Goal: Information Seeking & Learning: Learn about a topic

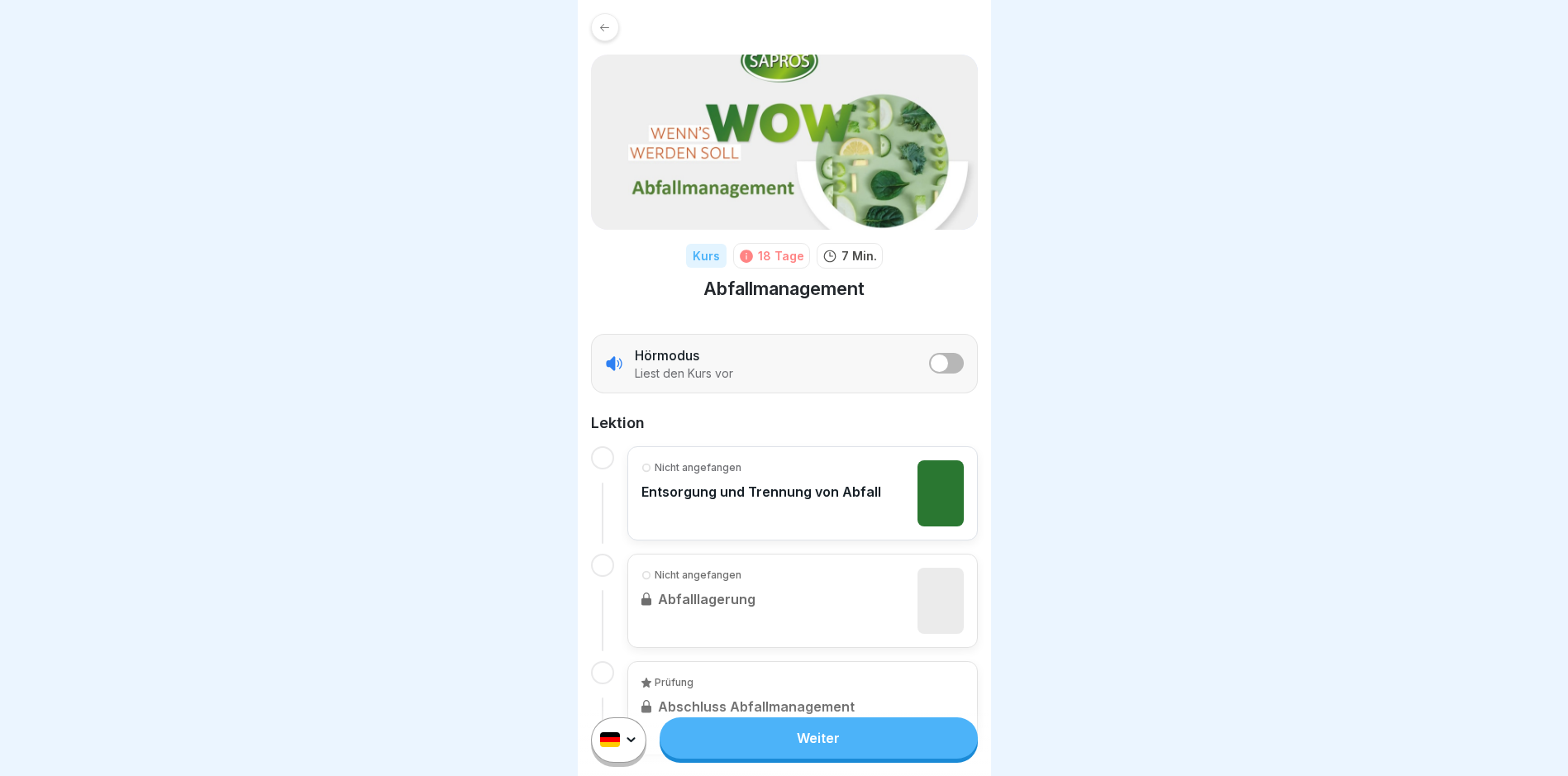
click at [749, 747] on link "Weiter" at bounding box center [818, 738] width 317 height 41
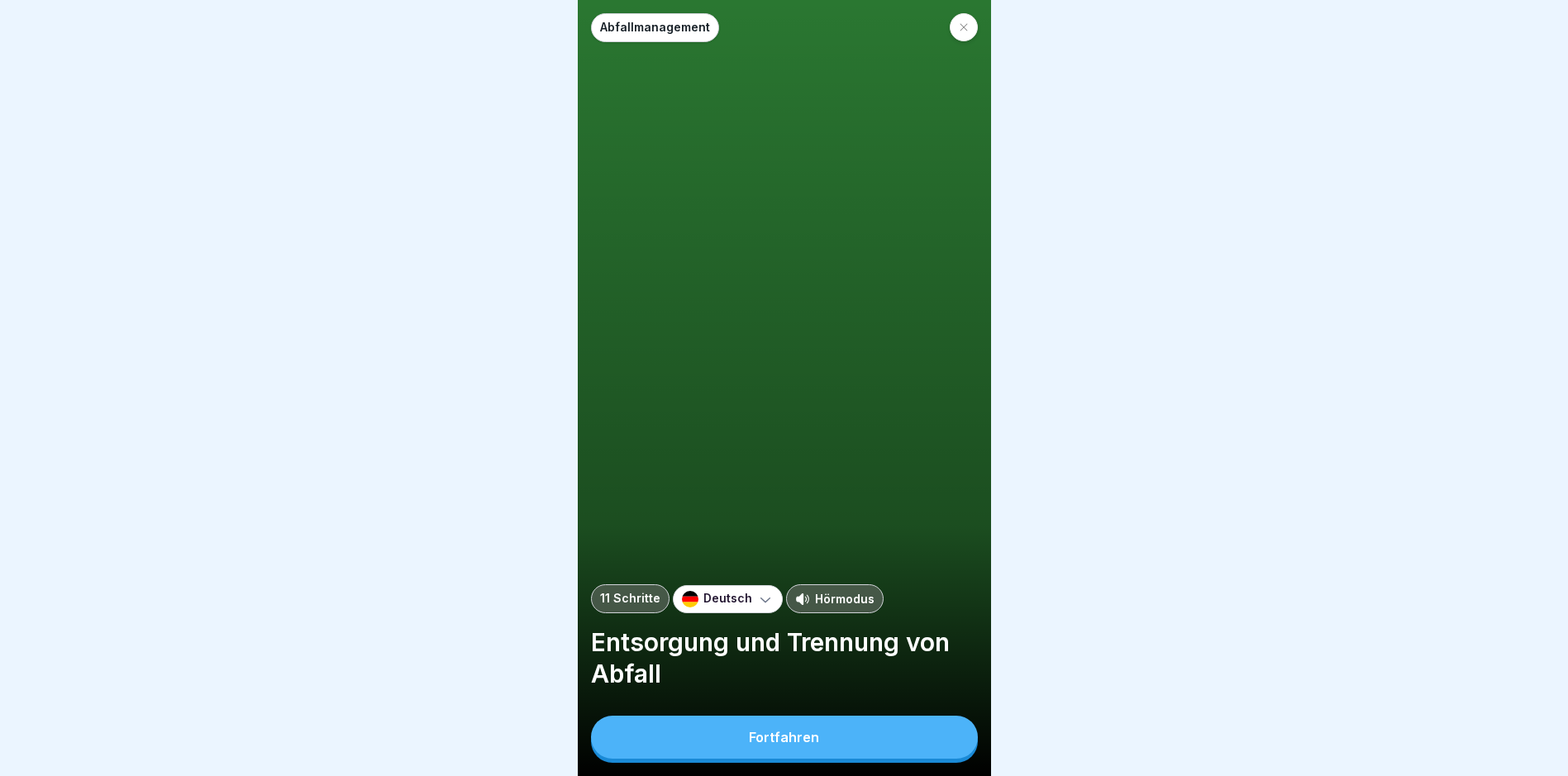
click at [749, 738] on button "Fortfahren" at bounding box center [785, 738] width 387 height 43
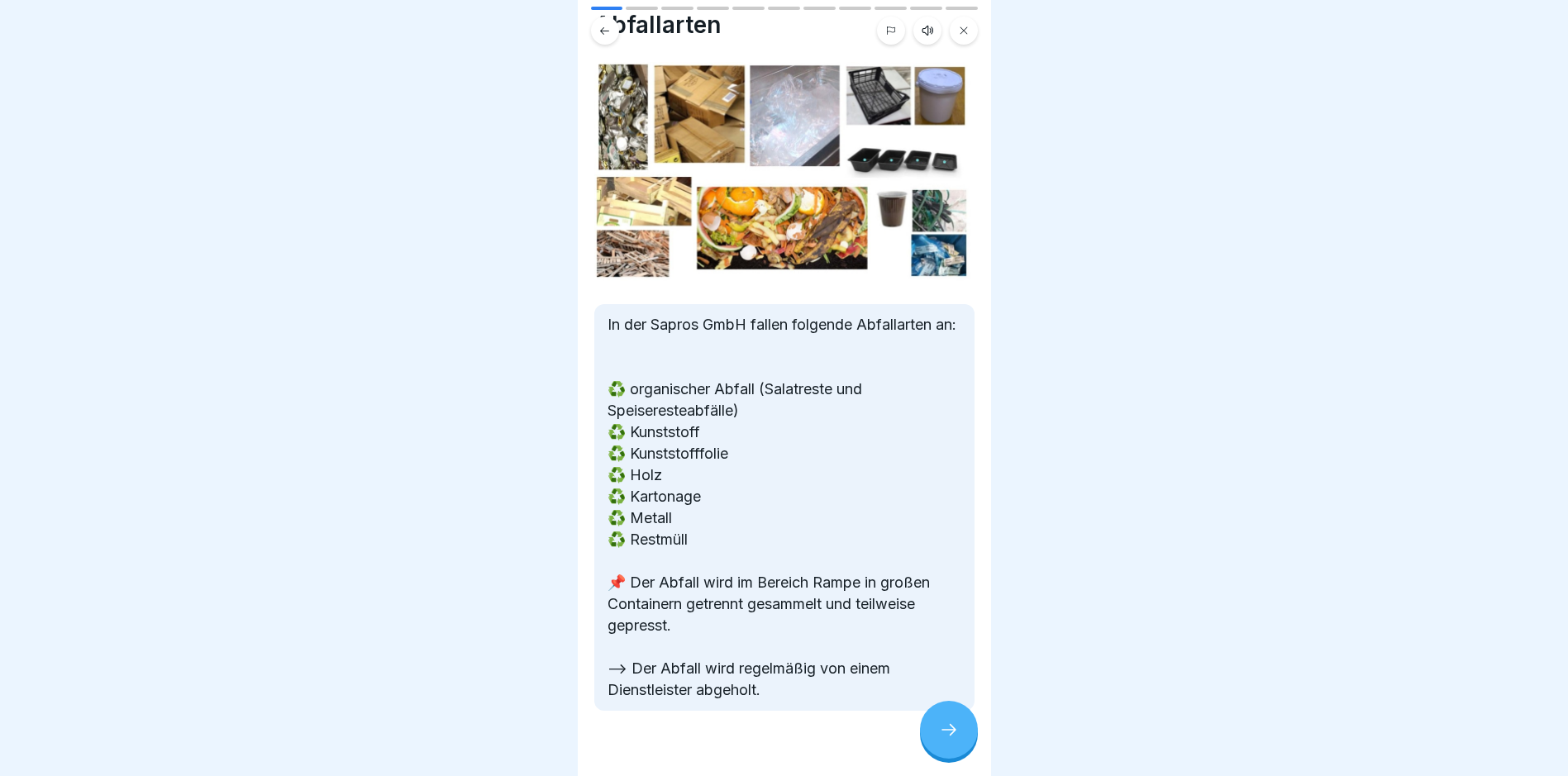
scroll to position [81, 0]
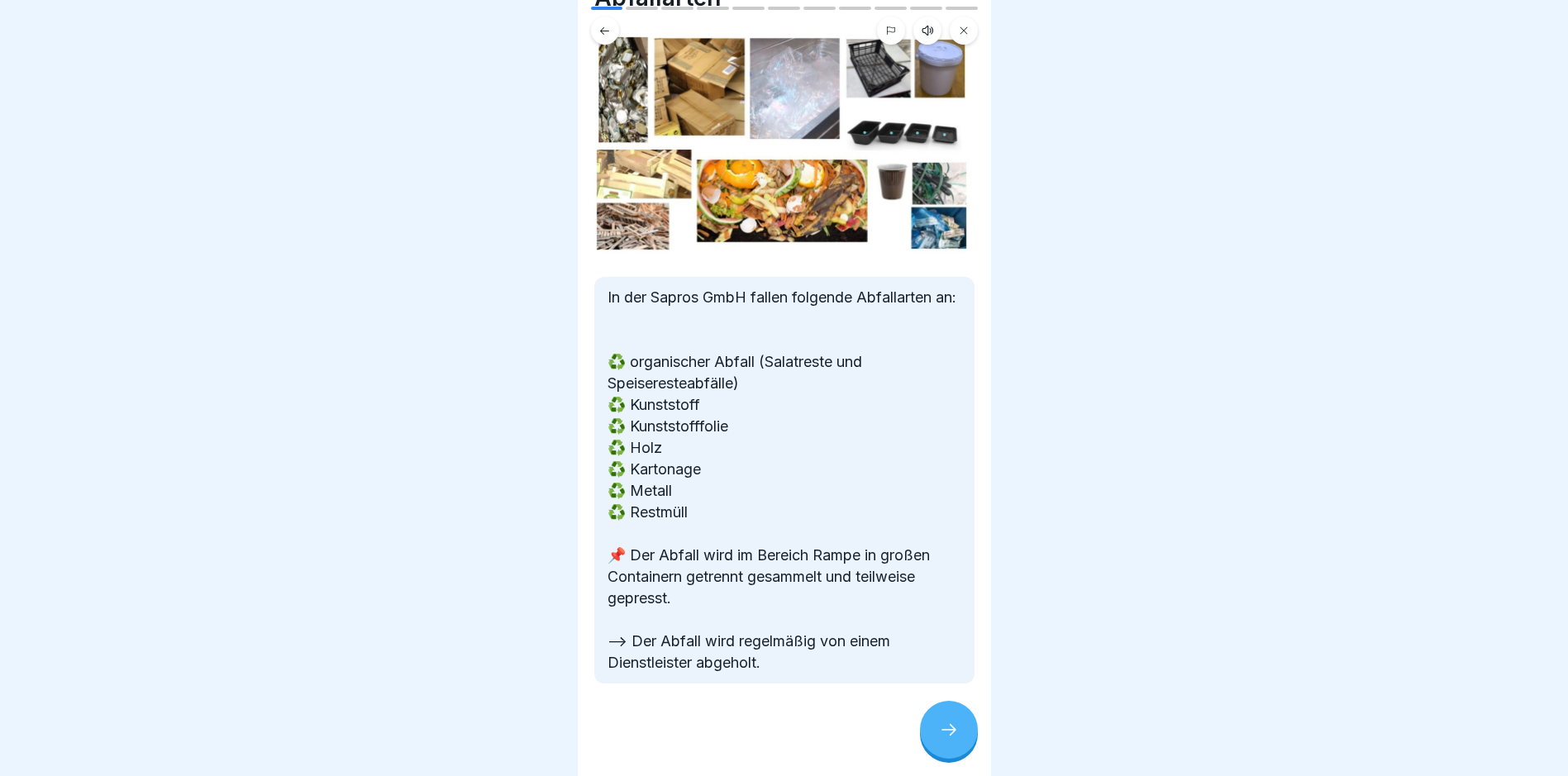
click at [749, 740] on icon at bounding box center [949, 730] width 20 height 20
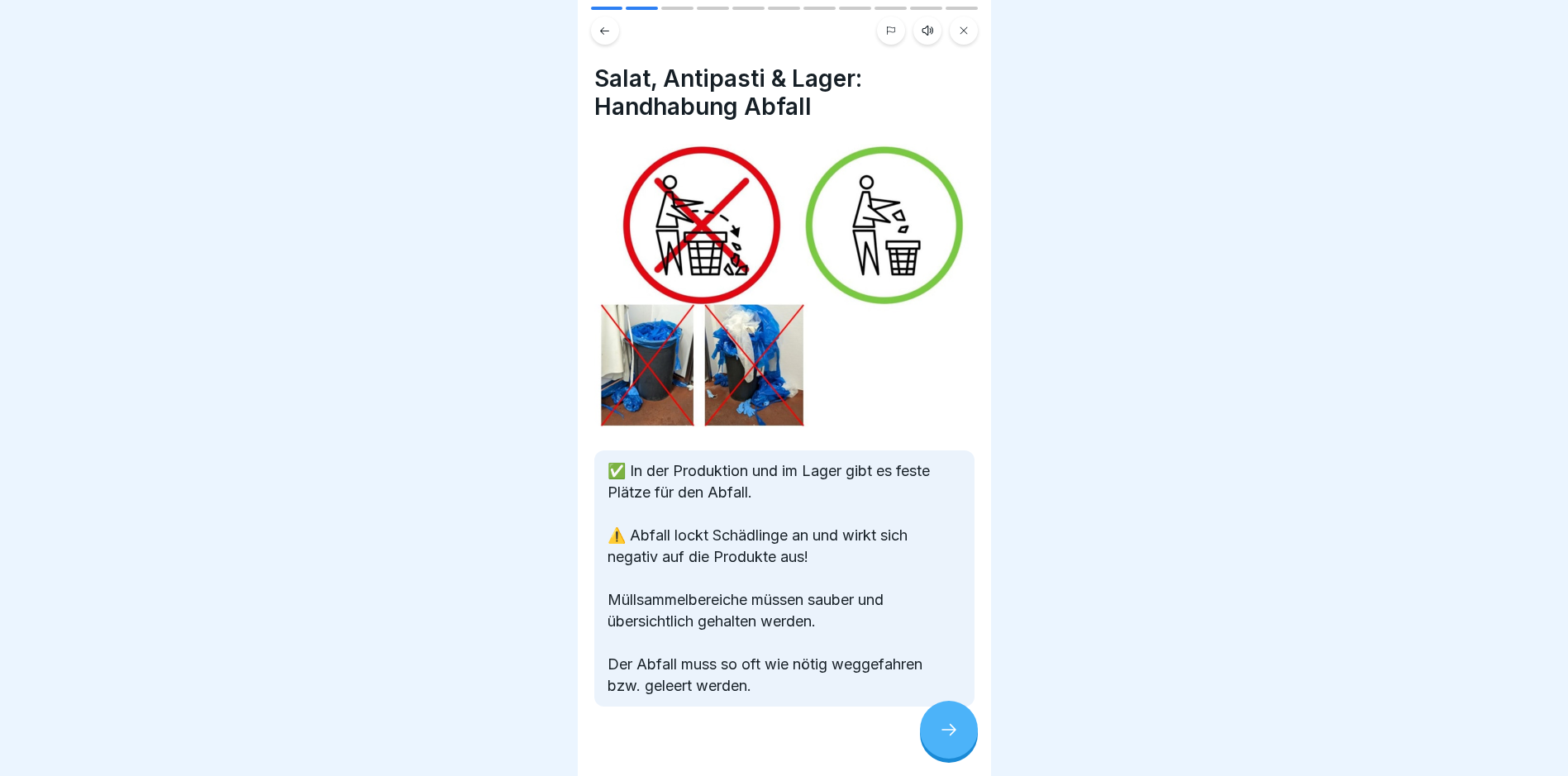
click at [749, 740] on icon at bounding box center [949, 730] width 20 height 20
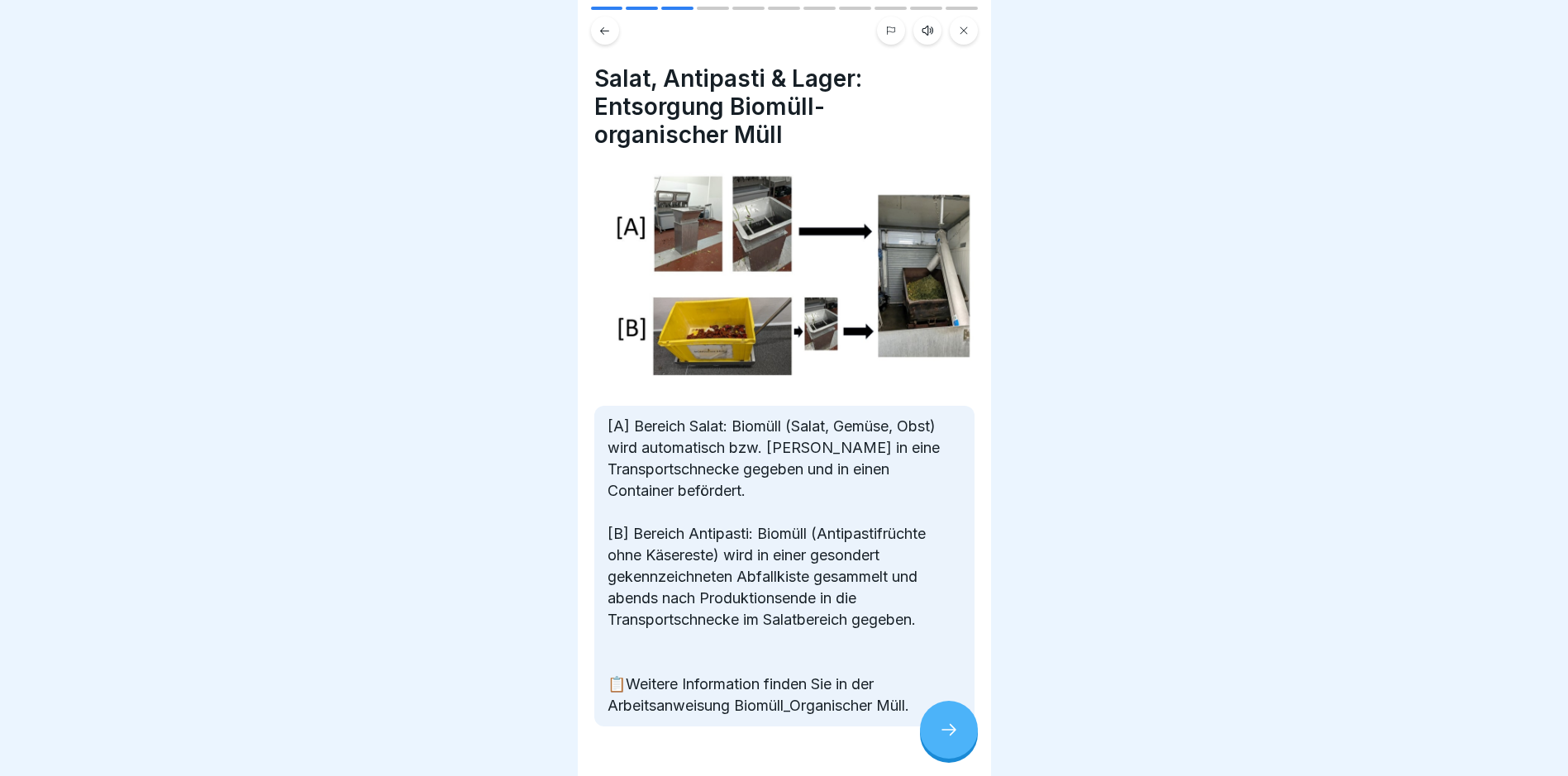
click at [749, 740] on icon at bounding box center [949, 730] width 20 height 20
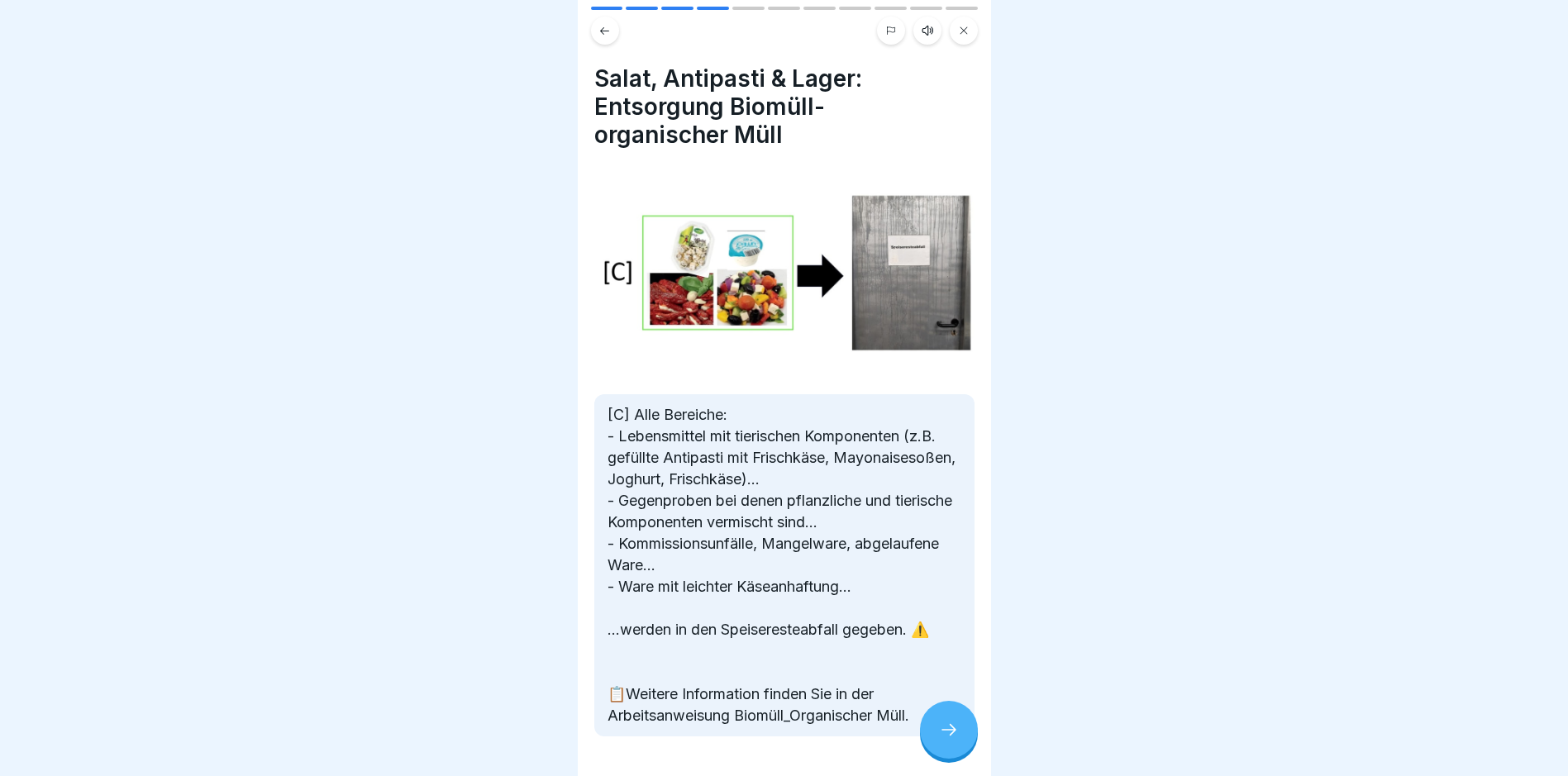
click at [749, 740] on icon at bounding box center [949, 730] width 20 height 20
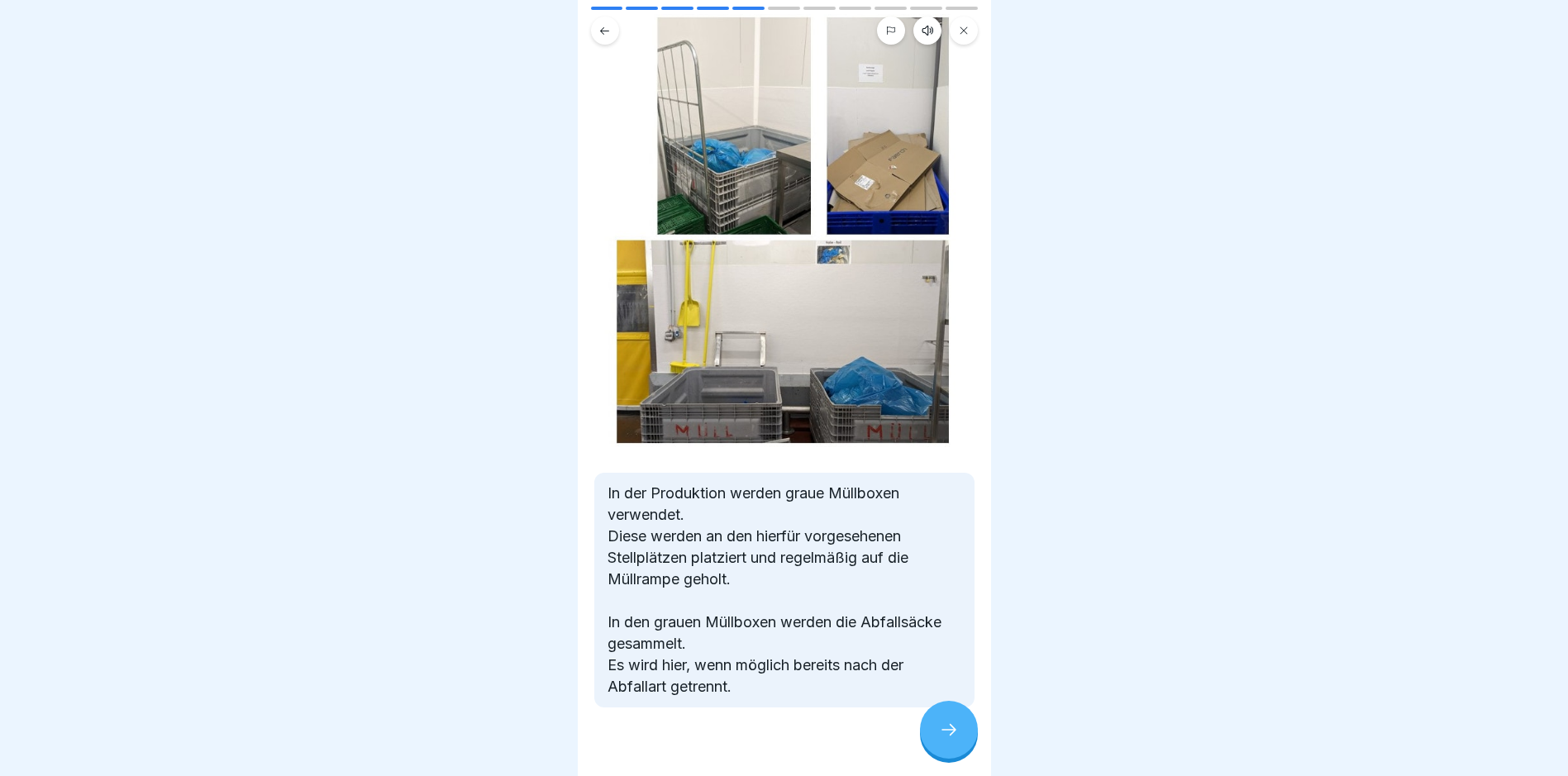
scroll to position [146, 0]
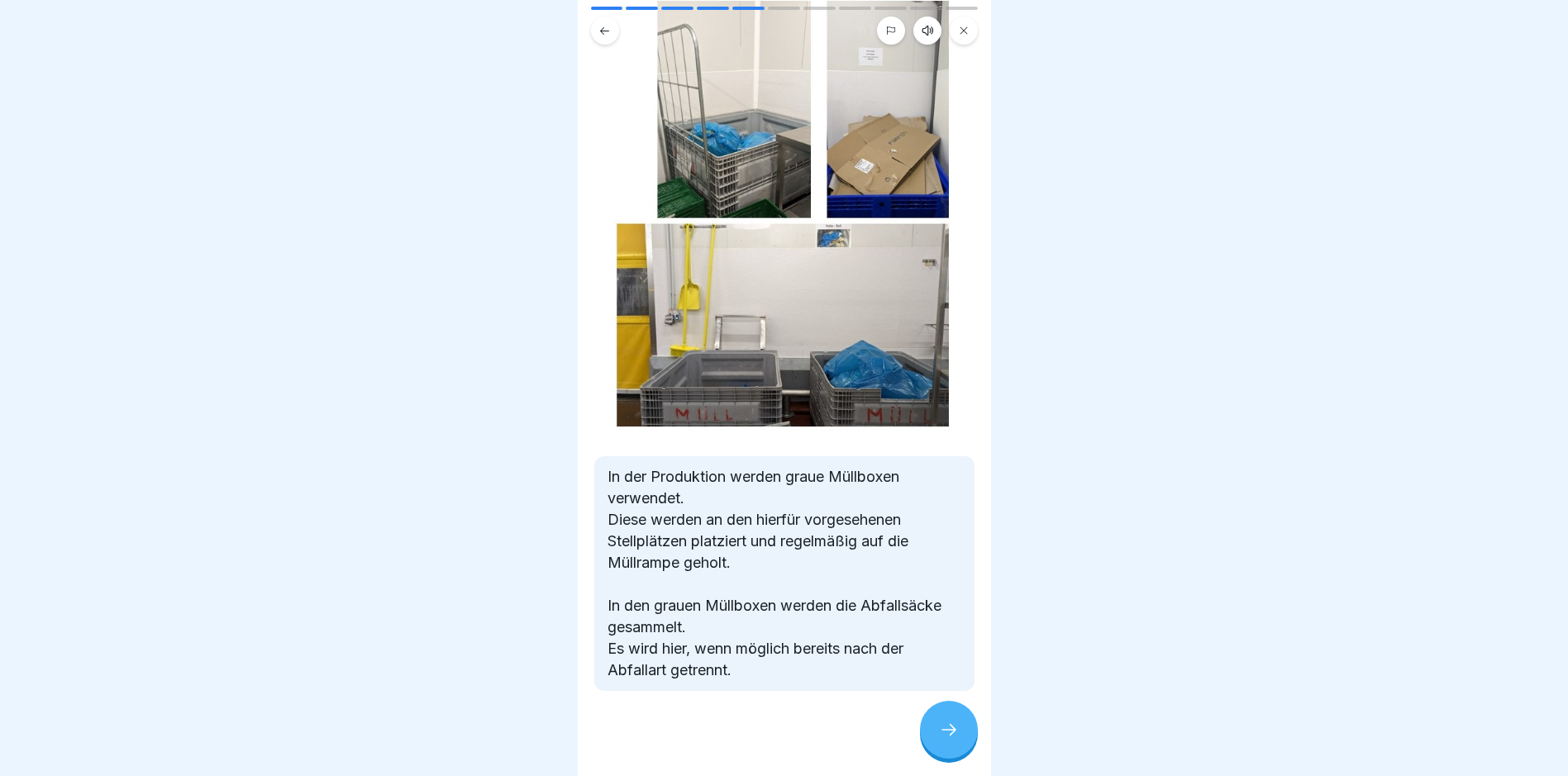
click at [749, 740] on icon at bounding box center [949, 730] width 20 height 20
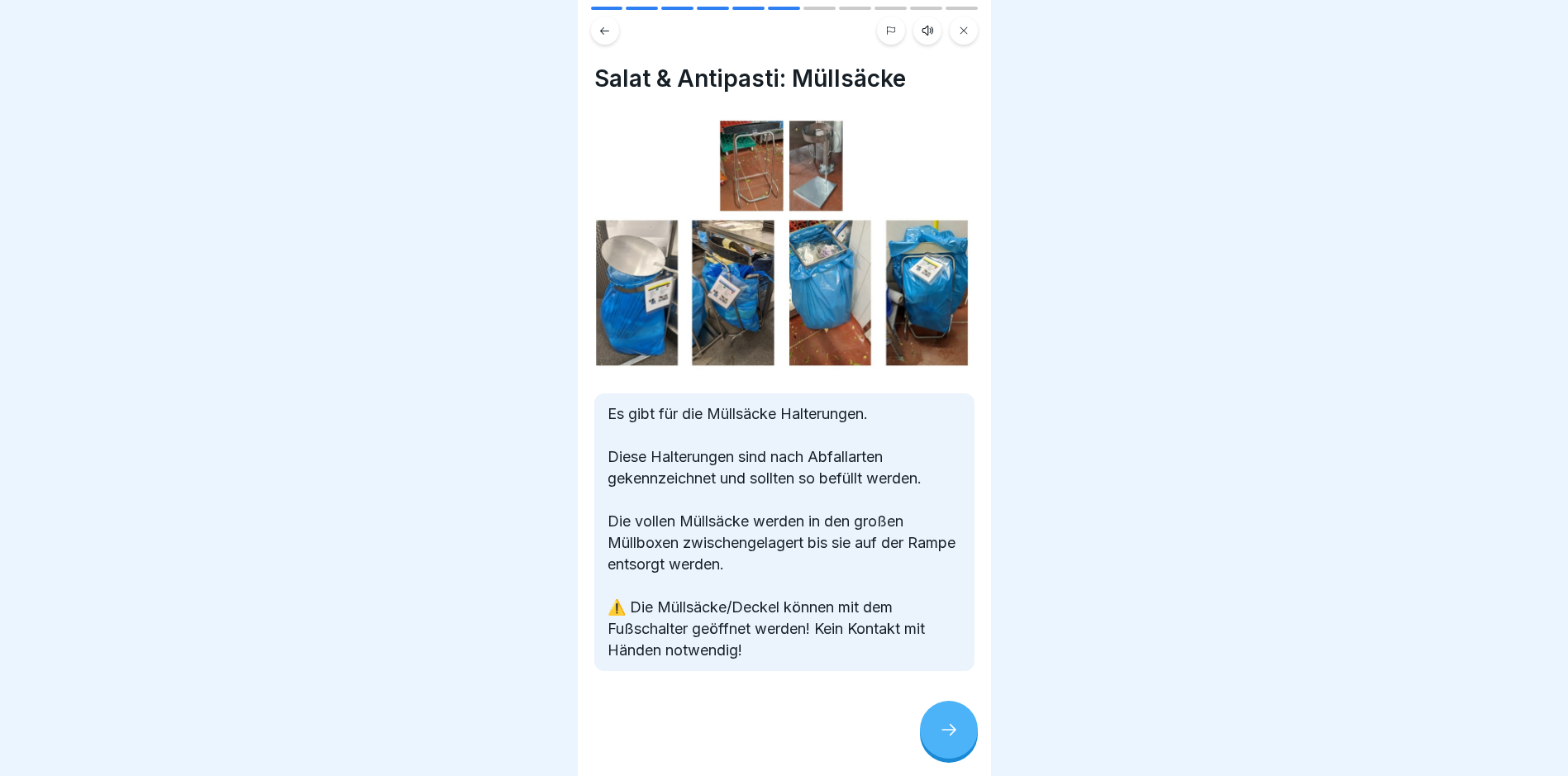
click at [749, 740] on icon at bounding box center [949, 730] width 20 height 20
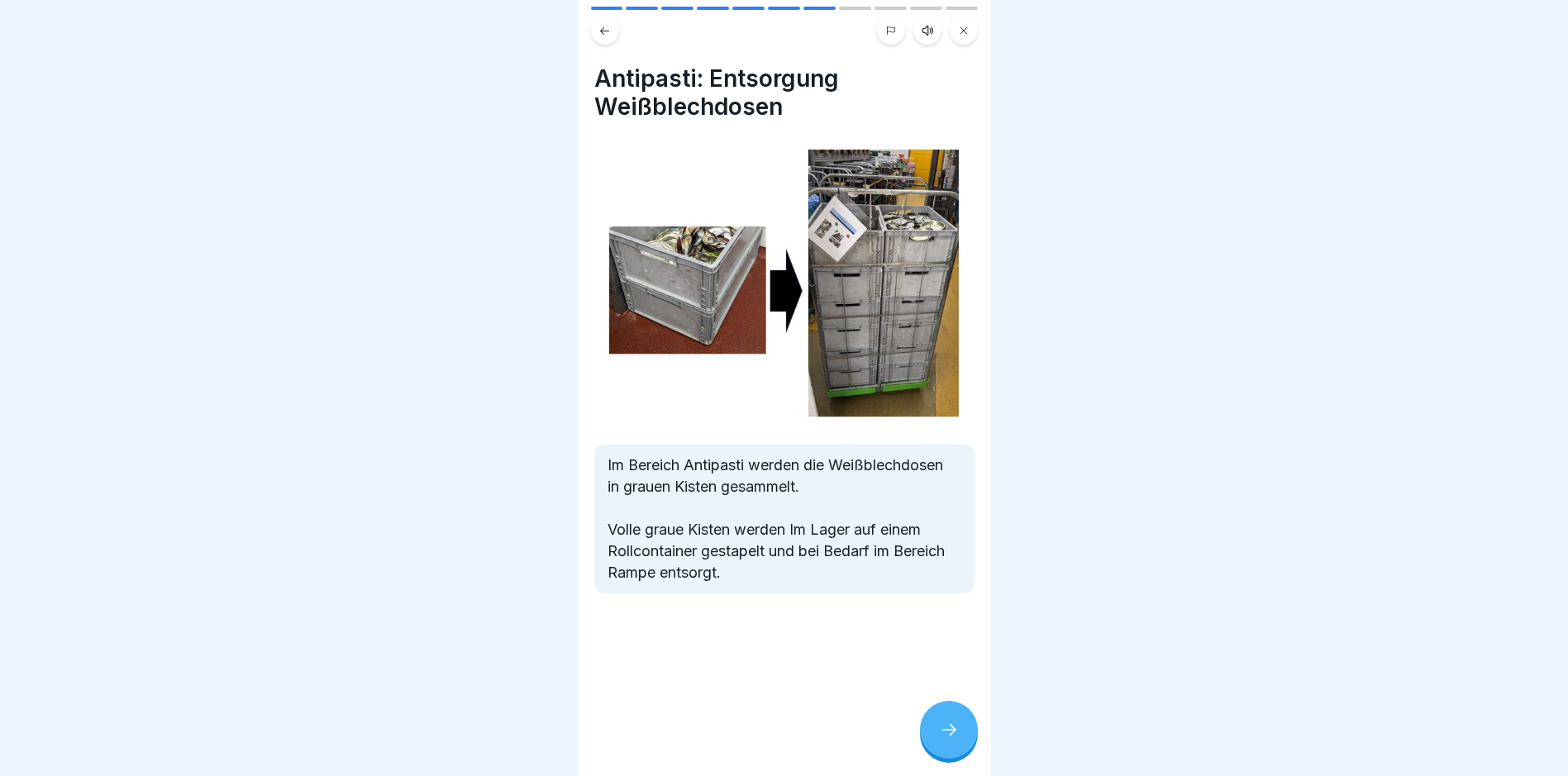
click at [749, 740] on icon at bounding box center [949, 730] width 20 height 20
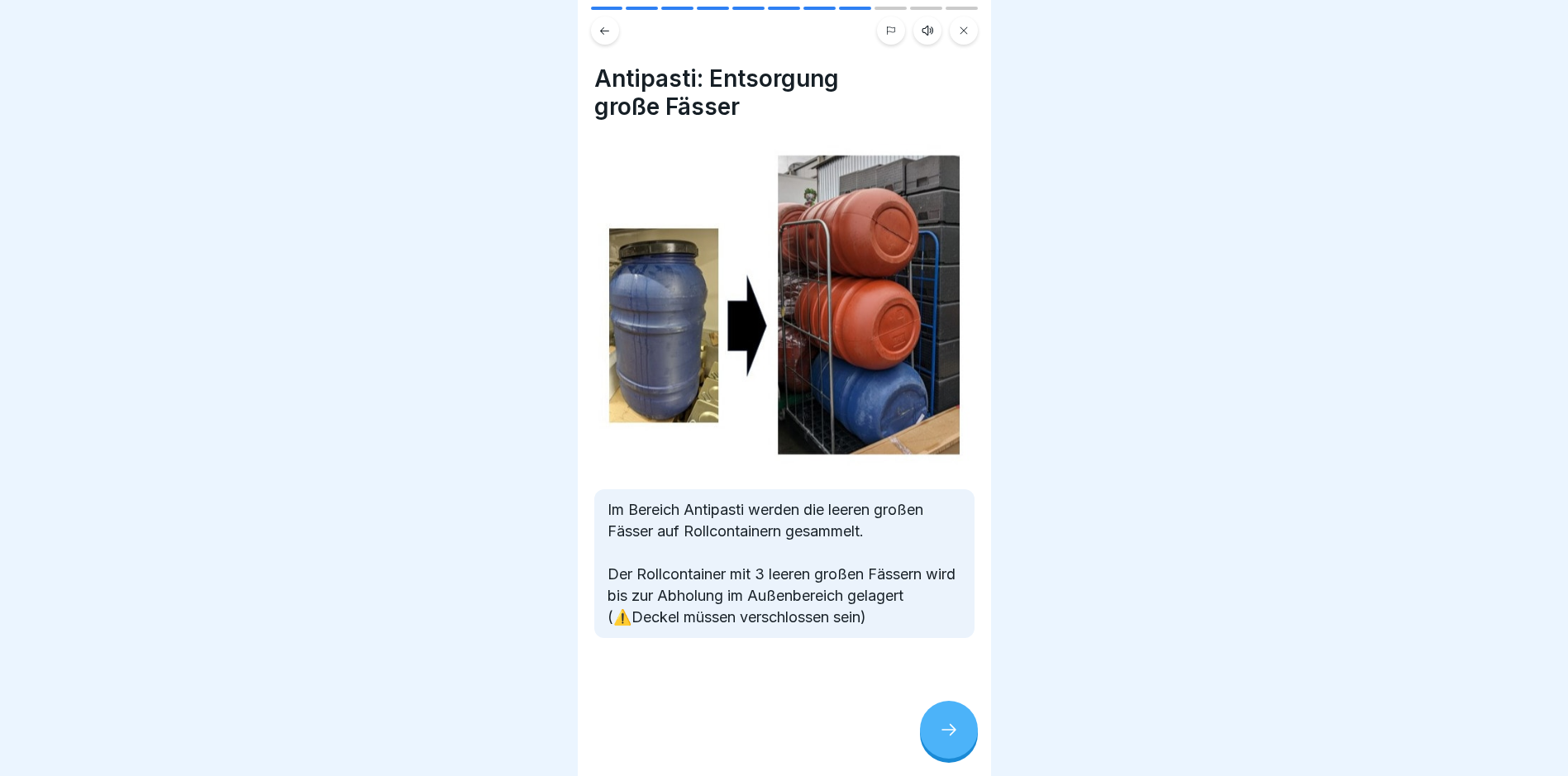
click at [749, 740] on icon at bounding box center [949, 730] width 20 height 20
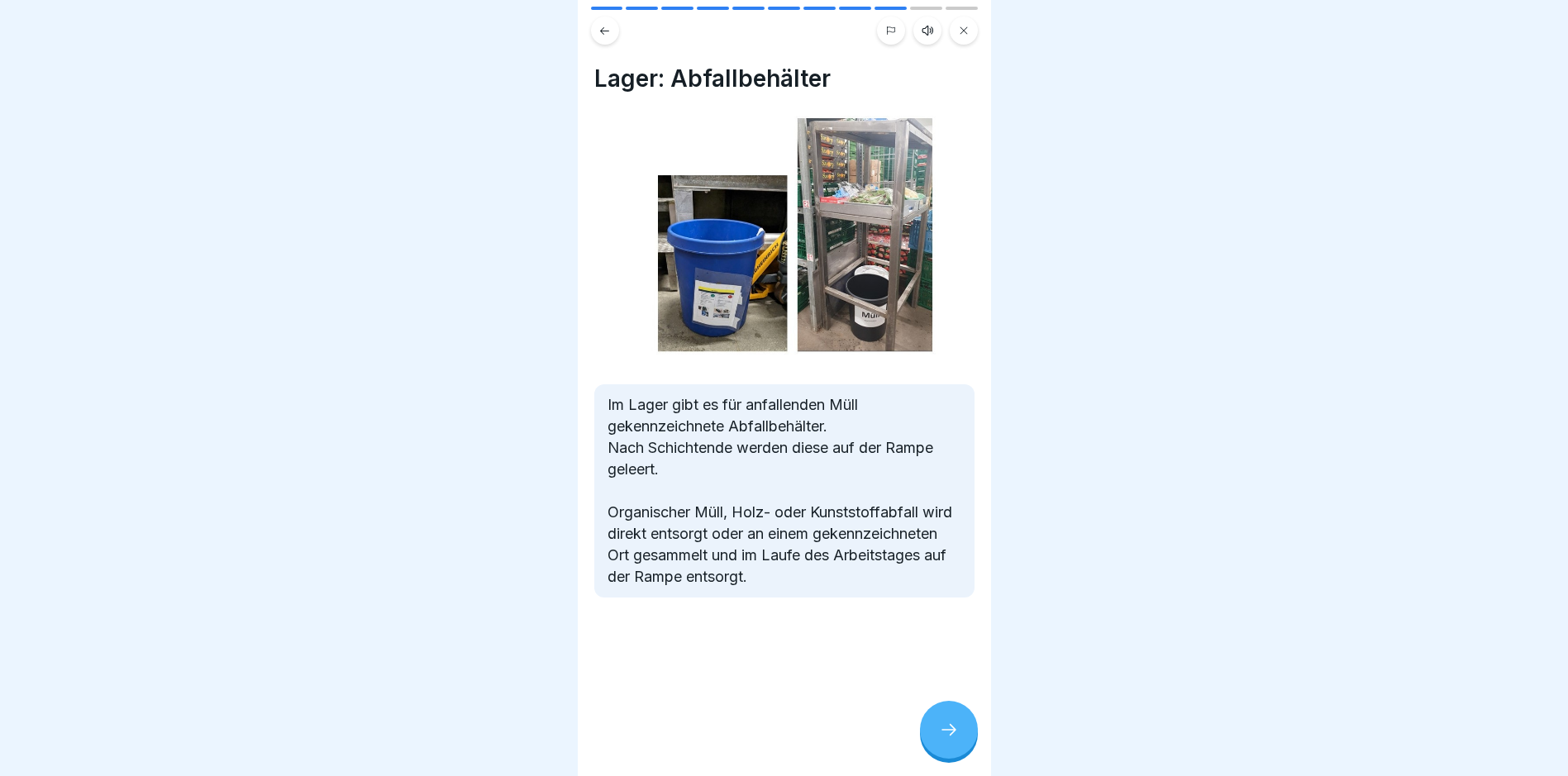
click at [749, 740] on icon at bounding box center [949, 730] width 20 height 20
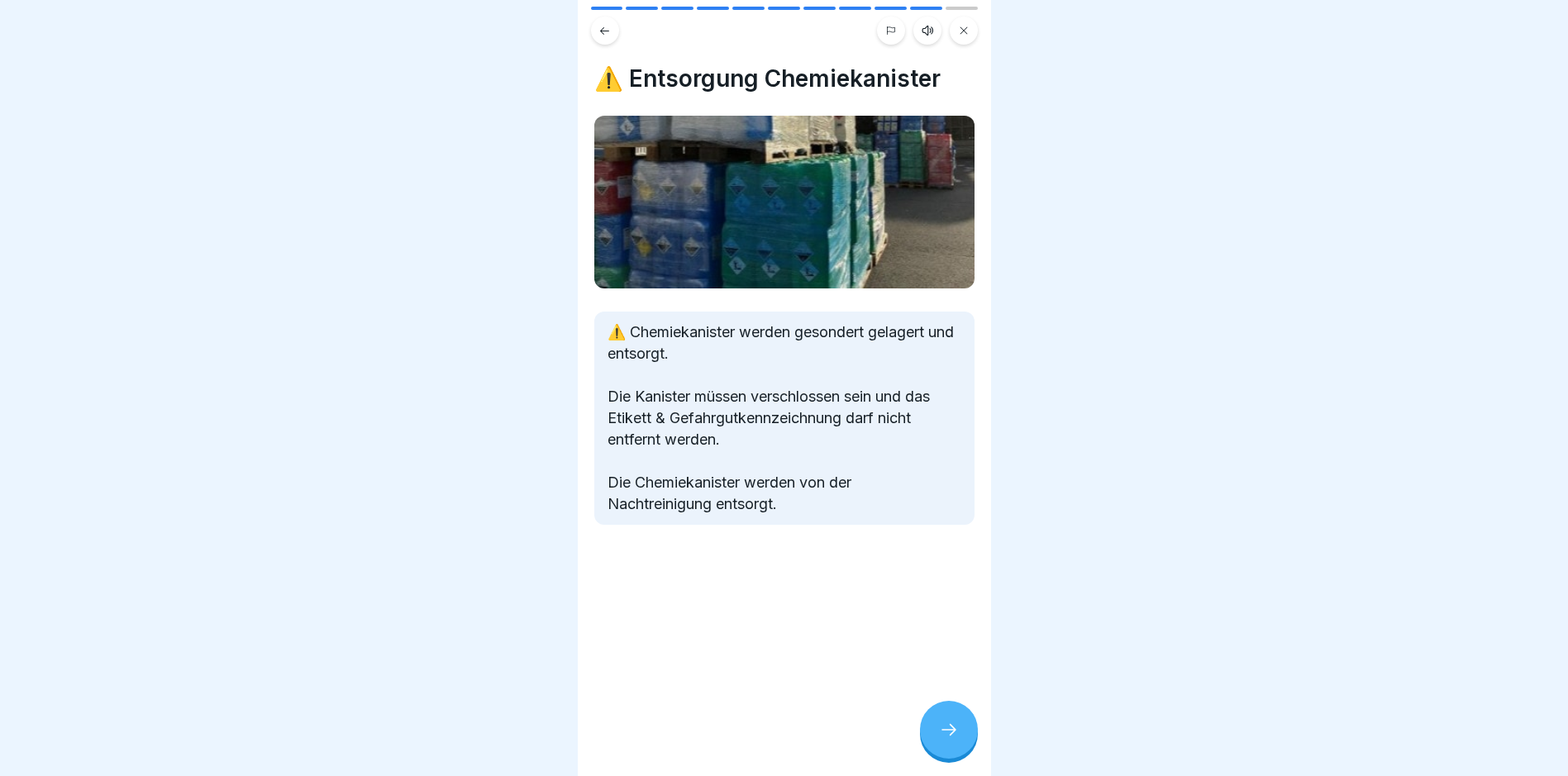
click at [749, 740] on icon at bounding box center [949, 730] width 20 height 20
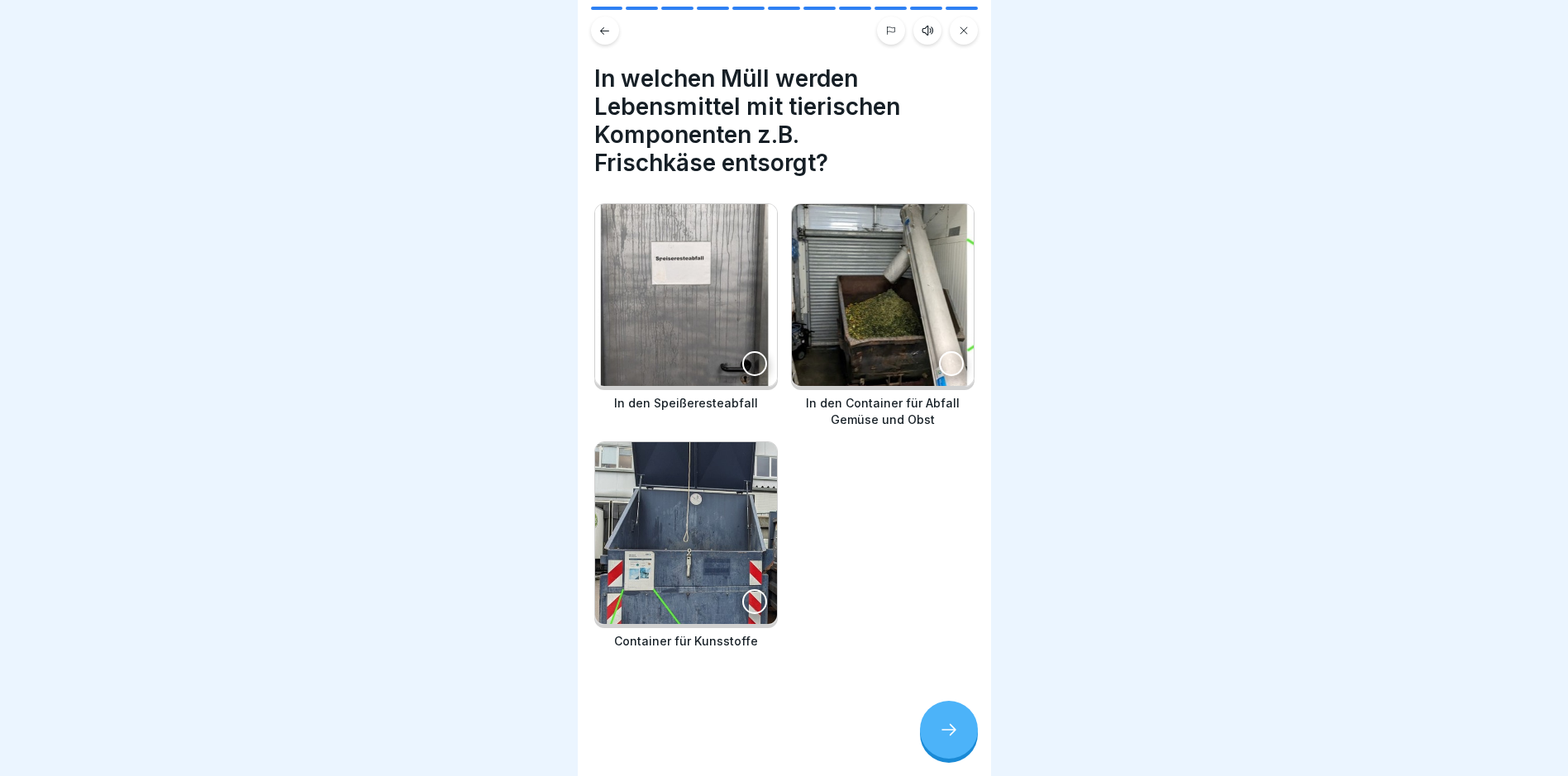
click at [749, 363] on div at bounding box center [951, 363] width 25 height 25
click at [749, 358] on div at bounding box center [755, 363] width 25 height 25
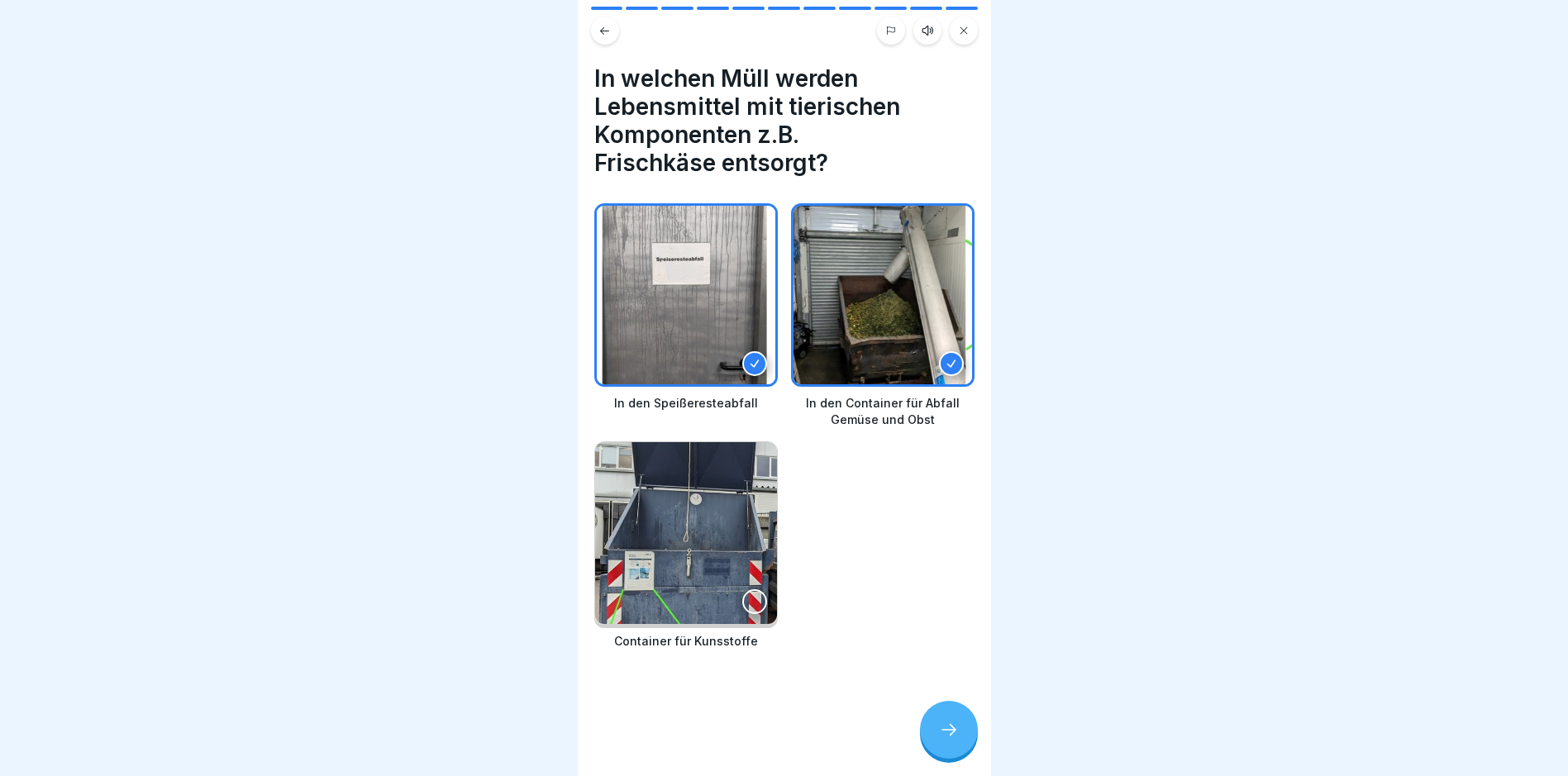
click at [749, 740] on icon at bounding box center [949, 730] width 20 height 20
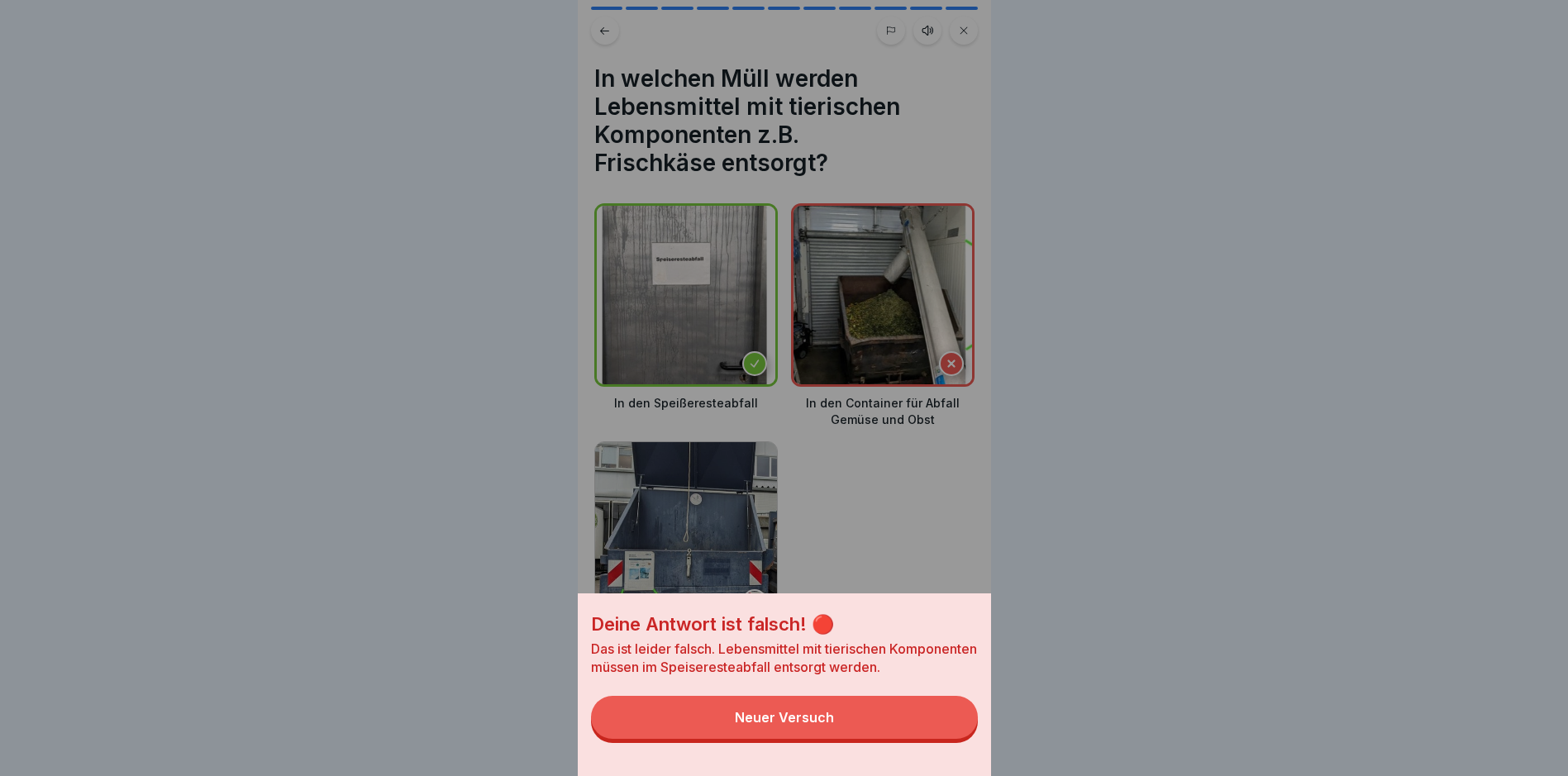
click at [749, 725] on div "Neuer Versuch" at bounding box center [784, 717] width 99 height 15
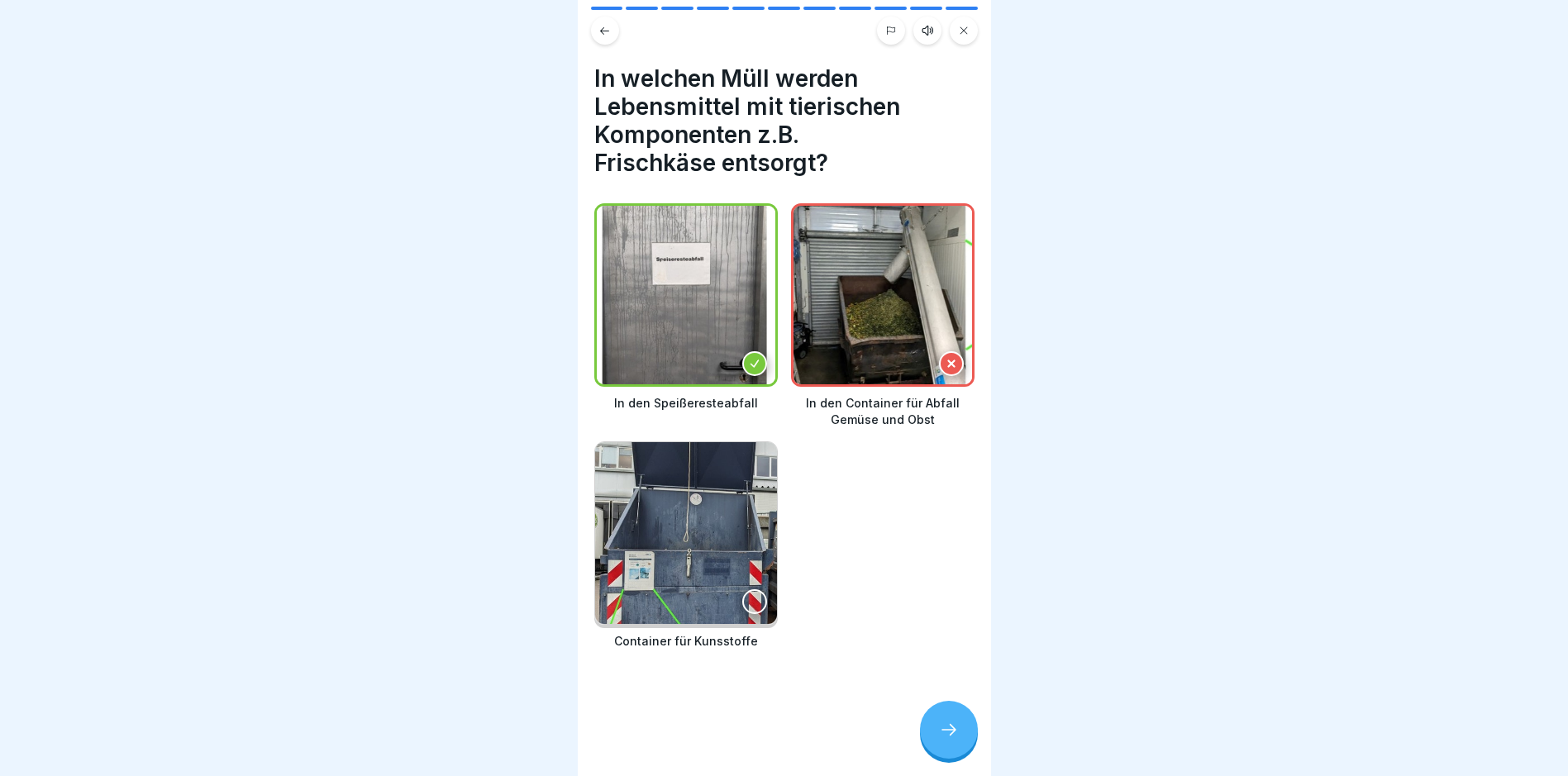
click at [749, 358] on icon at bounding box center [755, 363] width 12 height 12
click at [749, 740] on icon at bounding box center [949, 730] width 20 height 20
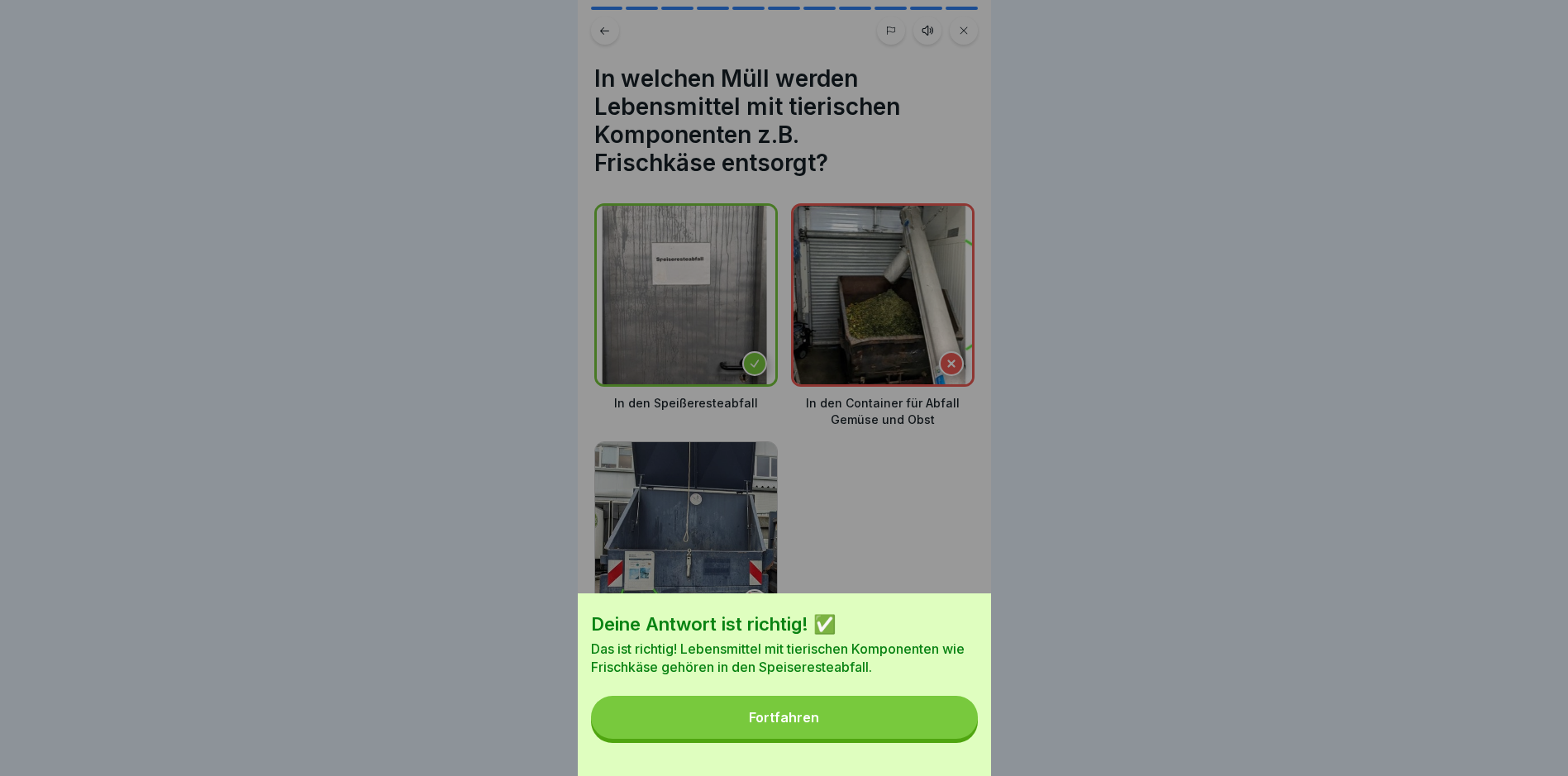
click at [749, 736] on button "Fortfahren" at bounding box center [785, 718] width 387 height 43
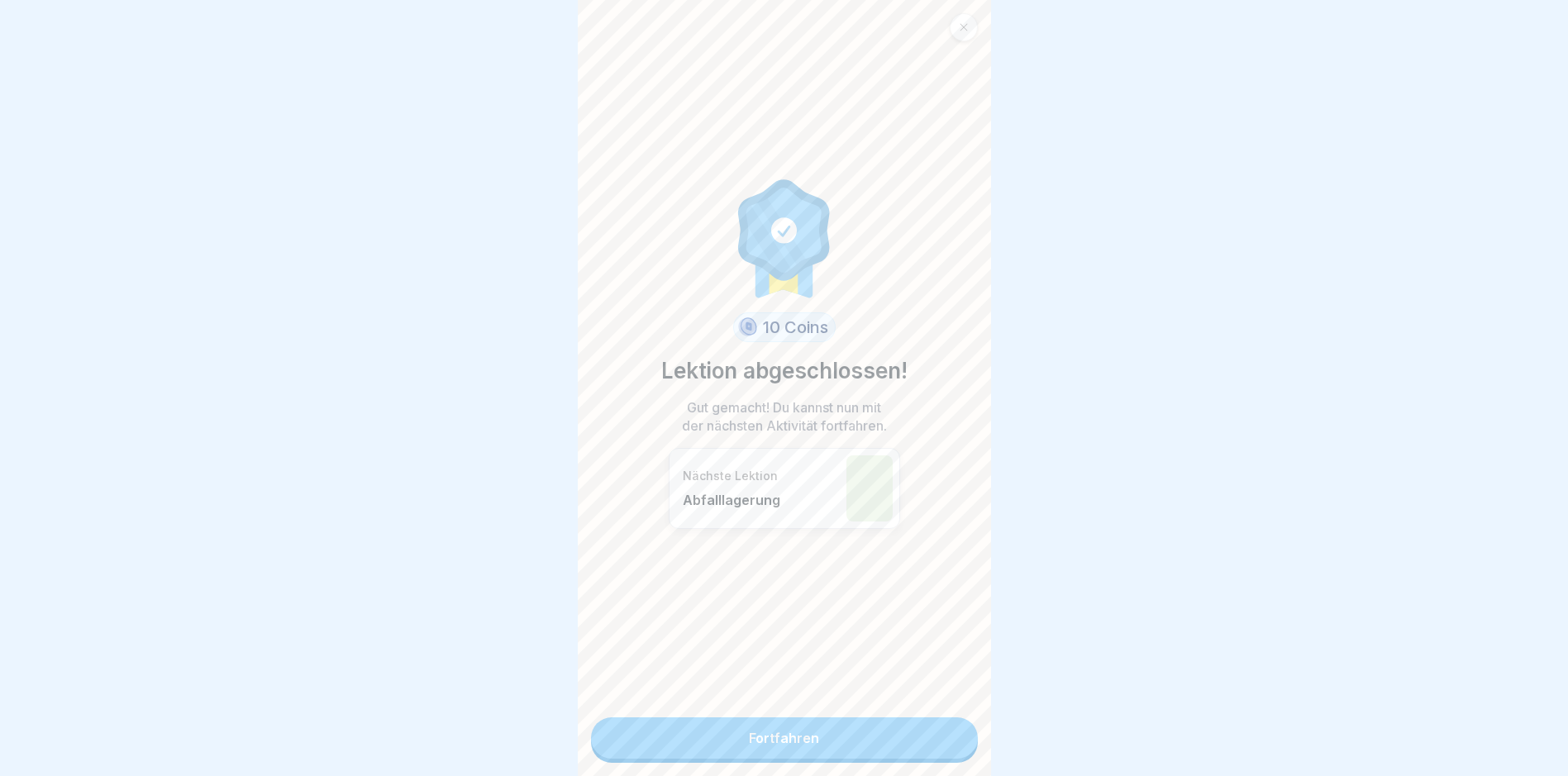
click at [749, 738] on link "Fortfahren" at bounding box center [785, 738] width 387 height 41
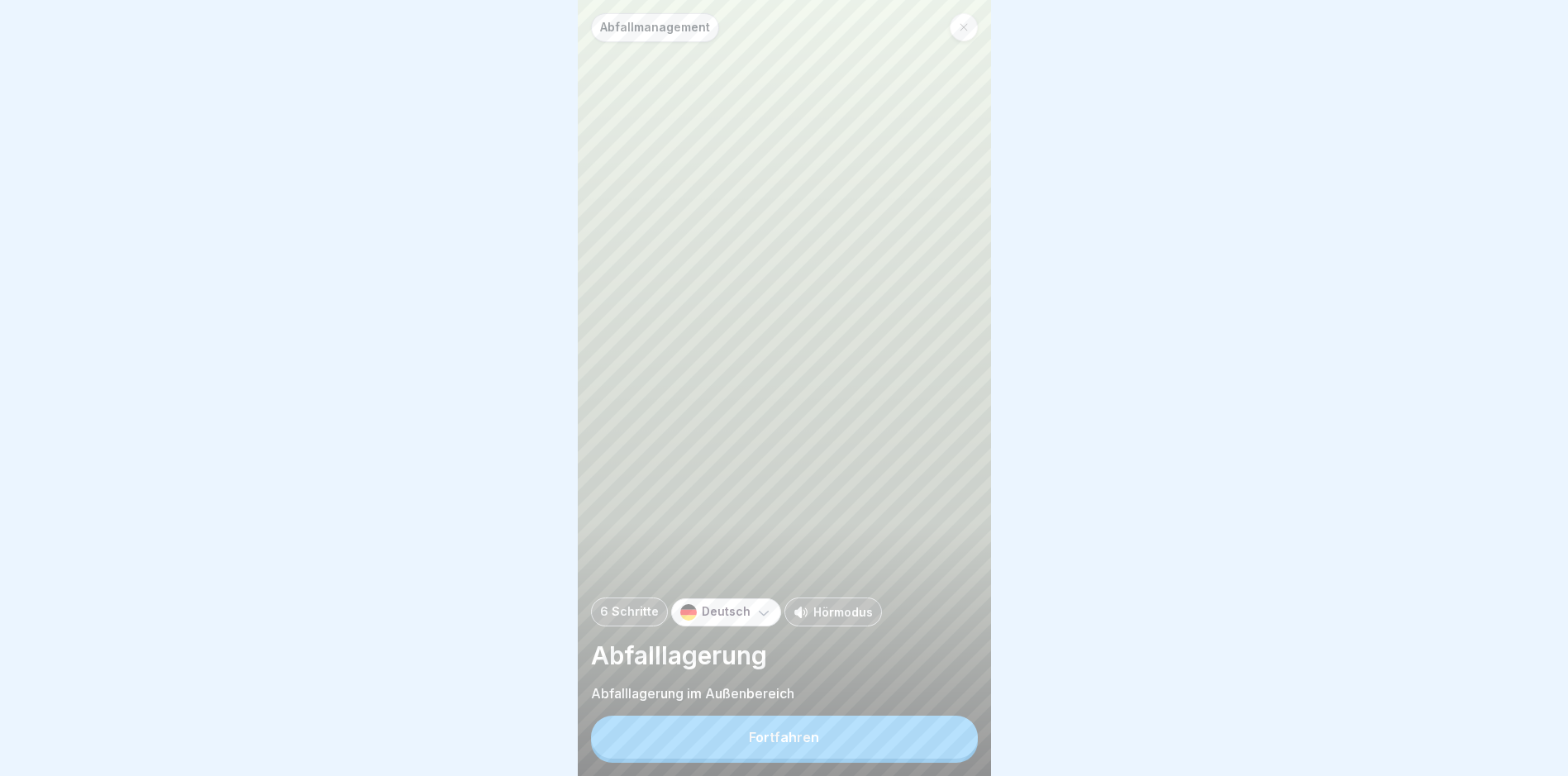
click at [749, 745] on div "Fortfahren" at bounding box center [784, 737] width 71 height 15
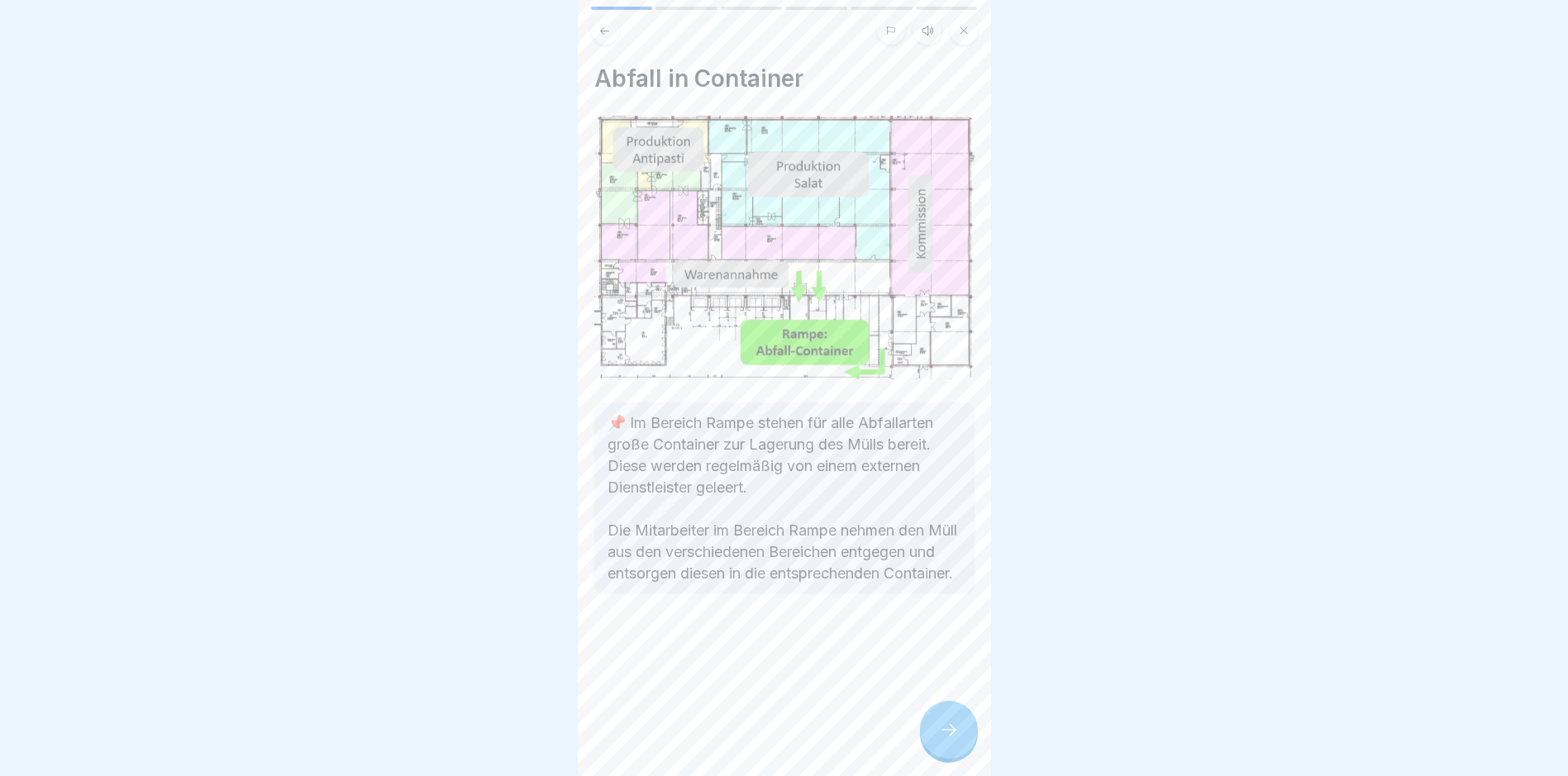
click at [749, 740] on icon at bounding box center [949, 730] width 20 height 20
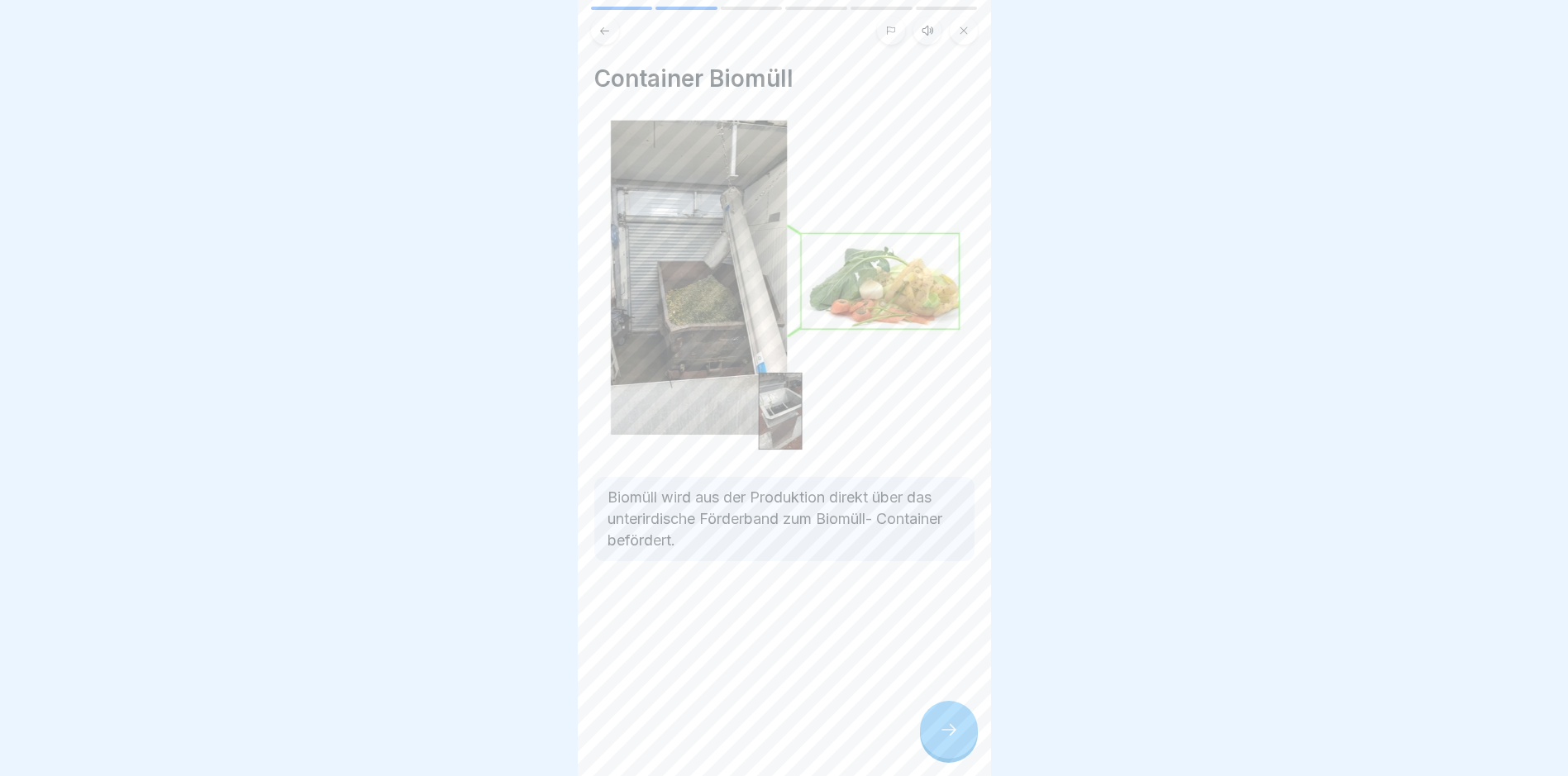
click at [749, 739] on icon at bounding box center [949, 730] width 20 height 20
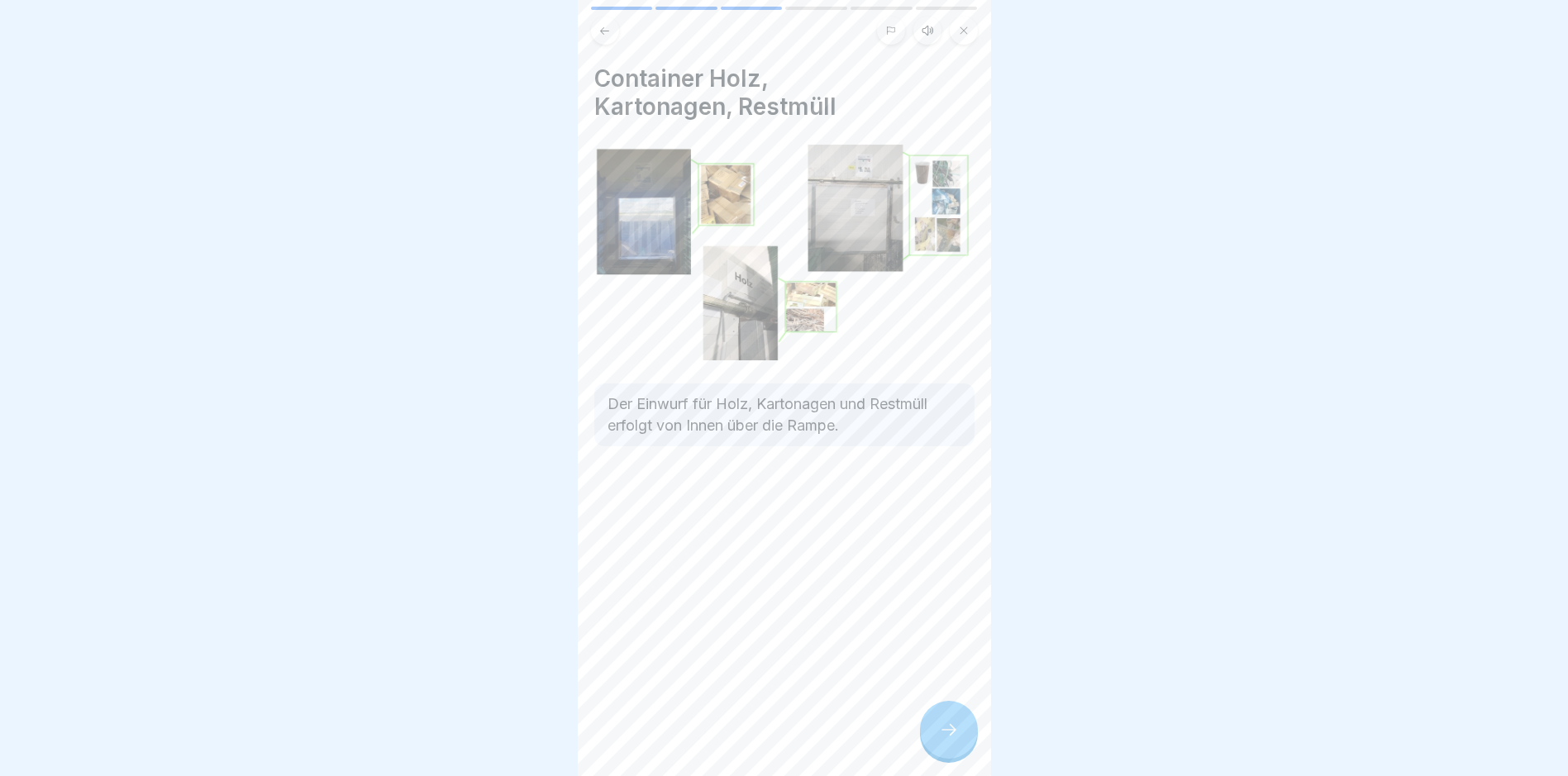
click at [607, 28] on icon at bounding box center [604, 30] width 13 height 13
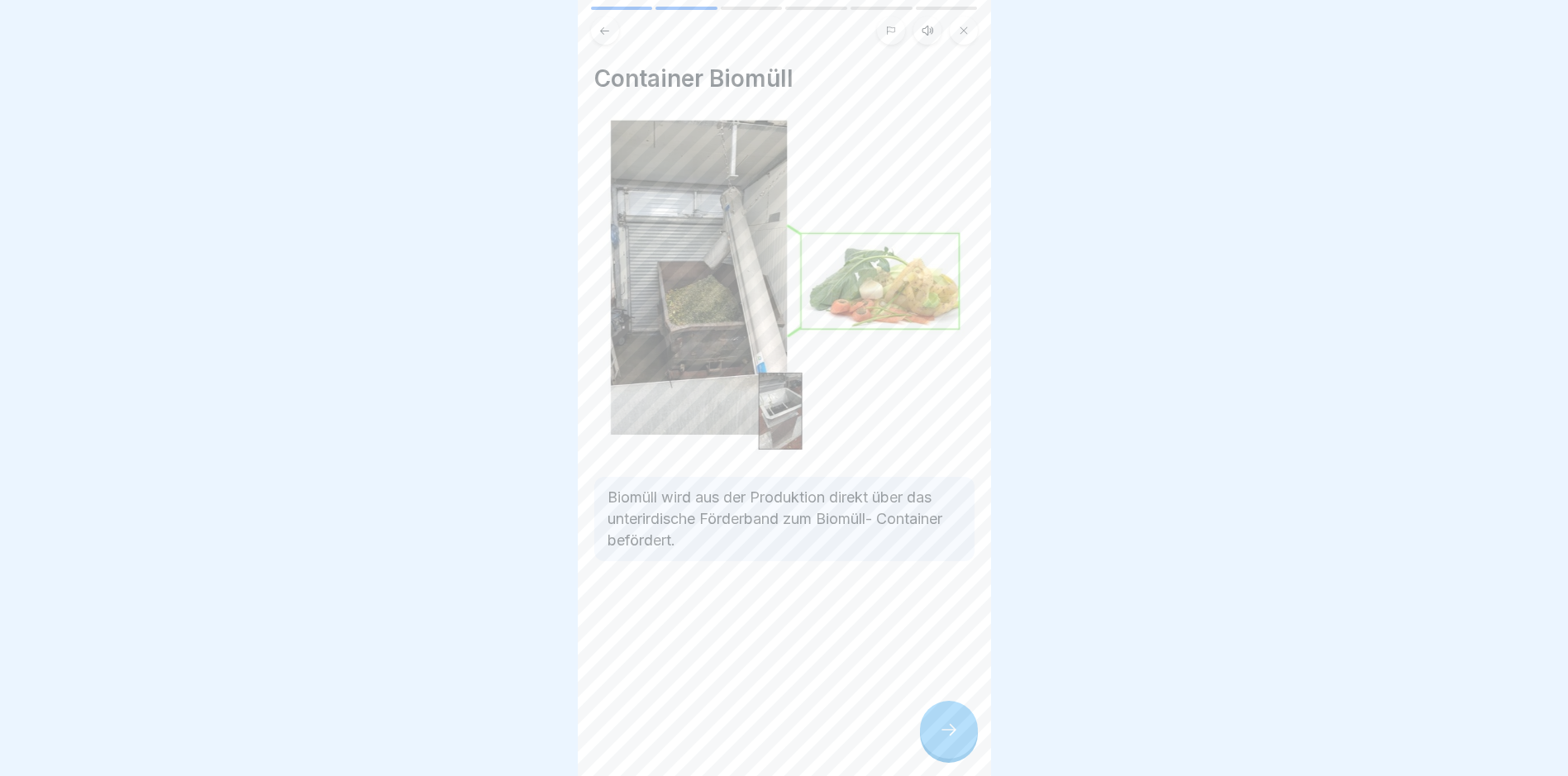
click at [749, 740] on icon at bounding box center [949, 730] width 20 height 20
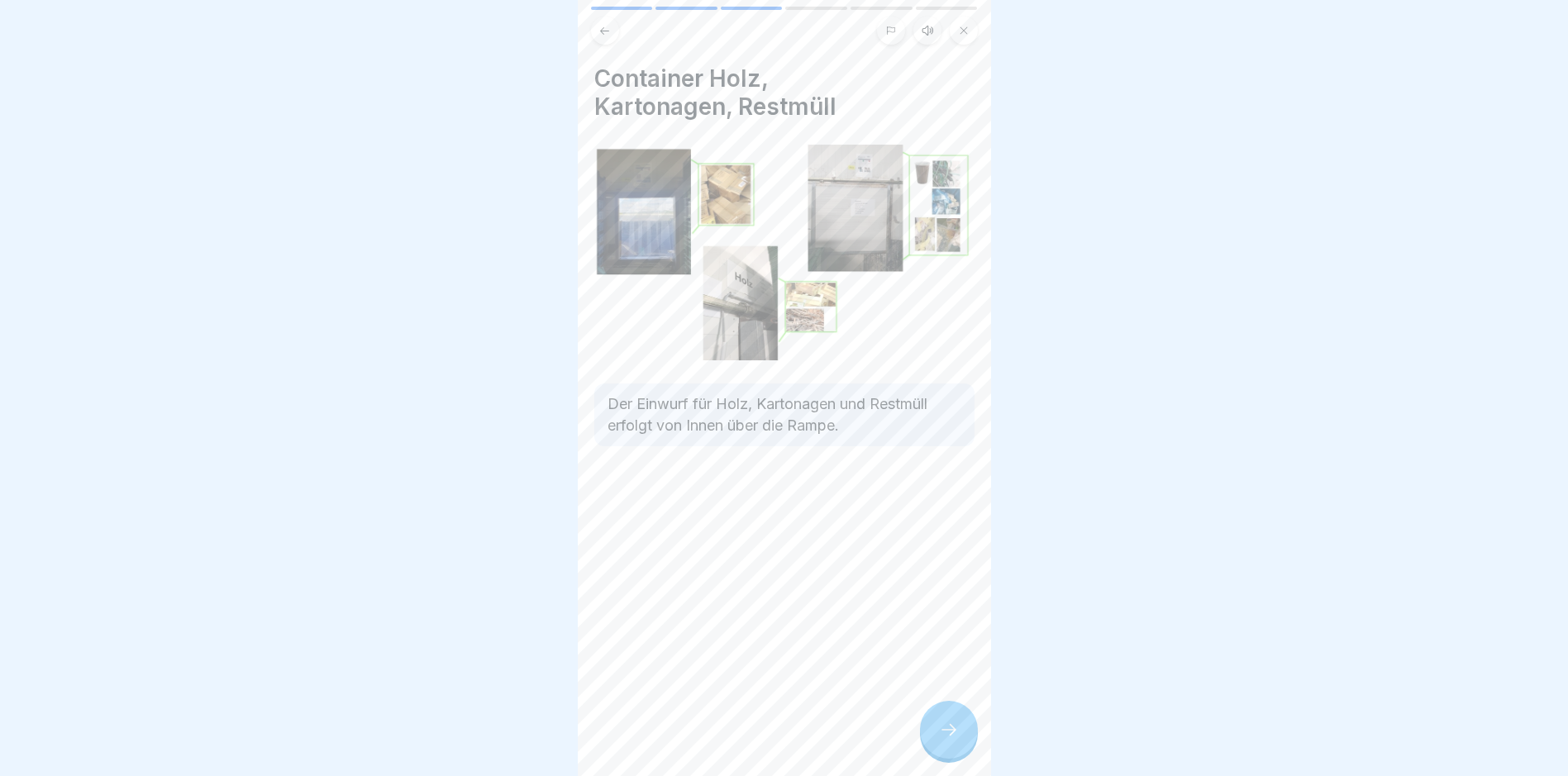
click at [749, 740] on icon at bounding box center [949, 730] width 20 height 20
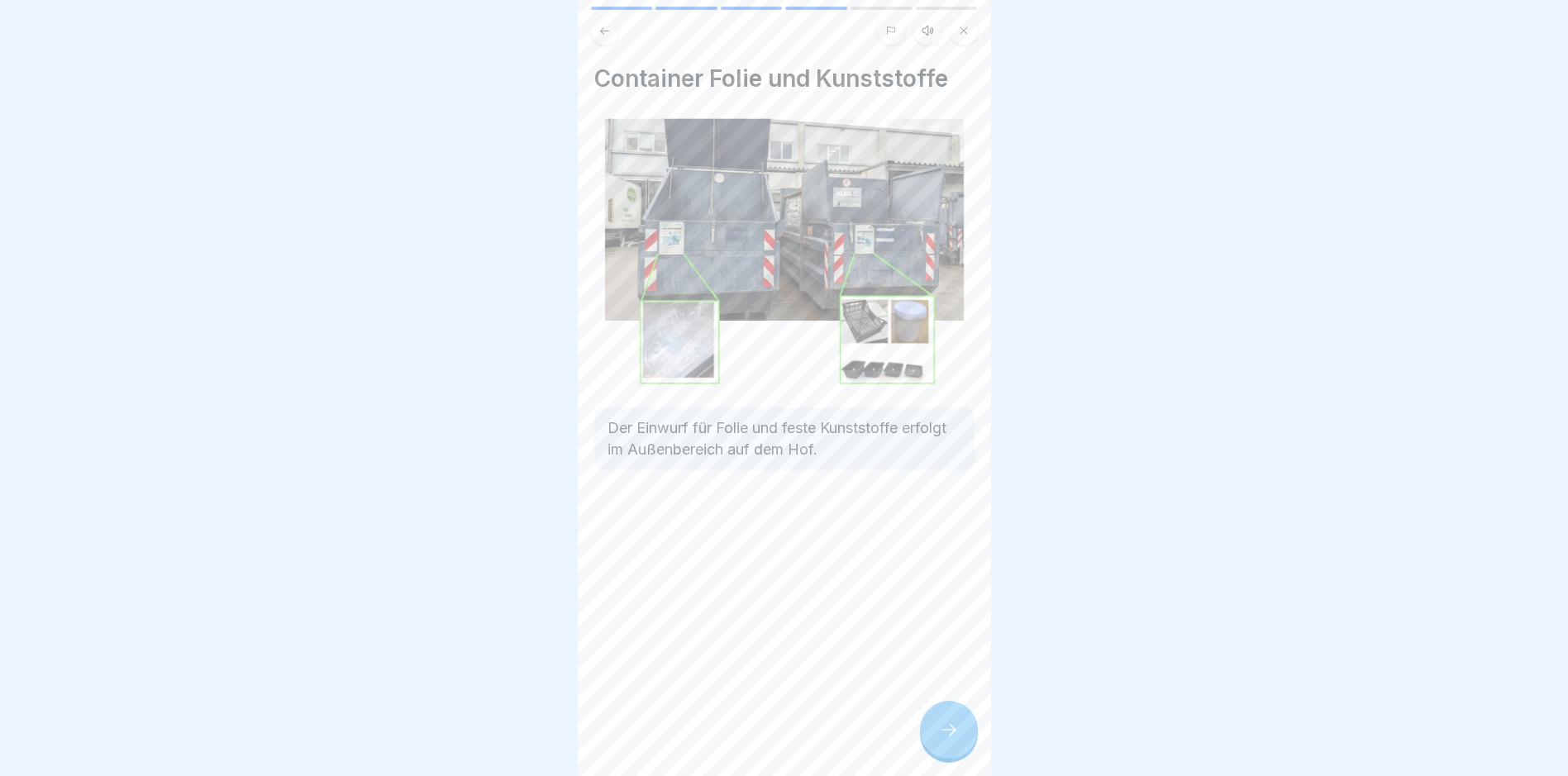
click at [749, 747] on div at bounding box center [949, 730] width 58 height 58
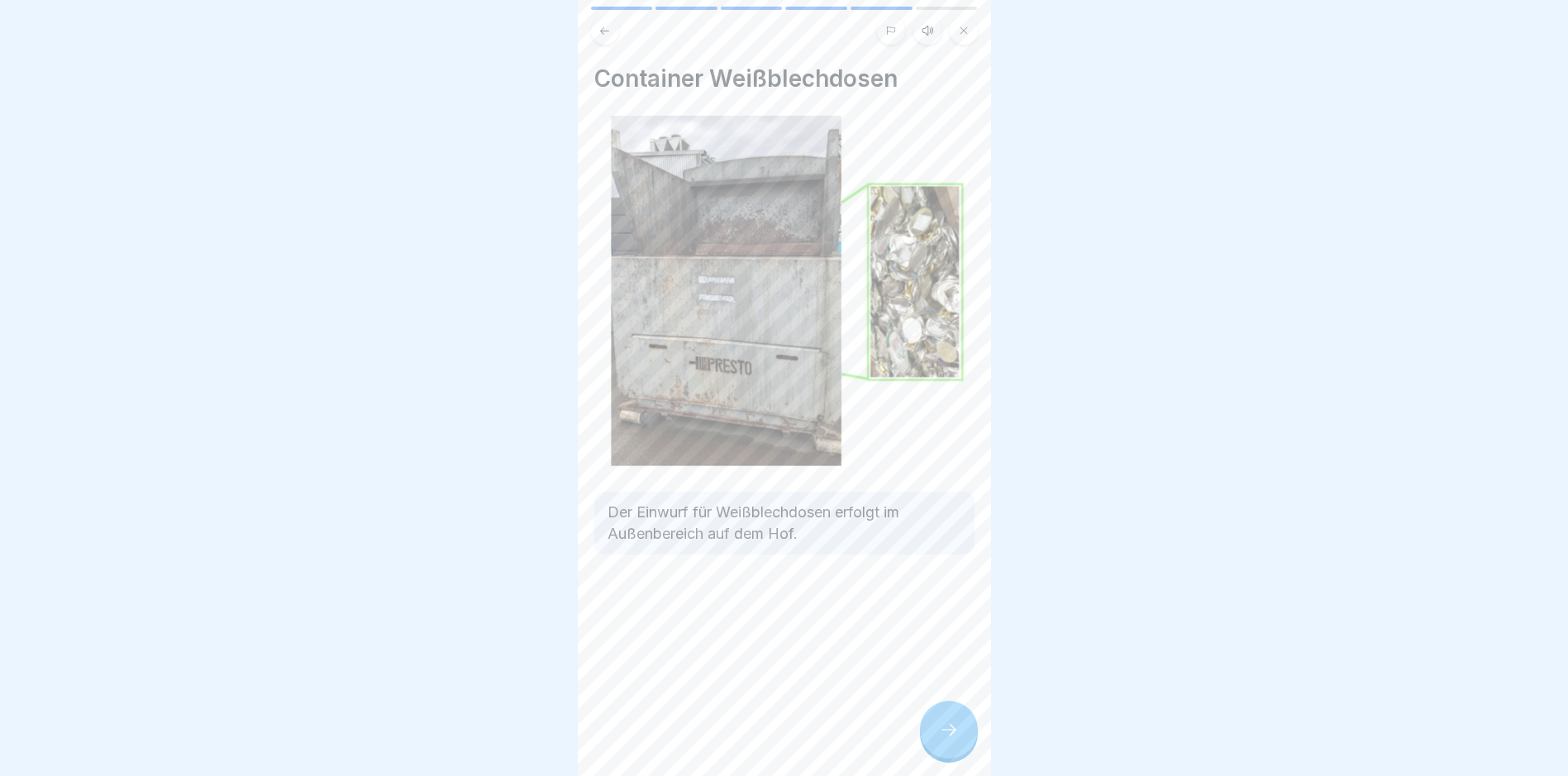
click at [749, 738] on icon at bounding box center [949, 730] width 20 height 20
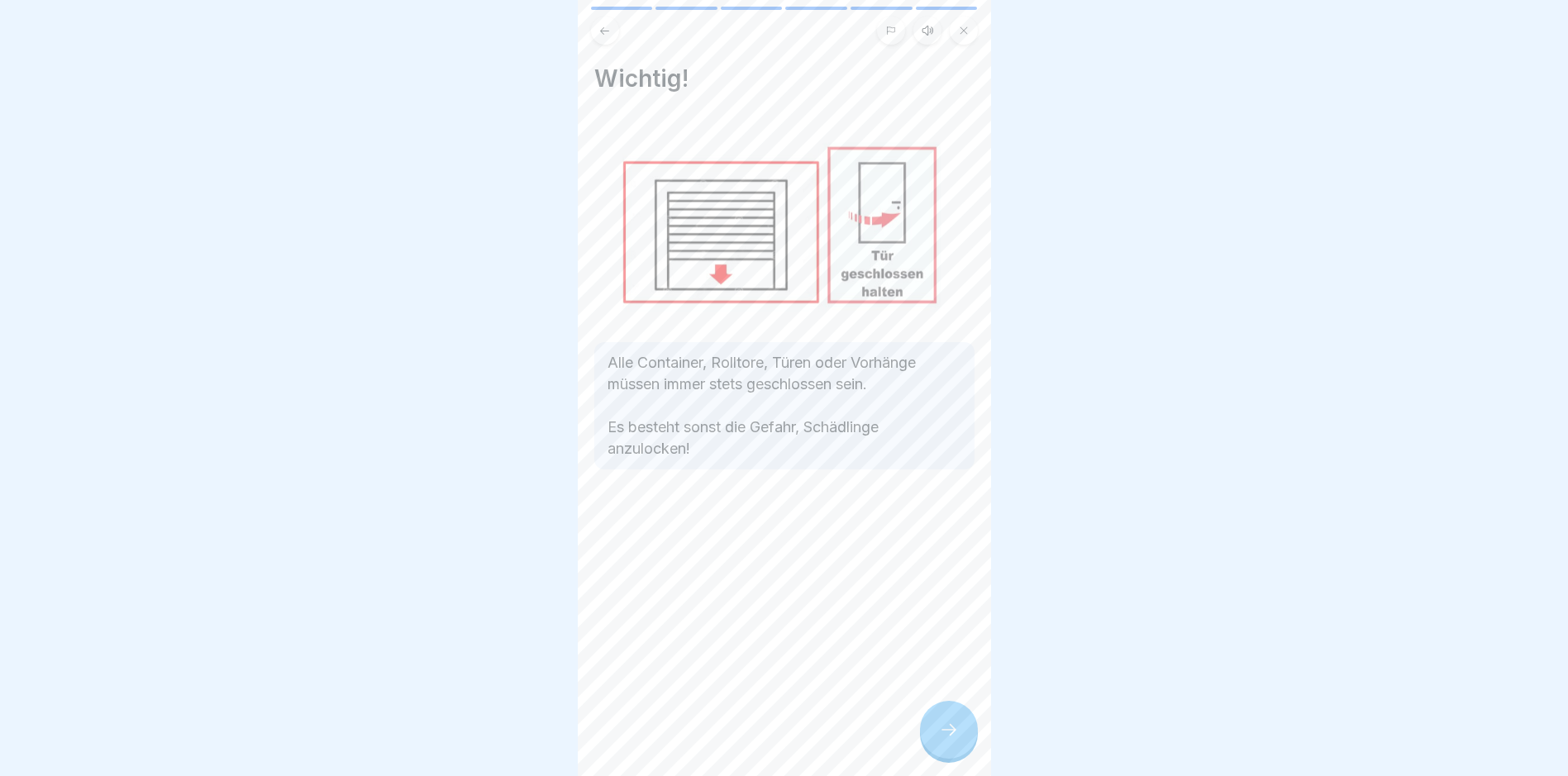
click at [749, 740] on icon at bounding box center [949, 730] width 20 height 20
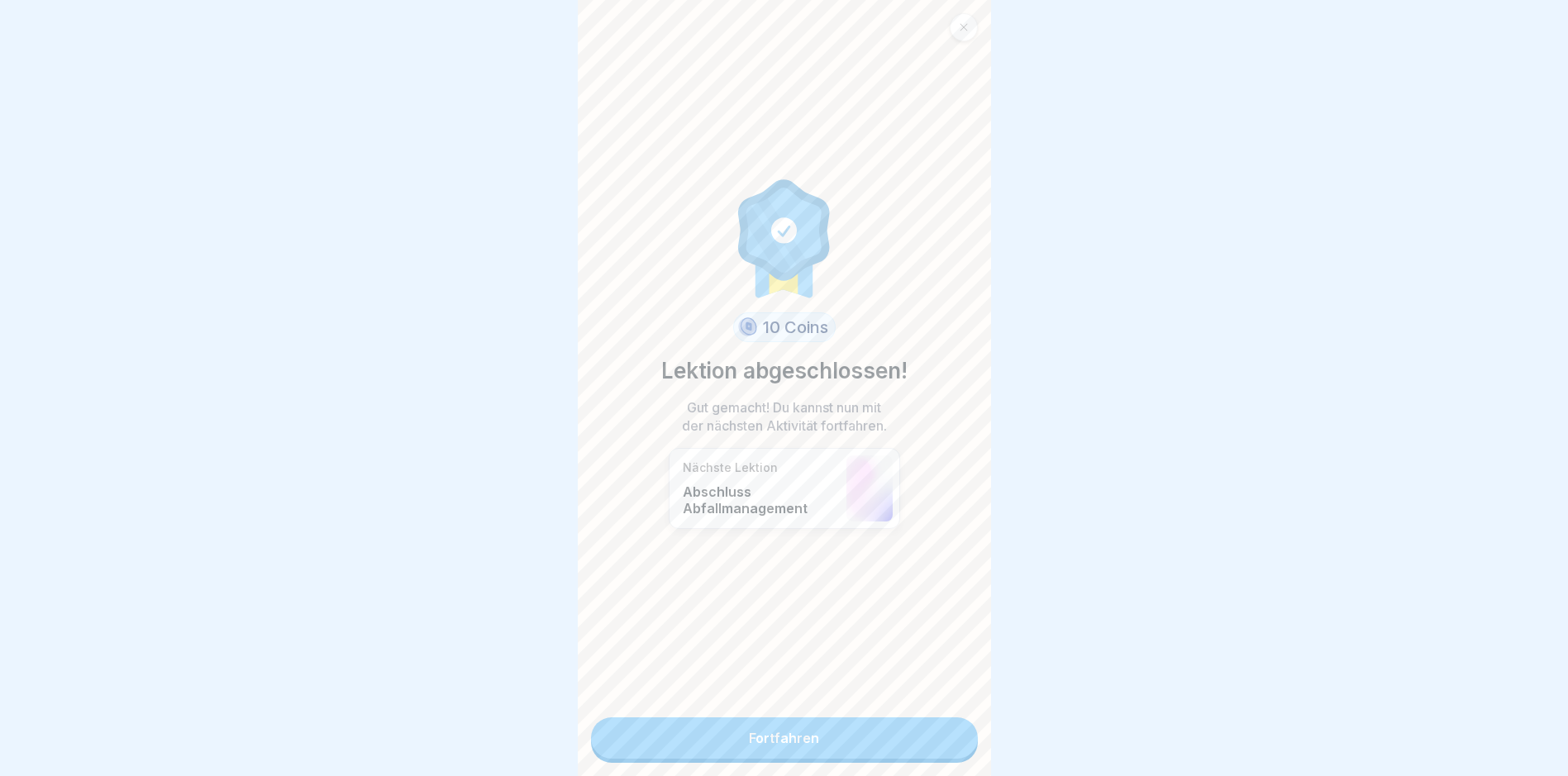
click at [749, 744] on link "Fortfahren" at bounding box center [785, 738] width 387 height 41
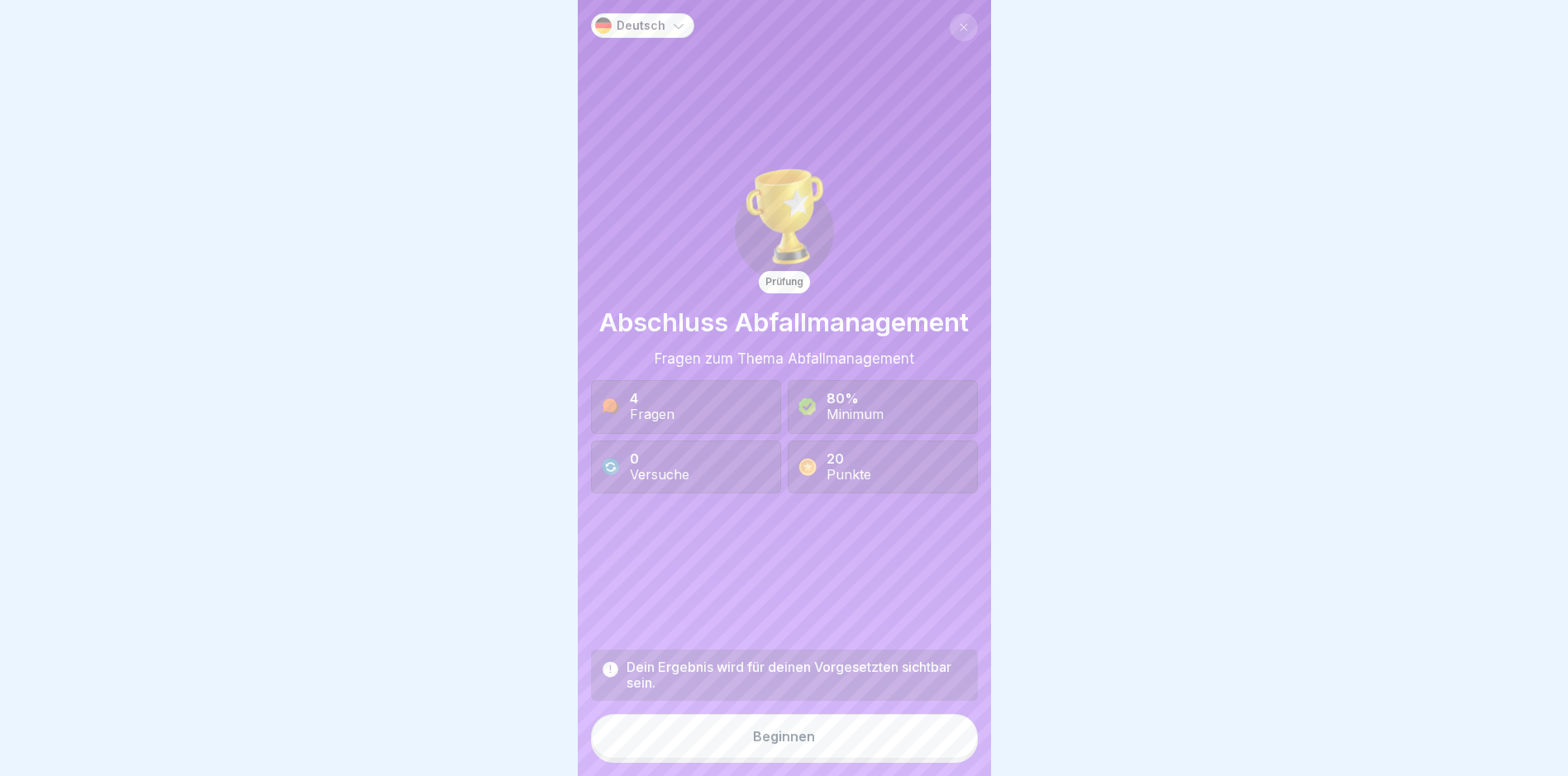
click at [749, 744] on div "Beginnen" at bounding box center [784, 736] width 62 height 15
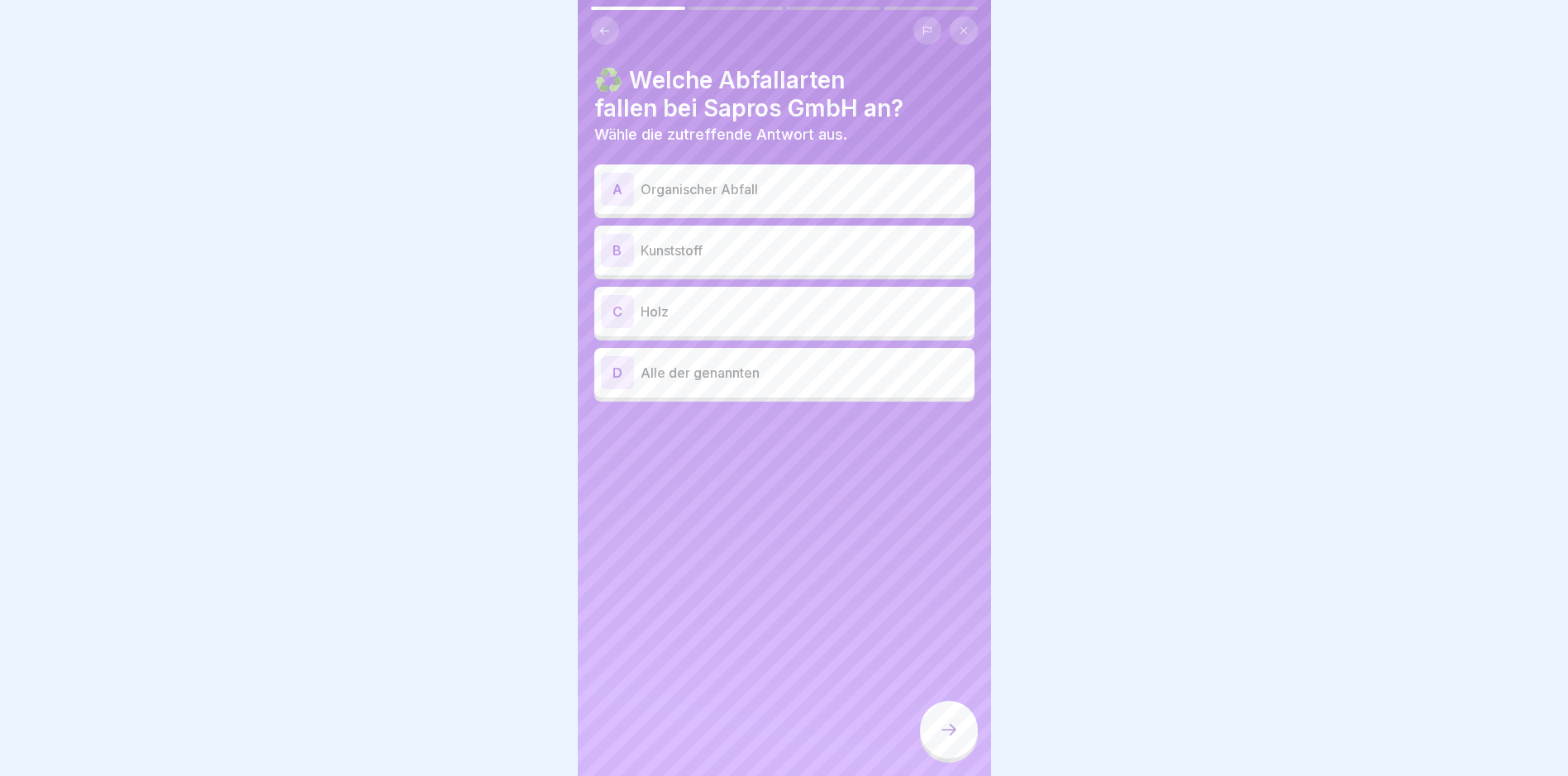
click at [749, 186] on p "Organischer Abfall" at bounding box center [804, 190] width 327 height 20
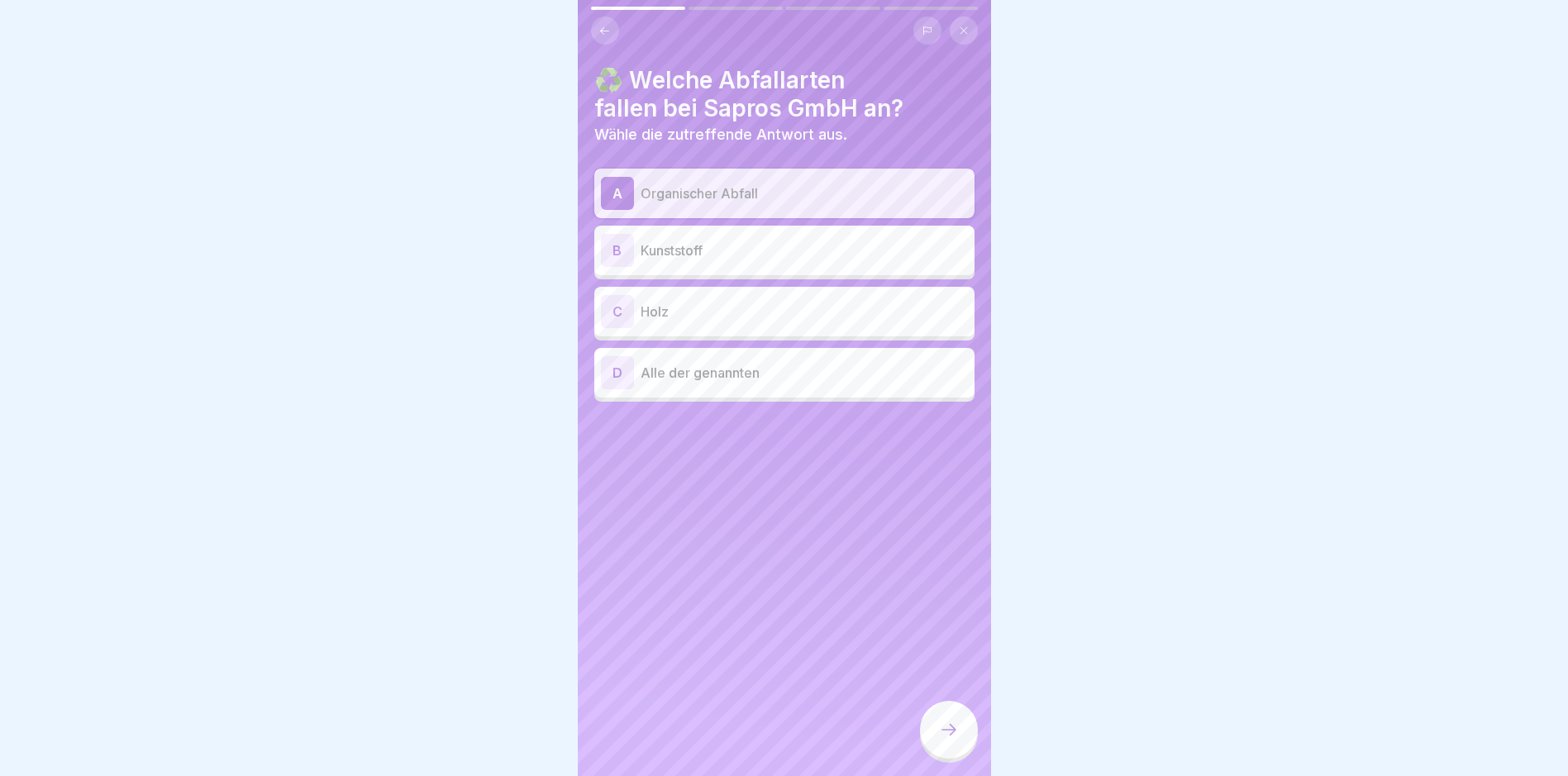
click at [741, 237] on div "B Kunststoff" at bounding box center [785, 250] width 367 height 33
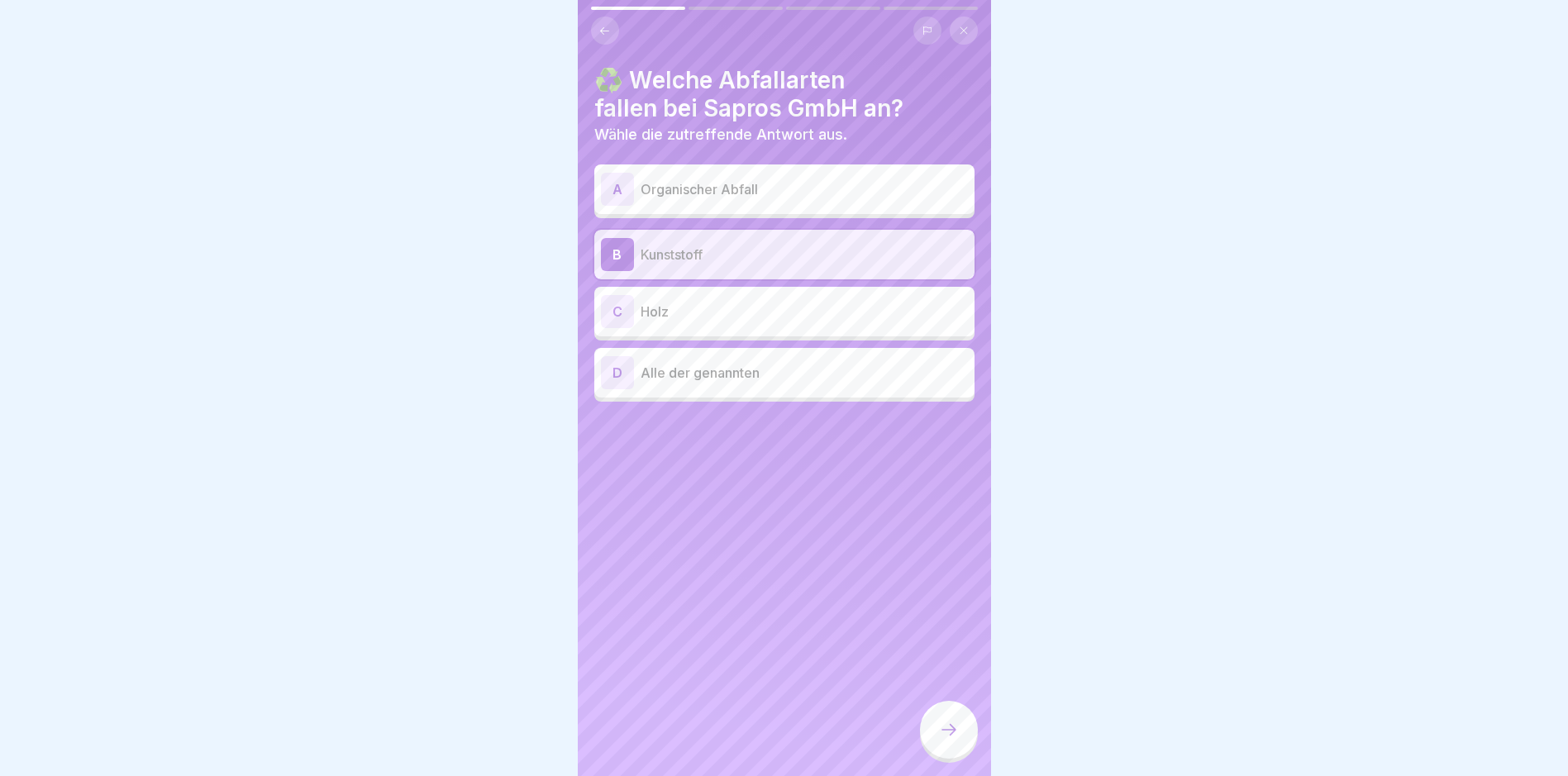
click at [741, 322] on div "C Holz" at bounding box center [785, 311] width 367 height 33
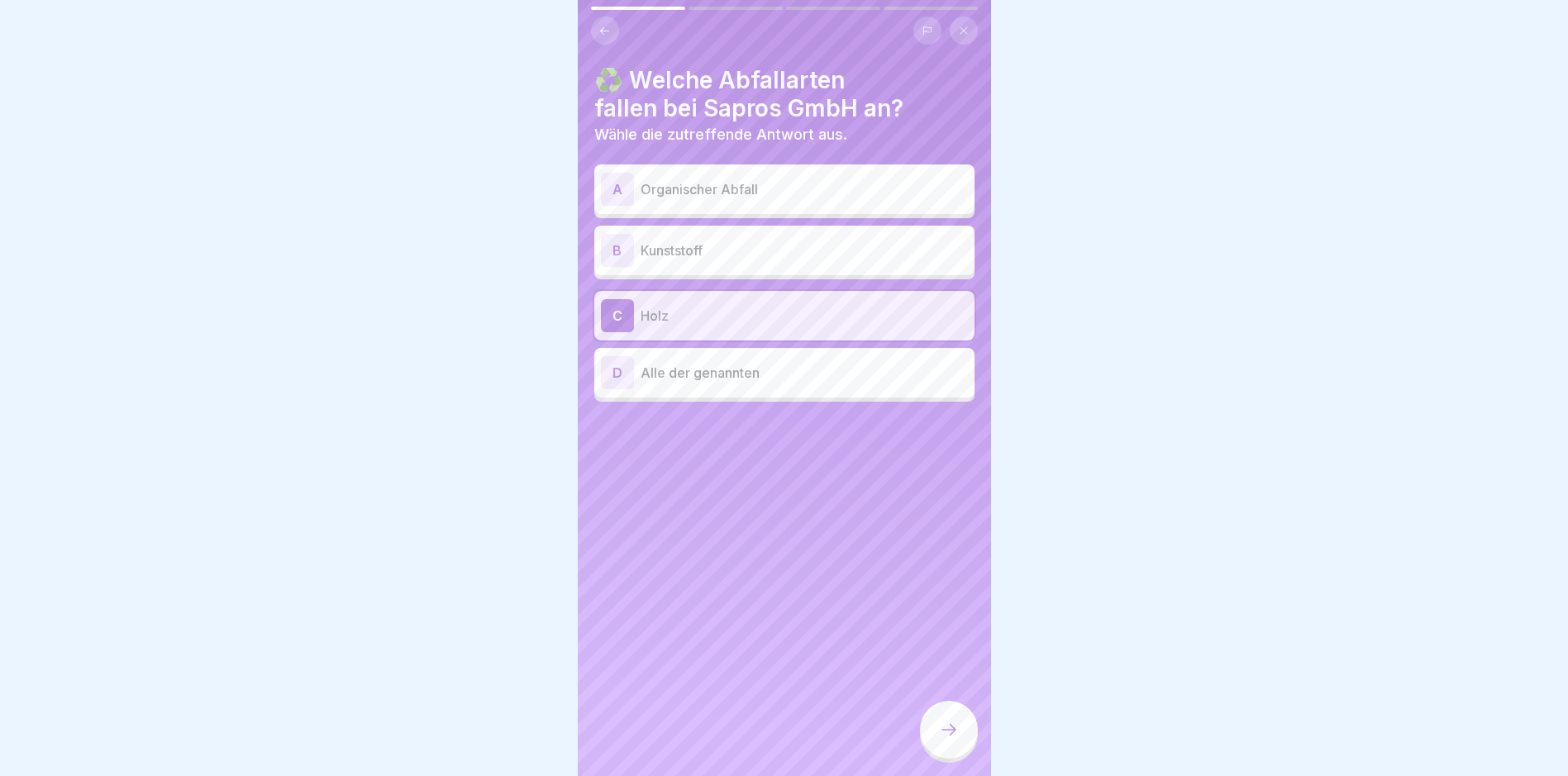
click at [744, 373] on p "Alle der genannten" at bounding box center [804, 372] width 327 height 20
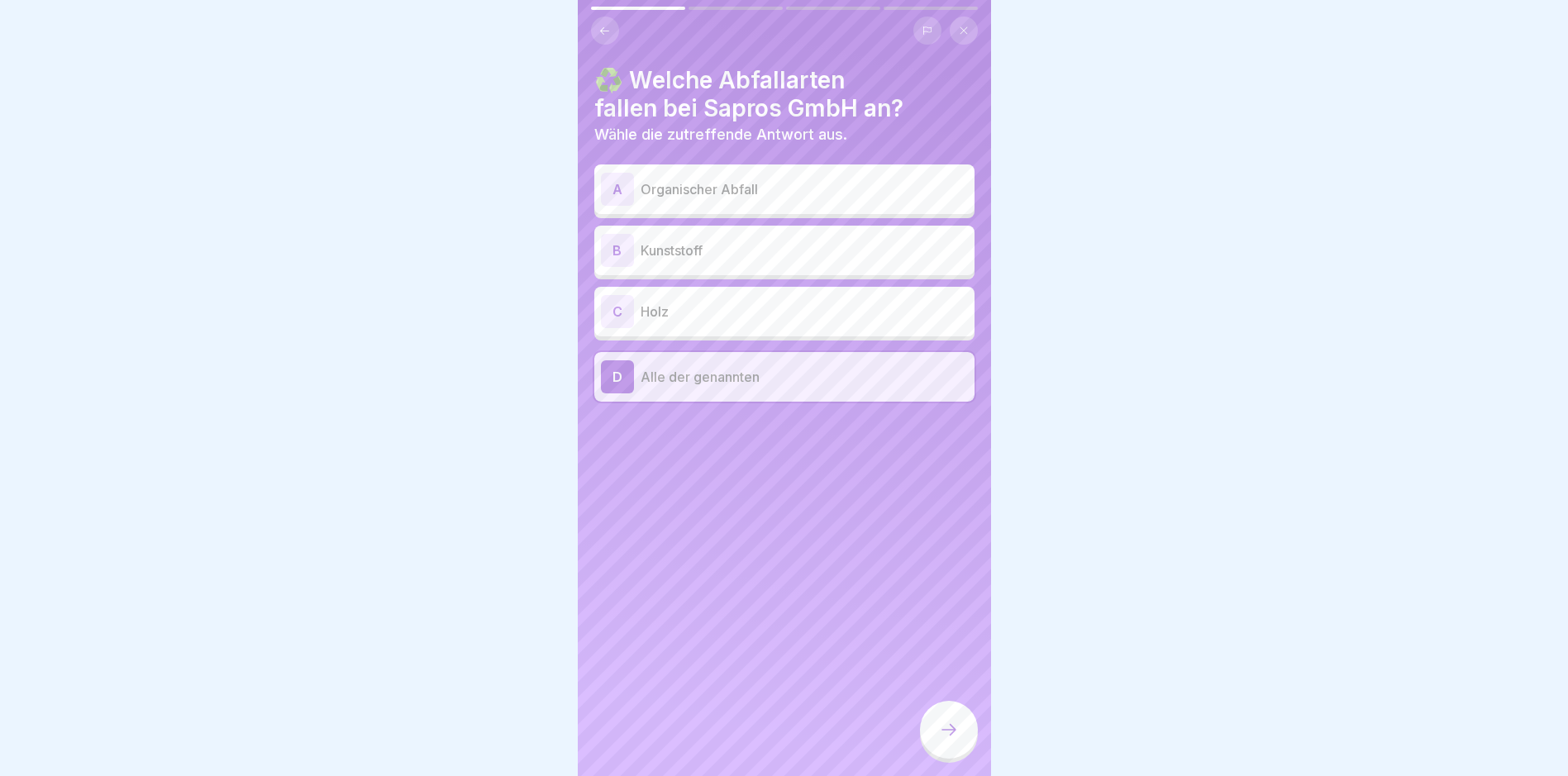
drag, startPoint x: 945, startPoint y: 744, endPoint x: 934, endPoint y: 721, distance: 25.5
click at [749, 740] on icon at bounding box center [949, 730] width 20 height 20
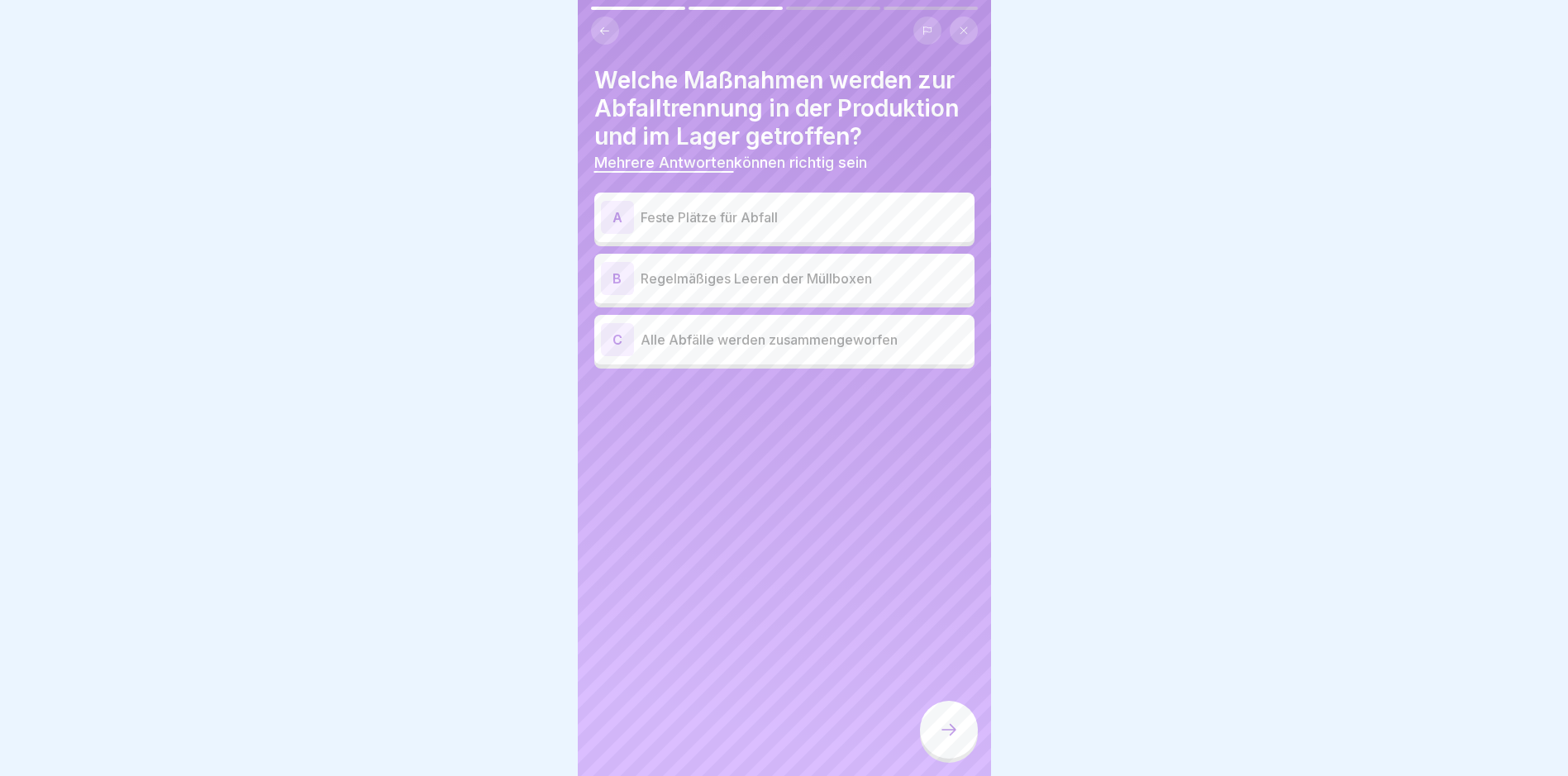
click at [749, 216] on p "Feste Plätze für Abfall" at bounding box center [804, 217] width 327 height 20
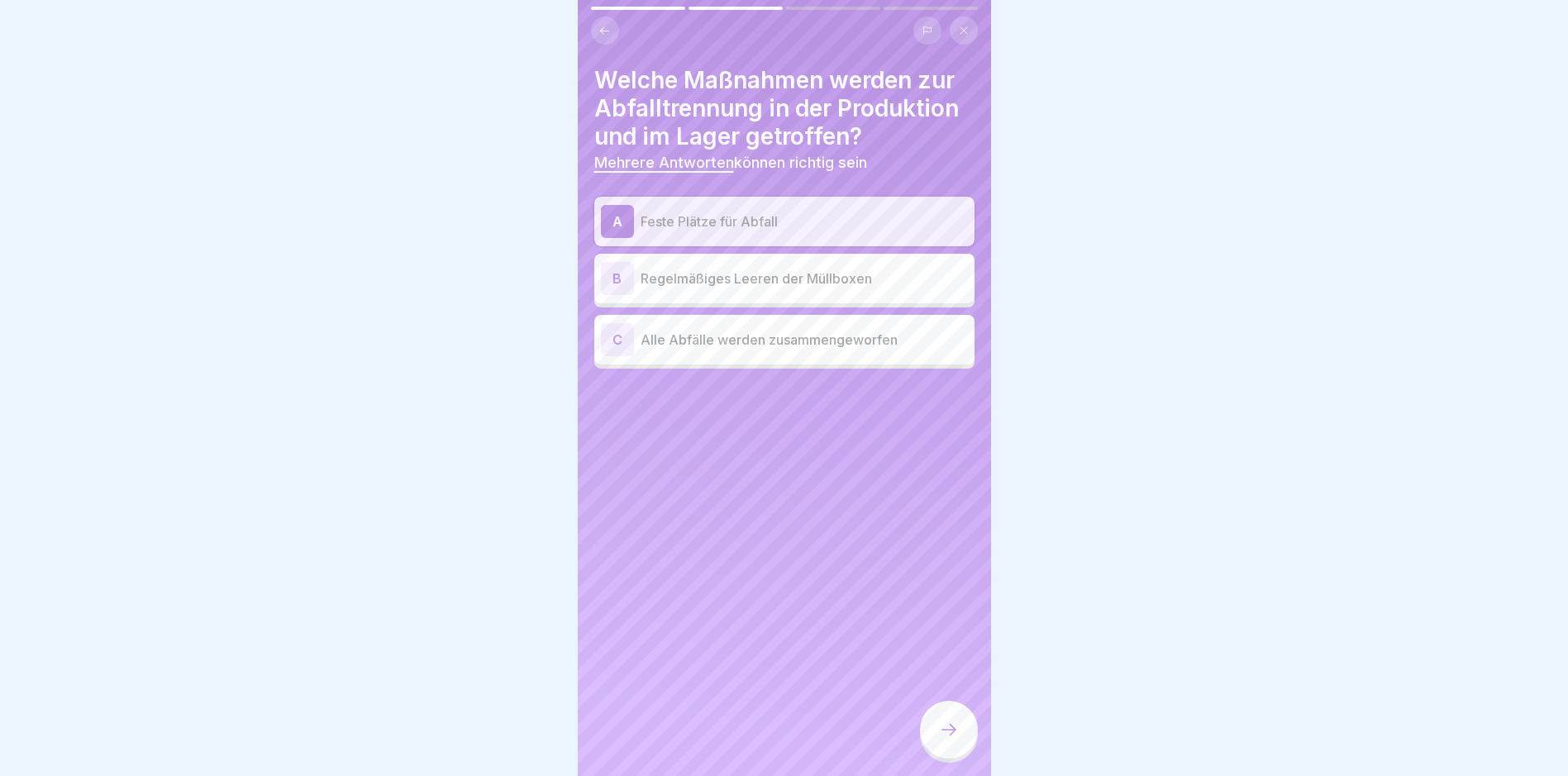
click at [749, 285] on p "Regelmäßiges Leeren der Müllboxen" at bounding box center [804, 279] width 327 height 20
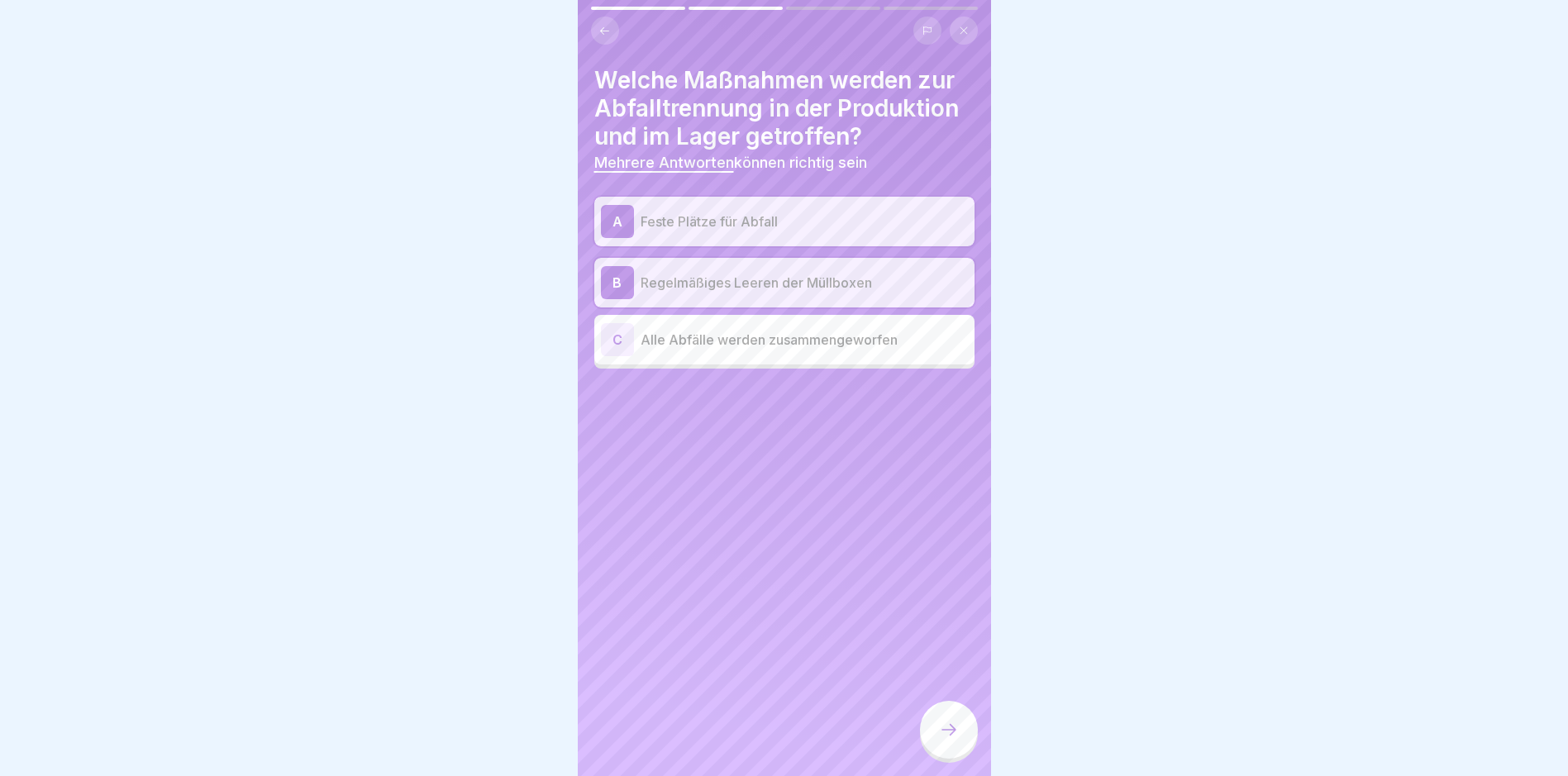
click at [749, 747] on div at bounding box center [949, 730] width 58 height 58
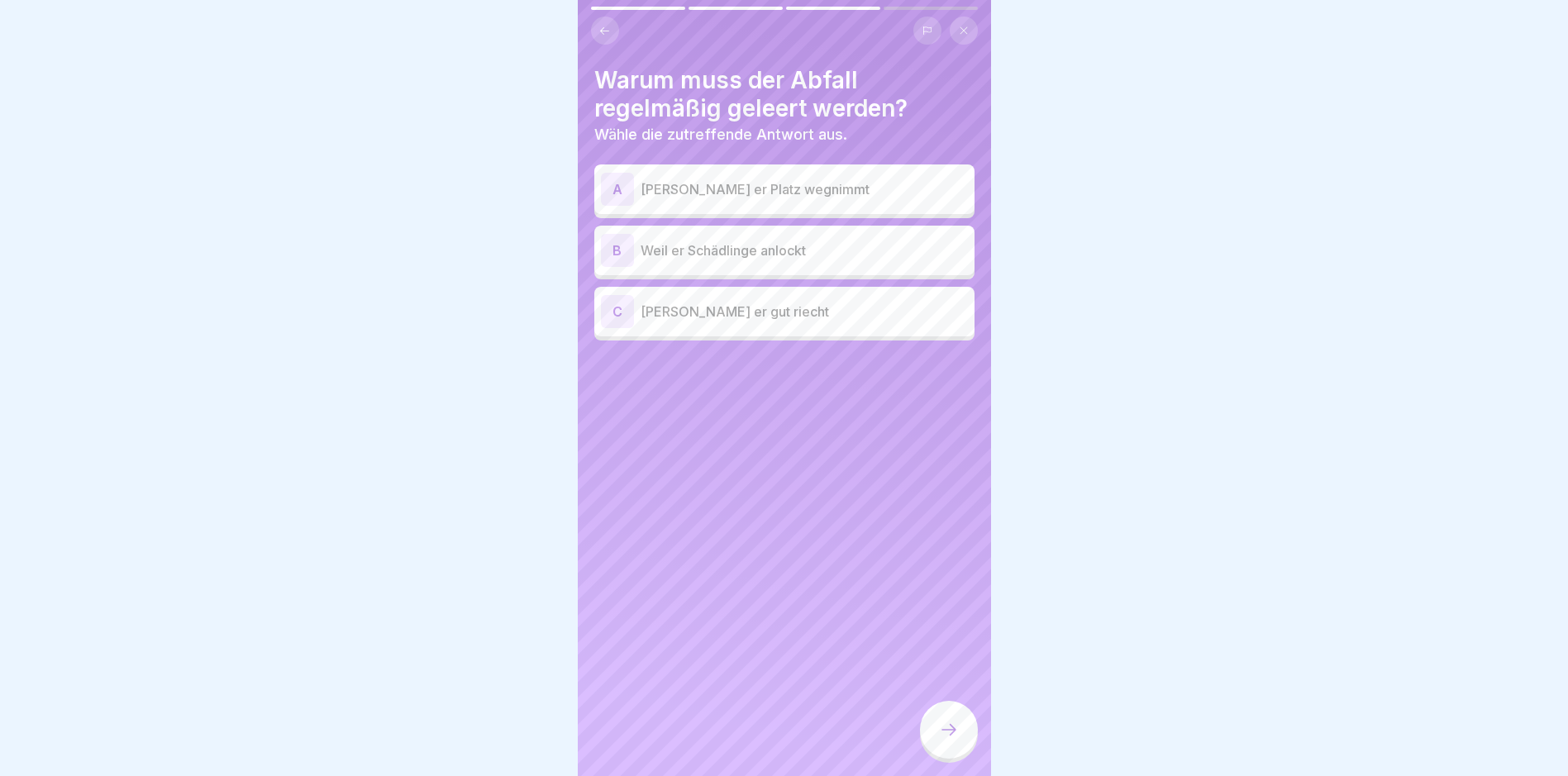
click at [749, 245] on p "Weil er Schädlinge anlockt" at bounding box center [804, 250] width 327 height 20
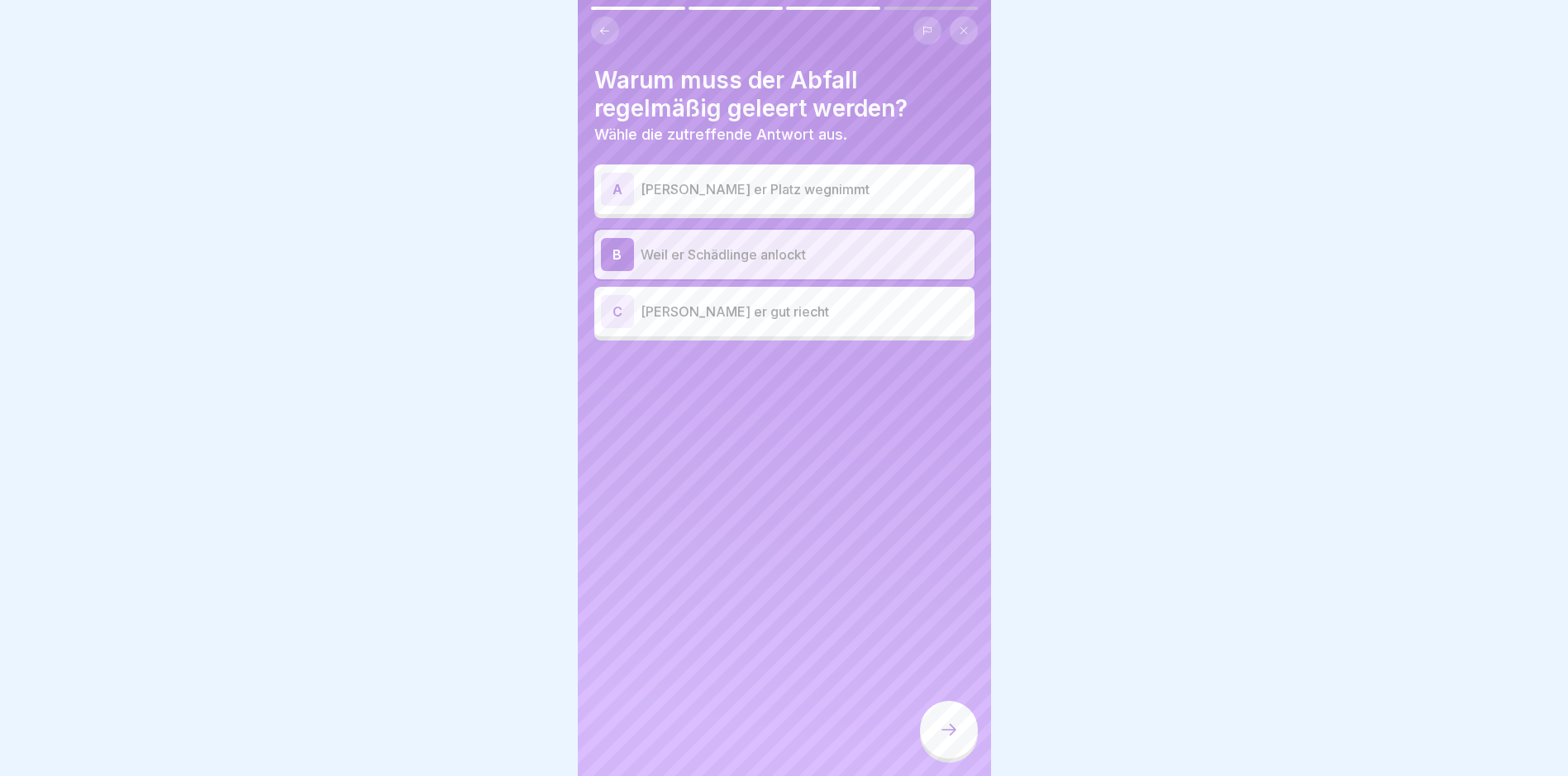
click at [749, 738] on icon at bounding box center [949, 730] width 20 height 20
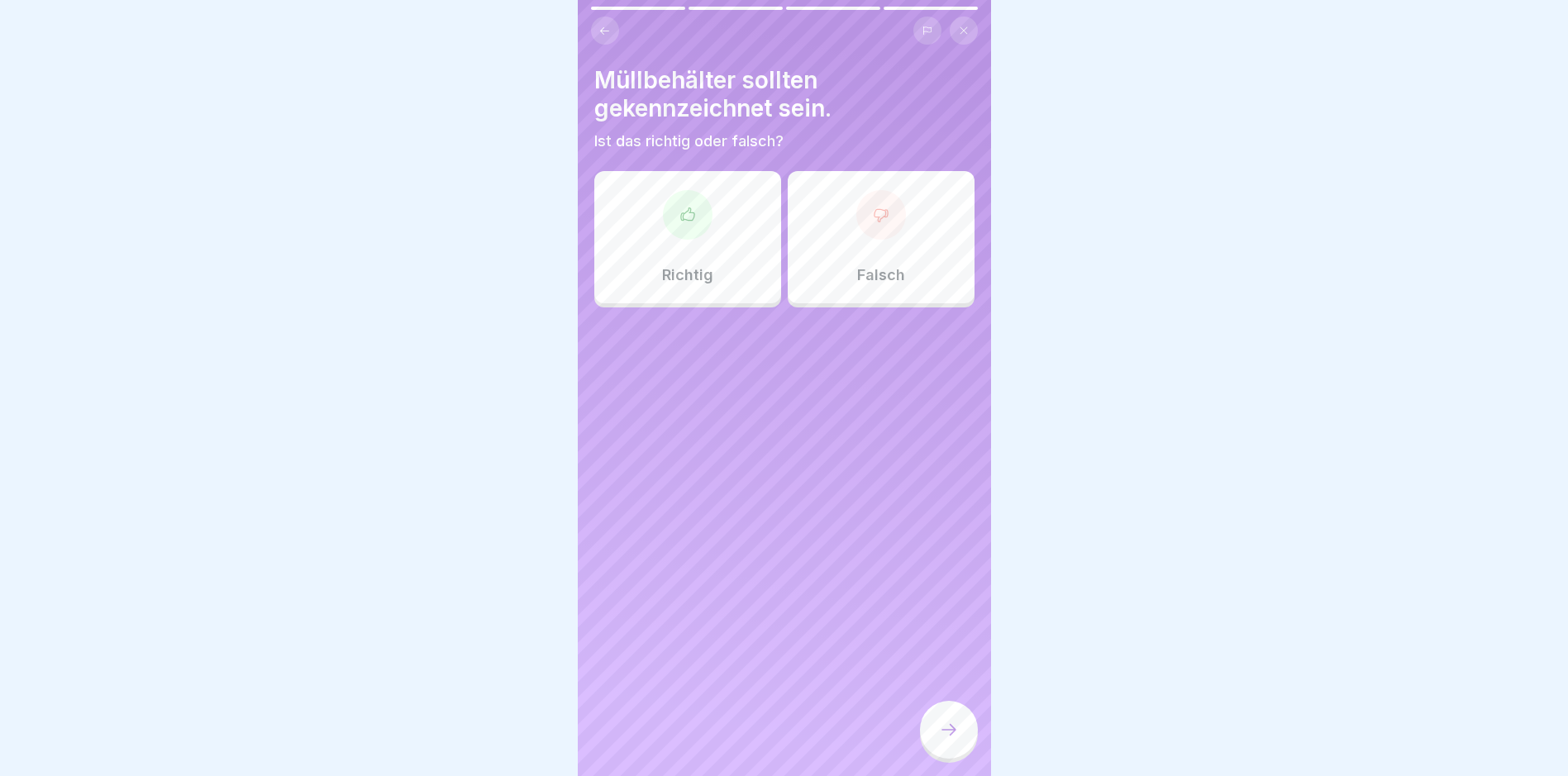
click at [692, 235] on div at bounding box center [688, 215] width 49 height 49
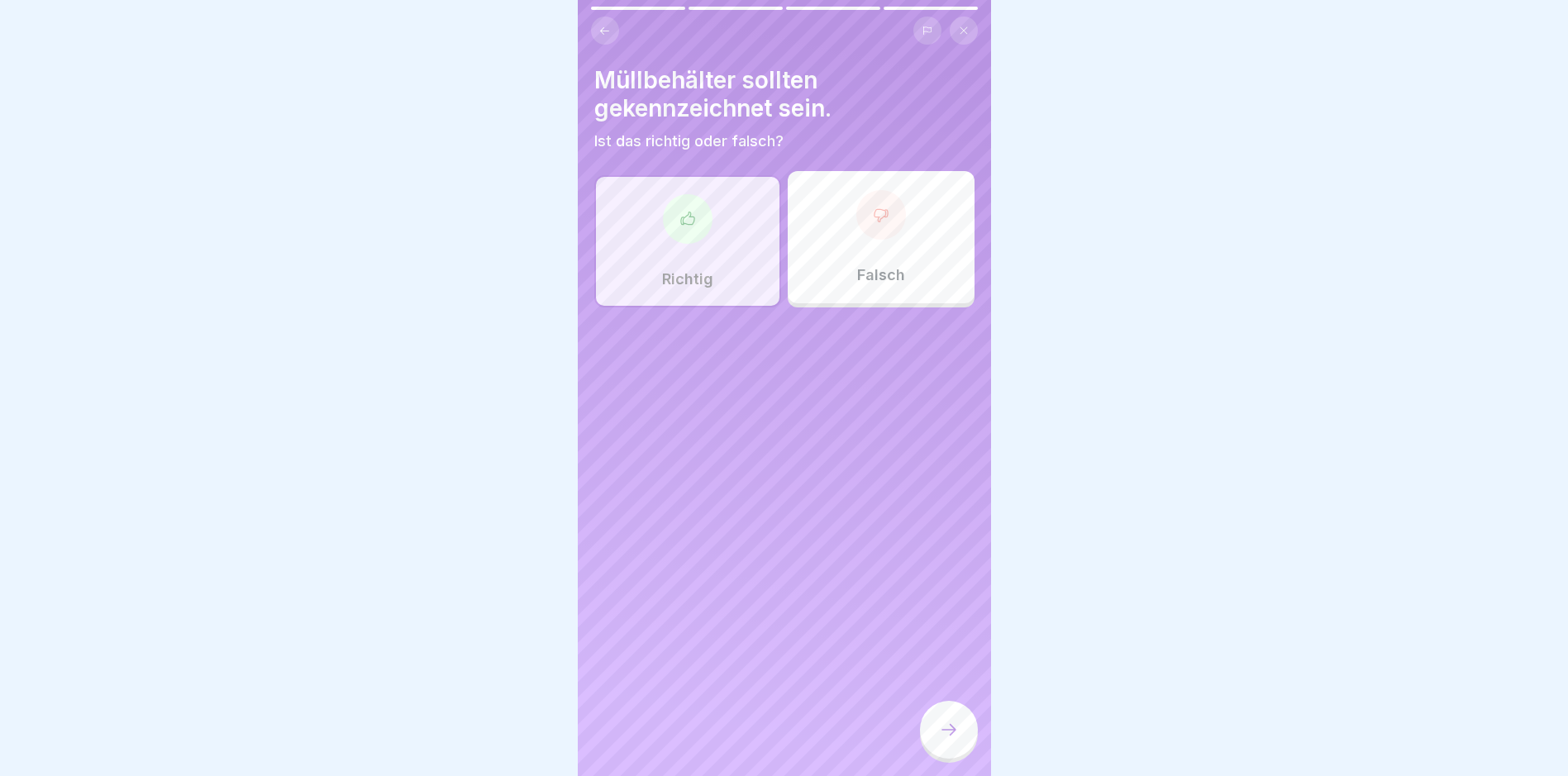
click at [749, 740] on icon at bounding box center [949, 730] width 20 height 20
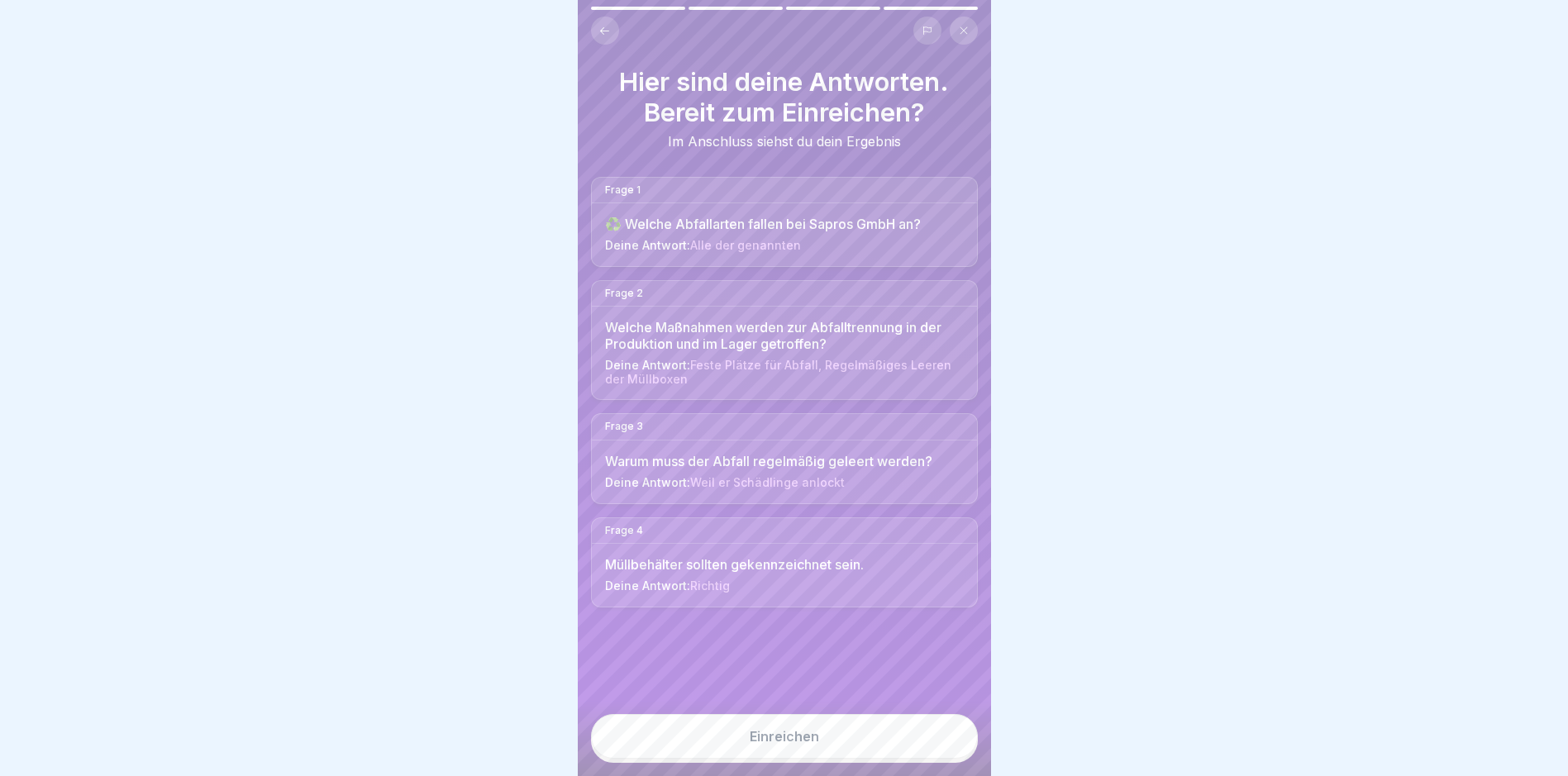
click at [749, 744] on div "Einreichen" at bounding box center [784, 736] width 70 height 15
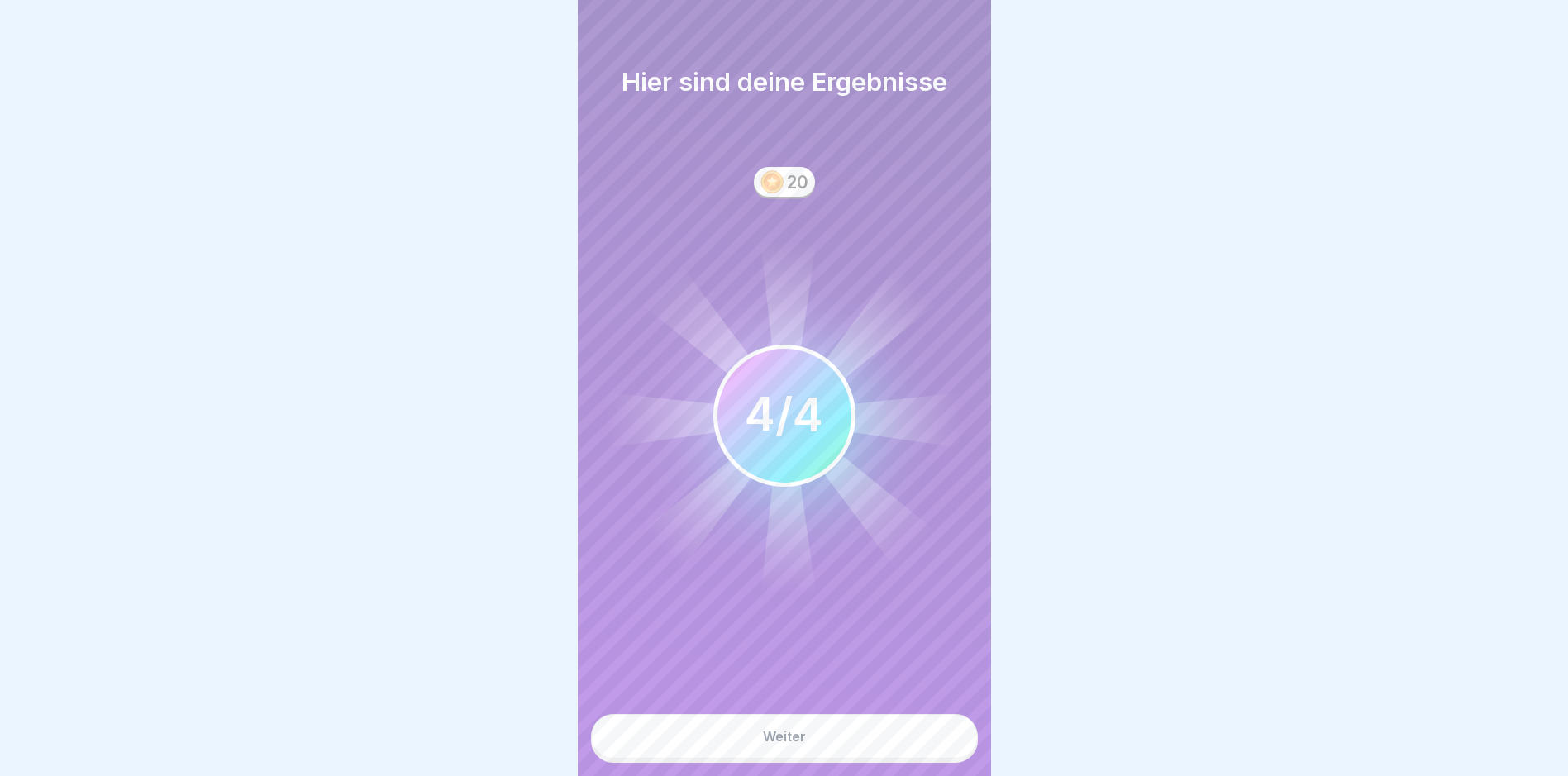
click at [749, 747] on button "Weiter" at bounding box center [785, 736] width 387 height 44
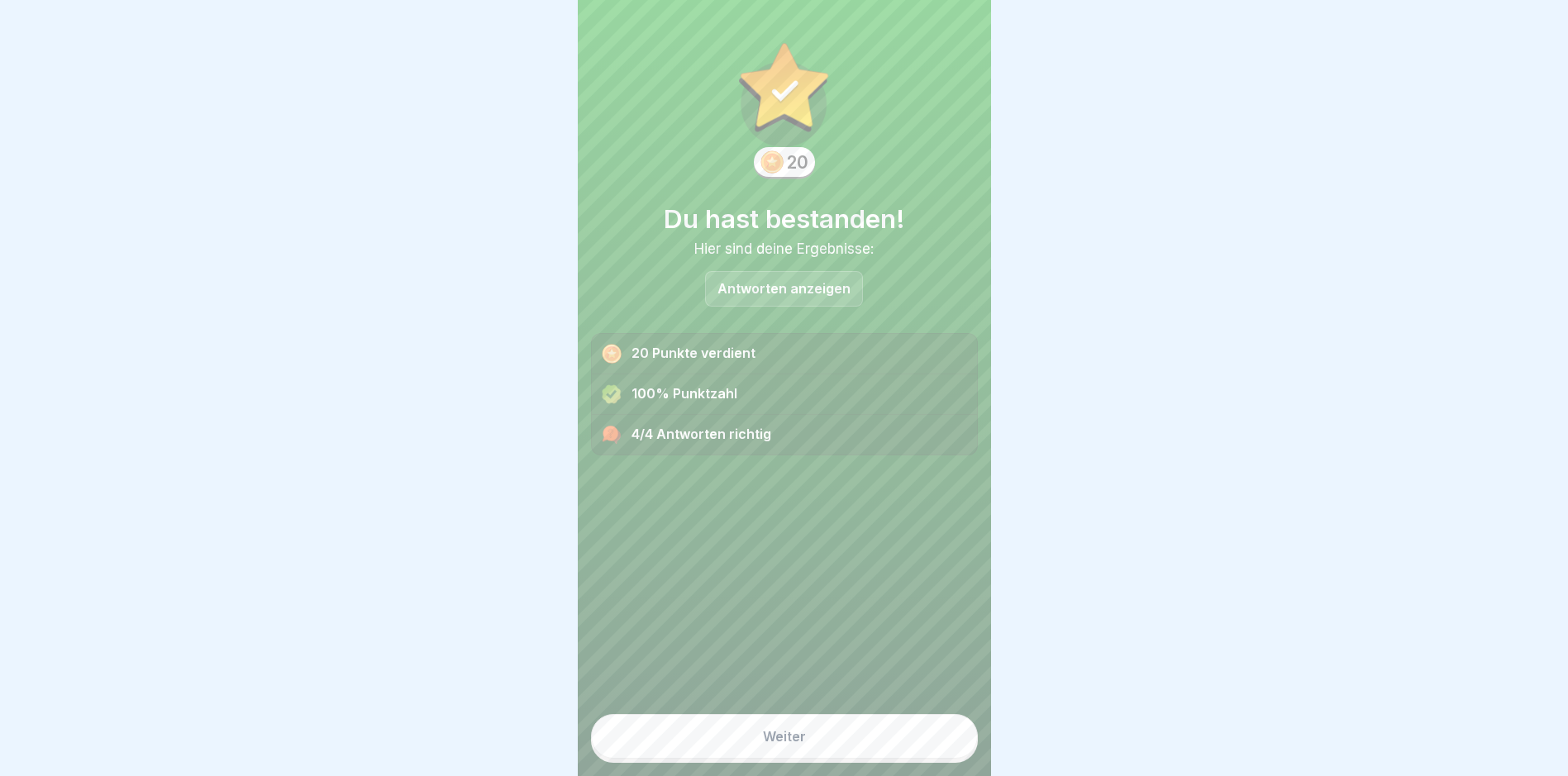
click at [749, 747] on button "Weiter" at bounding box center [785, 736] width 387 height 44
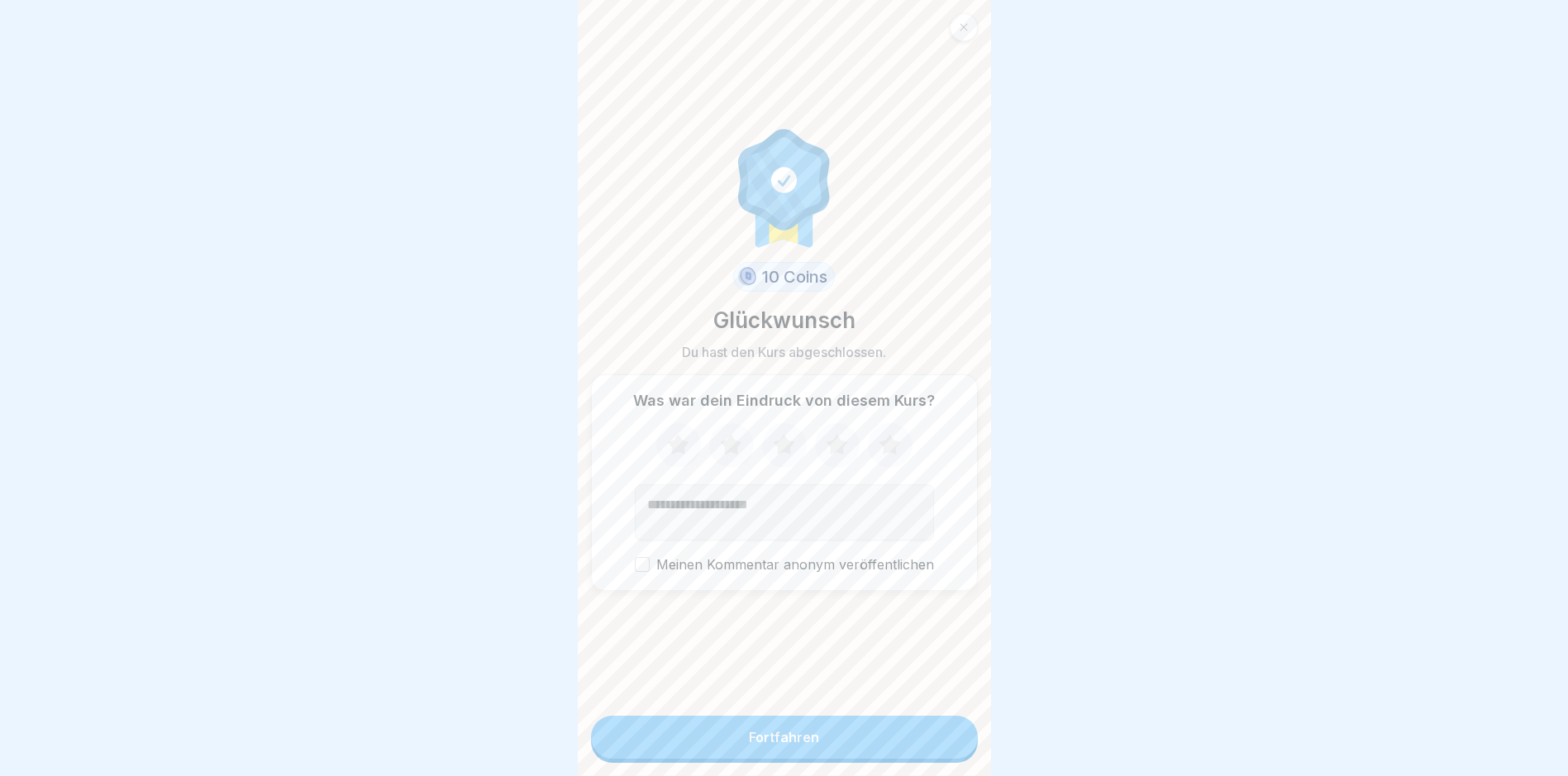
click at [749, 747] on button "Fortfahren" at bounding box center [785, 738] width 387 height 43
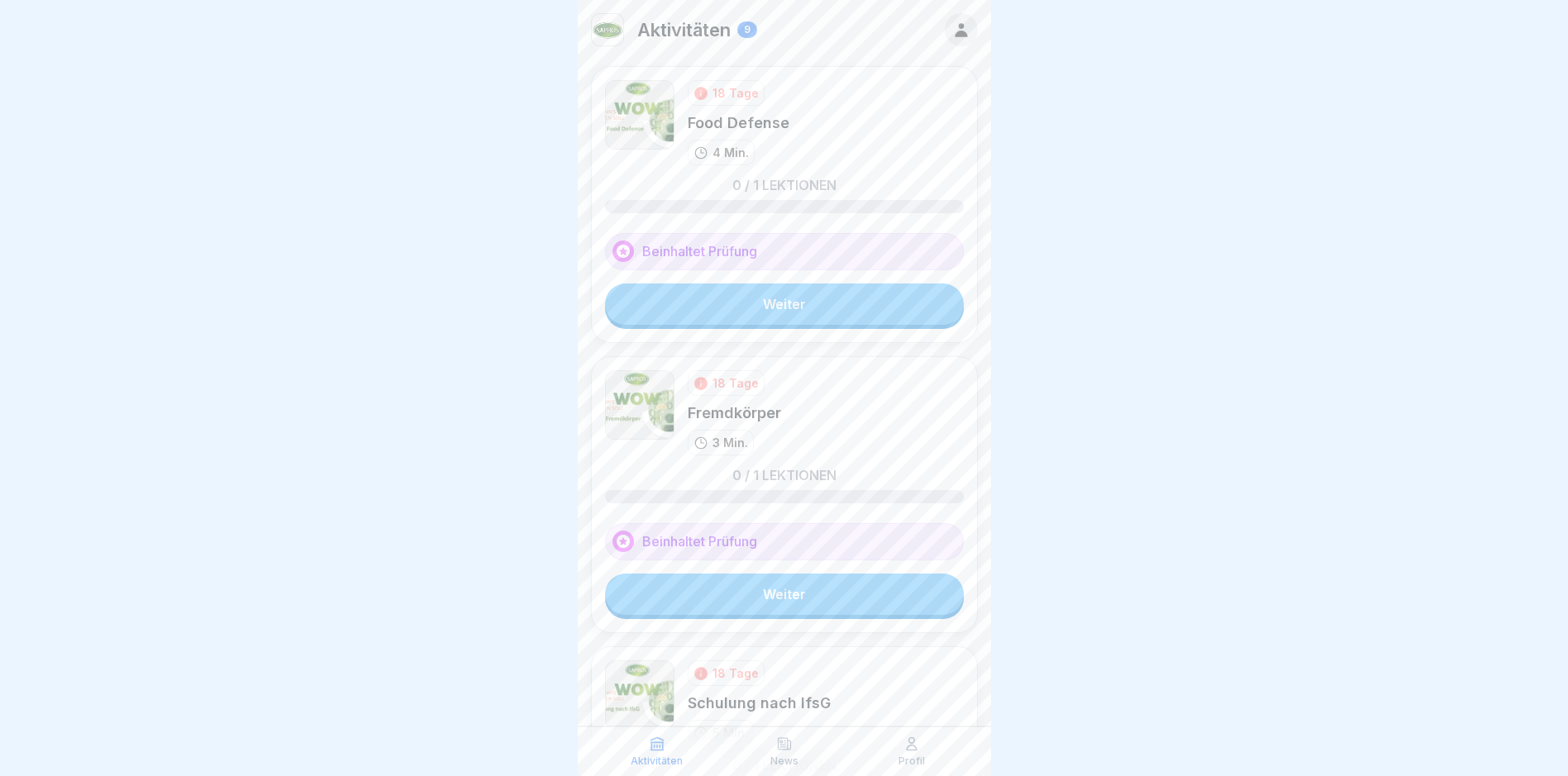
click at [749, 305] on link "Weiter" at bounding box center [784, 305] width 359 height 41
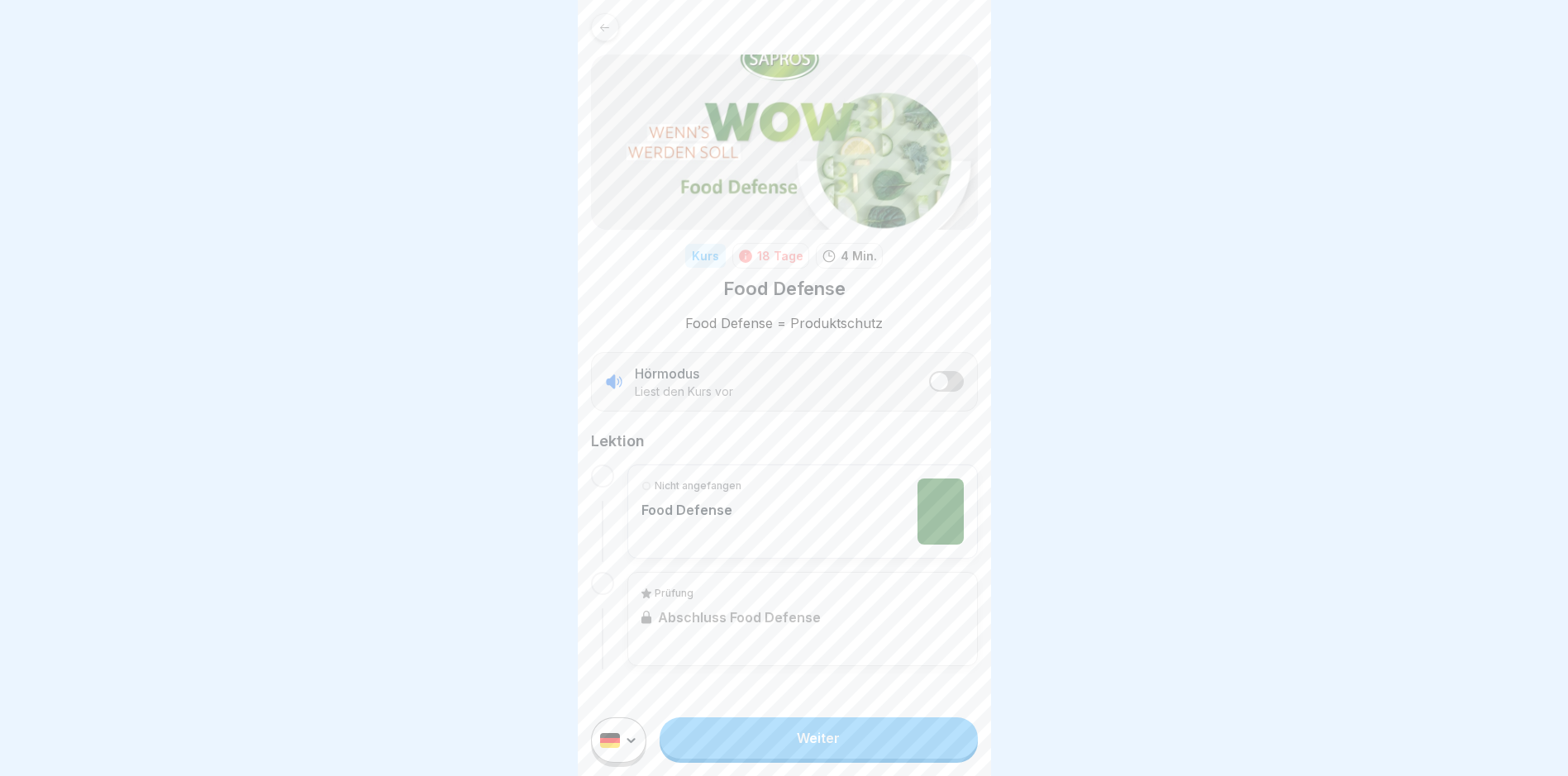
click at [749, 747] on link "Weiter" at bounding box center [818, 738] width 317 height 41
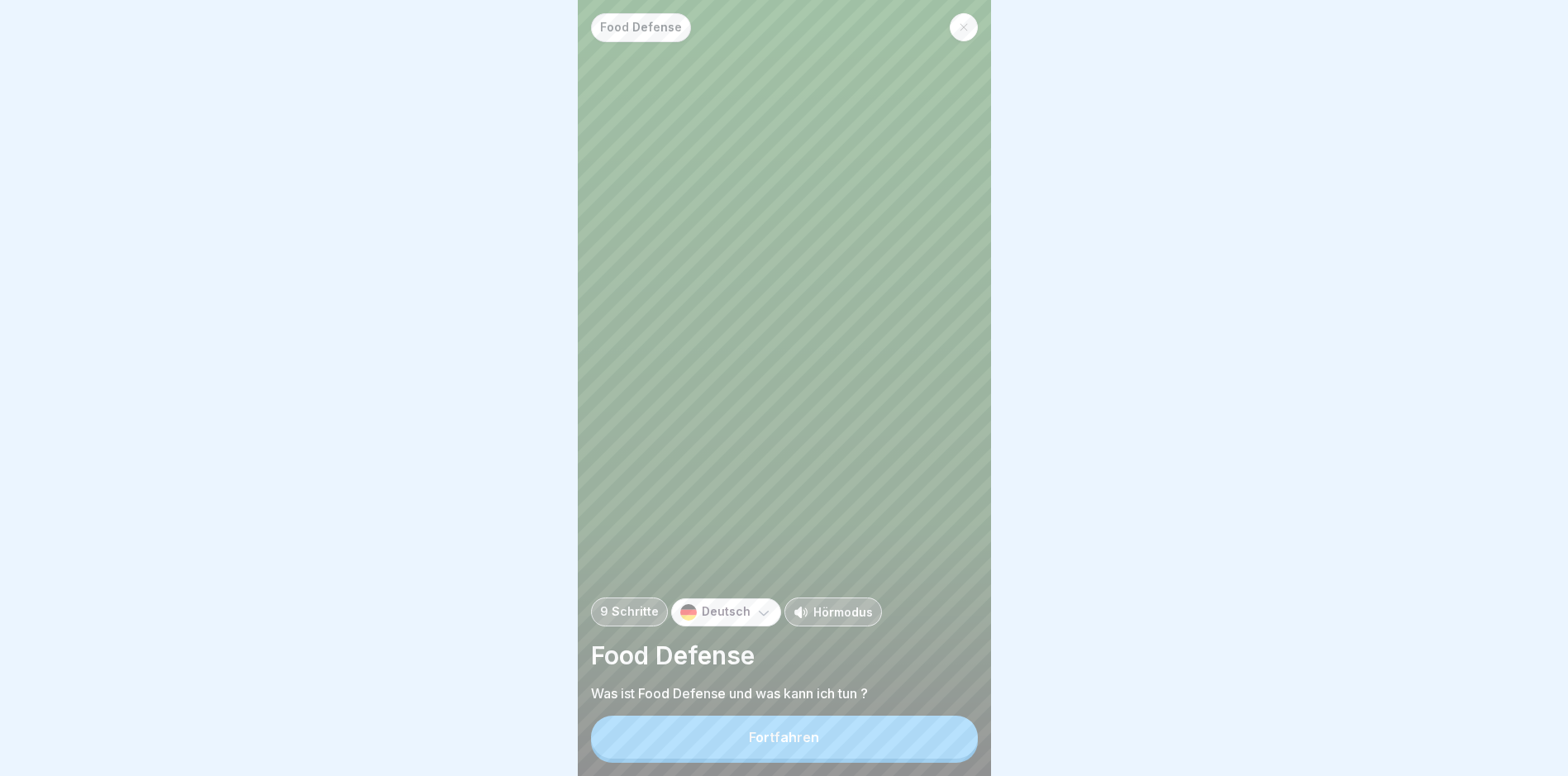
click at [749, 747] on button "Fortfahren" at bounding box center [785, 738] width 387 height 43
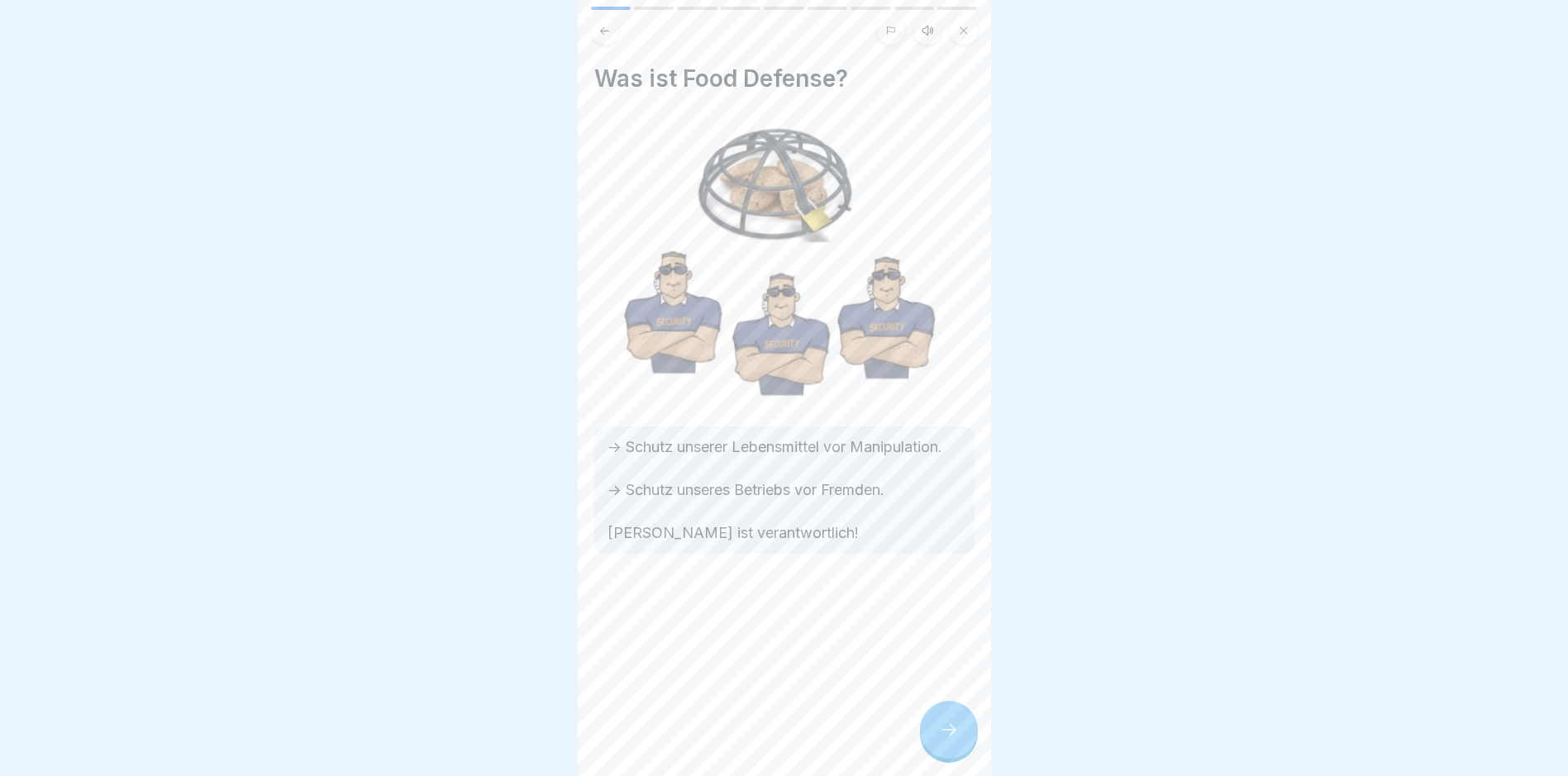
click at [749, 740] on icon at bounding box center [949, 730] width 20 height 20
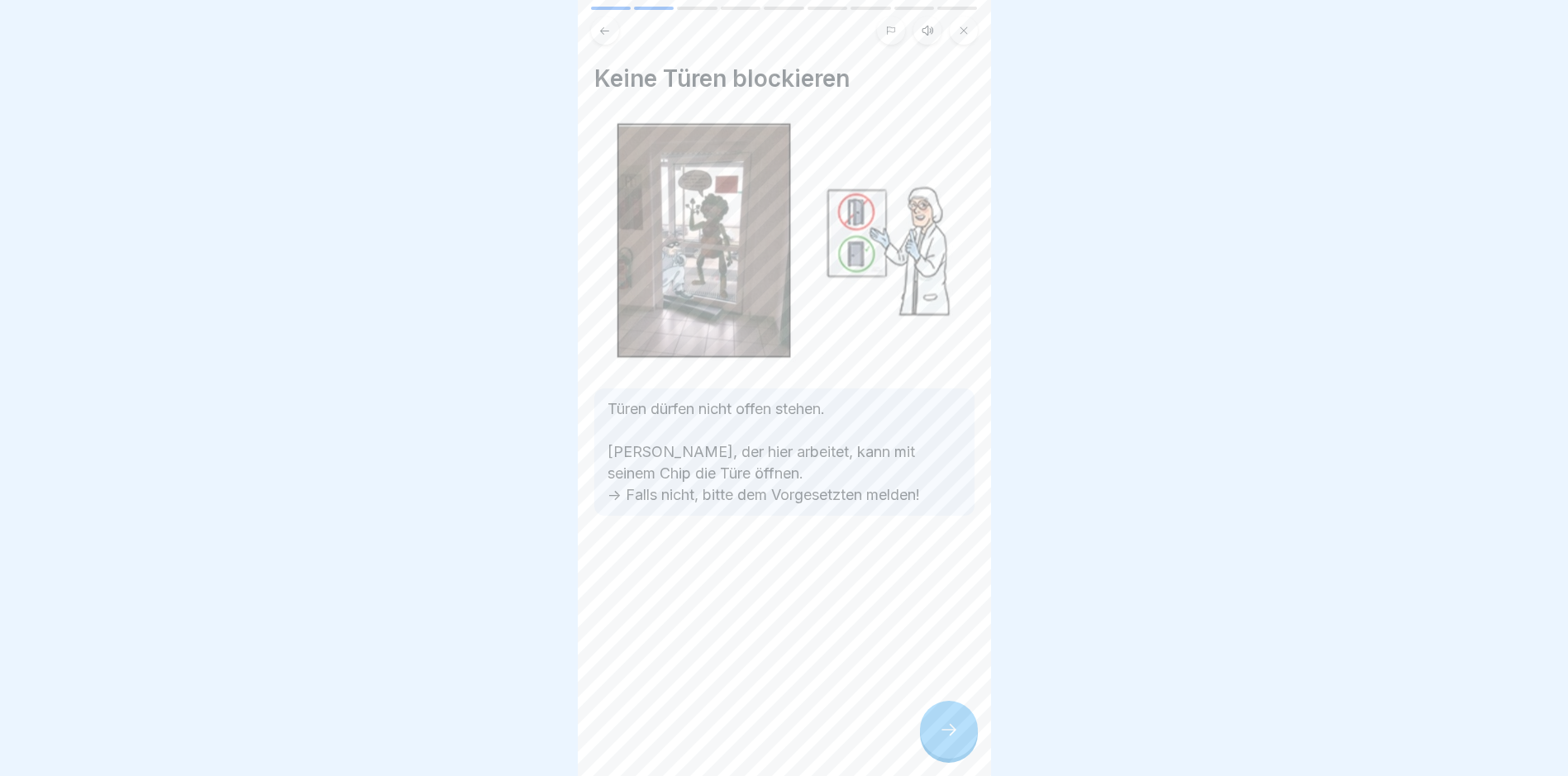
click at [749, 737] on icon at bounding box center [949, 730] width 20 height 20
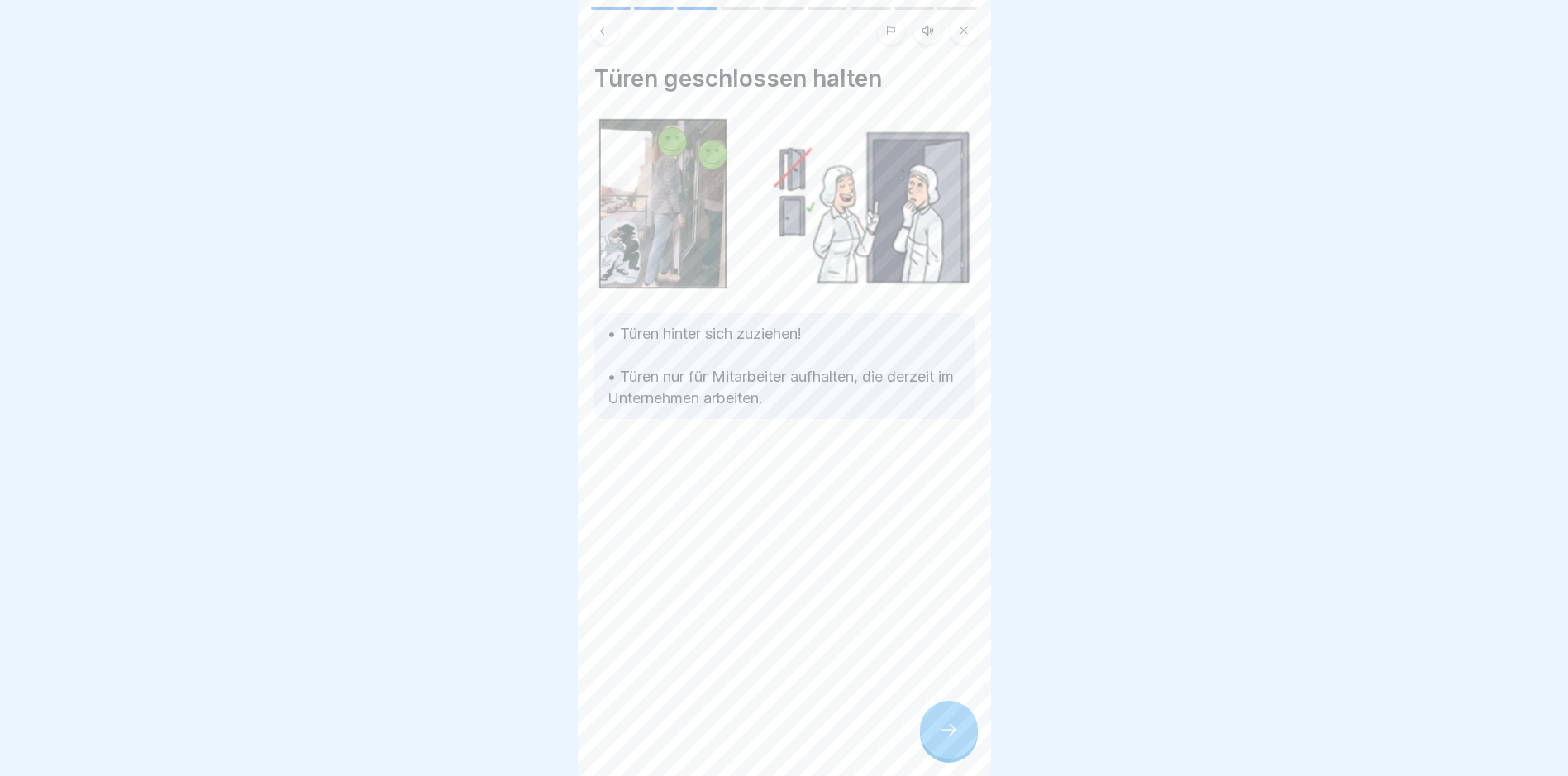
click at [749, 738] on icon at bounding box center [949, 730] width 20 height 20
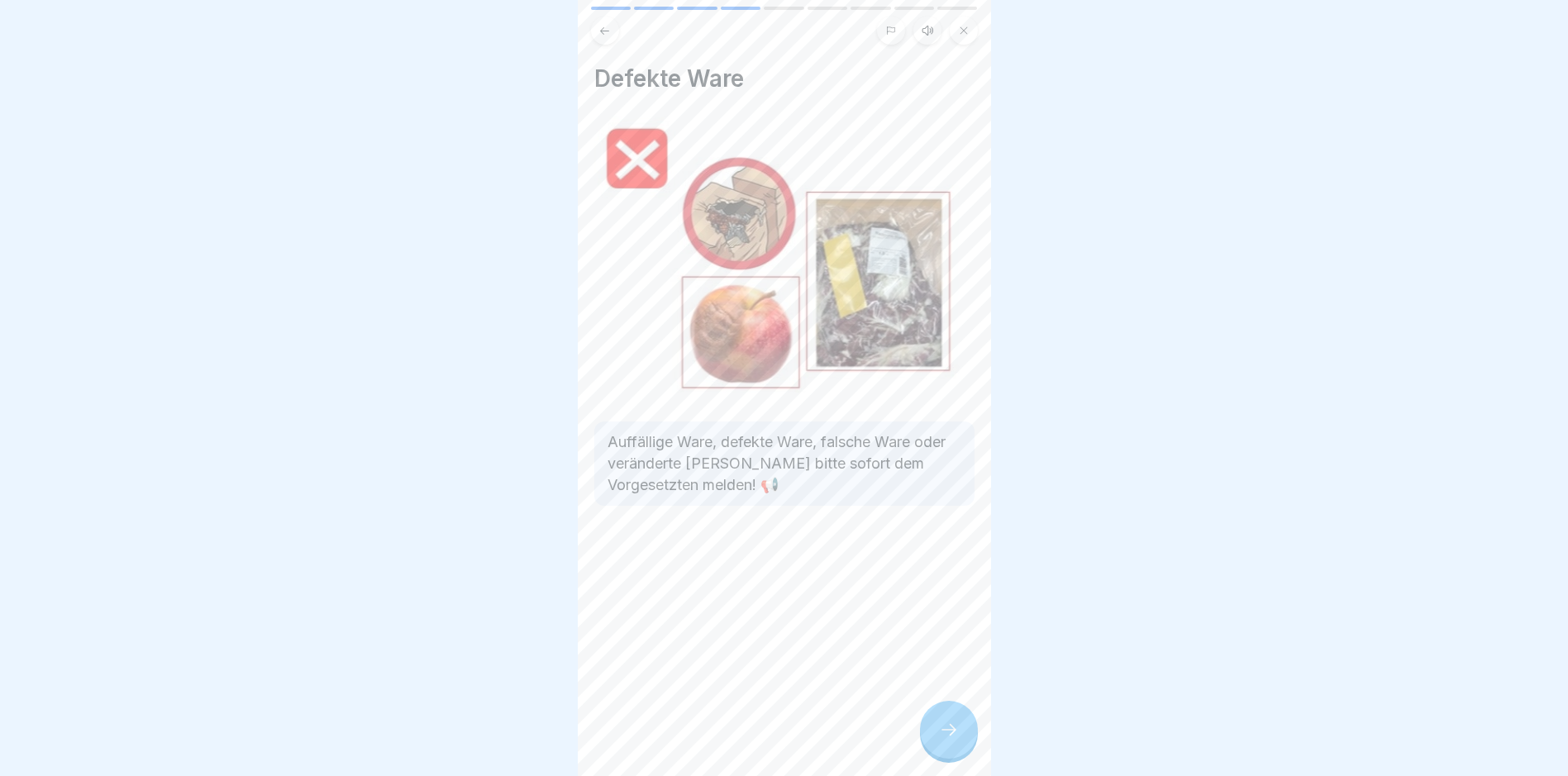
click at [749, 739] on icon at bounding box center [949, 730] width 20 height 20
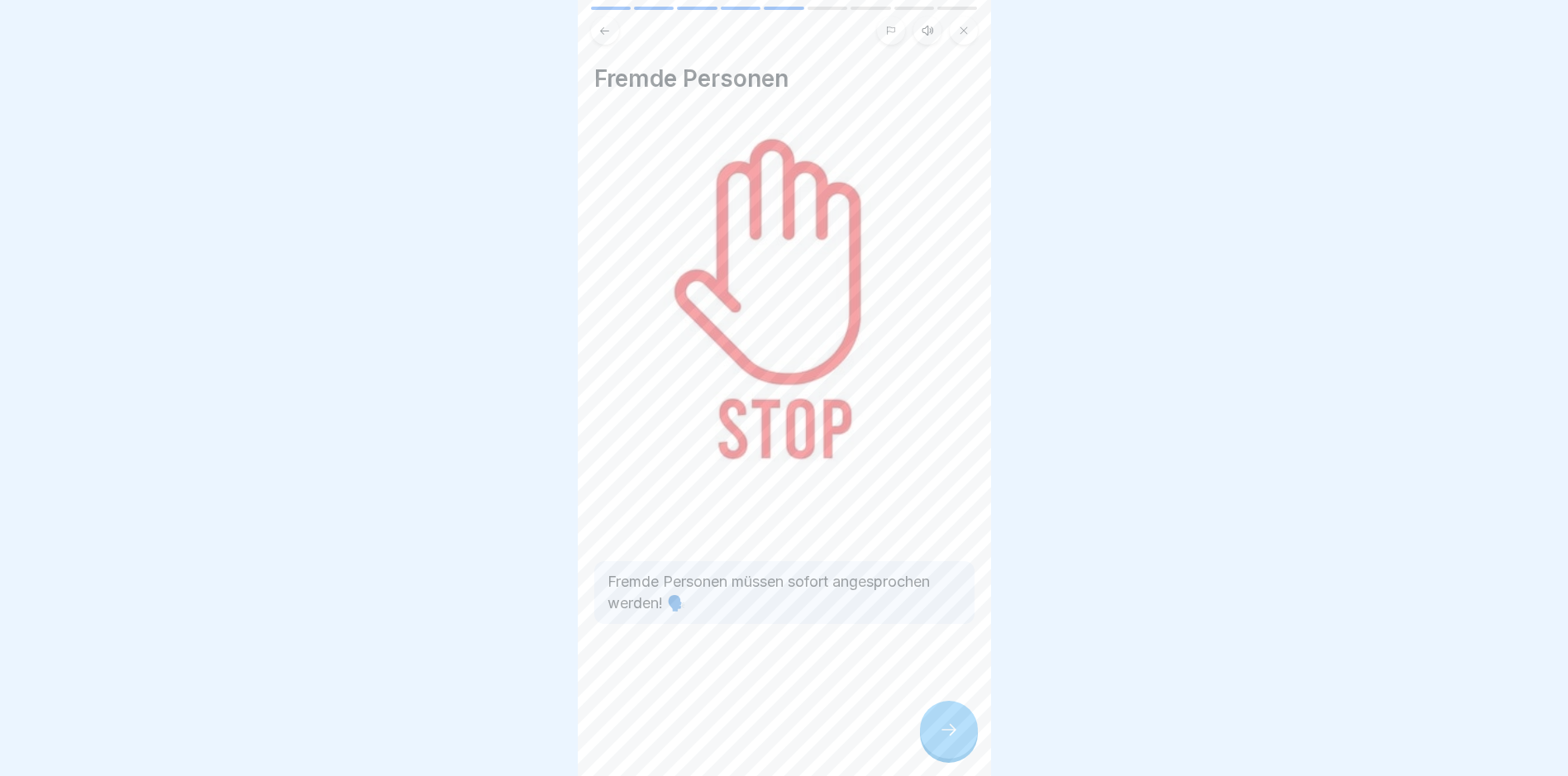
click at [749, 739] on icon at bounding box center [949, 730] width 20 height 20
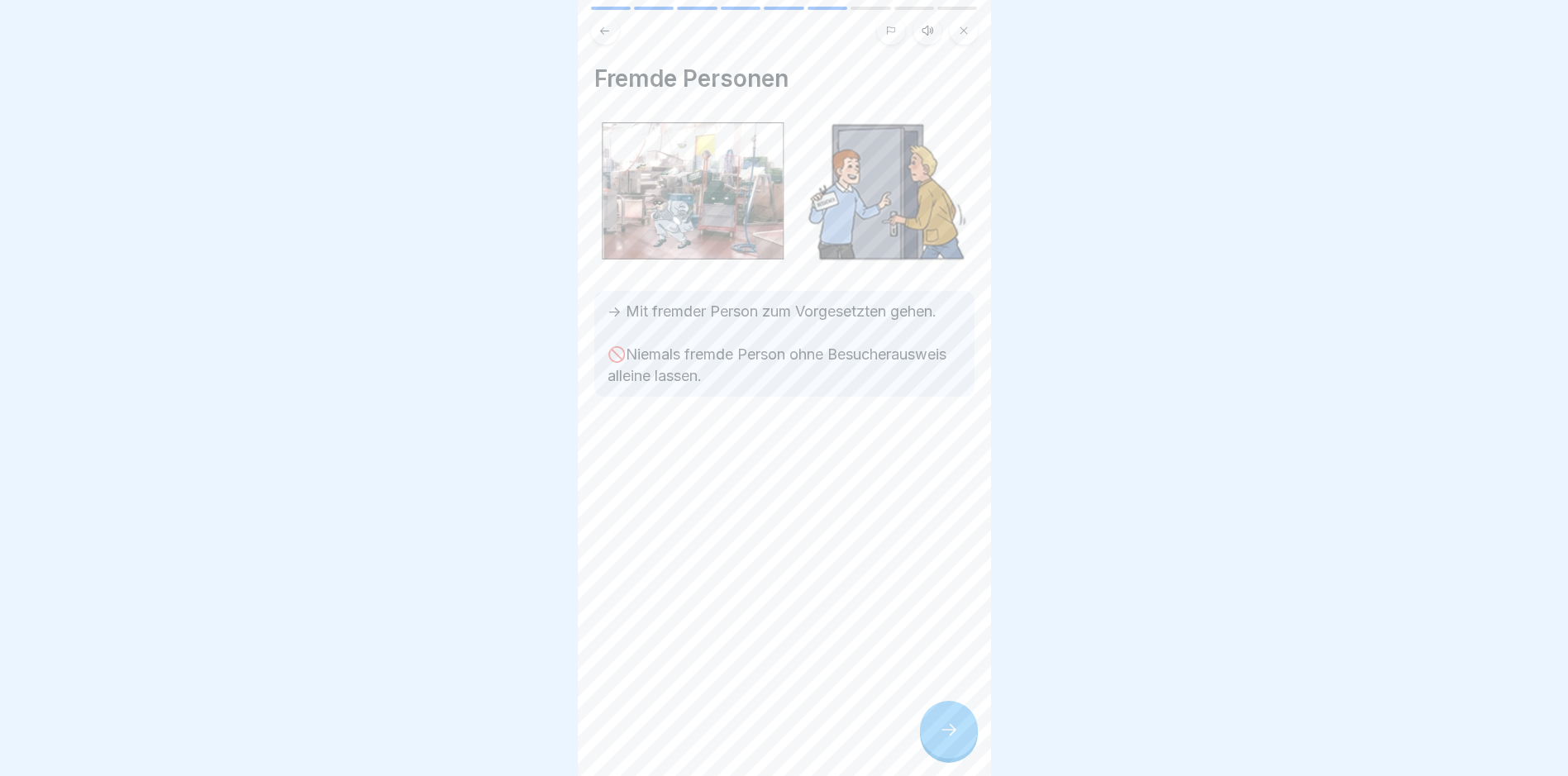
click at [749, 740] on icon at bounding box center [949, 730] width 20 height 20
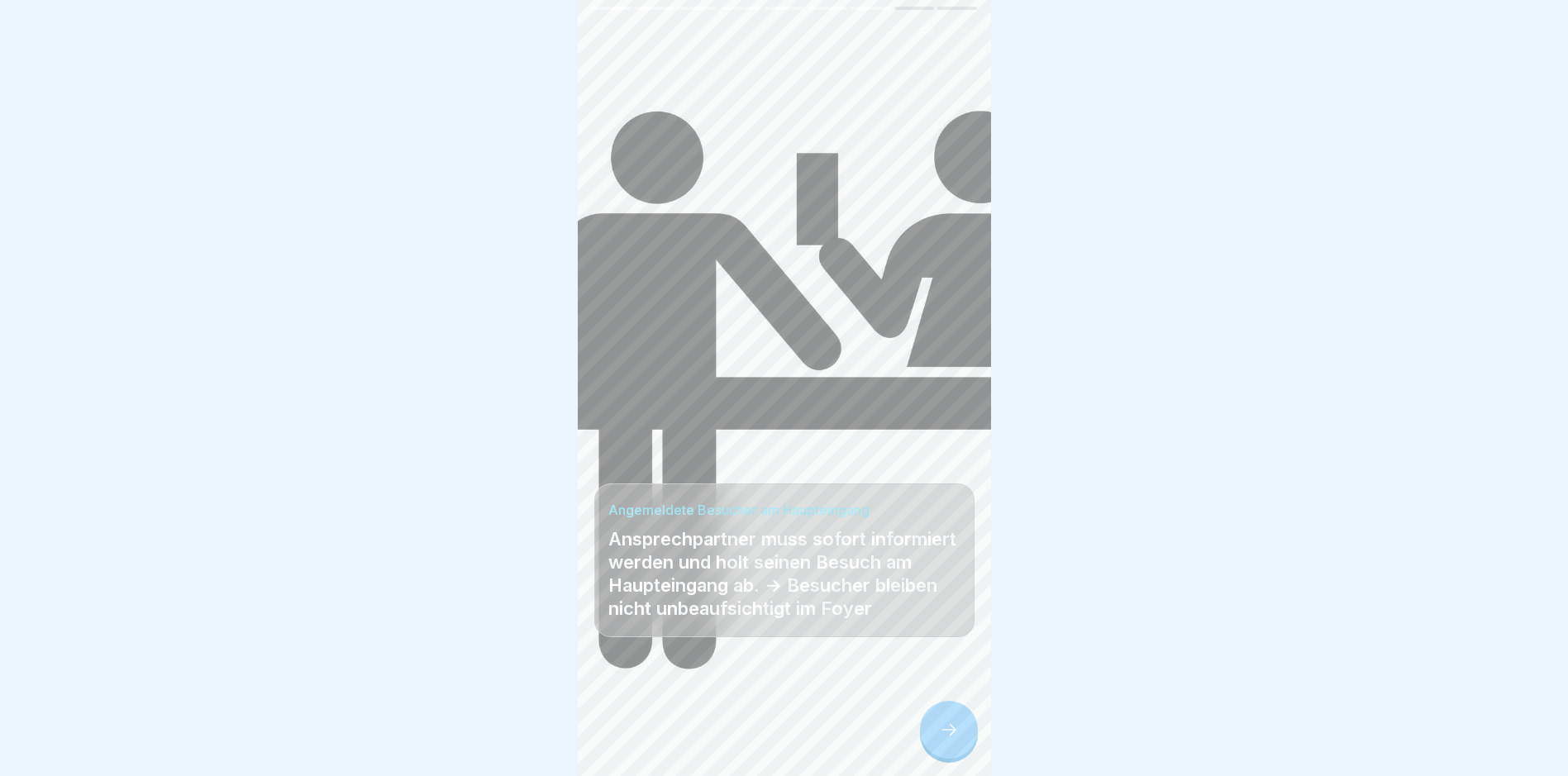
click at [749, 740] on icon at bounding box center [949, 730] width 20 height 20
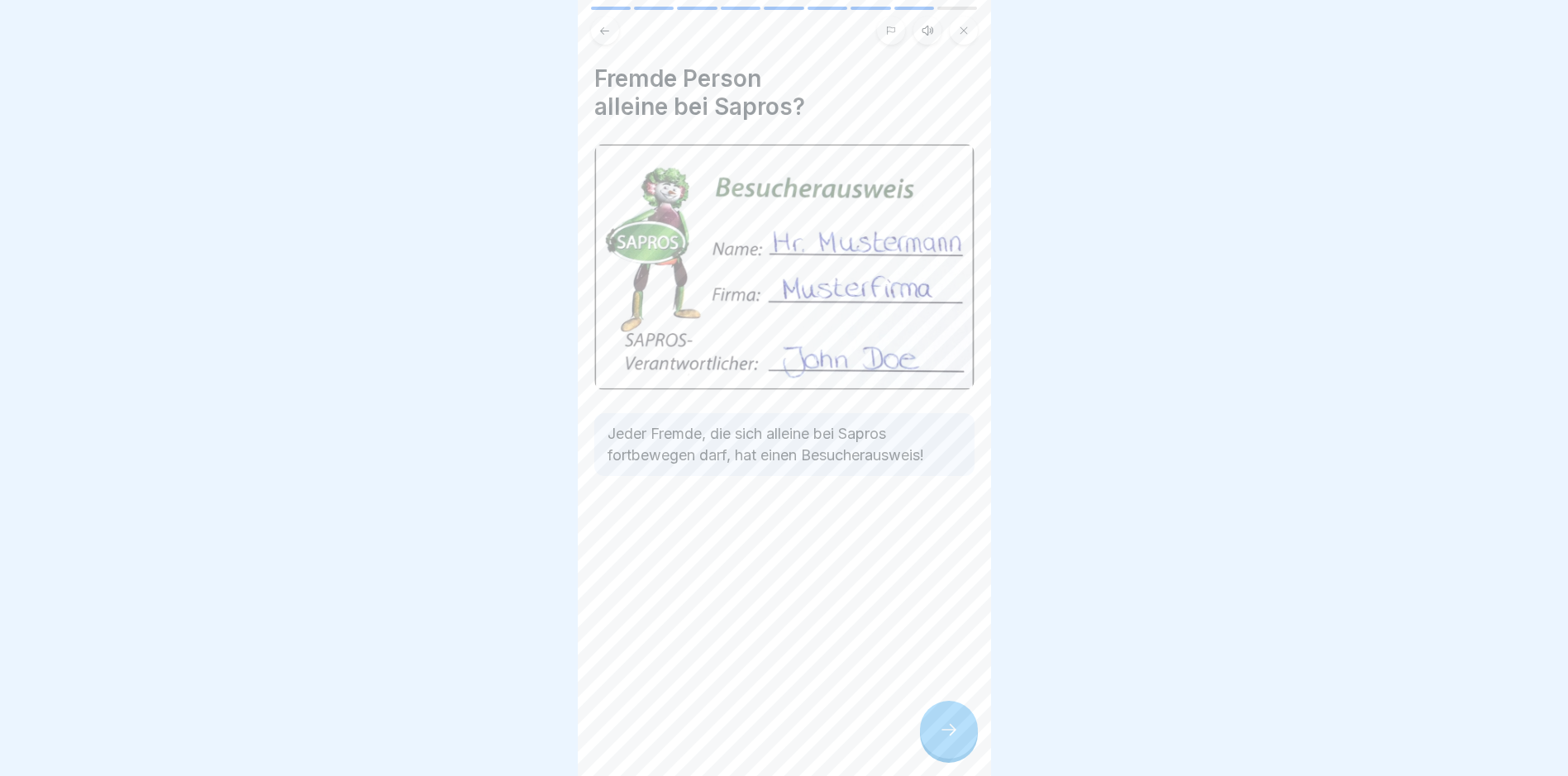
click at [749, 740] on icon at bounding box center [949, 730] width 20 height 20
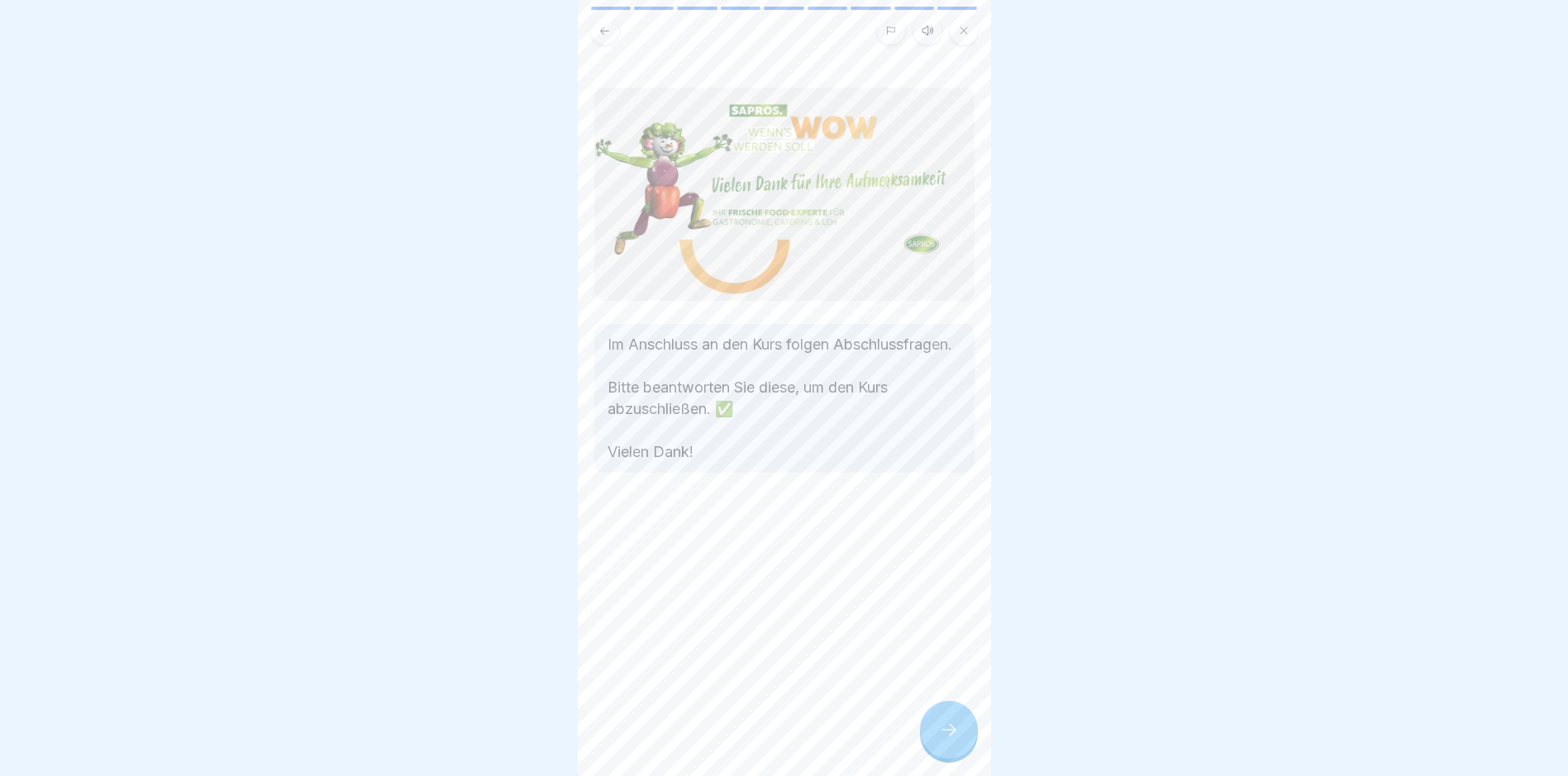
click at [749, 738] on icon at bounding box center [949, 730] width 20 height 20
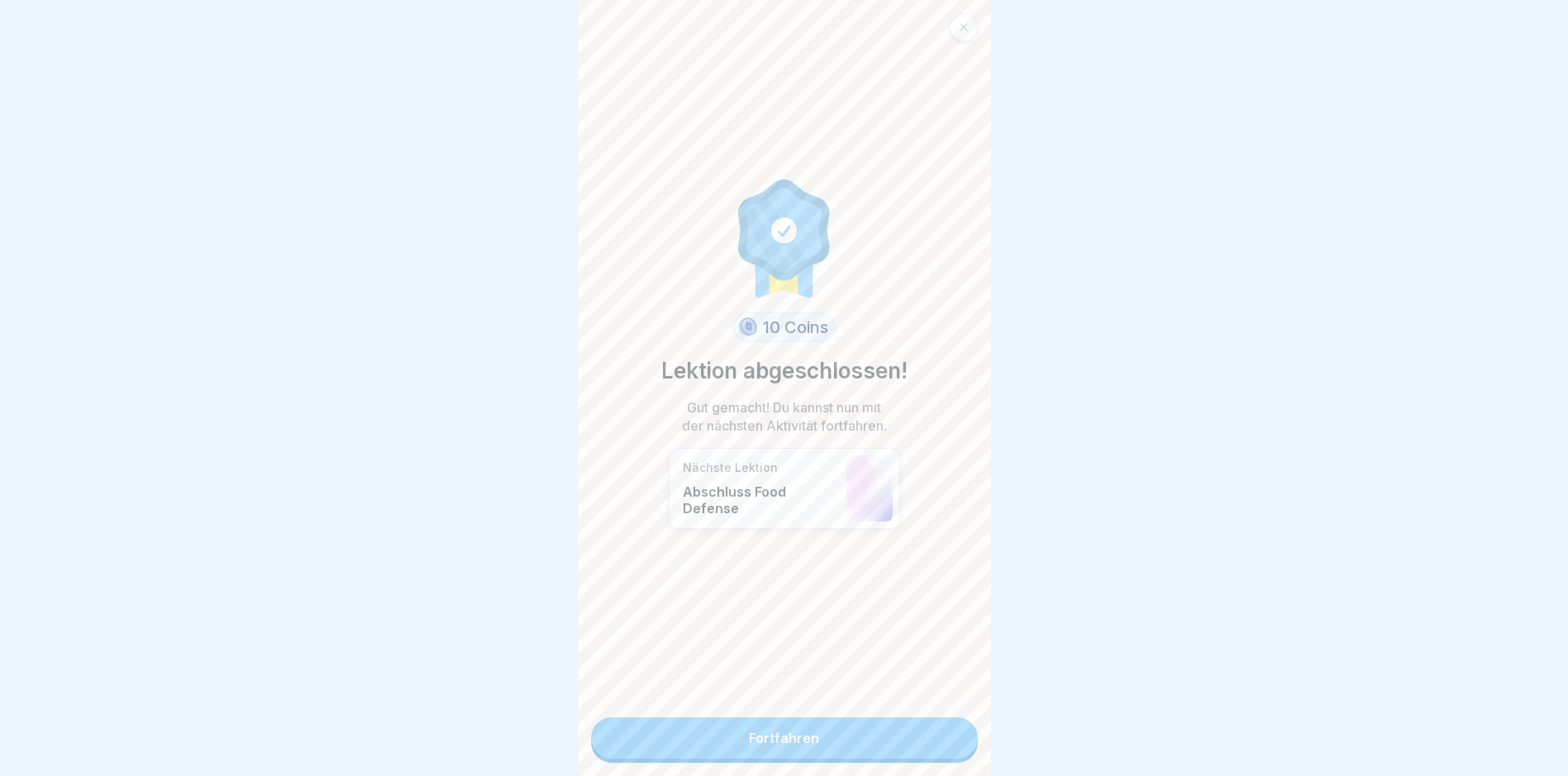
click at [749, 736] on link "Fortfahren" at bounding box center [785, 738] width 387 height 41
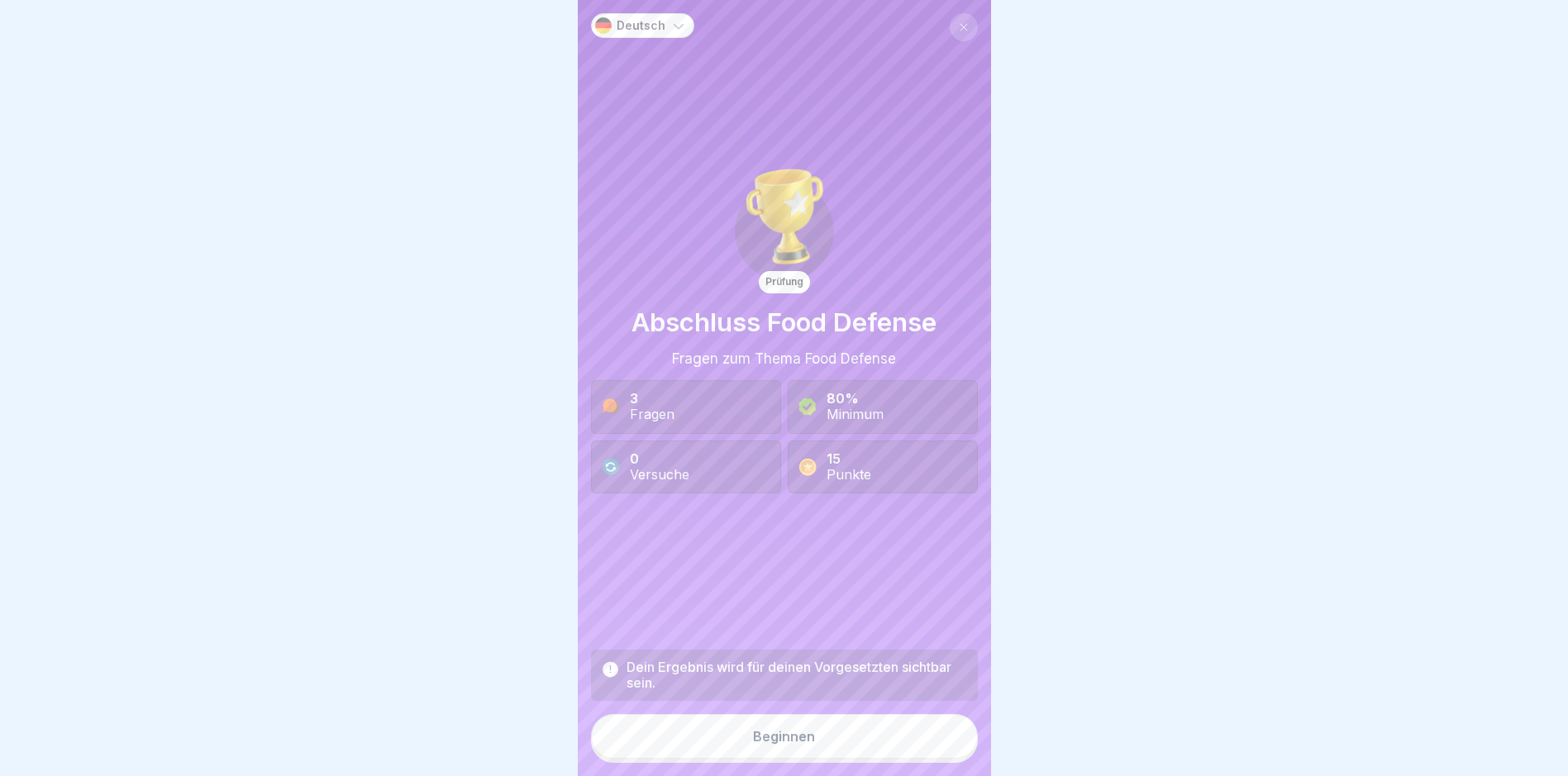
click at [749, 740] on button "Beginnen" at bounding box center [785, 736] width 387 height 44
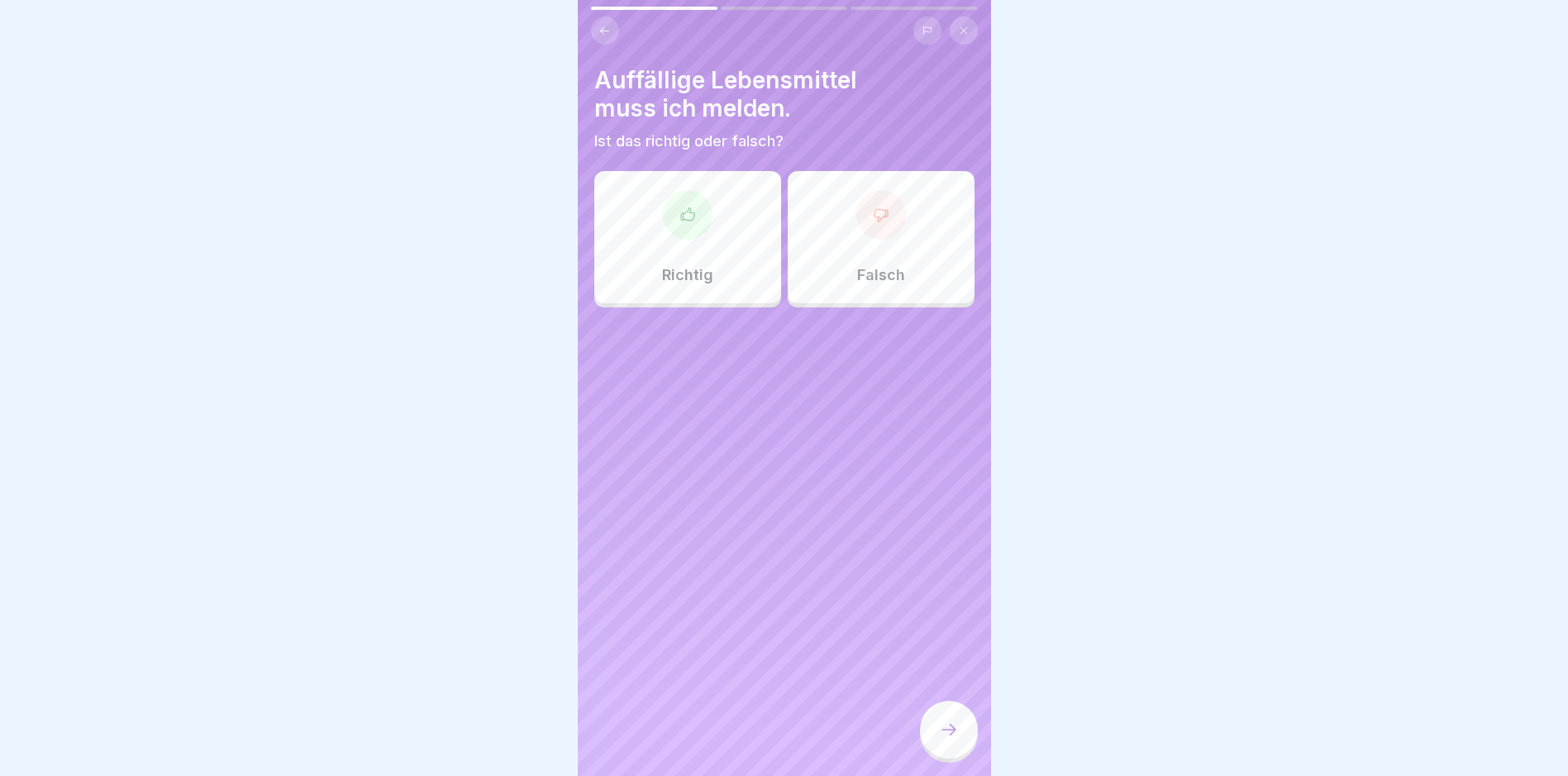
click at [681, 231] on div at bounding box center [688, 215] width 49 height 49
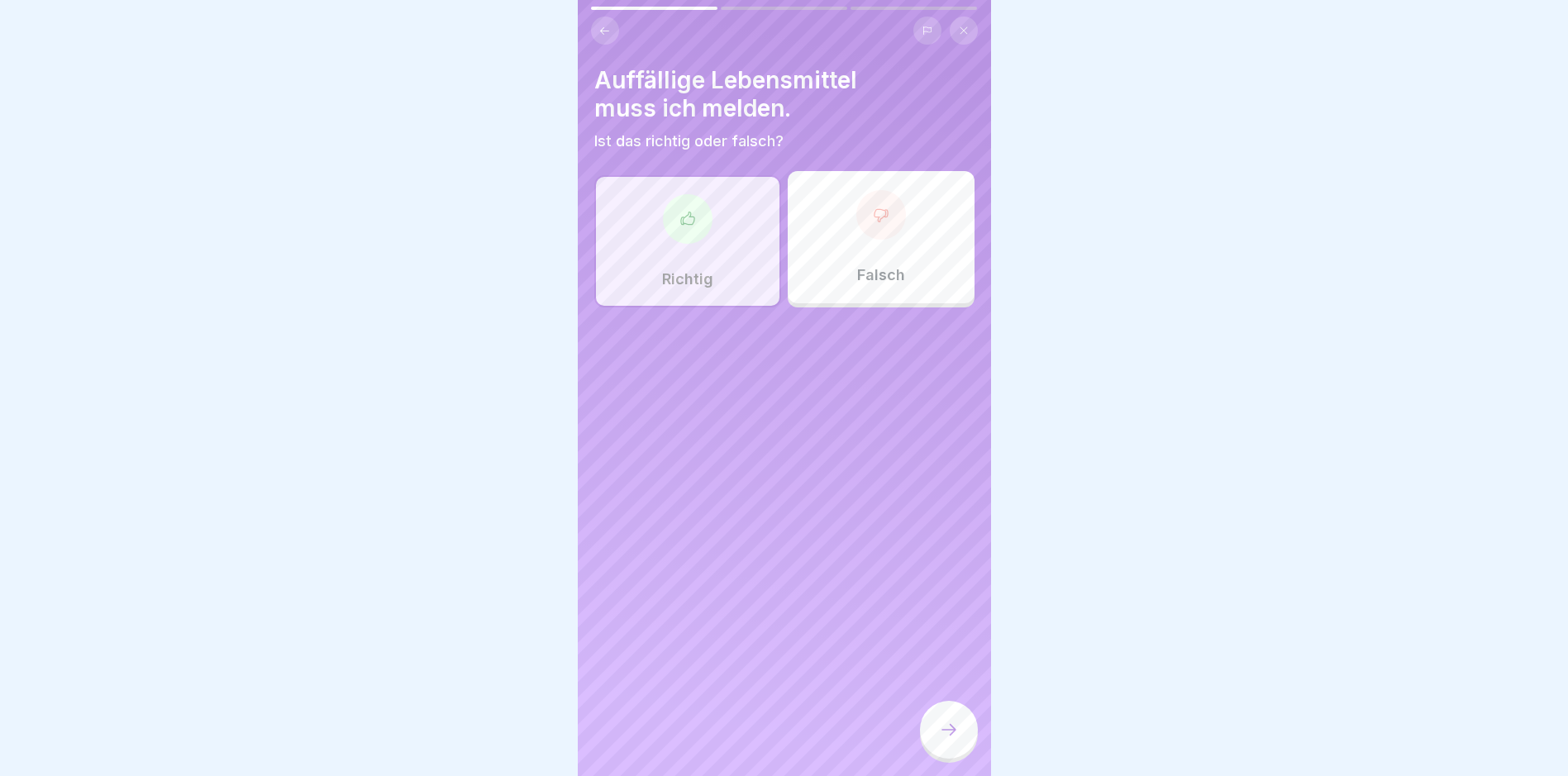
click at [749, 734] on icon at bounding box center [949, 730] width 20 height 20
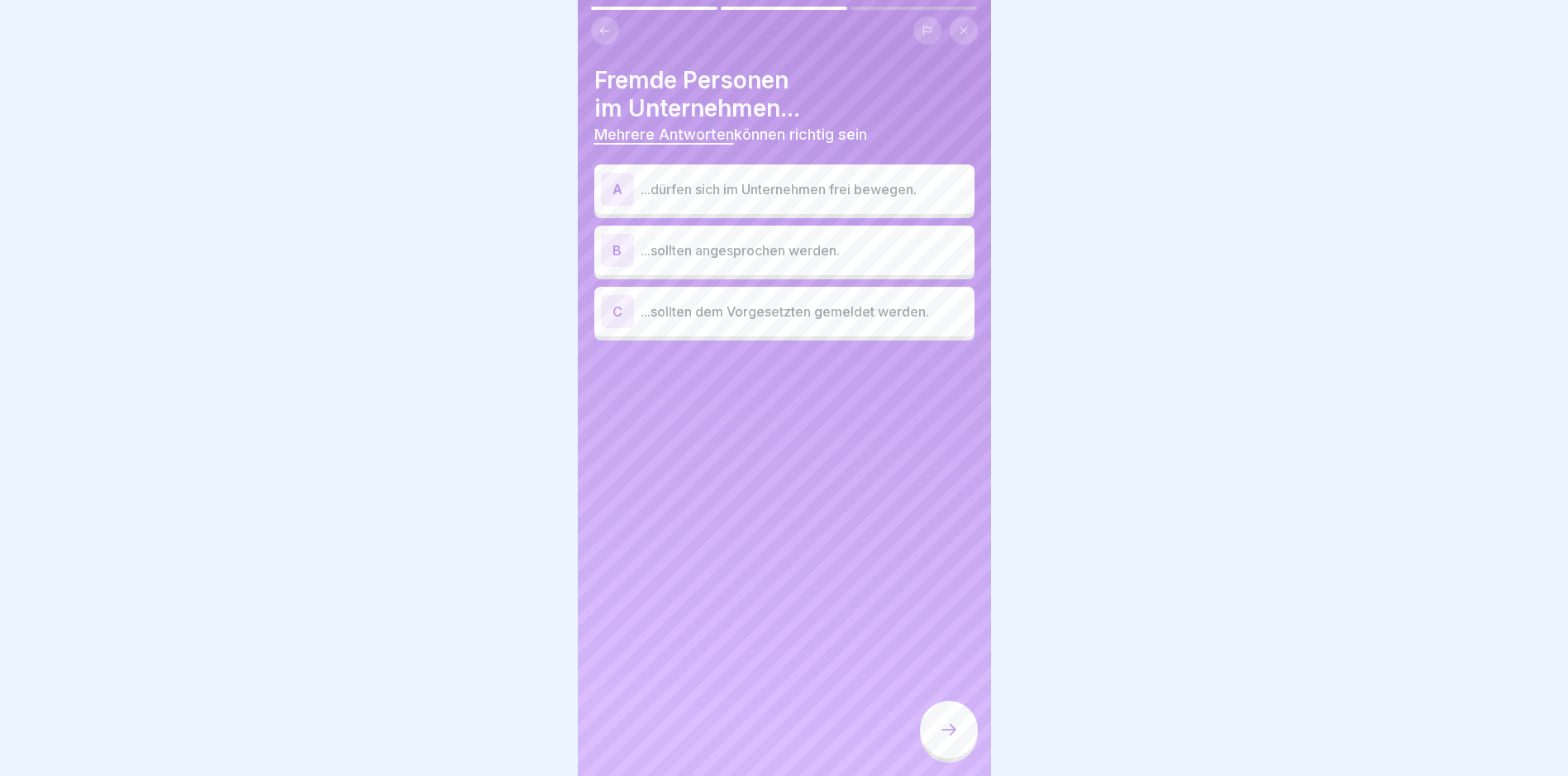
click at [740, 253] on p "...sollten angesprochen werden." at bounding box center [804, 250] width 327 height 20
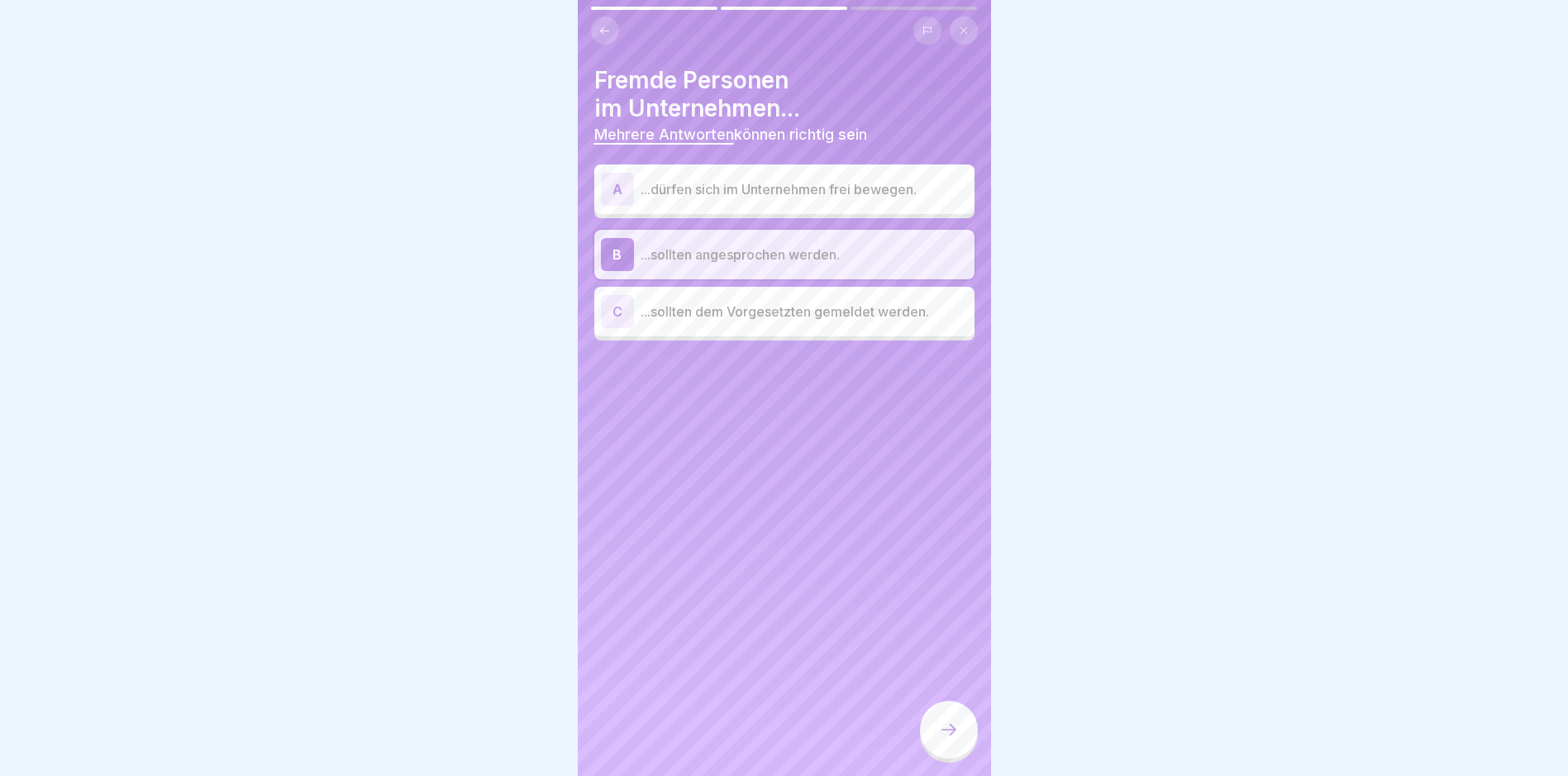
click at [749, 309] on p "...sollten dem Vorgesetzten gemeldet werden." at bounding box center [804, 311] width 327 height 20
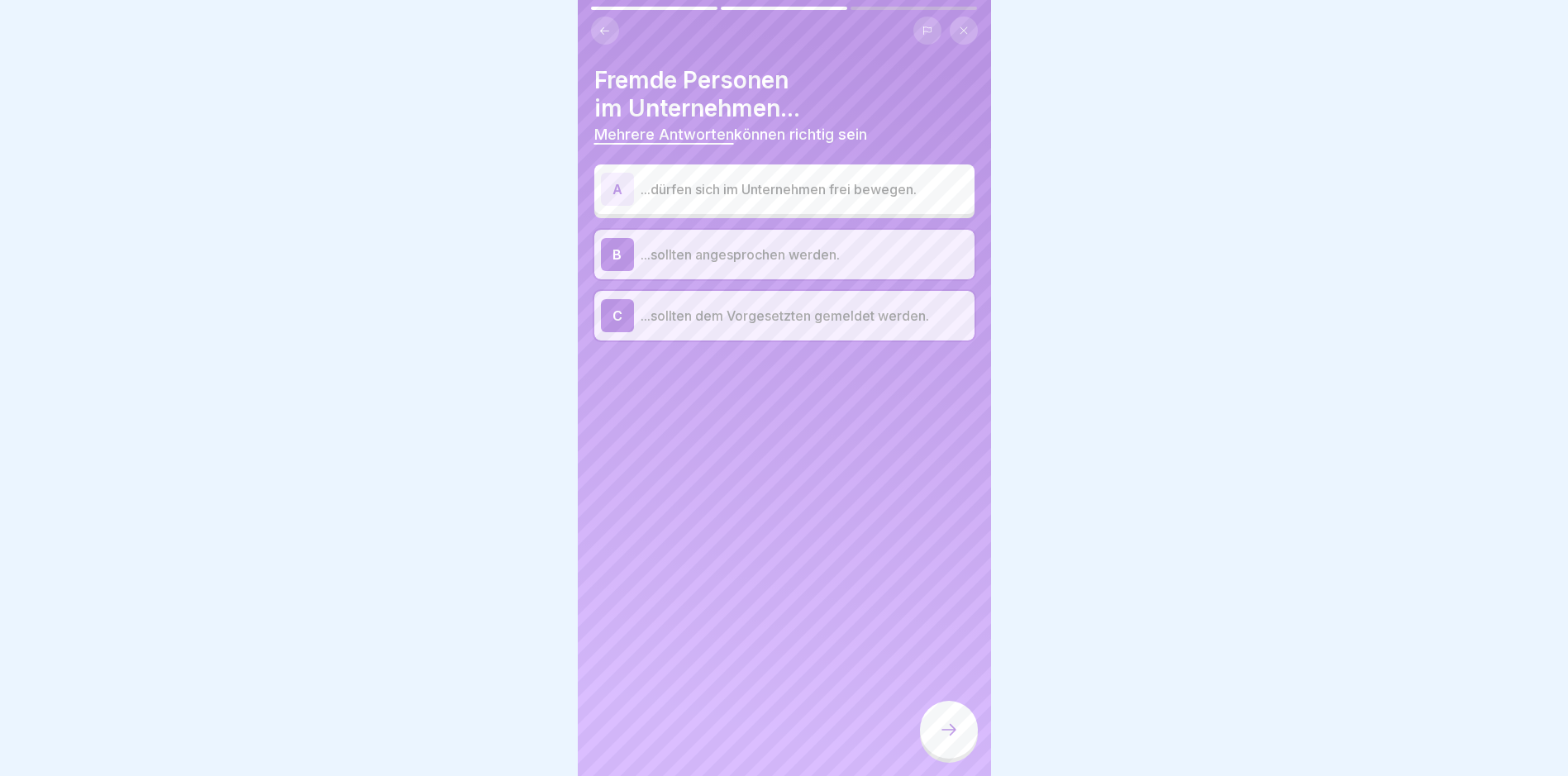
click at [748, 312] on p "...sollten dem Vorgesetzten gemeldet werden." at bounding box center [804, 315] width 327 height 20
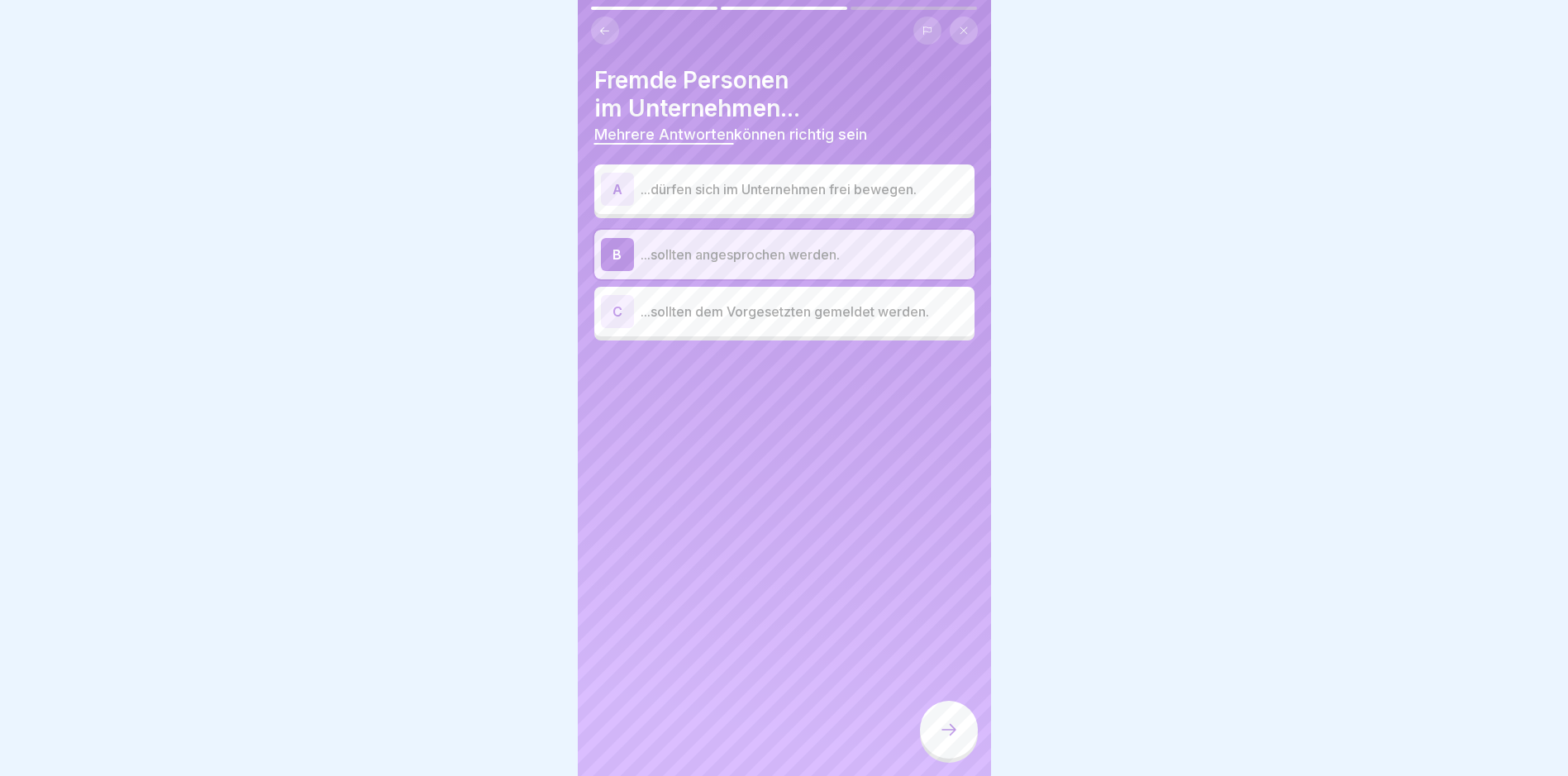
click at [749, 316] on p "...sollten dem Vorgesetzten gemeldet werden." at bounding box center [804, 311] width 327 height 20
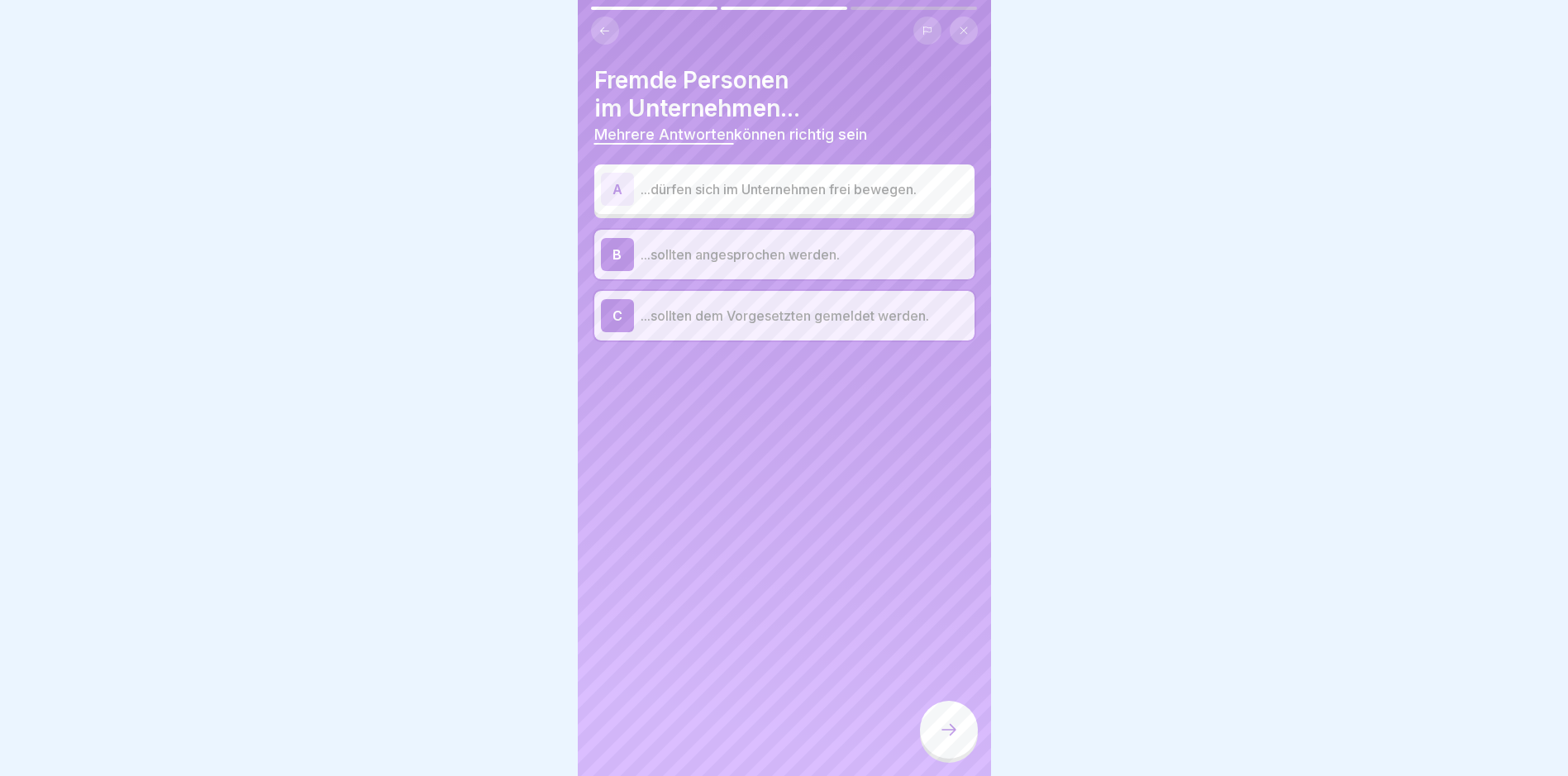
click at [749, 733] on div at bounding box center [949, 730] width 58 height 58
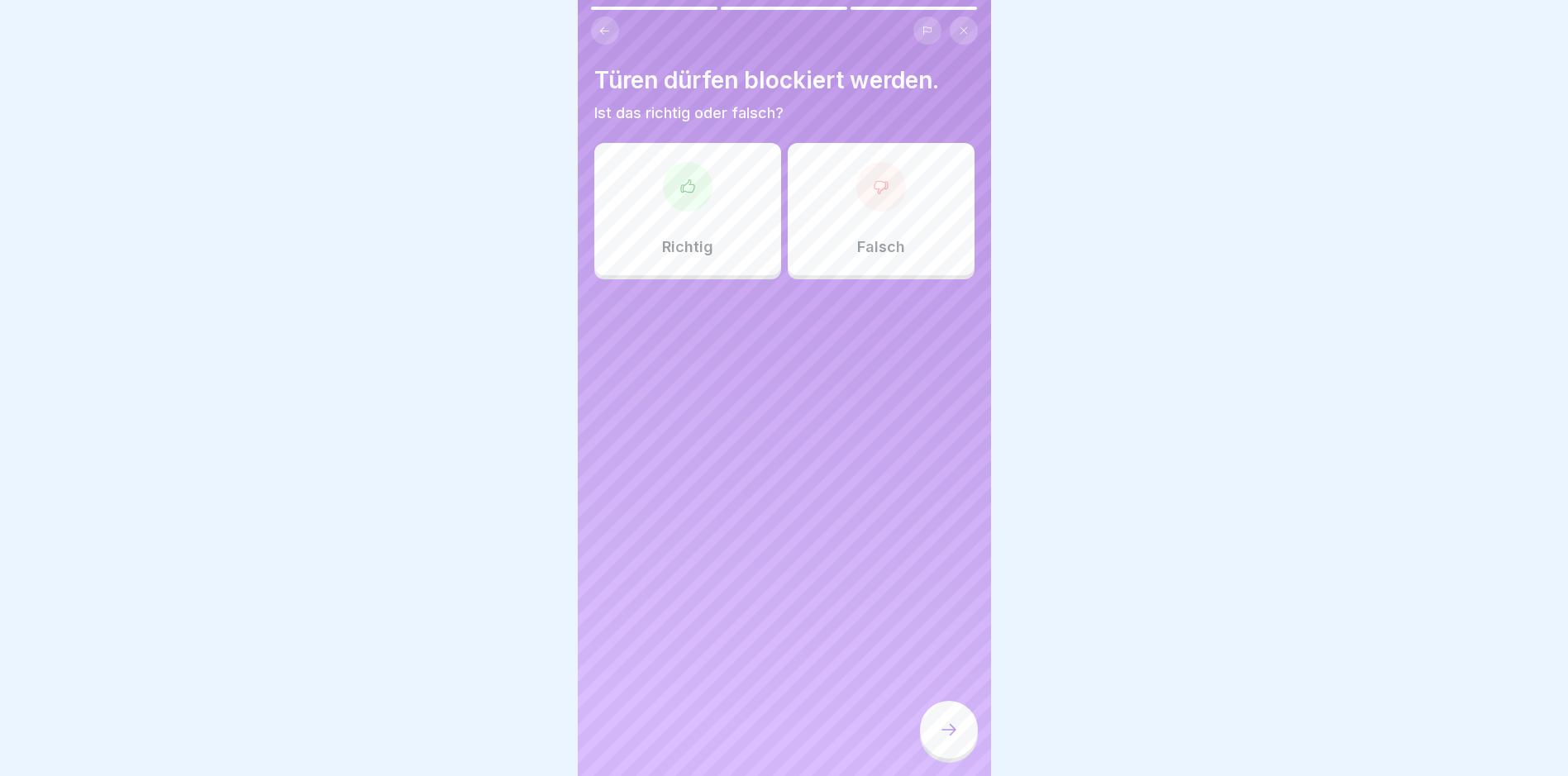
click at [749, 216] on div "Falsch" at bounding box center [881, 209] width 187 height 133
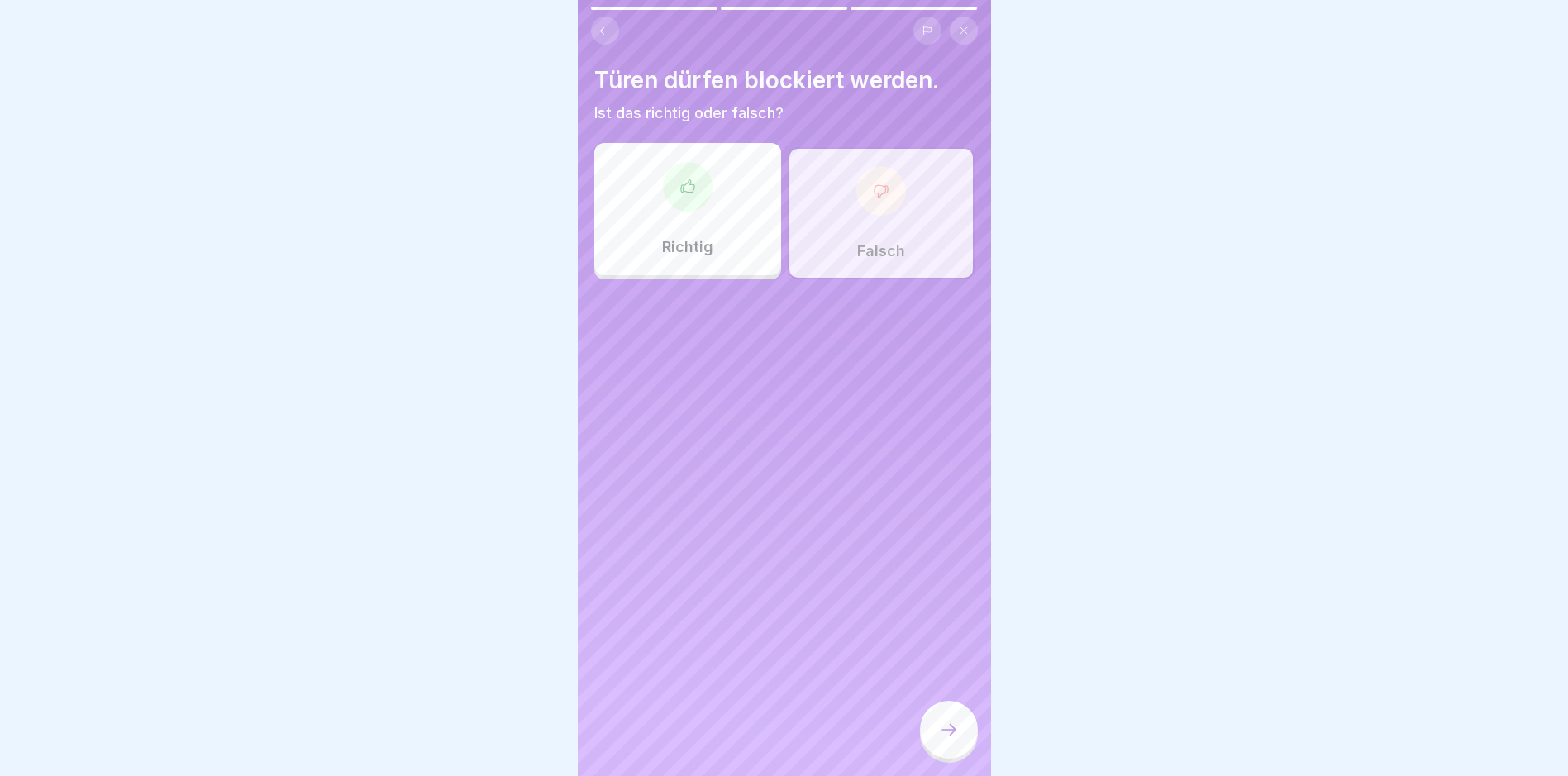
click at [749, 734] on div at bounding box center [949, 730] width 58 height 58
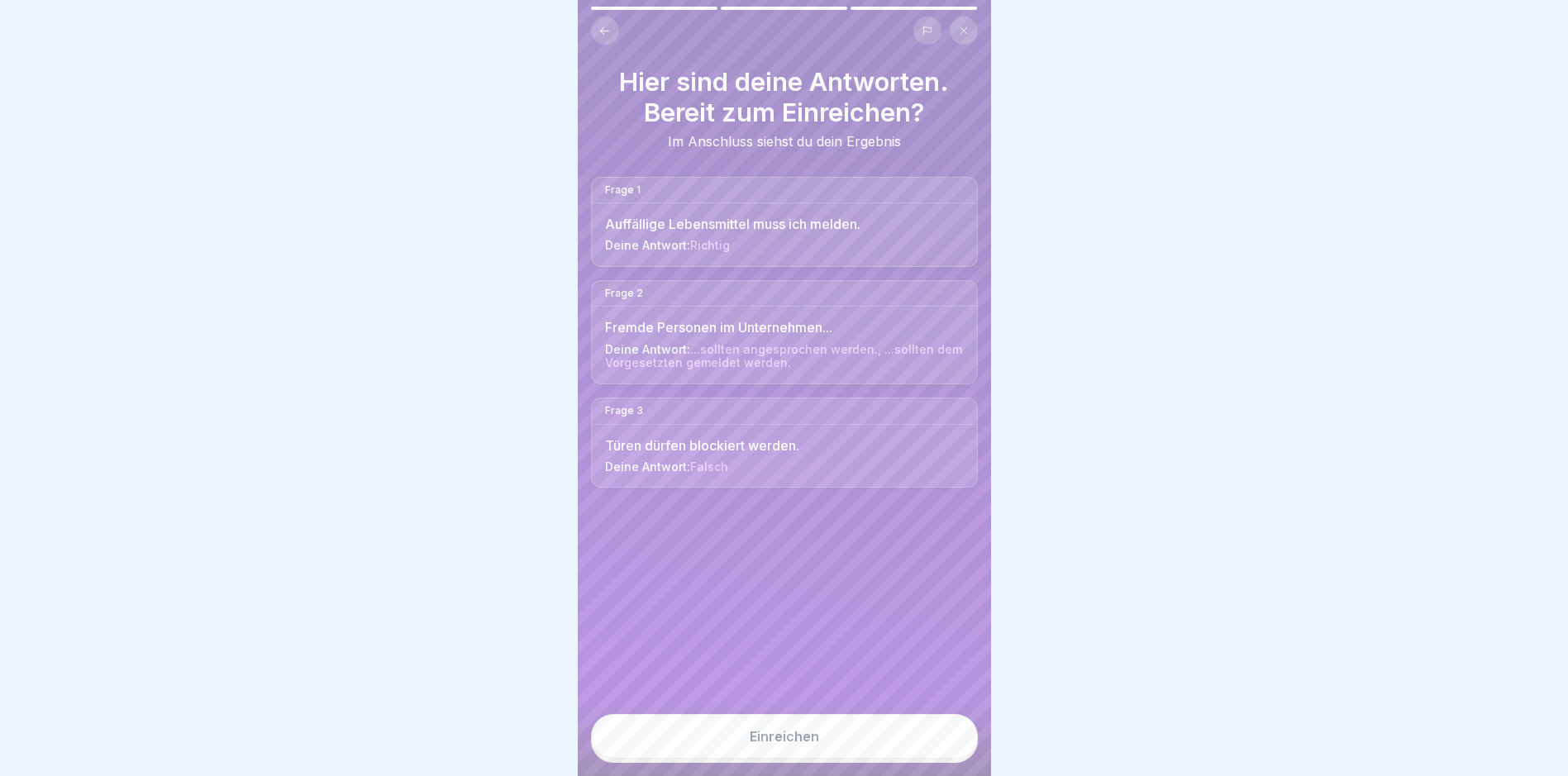
click at [749, 744] on div "Einreichen" at bounding box center [784, 736] width 70 height 15
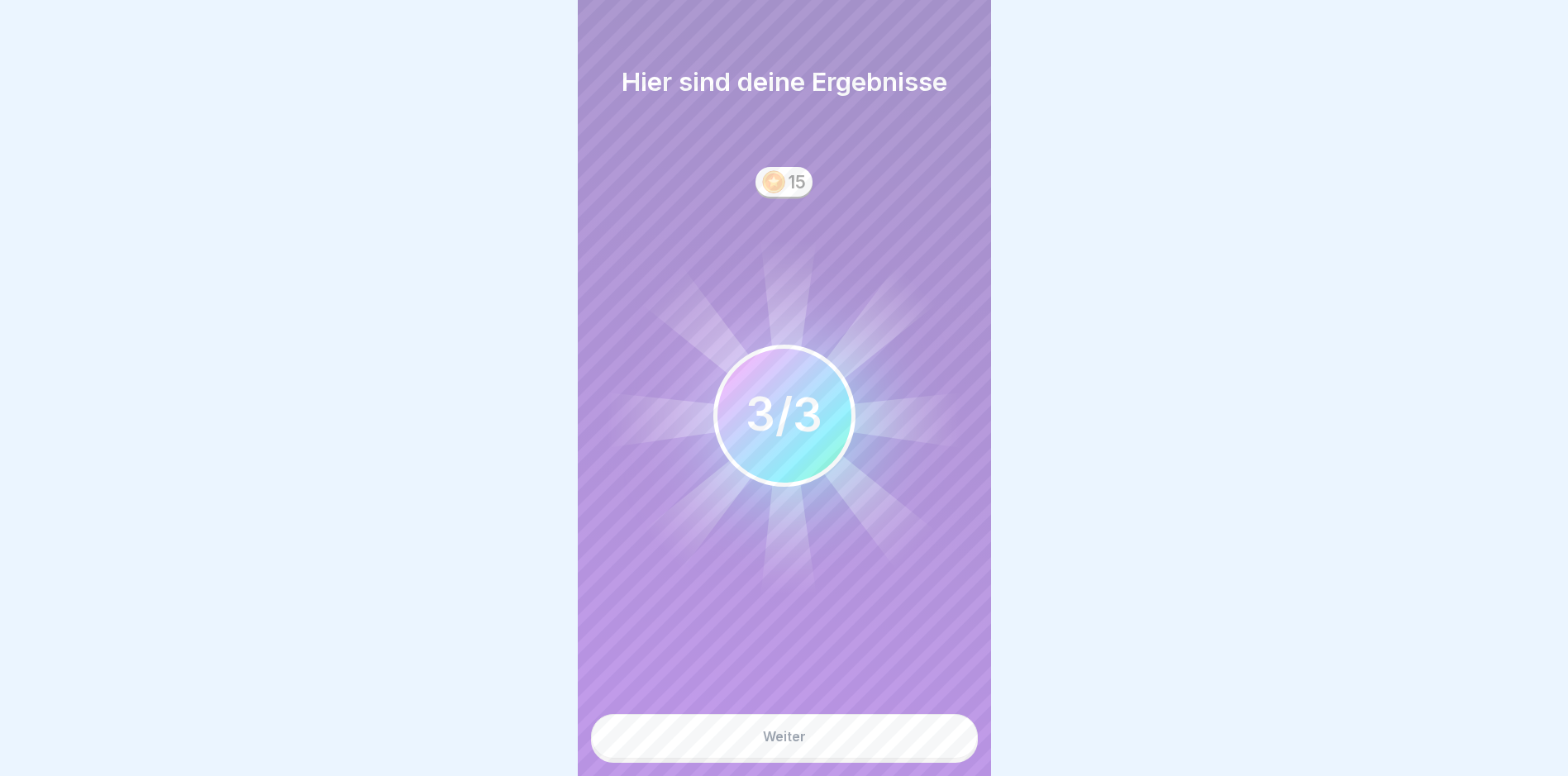
click at [749, 743] on div "Weiter" at bounding box center [785, 736] width 43 height 15
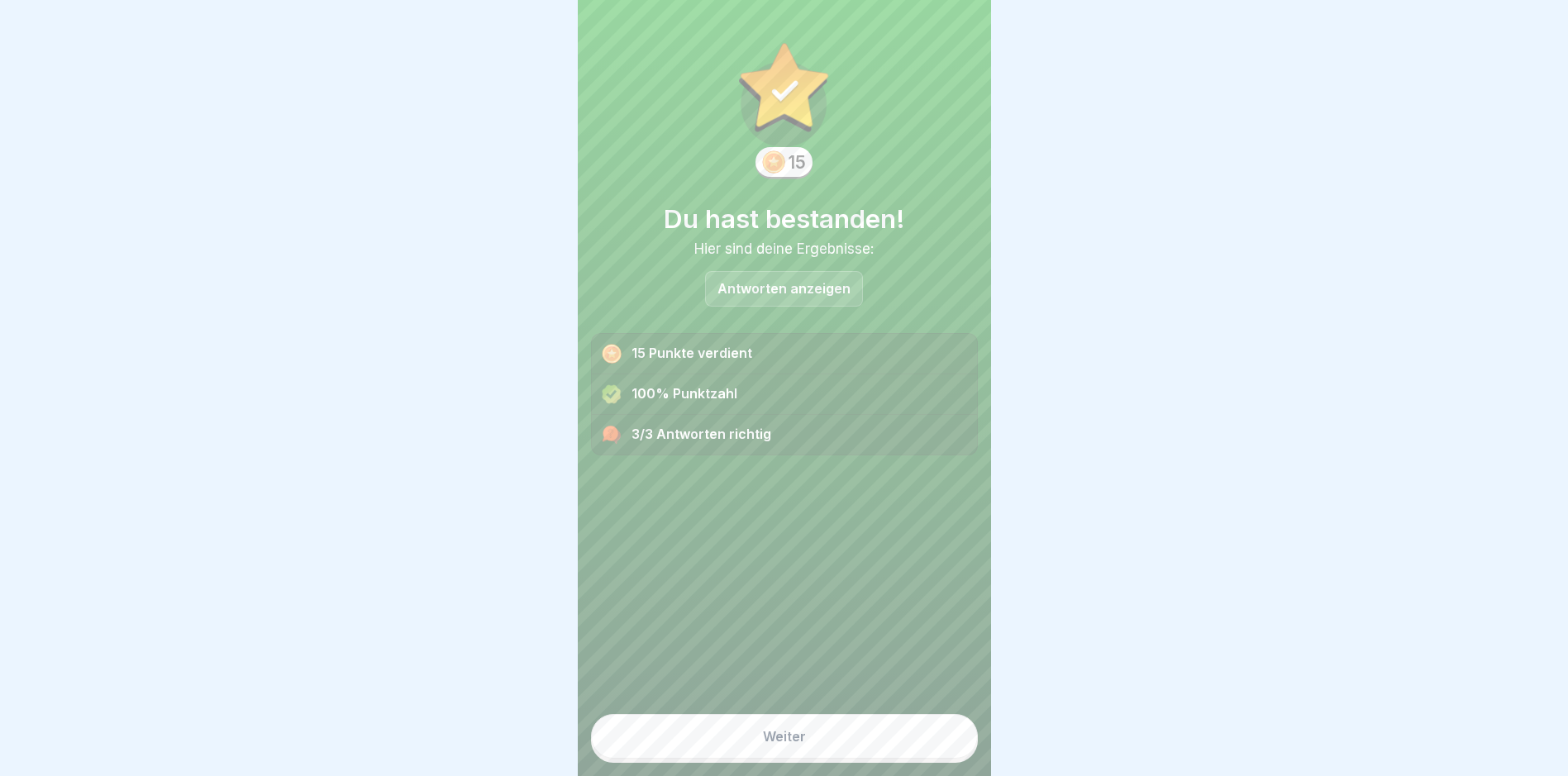
click at [749, 744] on div "Weiter" at bounding box center [785, 736] width 43 height 15
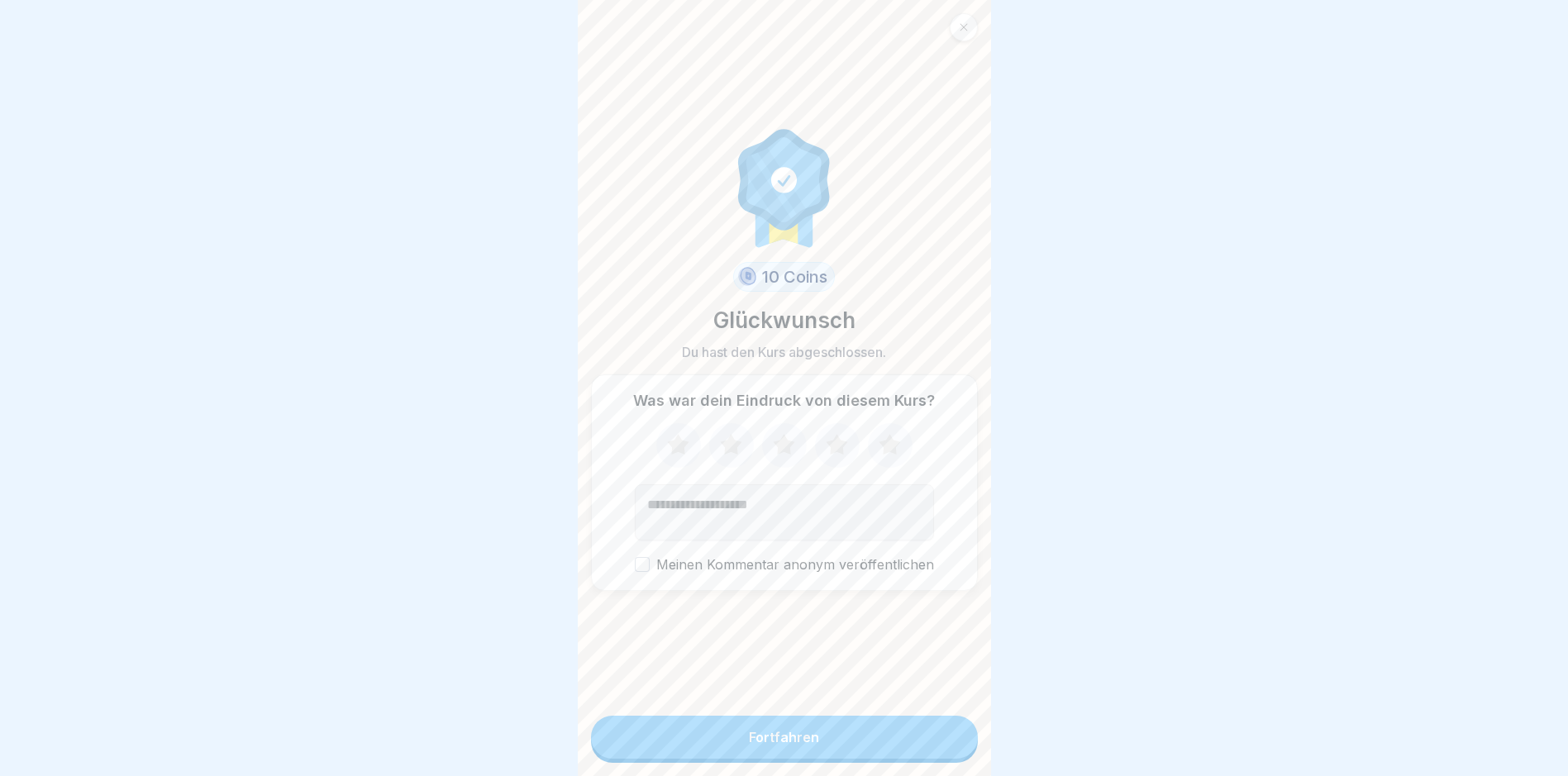
click at [749, 745] on div "Fortfahren" at bounding box center [784, 737] width 71 height 15
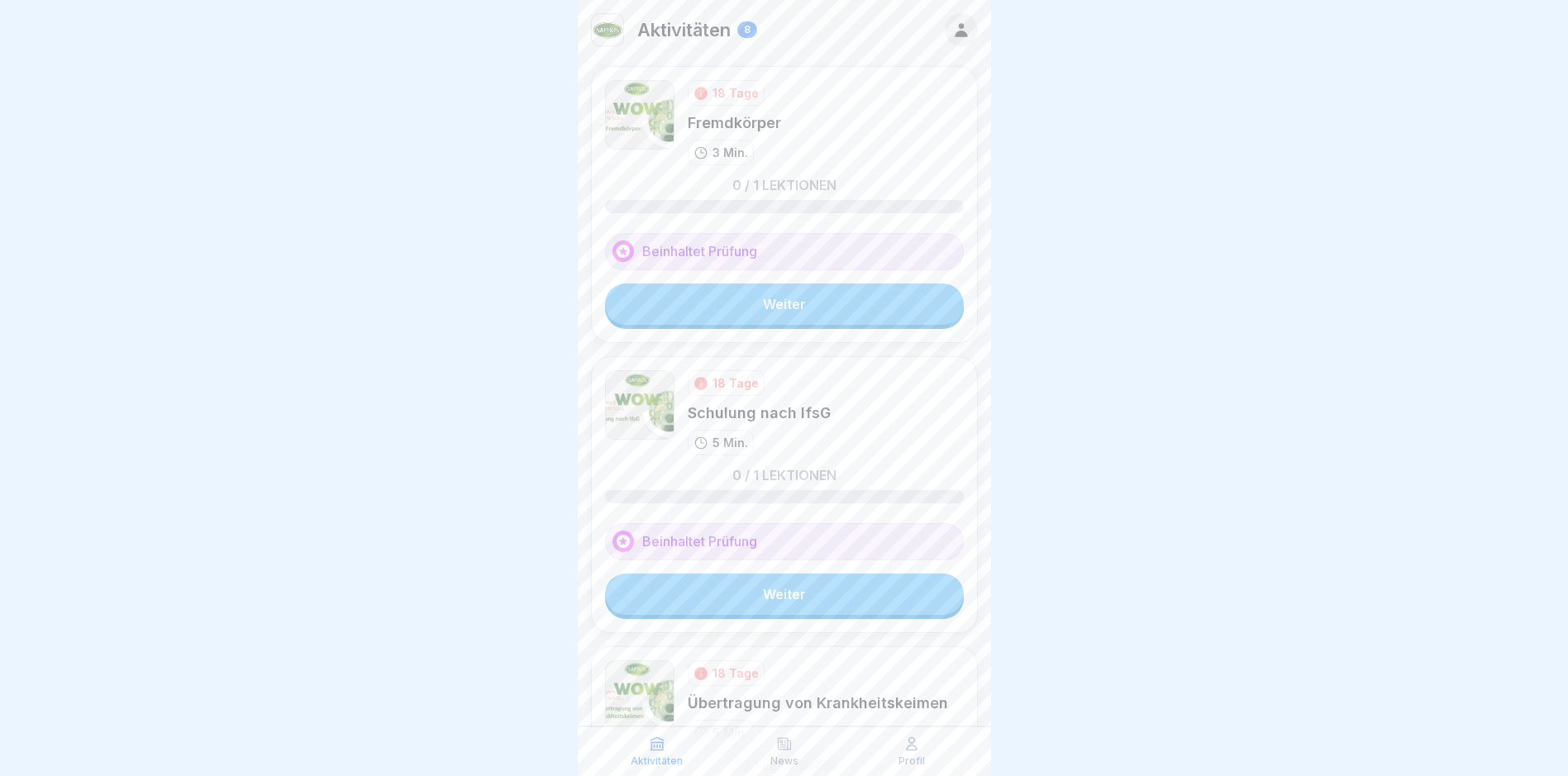
click at [749, 300] on link "Weiter" at bounding box center [784, 305] width 359 height 41
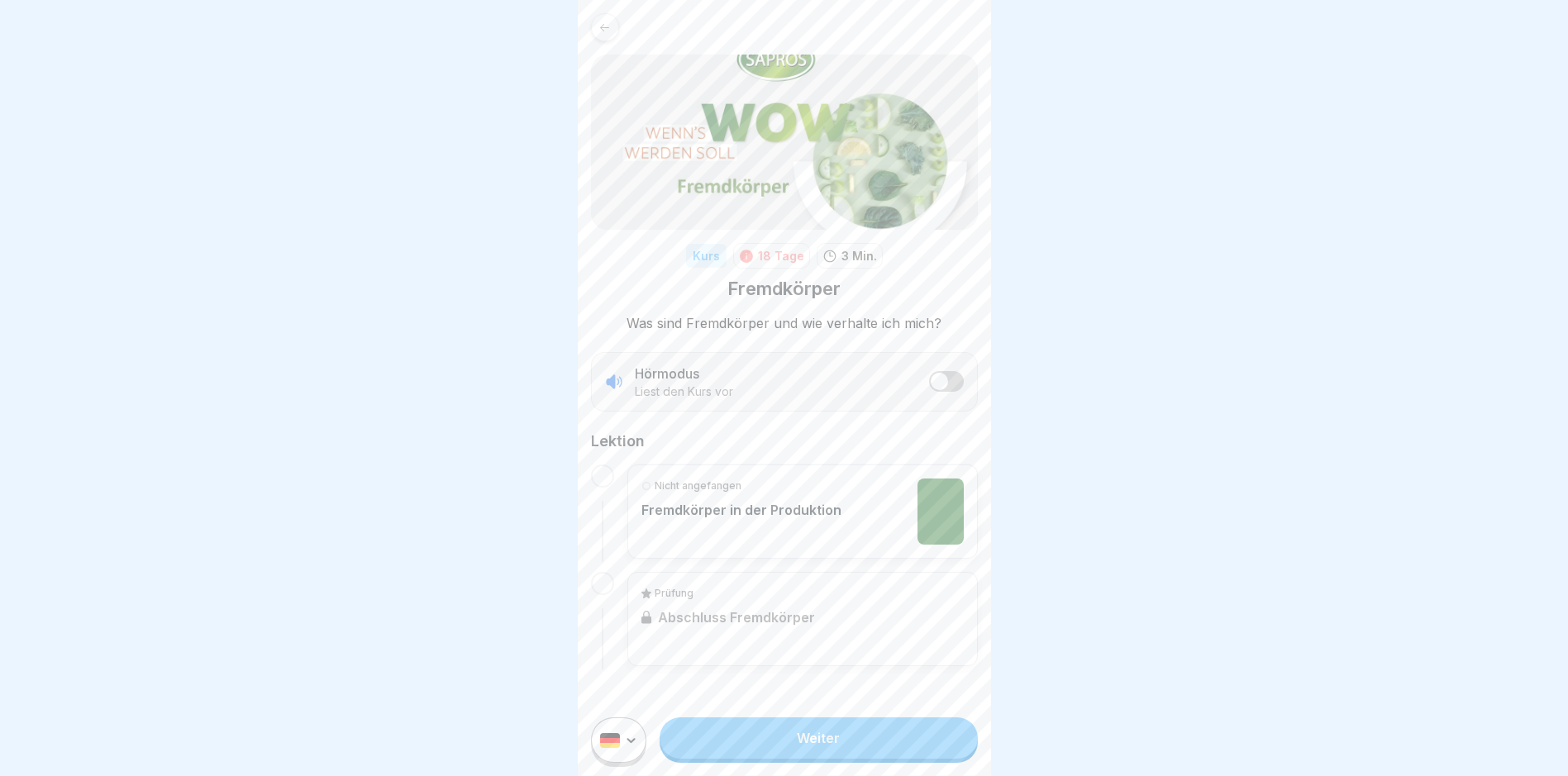
click at [749, 747] on link "Weiter" at bounding box center [818, 738] width 317 height 41
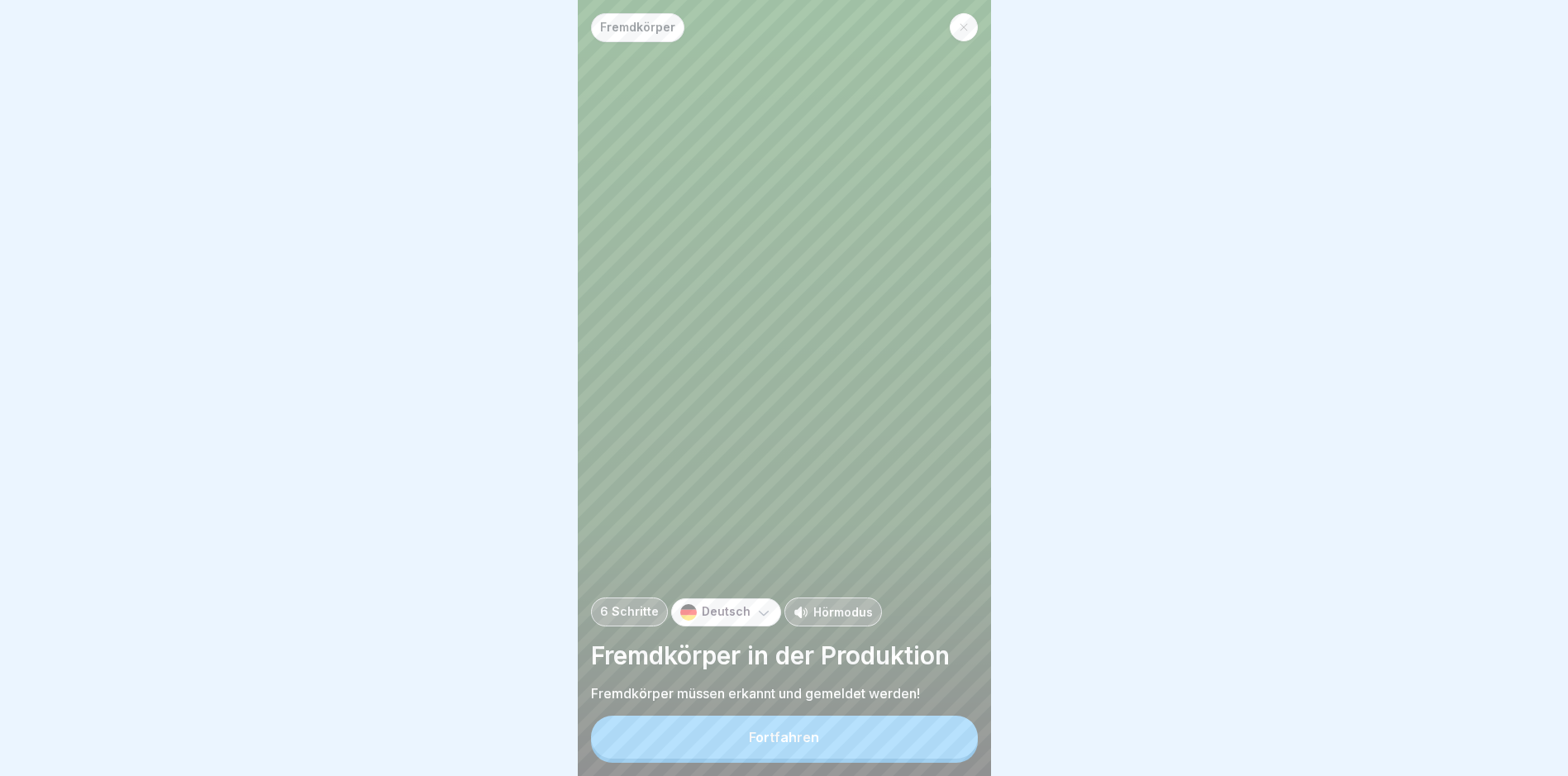
click at [749, 747] on button "Fortfahren" at bounding box center [785, 738] width 387 height 43
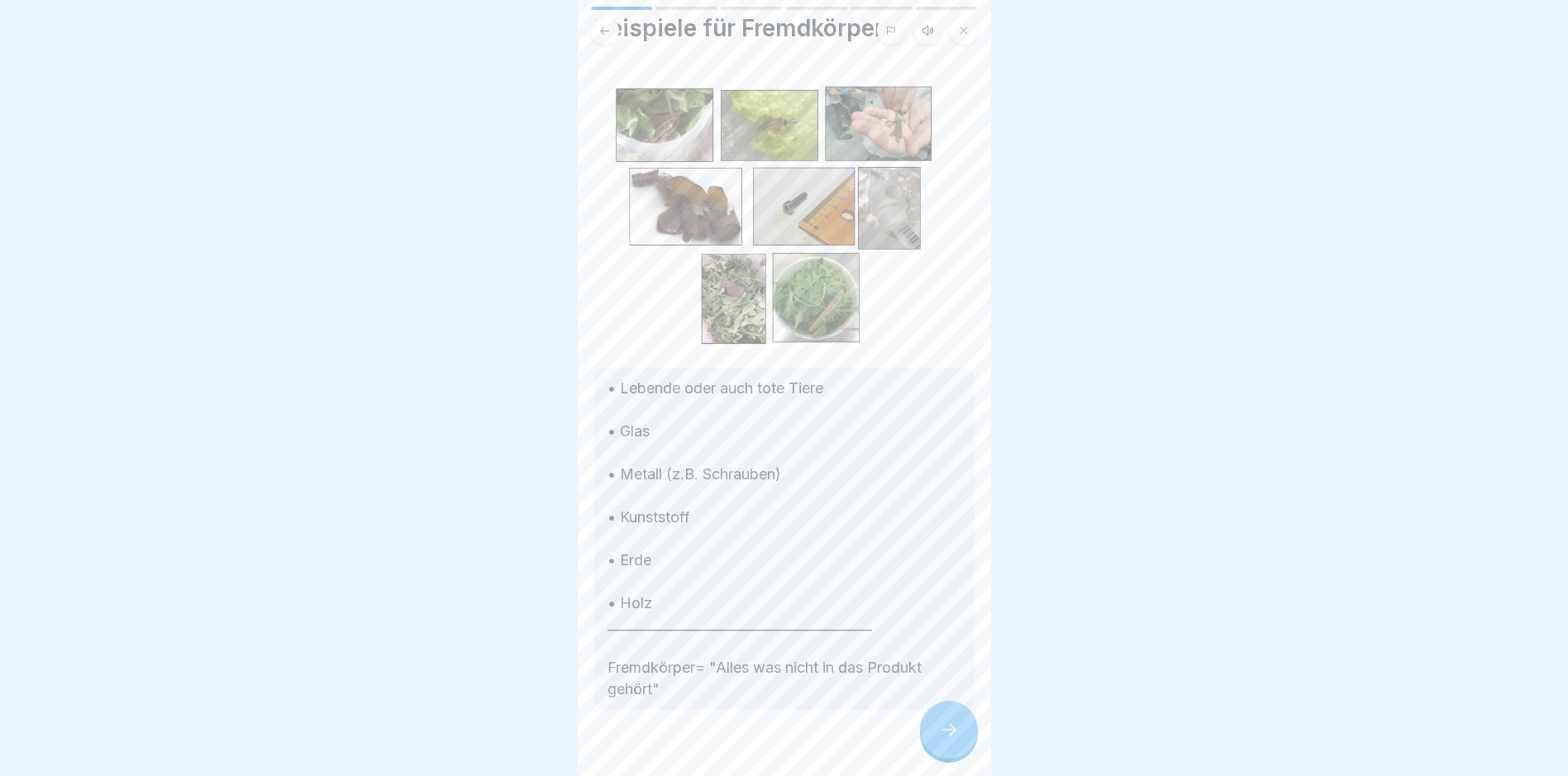
scroll to position [75, 0]
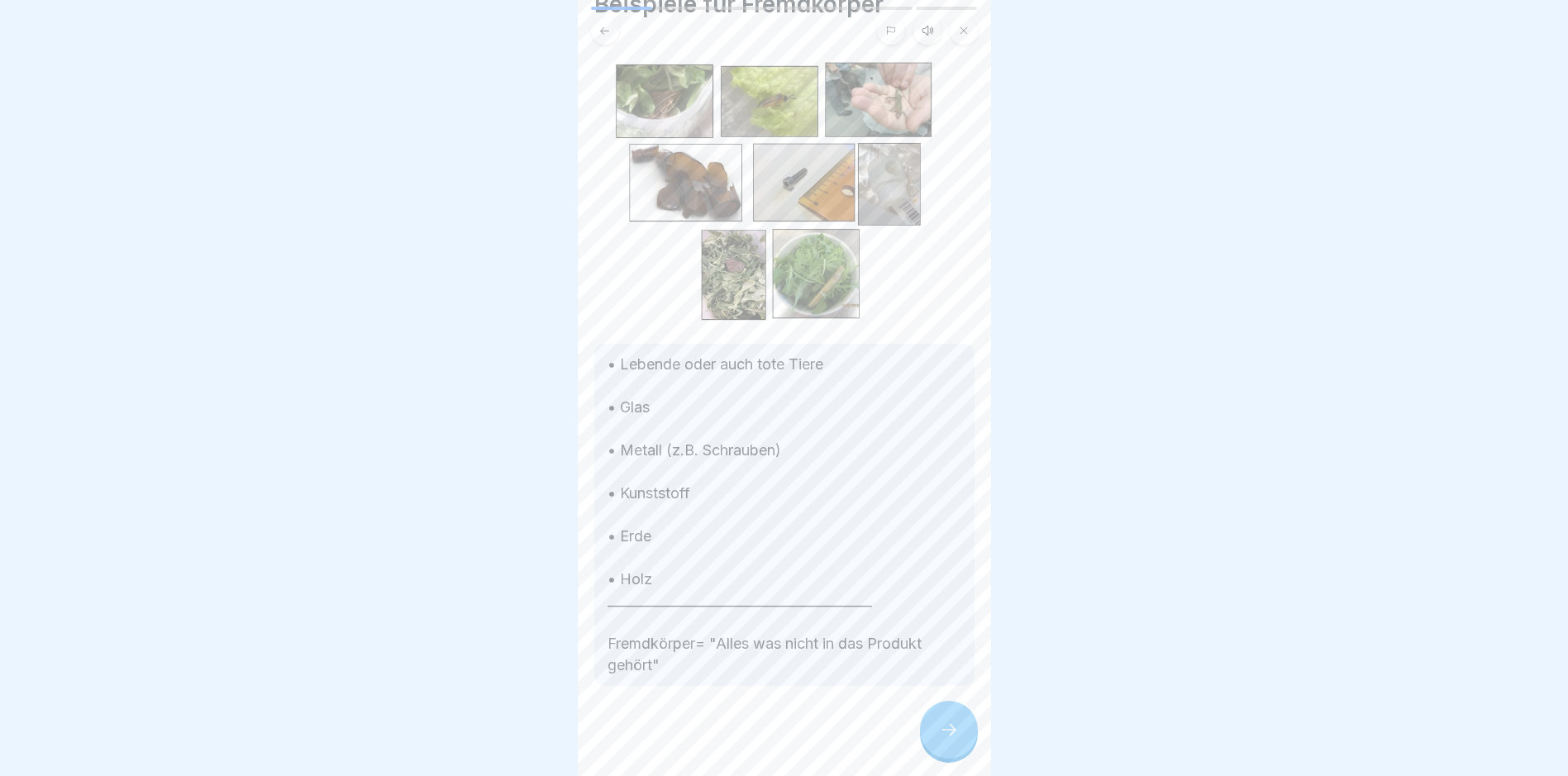
click at [749, 740] on icon at bounding box center [949, 730] width 20 height 20
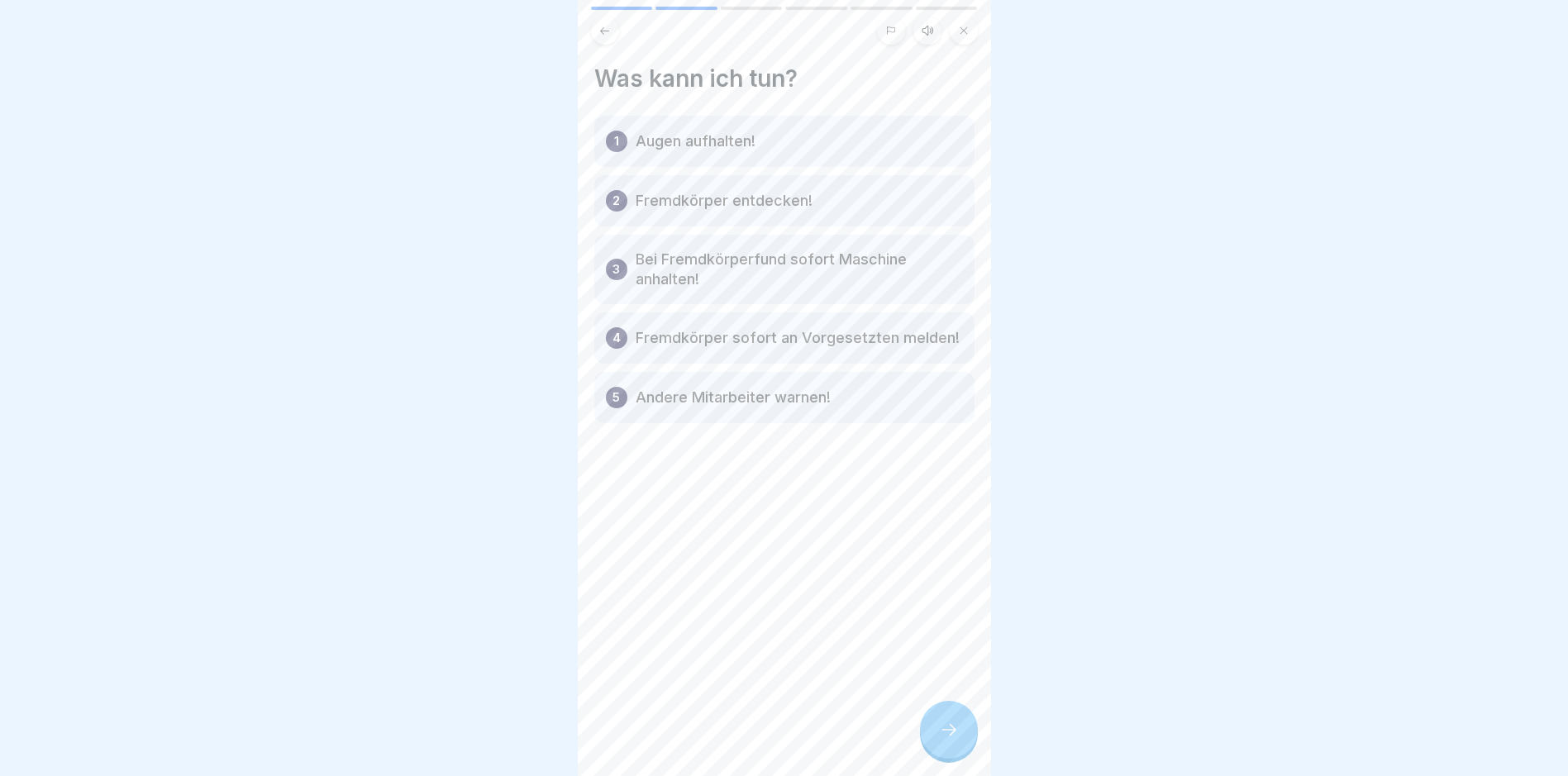
click at [749, 733] on div at bounding box center [949, 730] width 58 height 58
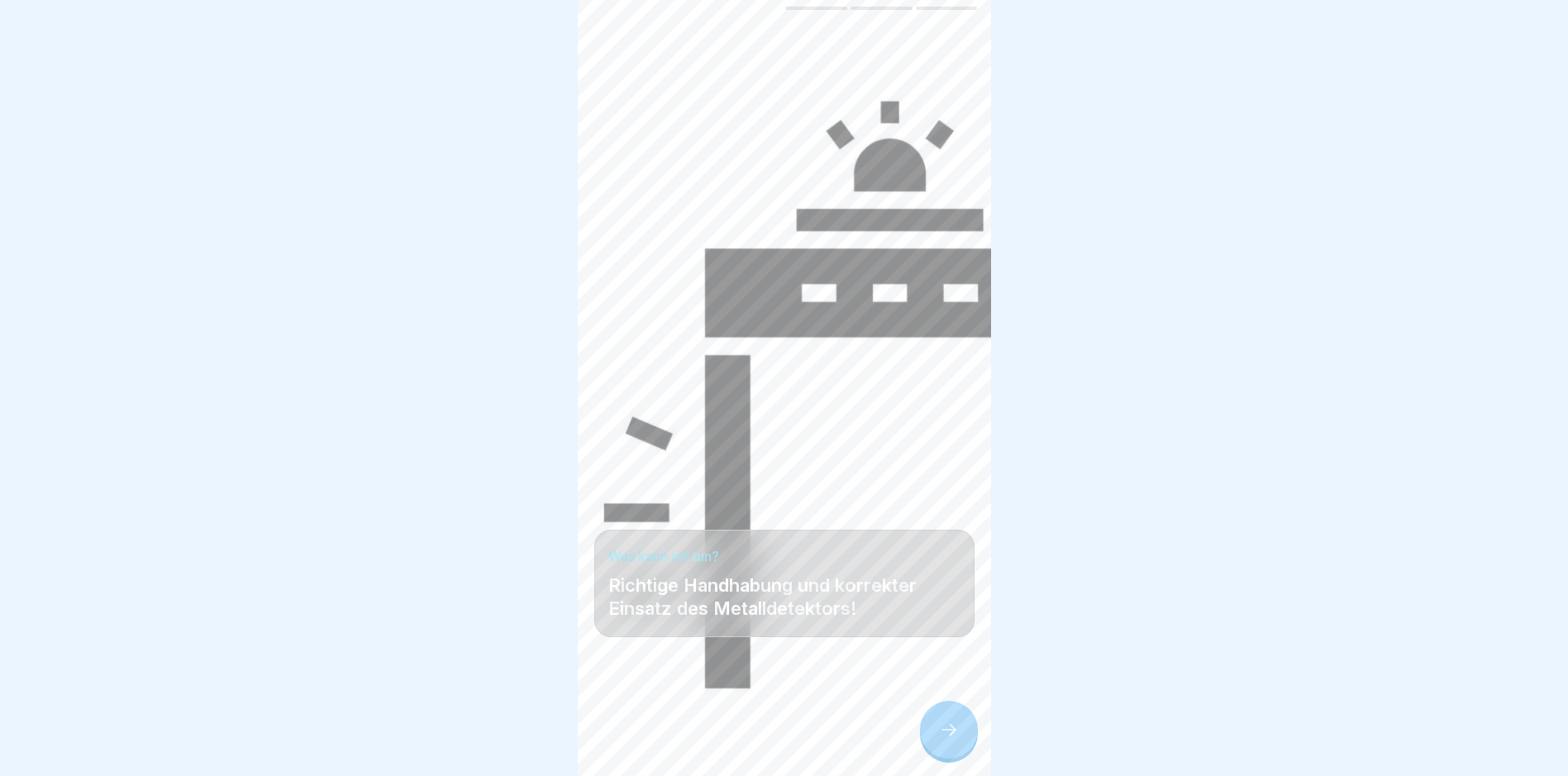
click at [749, 738] on icon at bounding box center [949, 730] width 20 height 20
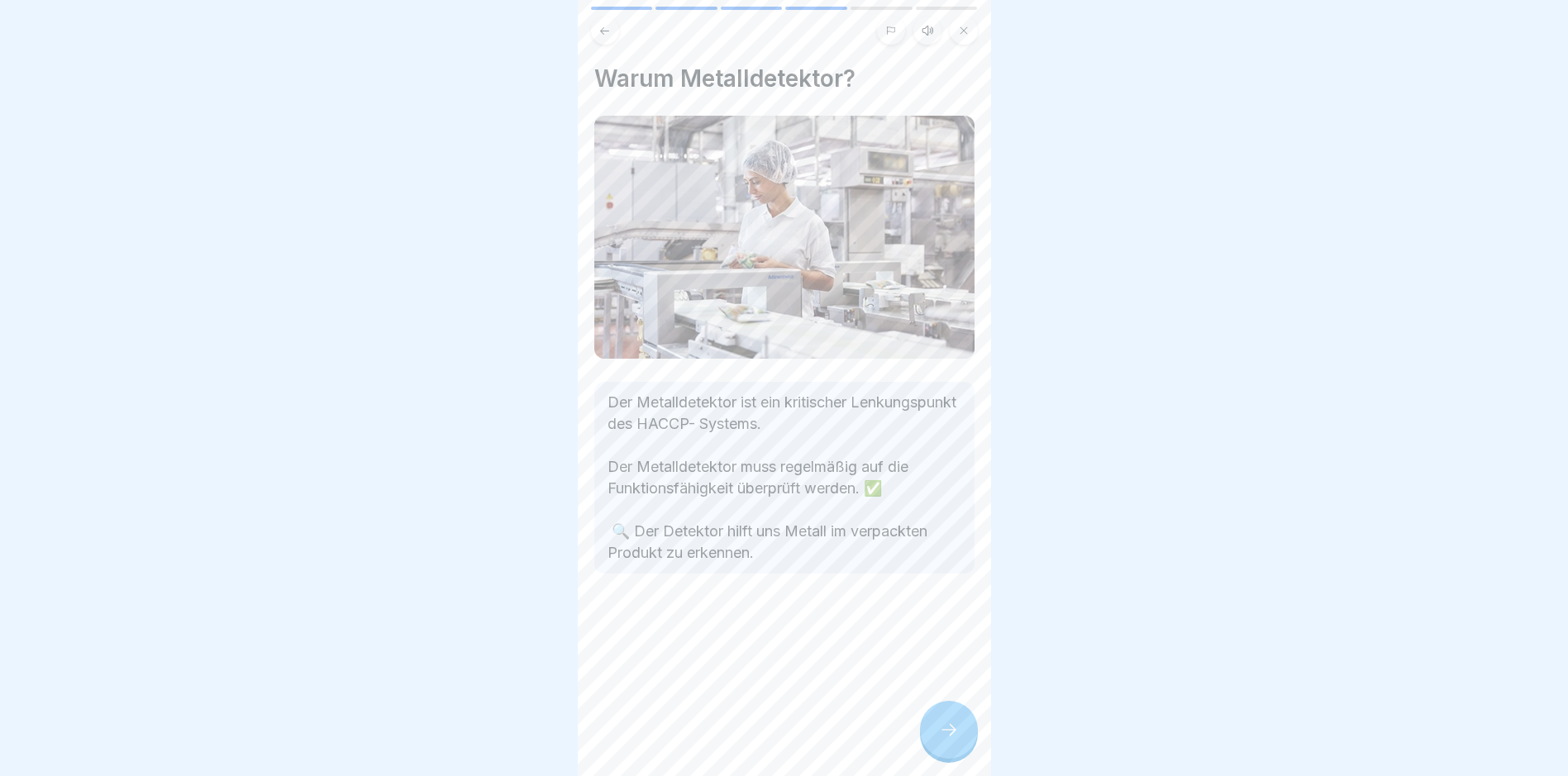
click at [749, 739] on icon at bounding box center [949, 730] width 20 height 20
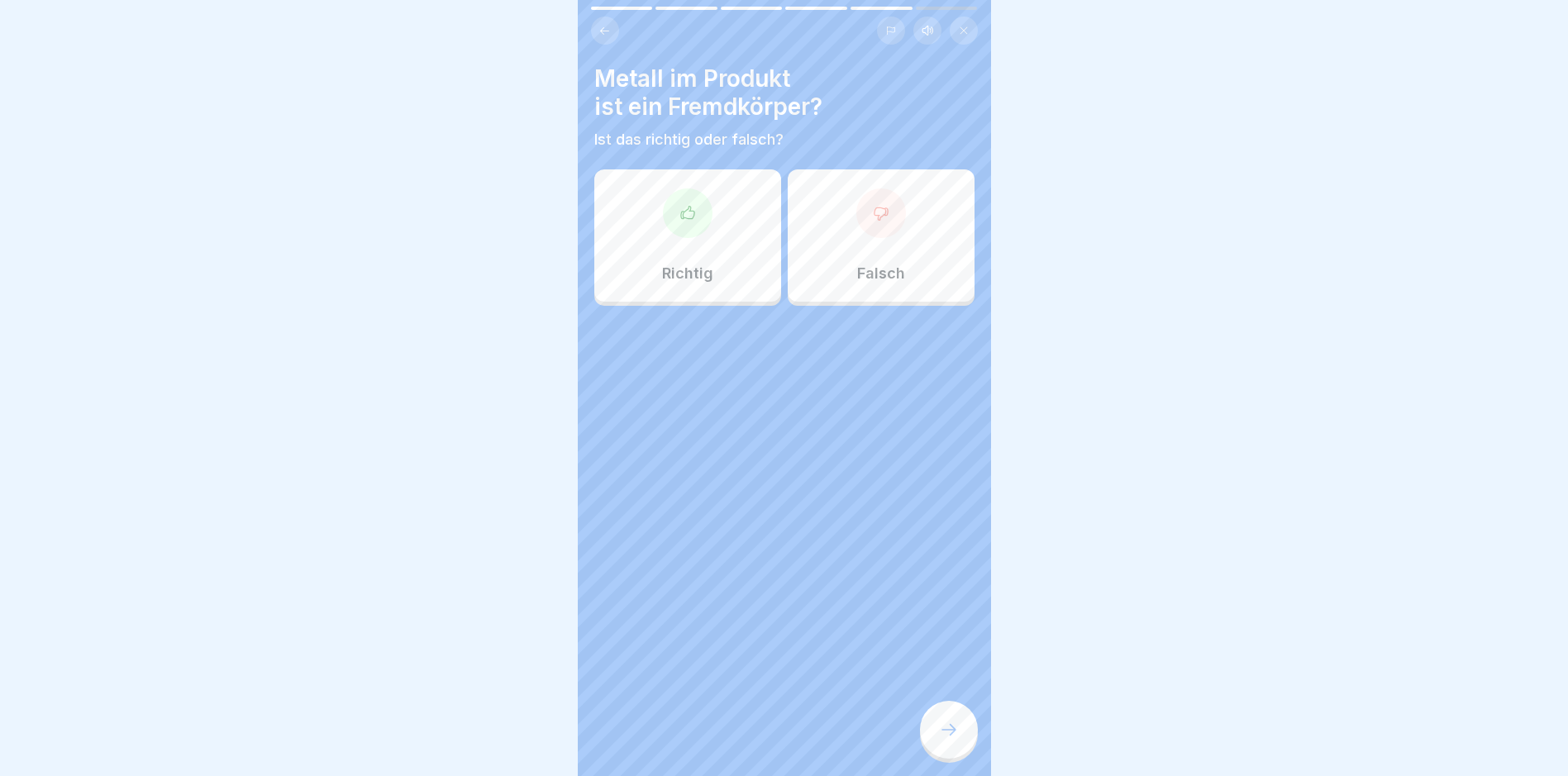
click at [687, 225] on div at bounding box center [688, 213] width 49 height 49
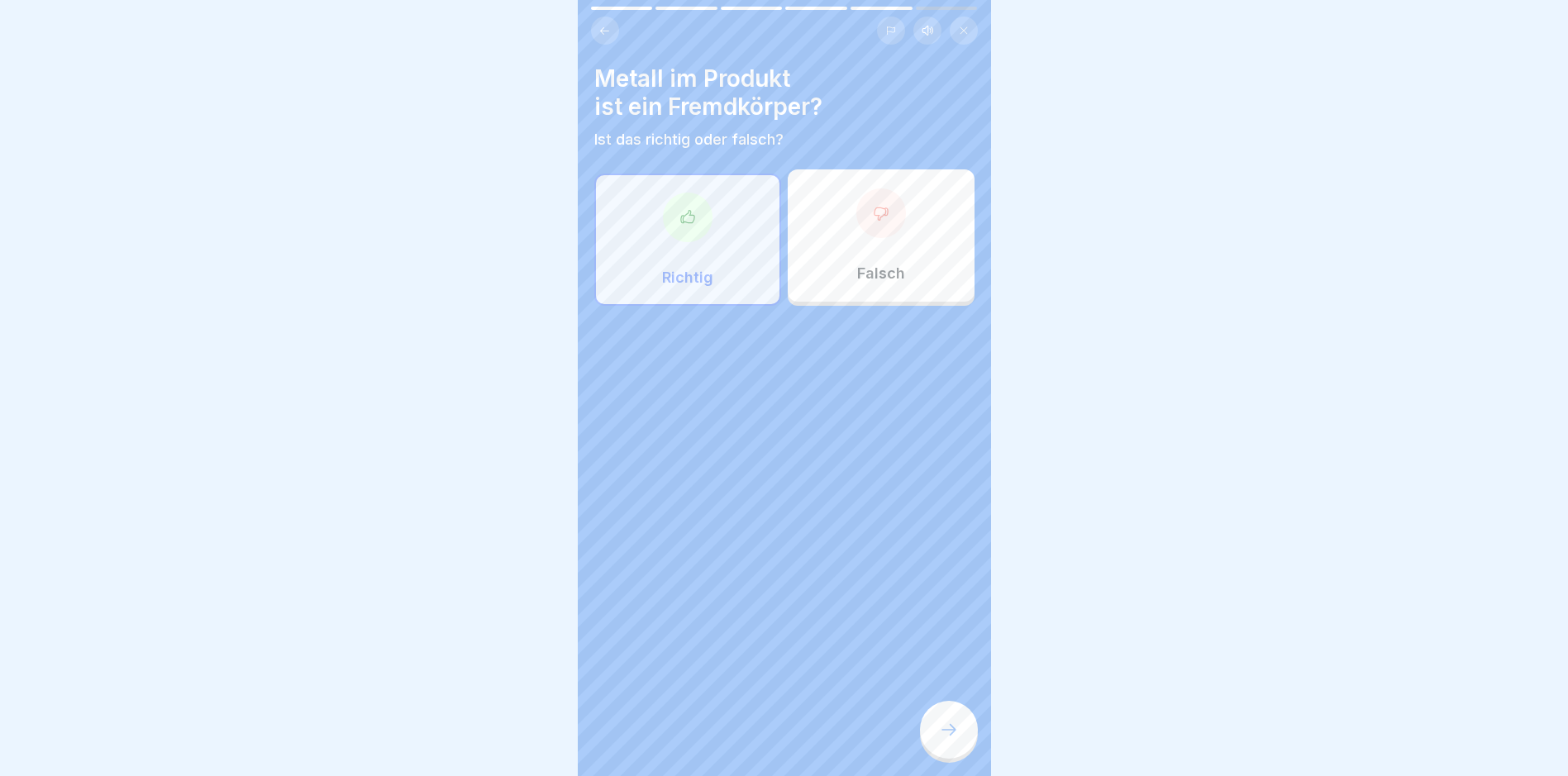
click at [749, 740] on icon at bounding box center [949, 730] width 20 height 20
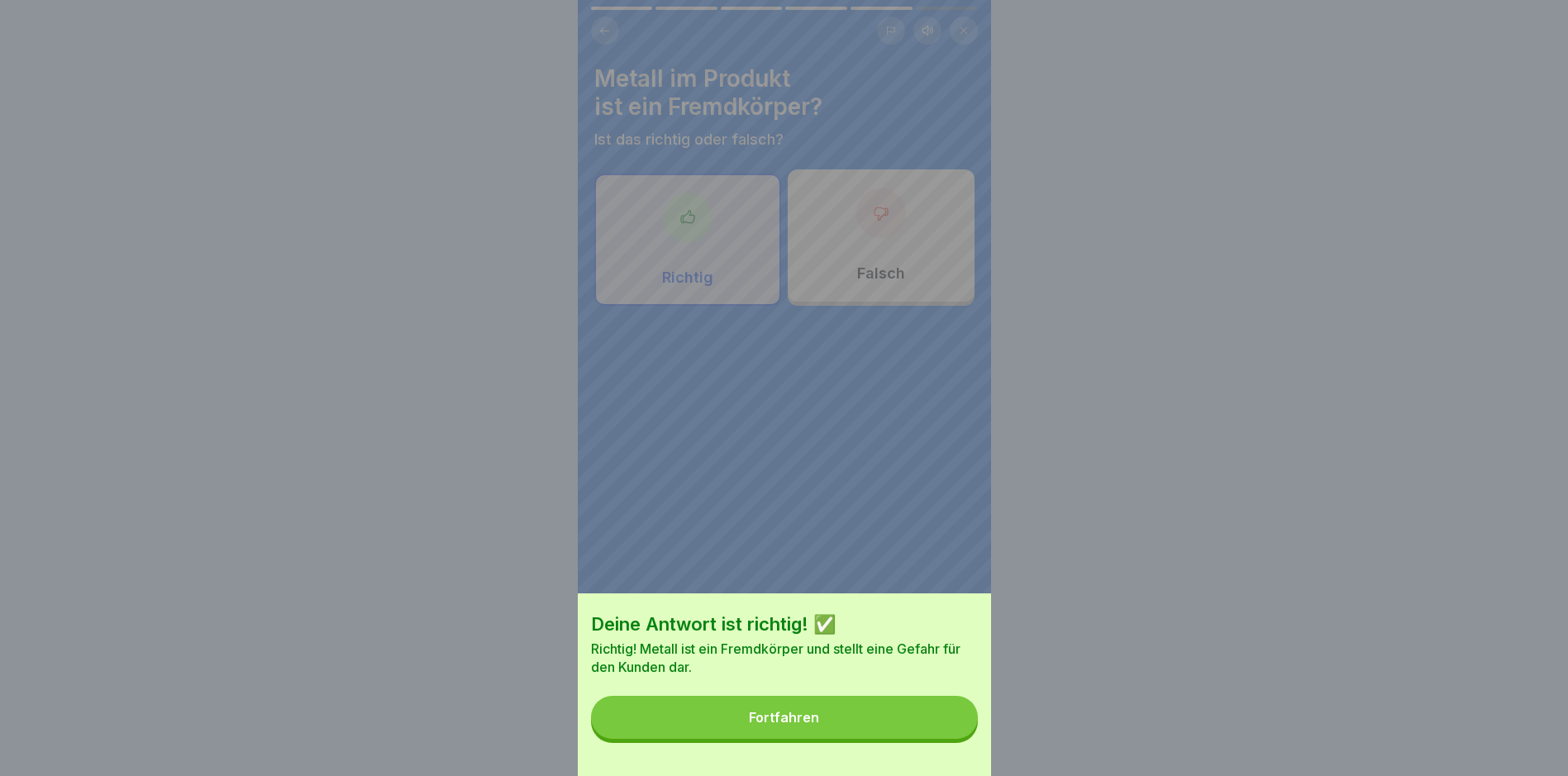
click at [749, 725] on div "Fortfahren" at bounding box center [784, 717] width 71 height 15
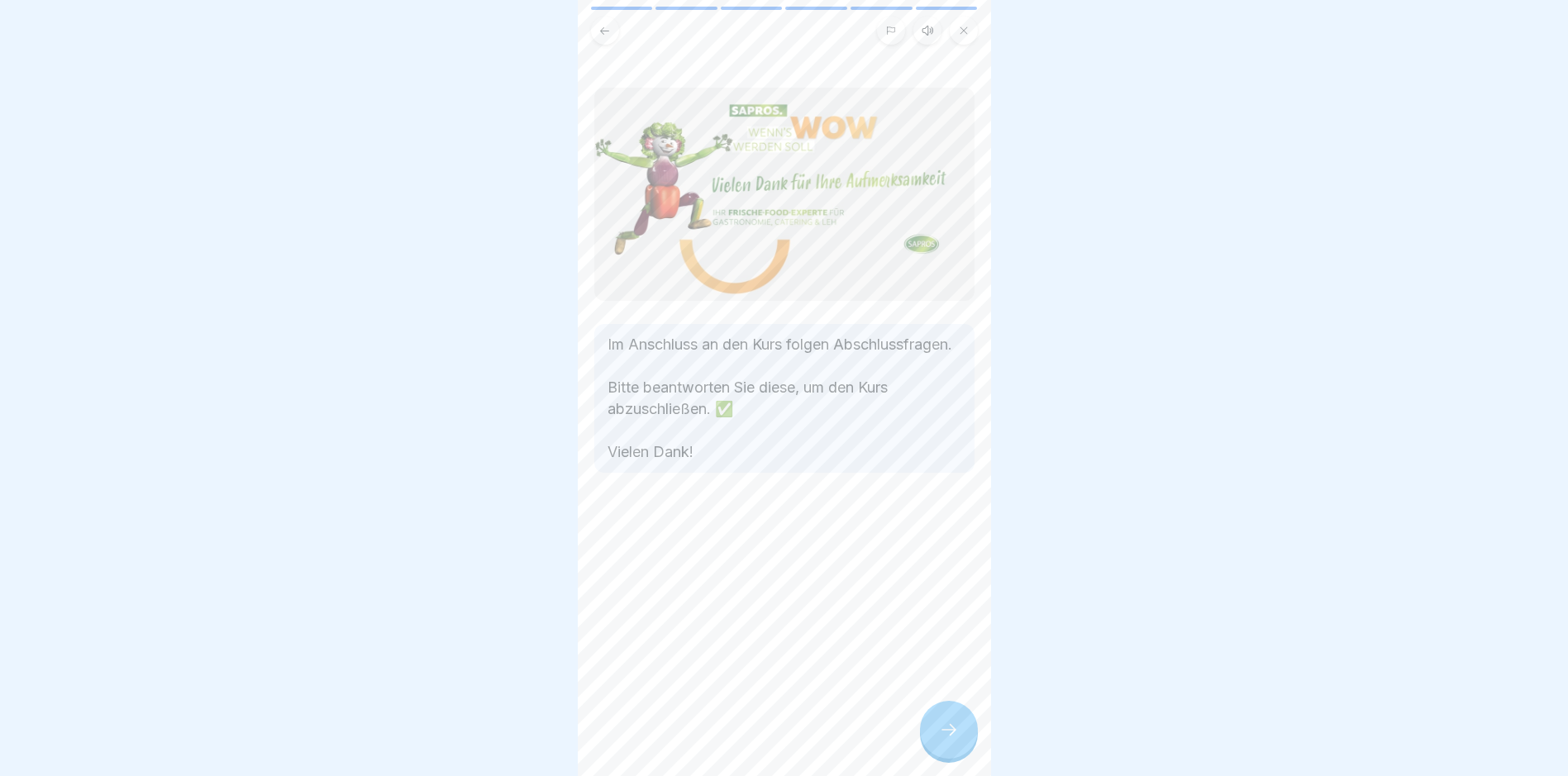
click at [749, 740] on icon at bounding box center [949, 730] width 20 height 20
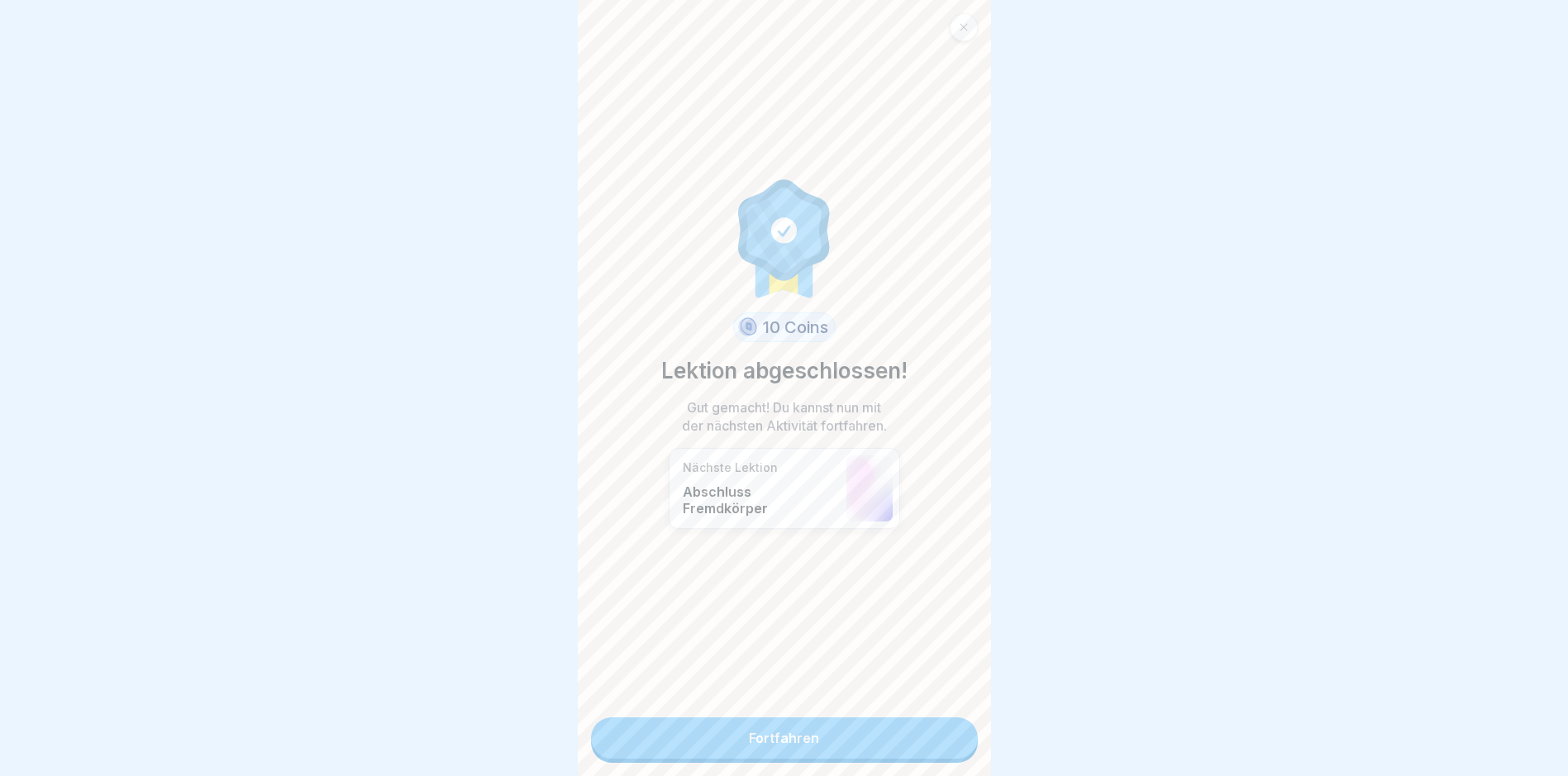
click at [749, 737] on link "Fortfahren" at bounding box center [785, 738] width 387 height 41
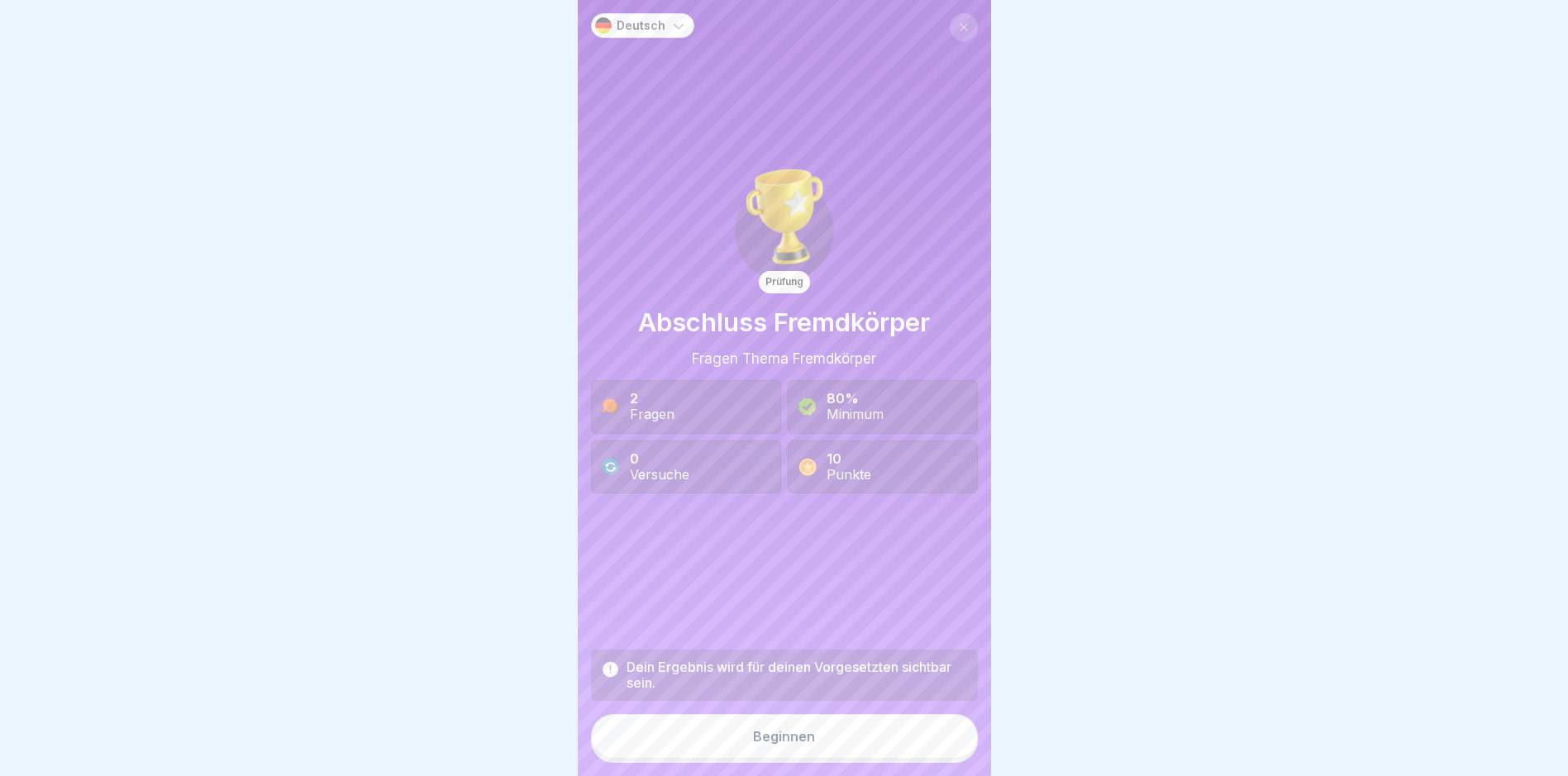
click at [749, 737] on button "Beginnen" at bounding box center [785, 736] width 387 height 44
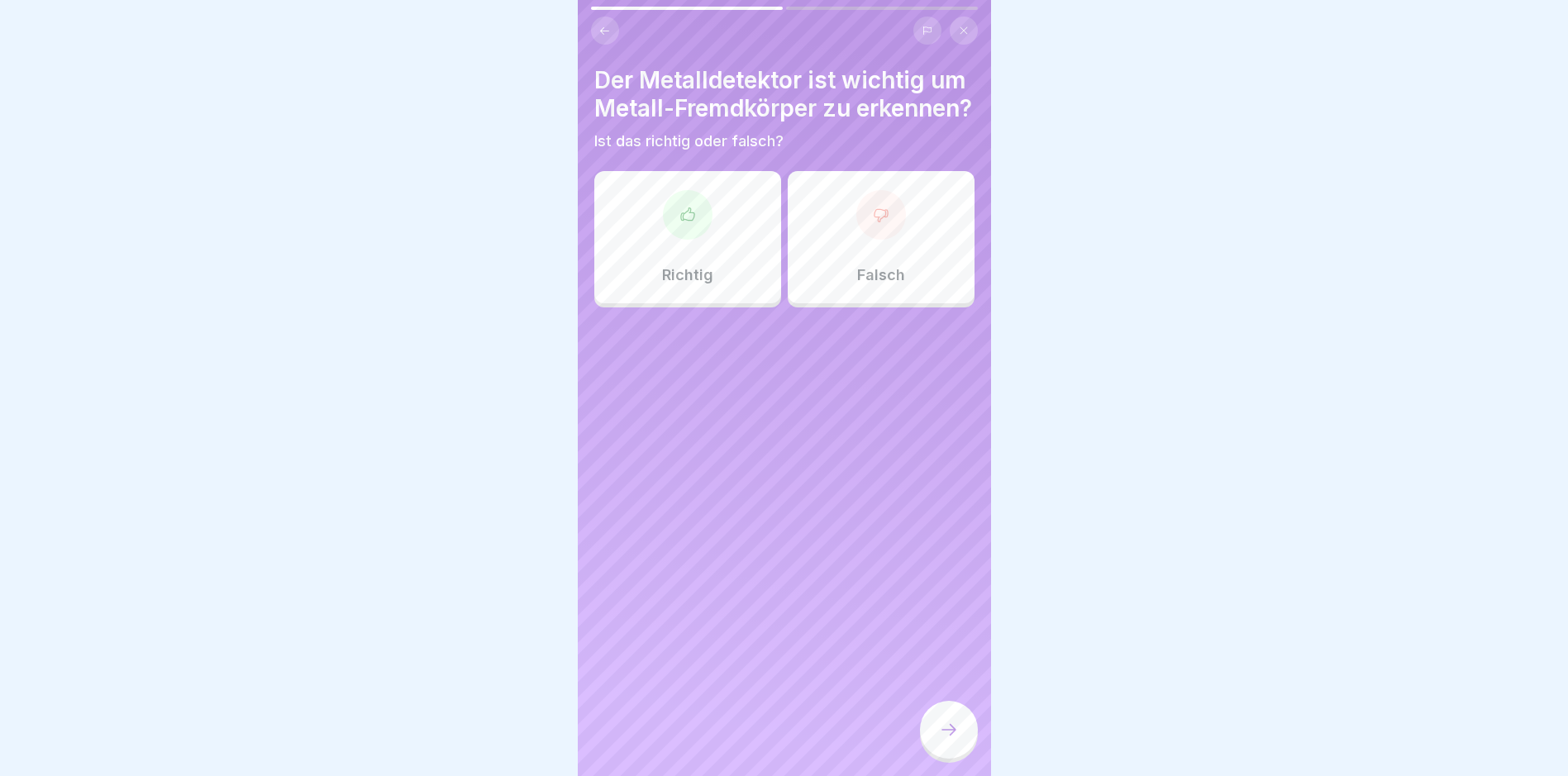
click at [670, 266] on div "Richtig" at bounding box center [688, 237] width 187 height 133
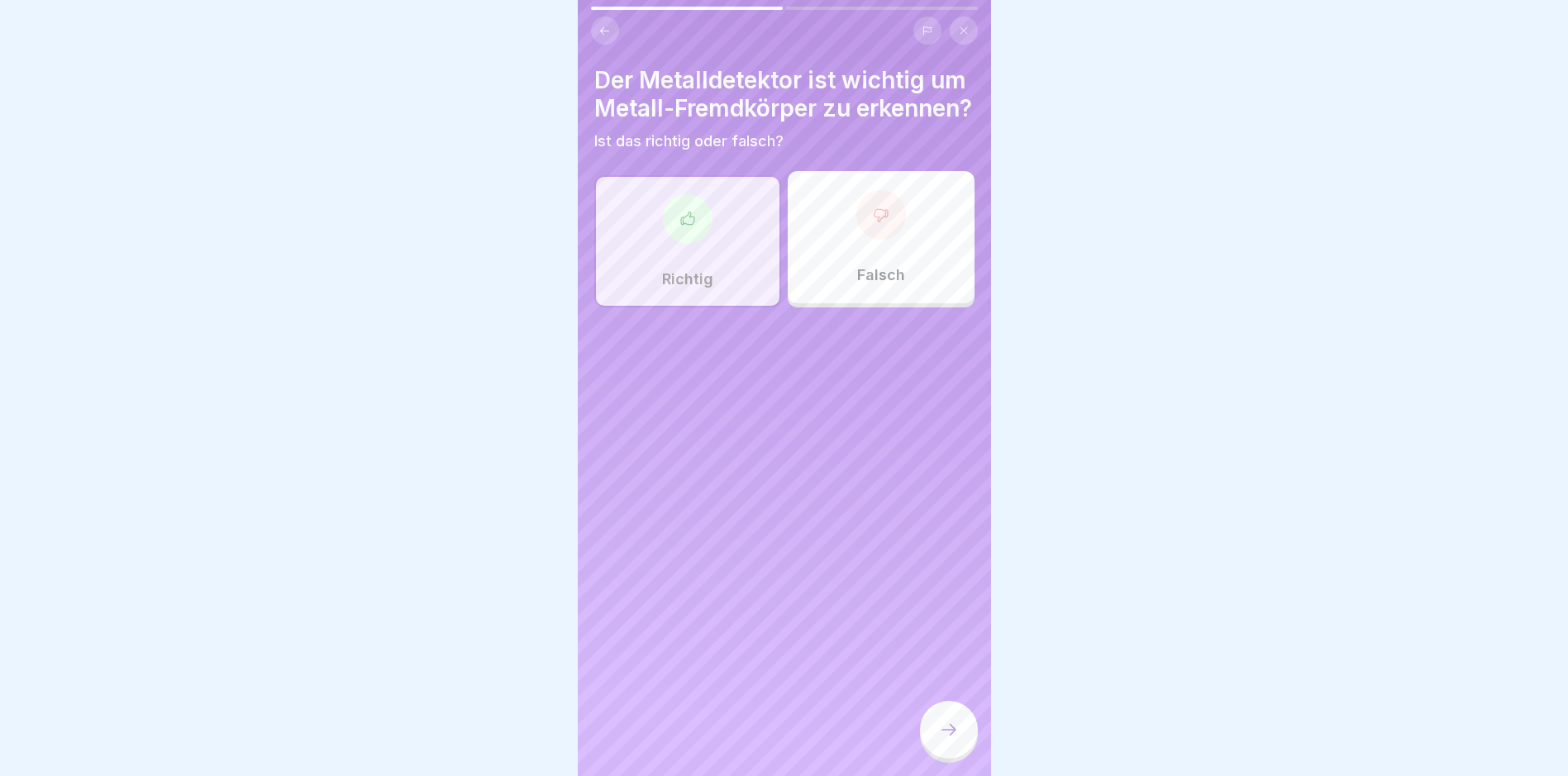
click at [749, 740] on icon at bounding box center [949, 730] width 20 height 20
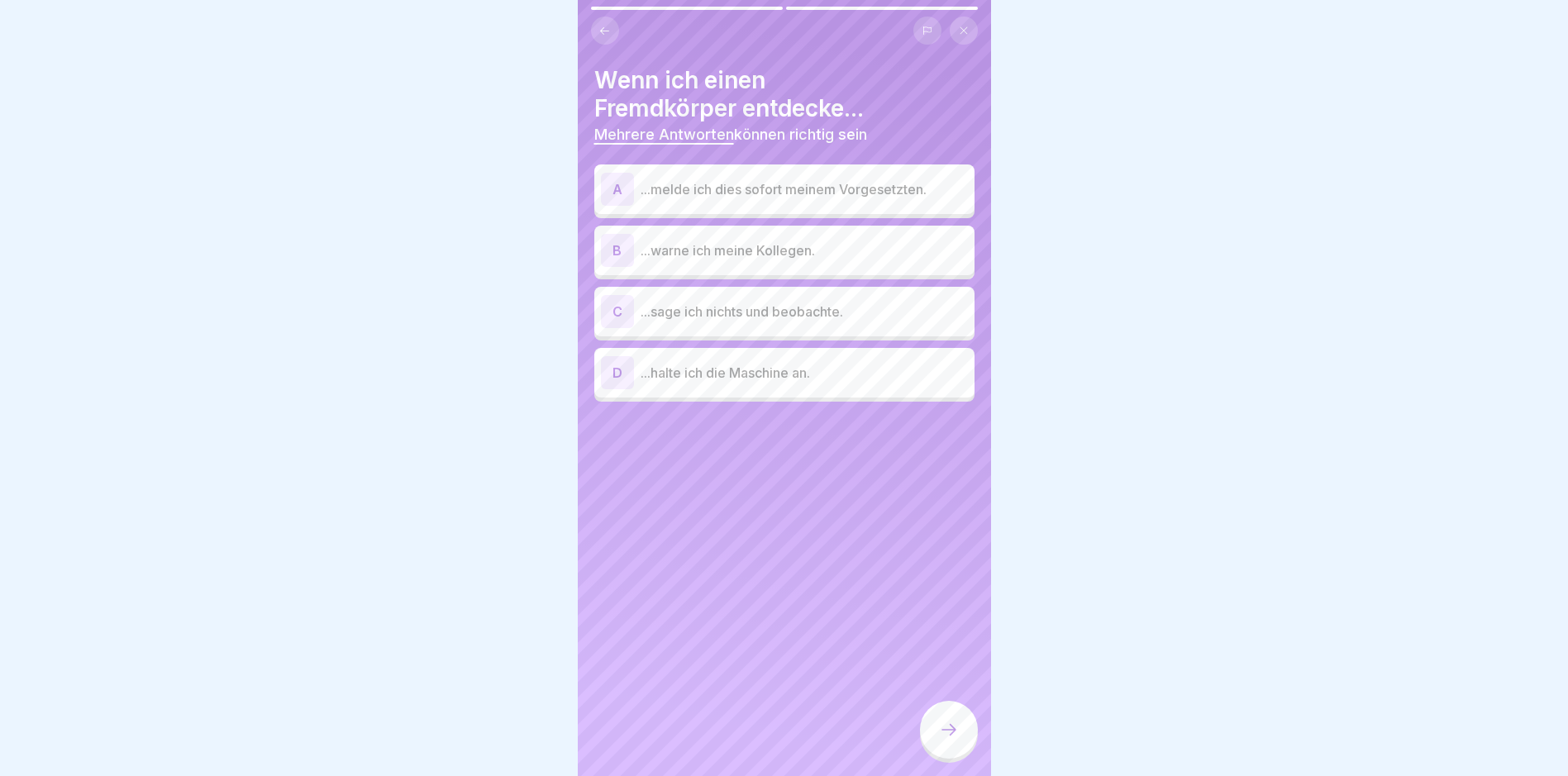
click at [749, 189] on p "...melde ich dies sofort meinem Vorgesetzten." at bounding box center [804, 190] width 327 height 20
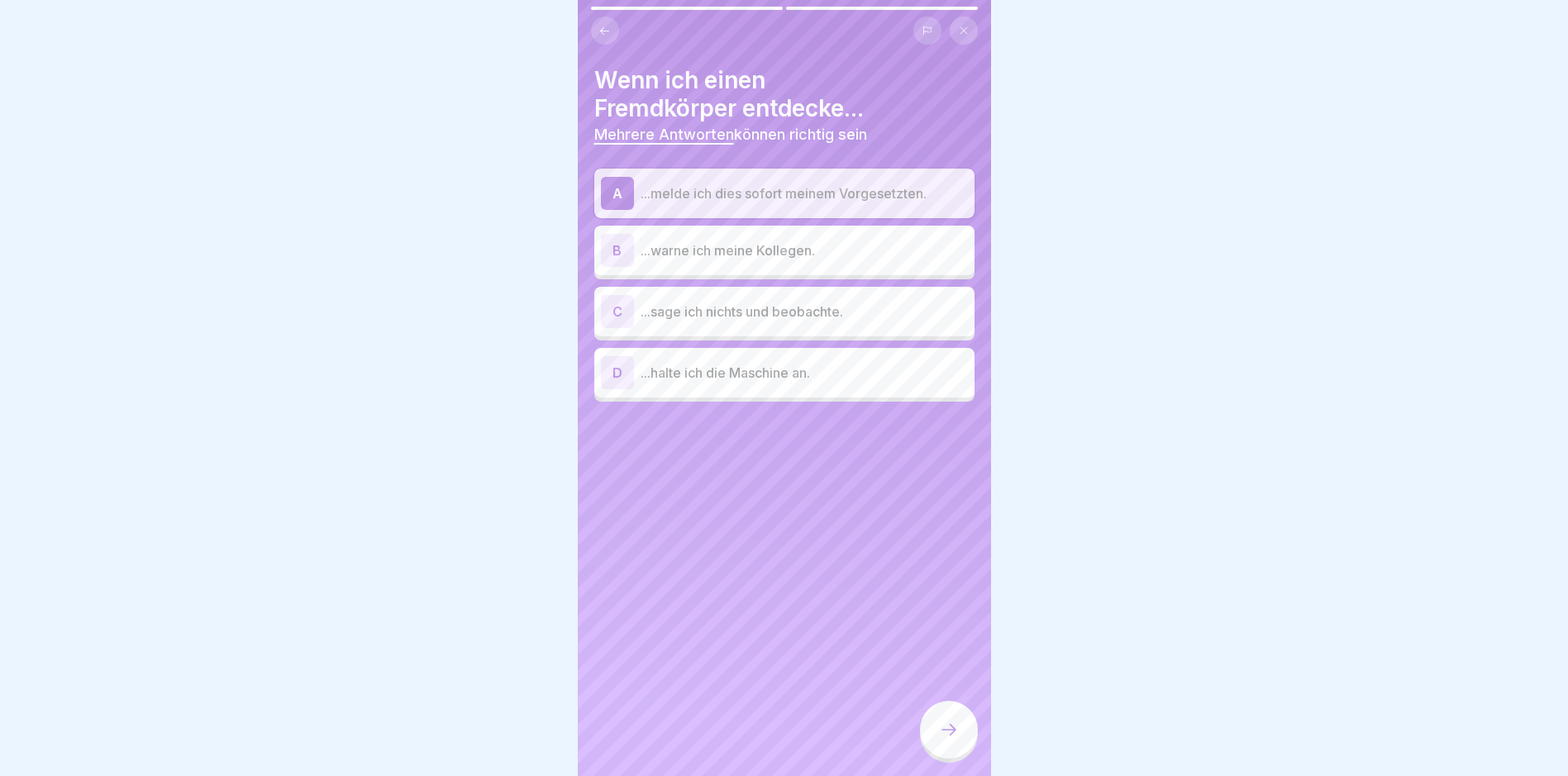
click at [749, 248] on p "...warne ich meine Kollegen." at bounding box center [804, 250] width 327 height 20
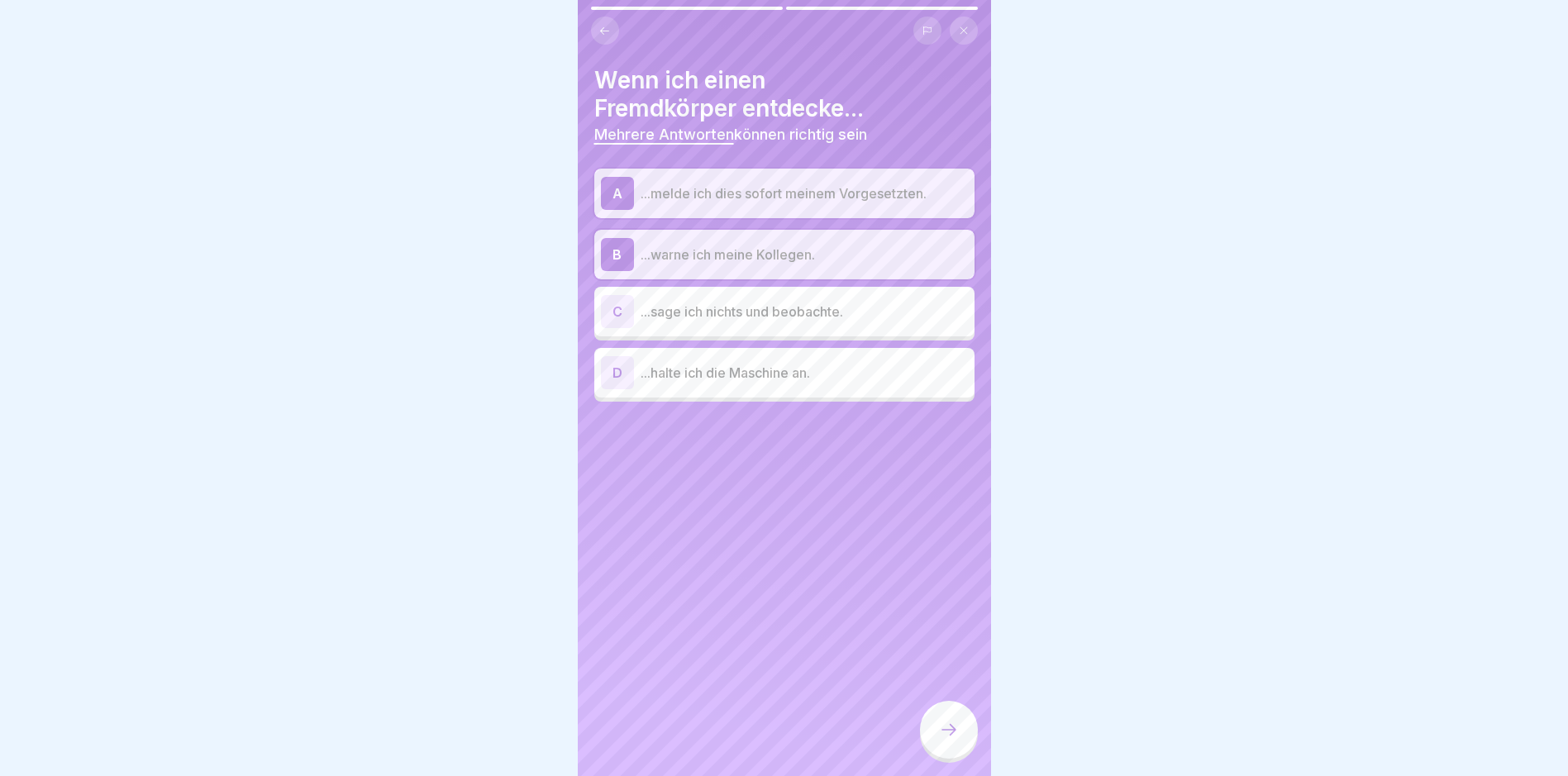
click at [749, 380] on p "...halte ich die Maschine an." at bounding box center [804, 372] width 327 height 20
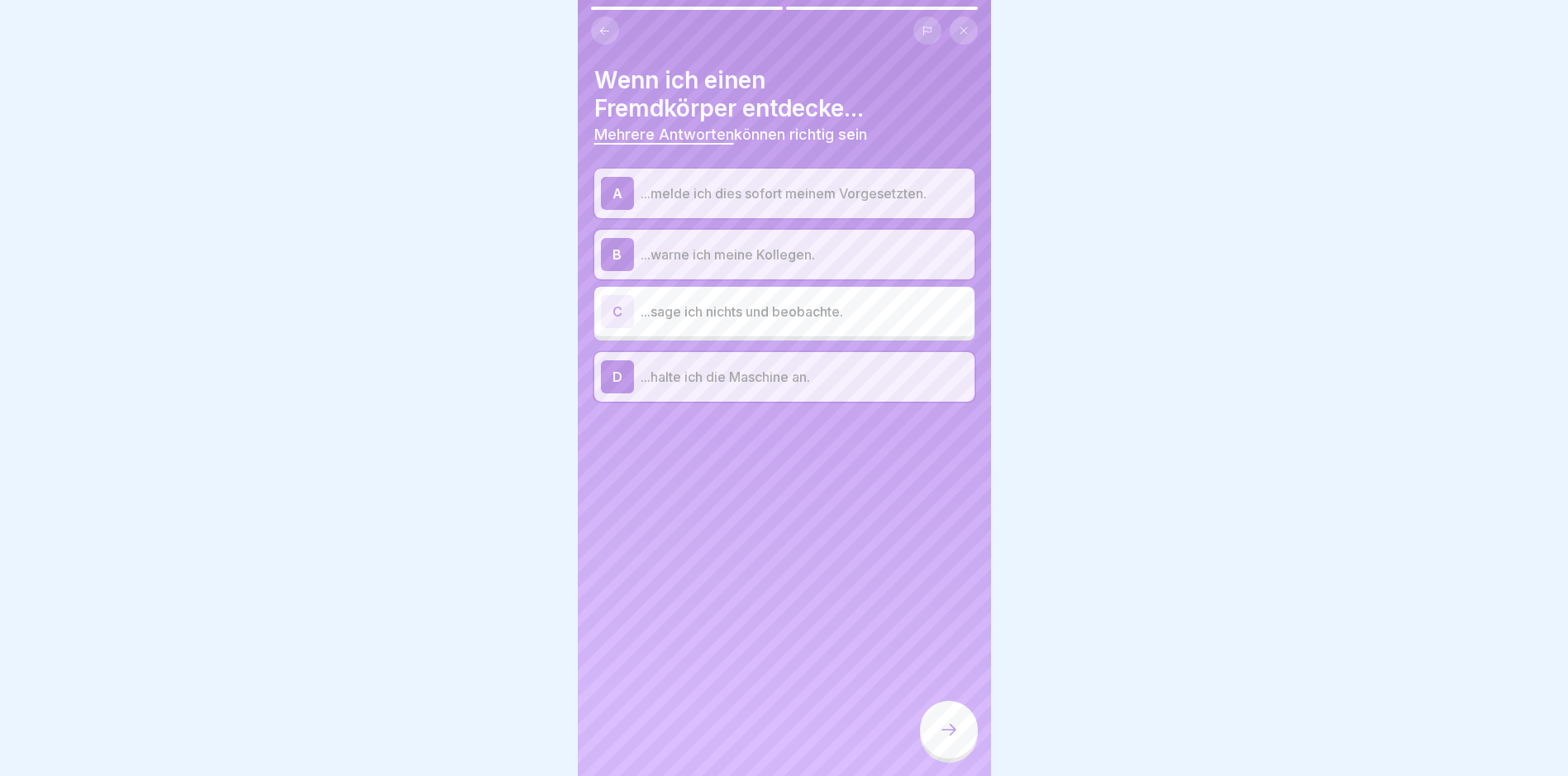
click at [749, 739] on icon at bounding box center [949, 730] width 20 height 20
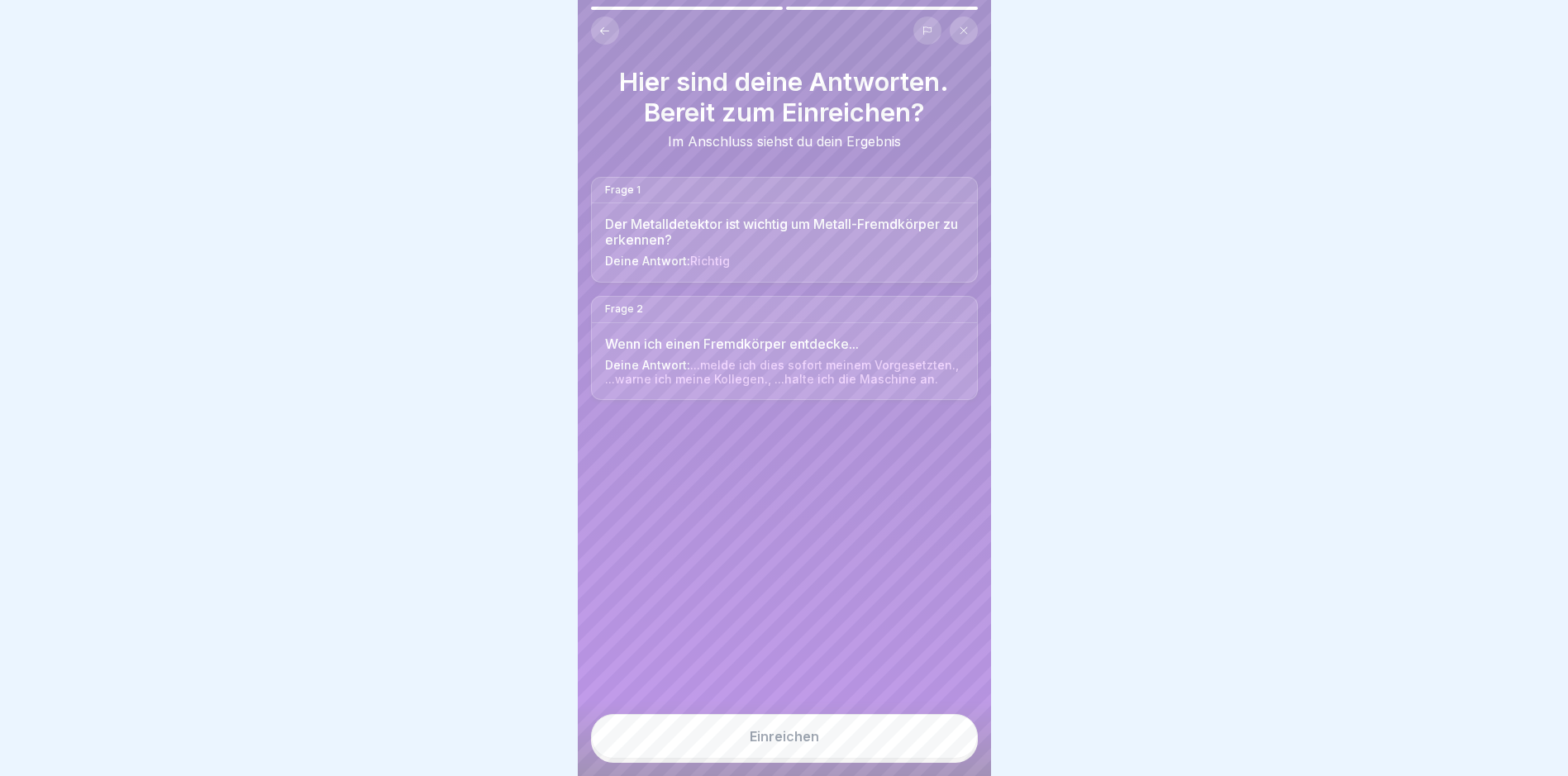
click at [749, 744] on div "Einreichen" at bounding box center [784, 736] width 70 height 15
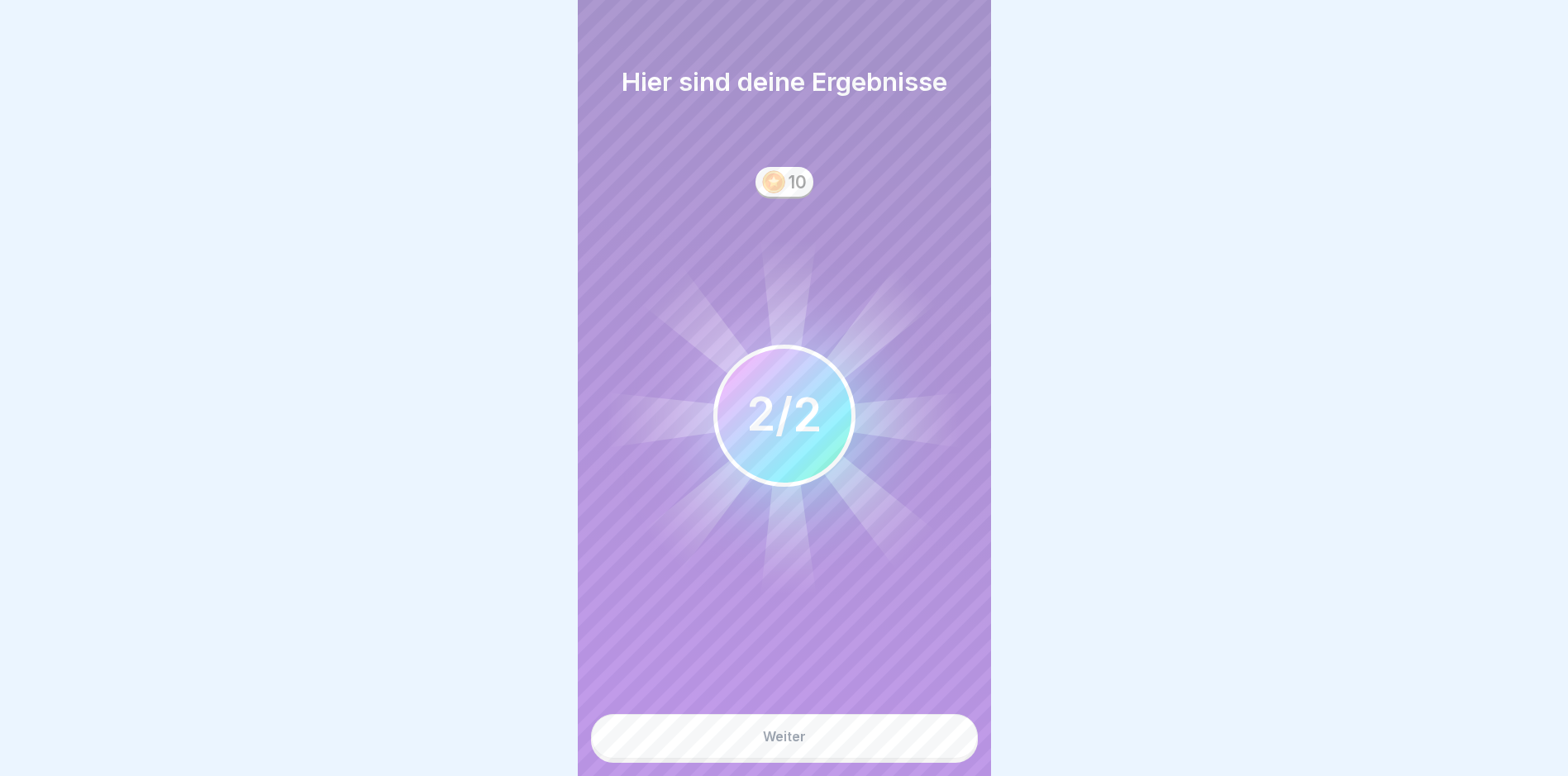
click at [749, 747] on button "Weiter" at bounding box center [785, 736] width 387 height 44
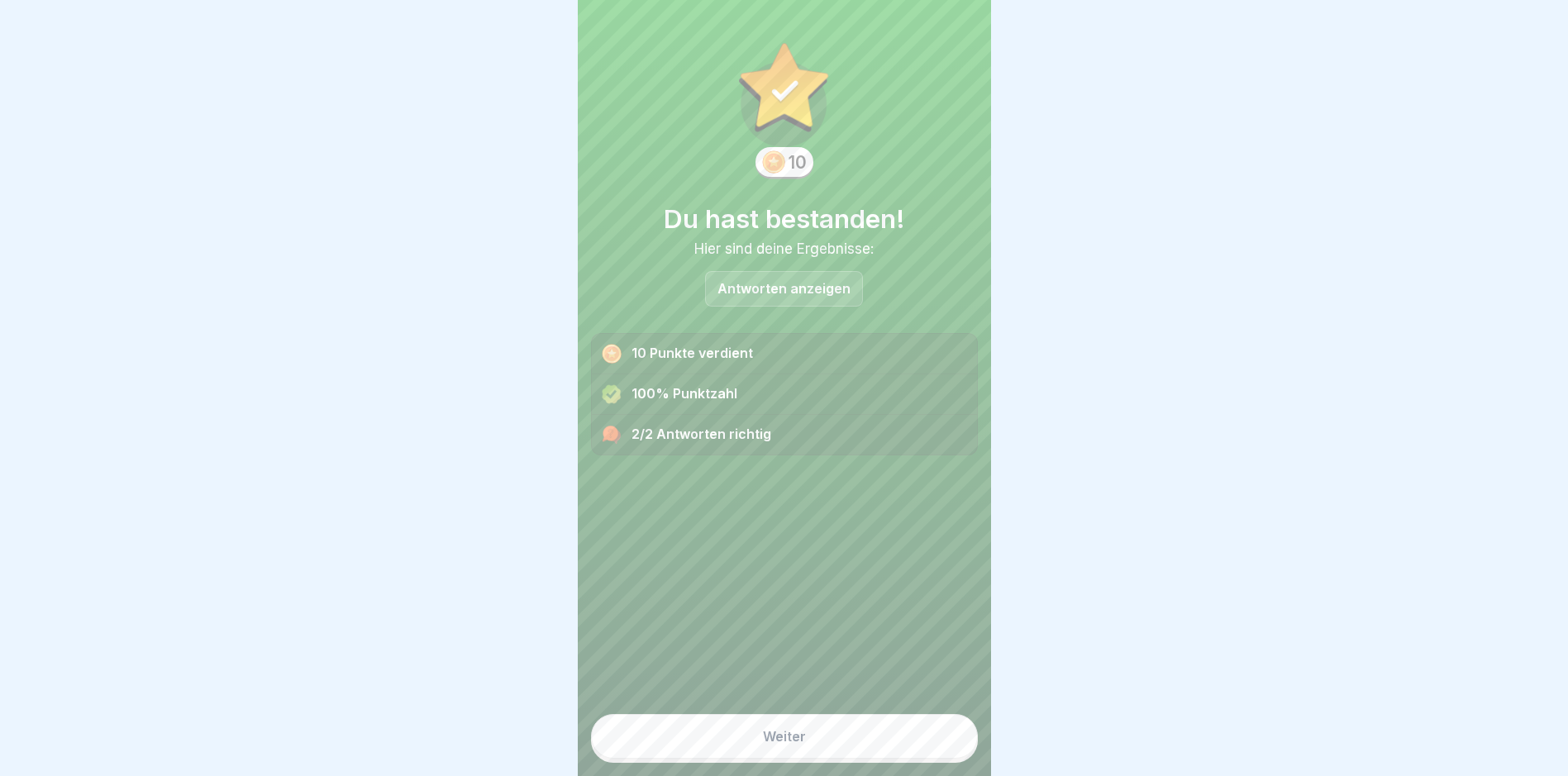
click at [749, 747] on button "Weiter" at bounding box center [785, 736] width 387 height 44
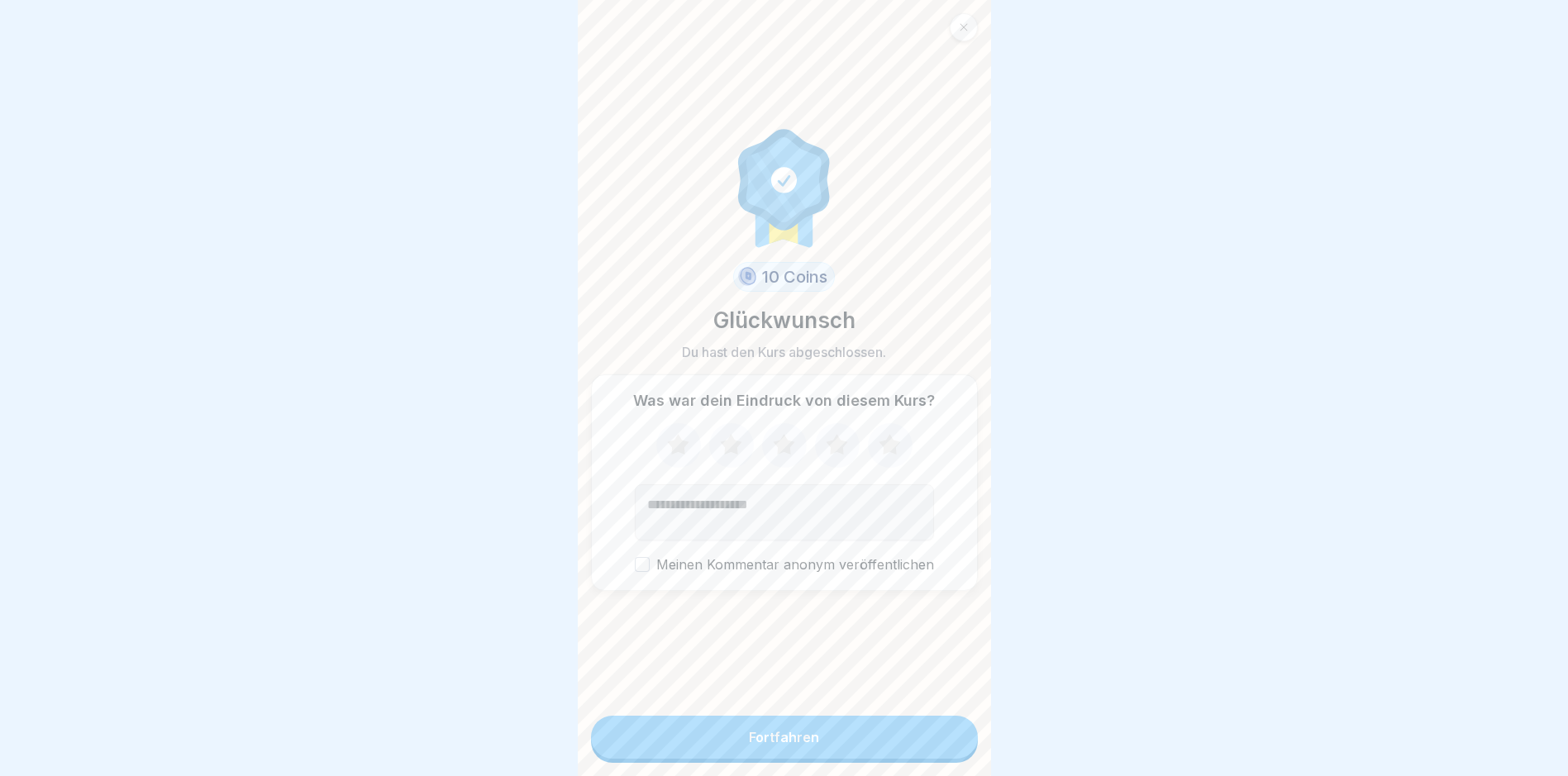
click at [749, 745] on div "Fortfahren" at bounding box center [784, 737] width 71 height 15
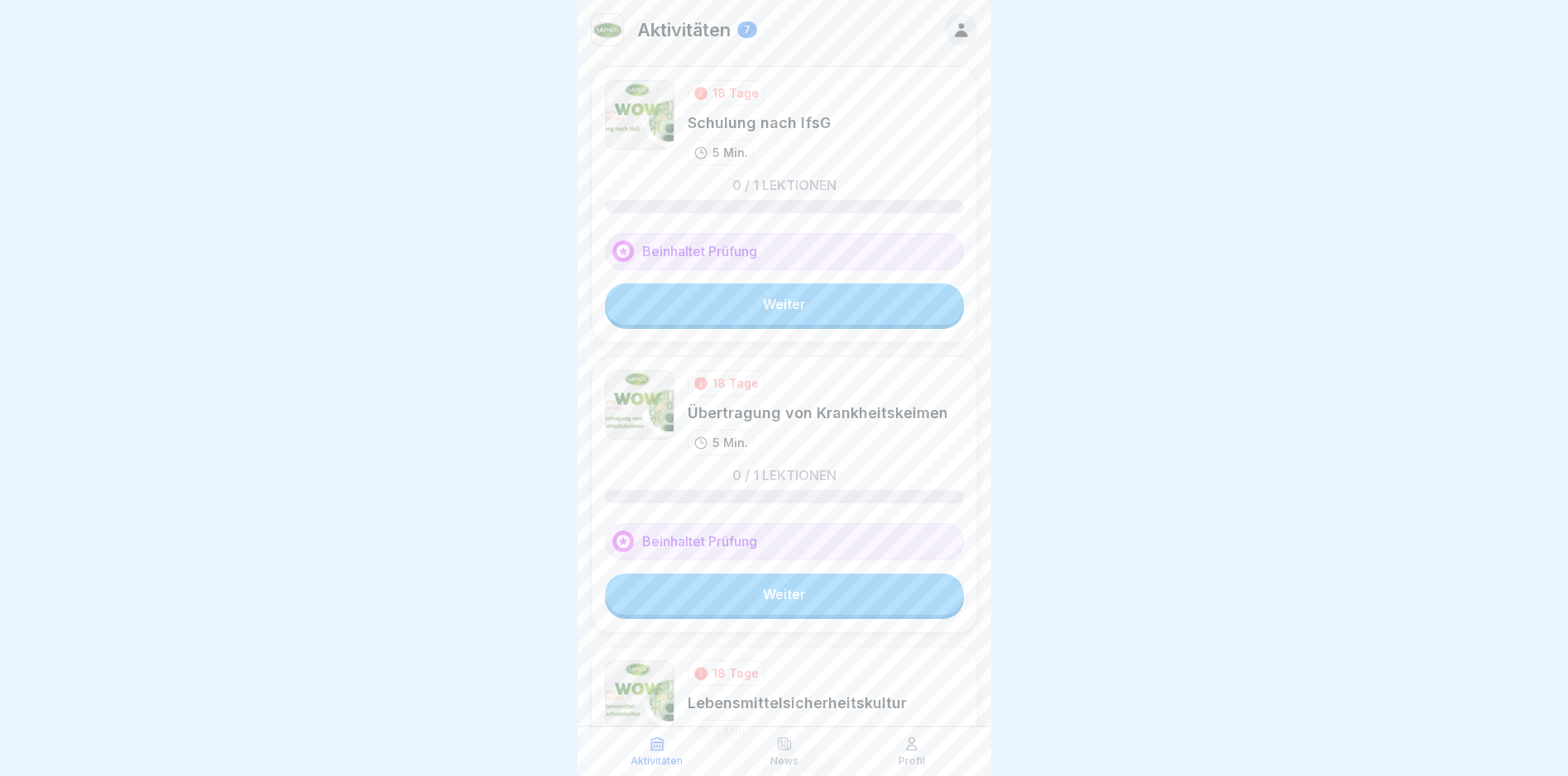
click at [749, 305] on link "Weiter" at bounding box center [784, 305] width 359 height 41
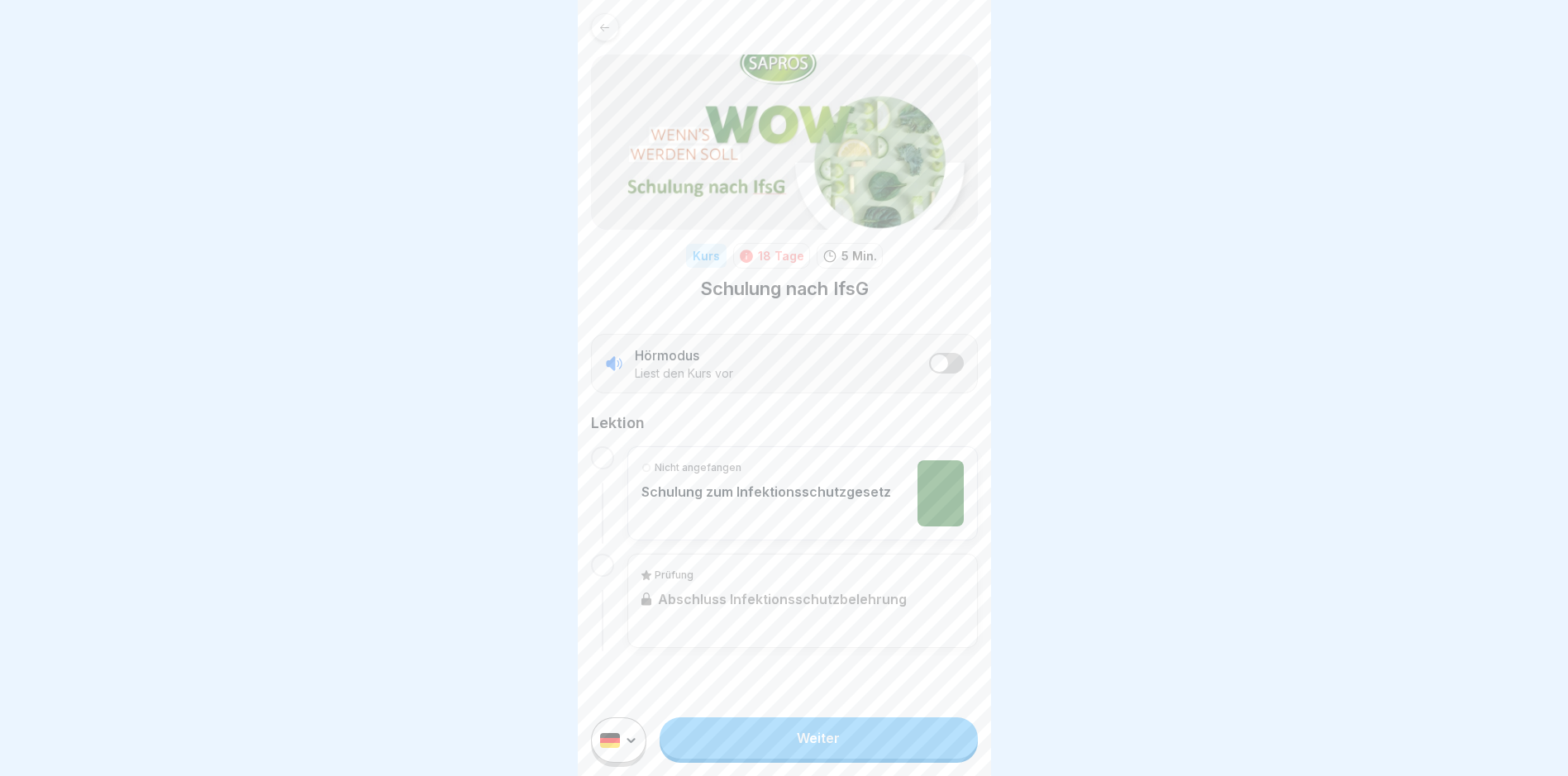
click at [749, 747] on link "Weiter" at bounding box center [818, 738] width 317 height 41
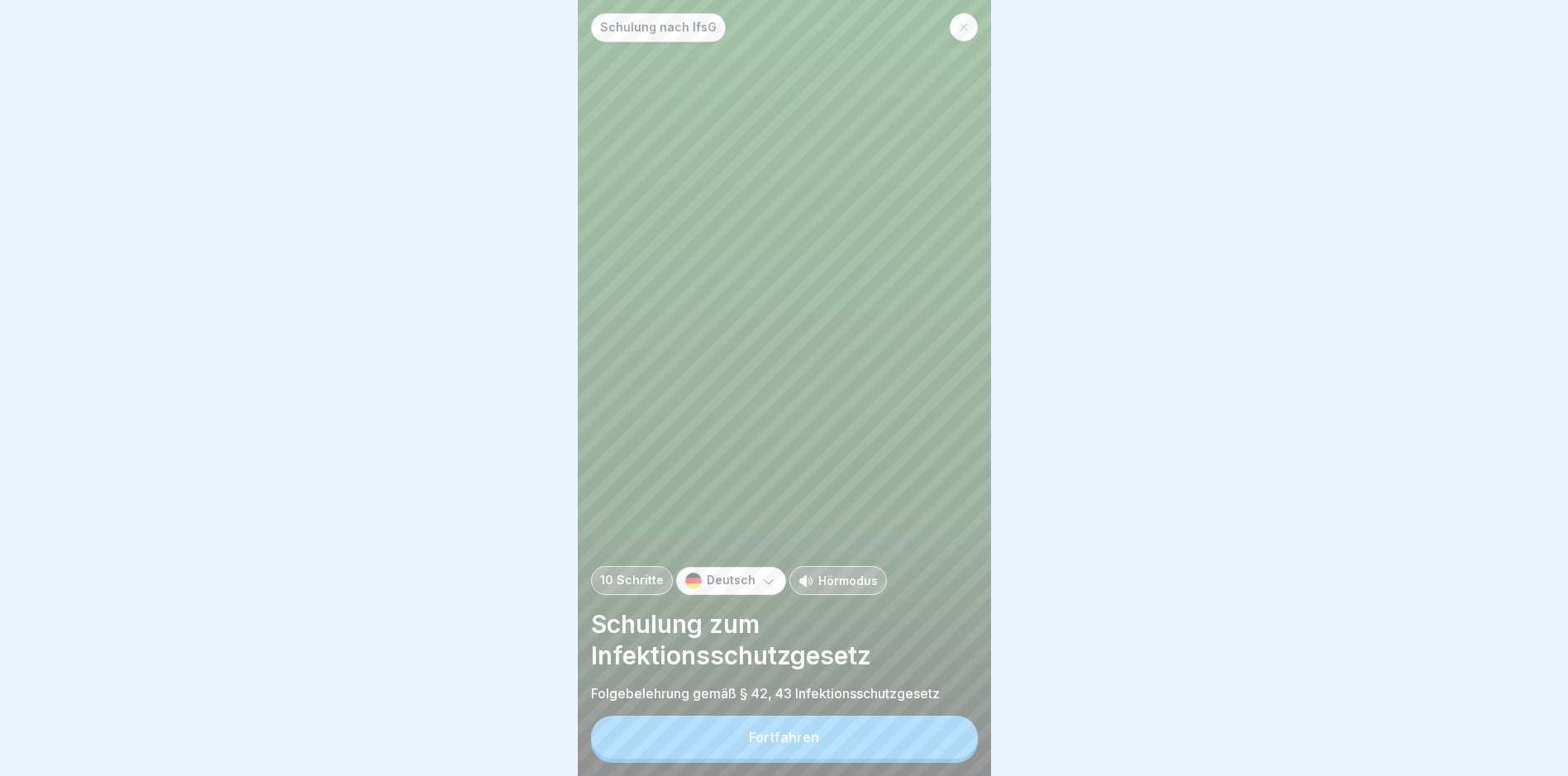
click at [749, 747] on button "Fortfahren" at bounding box center [785, 738] width 387 height 43
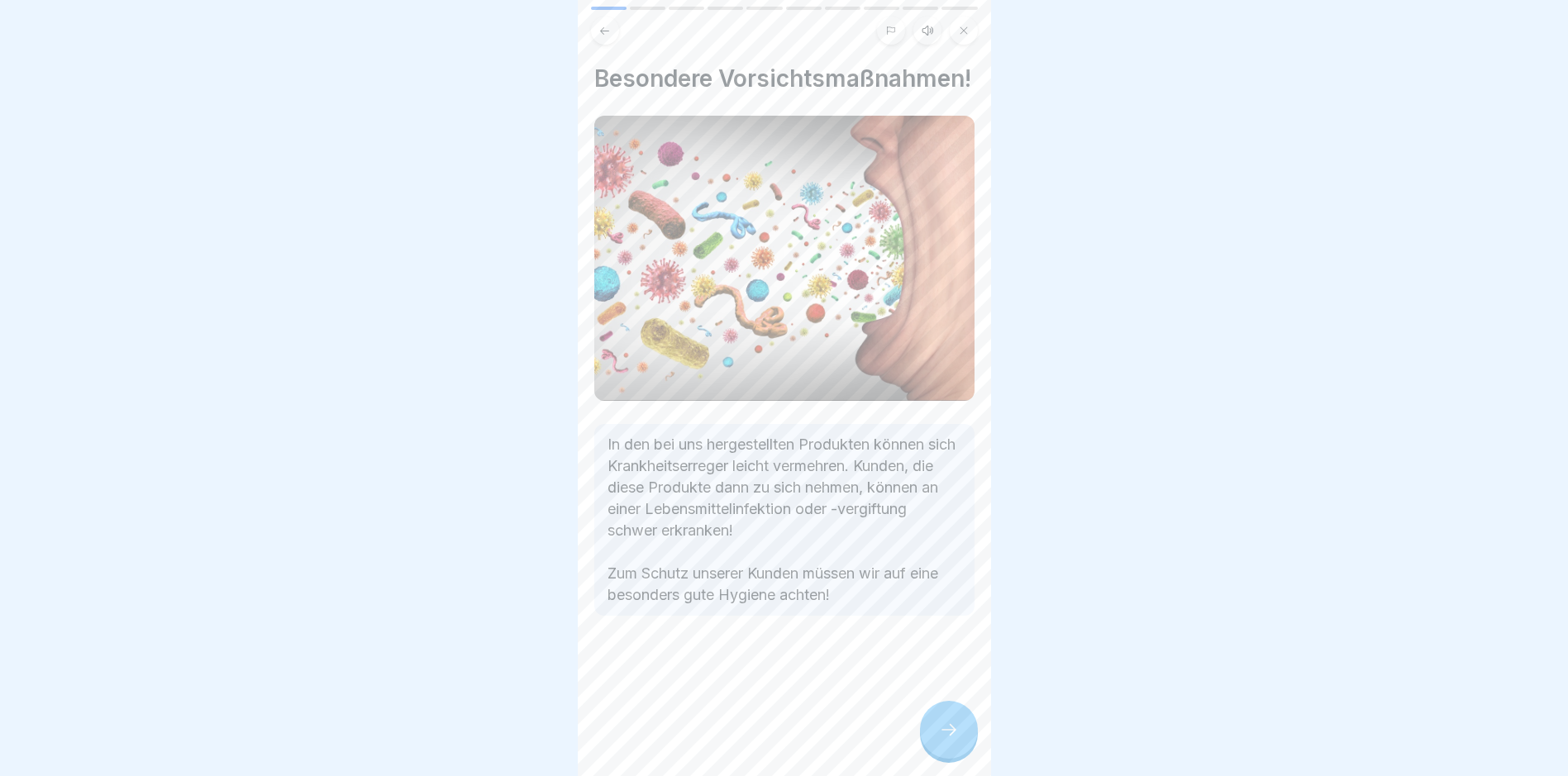
click at [749, 737] on icon at bounding box center [949, 730] width 20 height 20
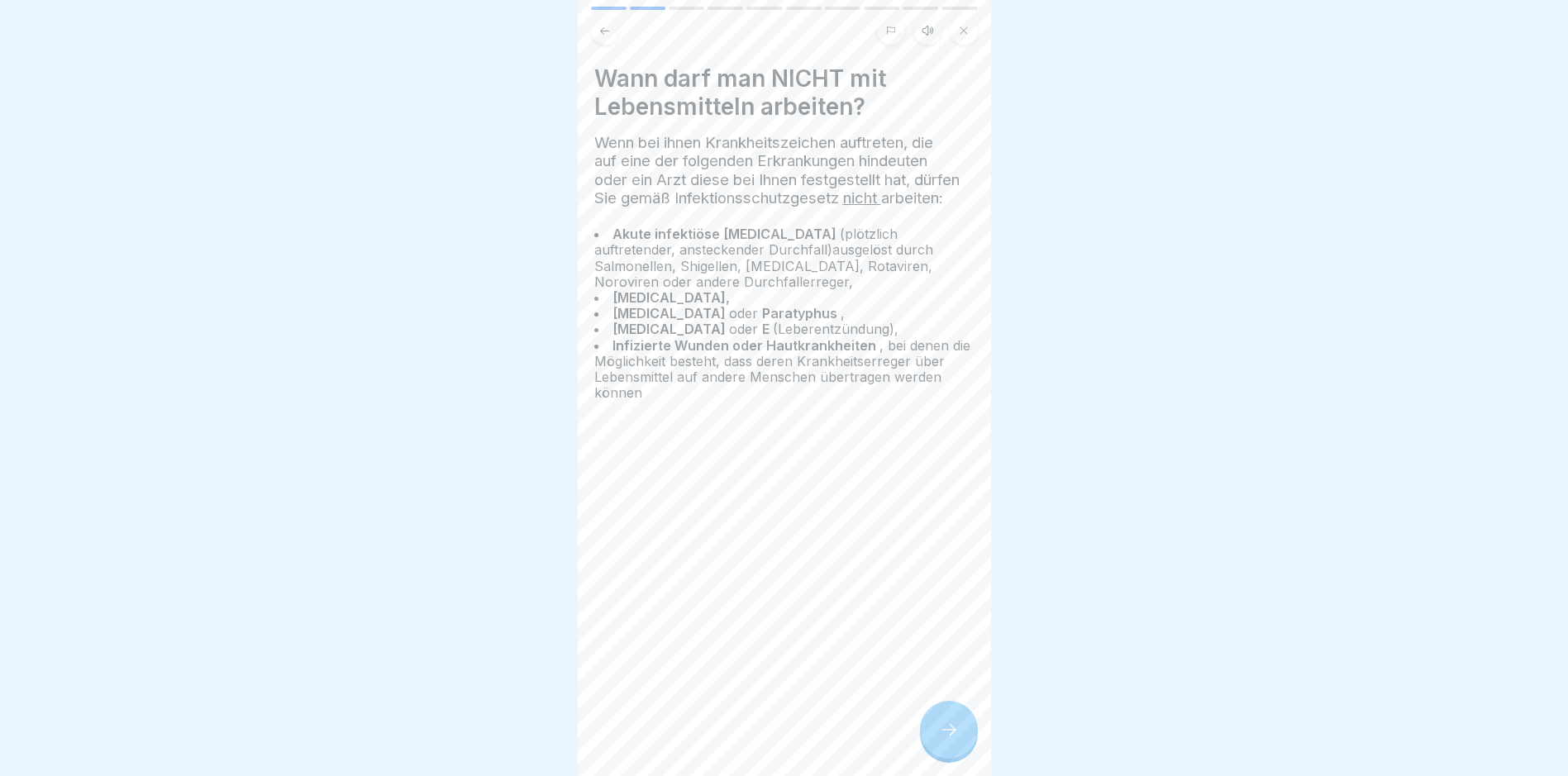
click at [749, 747] on div at bounding box center [949, 730] width 58 height 58
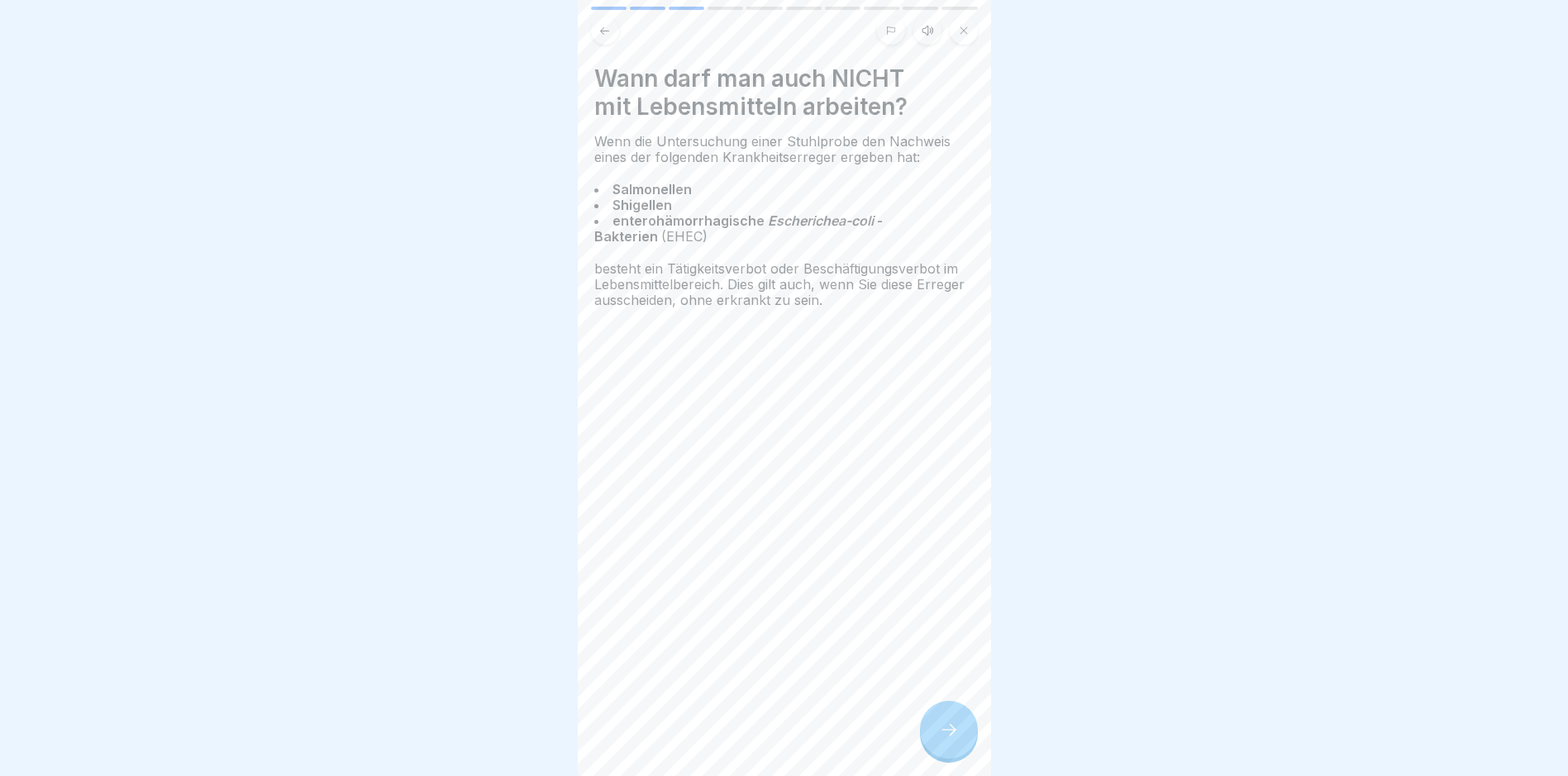
click at [749, 740] on icon at bounding box center [949, 730] width 20 height 20
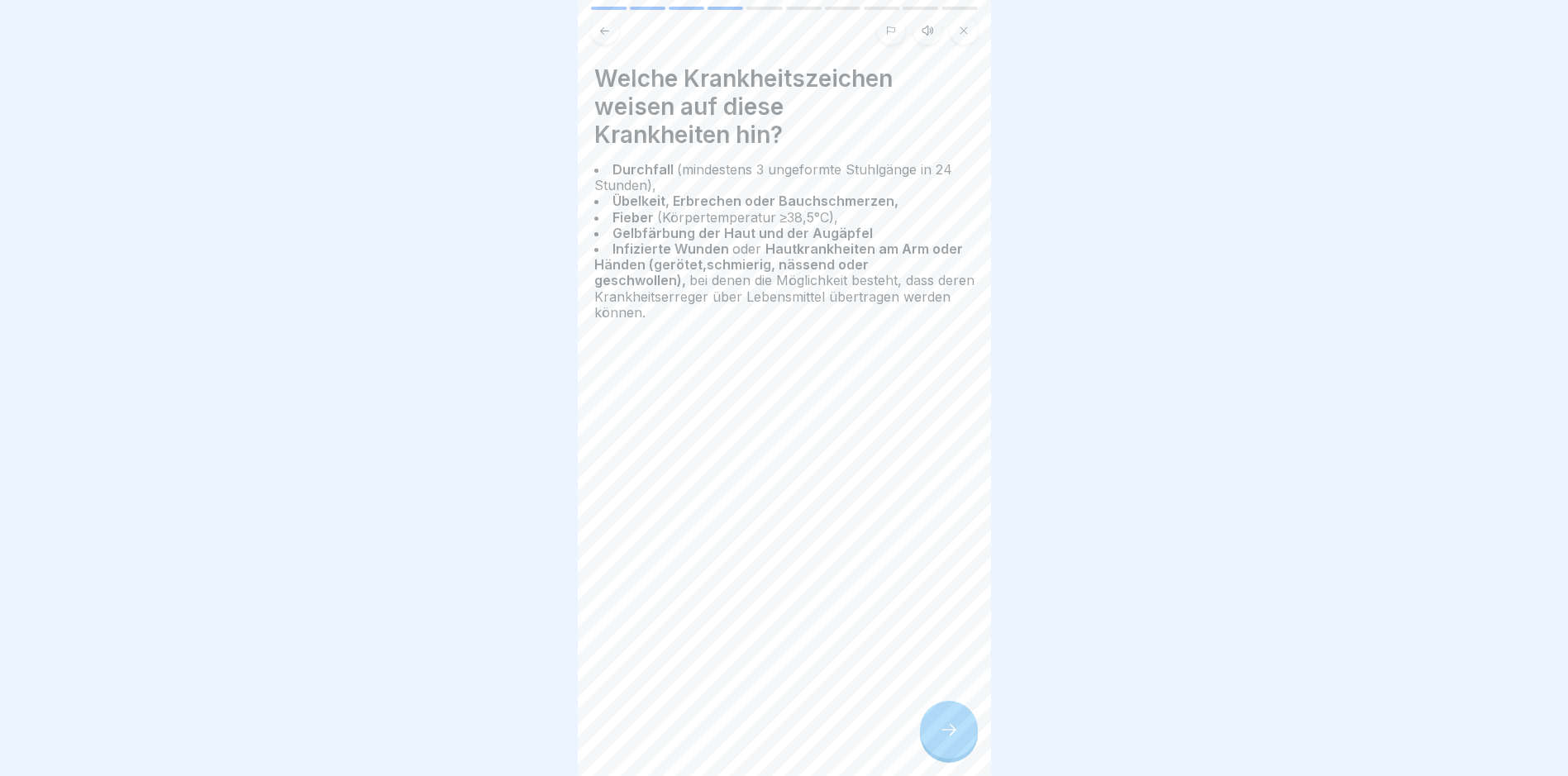
click at [749, 739] on icon at bounding box center [949, 730] width 20 height 20
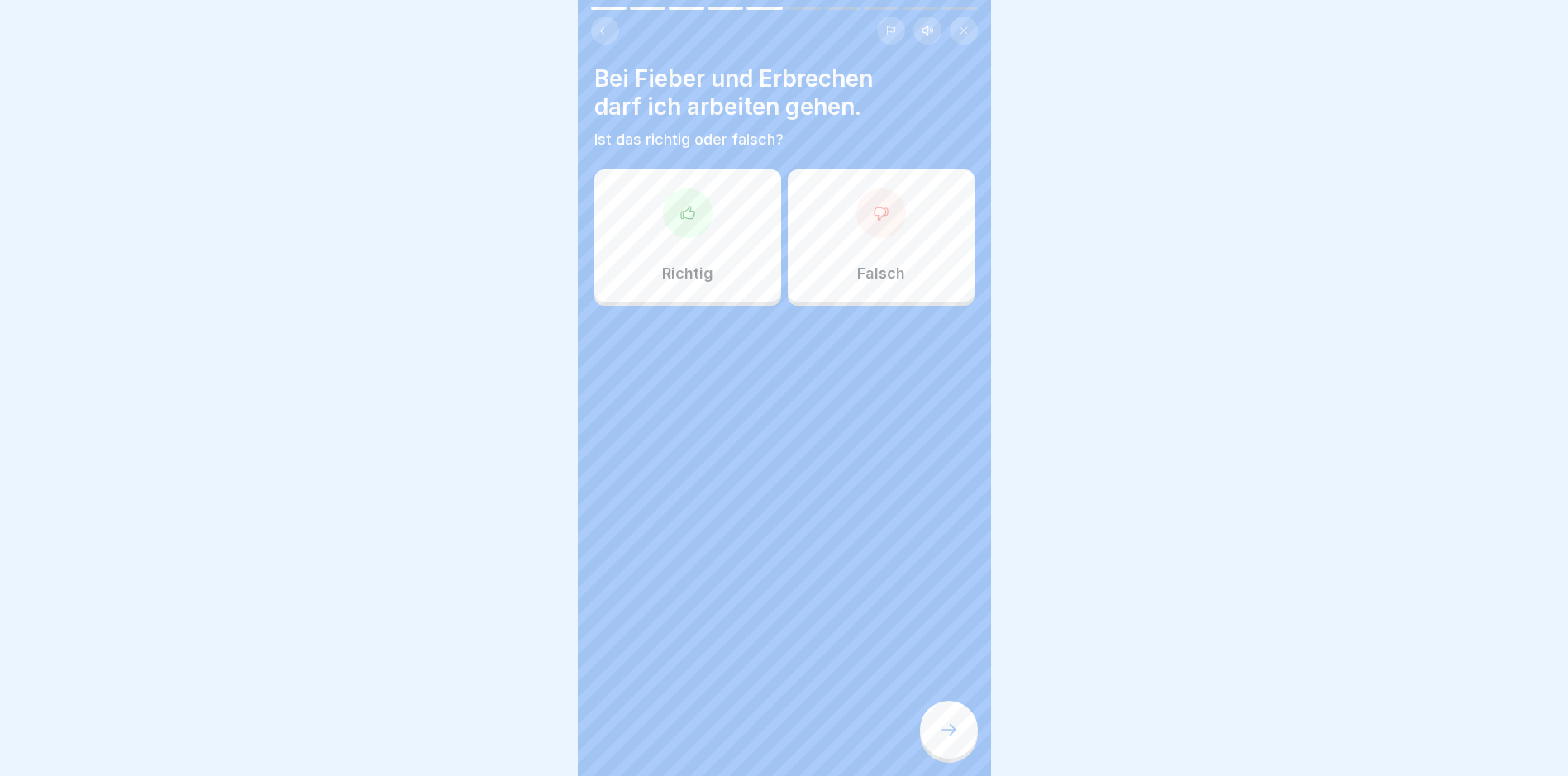
click at [749, 227] on div at bounding box center [881, 213] width 49 height 49
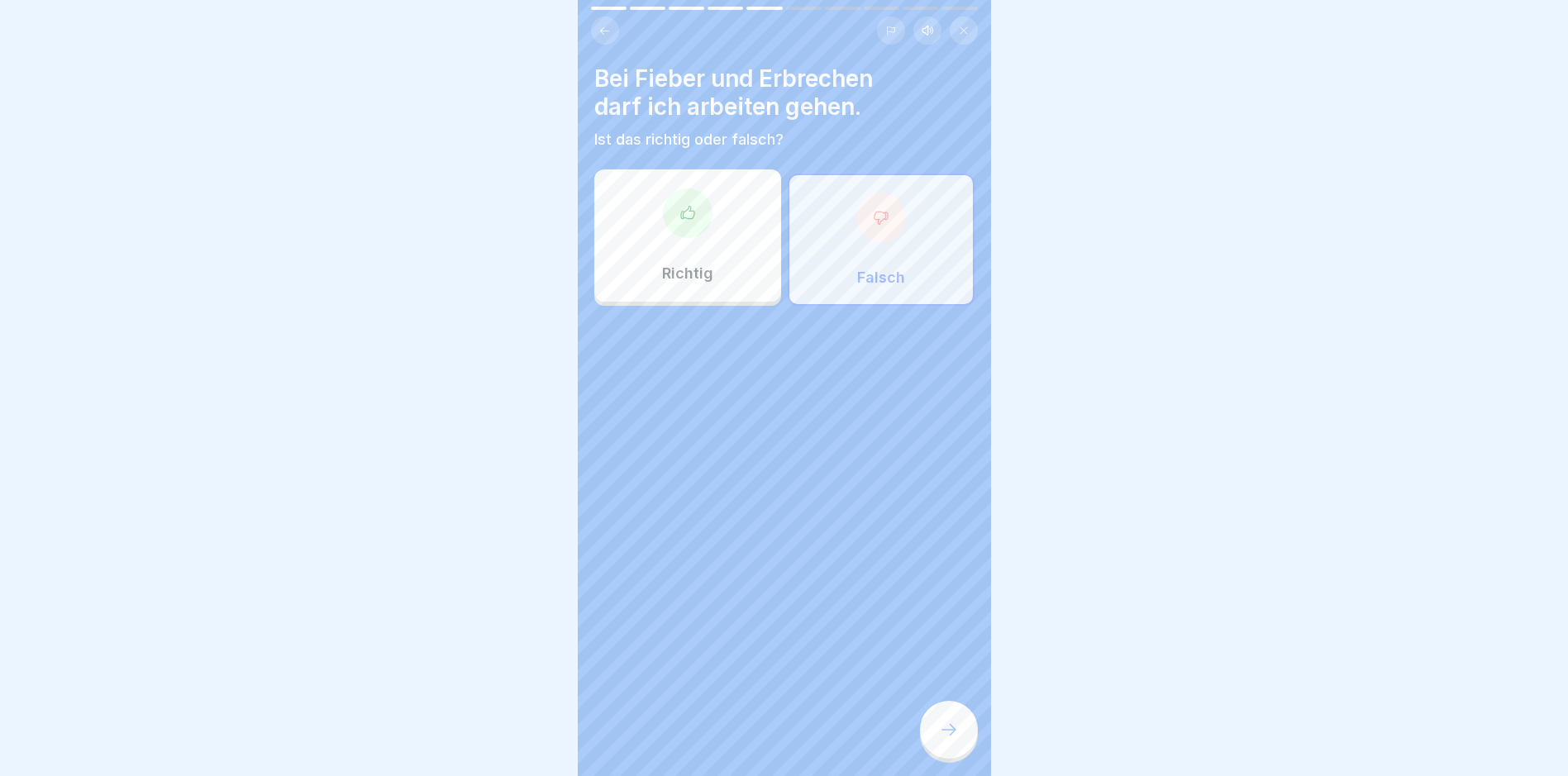
click at [749, 740] on icon at bounding box center [949, 730] width 20 height 20
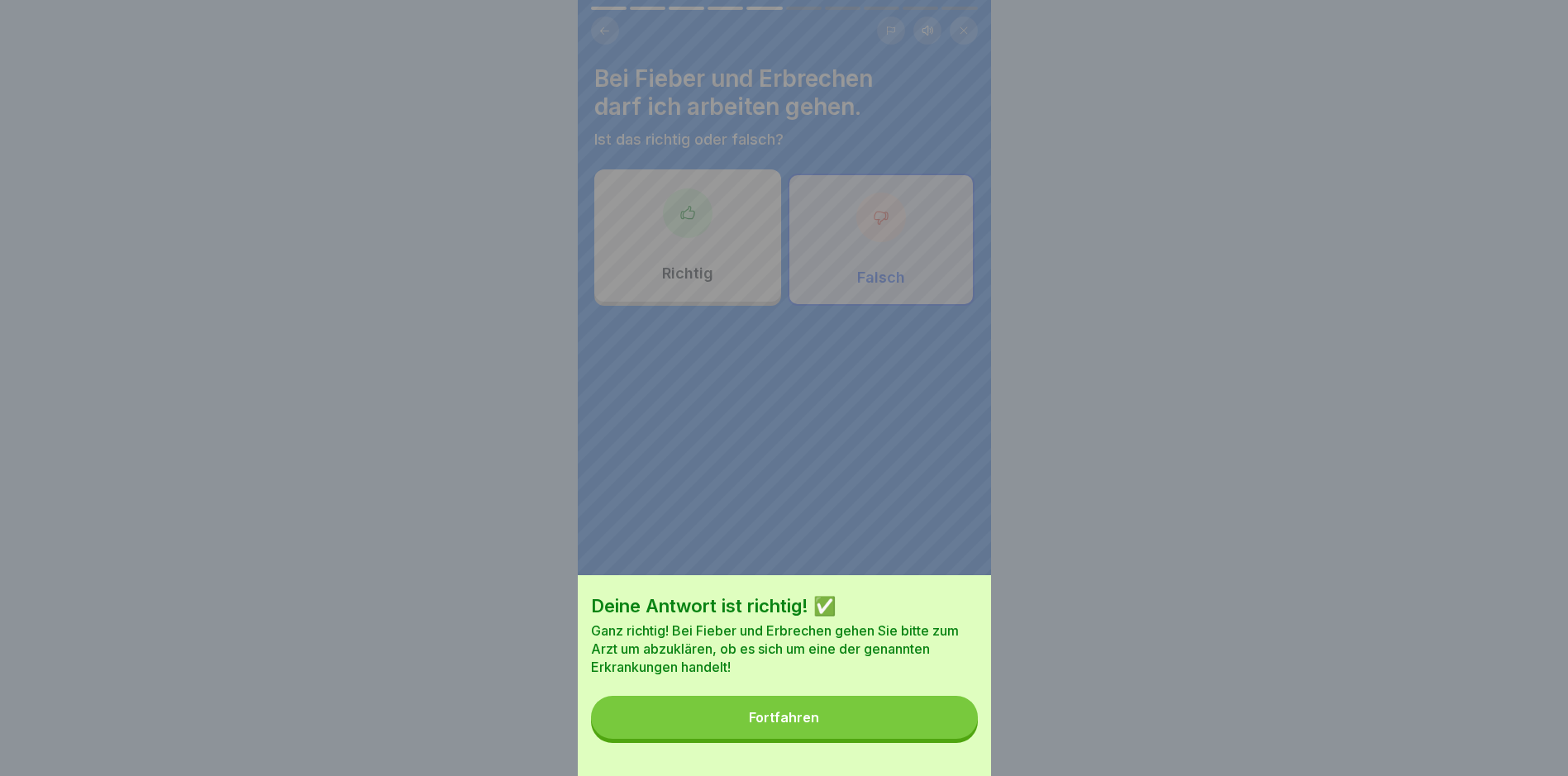
click at [749, 736] on button "Fortfahren" at bounding box center [785, 718] width 387 height 43
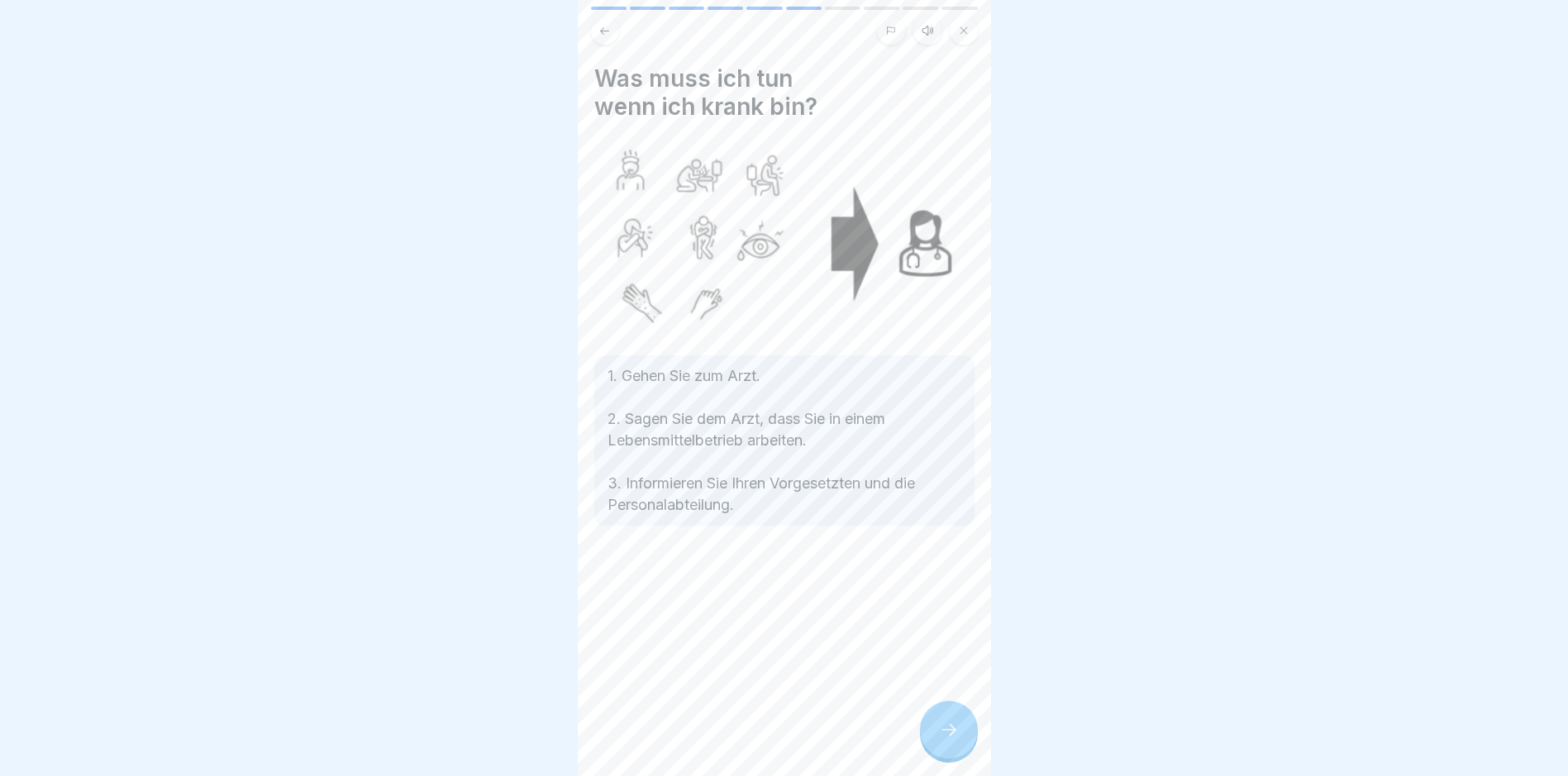
click at [749, 740] on icon at bounding box center [949, 730] width 20 height 20
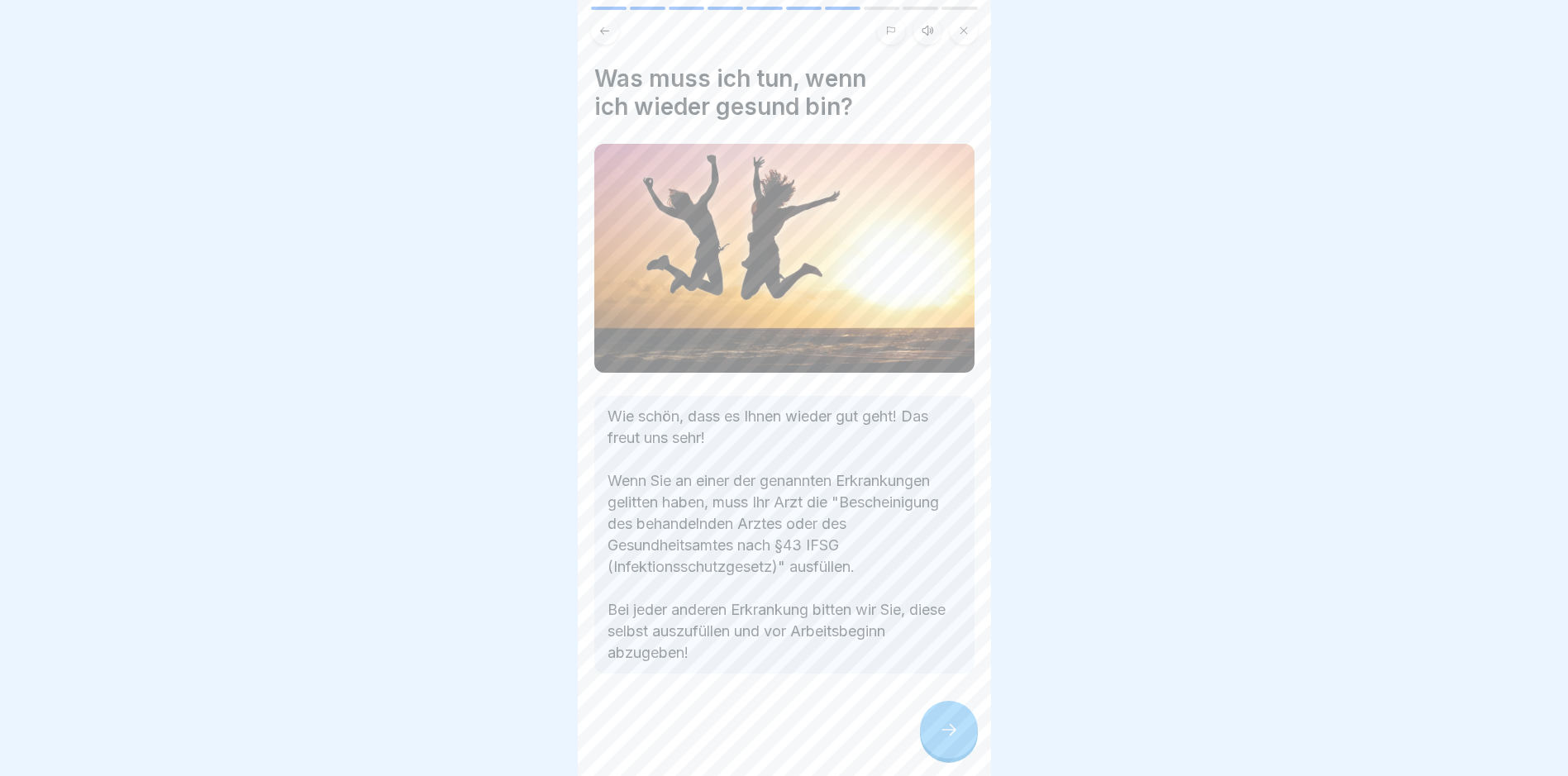
click at [749, 733] on div at bounding box center [949, 730] width 58 height 58
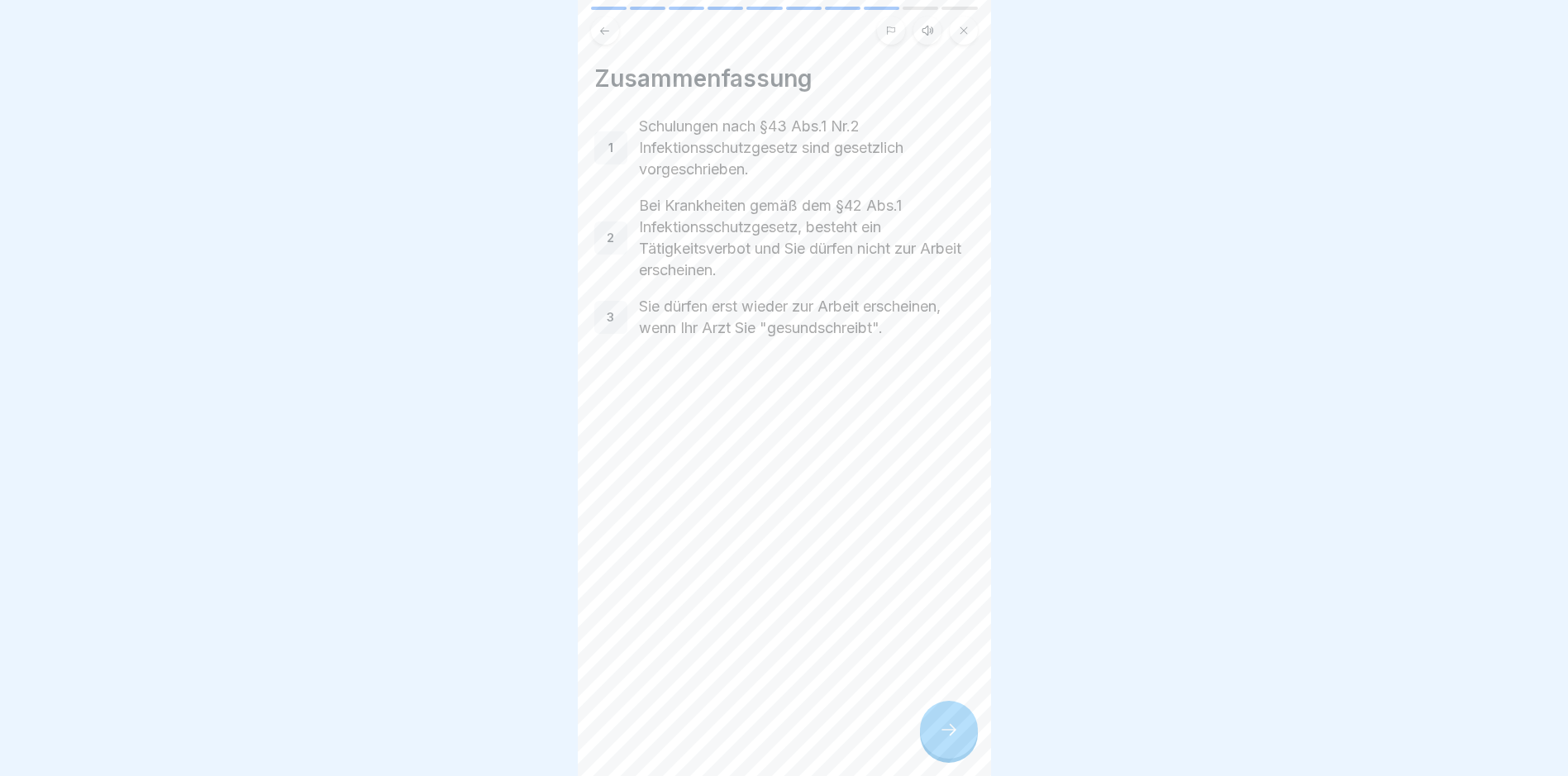
click at [749, 743] on div at bounding box center [949, 730] width 58 height 58
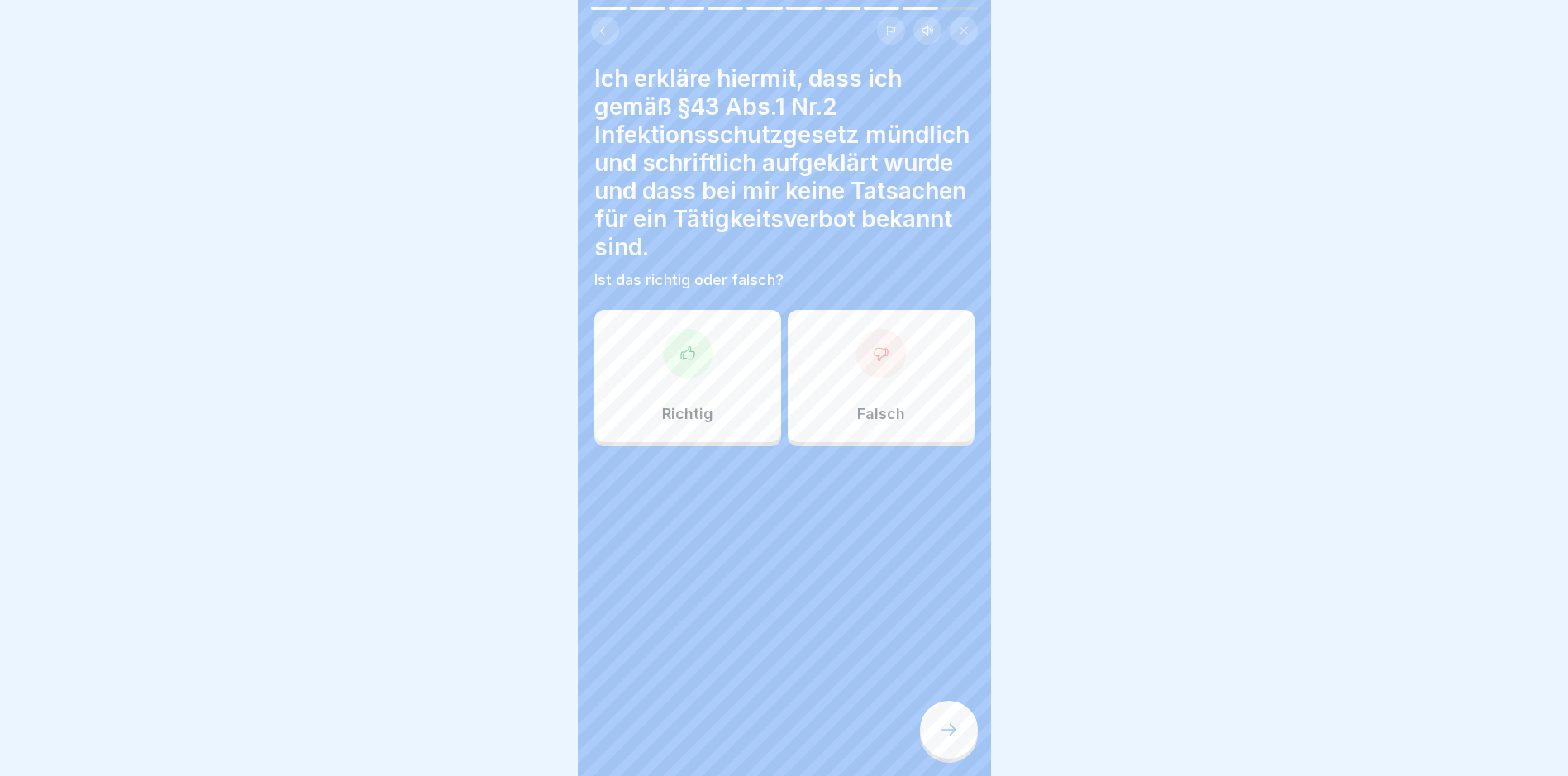
click at [680, 396] on div "Richtig" at bounding box center [688, 376] width 187 height 133
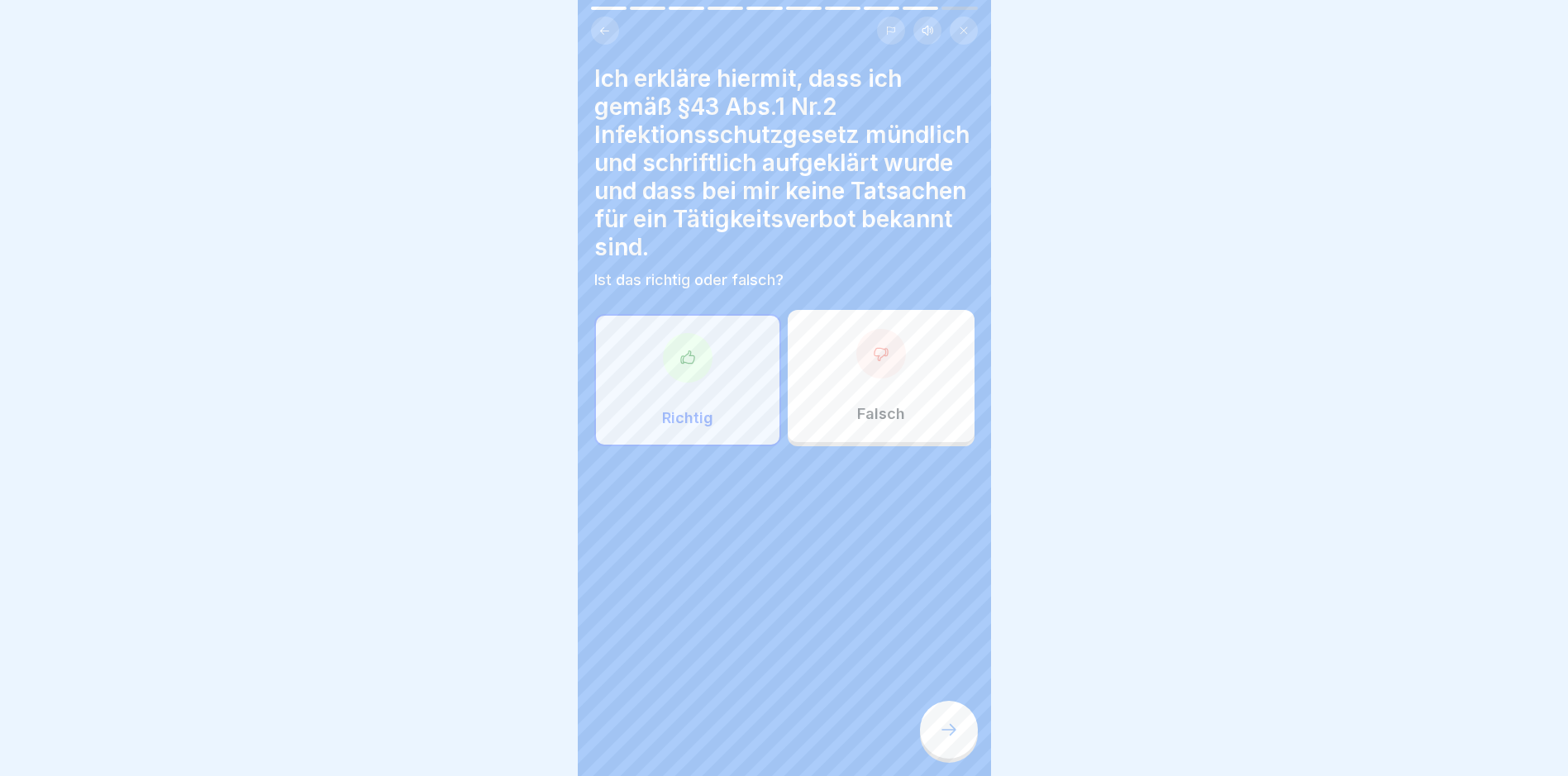
click at [749, 732] on div at bounding box center [949, 730] width 58 height 58
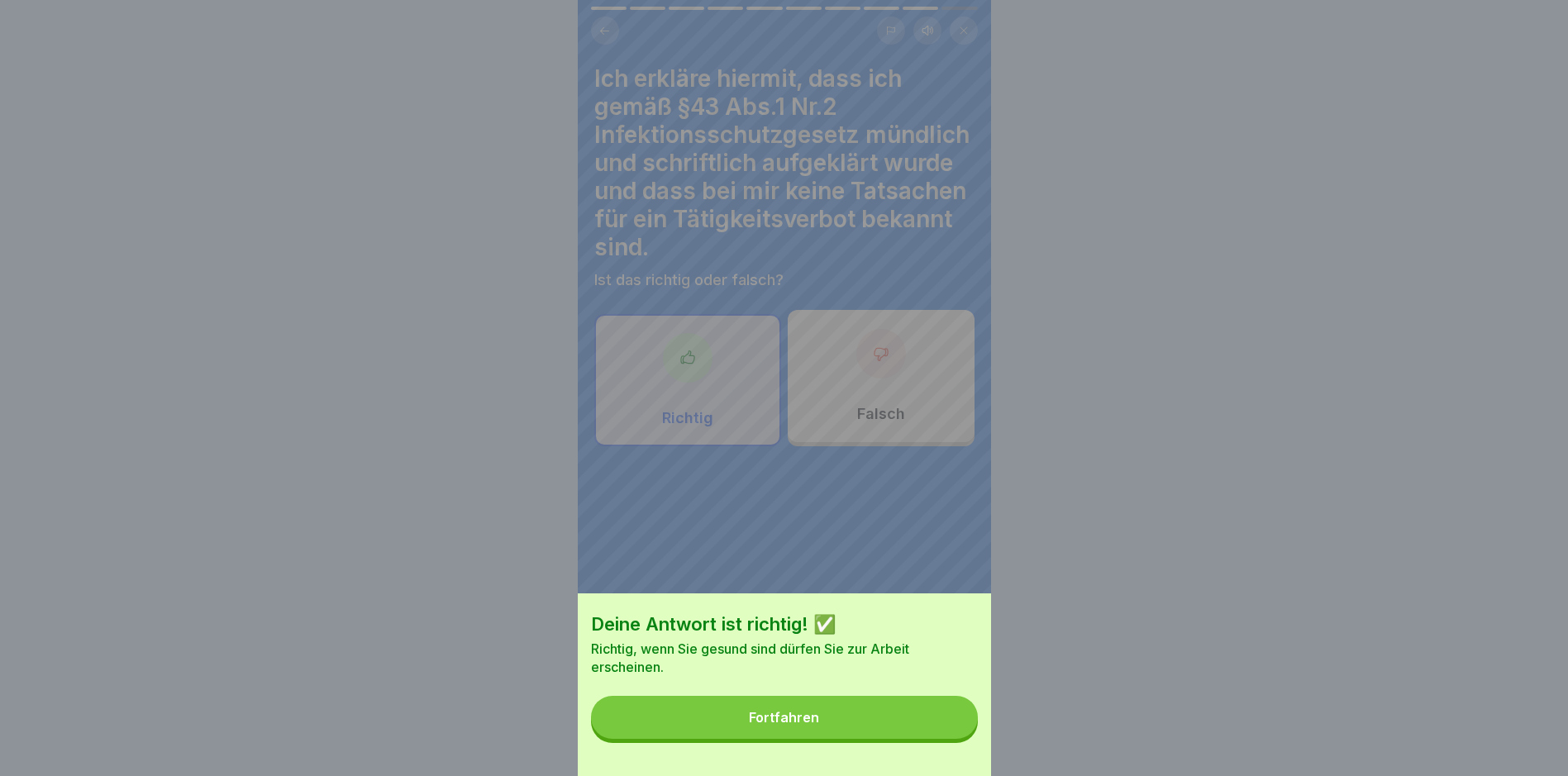
click at [749, 732] on button "Fortfahren" at bounding box center [785, 718] width 387 height 43
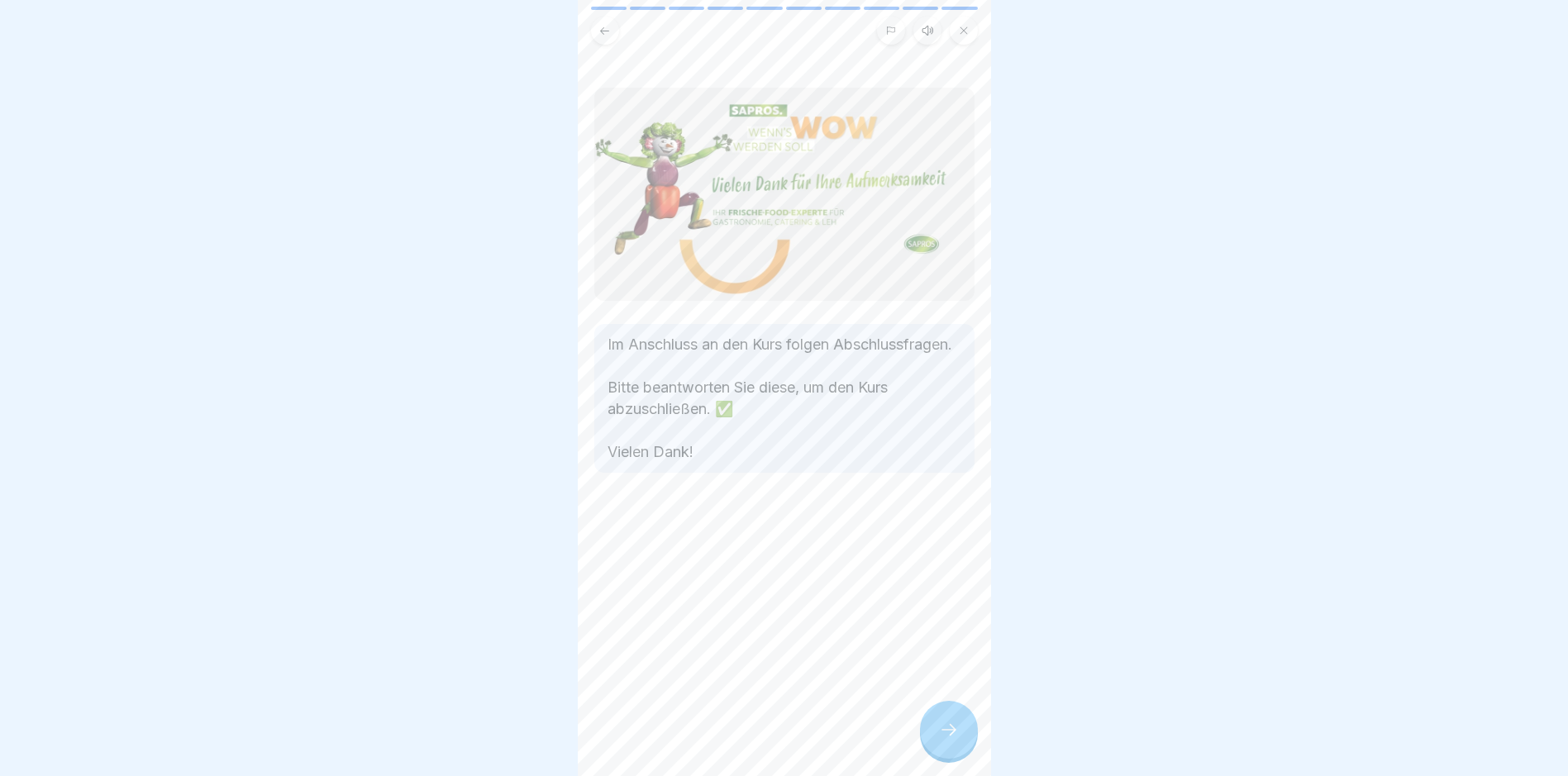
click at [749, 739] on icon at bounding box center [949, 730] width 20 height 20
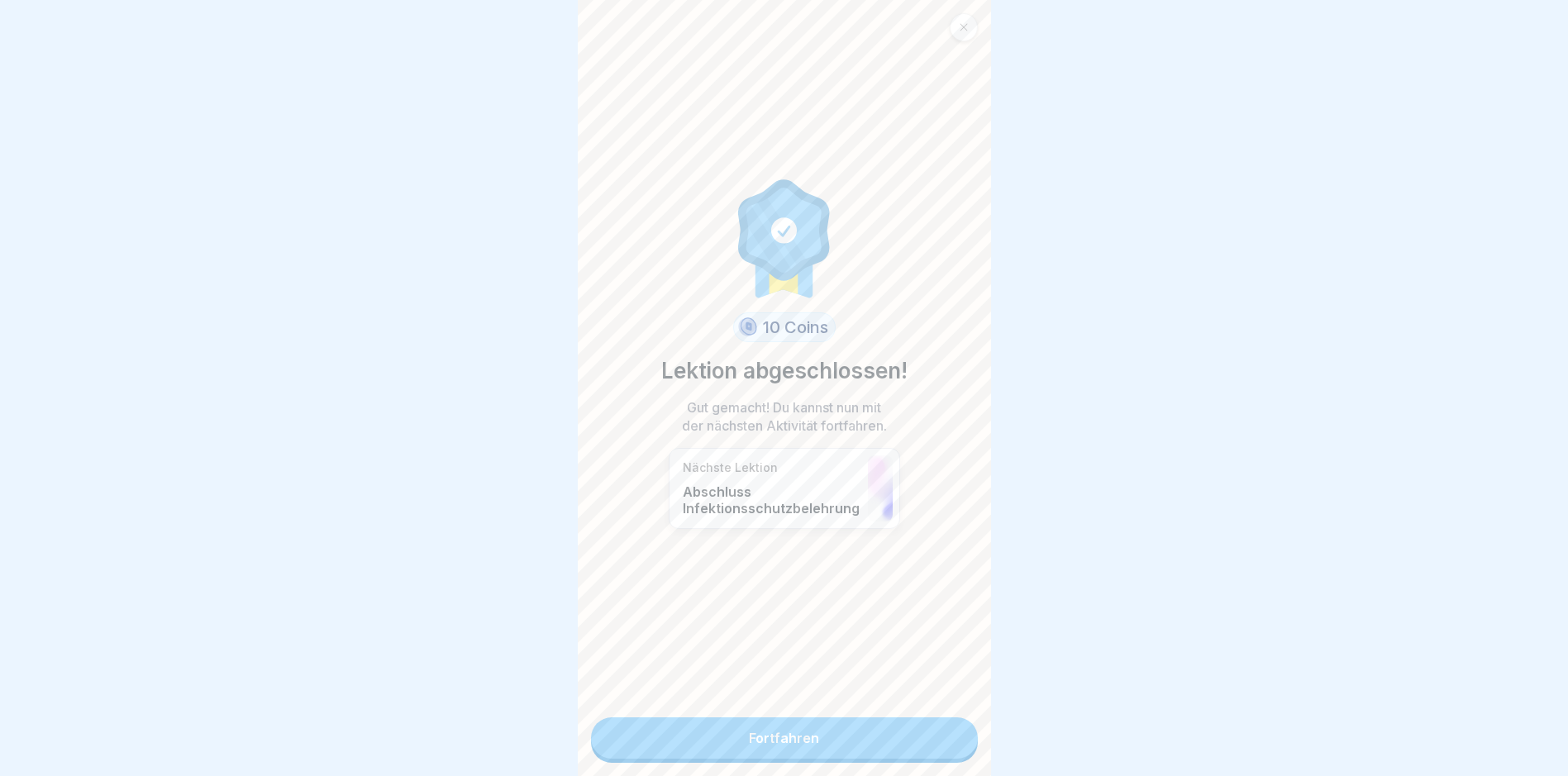
click at [749, 742] on link "Fortfahren" at bounding box center [785, 738] width 387 height 41
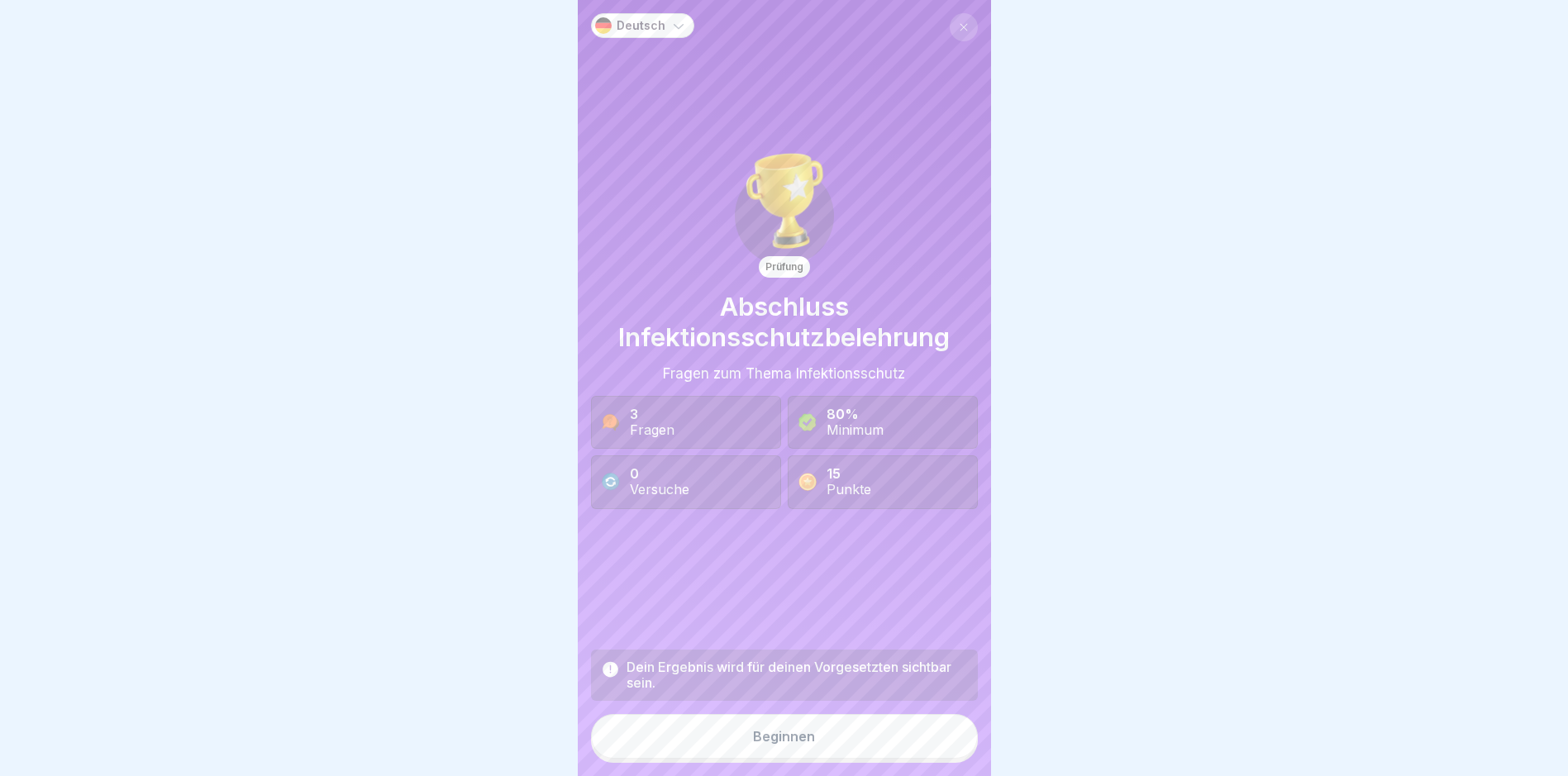
click at [749, 747] on button "Beginnen" at bounding box center [785, 736] width 387 height 44
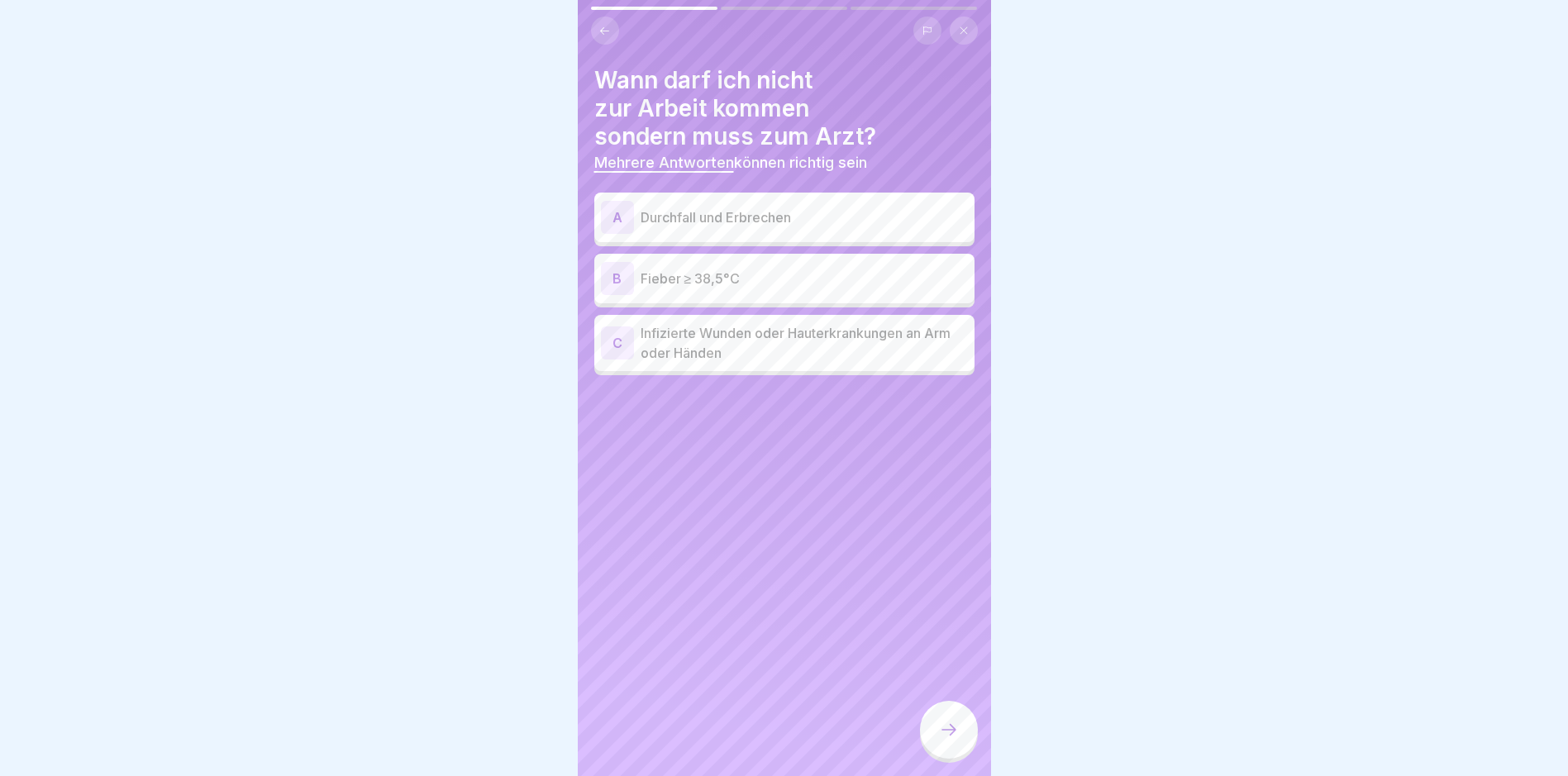
click at [749, 212] on p "Durchfall und Erbrechen" at bounding box center [804, 217] width 327 height 20
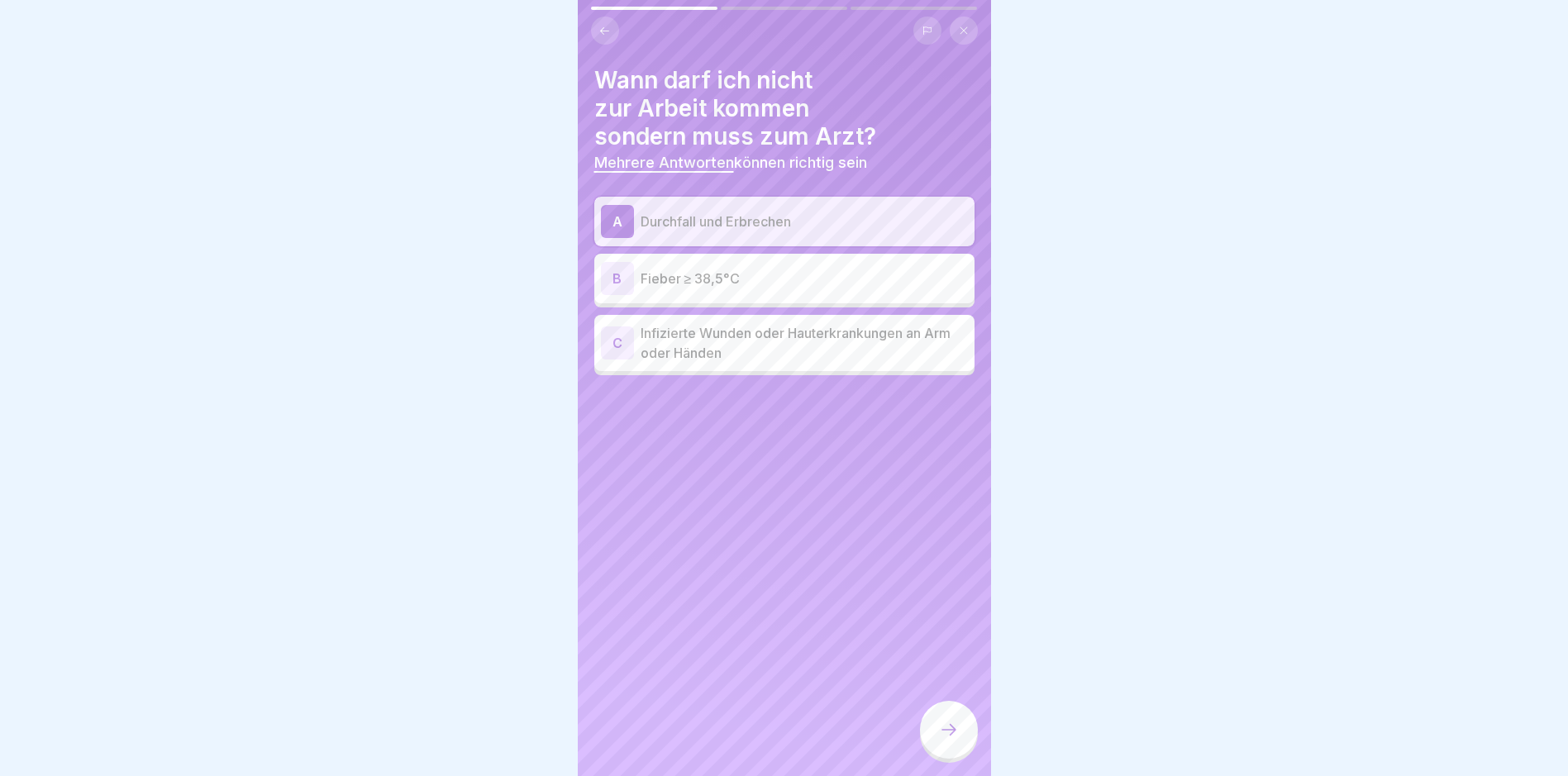
click at [749, 274] on p "Fieber ≥ 38,5°C" at bounding box center [804, 279] width 327 height 20
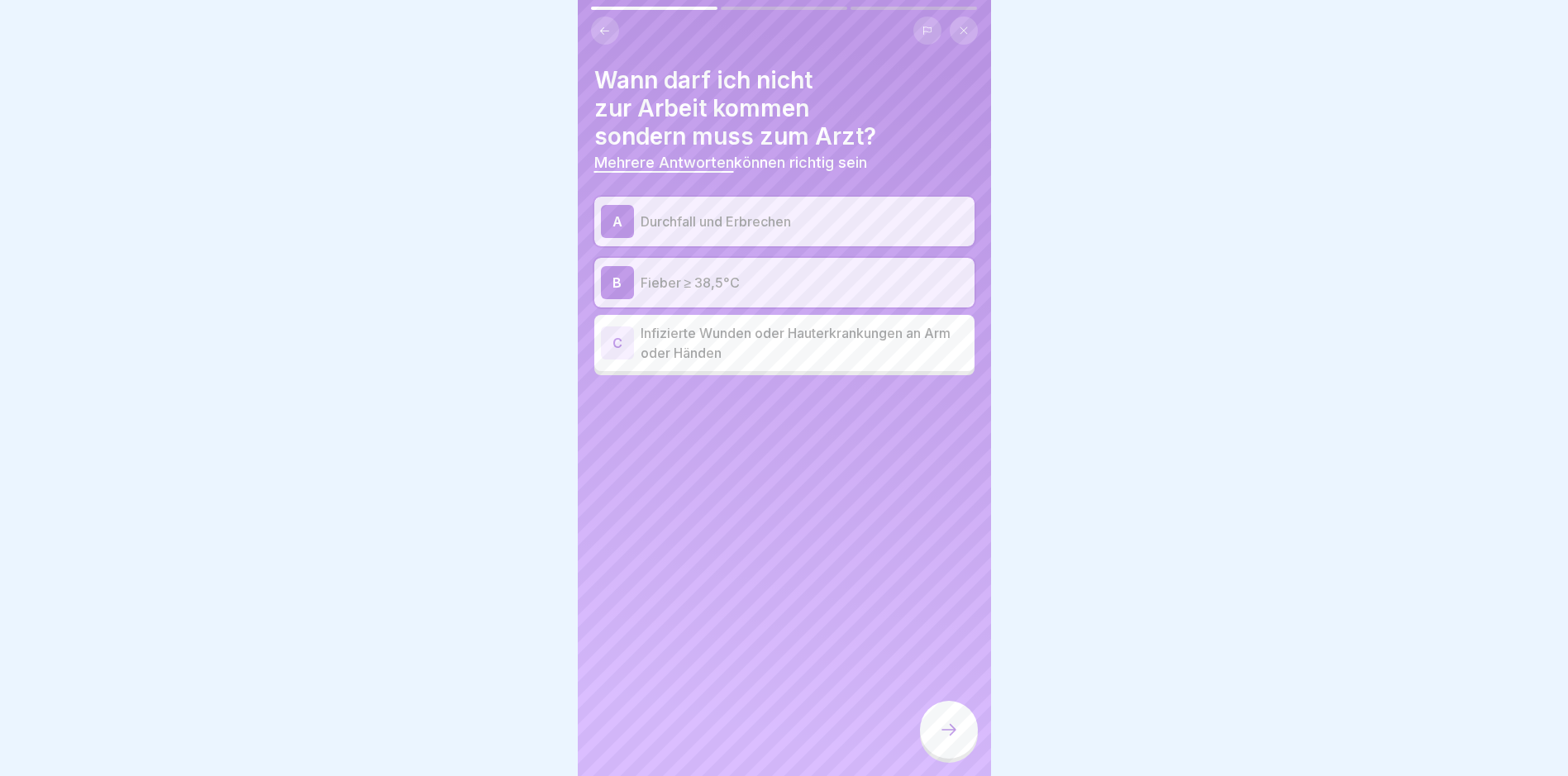
click at [749, 336] on p "Infizierte Wunden oder Hauterkrankungen an Arm oder Händen" at bounding box center [804, 343] width 327 height 39
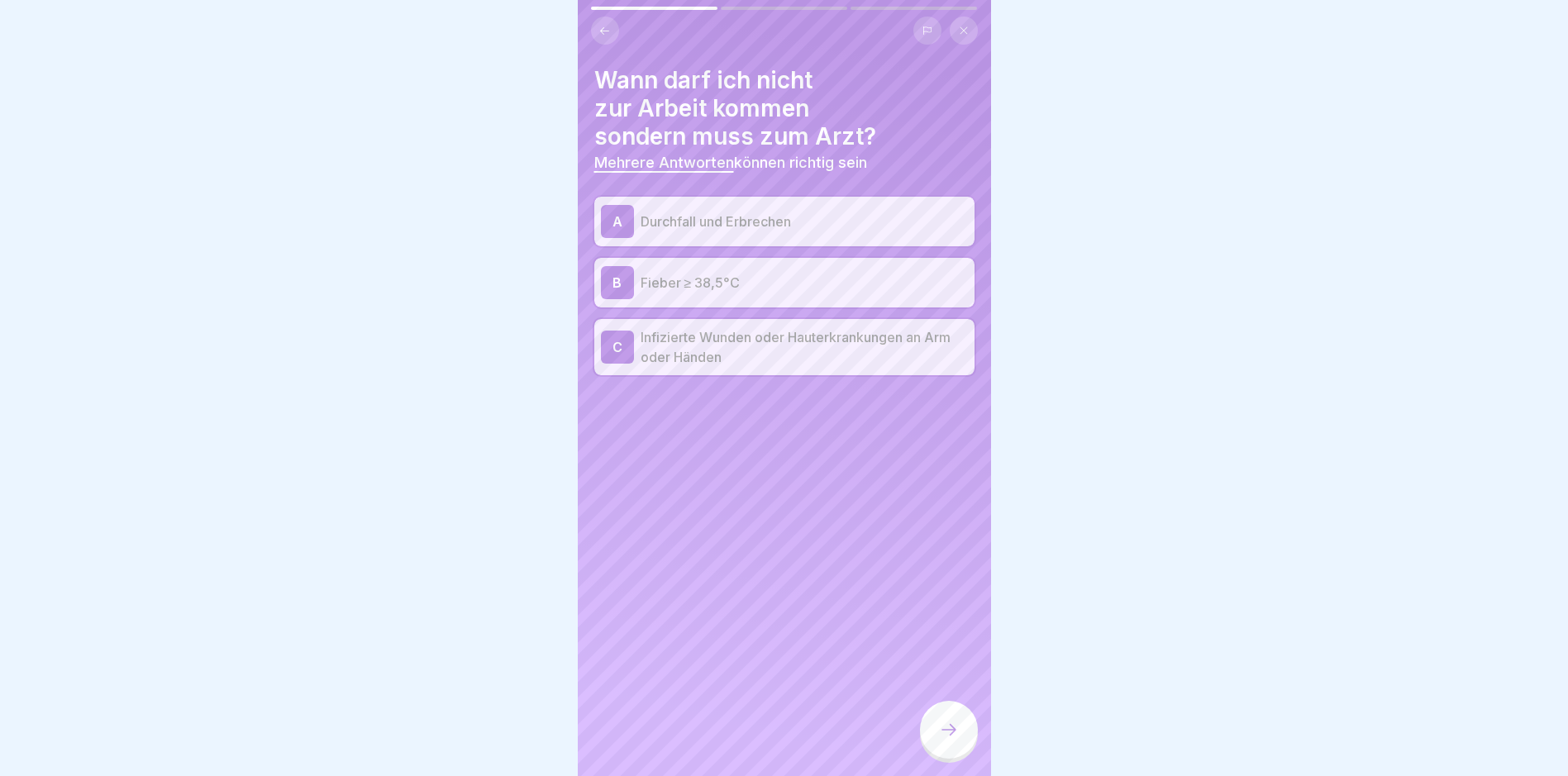
click at [749, 747] on div at bounding box center [949, 730] width 58 height 58
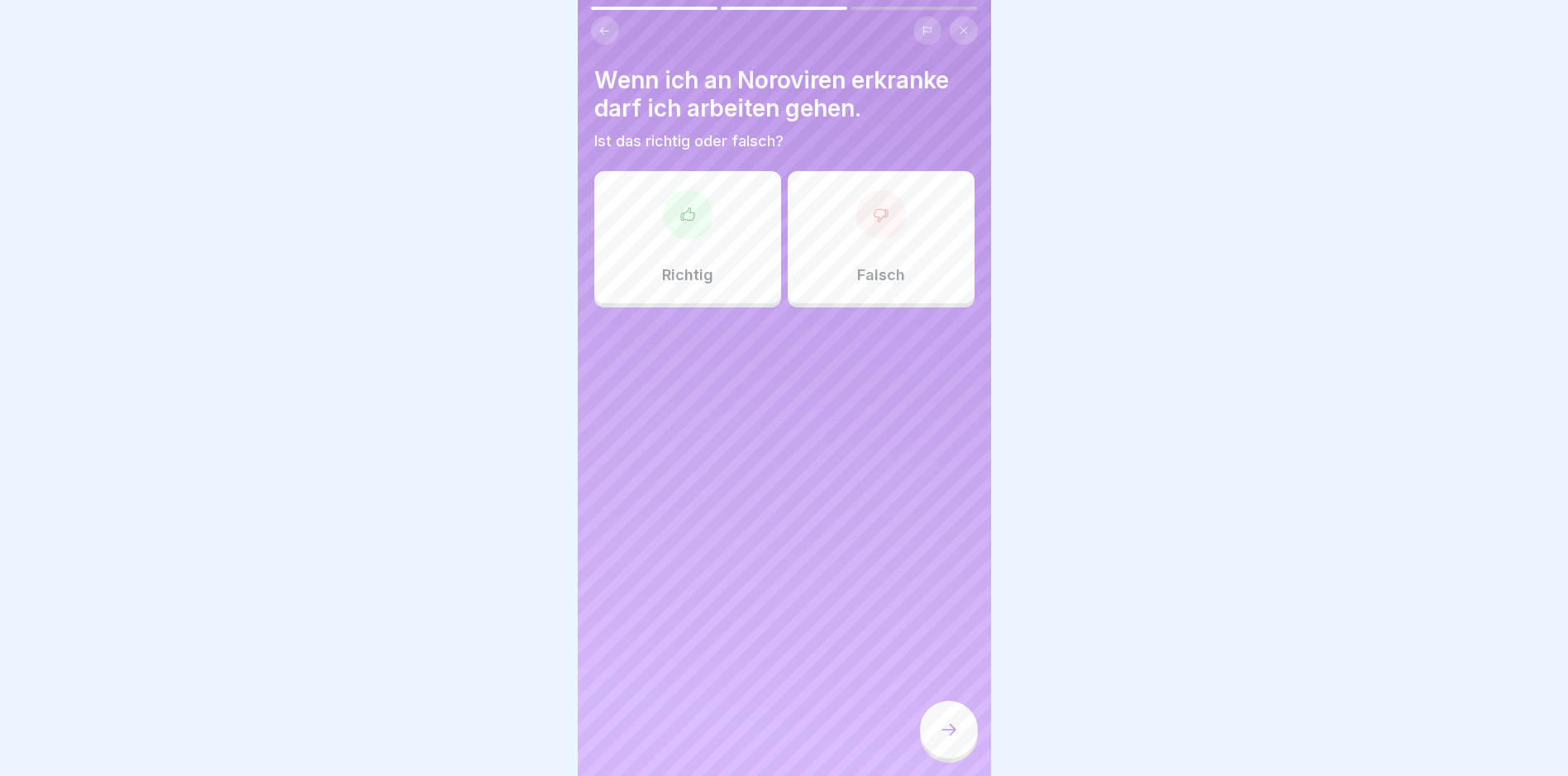
click at [749, 256] on div "Falsch" at bounding box center [881, 237] width 187 height 133
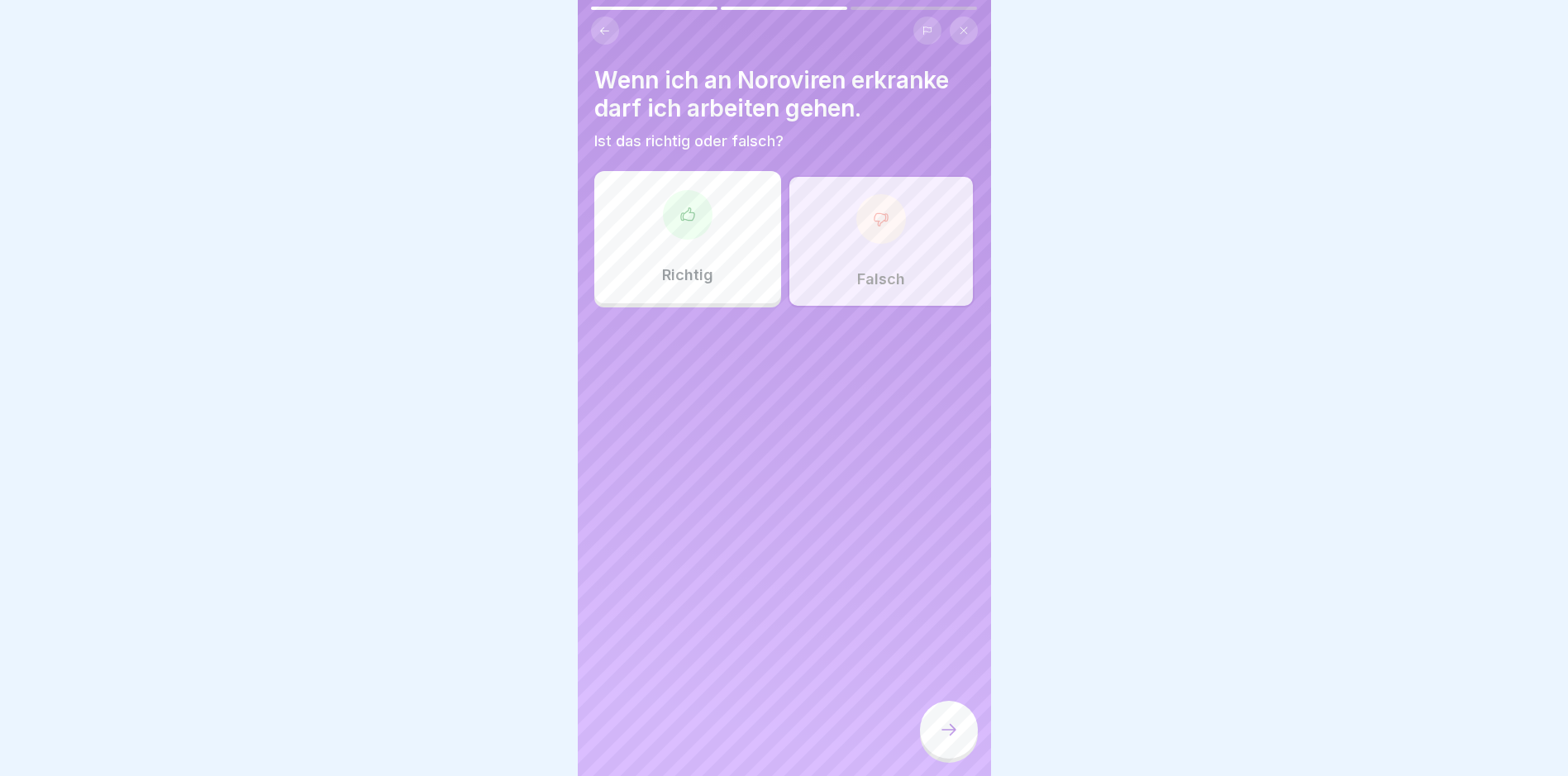
click at [749, 738] on icon at bounding box center [949, 730] width 20 height 20
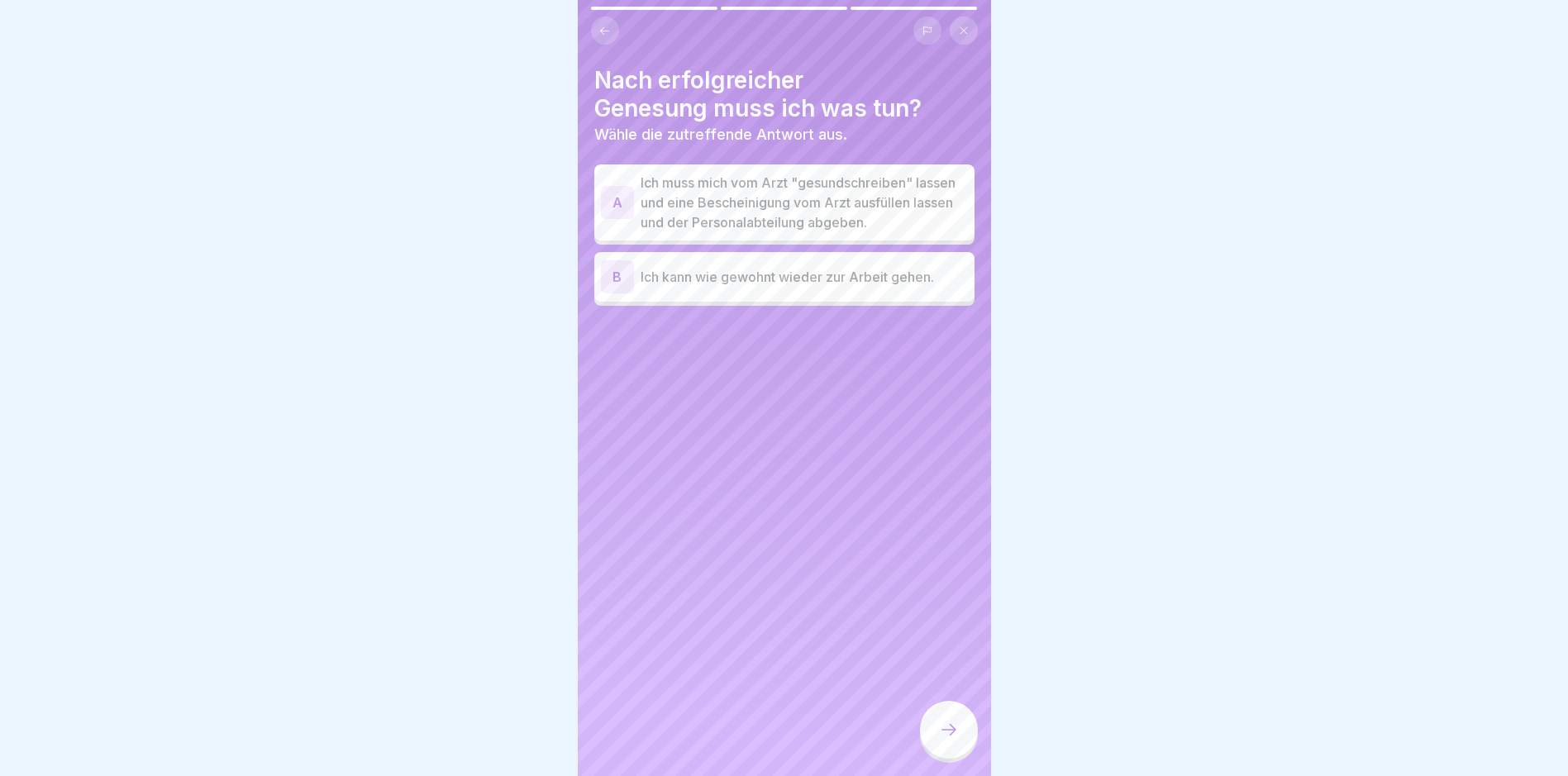
click at [749, 198] on p "Ich muss mich vom Arzt "gesundschreiben" lassen und eine Bescheinigung vom Arzt…" at bounding box center [804, 202] width 327 height 60
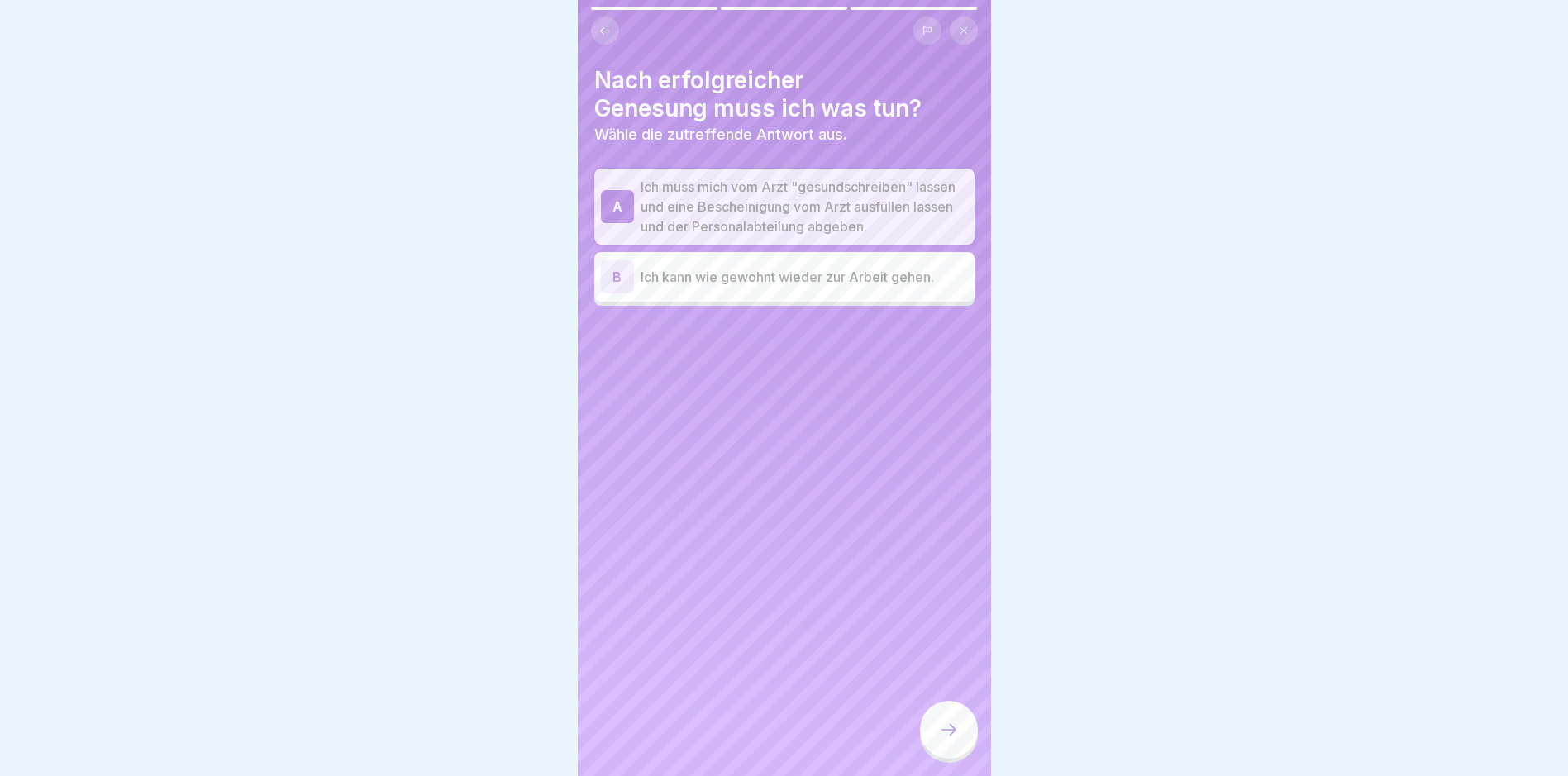
click at [749, 747] on div at bounding box center [949, 730] width 58 height 58
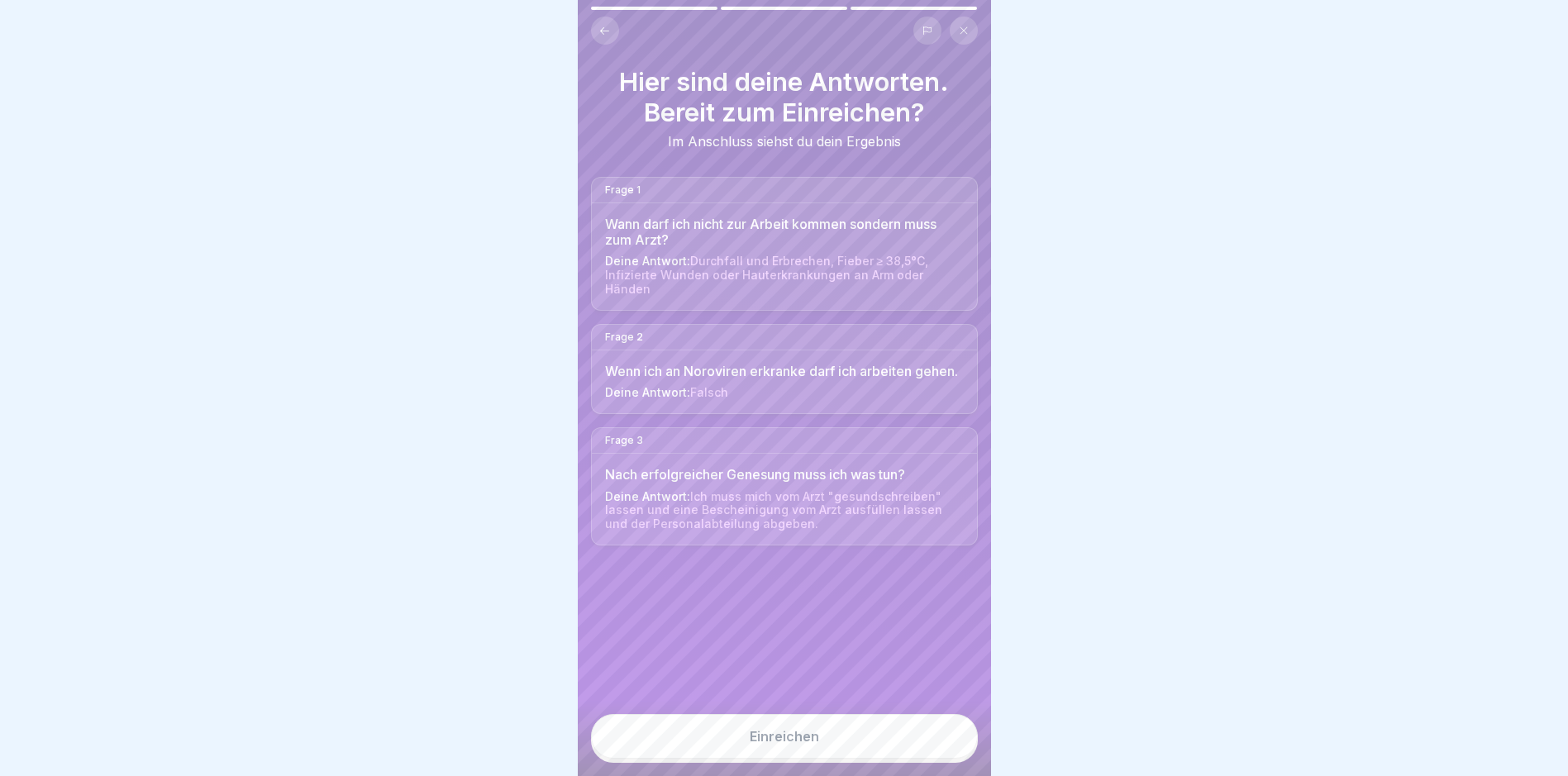
click at [749, 738] on button "Einreichen" at bounding box center [785, 736] width 387 height 44
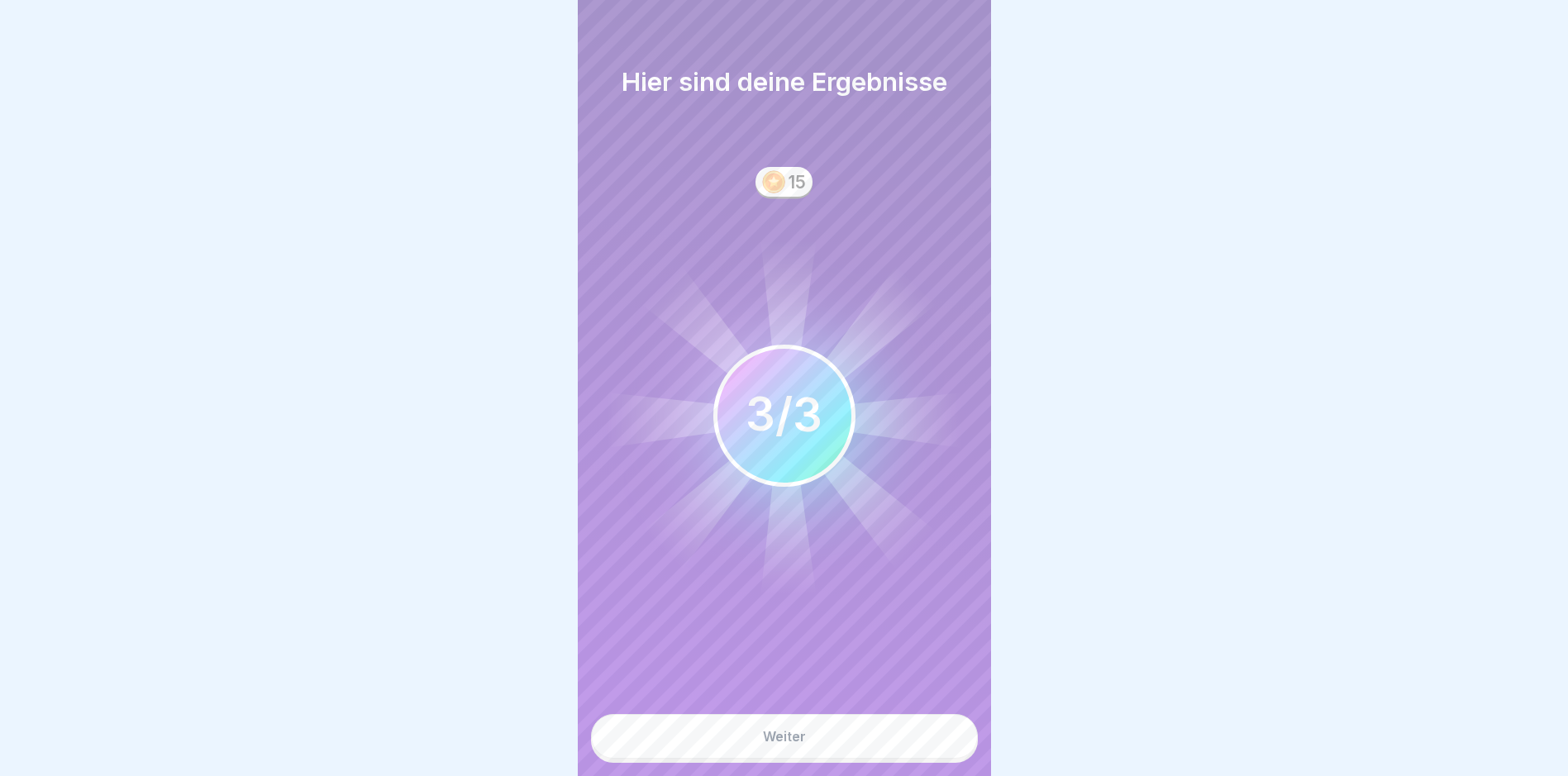
click at [749, 747] on button "Weiter" at bounding box center [785, 736] width 387 height 44
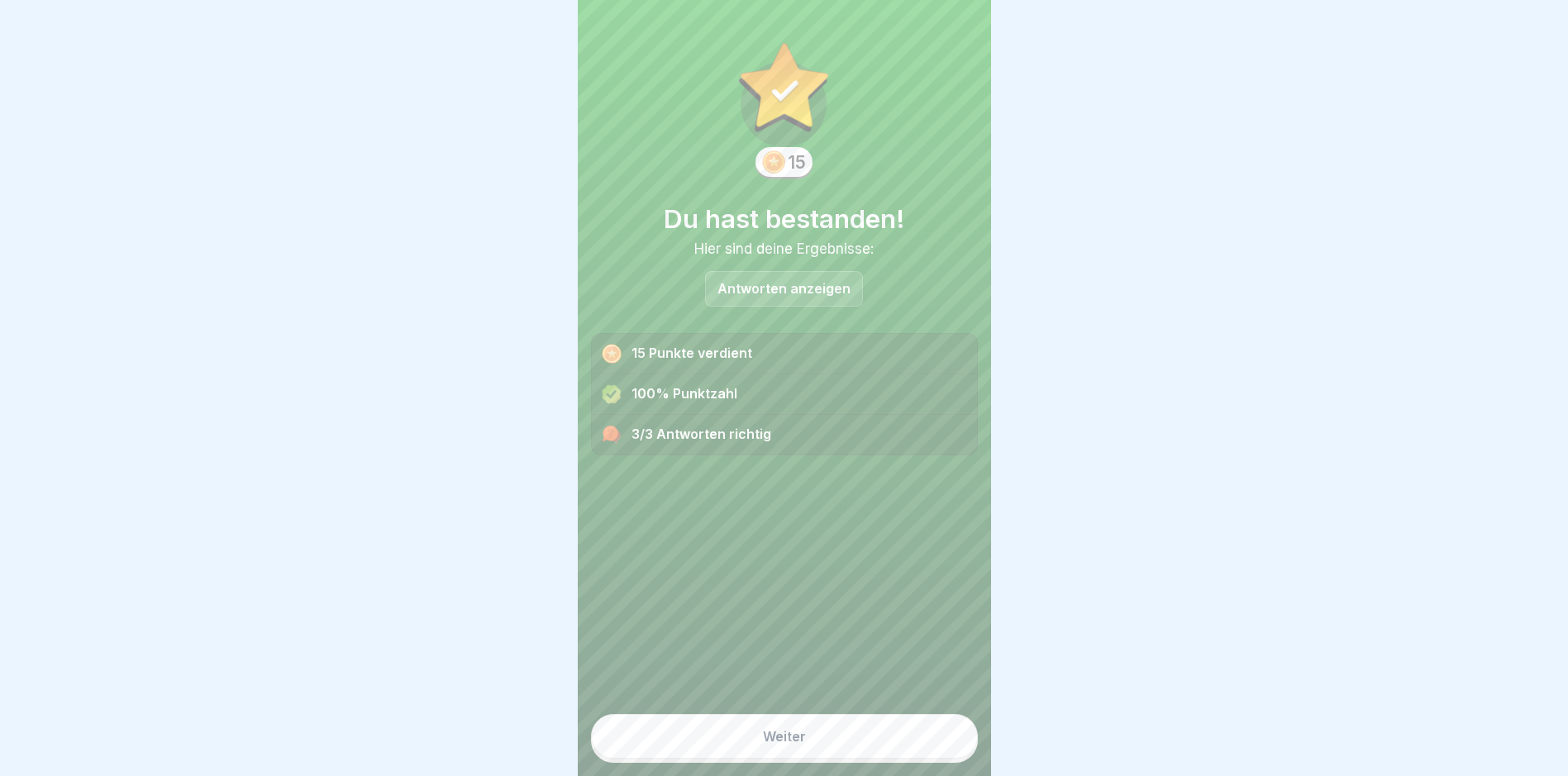
click at [749, 747] on button "Weiter" at bounding box center [785, 736] width 387 height 44
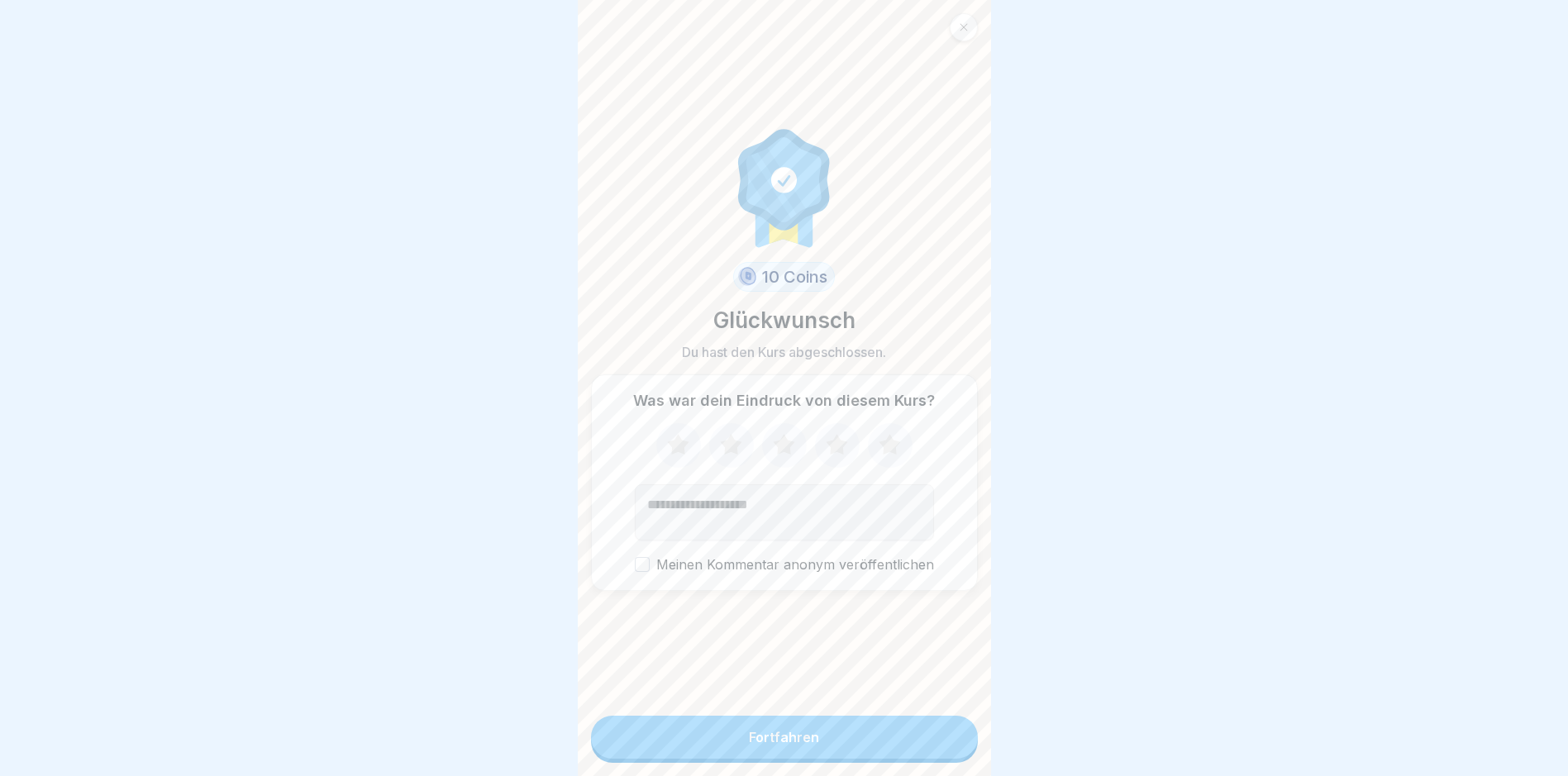
click at [749, 747] on button "Fortfahren" at bounding box center [785, 738] width 387 height 43
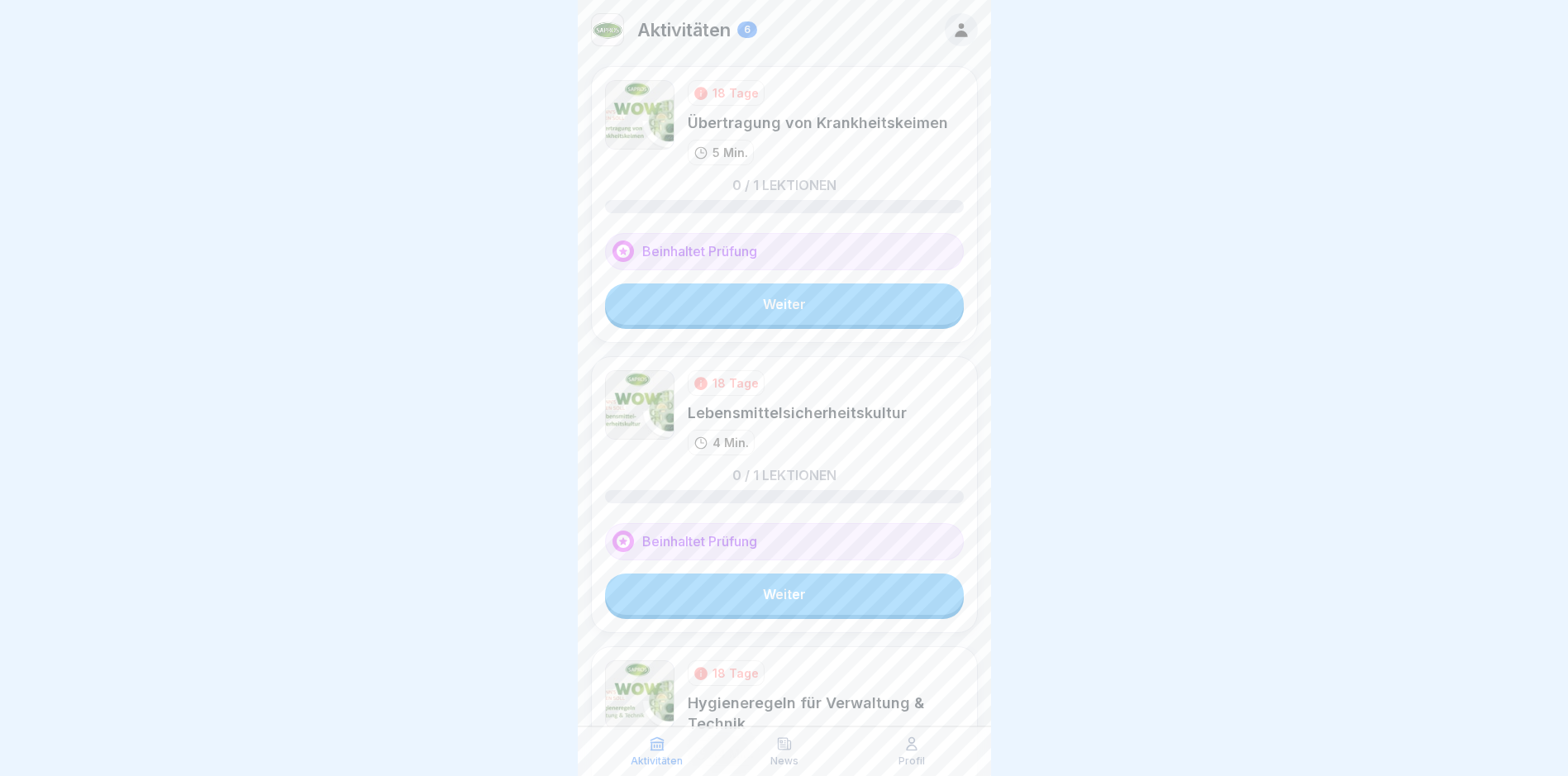
click at [749, 305] on link "Weiter" at bounding box center [784, 305] width 359 height 41
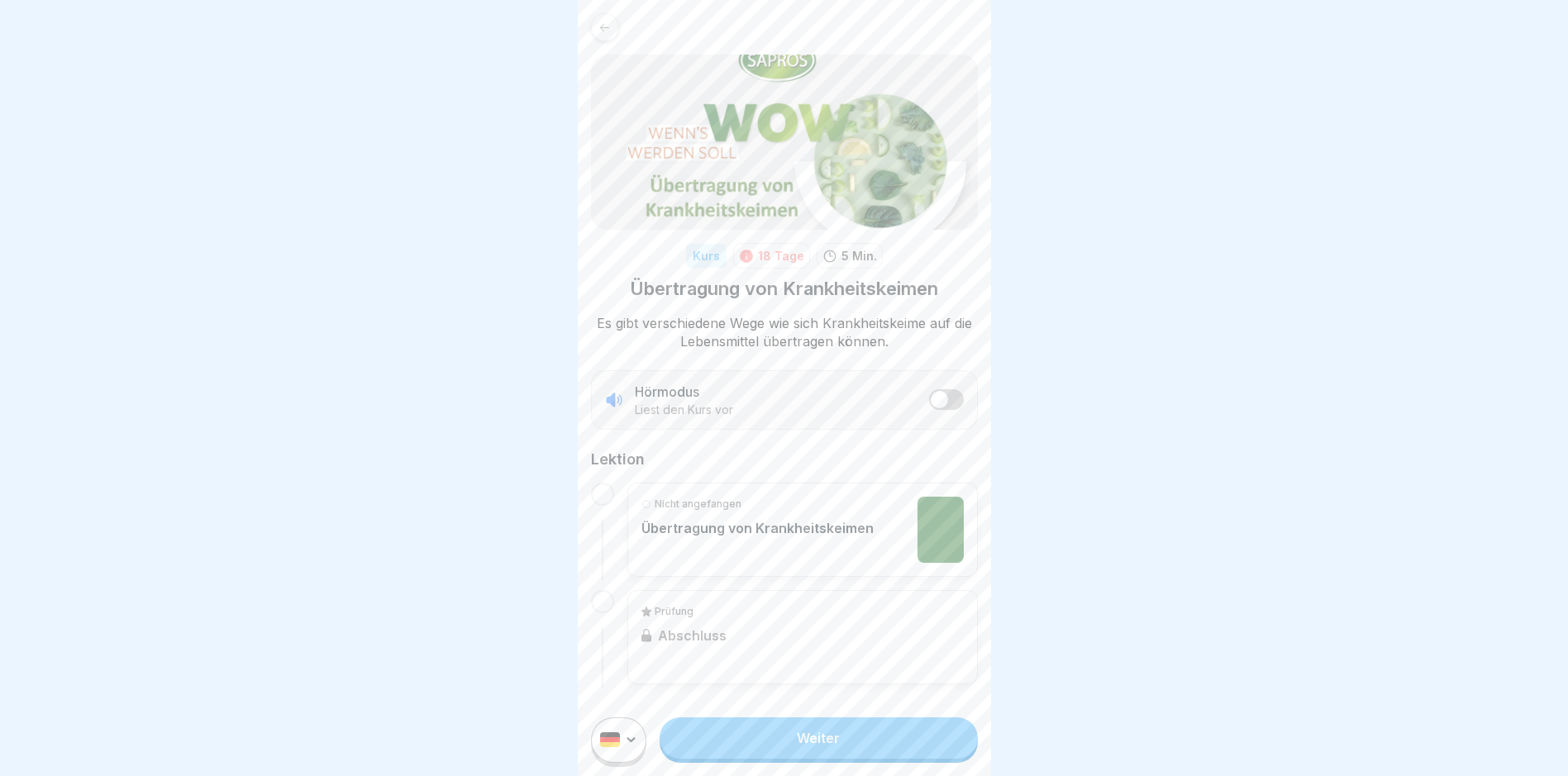
click at [749, 747] on link "Weiter" at bounding box center [818, 738] width 317 height 41
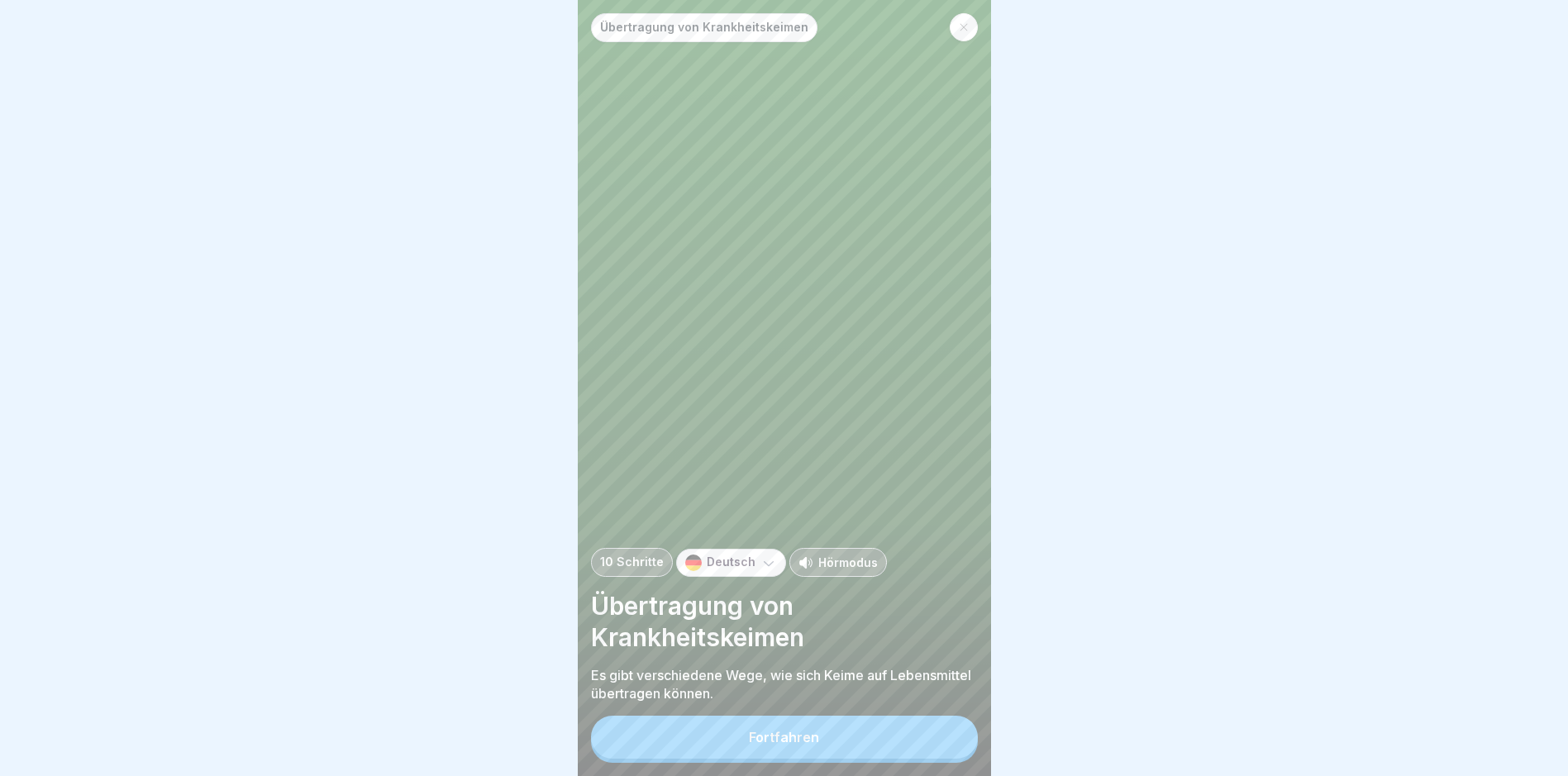
click at [749, 745] on div "Fortfahren" at bounding box center [784, 737] width 71 height 15
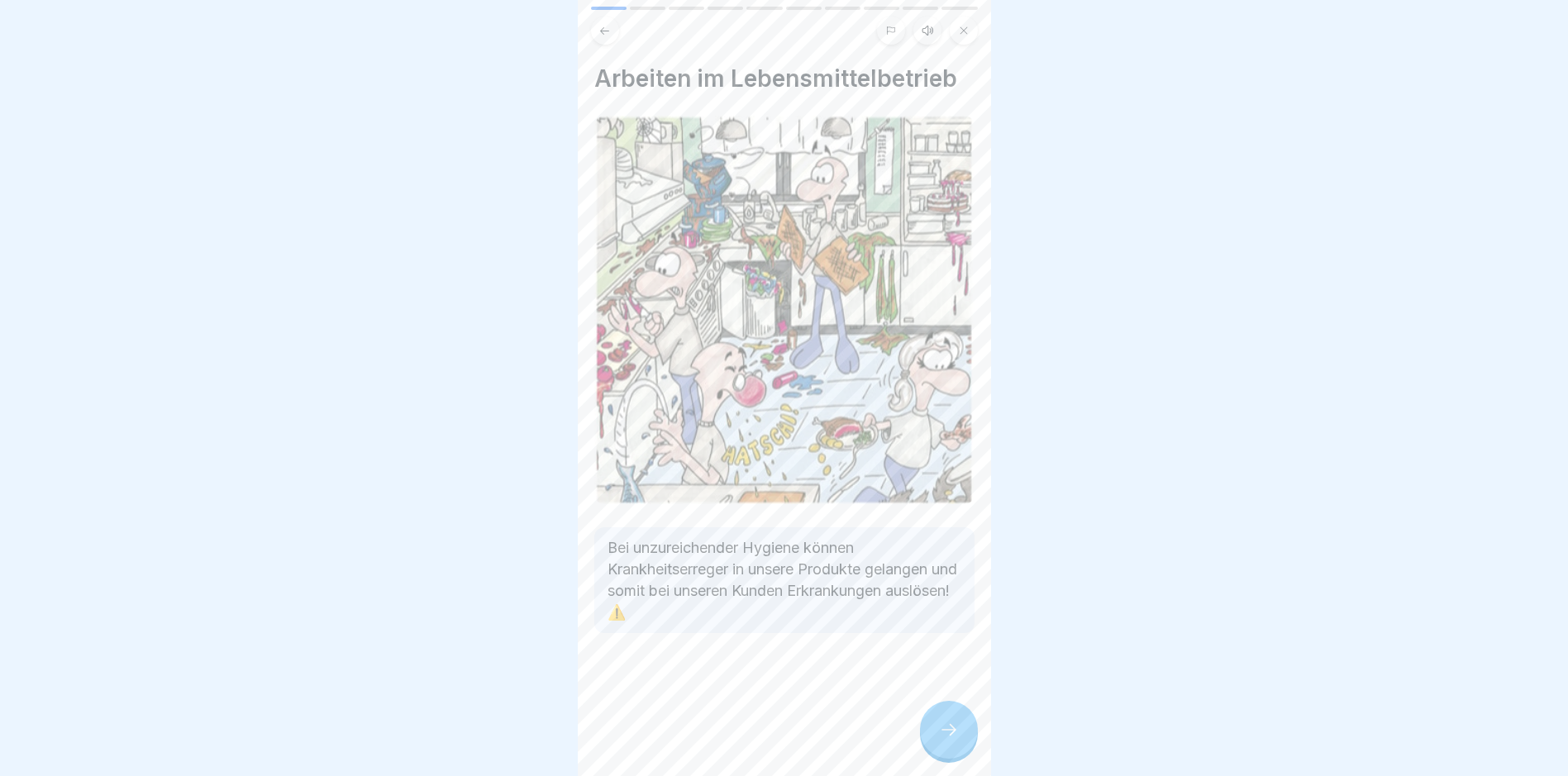
click at [749, 737] on icon at bounding box center [949, 730] width 20 height 20
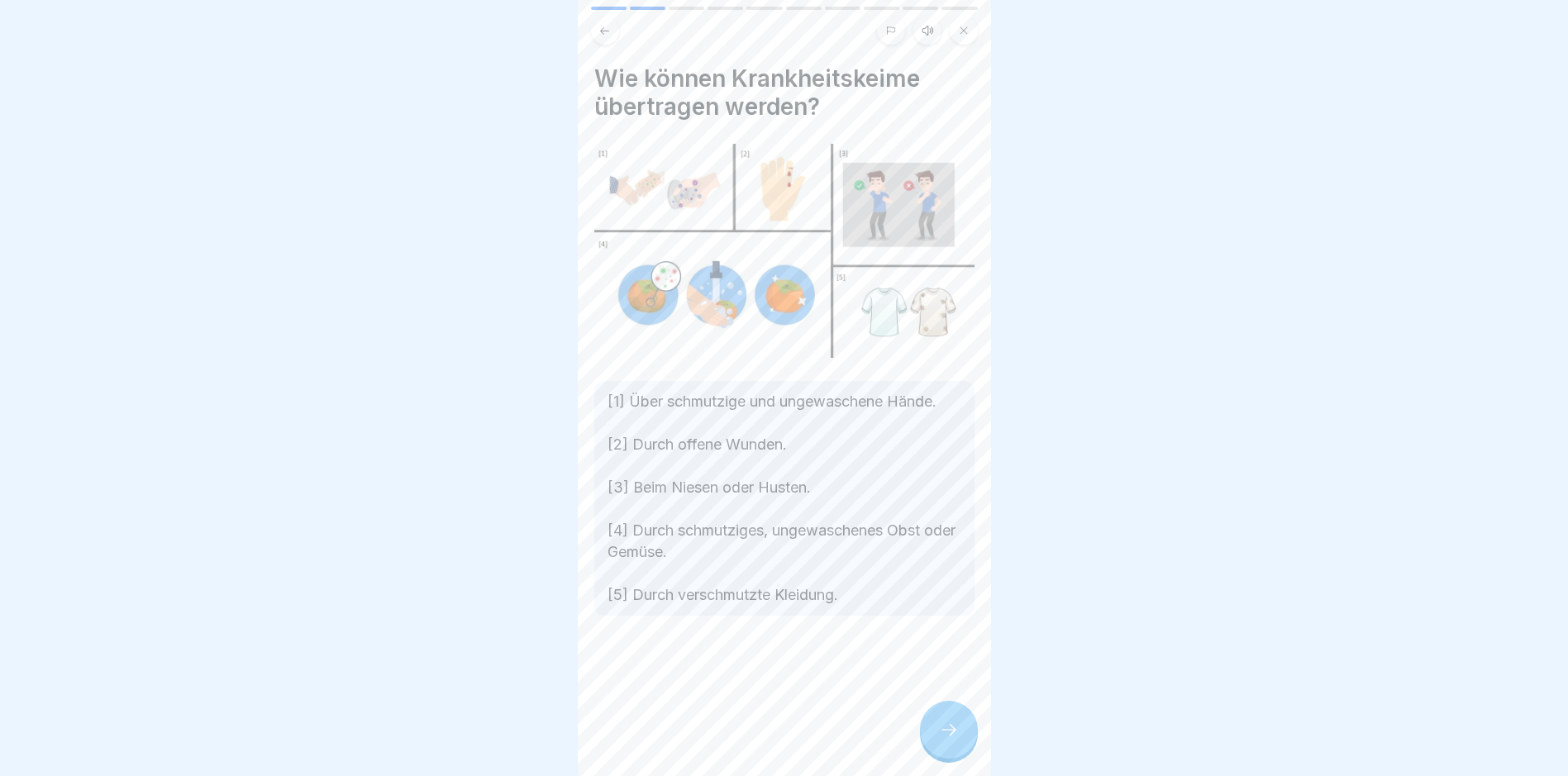
click at [749, 747] on div at bounding box center [949, 730] width 58 height 58
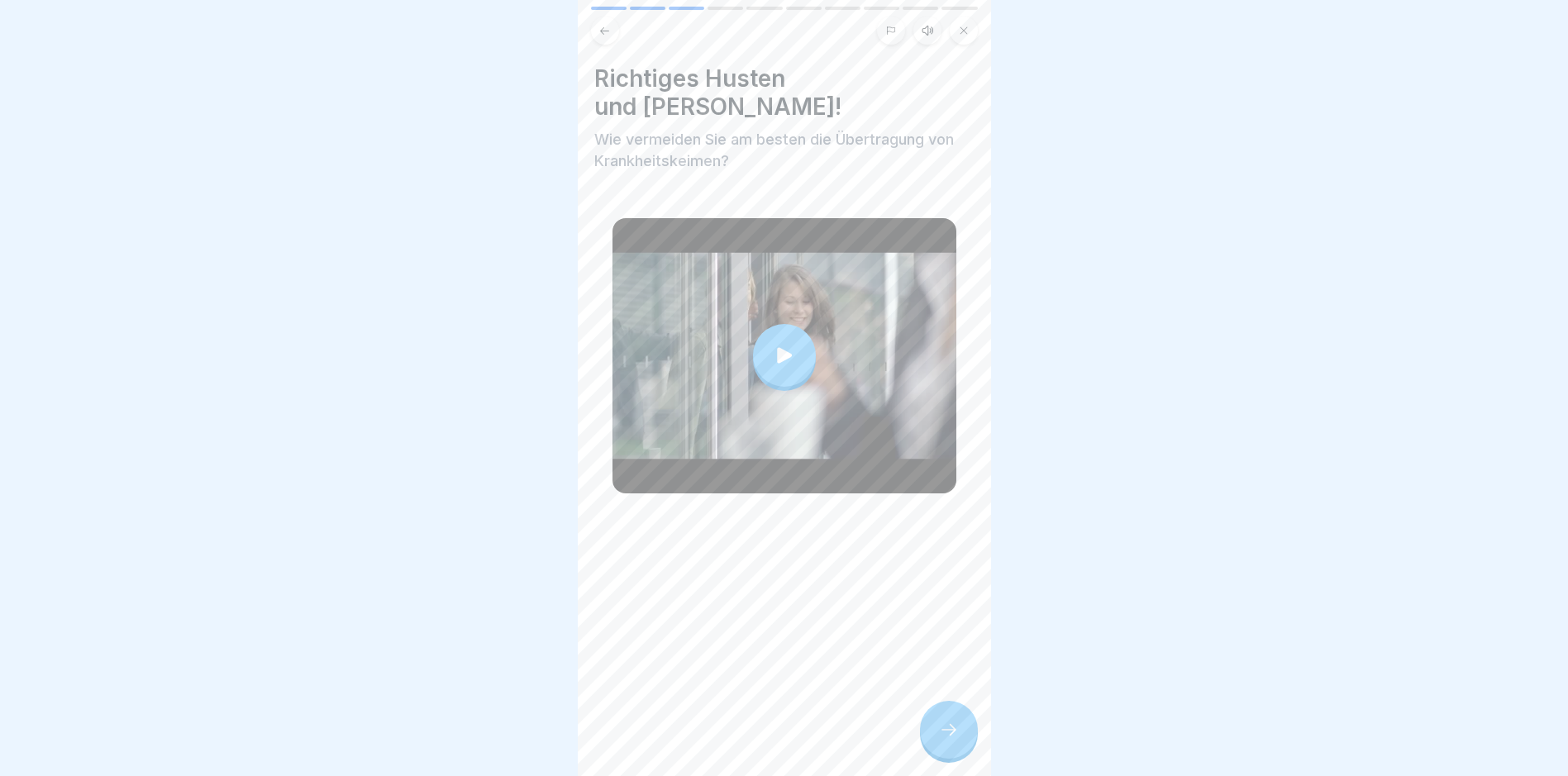
click at [749, 740] on icon at bounding box center [949, 730] width 20 height 20
click at [749, 733] on div at bounding box center [949, 730] width 58 height 58
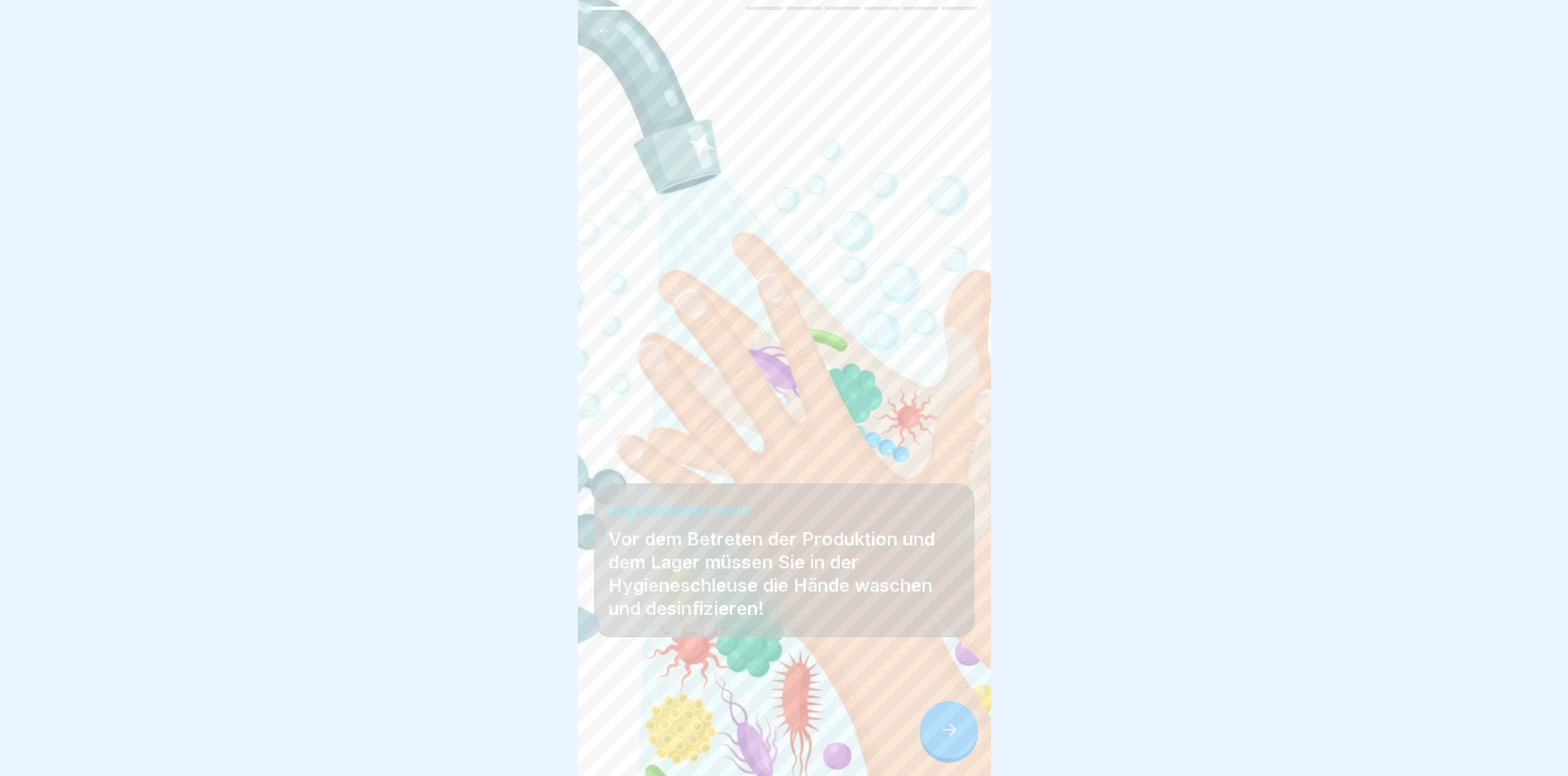
click at [749, 738] on icon at bounding box center [949, 730] width 20 height 20
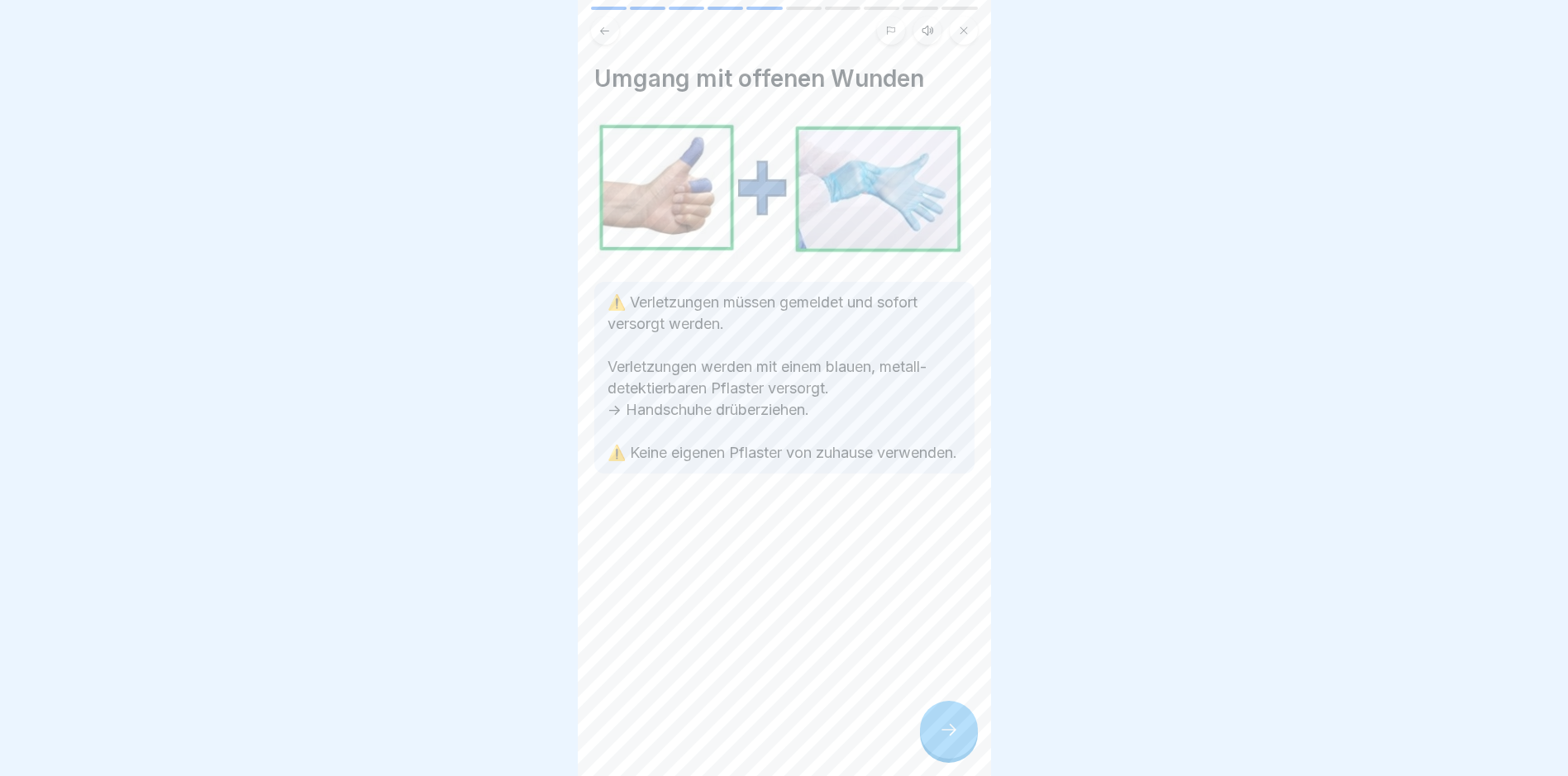
click at [749, 738] on icon at bounding box center [949, 730] width 20 height 20
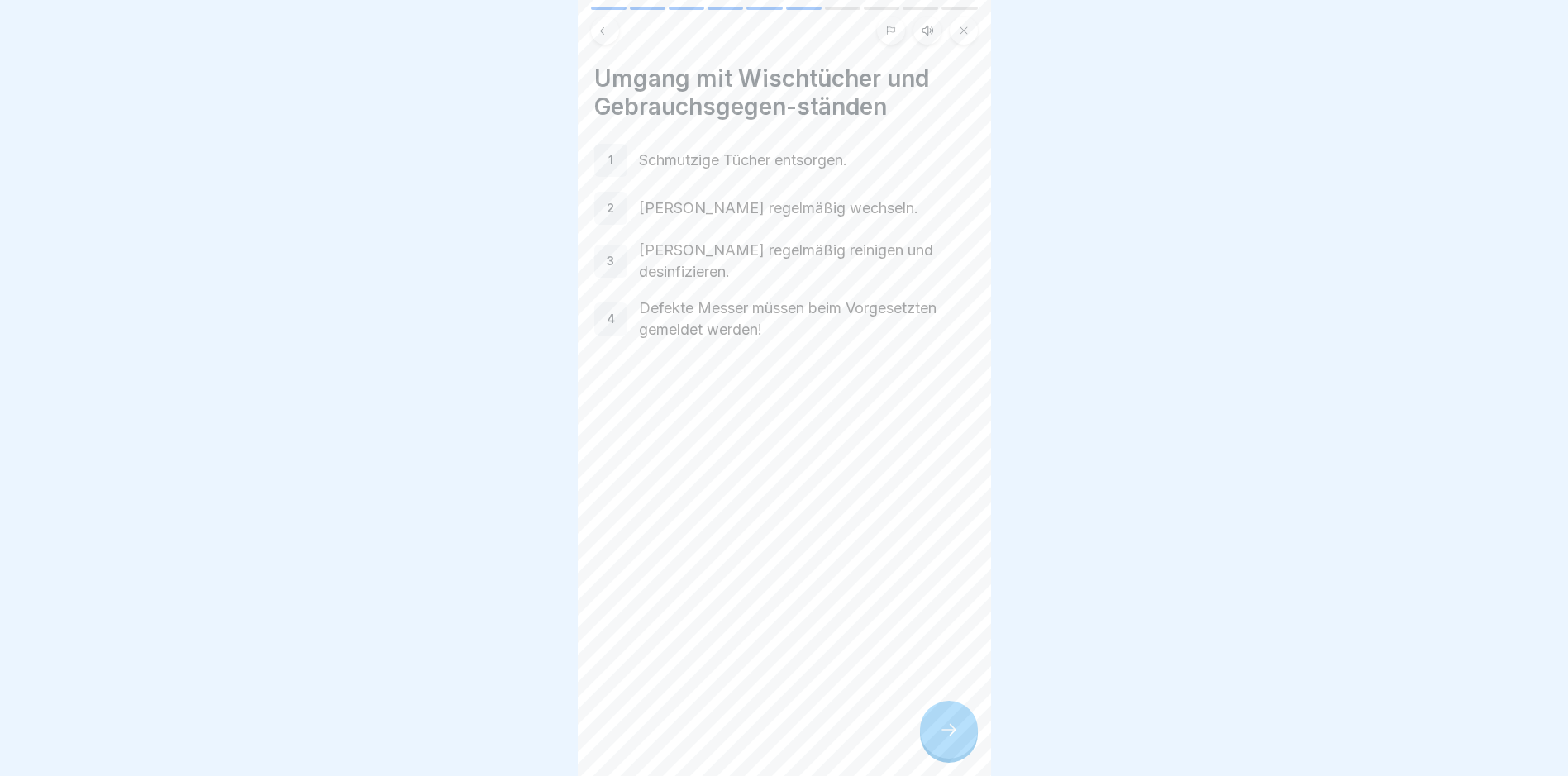
click at [749, 738] on div at bounding box center [949, 730] width 58 height 58
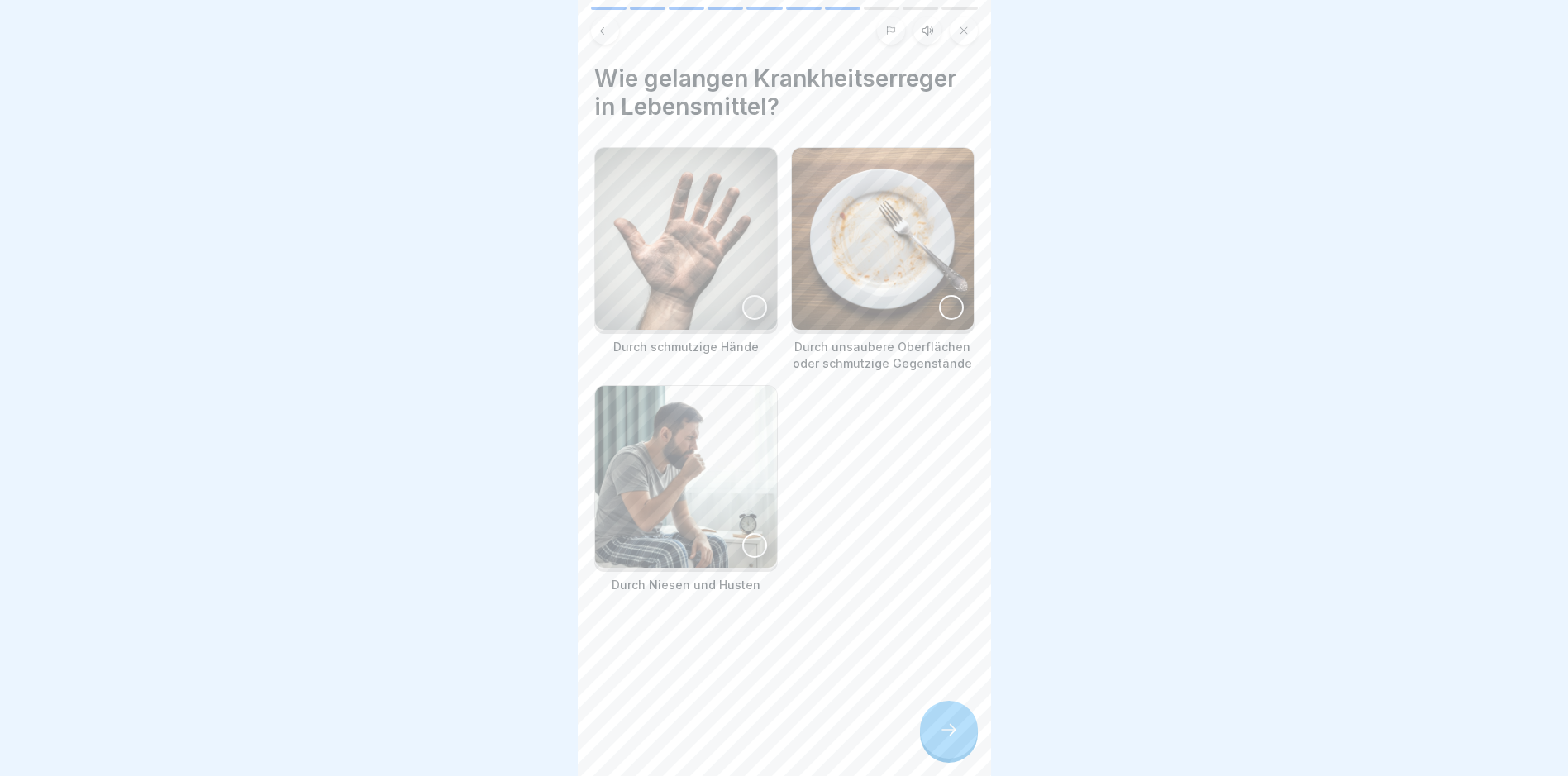
click at [749, 302] on div at bounding box center [755, 306] width 25 height 25
click at [749, 308] on div at bounding box center [951, 306] width 25 height 25
click at [749, 539] on div at bounding box center [755, 545] width 25 height 25
click at [749, 740] on icon at bounding box center [949, 730] width 20 height 20
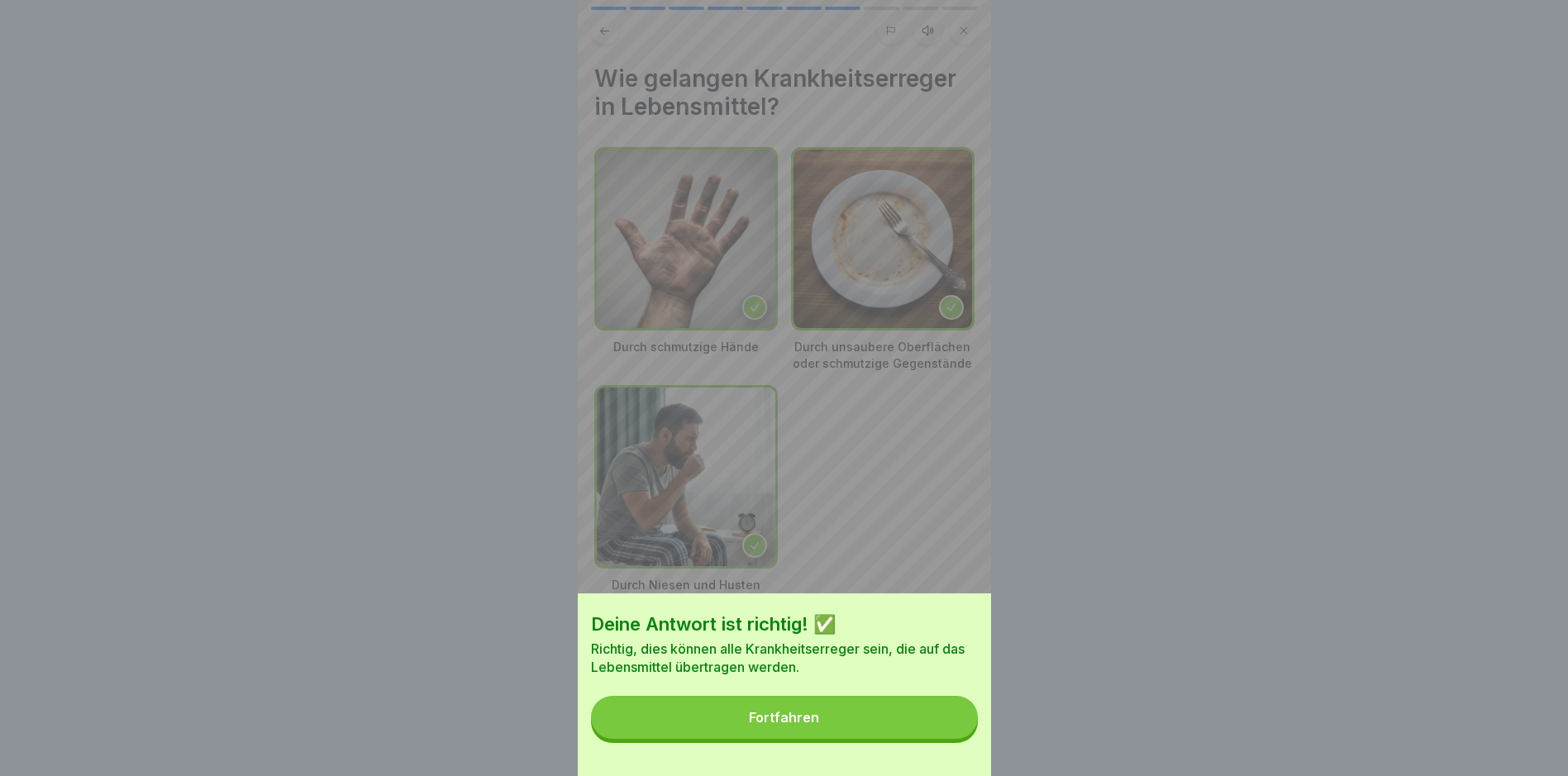
click at [749, 732] on button "Fortfahren" at bounding box center [785, 718] width 387 height 43
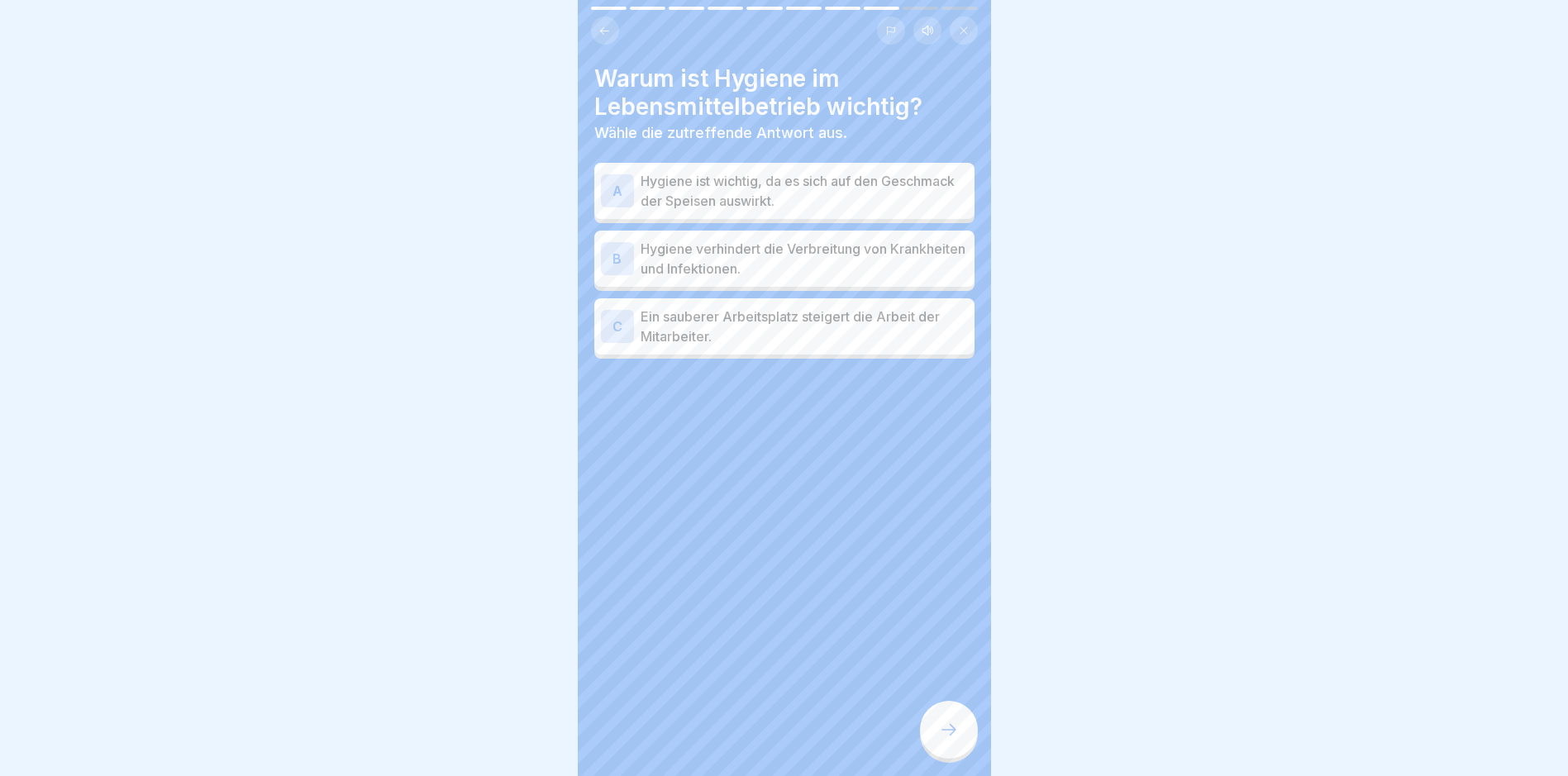
click at [742, 264] on p "Hygiene verhindert die Verbreitung von Krankheiten und Infektionen." at bounding box center [804, 258] width 327 height 39
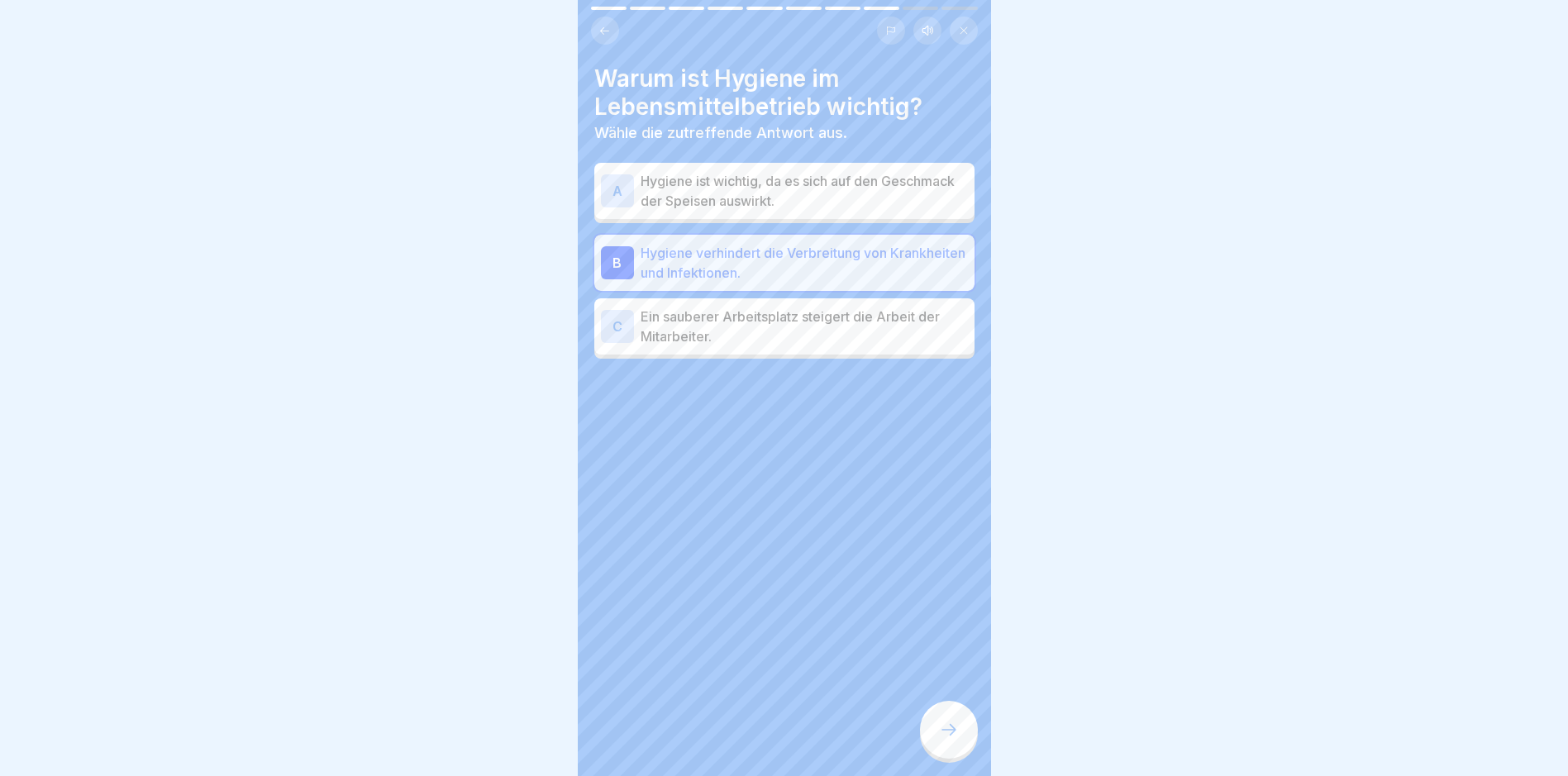
click at [749, 739] on icon at bounding box center [949, 730] width 20 height 20
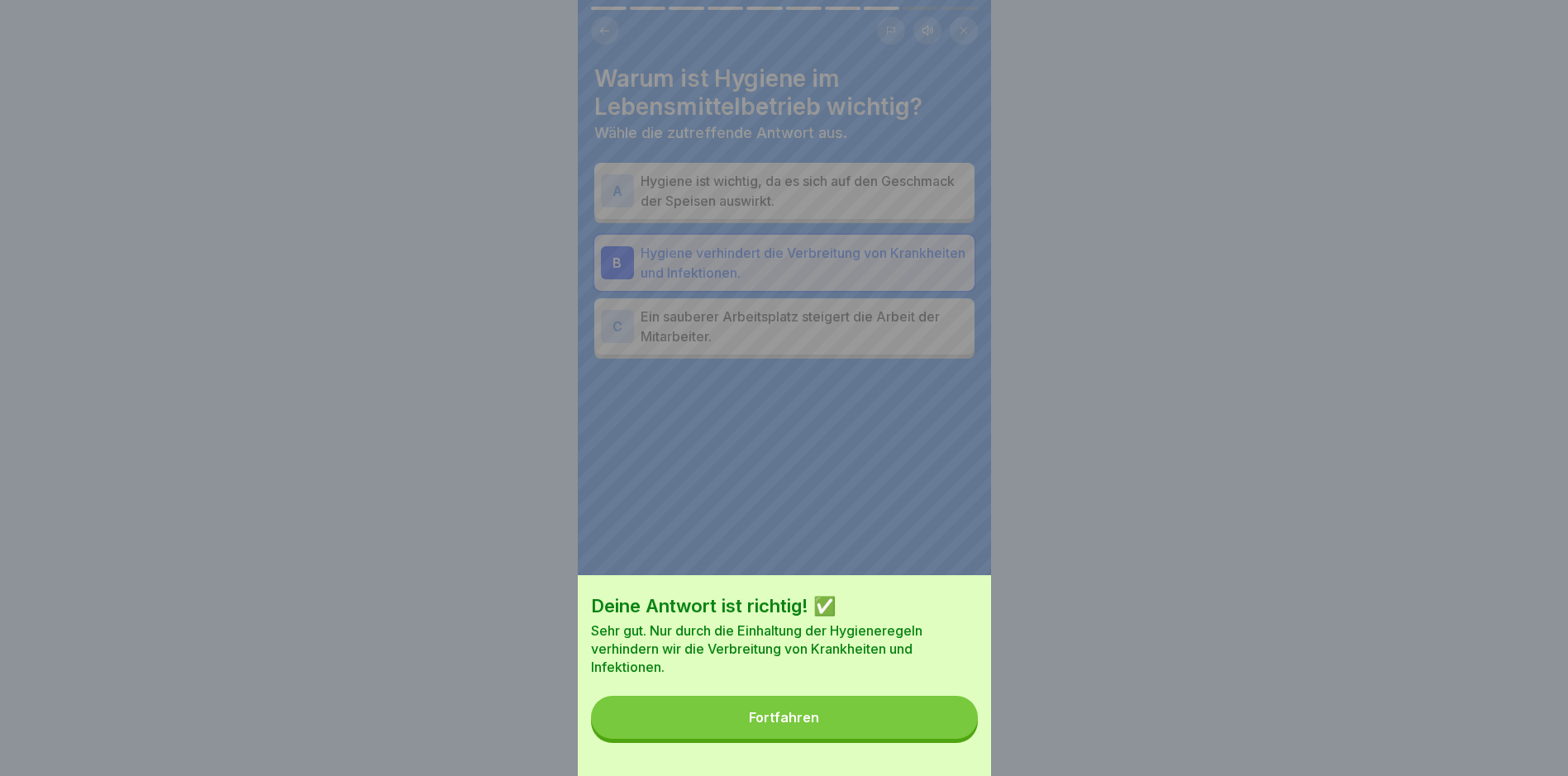
click at [749, 735] on button "Fortfahren" at bounding box center [785, 718] width 387 height 43
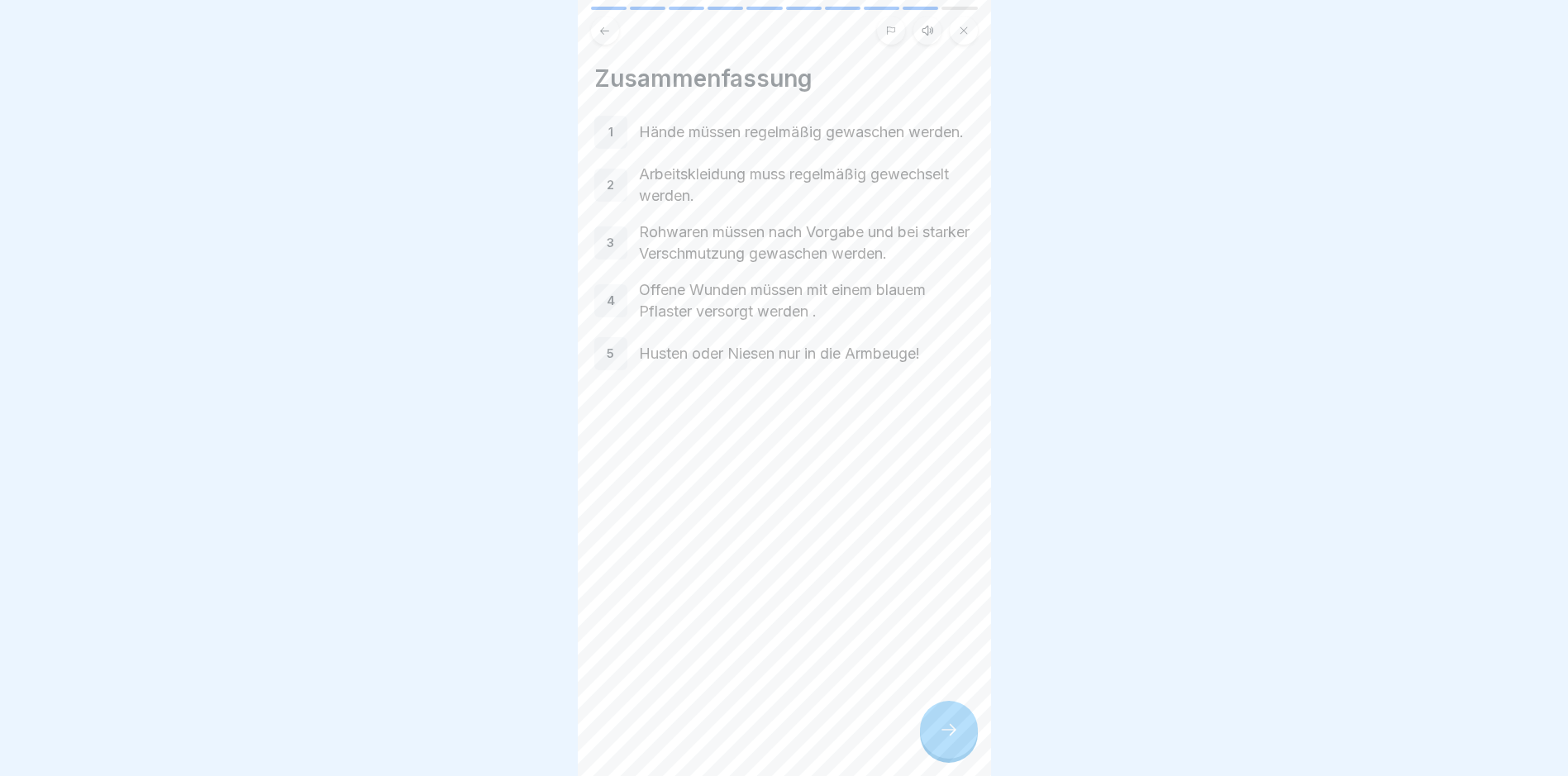
click at [749, 735] on icon at bounding box center [949, 730] width 20 height 20
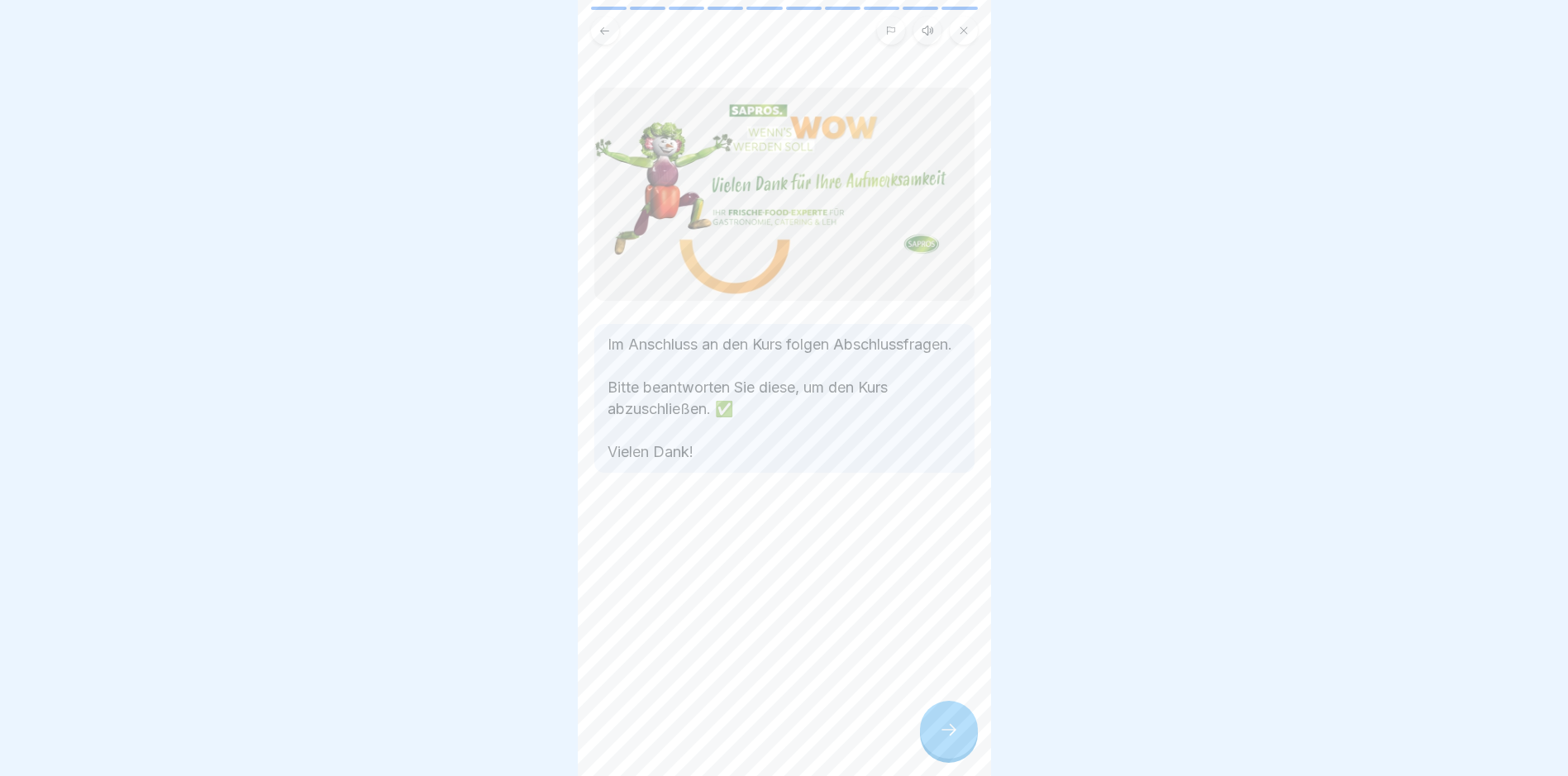
click at [749, 735] on icon at bounding box center [949, 730] width 20 height 20
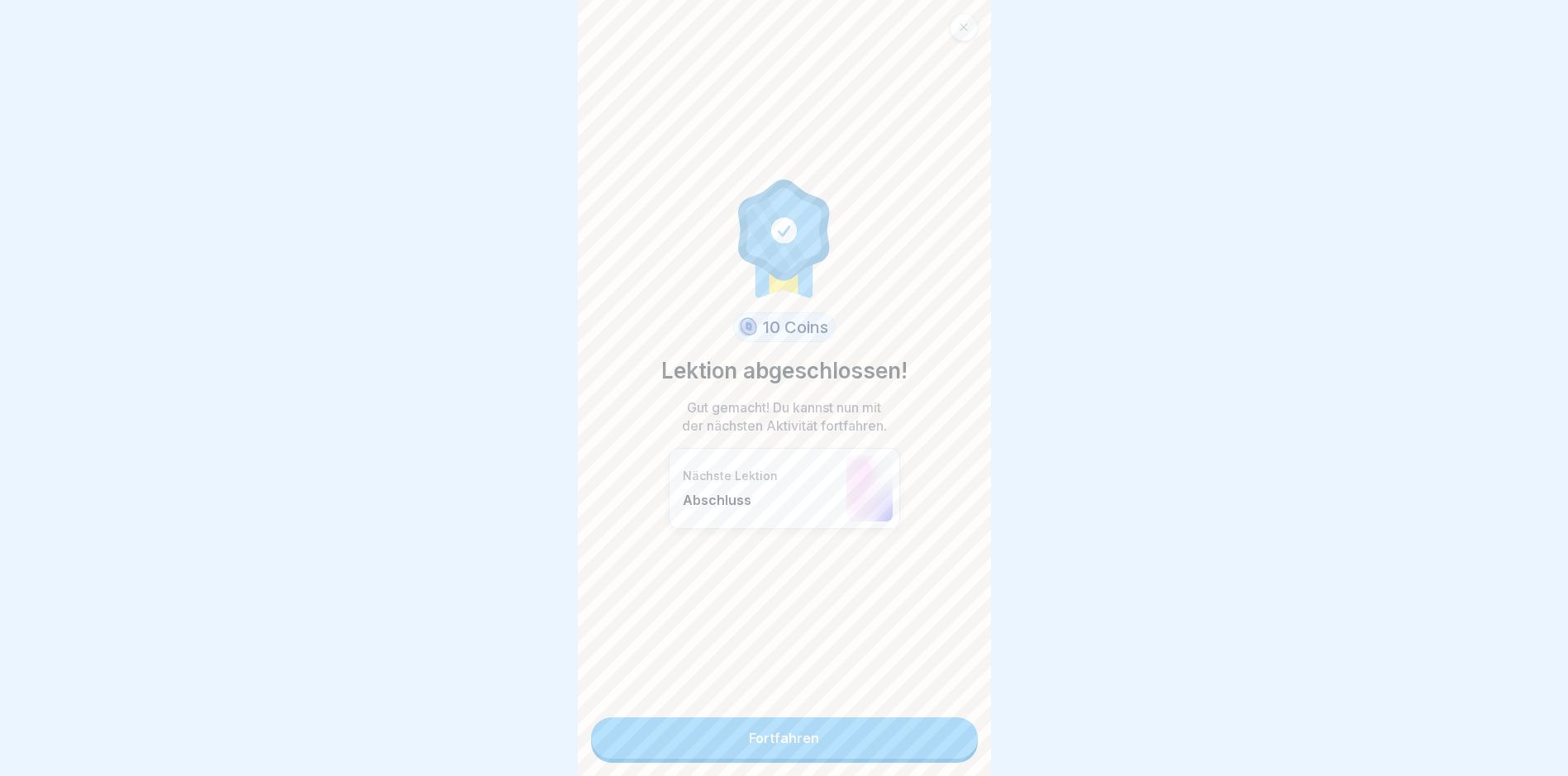
click at [749, 737] on link "Fortfahren" at bounding box center [785, 738] width 387 height 41
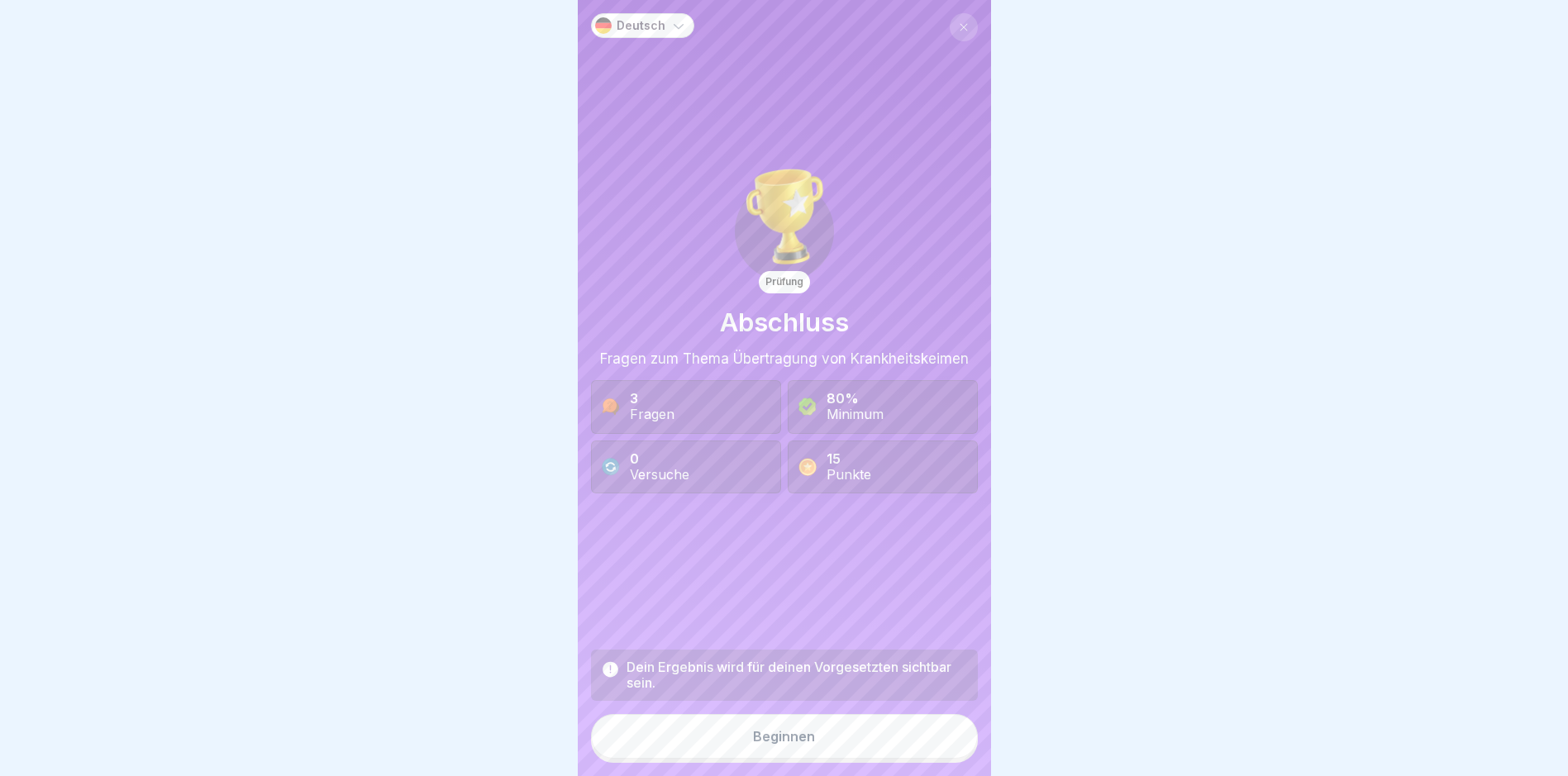
click at [749, 747] on button "Beginnen" at bounding box center [785, 736] width 387 height 44
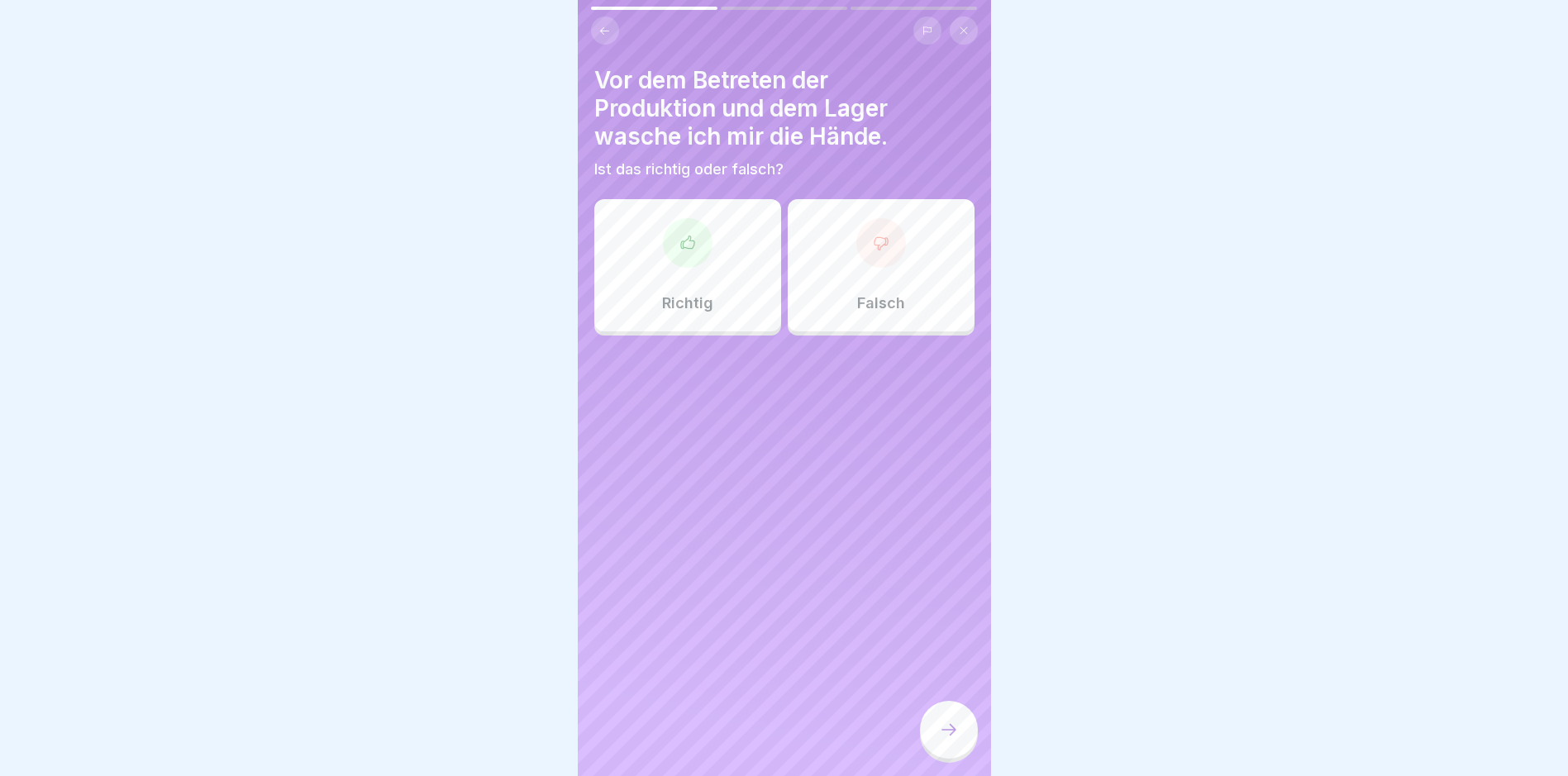
click at [723, 305] on div "Richtig" at bounding box center [688, 265] width 187 height 133
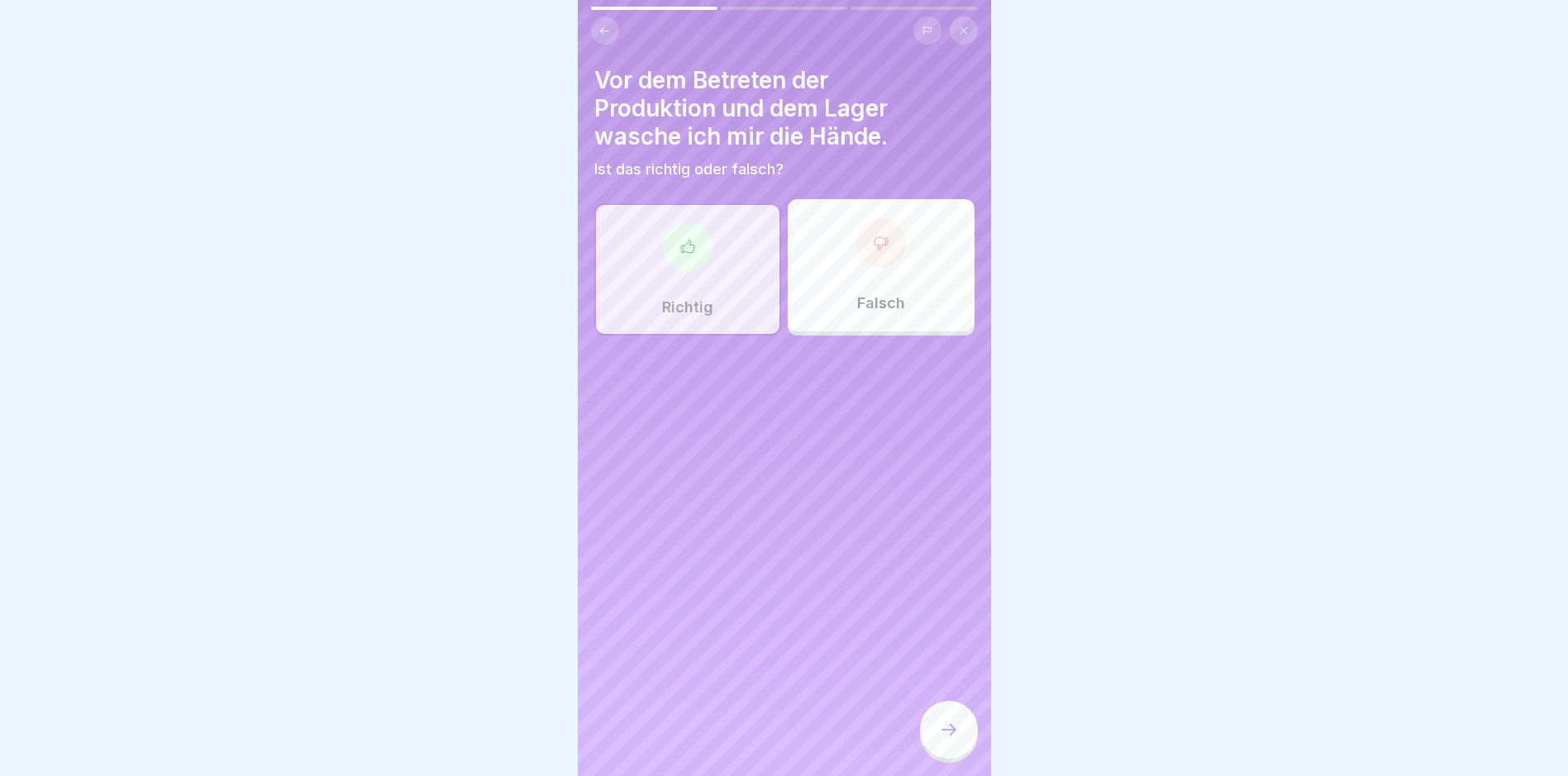
click at [749, 740] on icon at bounding box center [949, 730] width 20 height 20
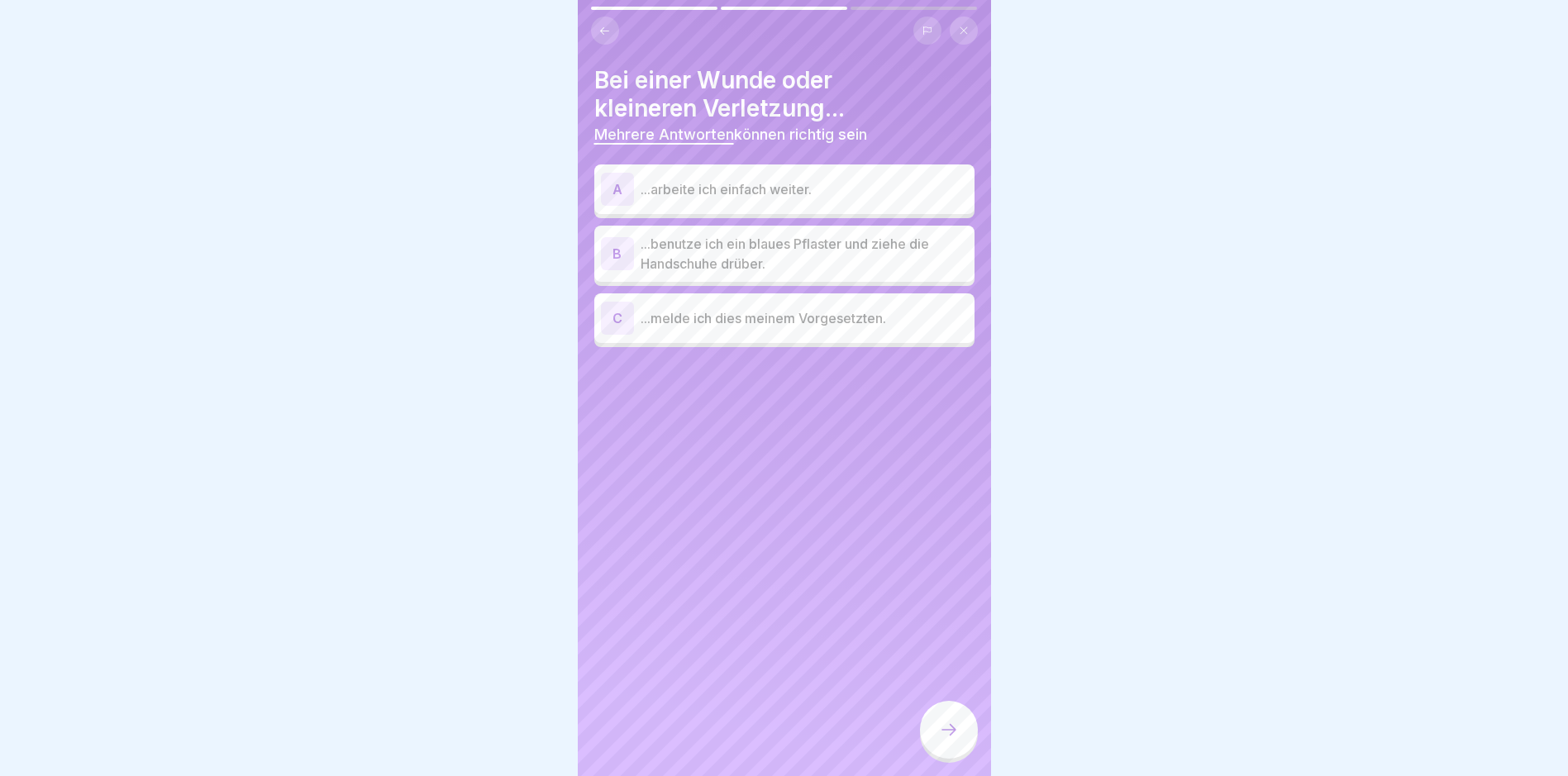
click at [749, 250] on p "...benutze ich ein blaues Pflaster und ziehe die Handschuhe drüber." at bounding box center [804, 253] width 327 height 39
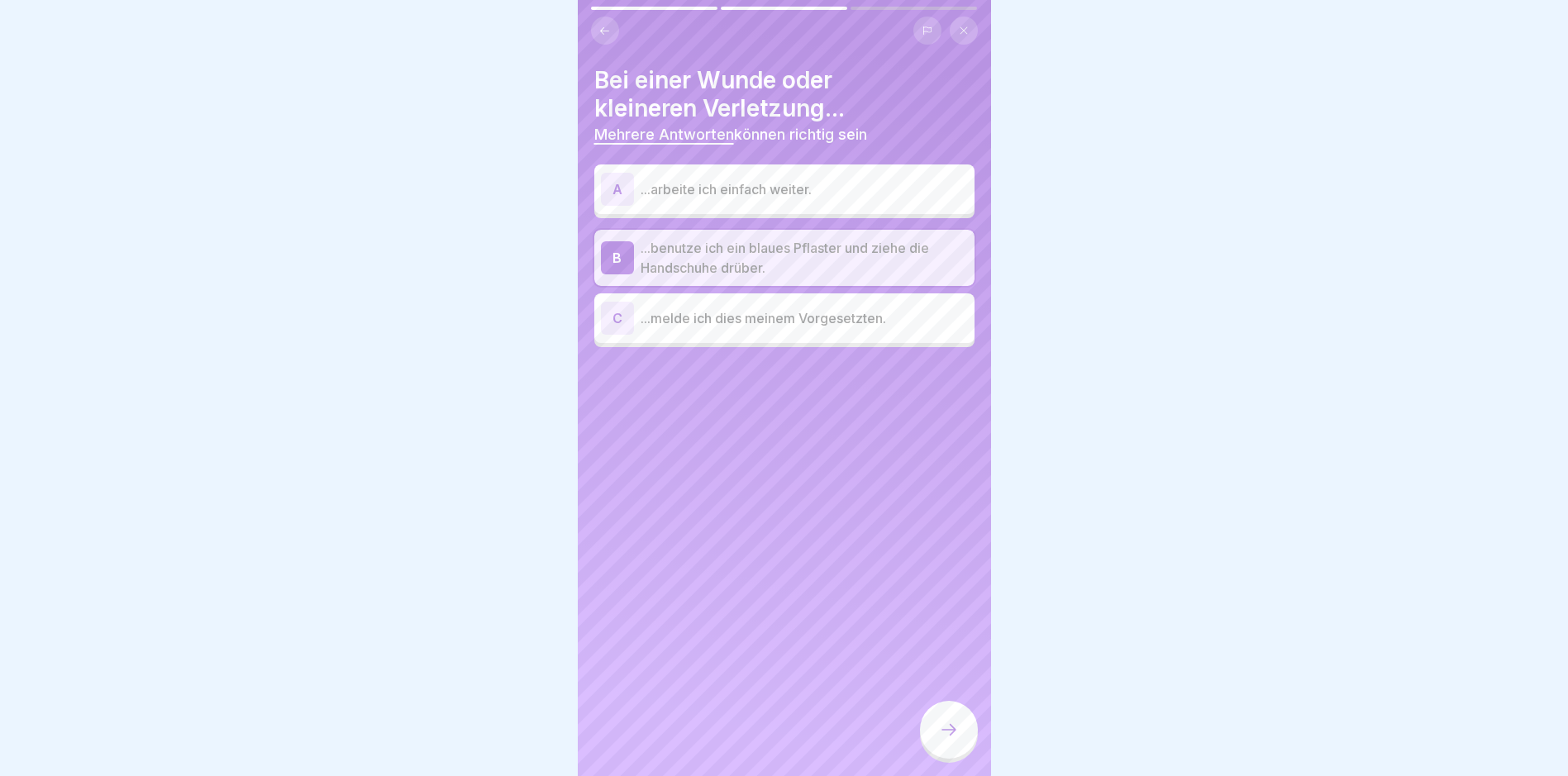
click at [749, 308] on p "...melde ich dies meinem Vorgesetzten." at bounding box center [804, 318] width 327 height 20
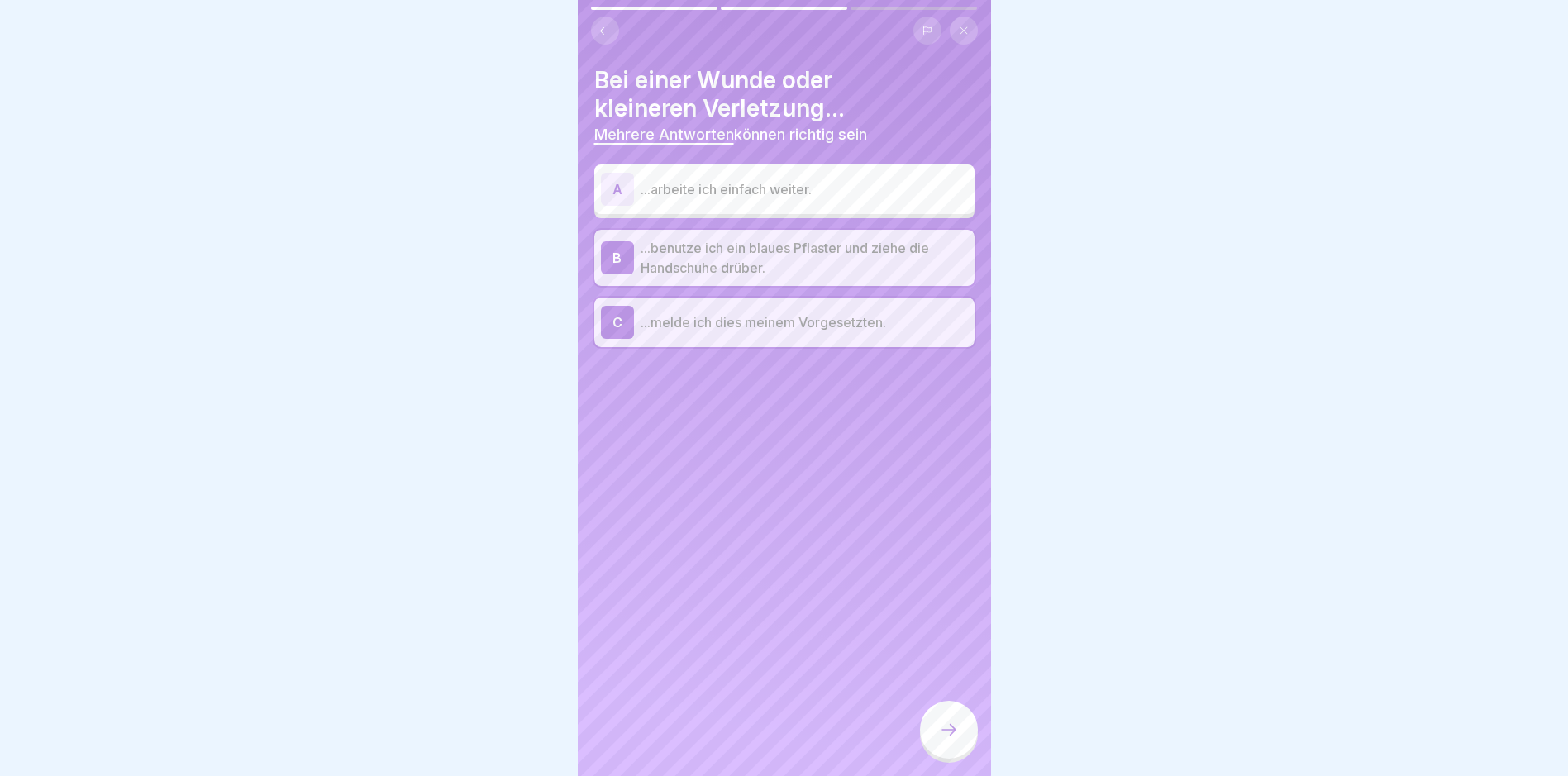
click at [749, 740] on icon at bounding box center [949, 730] width 20 height 20
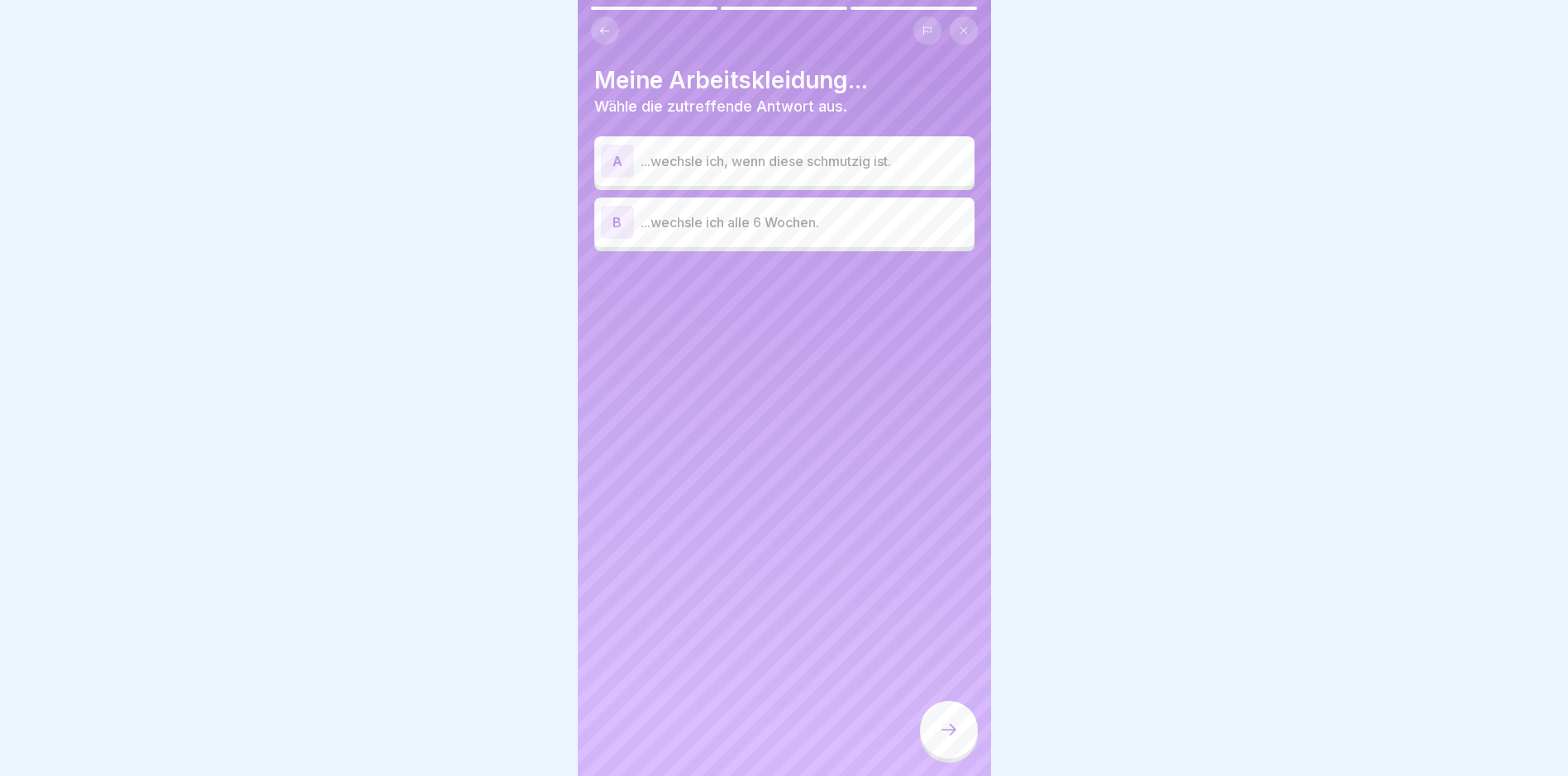
click at [749, 159] on p "...wechsle ich, wenn diese schmutzig ist." at bounding box center [804, 161] width 327 height 20
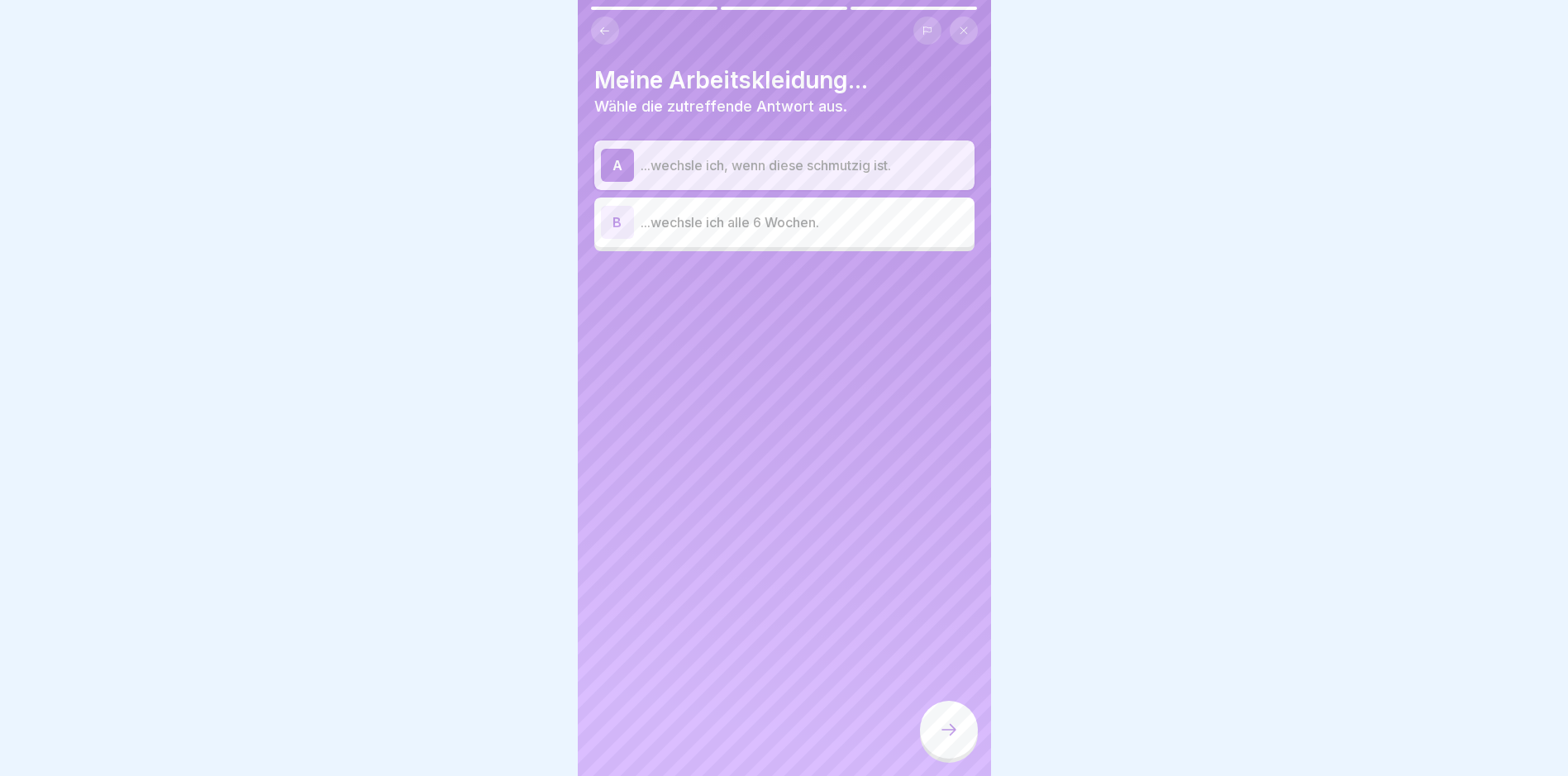
click at [749, 740] on icon at bounding box center [949, 730] width 20 height 20
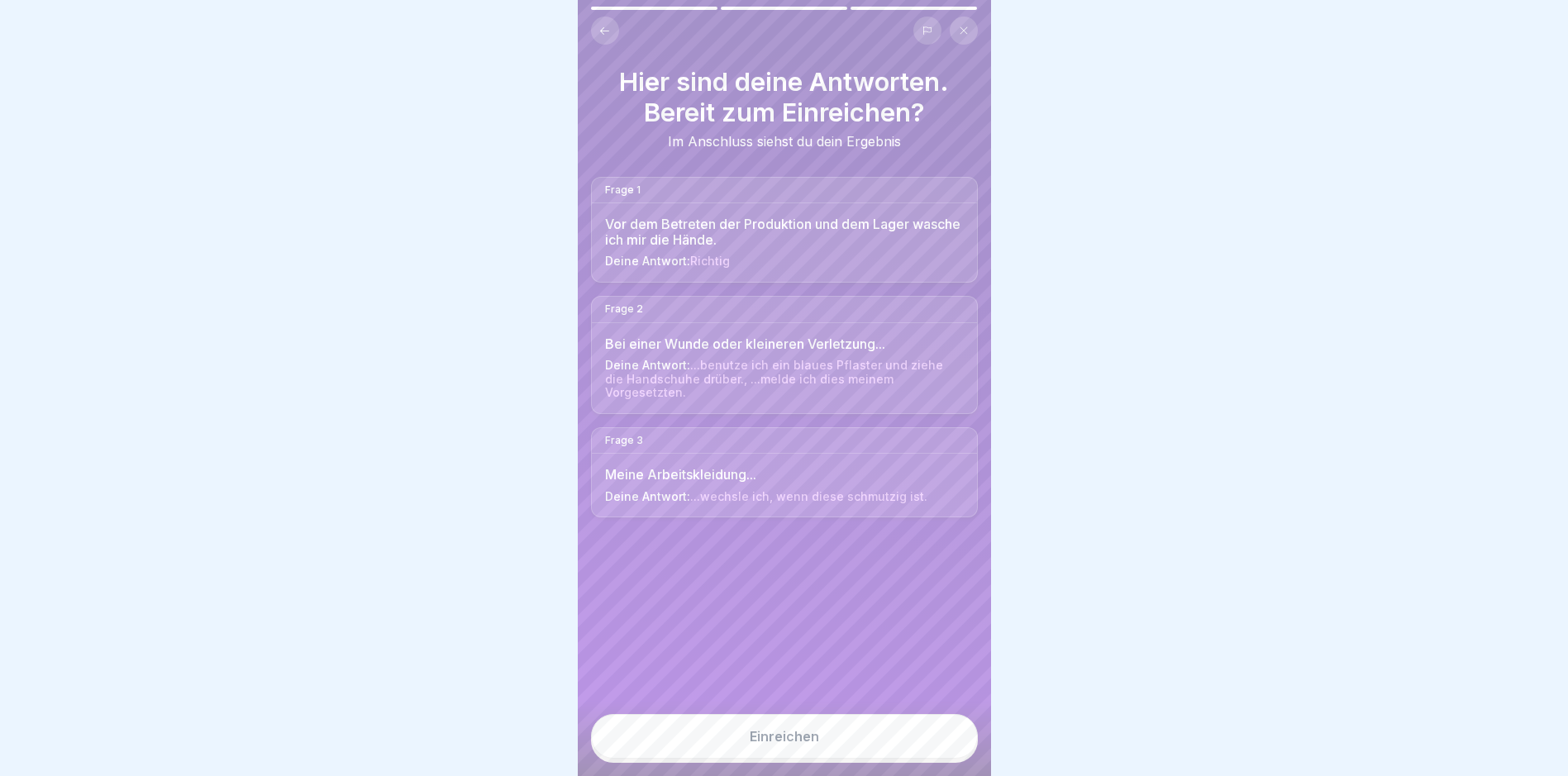
click at [749, 744] on button "Einreichen" at bounding box center [785, 736] width 387 height 44
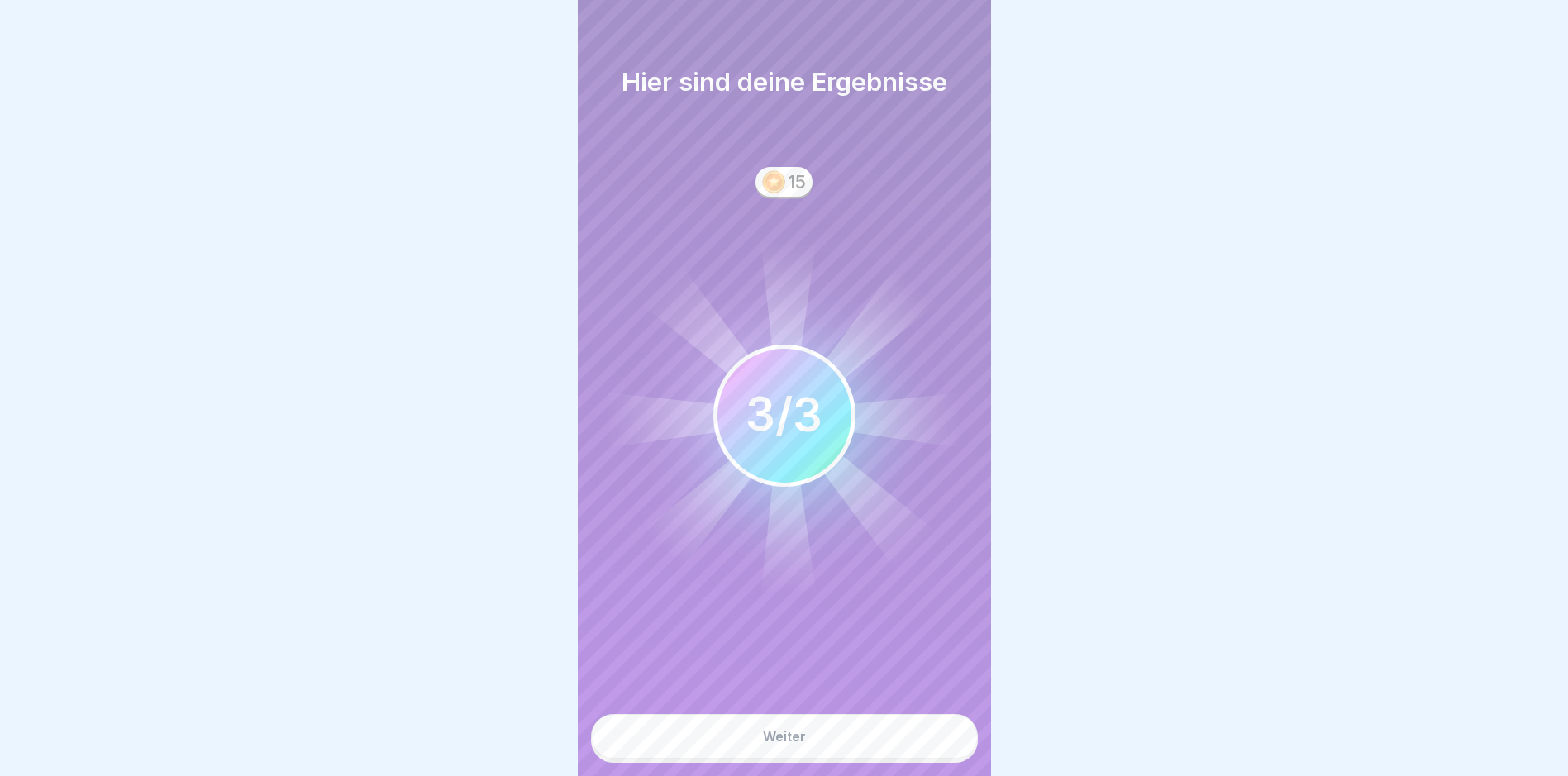
click at [749, 747] on button "Weiter" at bounding box center [785, 736] width 387 height 44
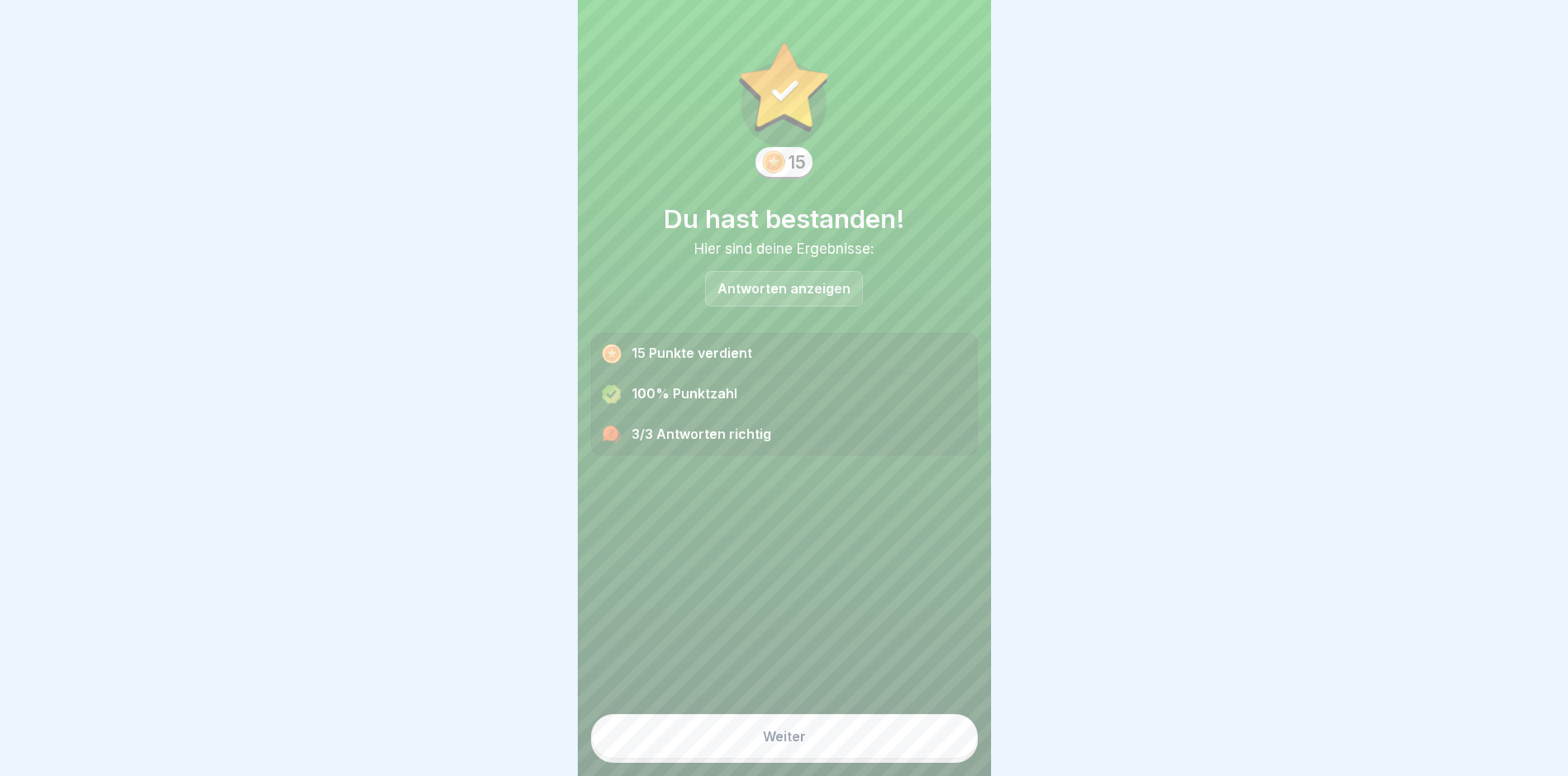
click at [749, 747] on button "Weiter" at bounding box center [785, 736] width 387 height 44
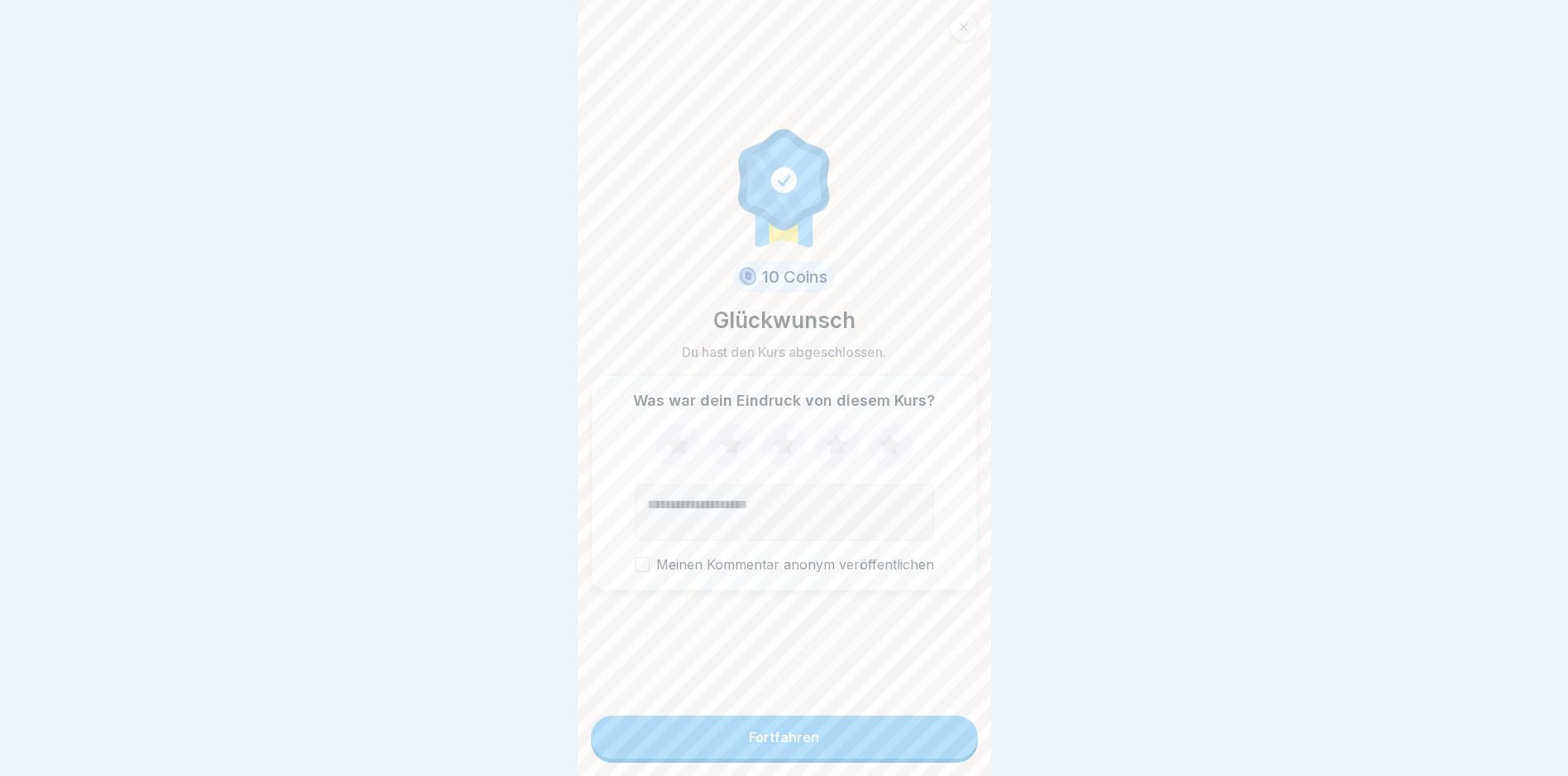
click at [749, 747] on button "Fortfahren" at bounding box center [785, 738] width 387 height 43
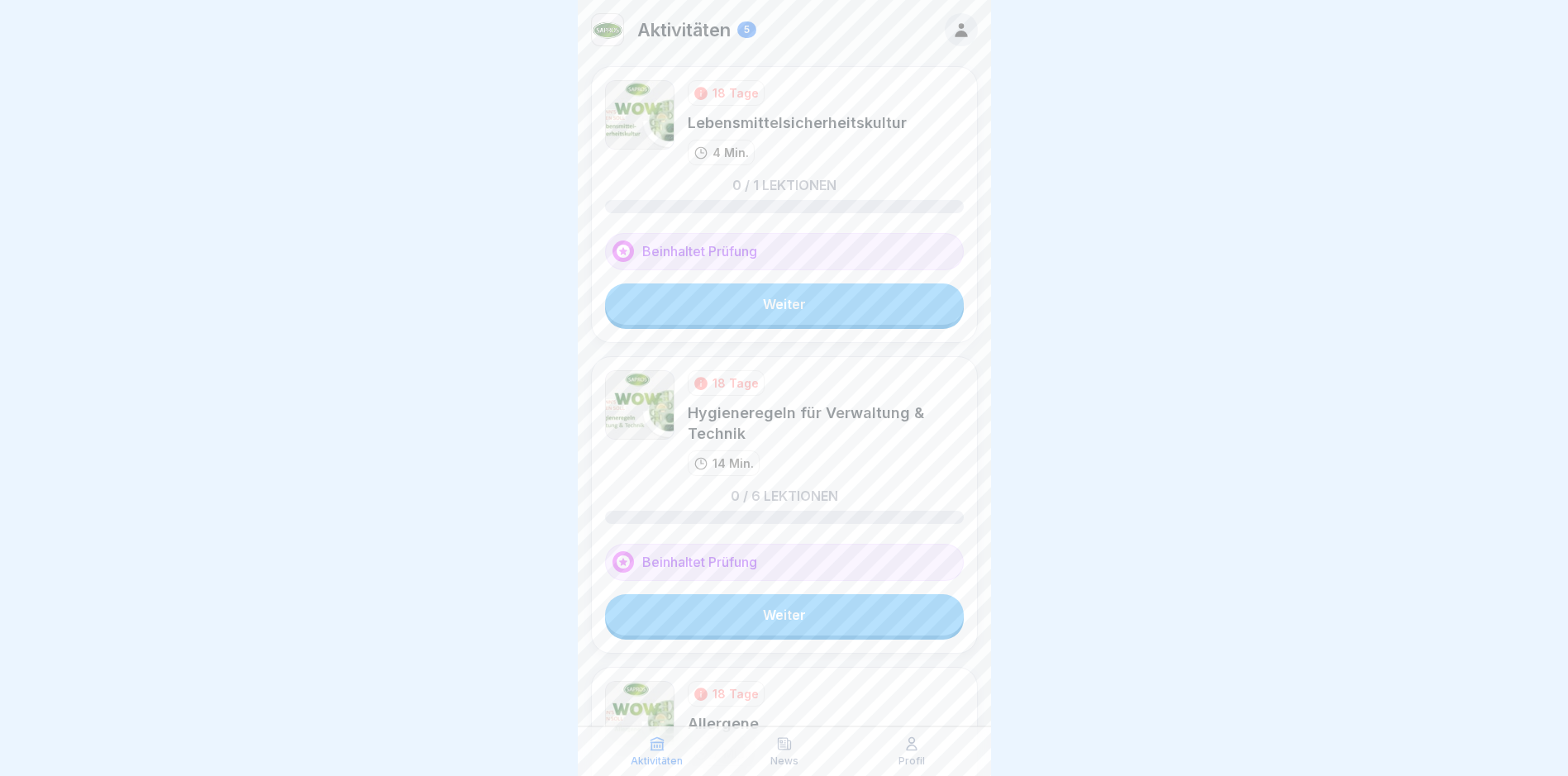
click at [749, 288] on link "Weiter" at bounding box center [784, 305] width 359 height 41
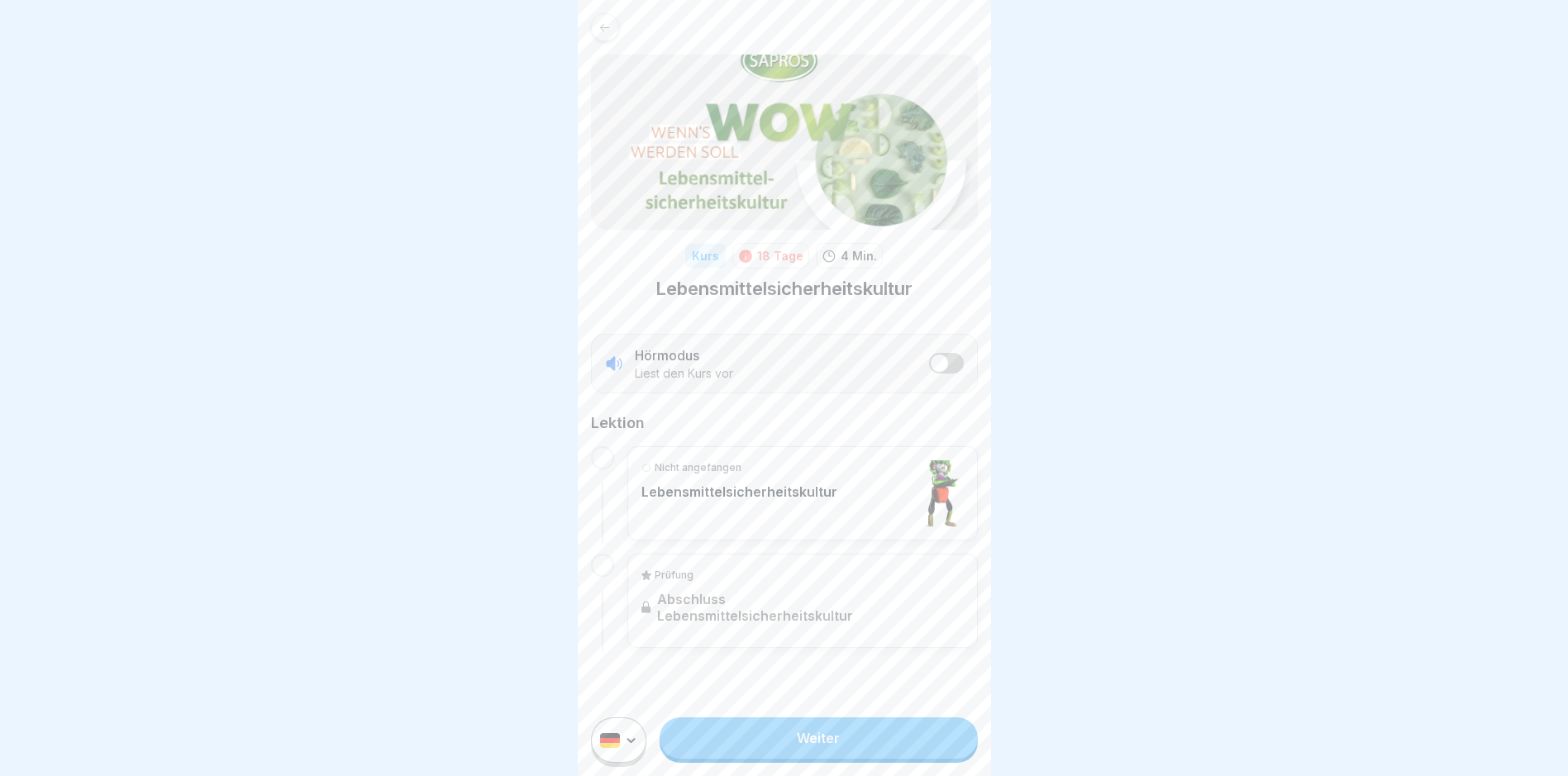
click at [749, 747] on link "Weiter" at bounding box center [818, 738] width 317 height 41
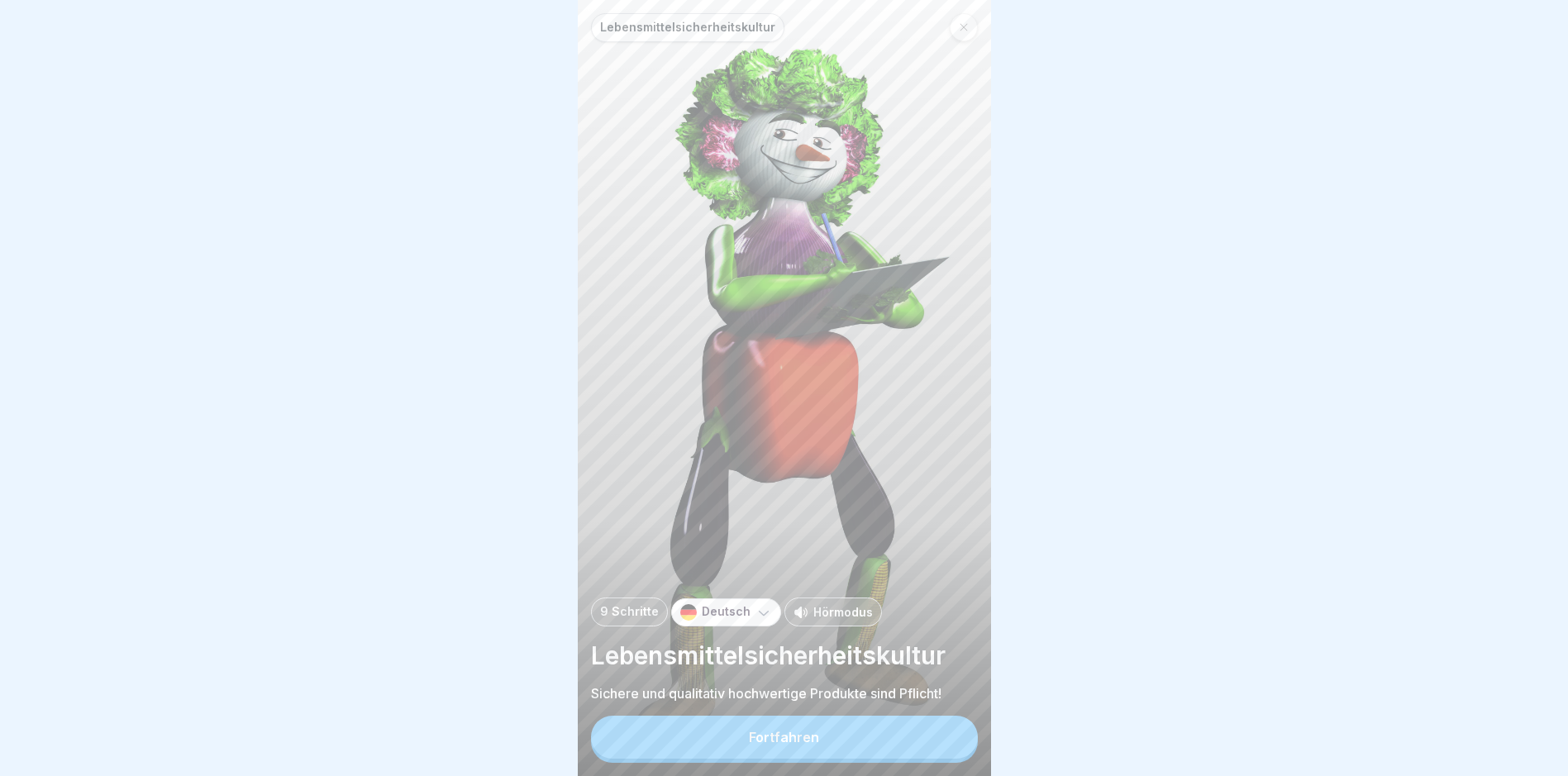
click at [749, 747] on button "Fortfahren" at bounding box center [785, 738] width 387 height 43
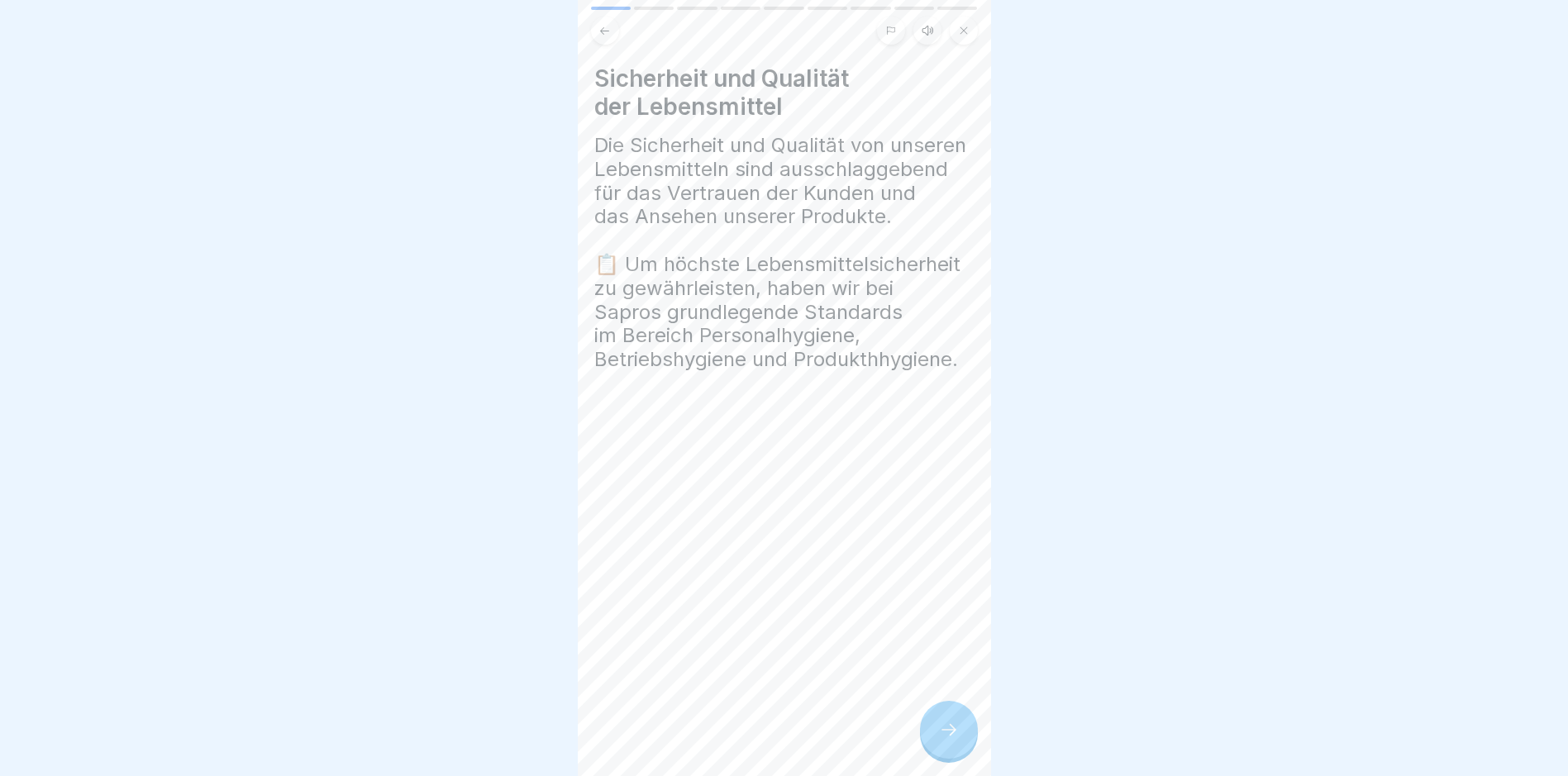
click at [749, 739] on icon at bounding box center [949, 730] width 20 height 20
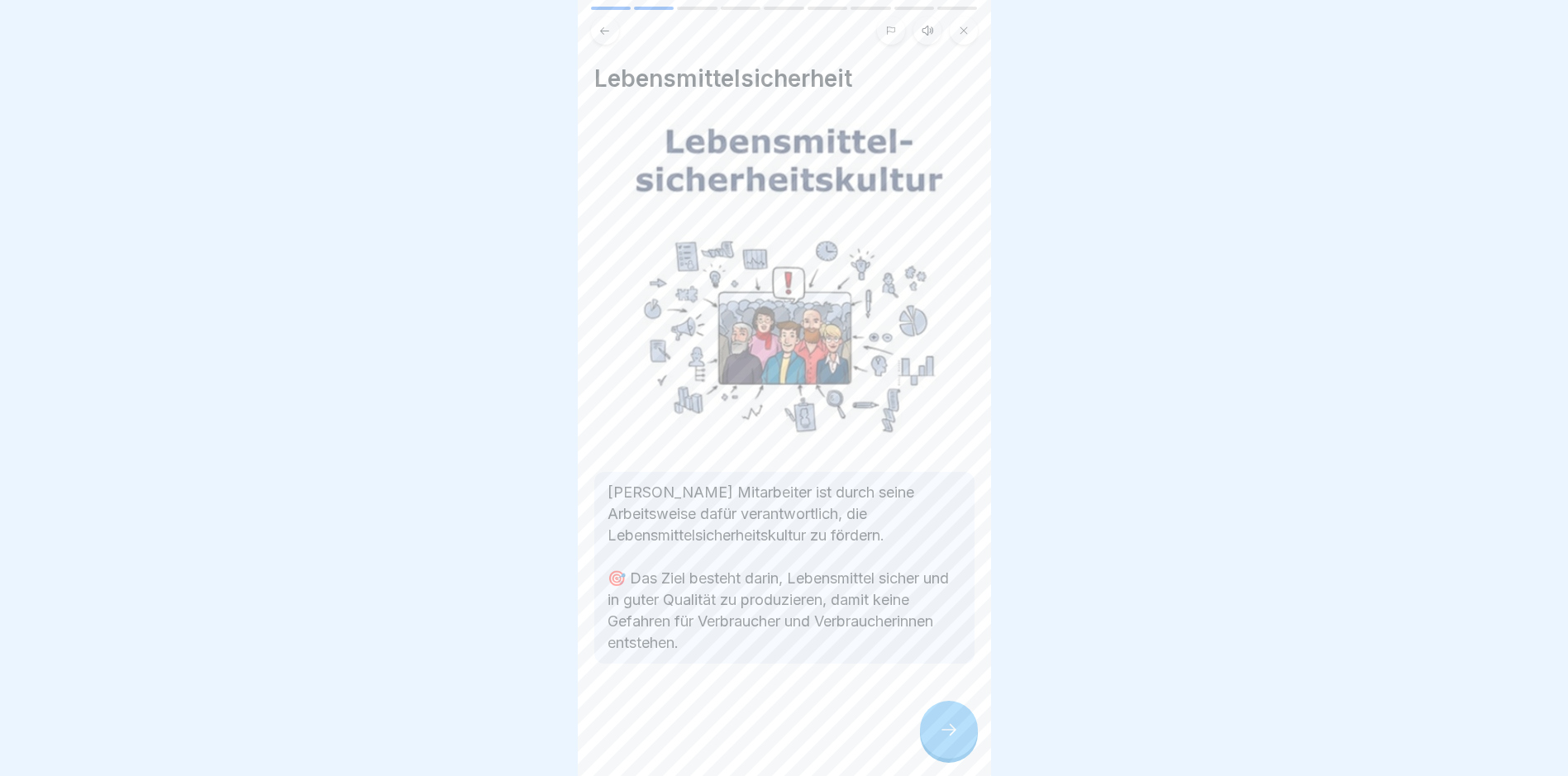
click at [749, 738] on icon at bounding box center [949, 730] width 20 height 20
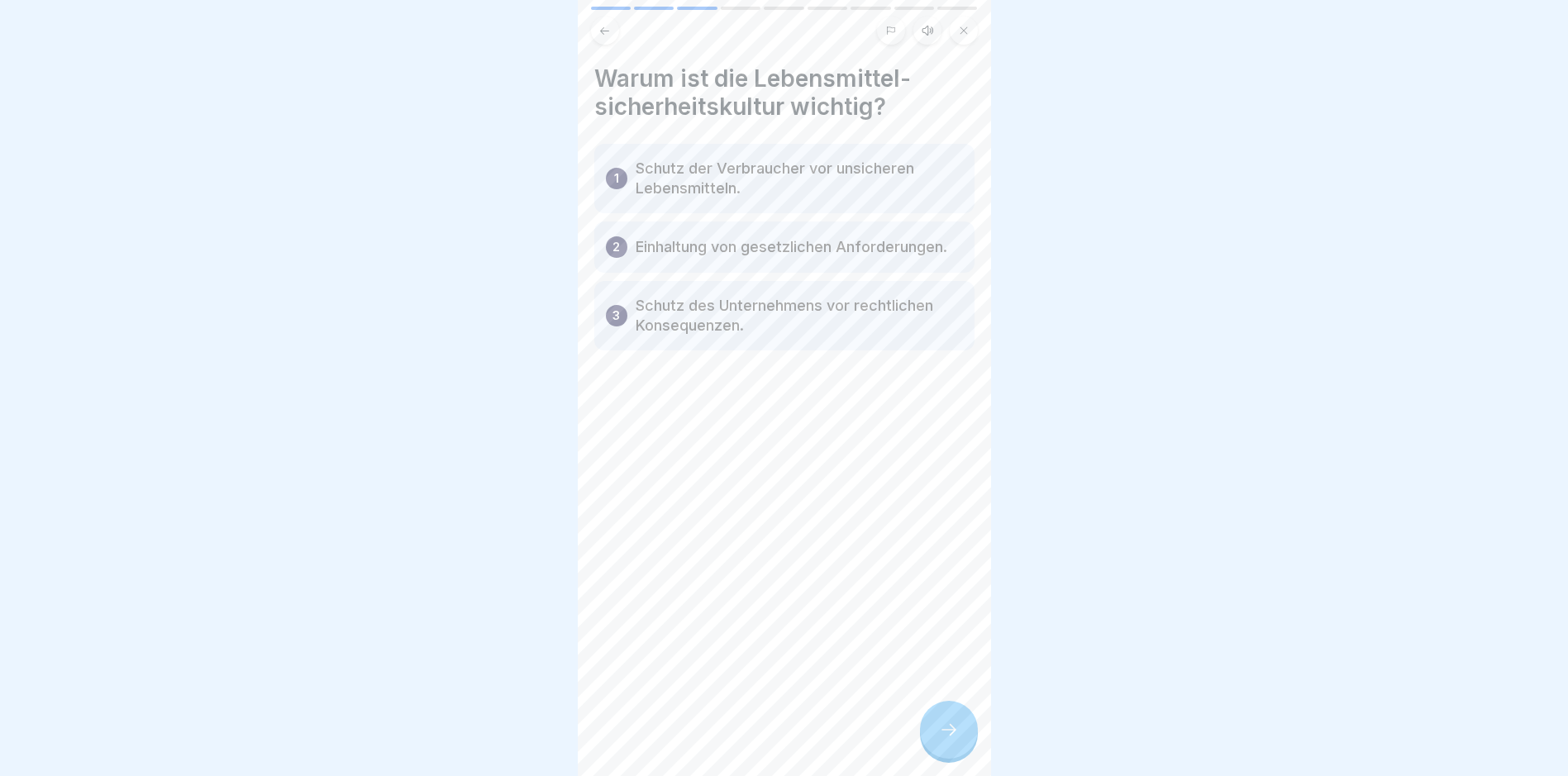
click at [749, 178] on p "Schutz der Verbraucher vor unsicheren Lebensmitteln." at bounding box center [799, 179] width 327 height 39
click at [749, 740] on icon at bounding box center [949, 730] width 20 height 20
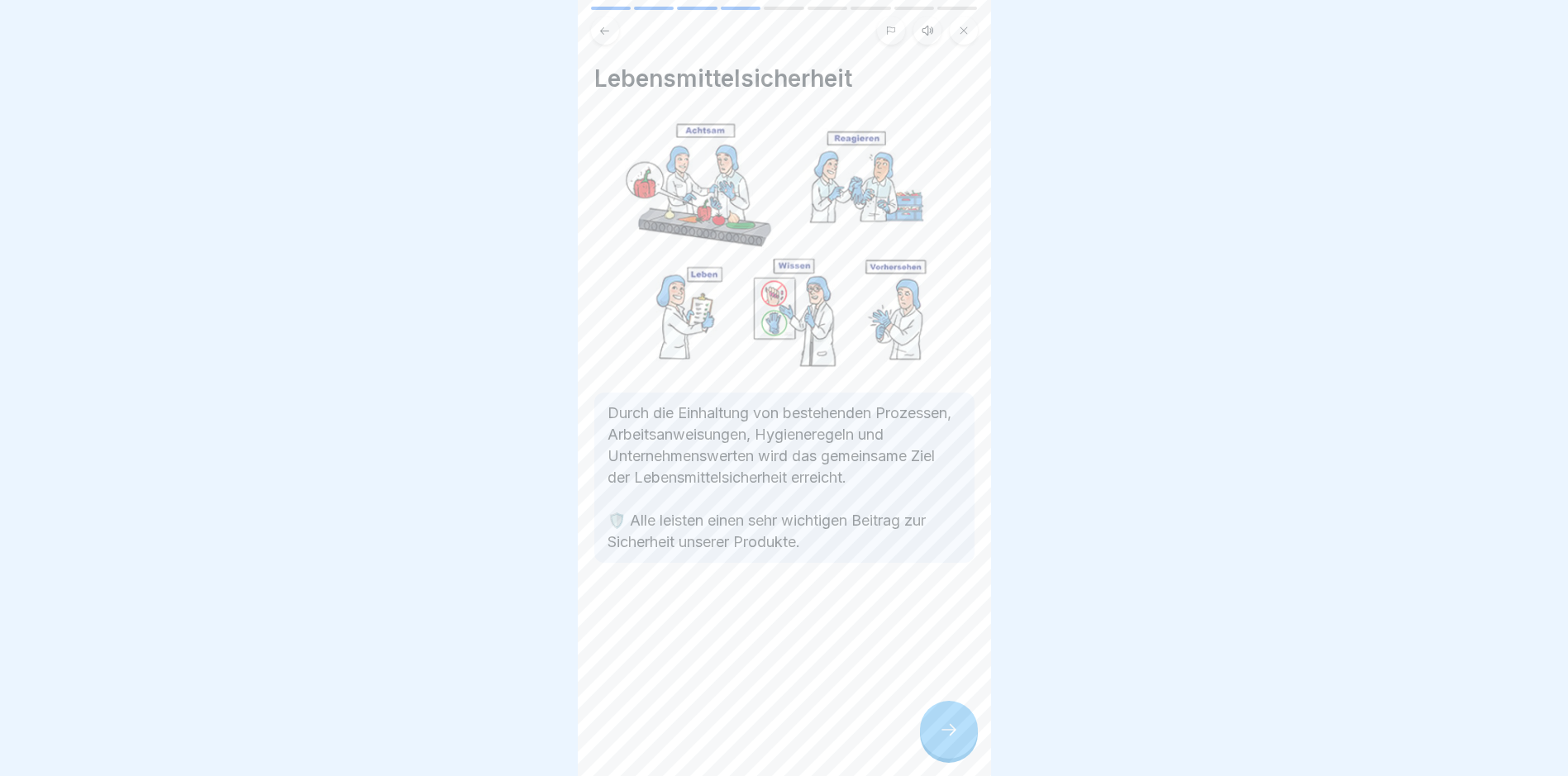
click at [749, 740] on icon at bounding box center [949, 730] width 20 height 20
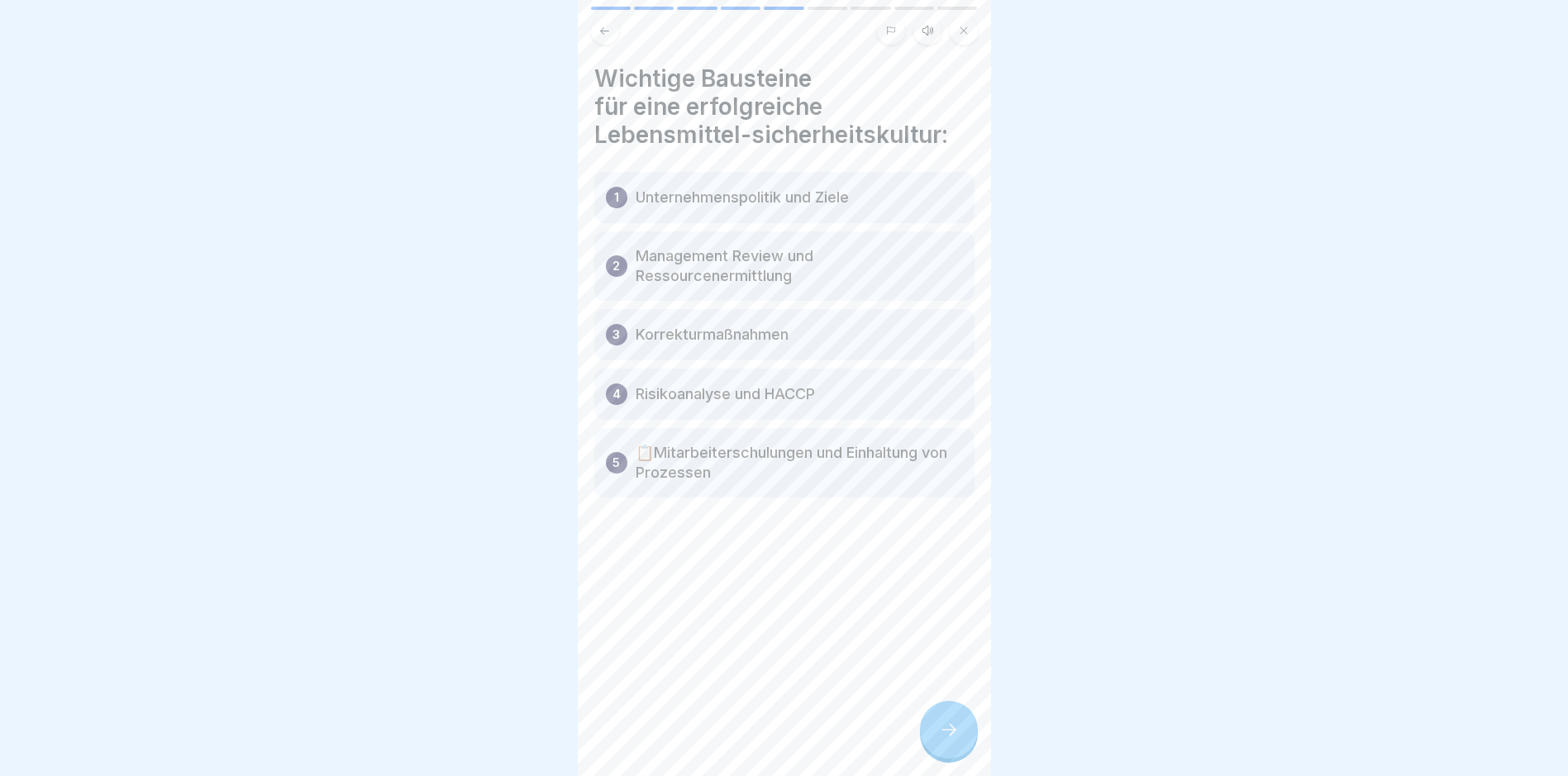
click at [749, 738] on icon at bounding box center [949, 730] width 20 height 20
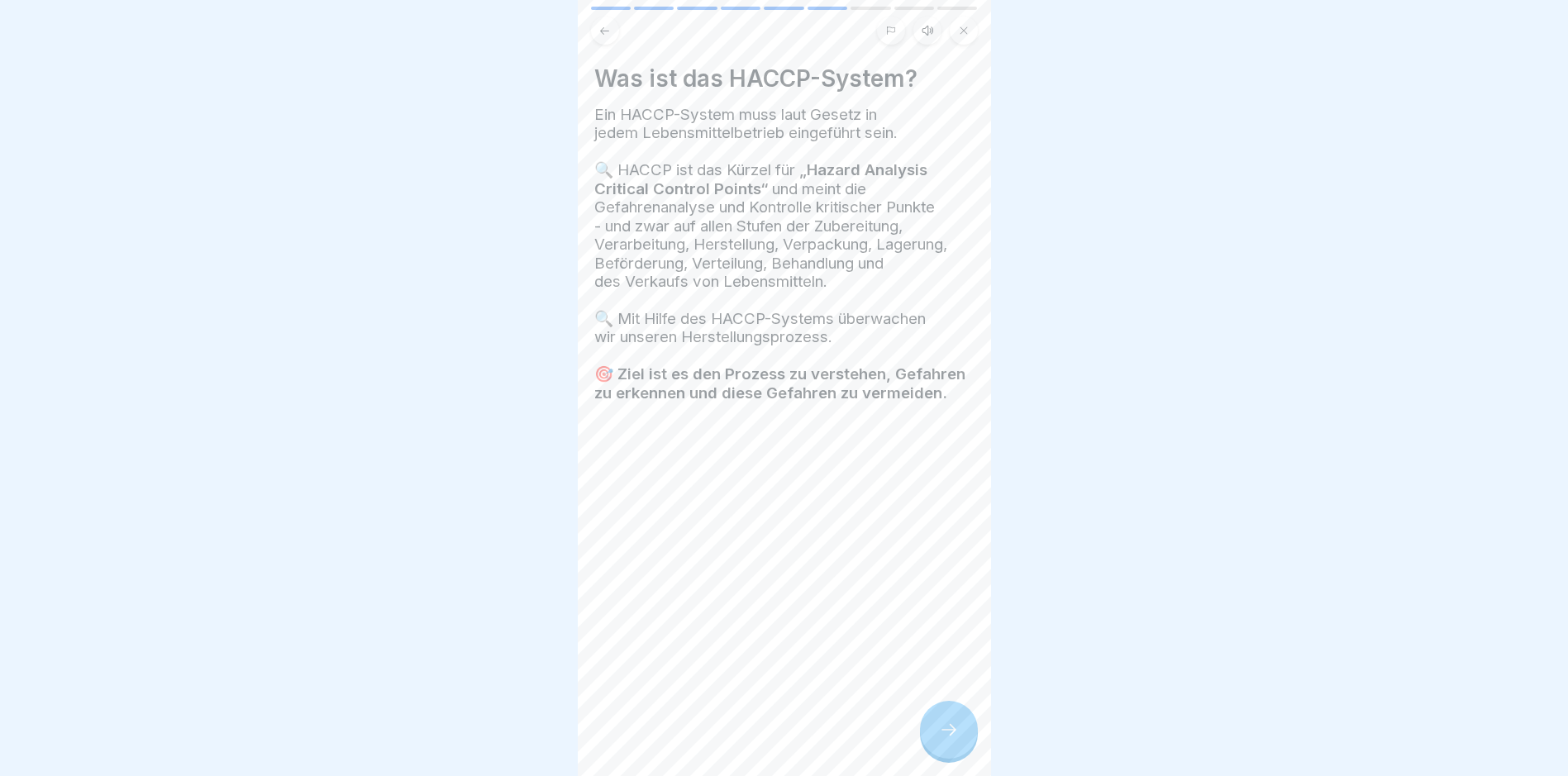
click at [749, 740] on icon at bounding box center [949, 730] width 20 height 20
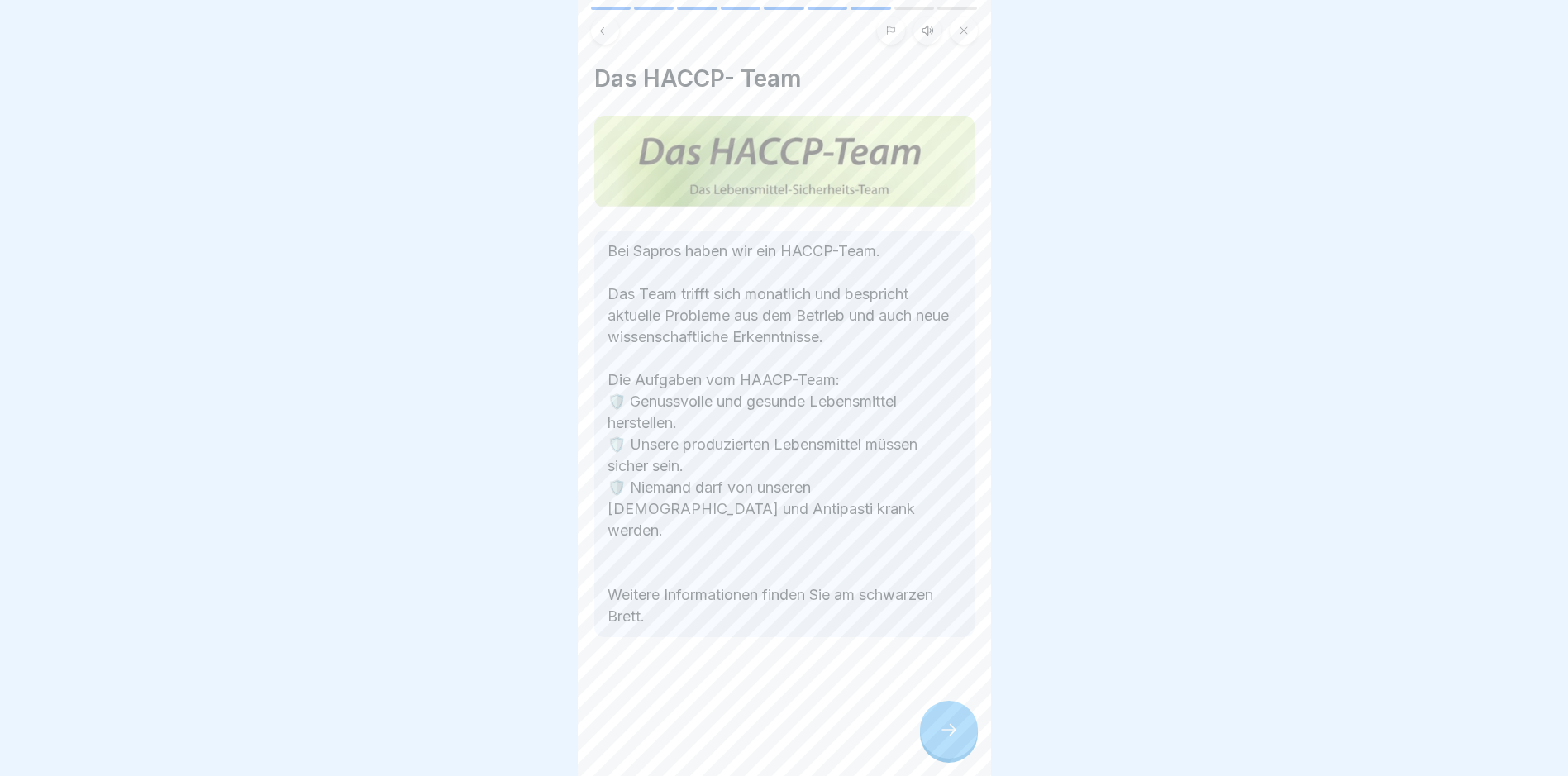
click at [749, 738] on icon at bounding box center [949, 730] width 20 height 20
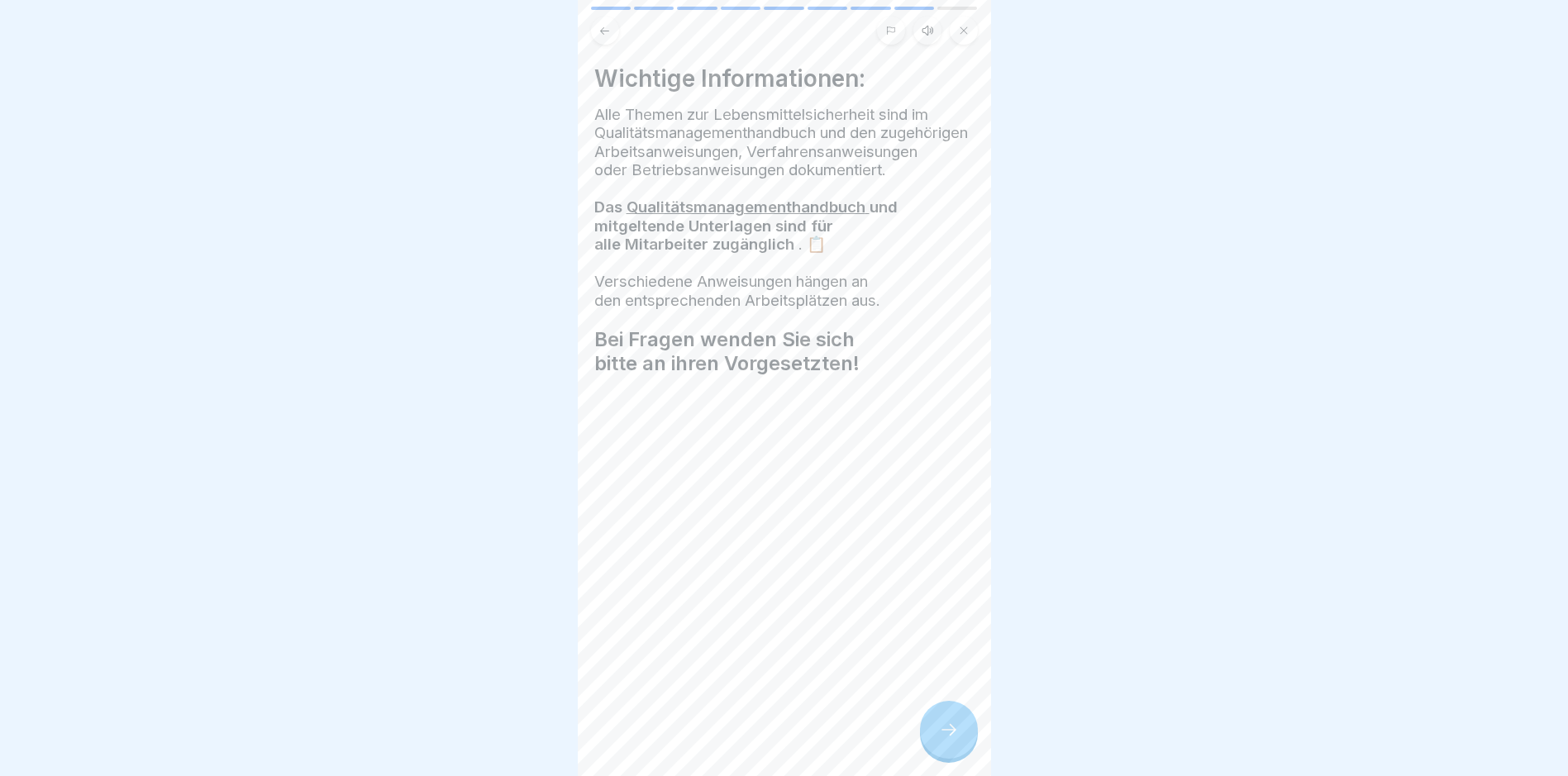
click at [749, 740] on icon at bounding box center [949, 730] width 20 height 20
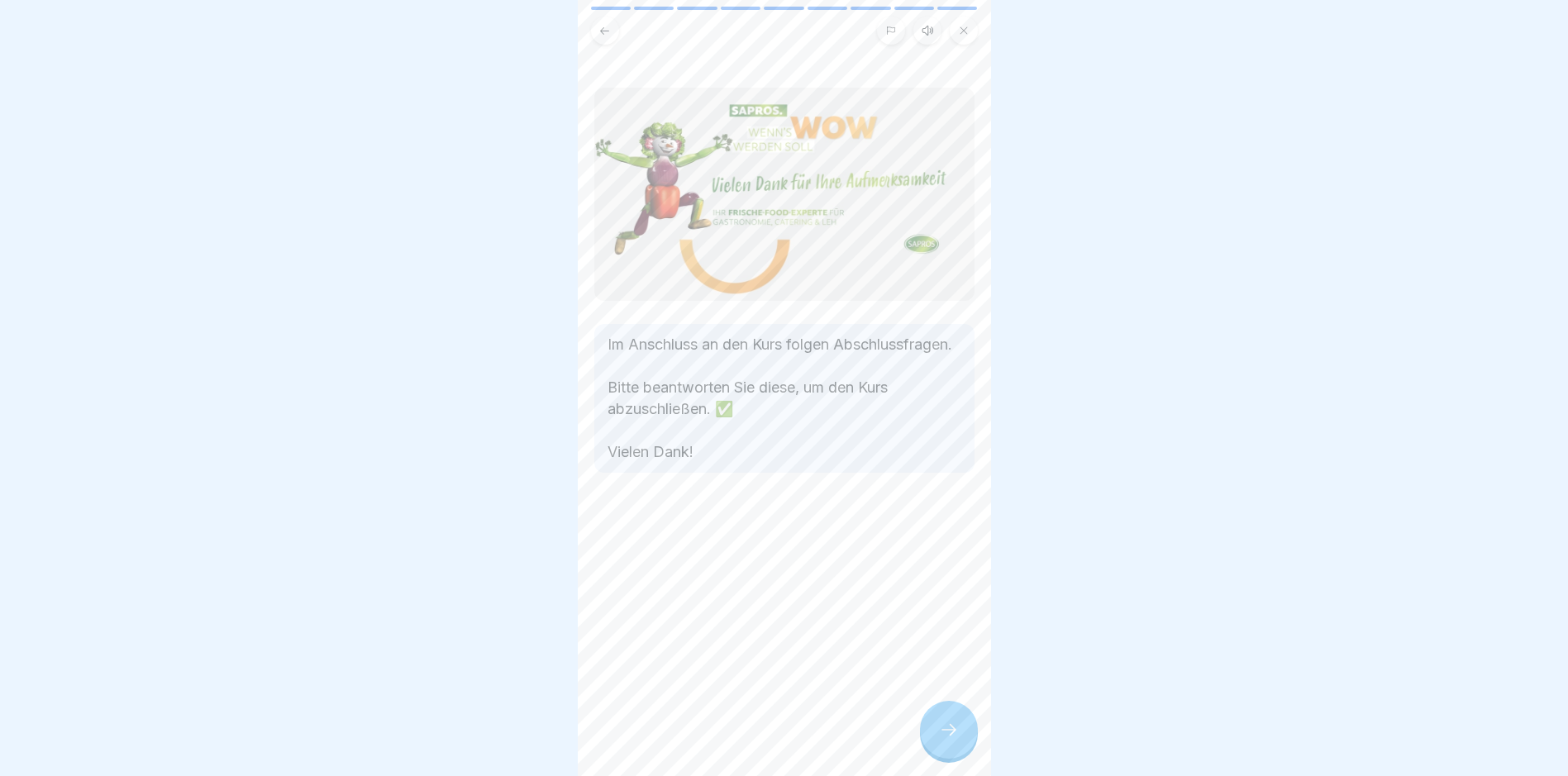
click at [749, 740] on icon at bounding box center [949, 730] width 20 height 20
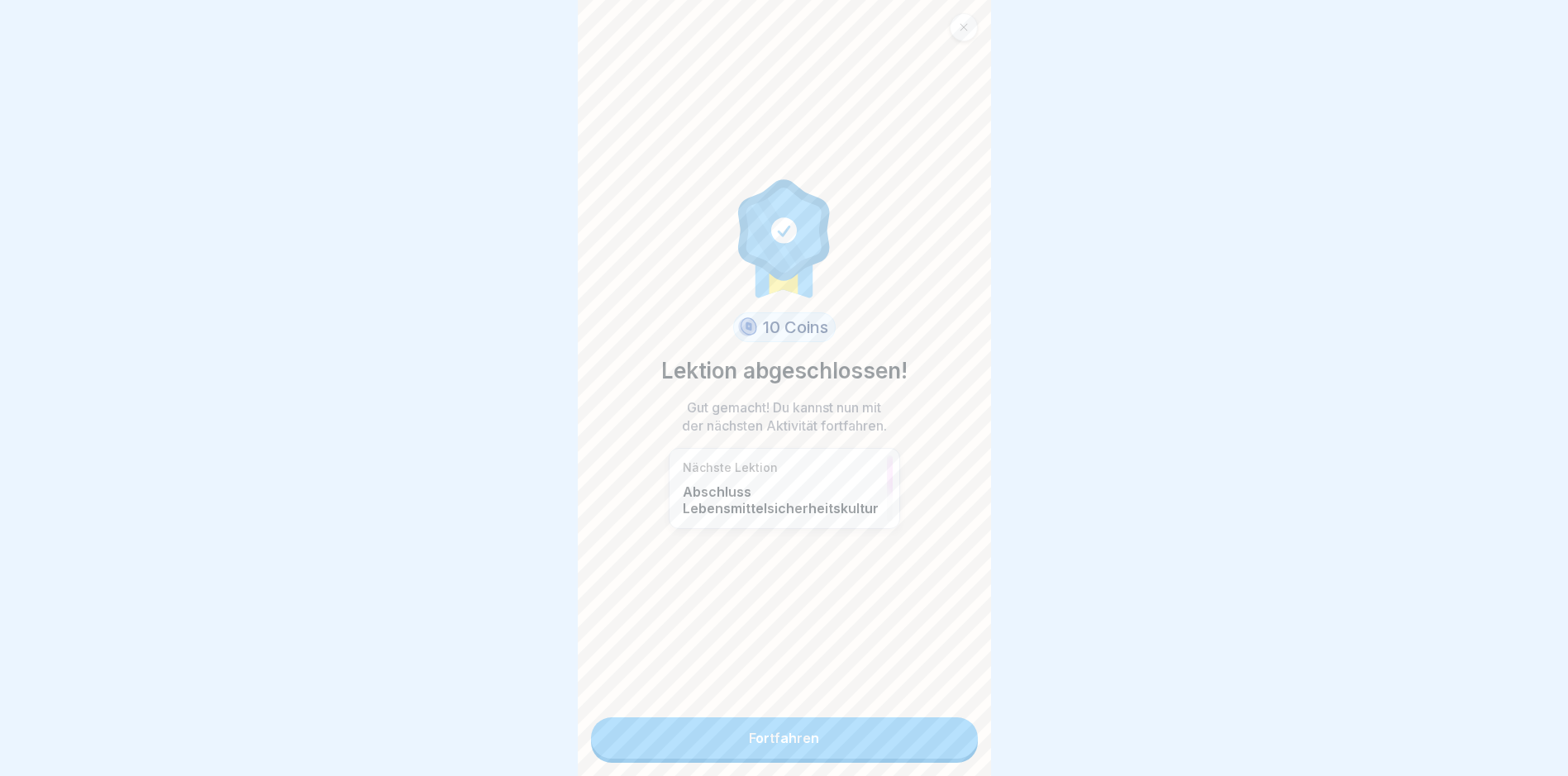
click at [749, 747] on link "Fortfahren" at bounding box center [785, 738] width 387 height 41
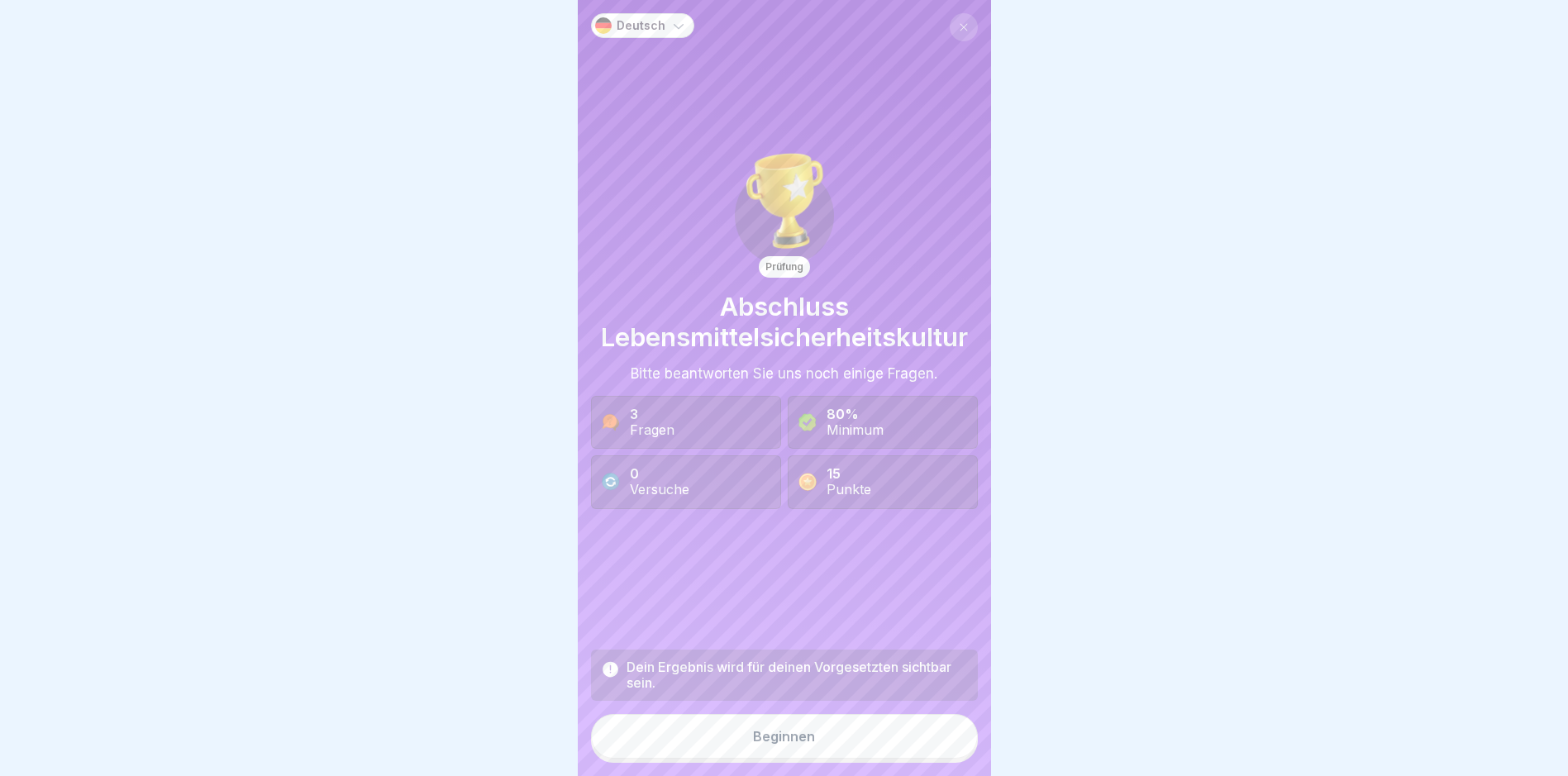
click at [749, 747] on button "Beginnen" at bounding box center [785, 736] width 387 height 44
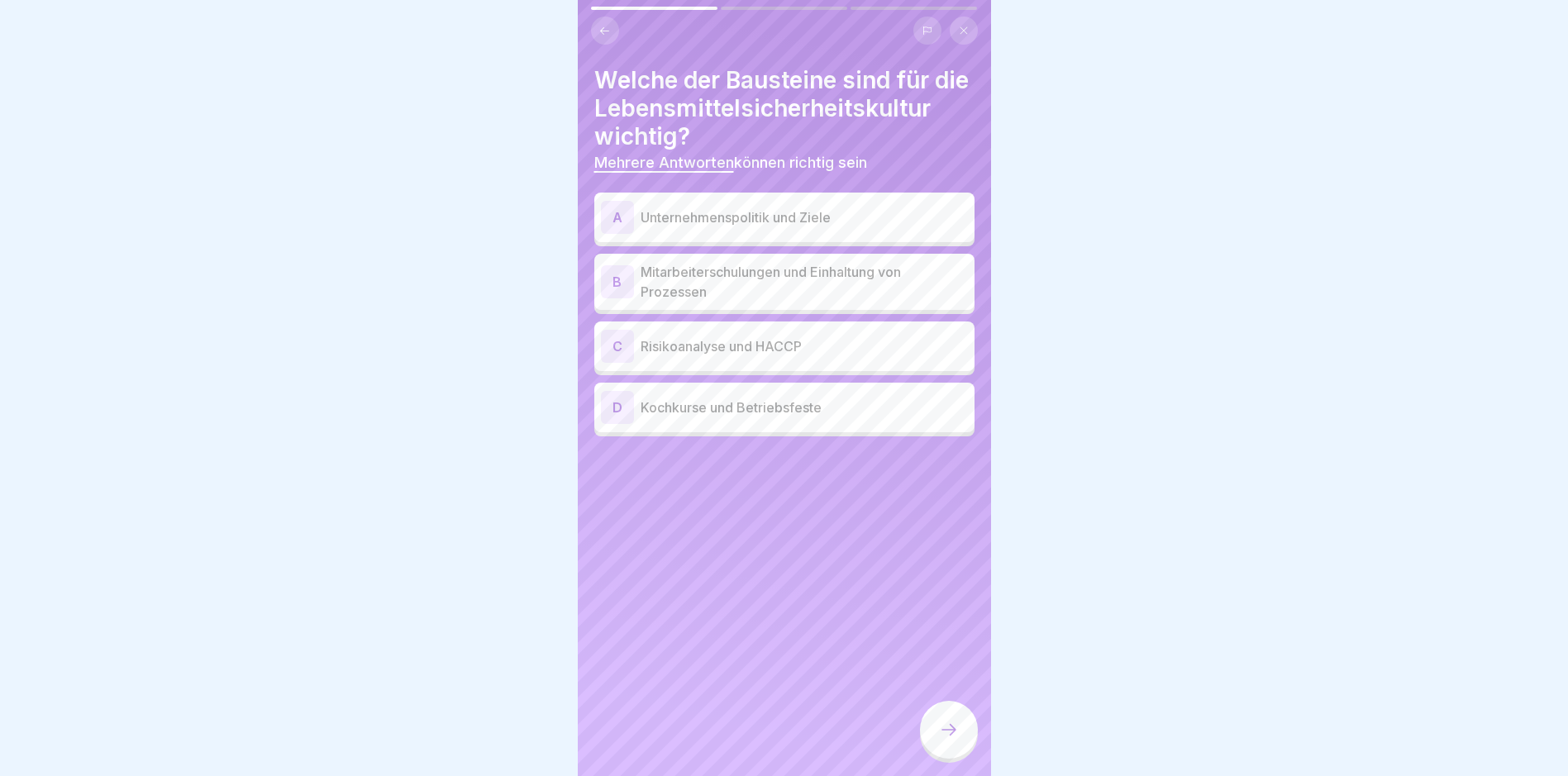
click at [749, 227] on p "Unternehmenspolitik und Ziele" at bounding box center [804, 217] width 327 height 20
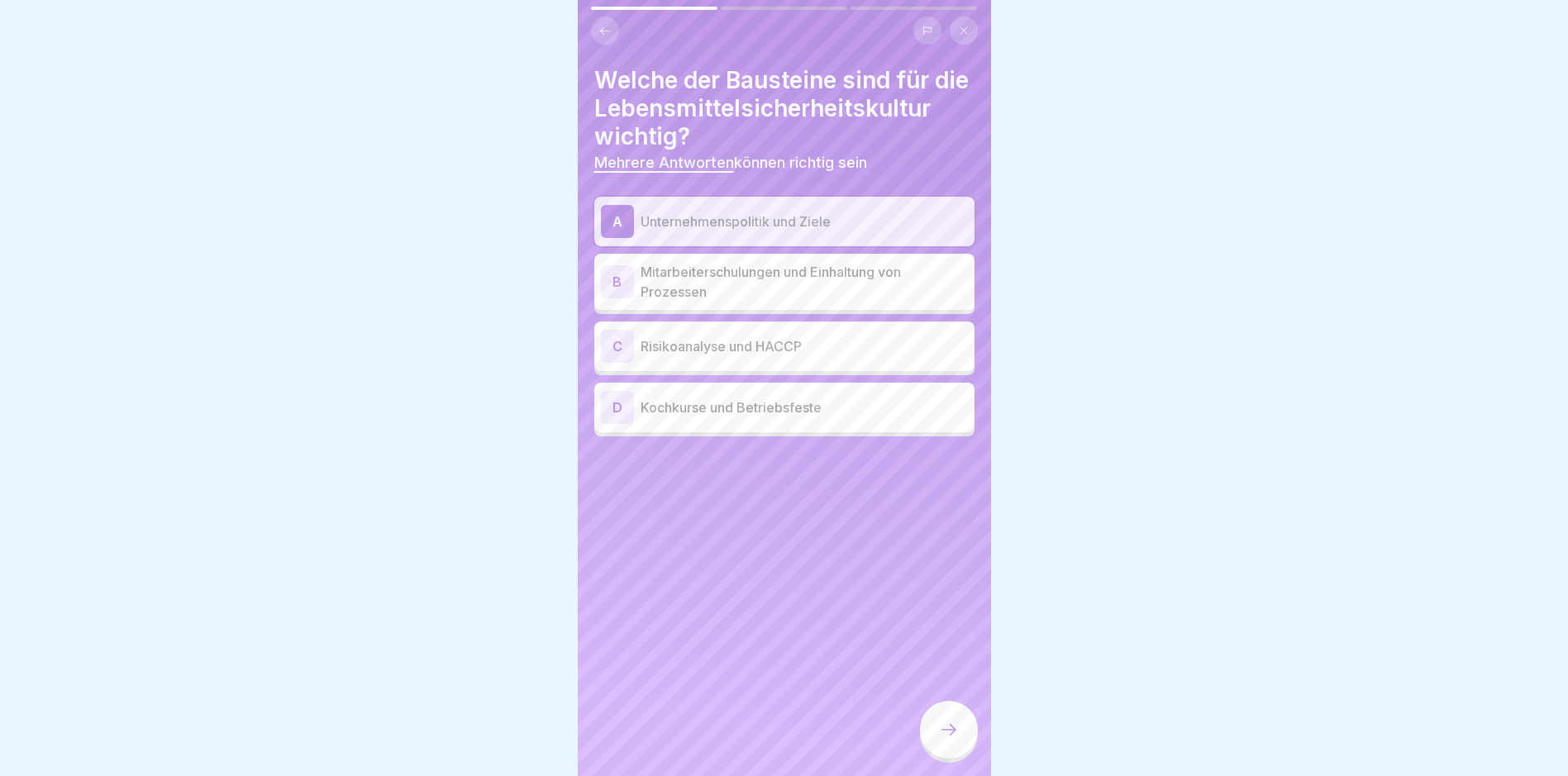
click at [749, 302] on p "Mitarbeiterschulungen und Einhaltung von Prozessen" at bounding box center [804, 282] width 327 height 39
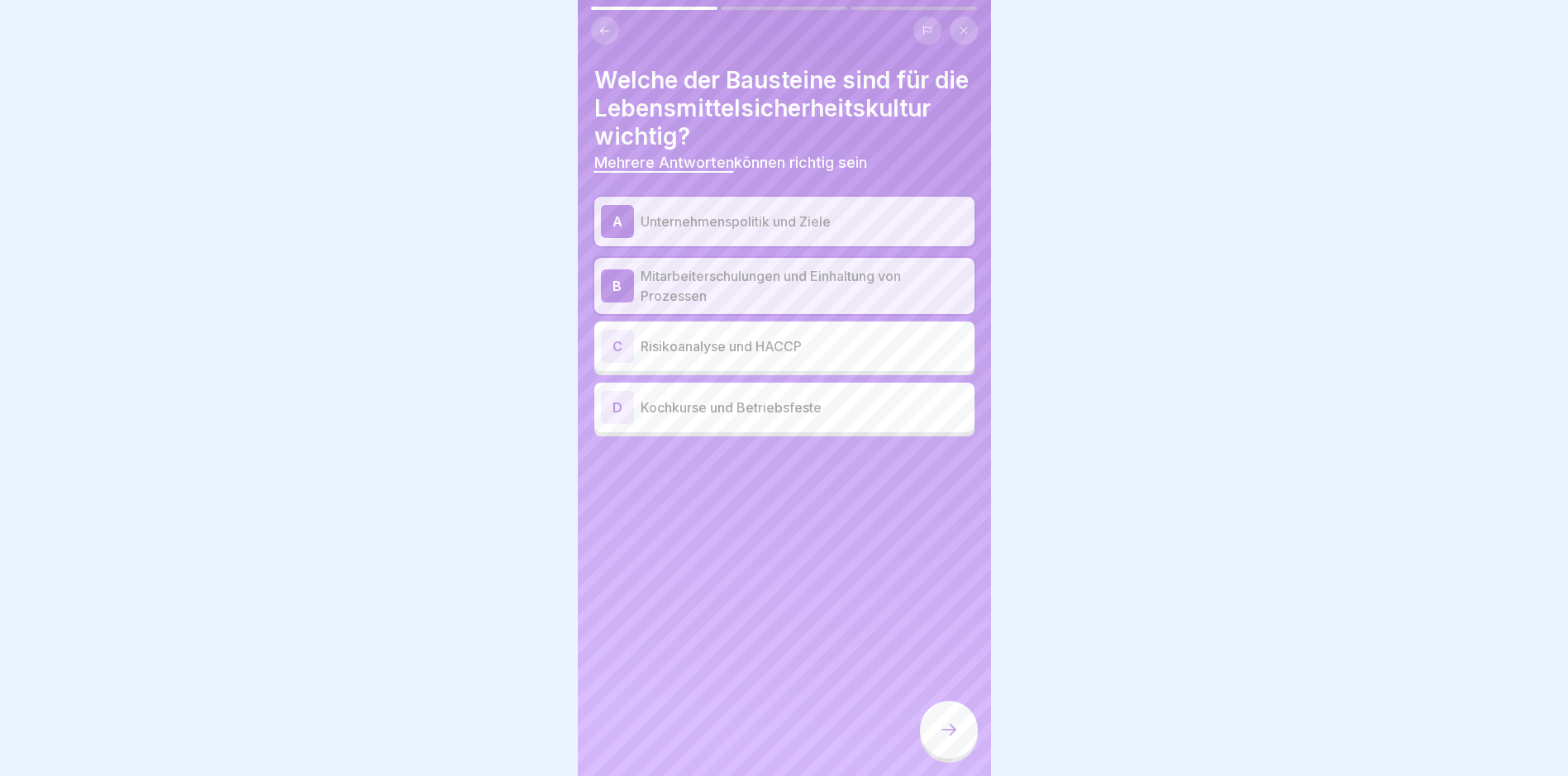
click at [749, 357] on p "Risikoanalyse und HACCP" at bounding box center [804, 347] width 327 height 20
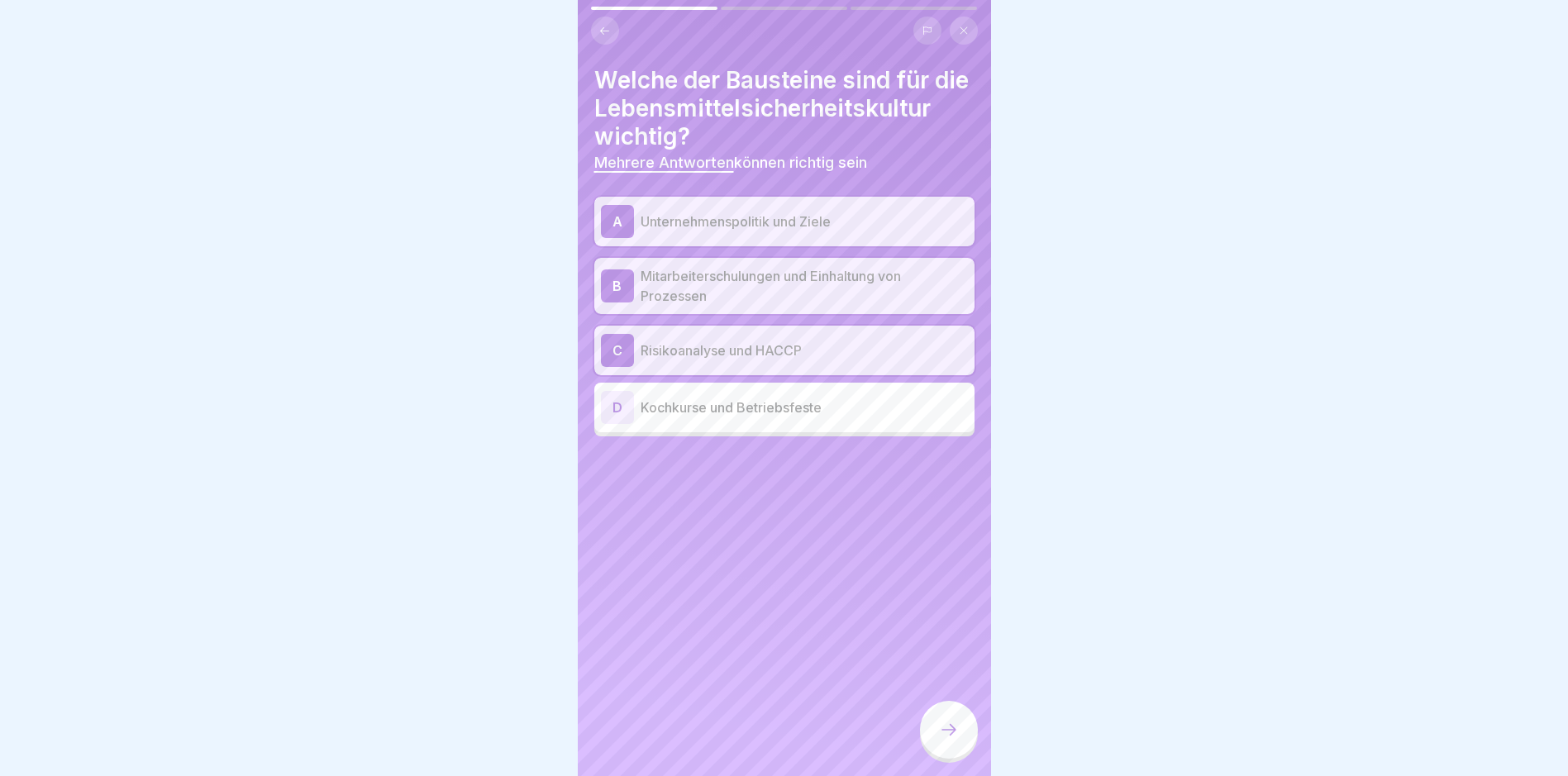
click at [749, 740] on icon at bounding box center [949, 730] width 20 height 20
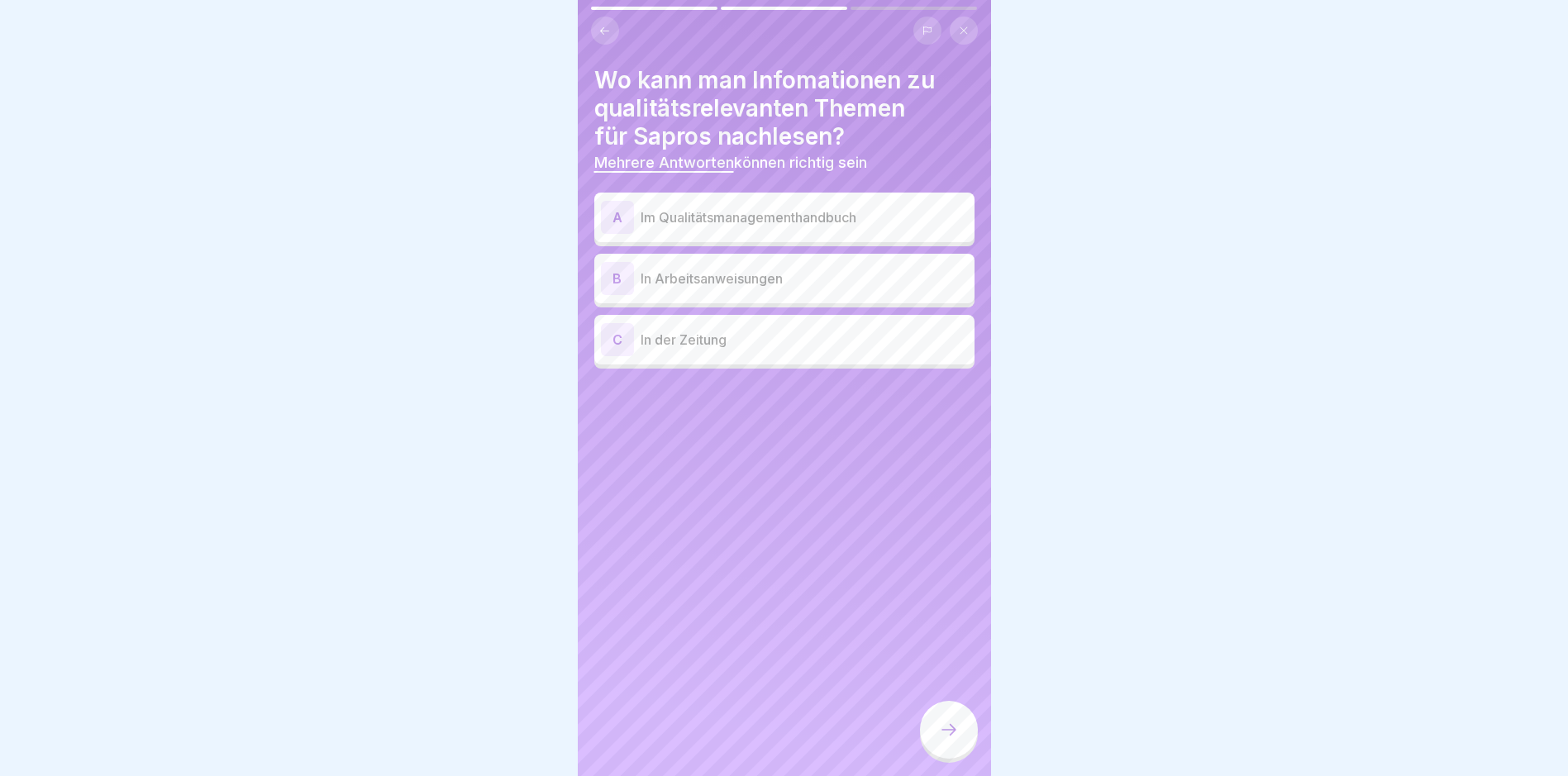
click at [749, 216] on p "Im Qualitätsmanagementhandbuch" at bounding box center [804, 217] width 327 height 20
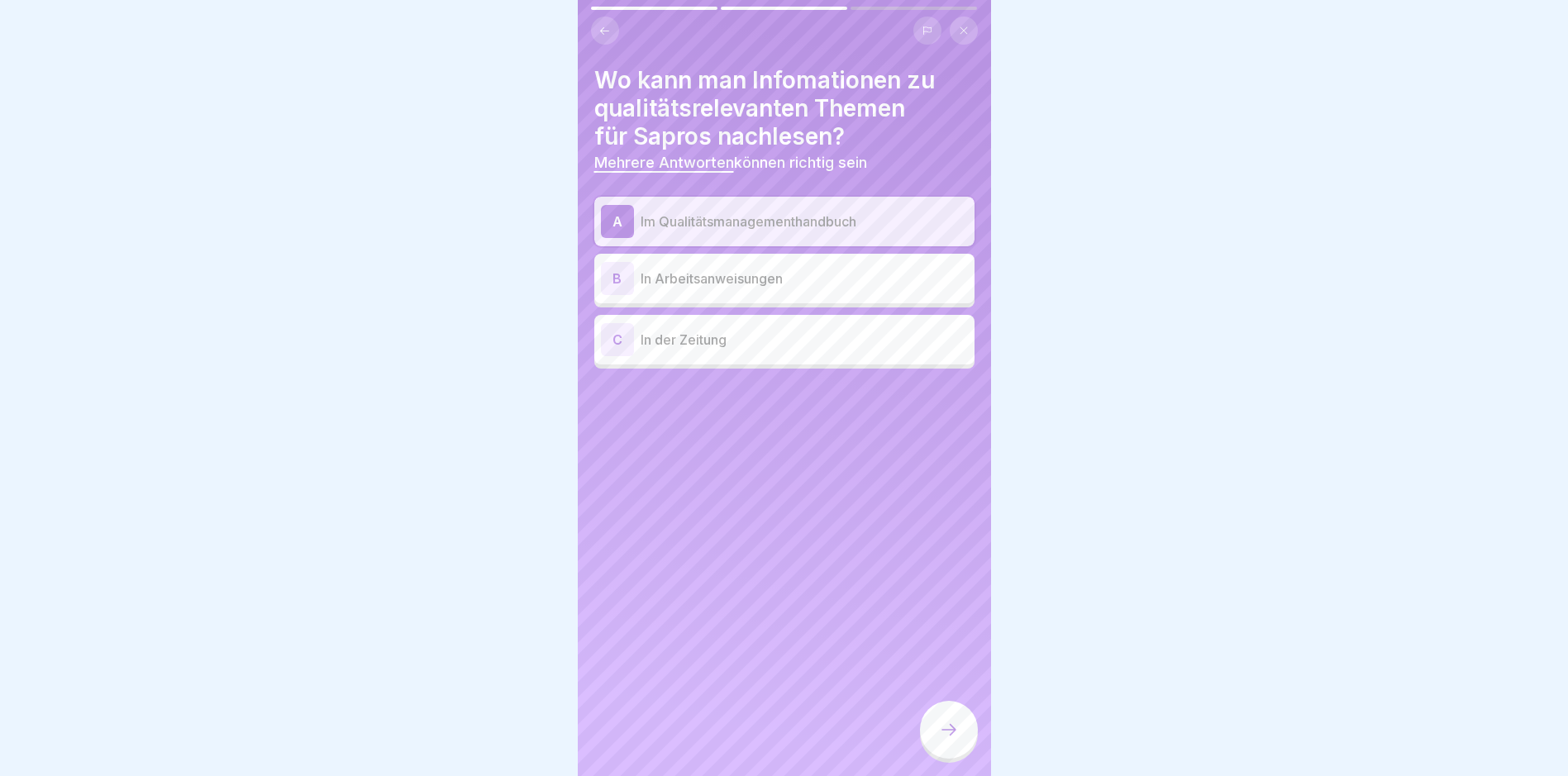
click at [749, 275] on p "In Arbeitsanweisungen" at bounding box center [804, 279] width 327 height 20
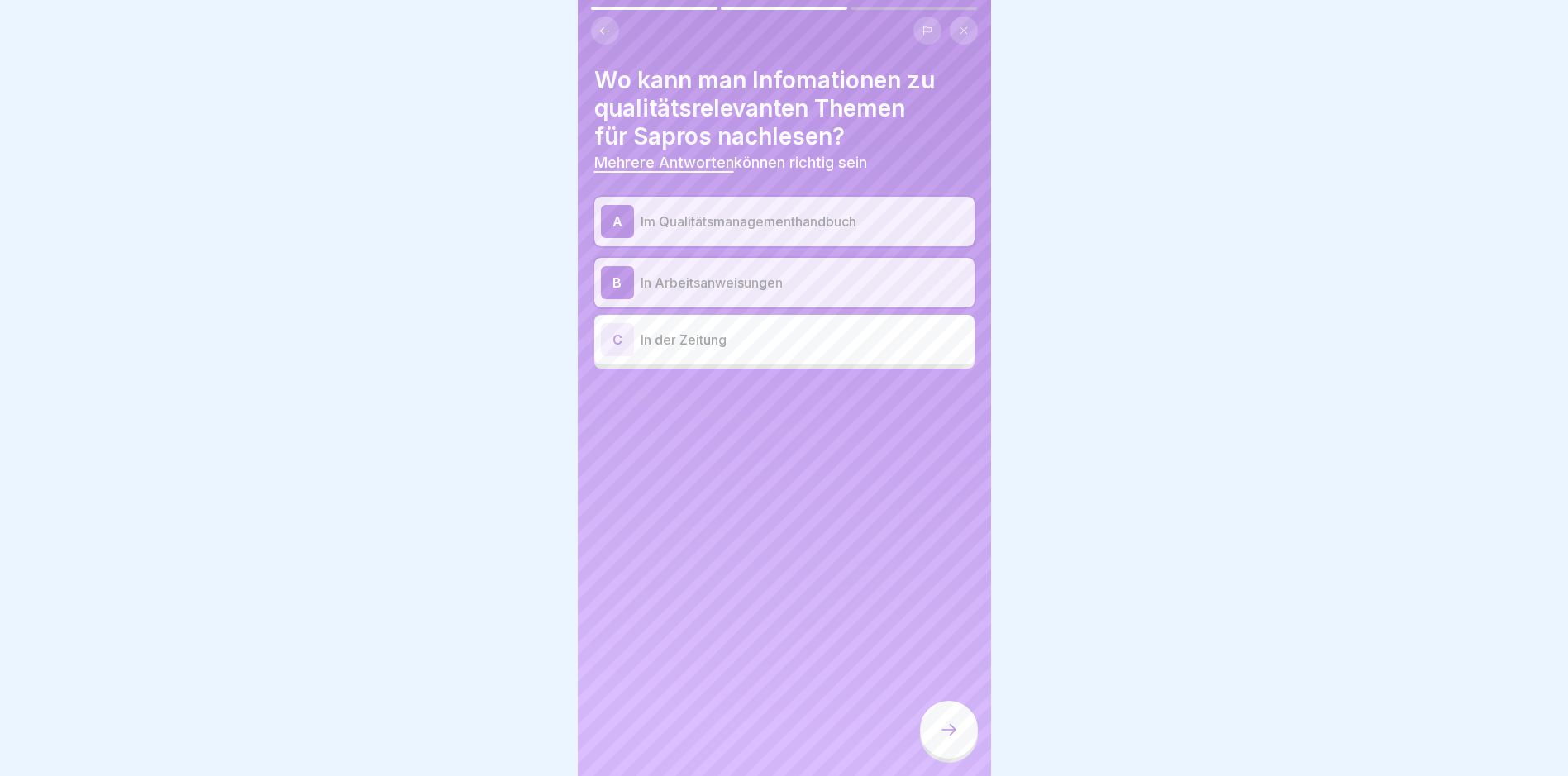
click at [749, 740] on icon at bounding box center [949, 730] width 20 height 20
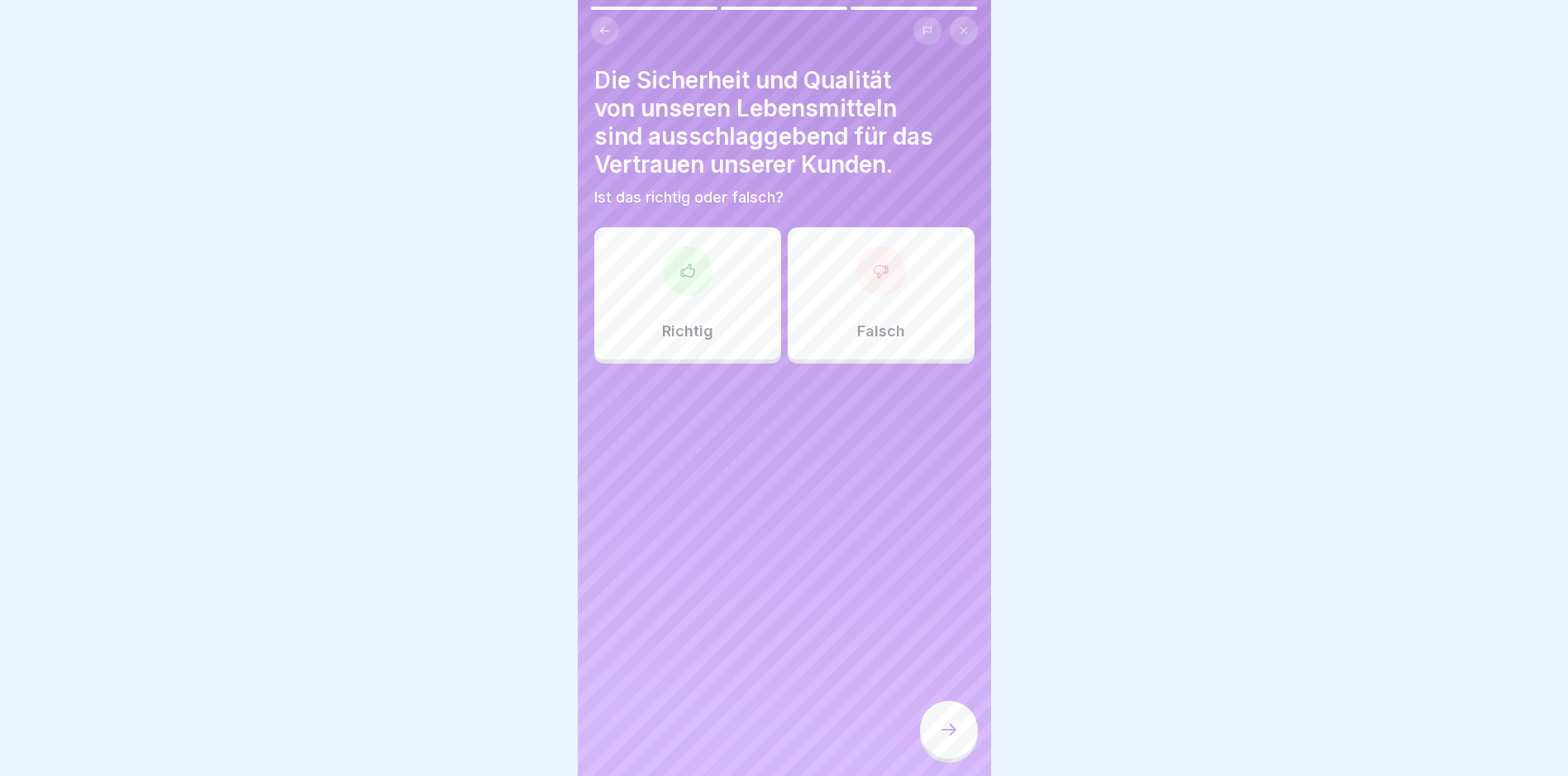
click at [700, 304] on div "Richtig" at bounding box center [688, 293] width 187 height 133
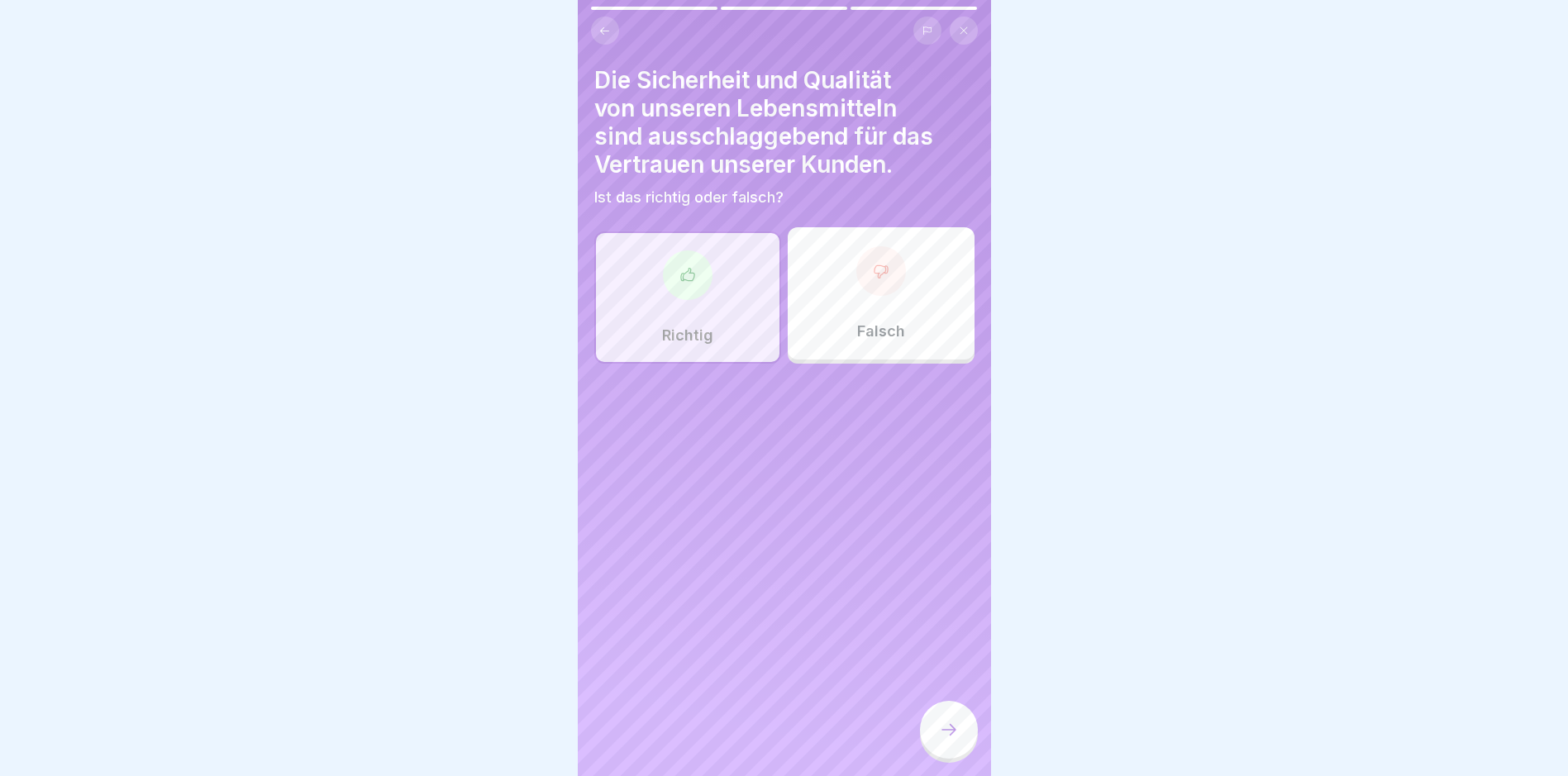
click at [749, 740] on icon at bounding box center [949, 730] width 20 height 20
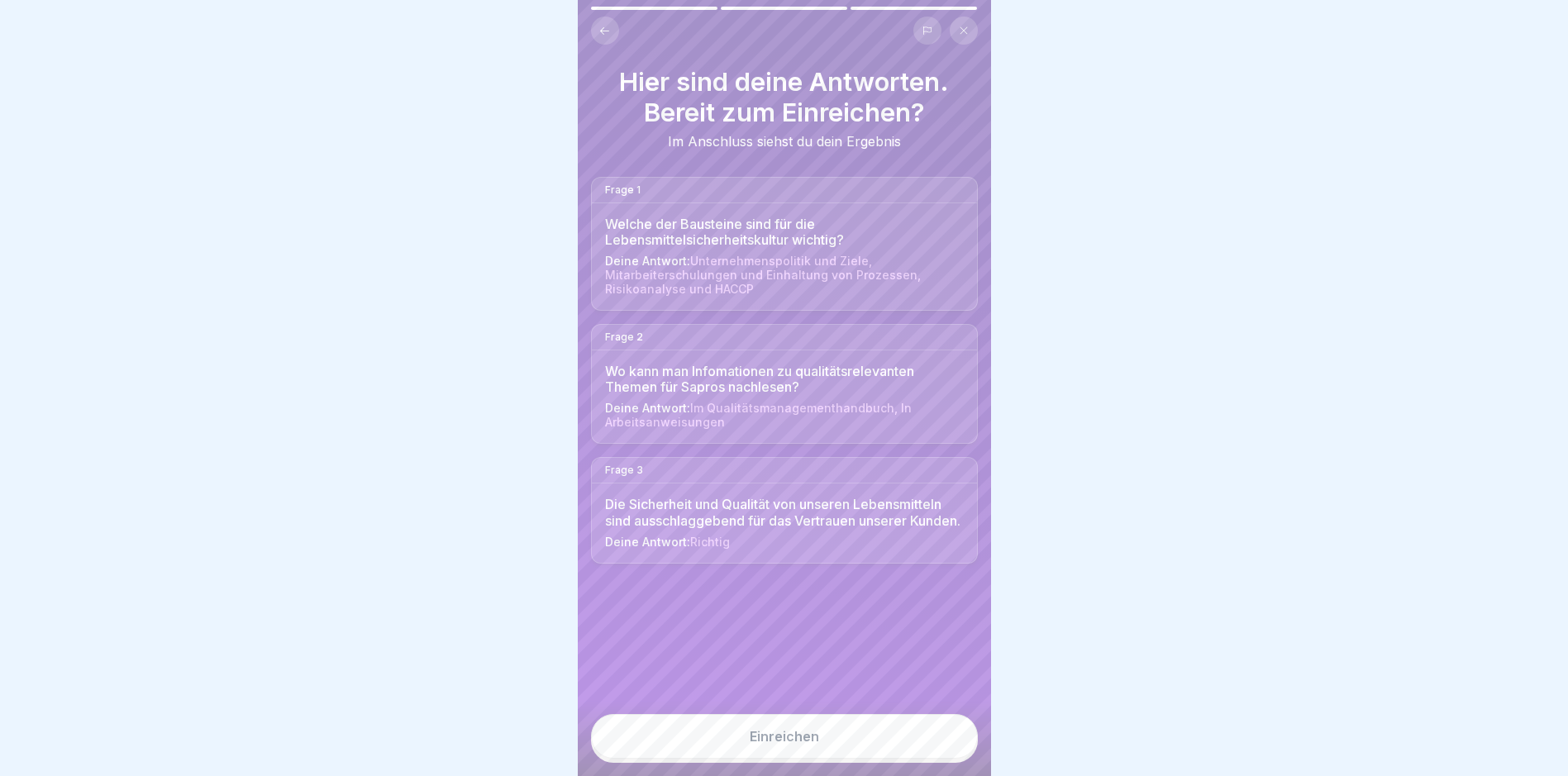
click at [749, 744] on button "Einreichen" at bounding box center [785, 736] width 387 height 44
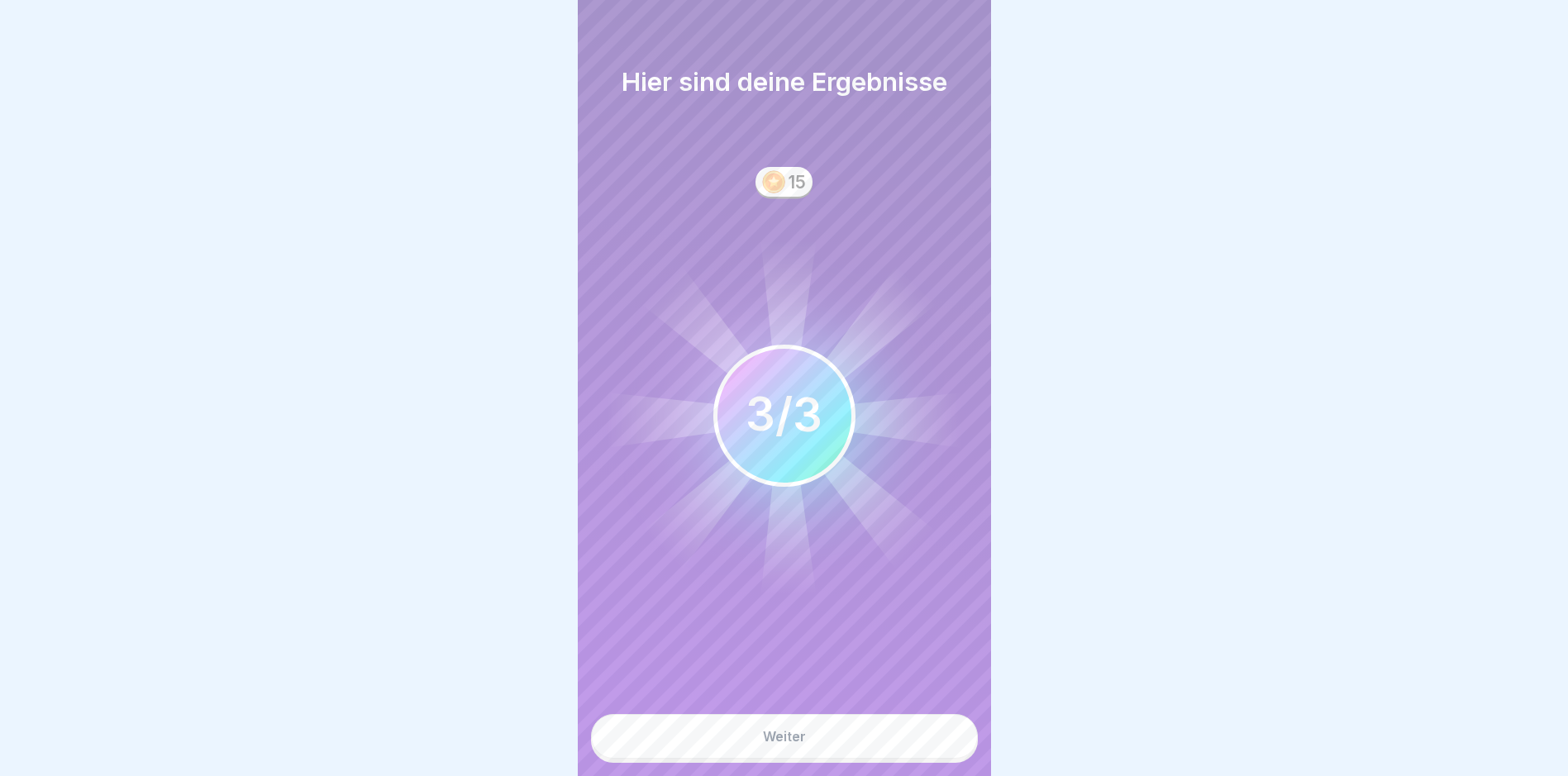
click at [749, 744] on button "Weiter" at bounding box center [785, 736] width 387 height 44
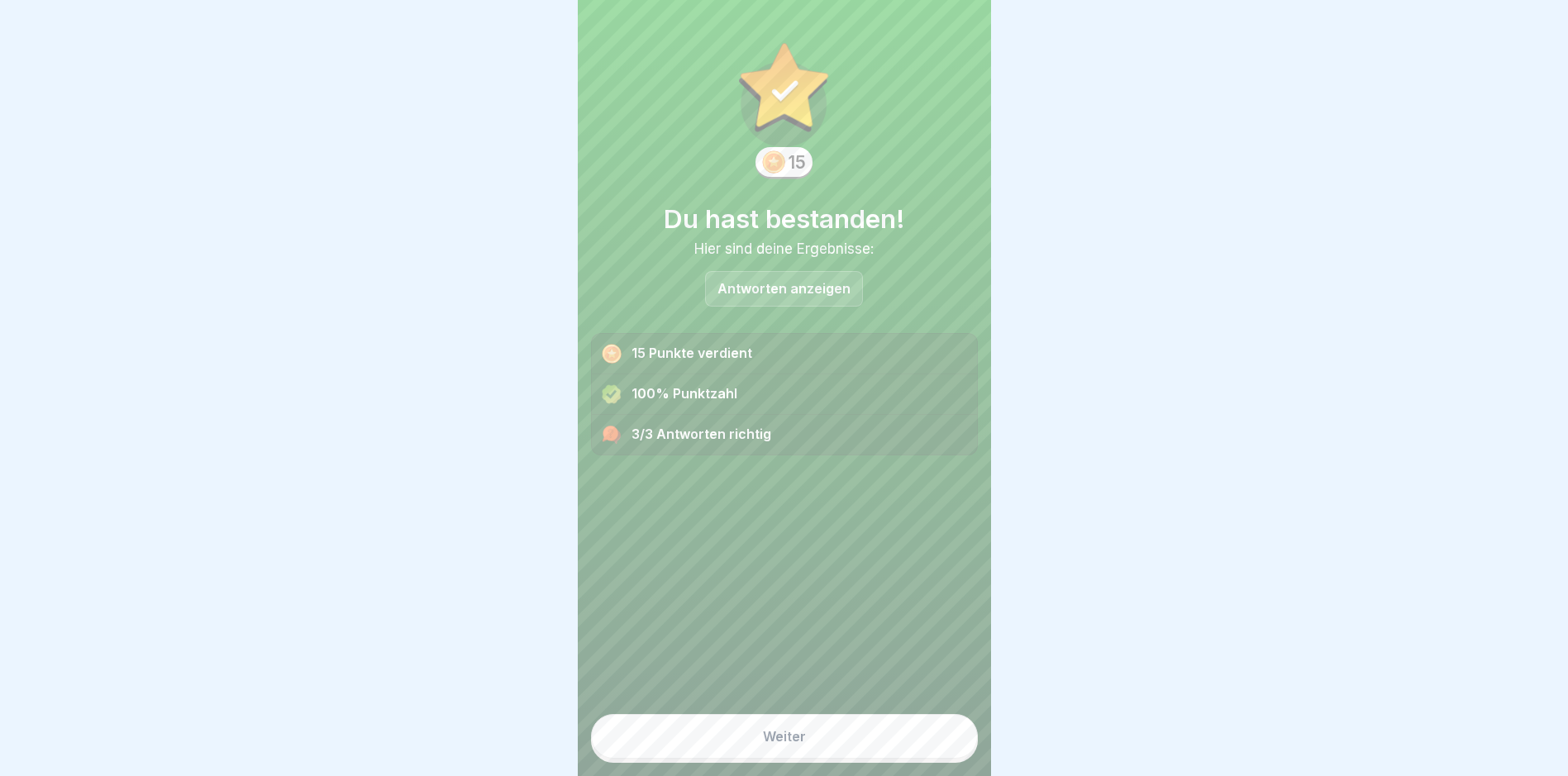
click at [749, 744] on button "Weiter" at bounding box center [785, 736] width 387 height 44
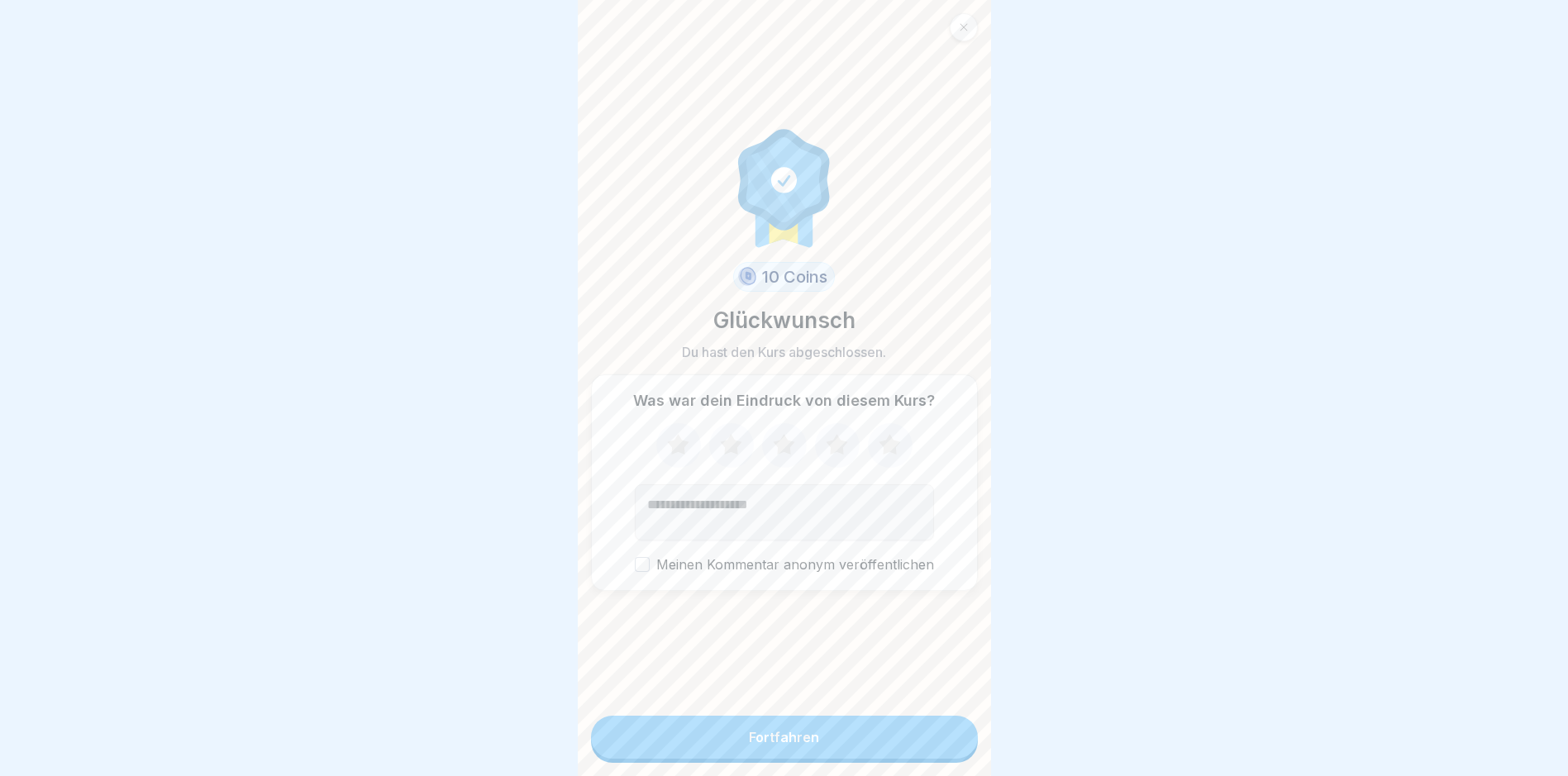
click at [749, 745] on button "Fortfahren" at bounding box center [785, 738] width 387 height 43
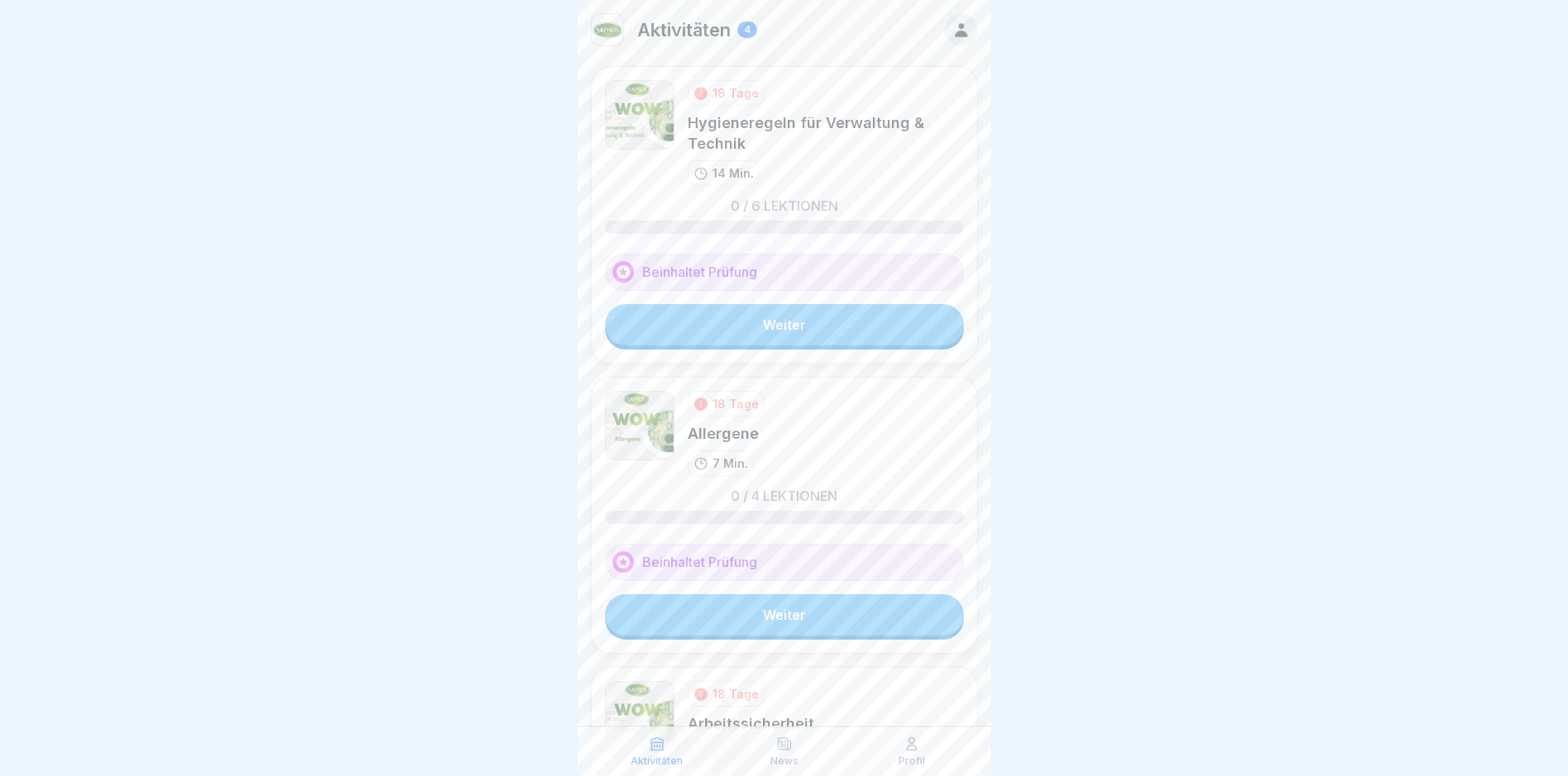
click at [749, 323] on link "Weiter" at bounding box center [784, 325] width 359 height 41
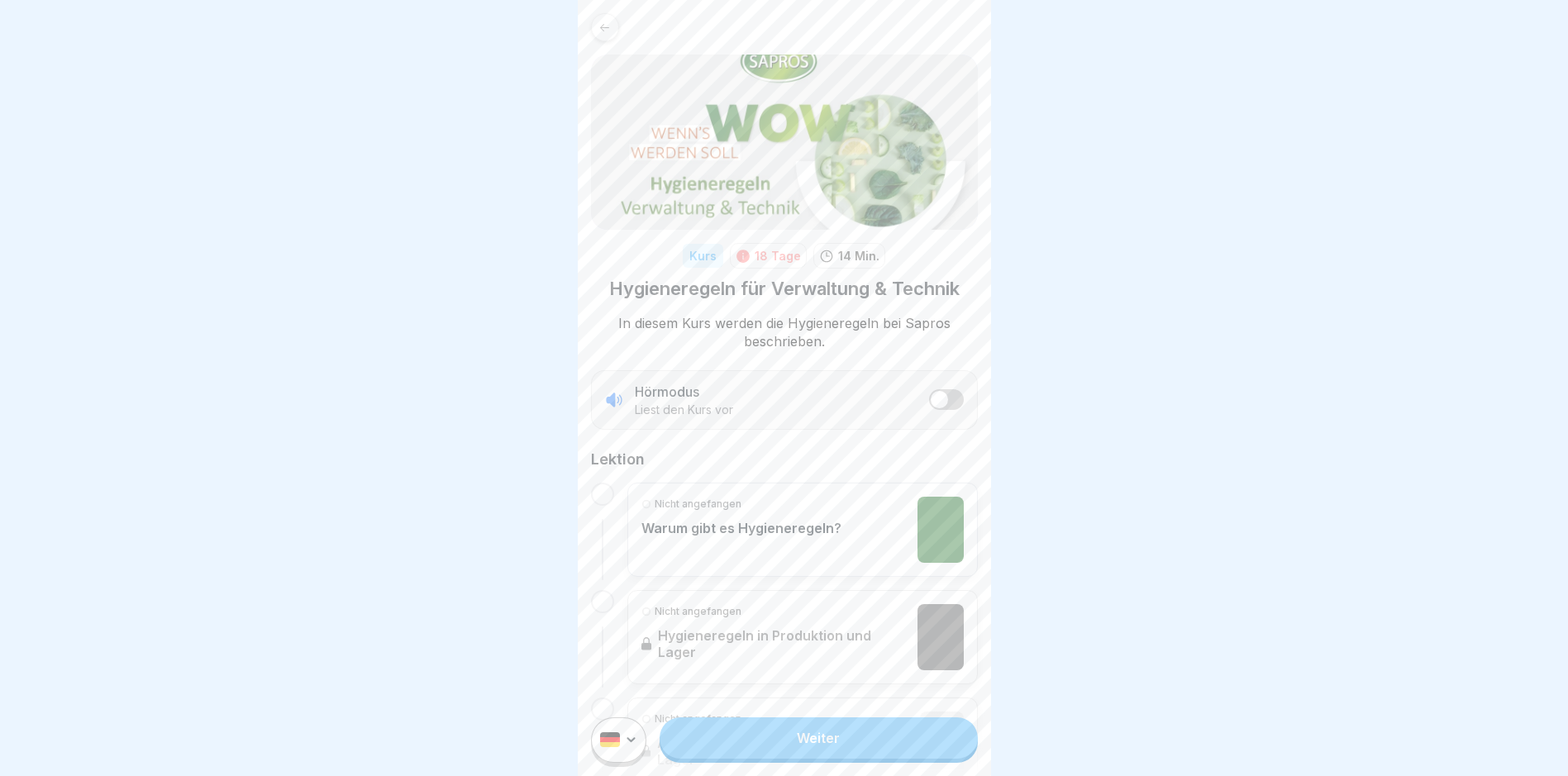
click at [749, 747] on link "Weiter" at bounding box center [818, 738] width 317 height 41
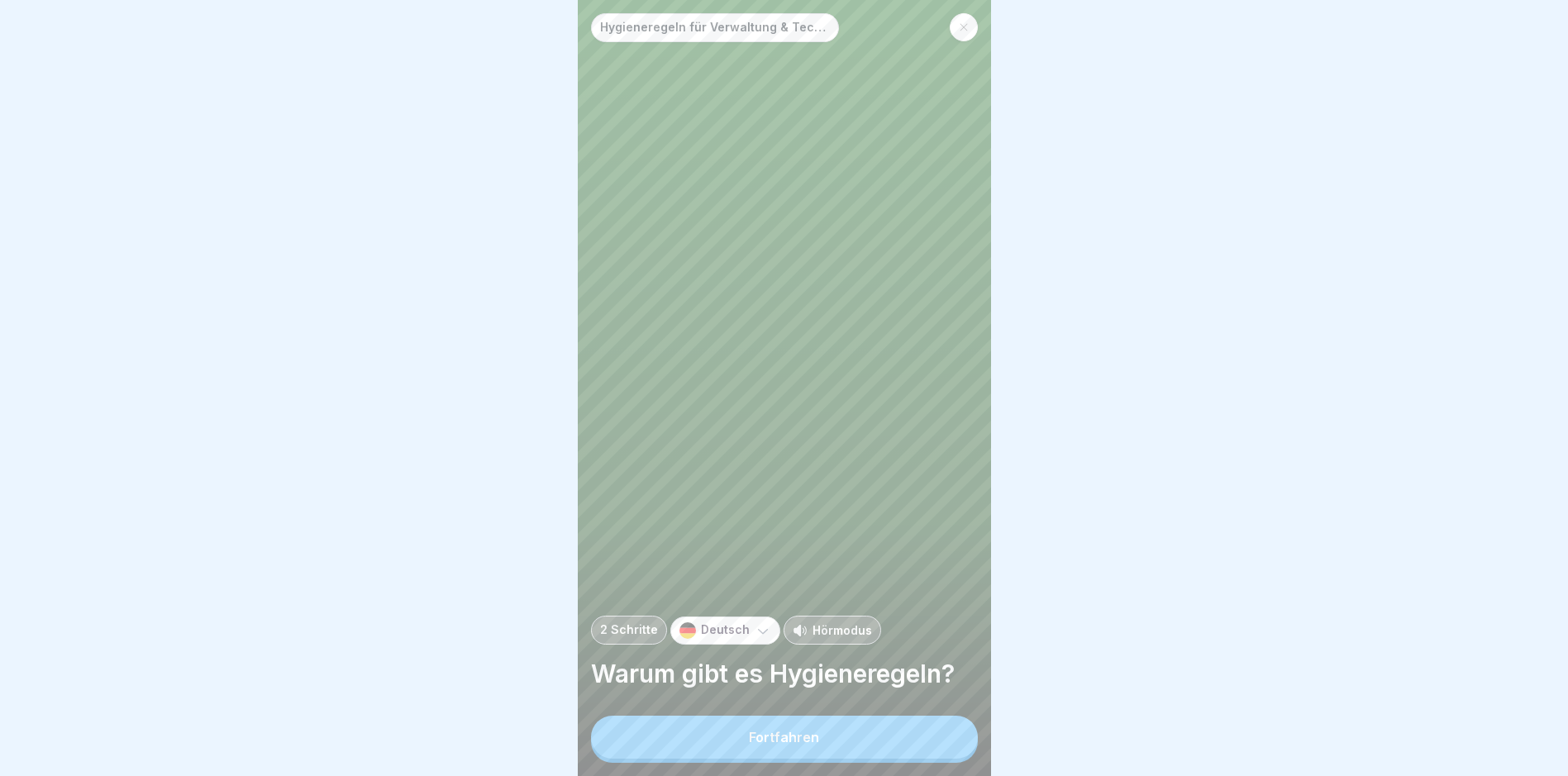
click at [749, 745] on div "Fortfahren" at bounding box center [784, 737] width 71 height 15
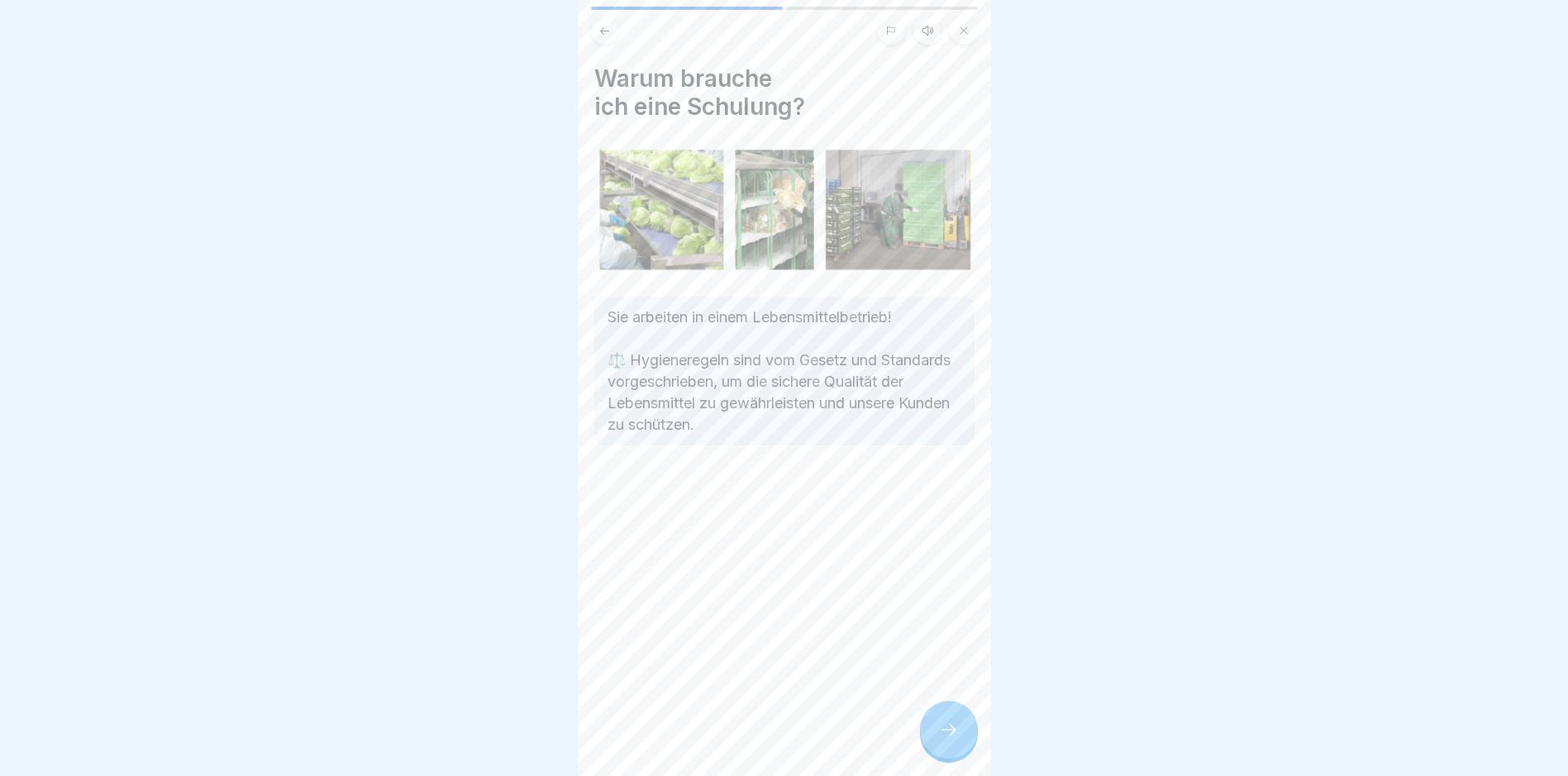
click at [749, 738] on icon at bounding box center [949, 730] width 20 height 20
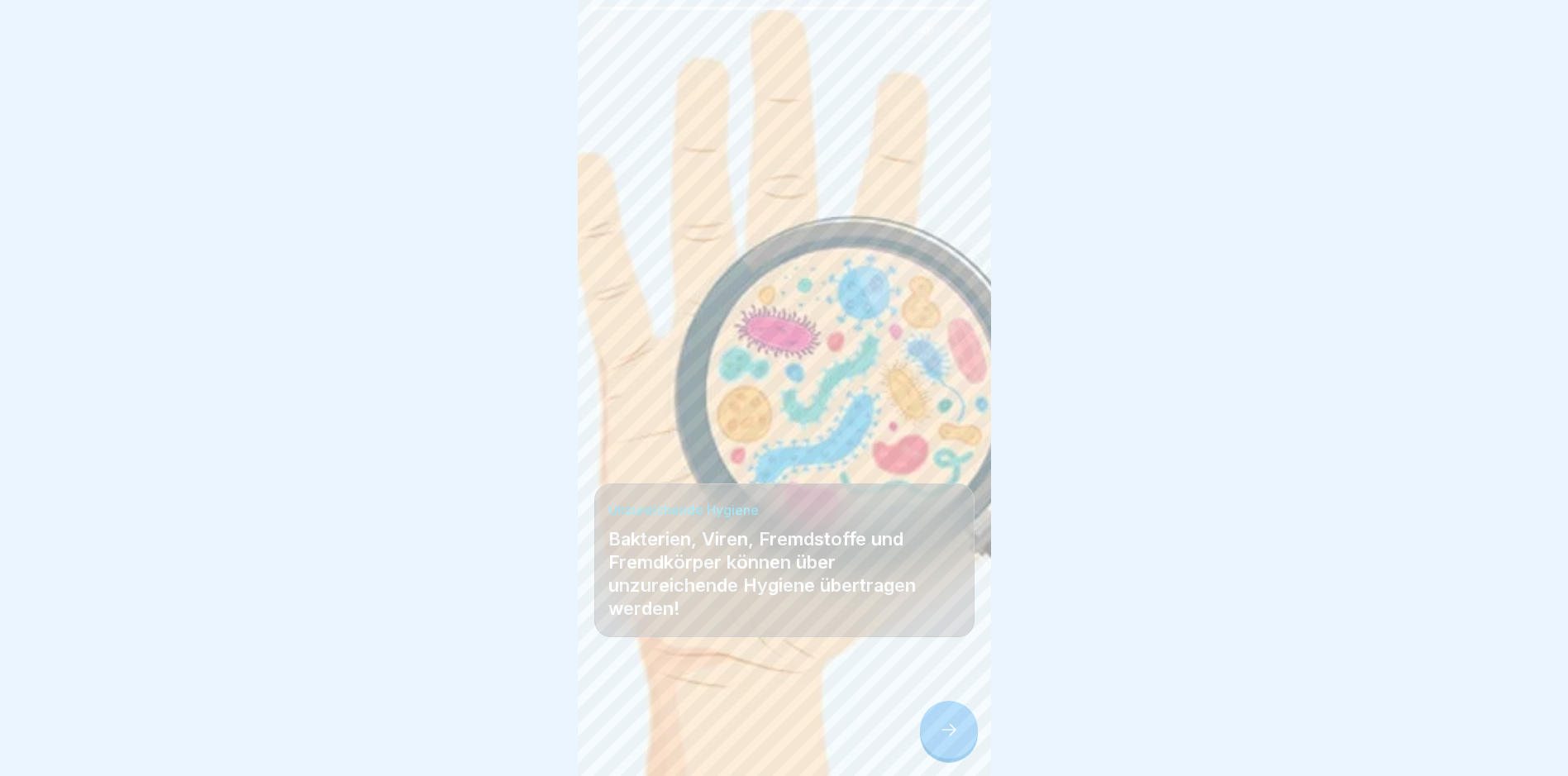
click at [749, 735] on icon at bounding box center [949, 730] width 20 height 20
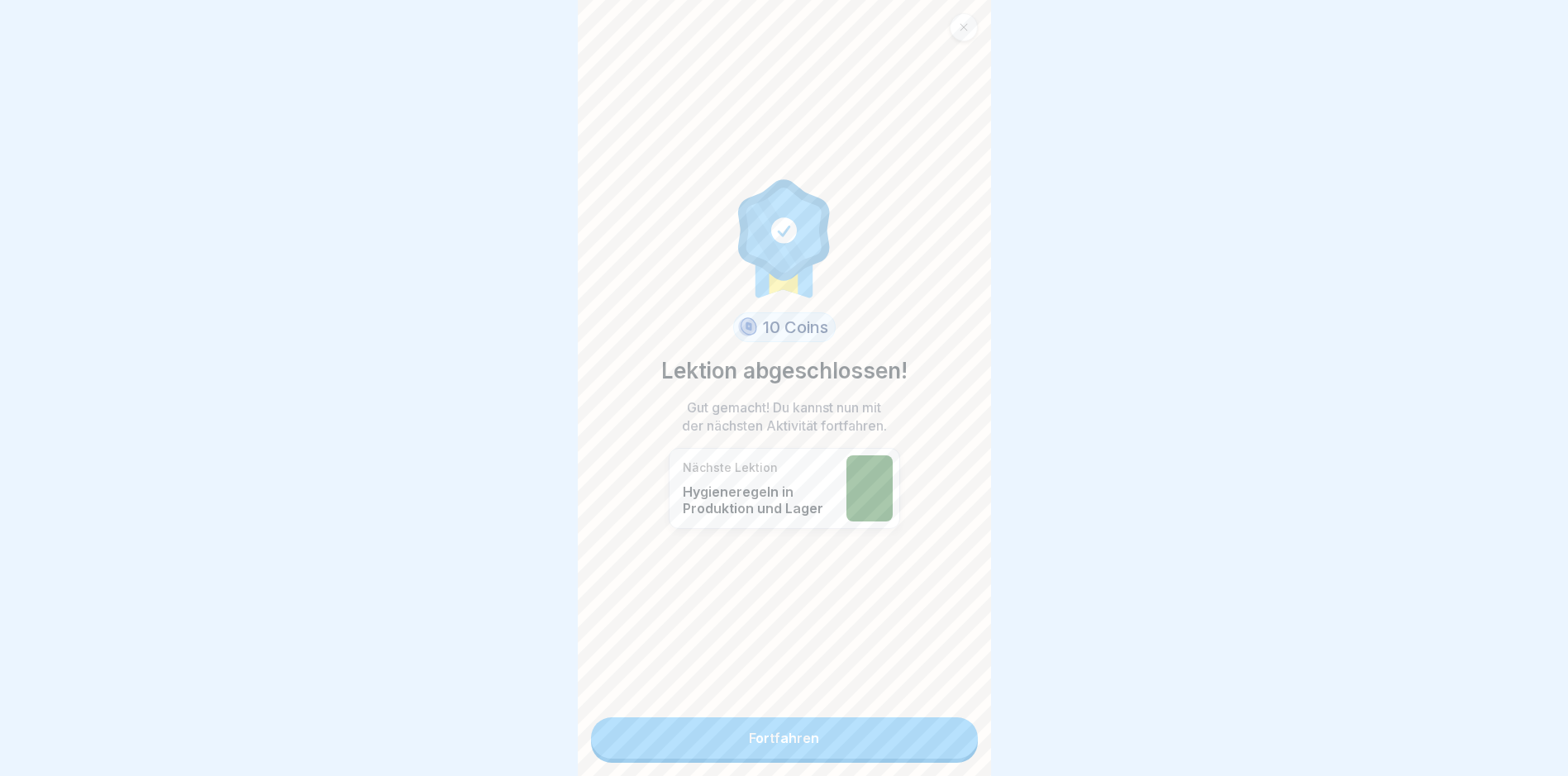
click at [749, 741] on link "Fortfahren" at bounding box center [785, 738] width 387 height 41
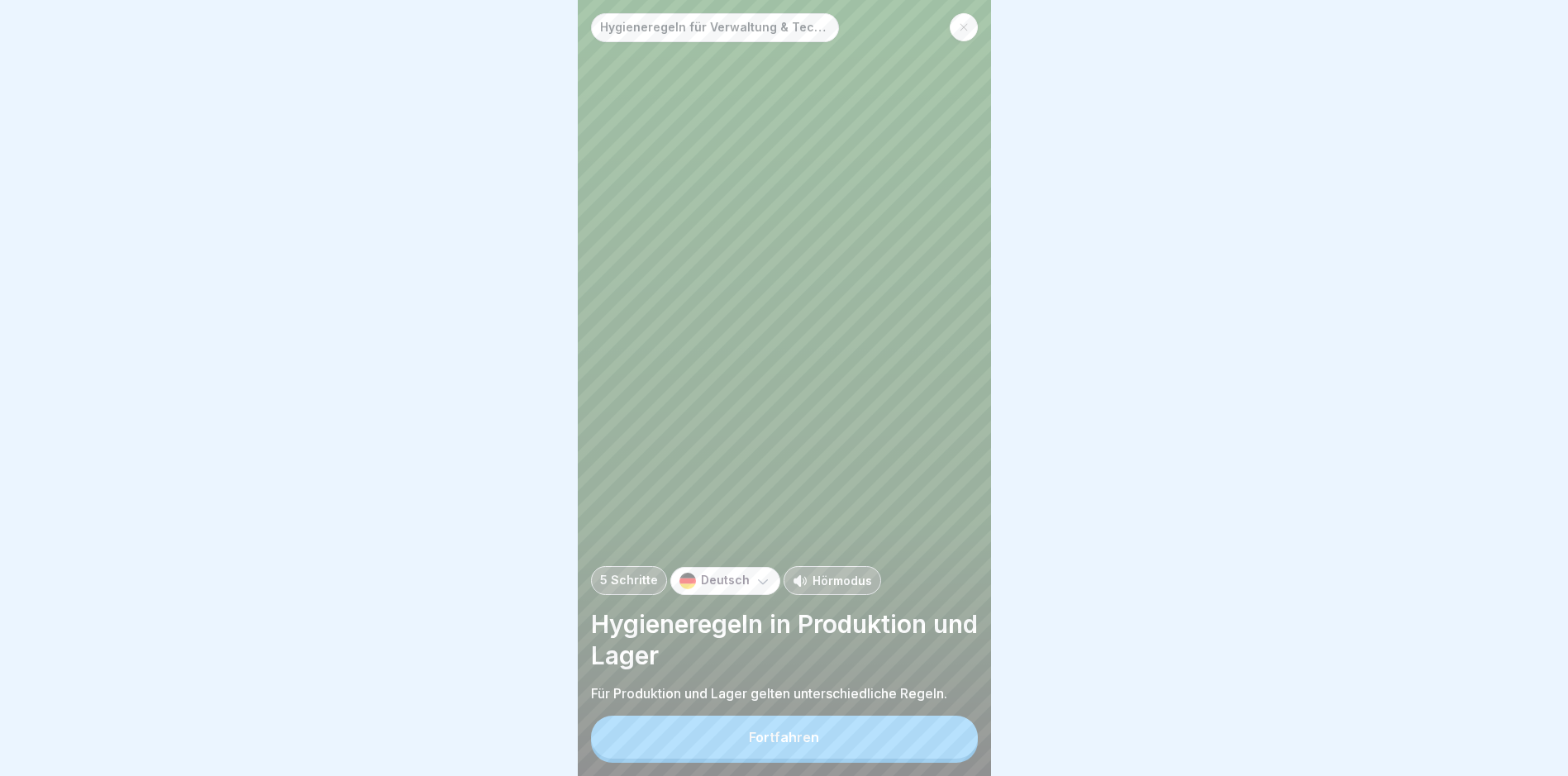
click at [749, 741] on button "Fortfahren" at bounding box center [785, 738] width 387 height 43
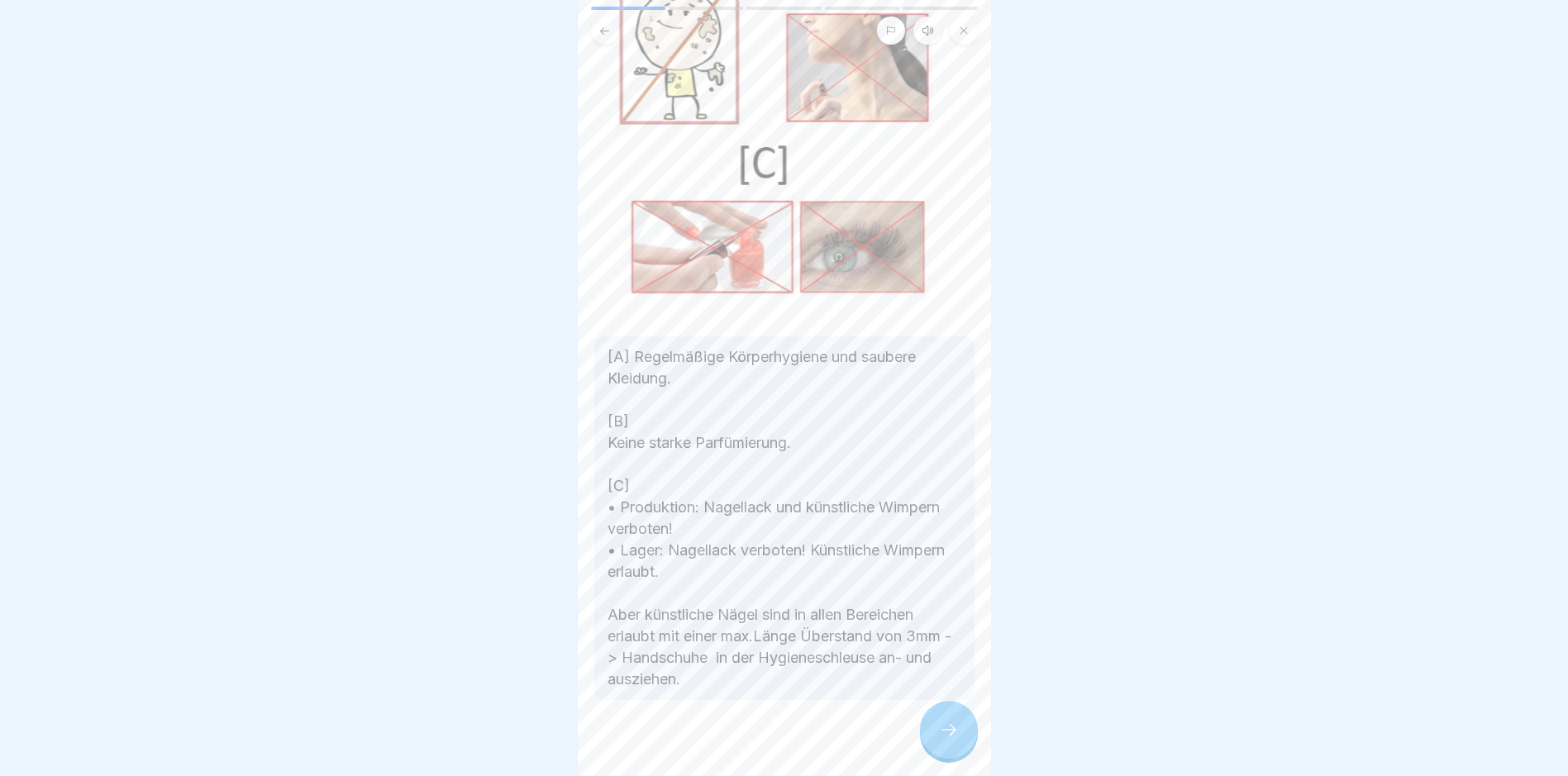
scroll to position [216, 0]
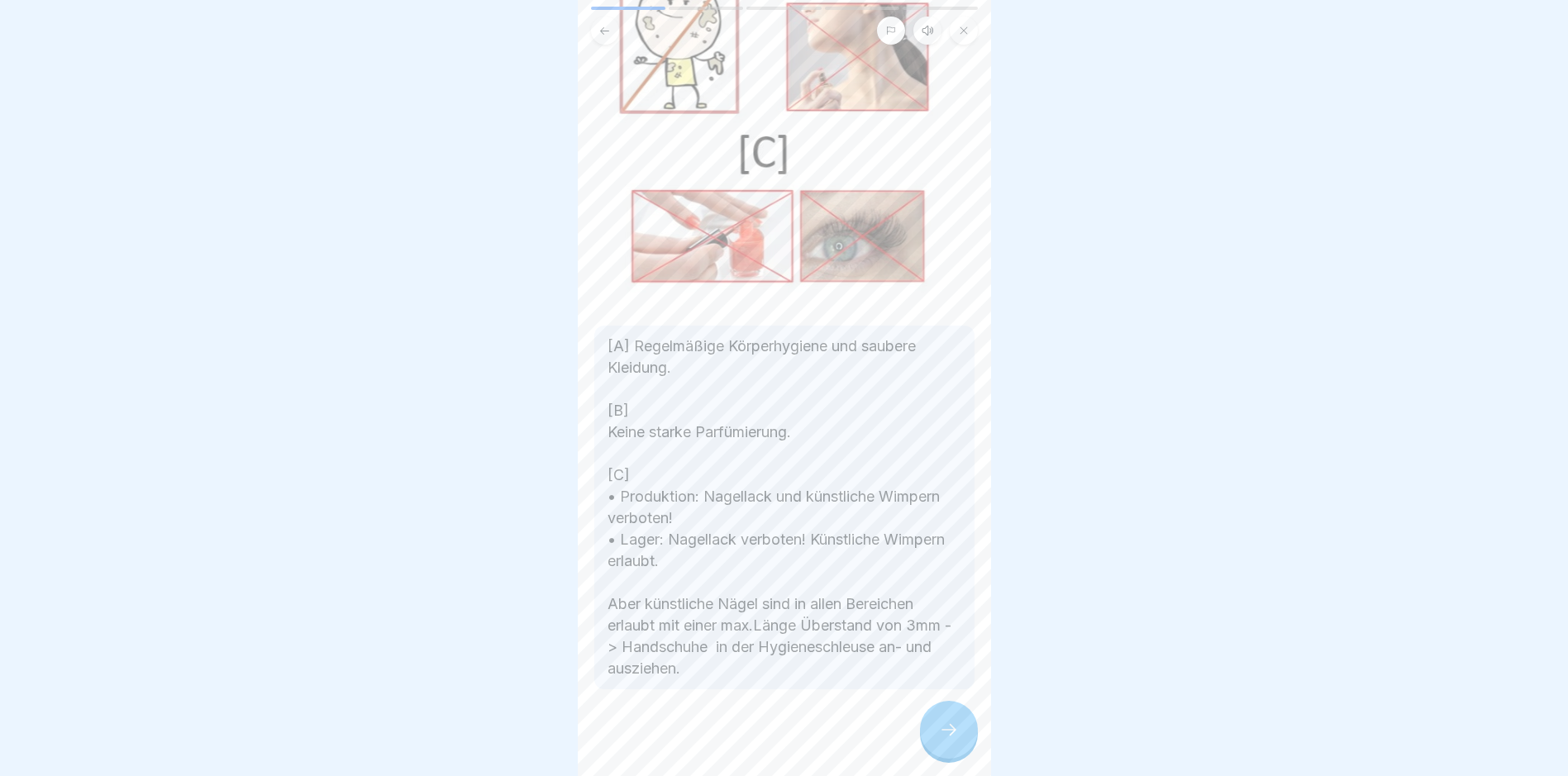
click at [749, 740] on icon at bounding box center [949, 730] width 20 height 20
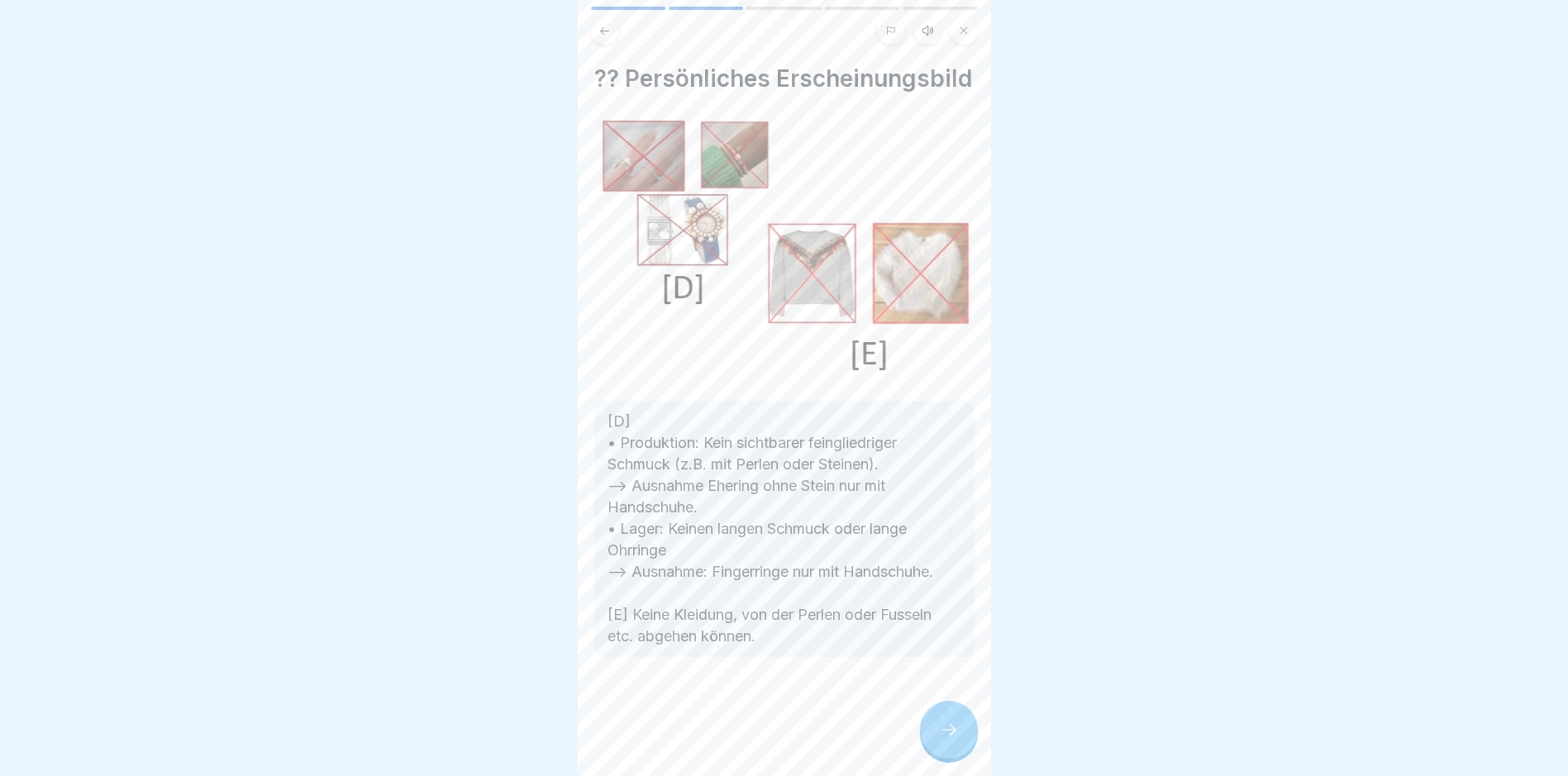
click at [749, 740] on icon at bounding box center [949, 730] width 20 height 20
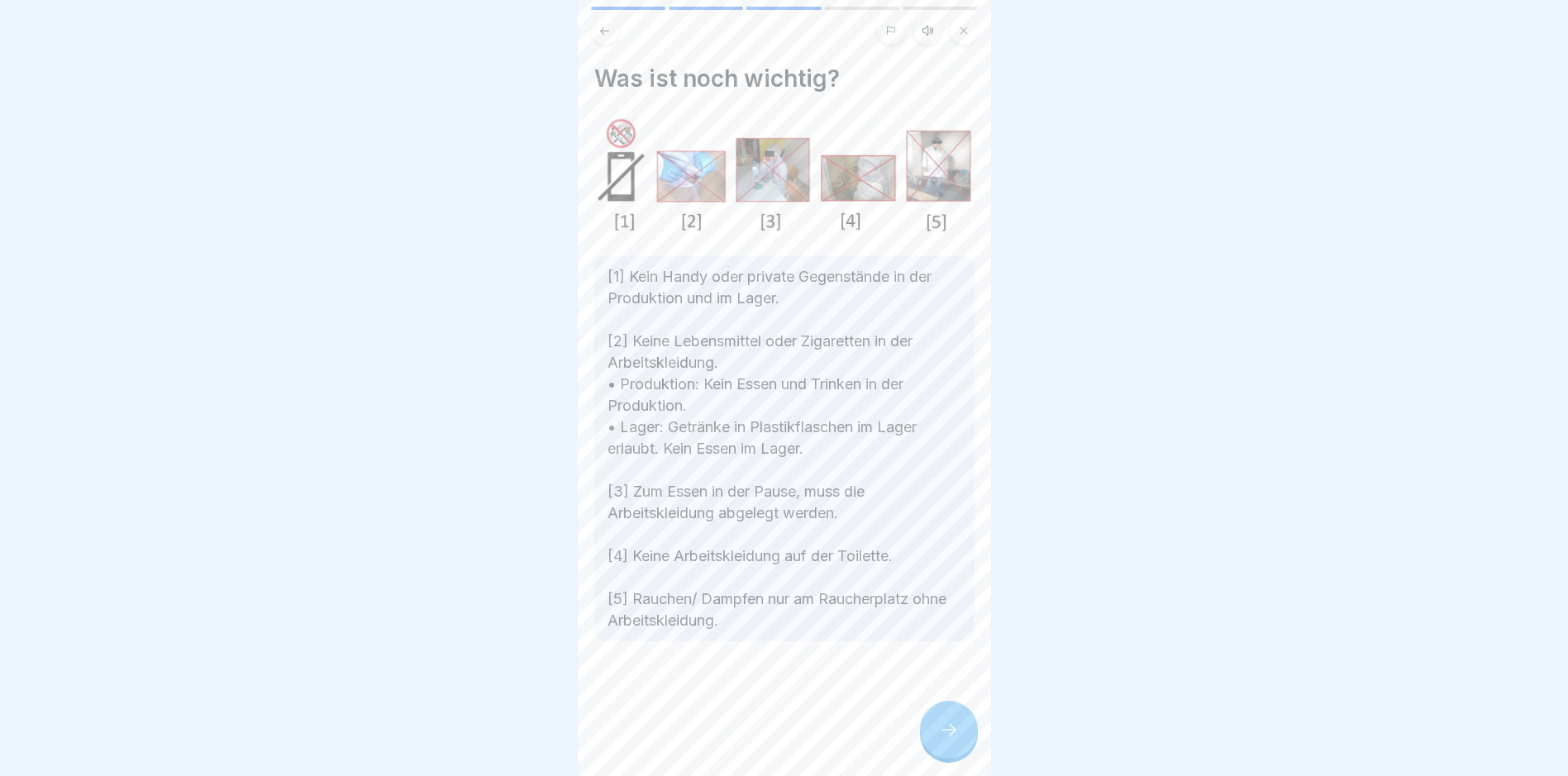
click at [749, 740] on icon at bounding box center [949, 730] width 20 height 20
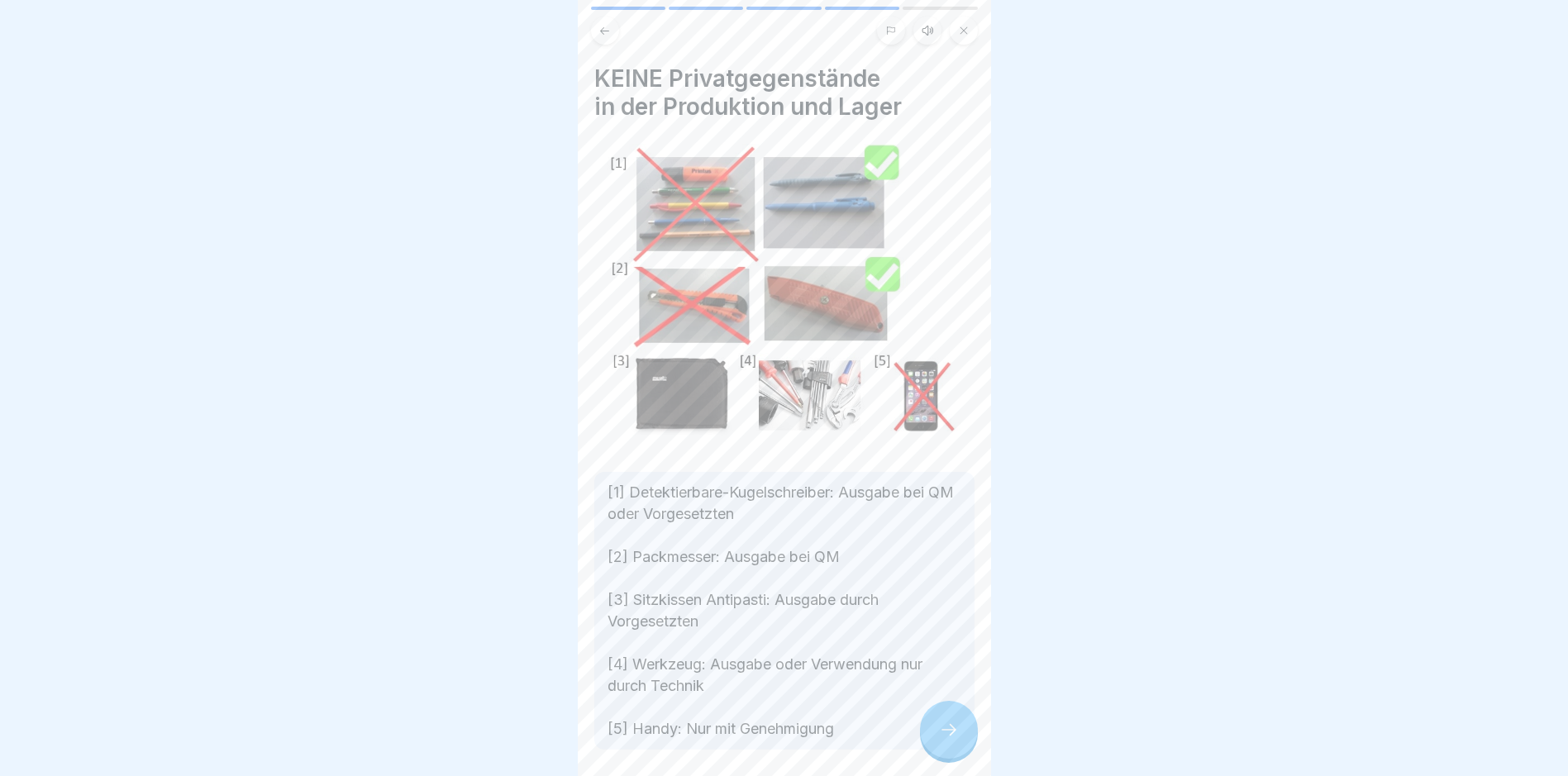
click at [749, 740] on icon at bounding box center [949, 730] width 20 height 20
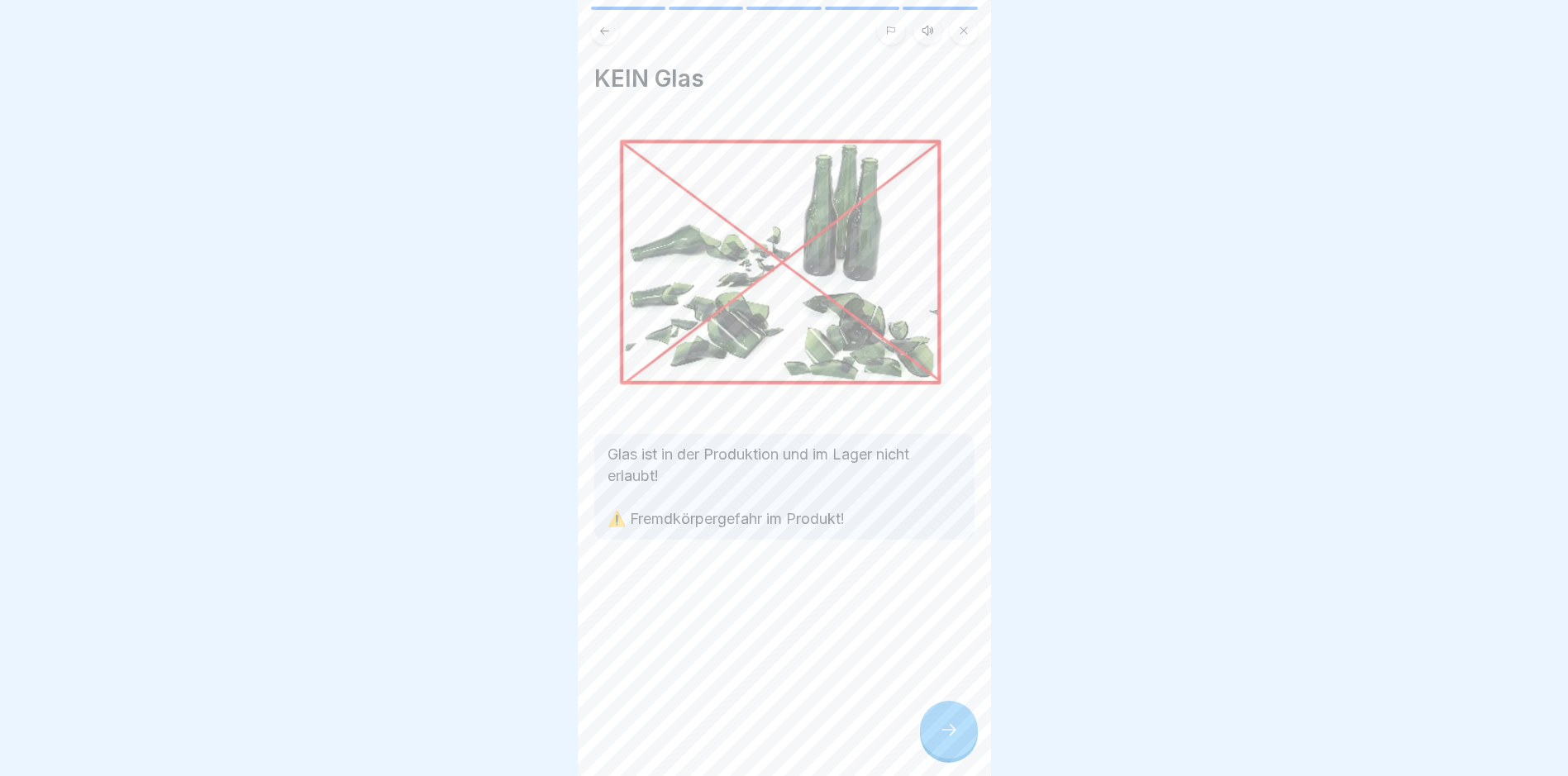
click at [749, 740] on icon at bounding box center [949, 730] width 20 height 20
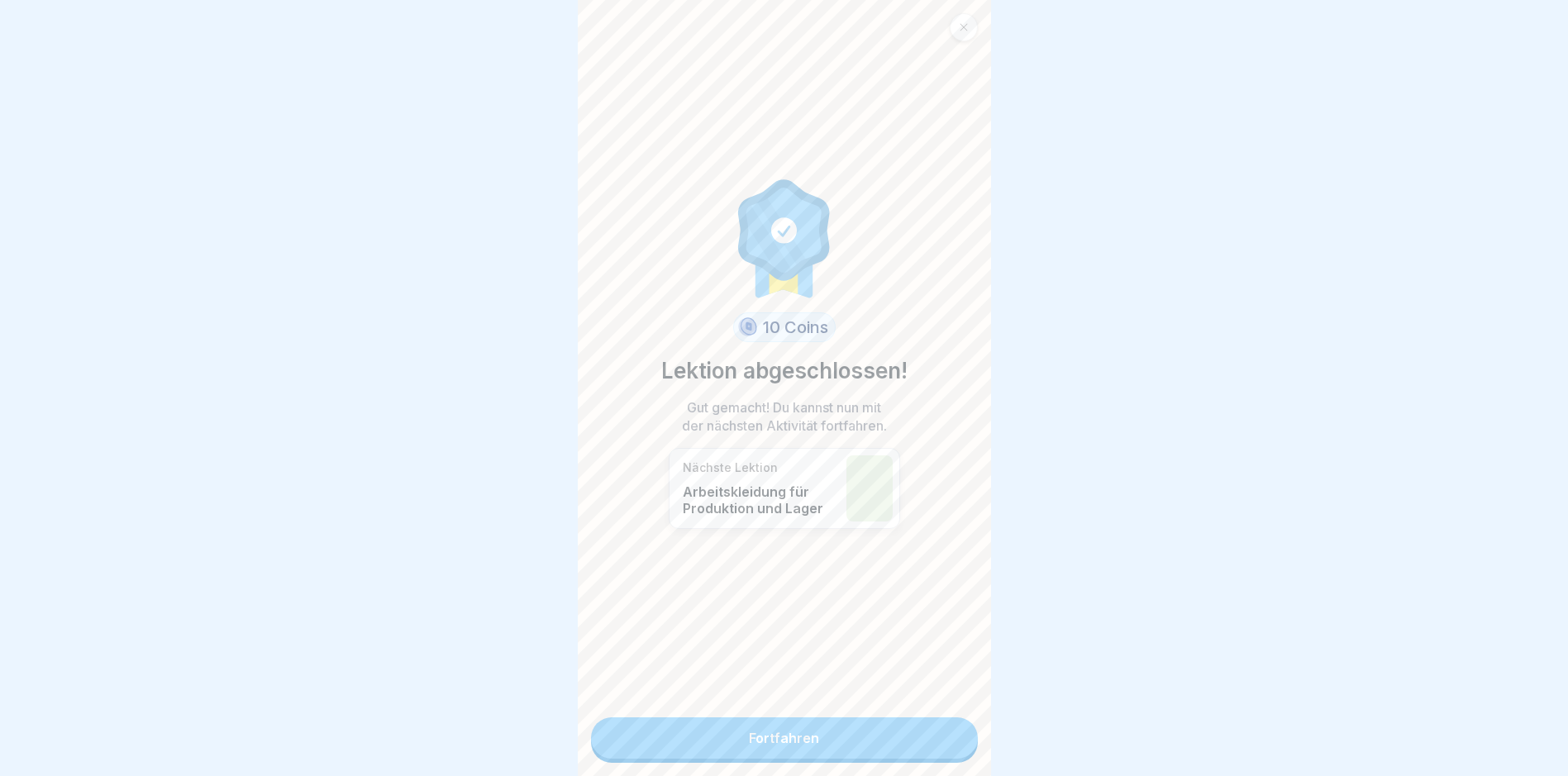
click at [749, 743] on link "Fortfahren" at bounding box center [785, 738] width 387 height 41
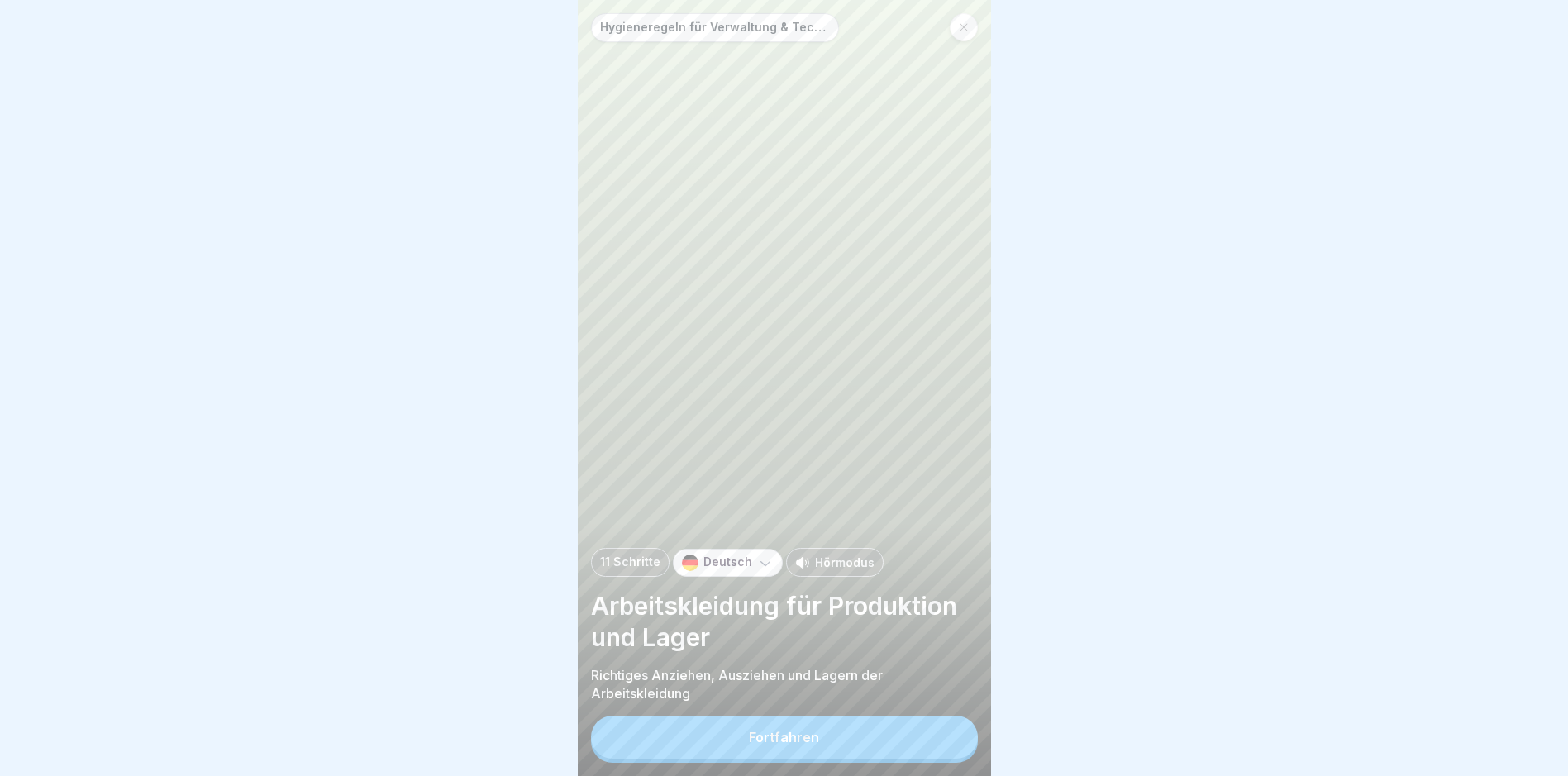
click at [749, 743] on button "Fortfahren" at bounding box center [785, 738] width 387 height 43
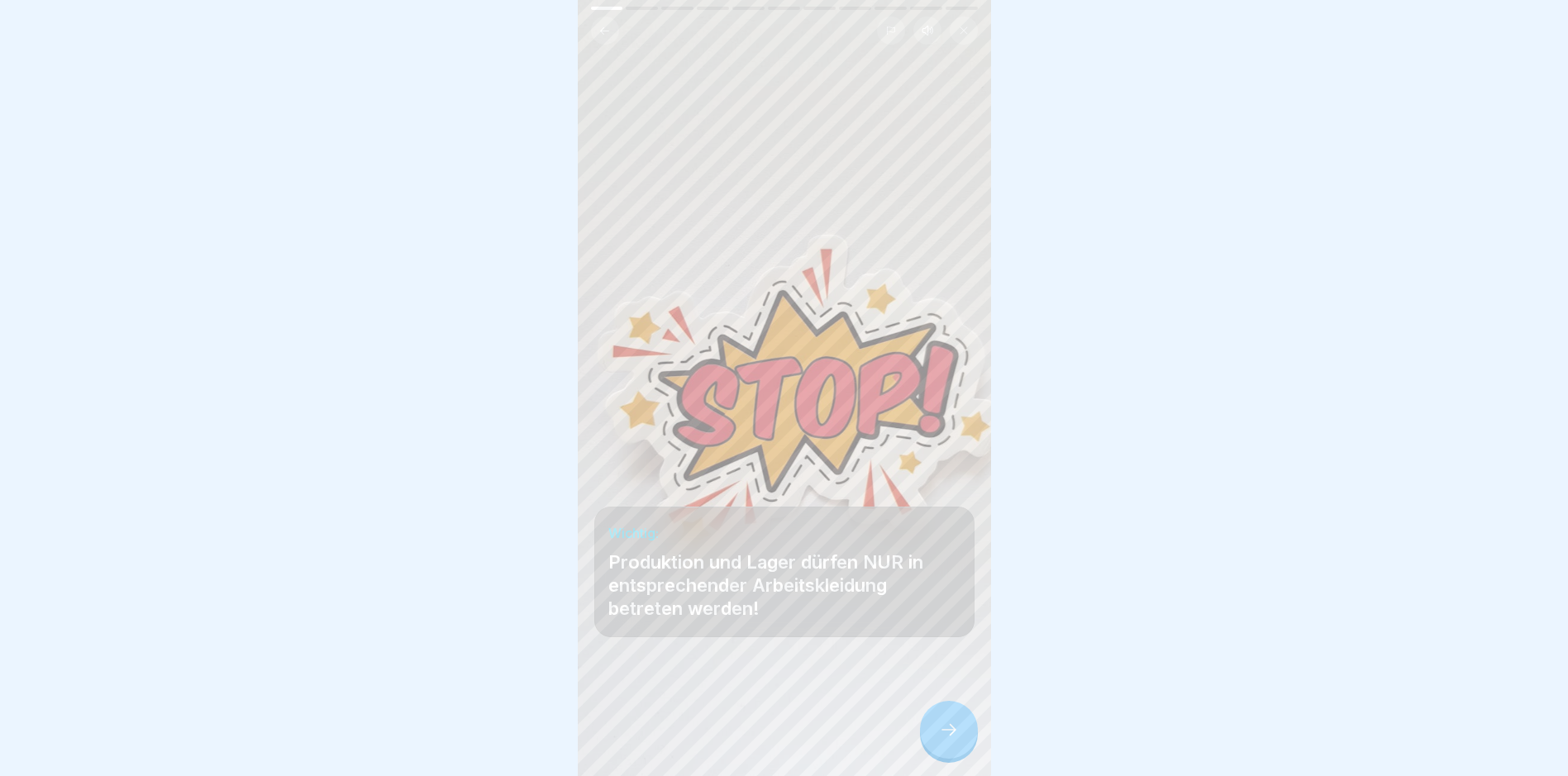
click at [749, 740] on icon at bounding box center [949, 730] width 20 height 20
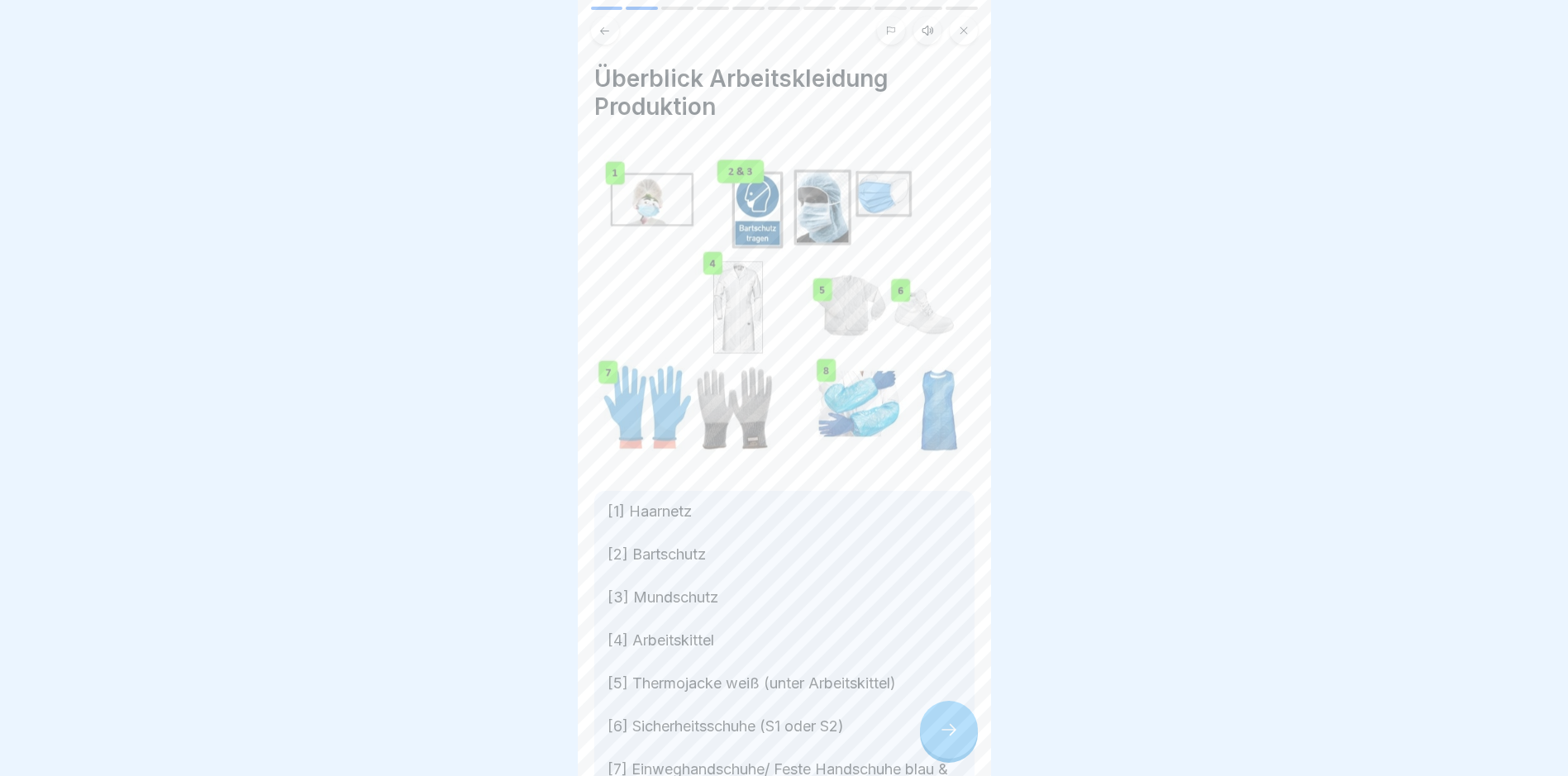
click at [749, 740] on icon at bounding box center [949, 730] width 20 height 20
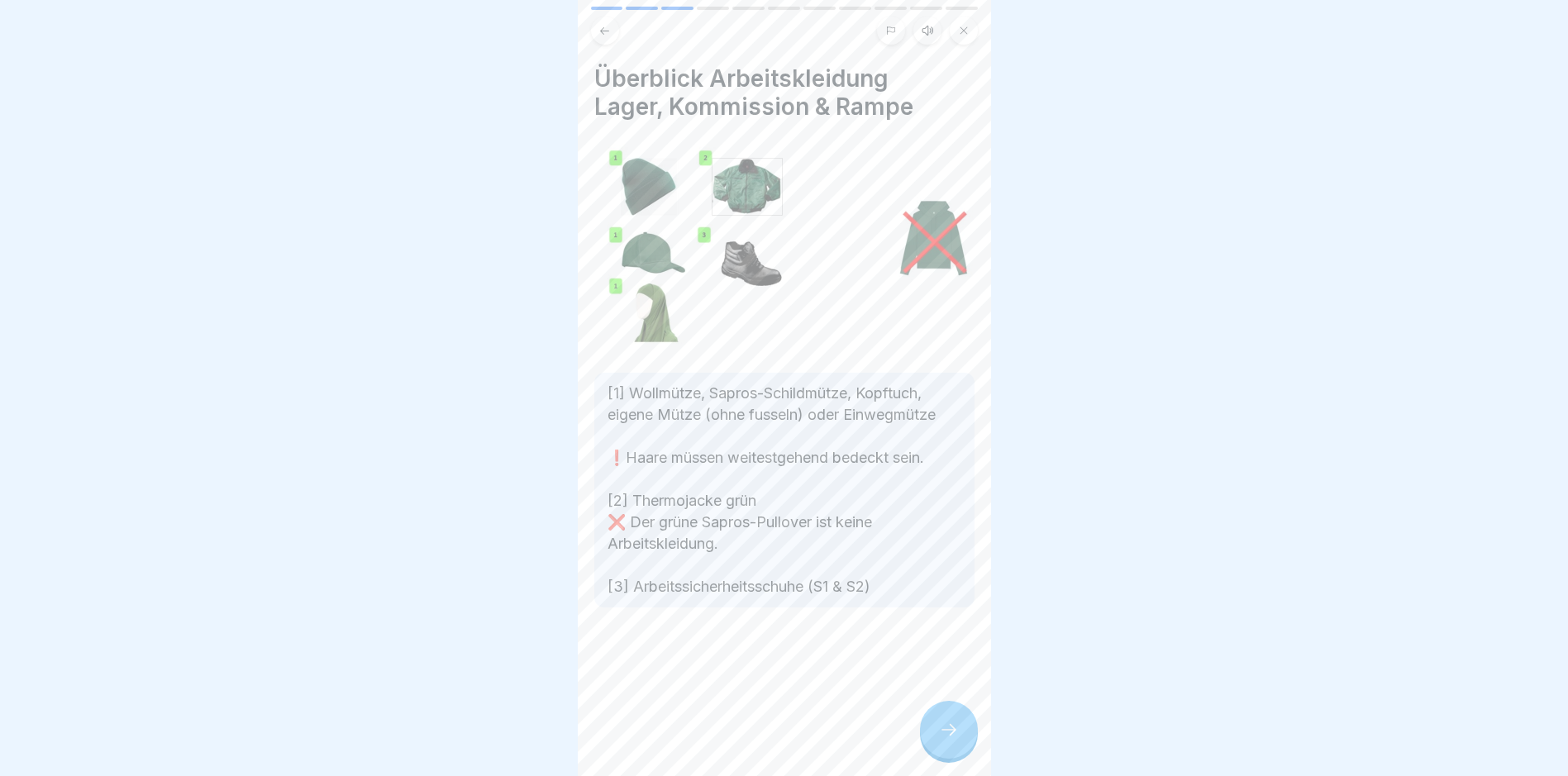
click at [749, 740] on icon at bounding box center [949, 730] width 20 height 20
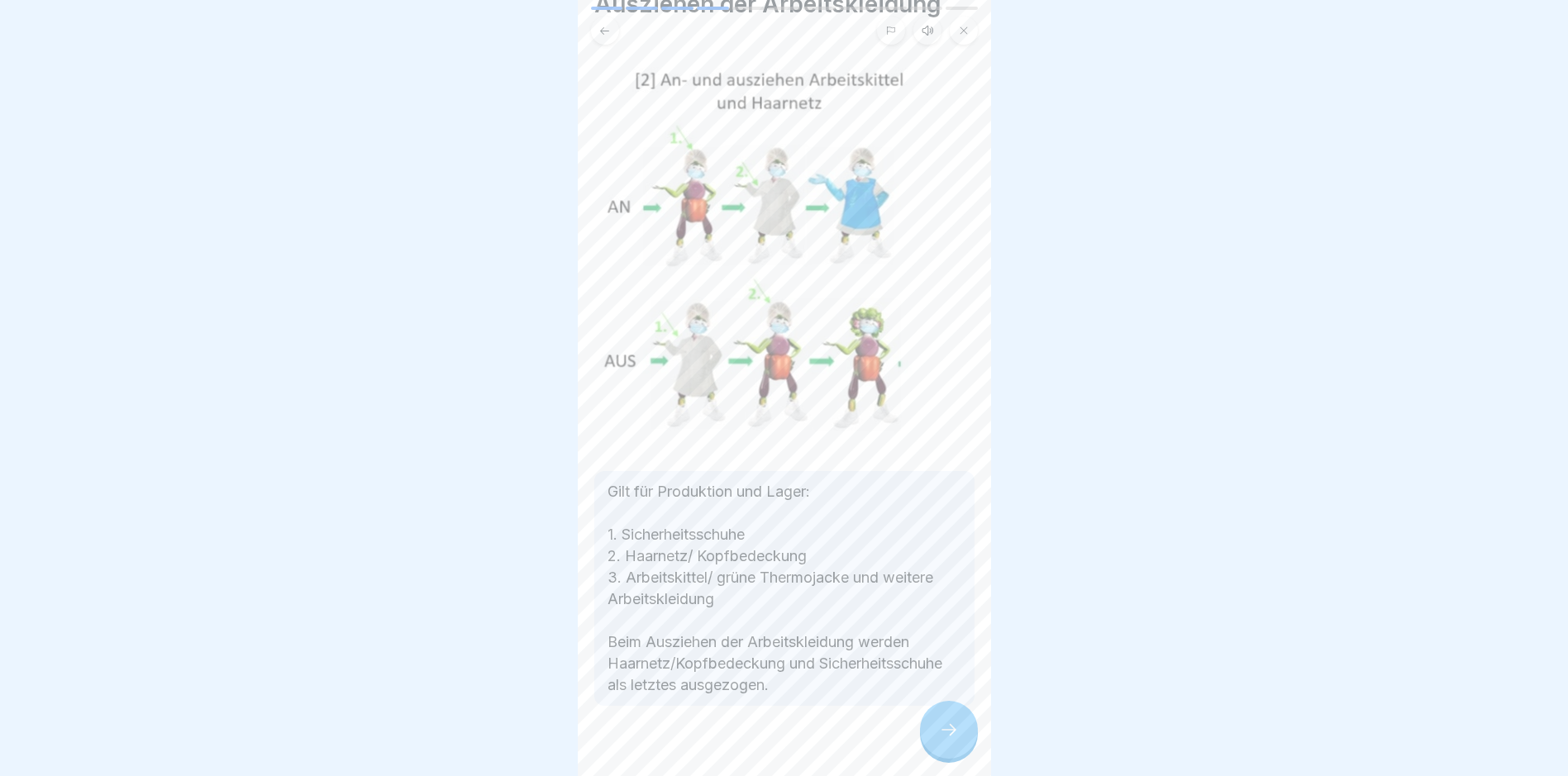
scroll to position [118, 0]
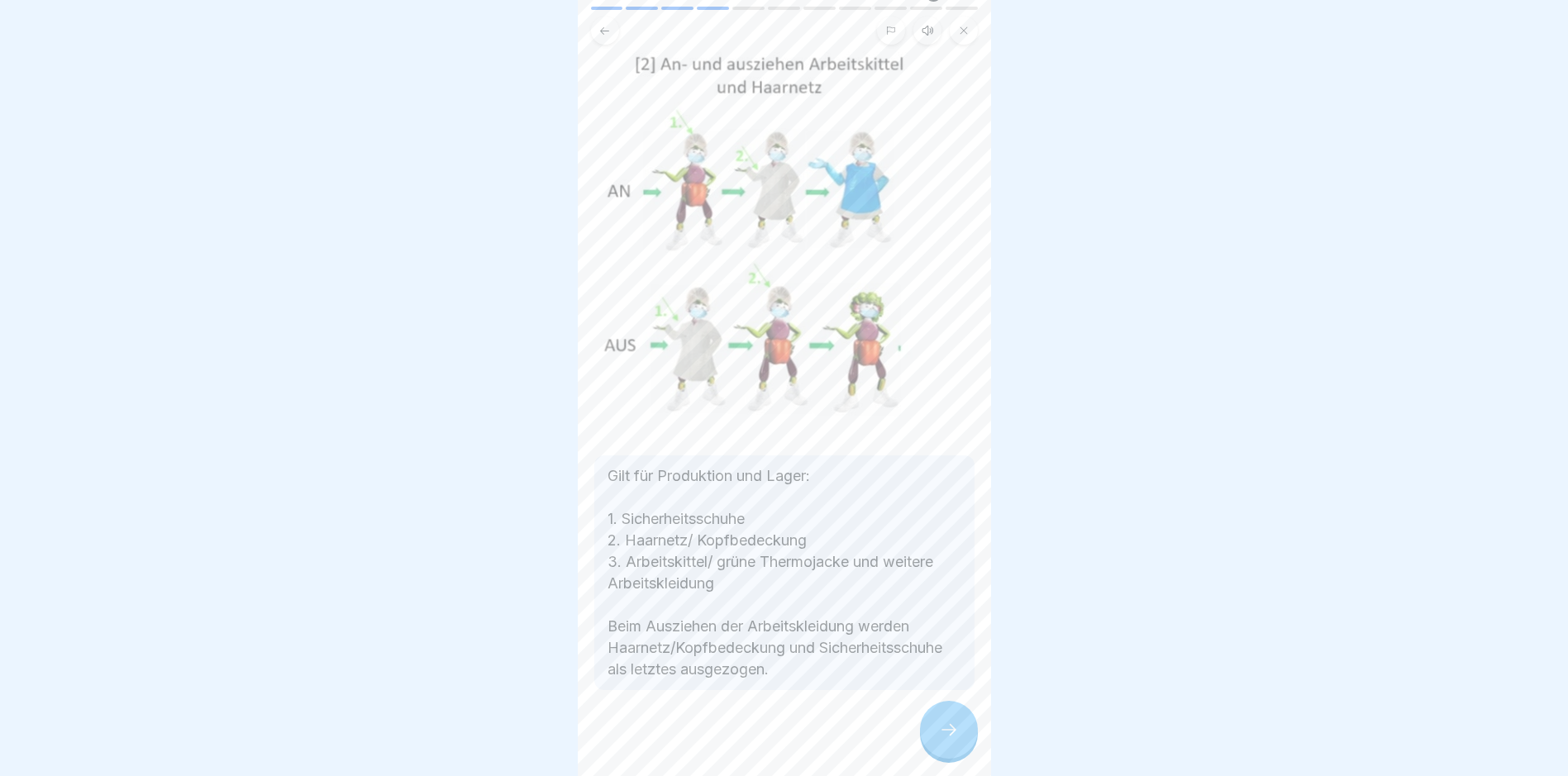
click at [749, 739] on icon at bounding box center [949, 730] width 20 height 20
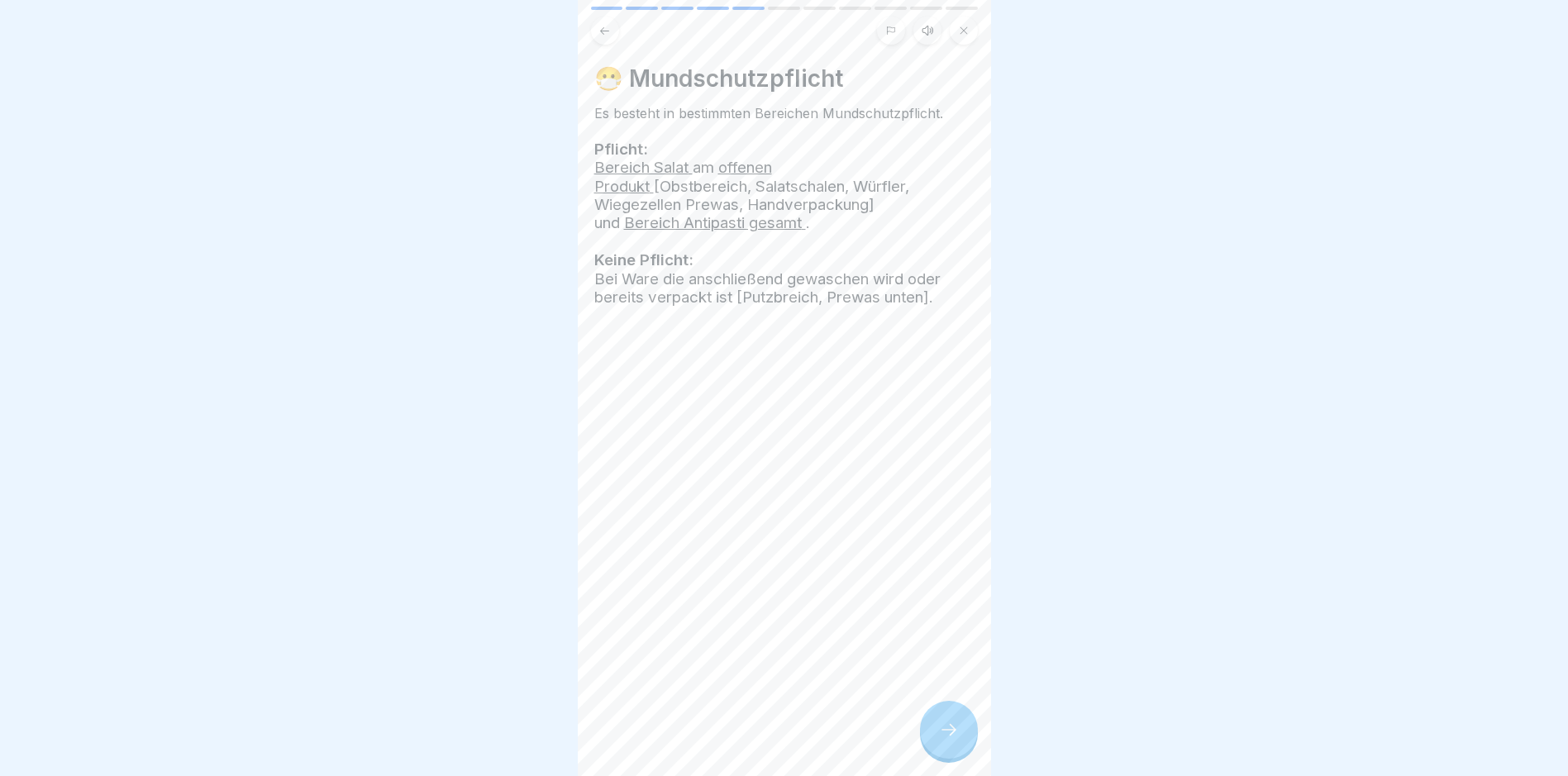
click at [749, 740] on icon at bounding box center [949, 730] width 20 height 20
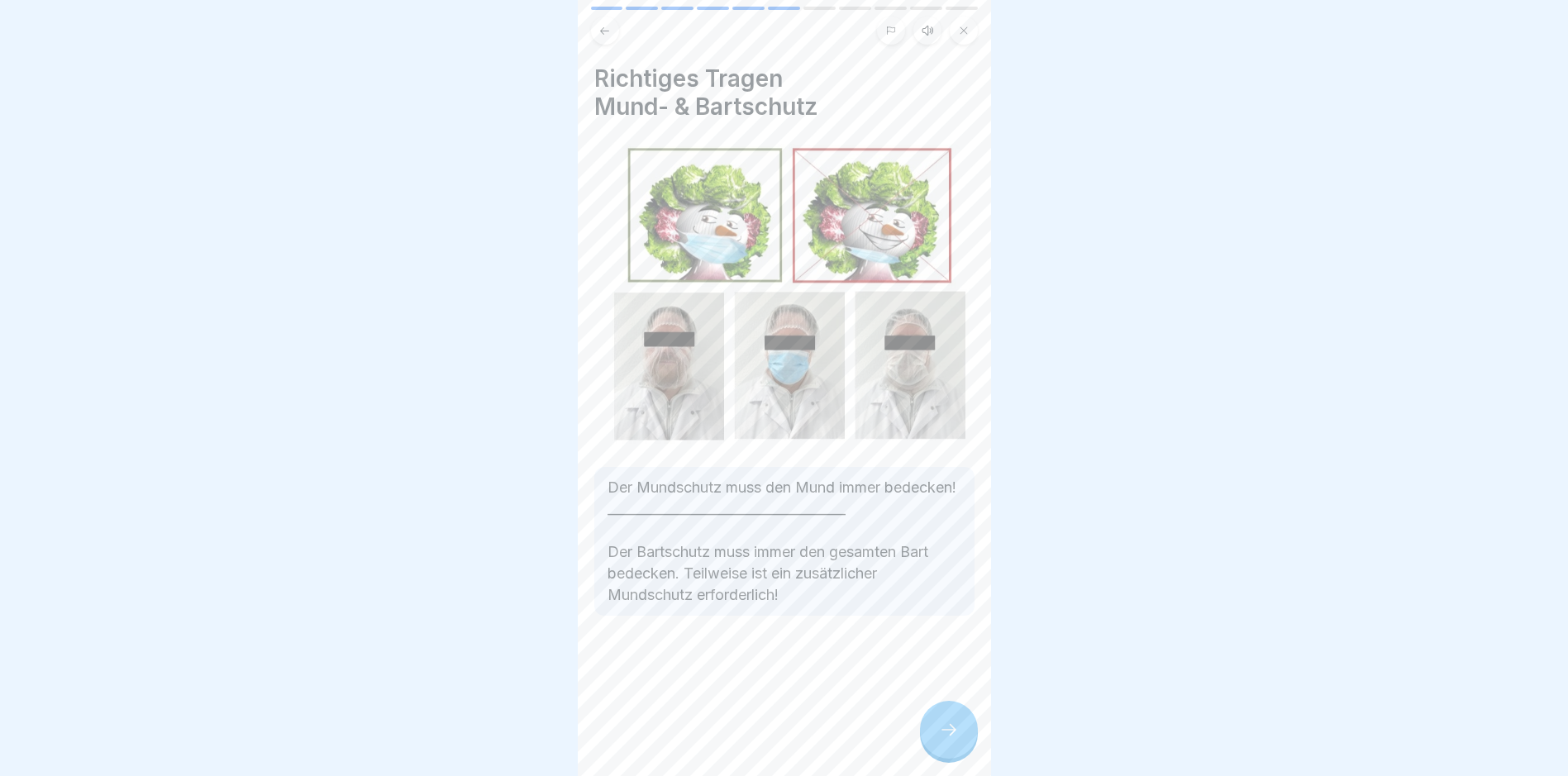
click at [749, 733] on div at bounding box center [949, 730] width 58 height 58
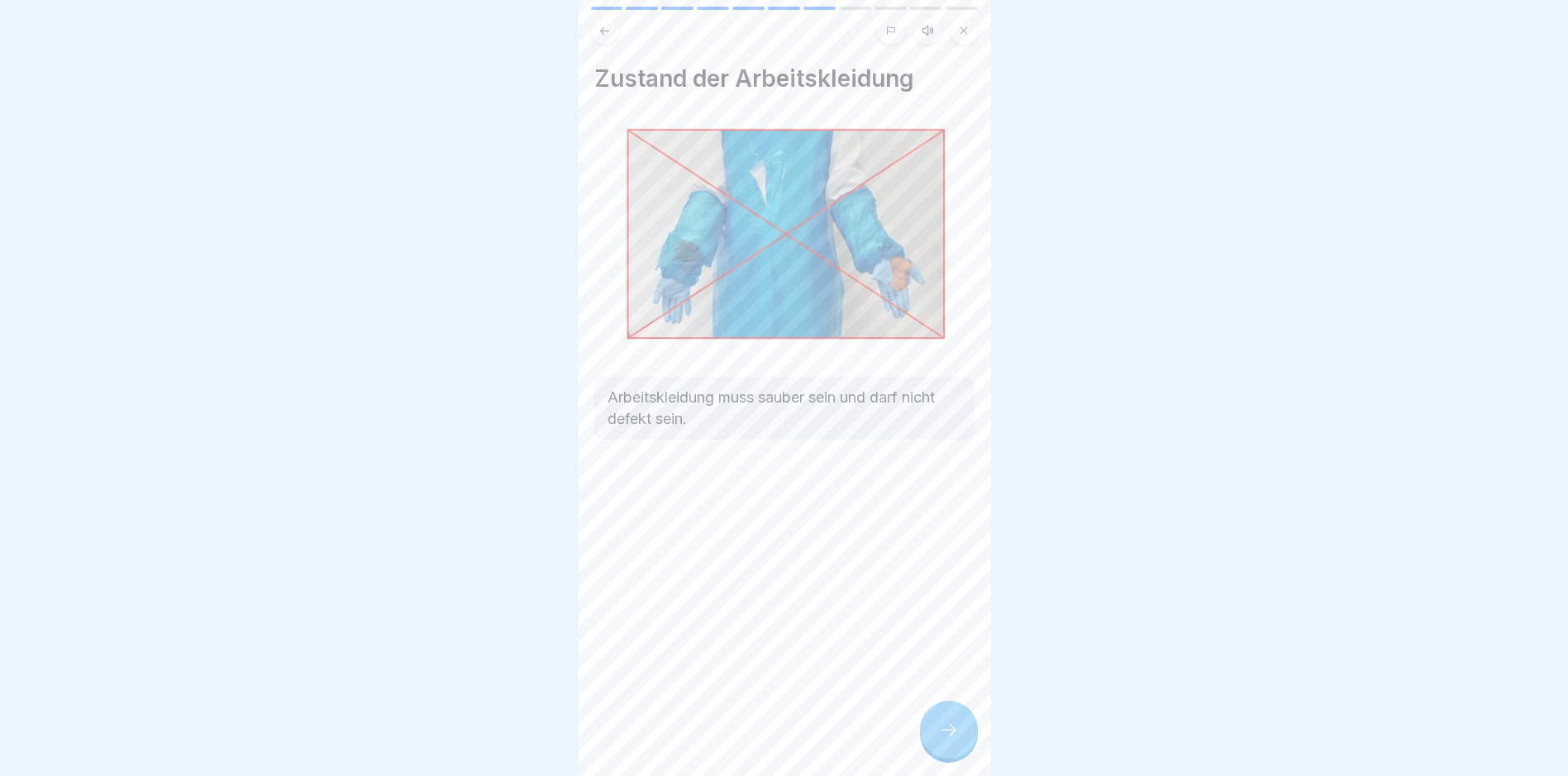
click at [749, 737] on icon at bounding box center [949, 730] width 20 height 20
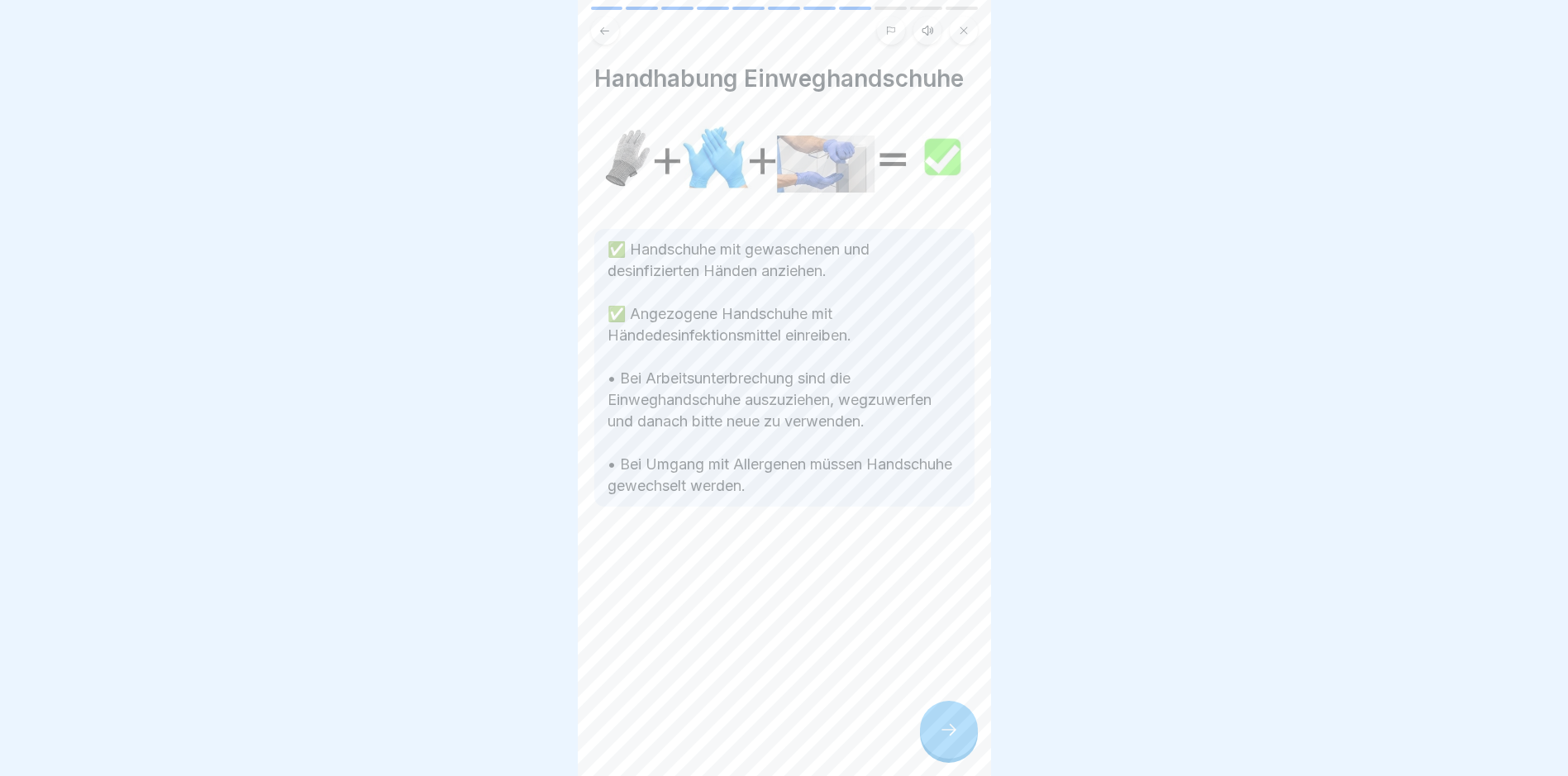
click at [749, 737] on icon at bounding box center [949, 730] width 20 height 20
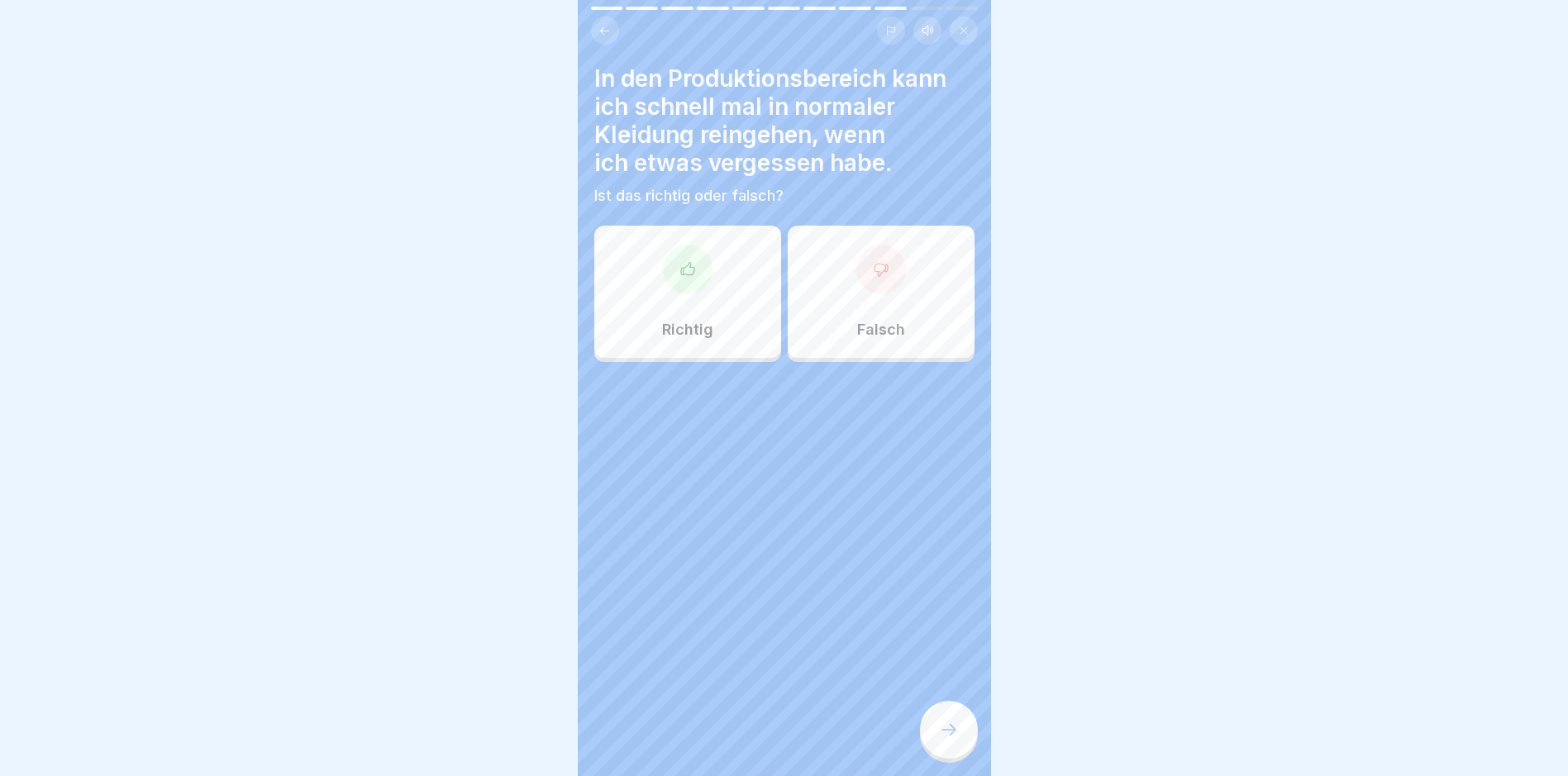
click at [749, 737] on icon at bounding box center [949, 730] width 20 height 20
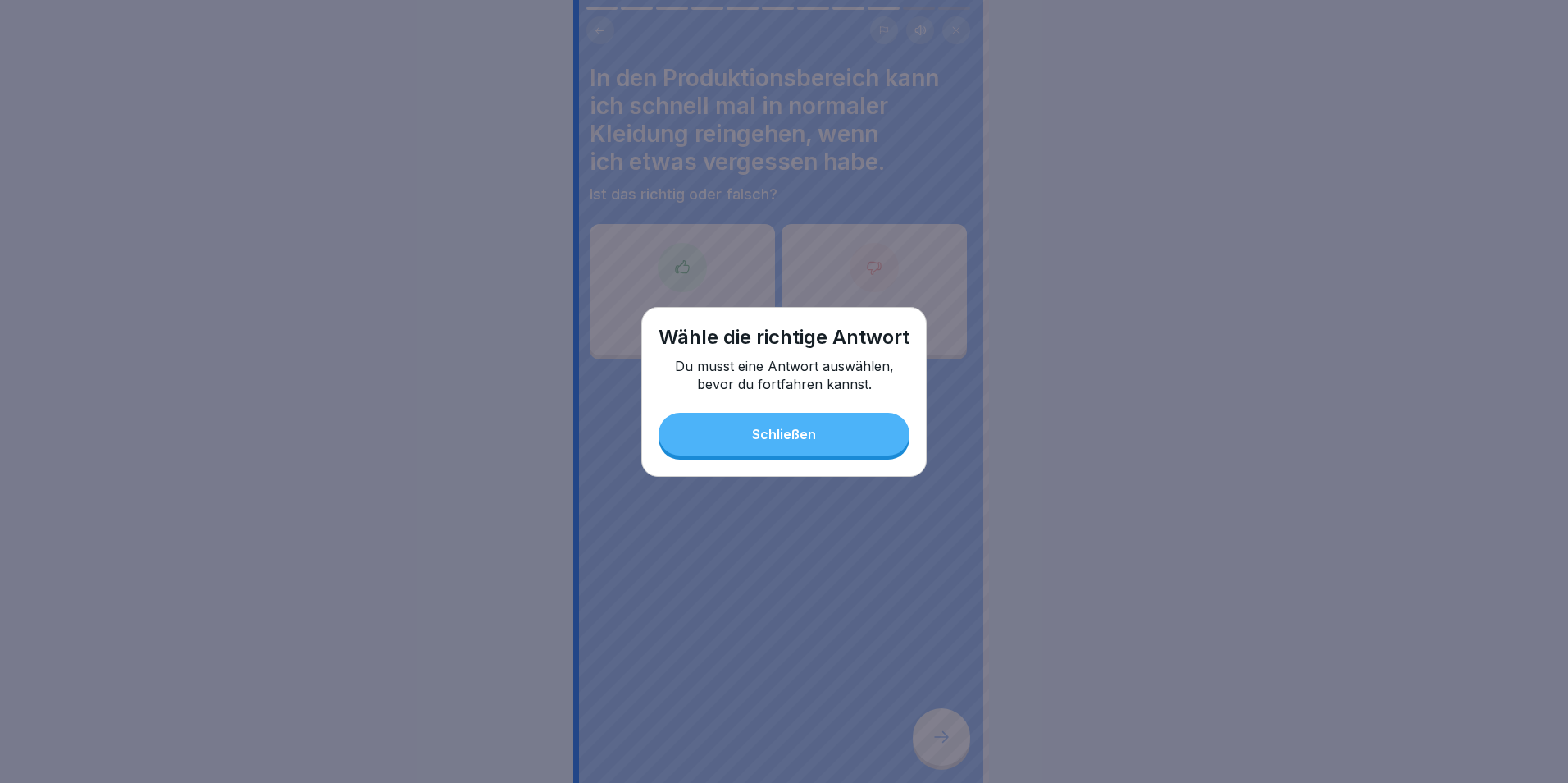
click at [743, 430] on div "Schließen" at bounding box center [784, 434] width 64 height 15
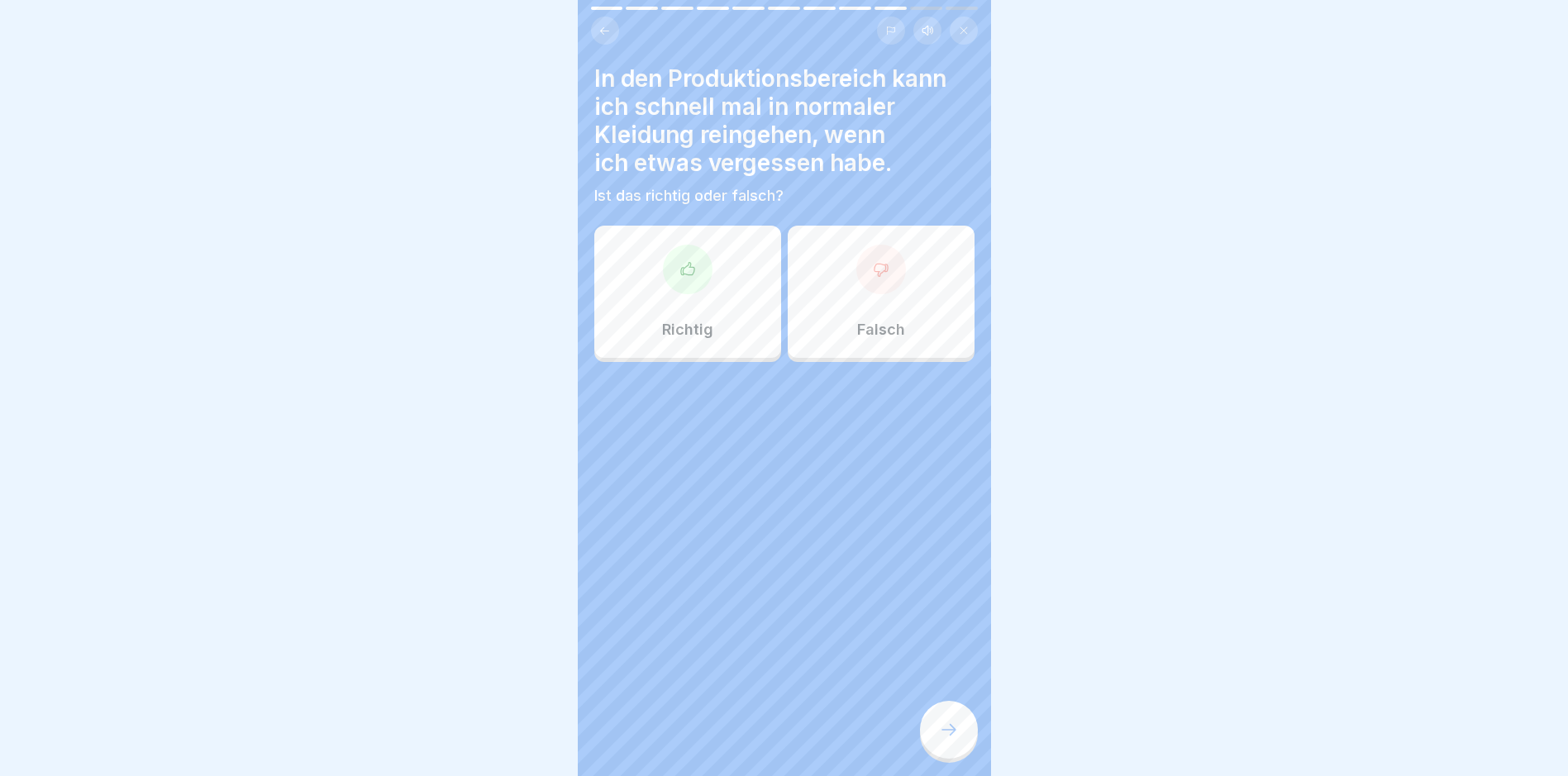
click at [749, 305] on div "Falsch" at bounding box center [881, 292] width 187 height 133
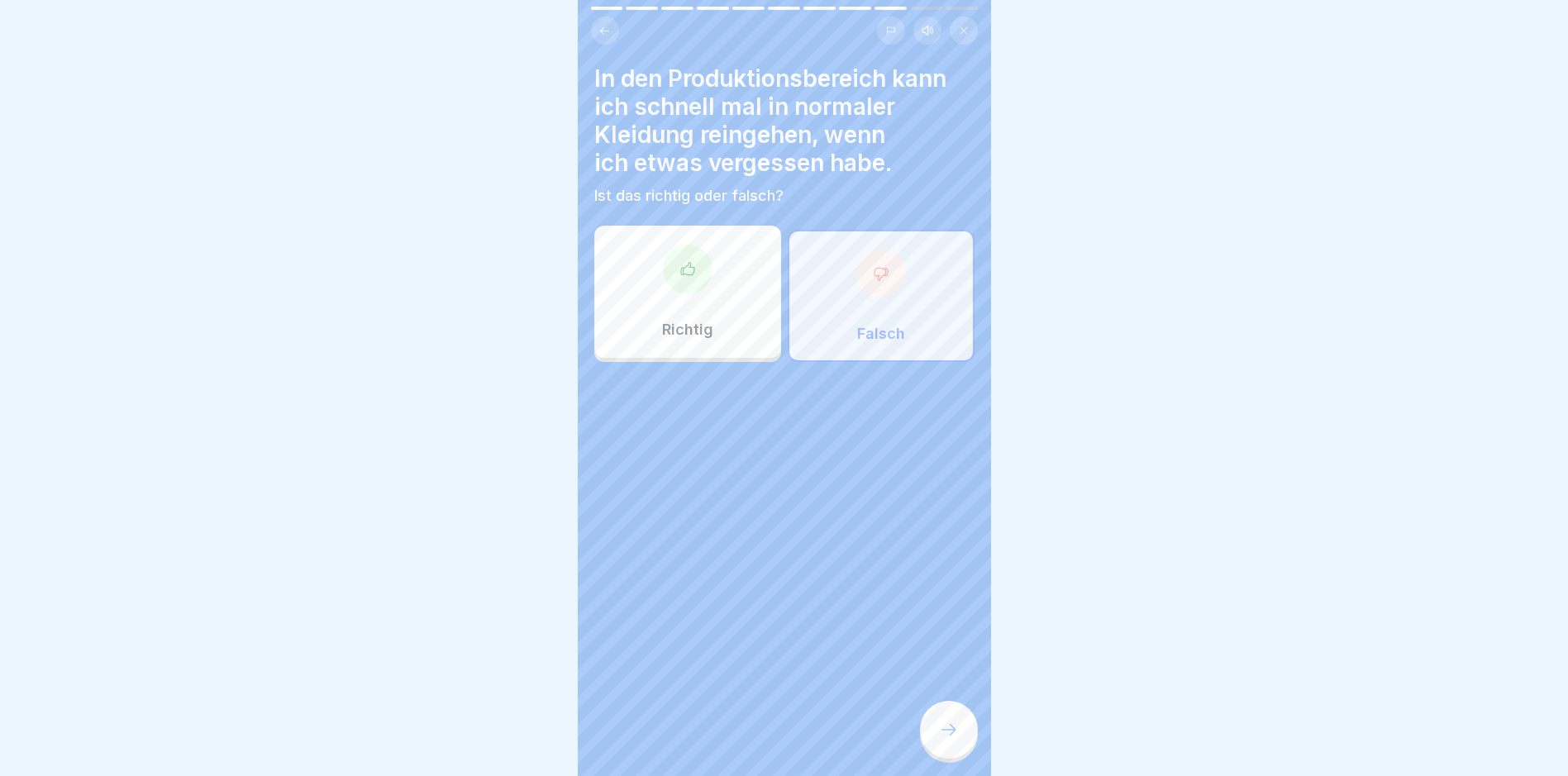
click at [749, 740] on icon at bounding box center [949, 730] width 20 height 20
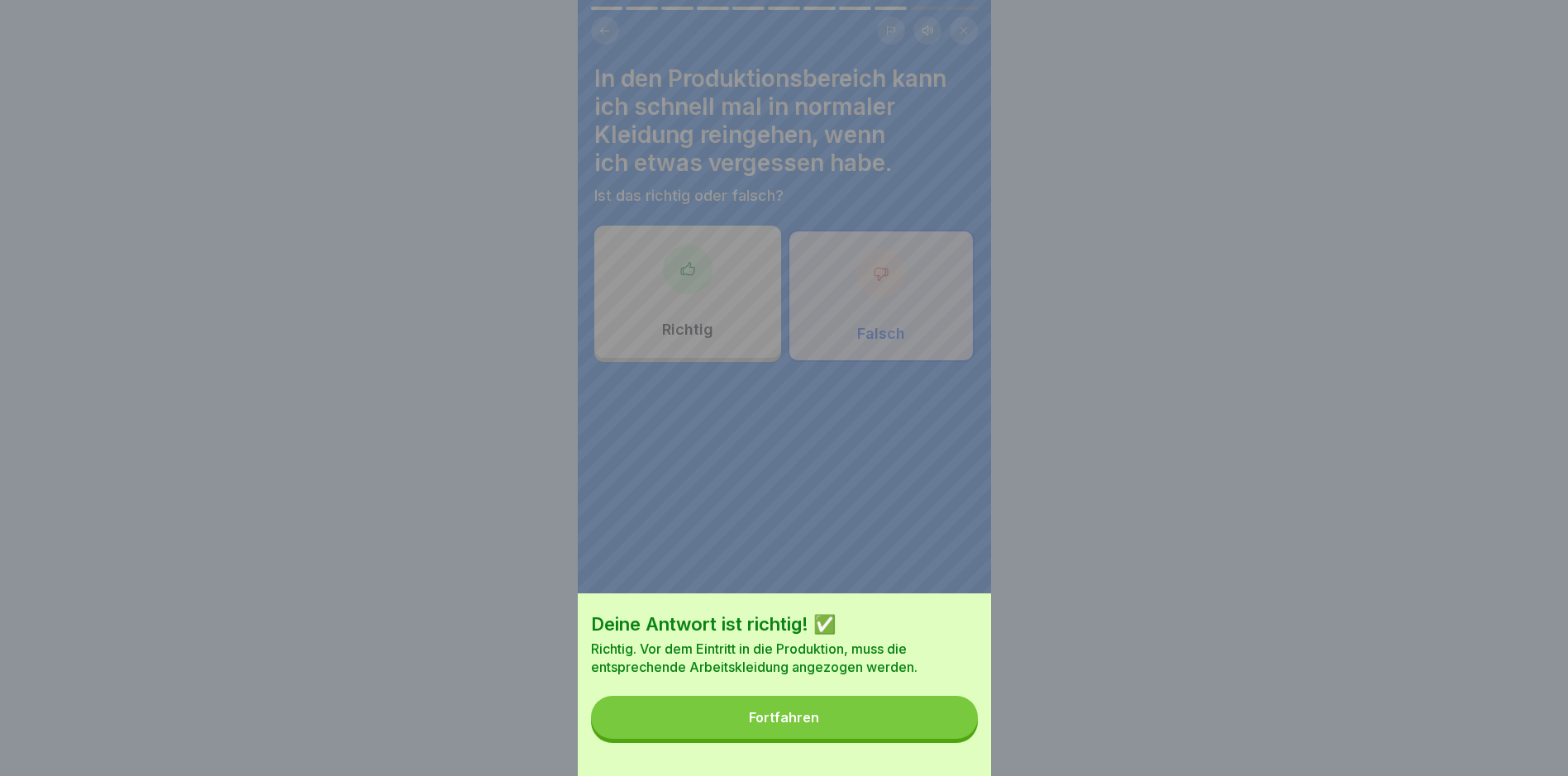
click at [749, 723] on button "Fortfahren" at bounding box center [785, 718] width 387 height 43
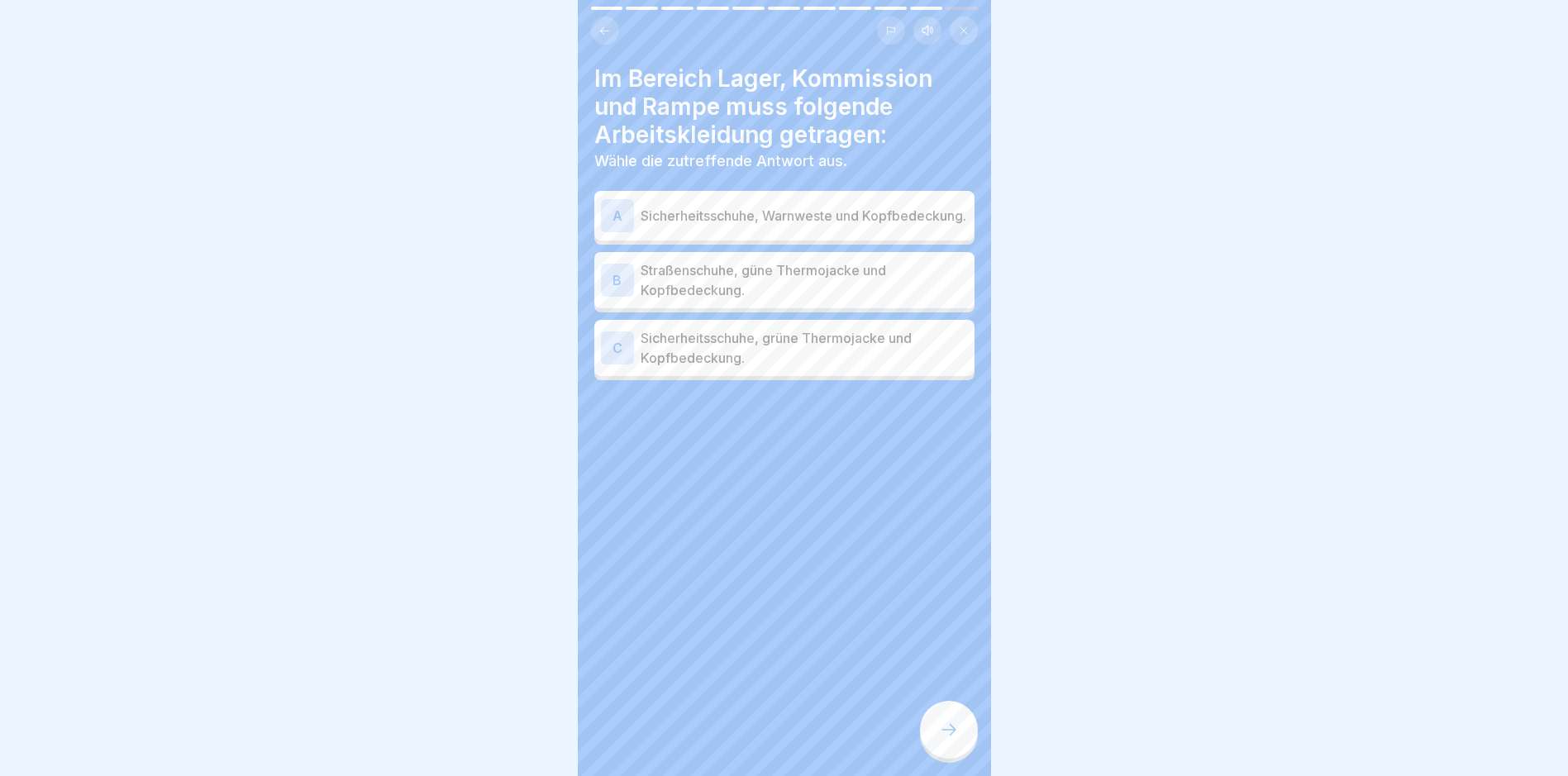
click at [749, 356] on p "Sicherheitsschuhe, grüne Thermojacke und Kopfbedeckung." at bounding box center [804, 348] width 327 height 39
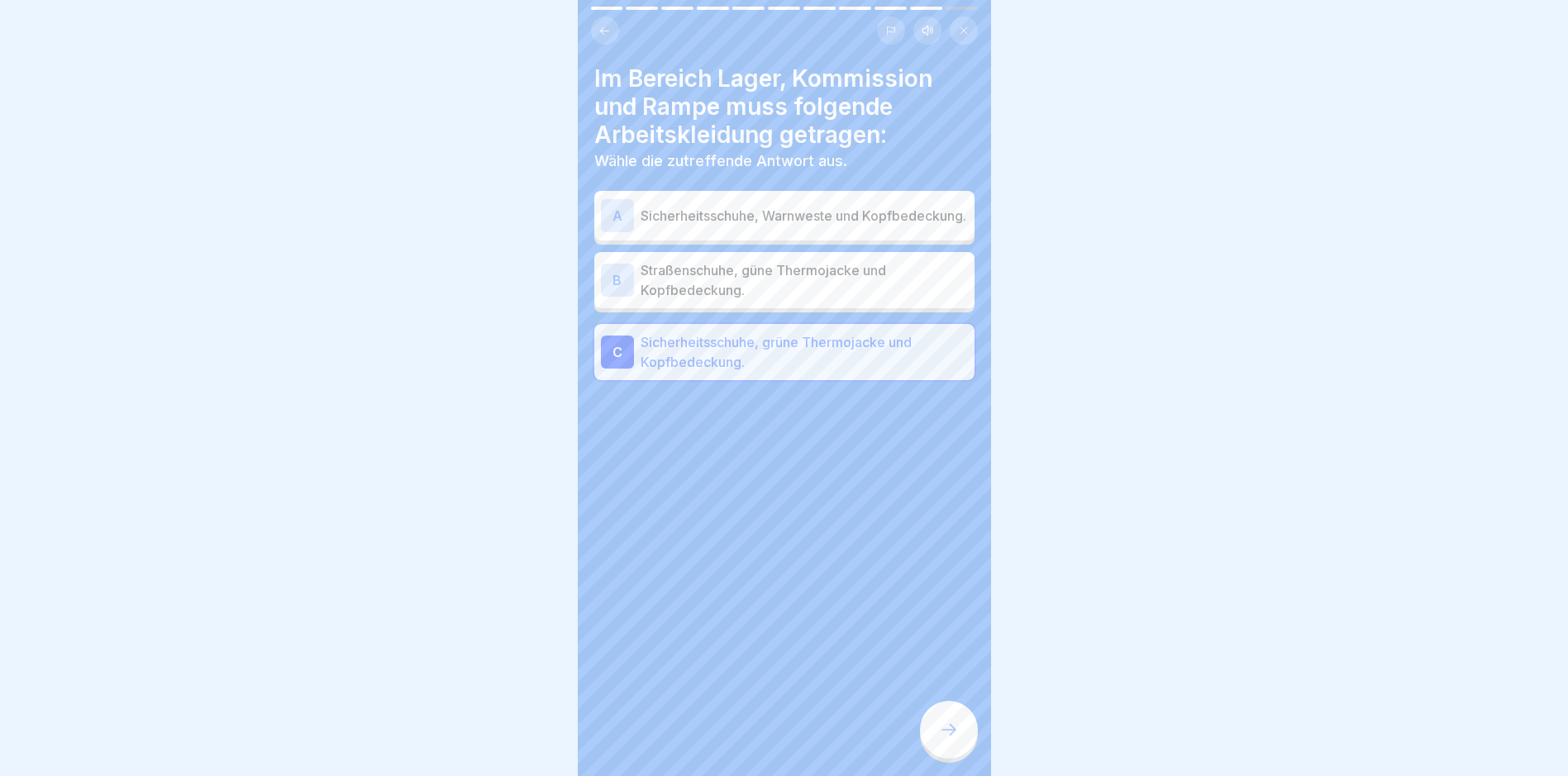
click at [749, 740] on icon at bounding box center [949, 730] width 20 height 20
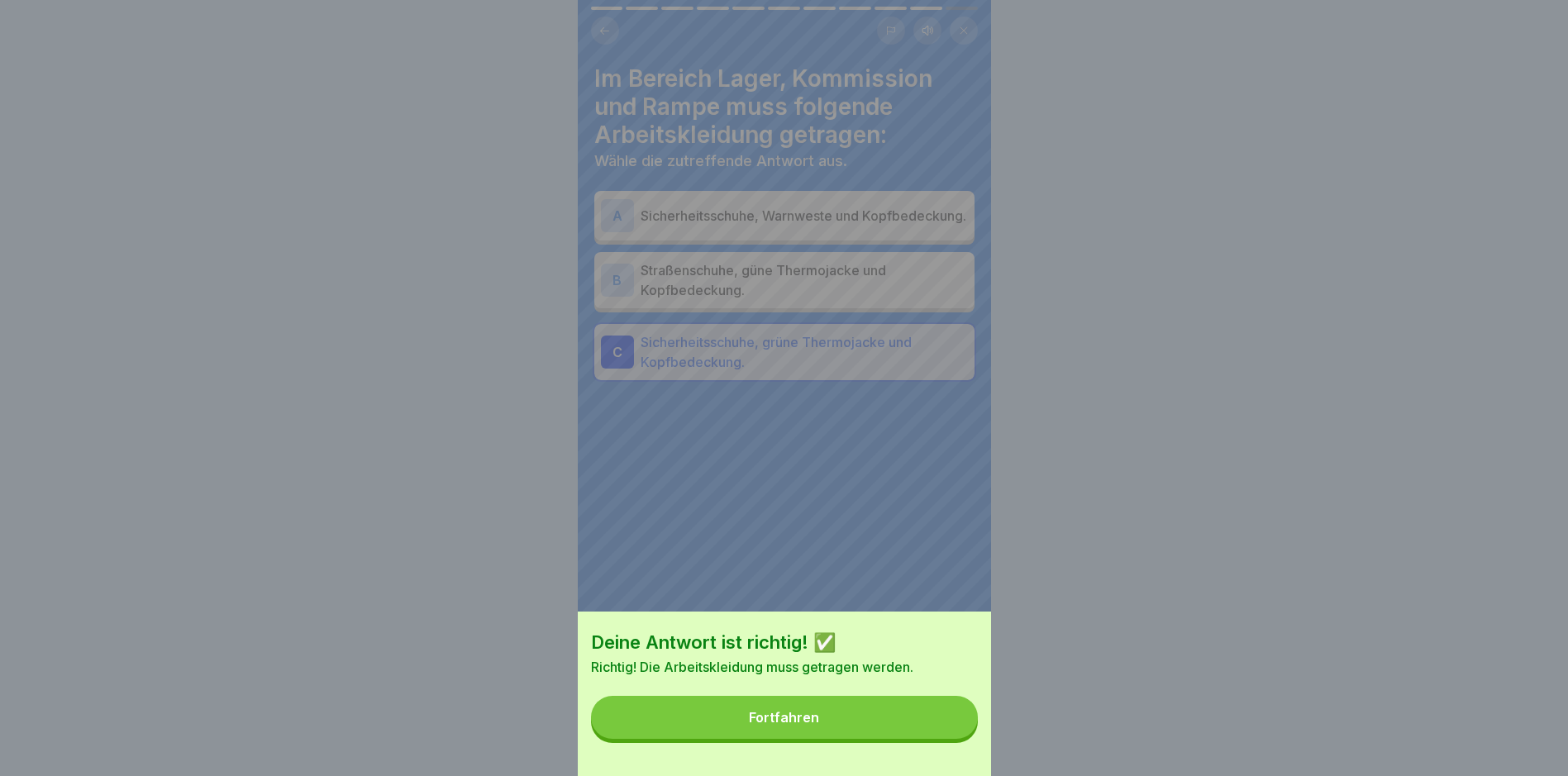
click at [749, 738] on button "Fortfahren" at bounding box center [785, 718] width 387 height 43
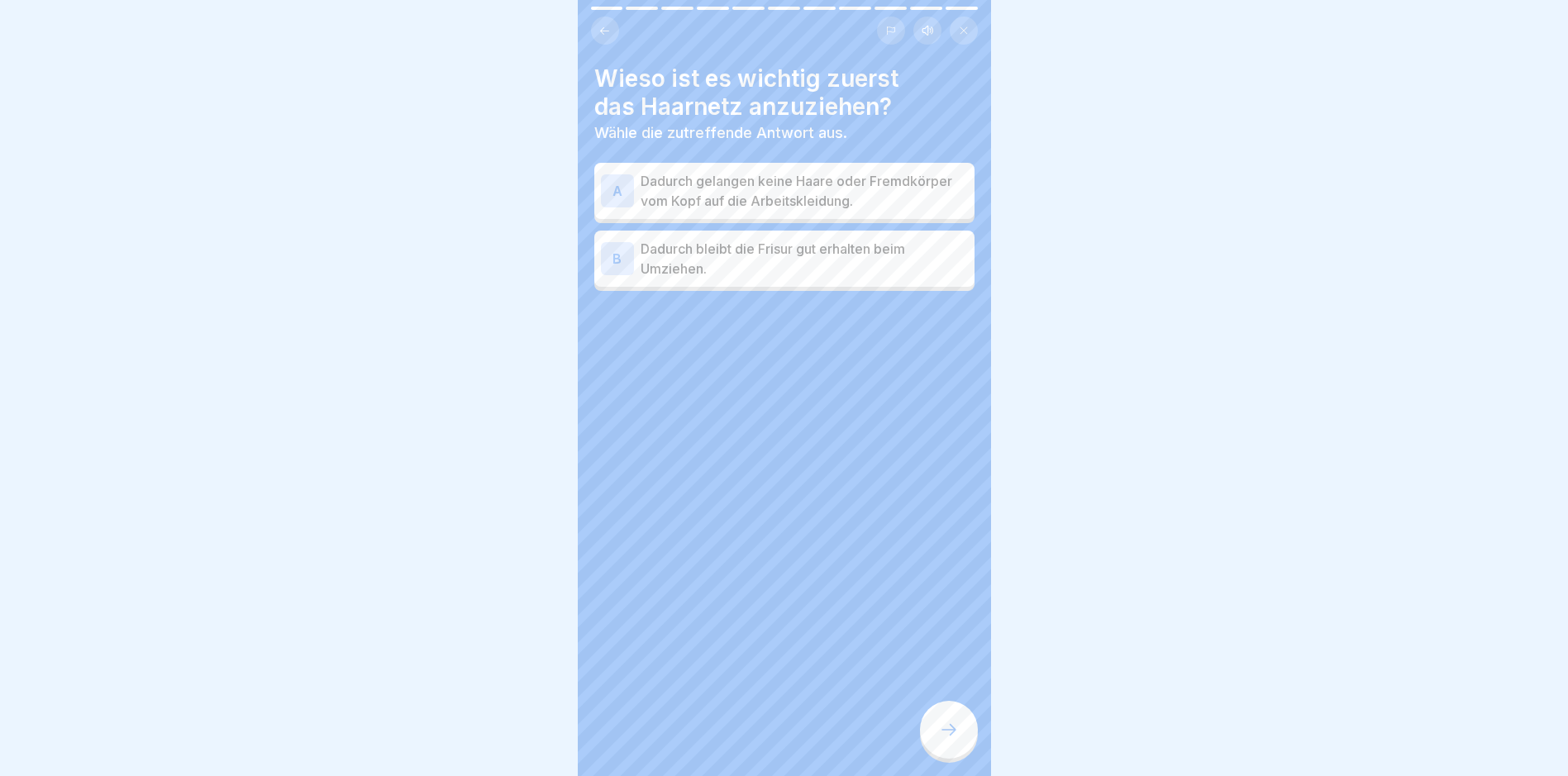
click at [749, 183] on p "Dadurch gelangen keine Haare oder Fremdkörper vom Kopf auf die Arbeitskleidung." at bounding box center [804, 191] width 327 height 39
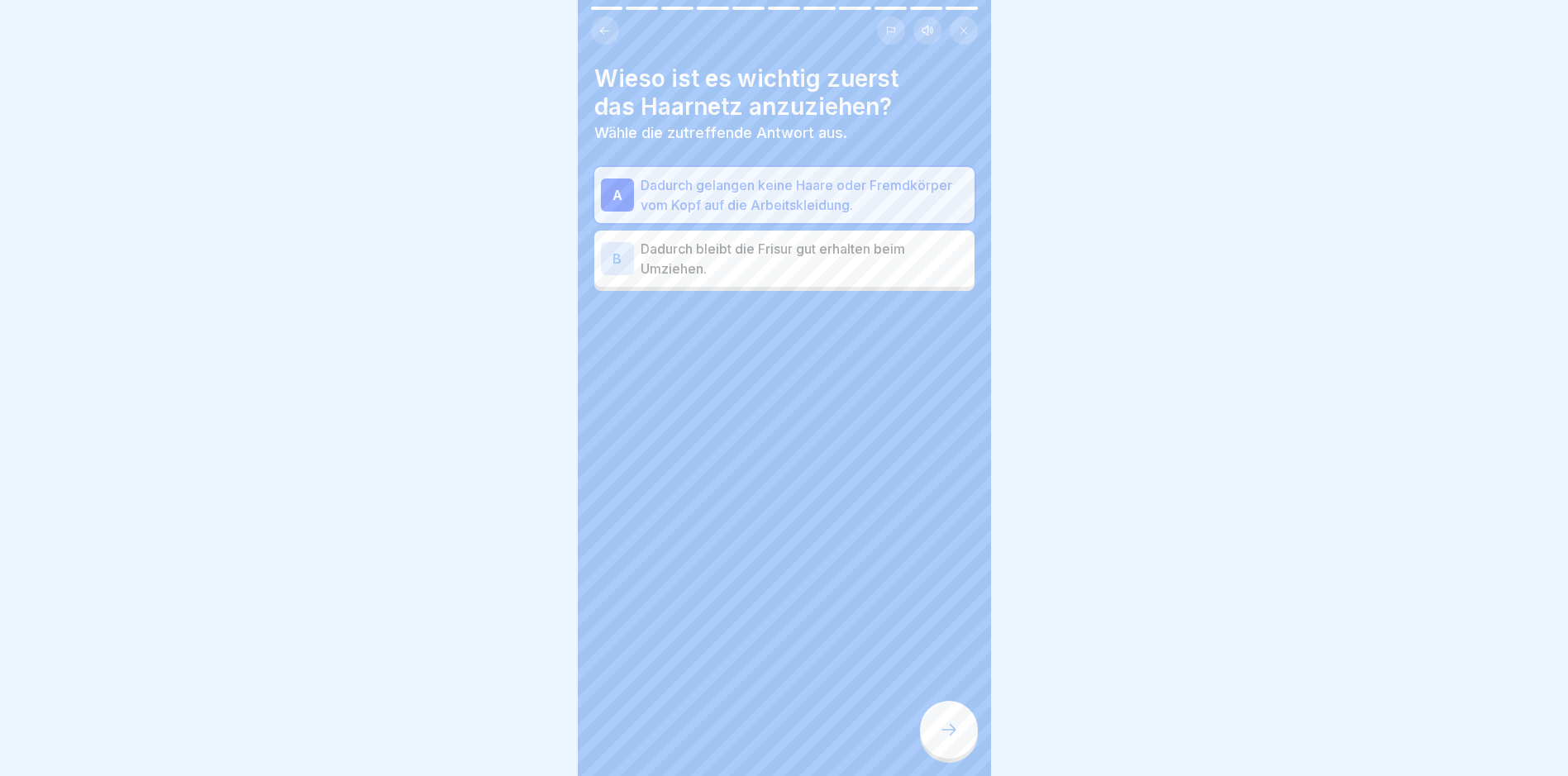
click at [749, 740] on icon at bounding box center [949, 730] width 20 height 20
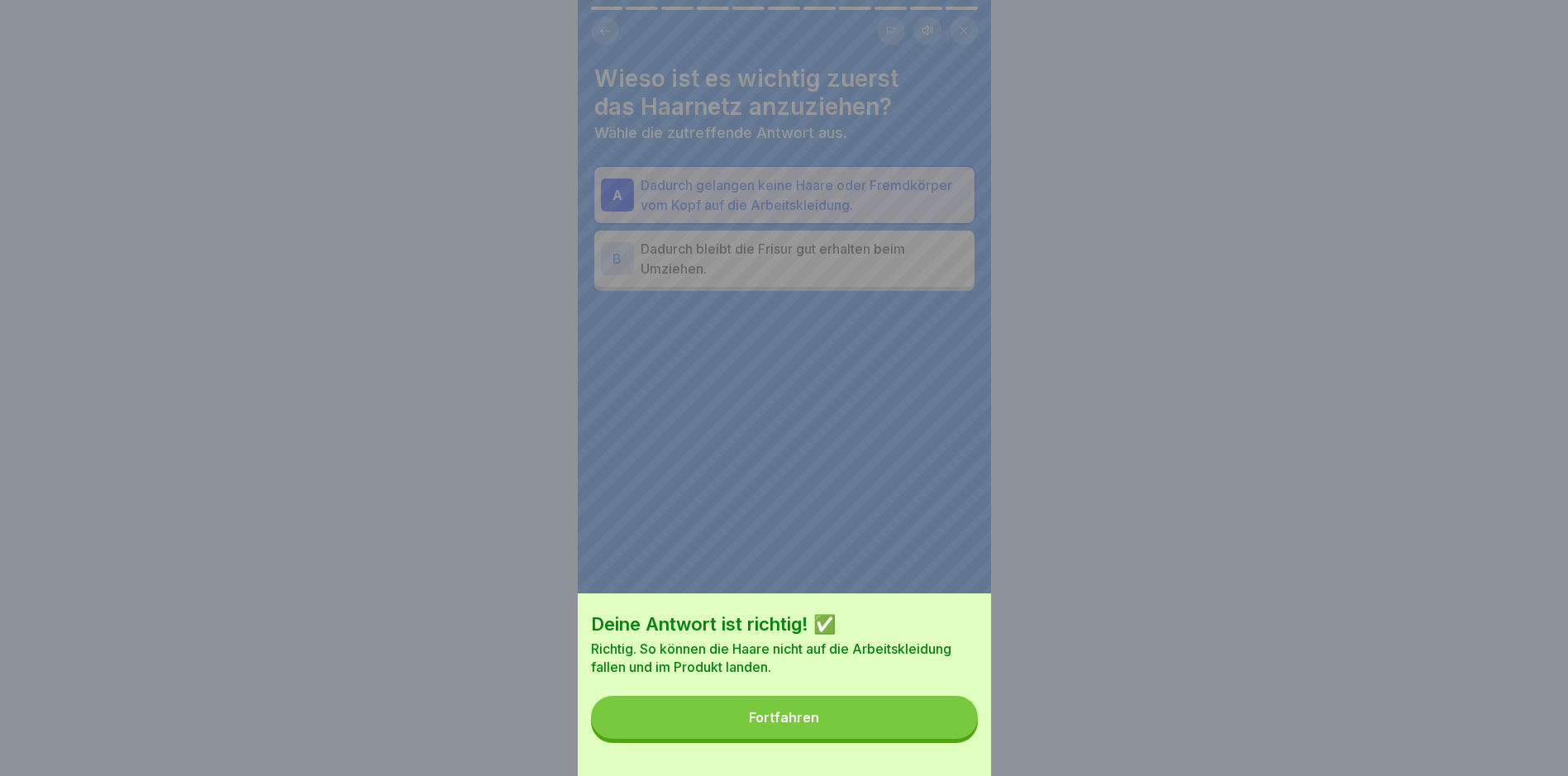
click at [749, 739] on button "Fortfahren" at bounding box center [785, 718] width 387 height 43
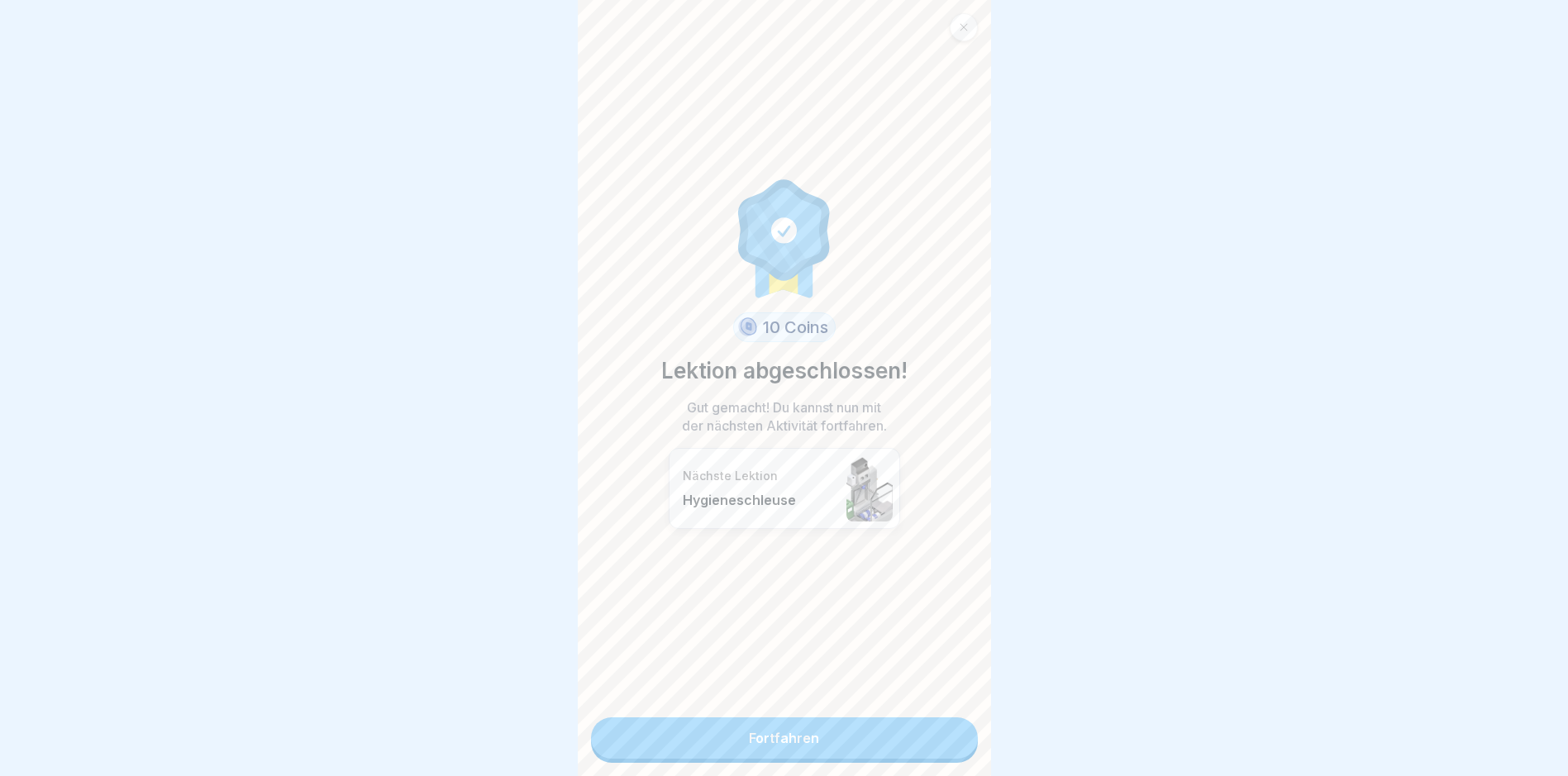
click at [749, 737] on link "Fortfahren" at bounding box center [785, 738] width 387 height 41
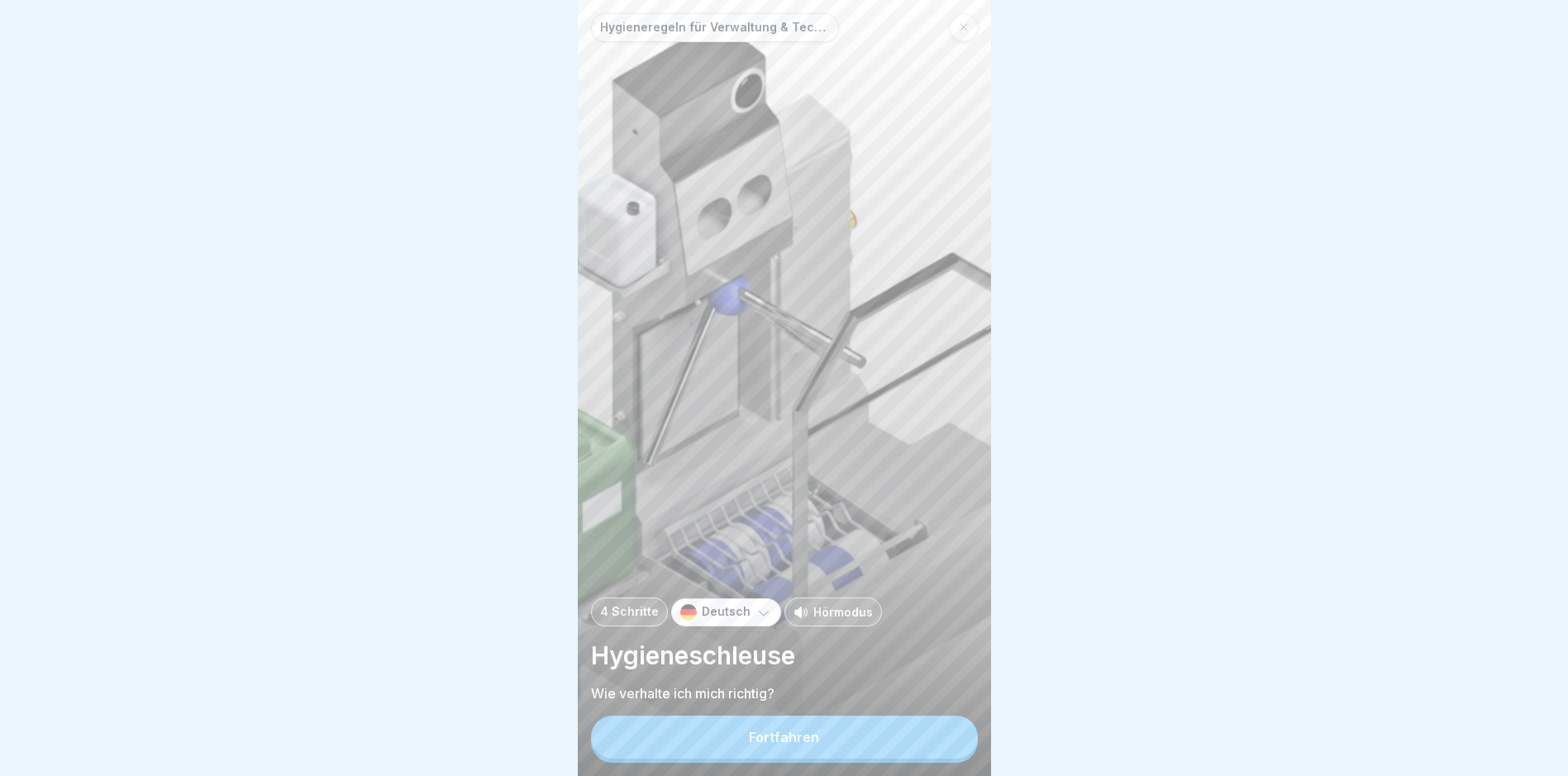
click at [749, 740] on button "Fortfahren" at bounding box center [785, 738] width 387 height 43
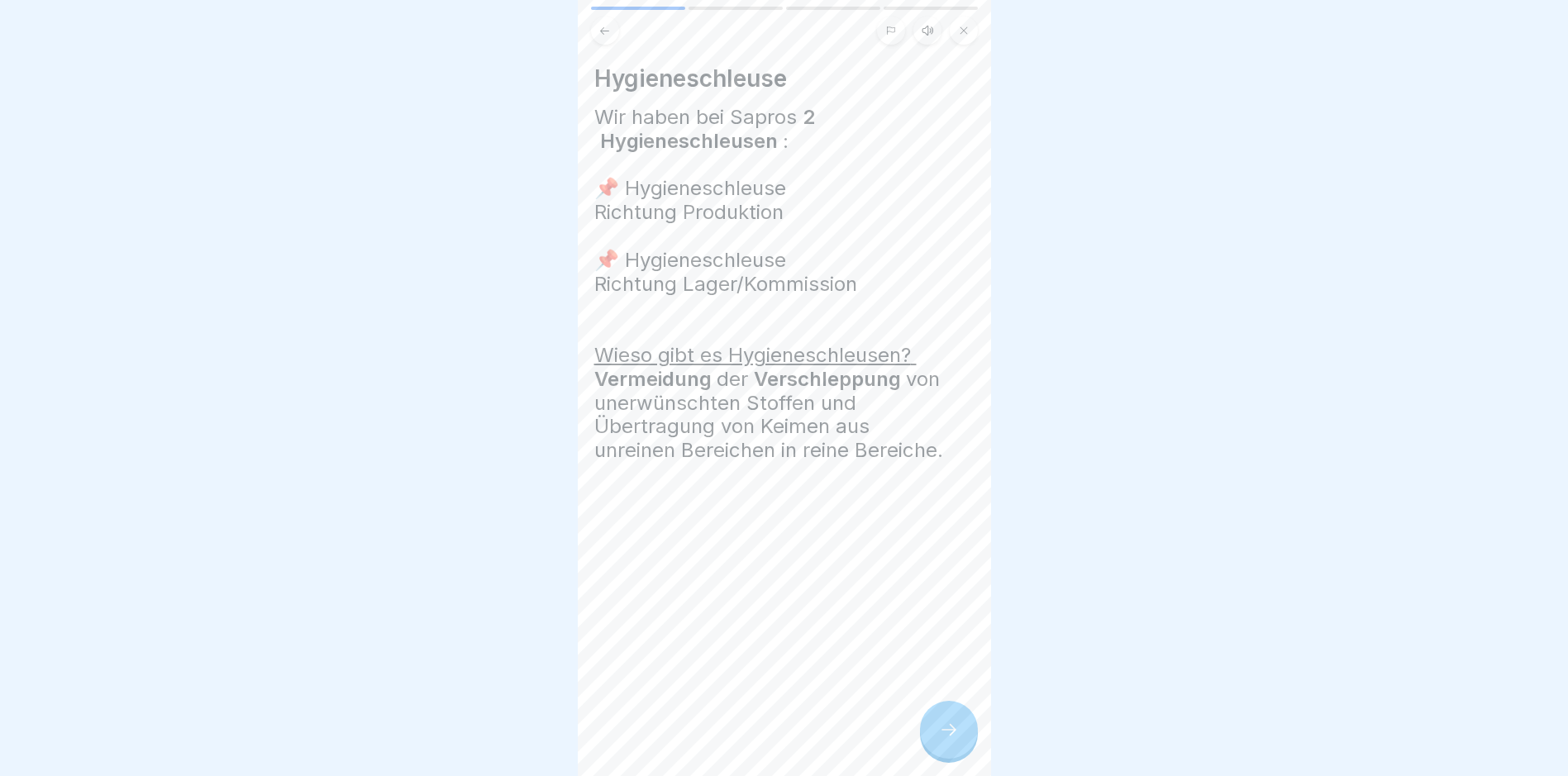
click at [749, 740] on icon at bounding box center [949, 730] width 20 height 20
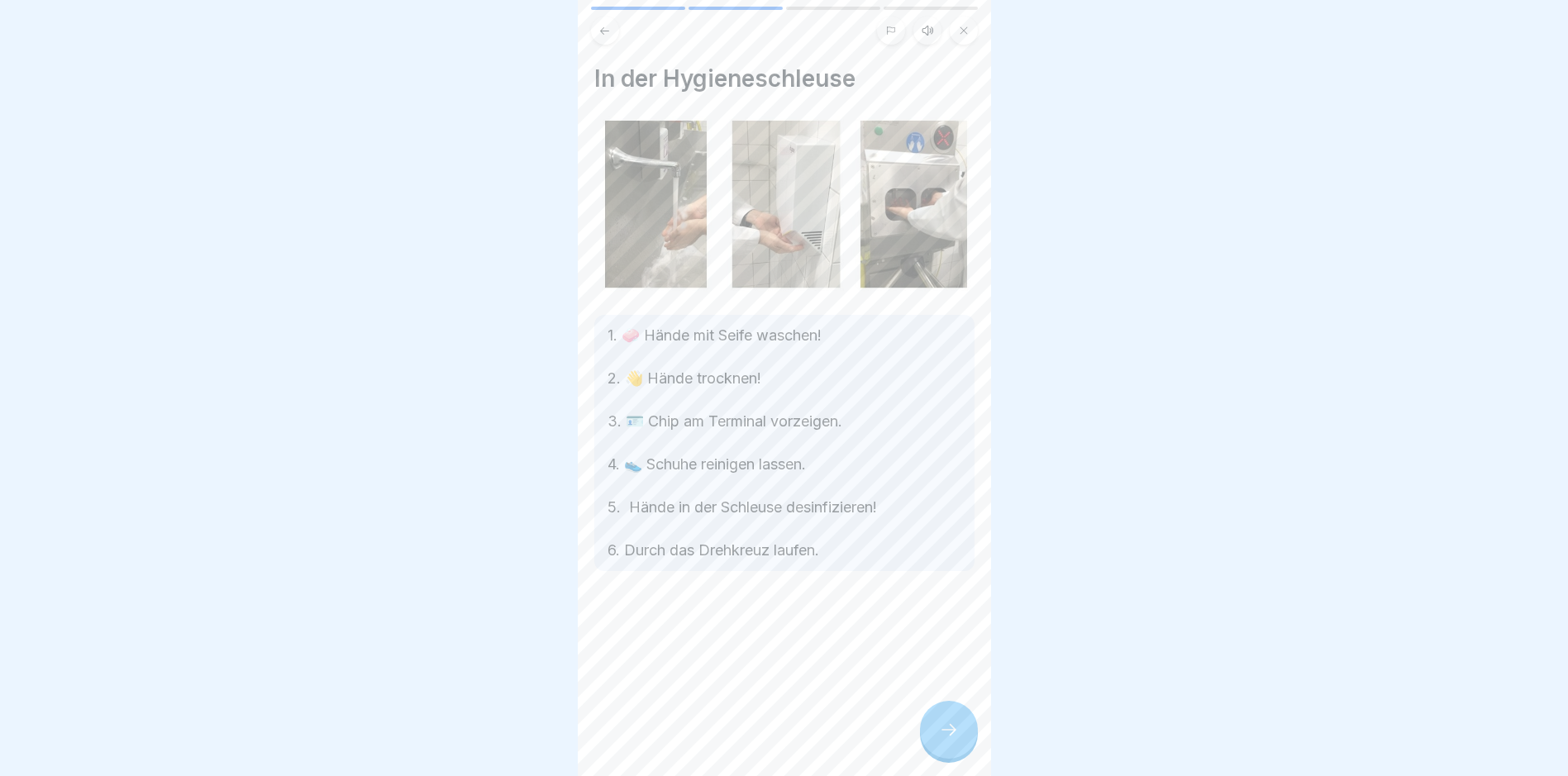
click at [749, 740] on icon at bounding box center [949, 730] width 20 height 20
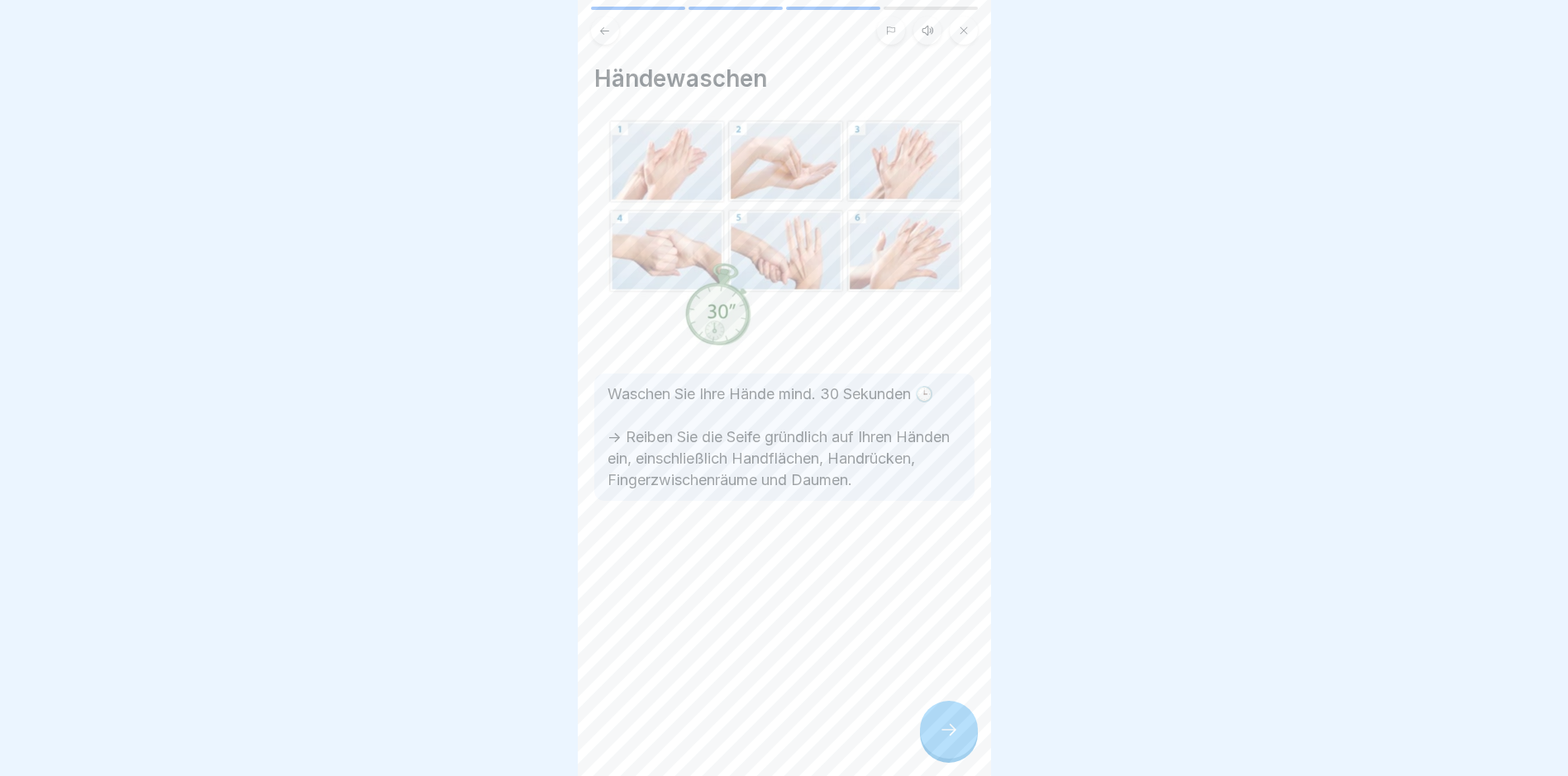
click at [749, 740] on icon at bounding box center [949, 730] width 20 height 20
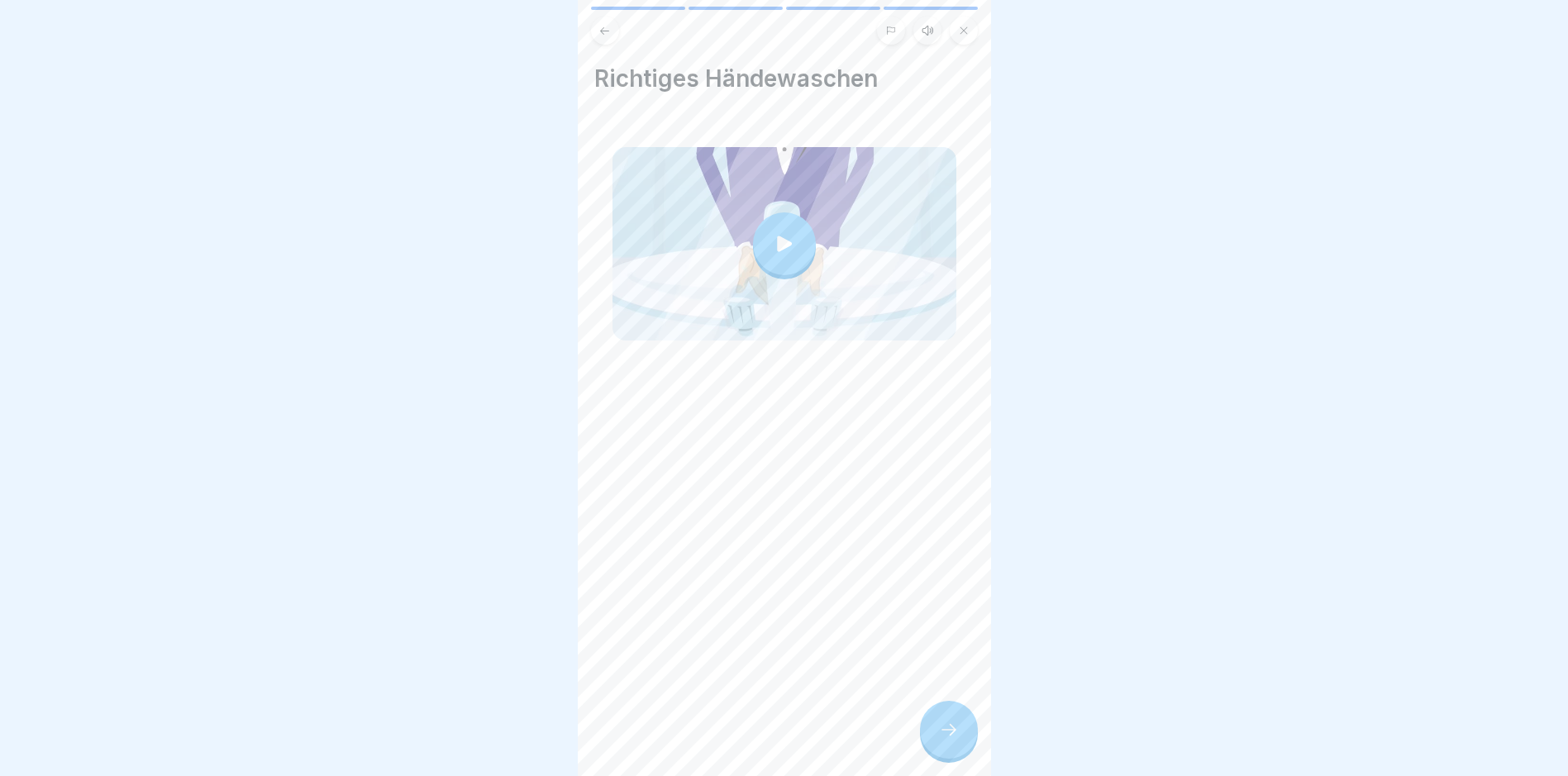
click at [749, 740] on icon at bounding box center [949, 730] width 20 height 20
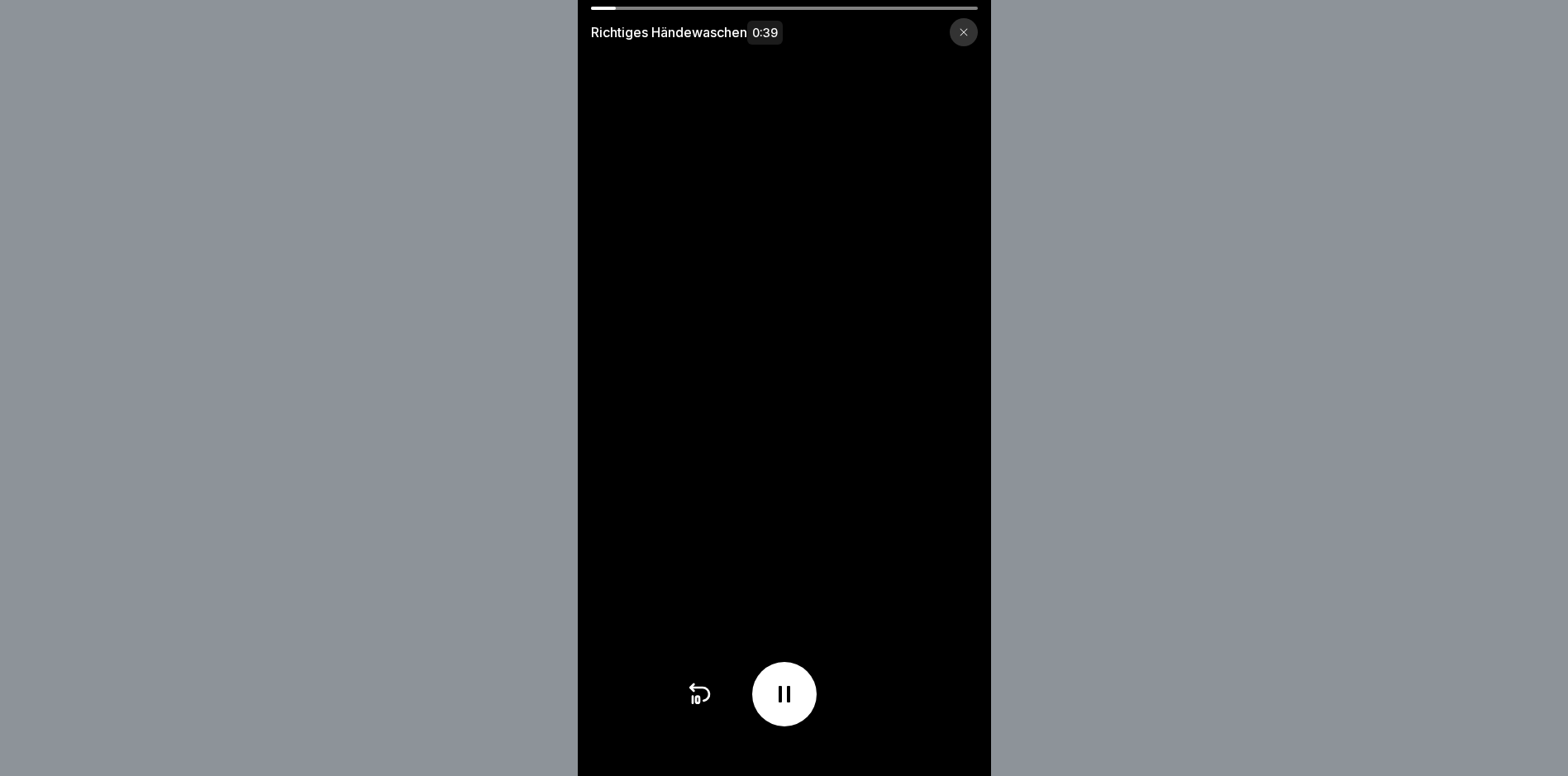
click at [749, 28] on div at bounding box center [964, 32] width 28 height 28
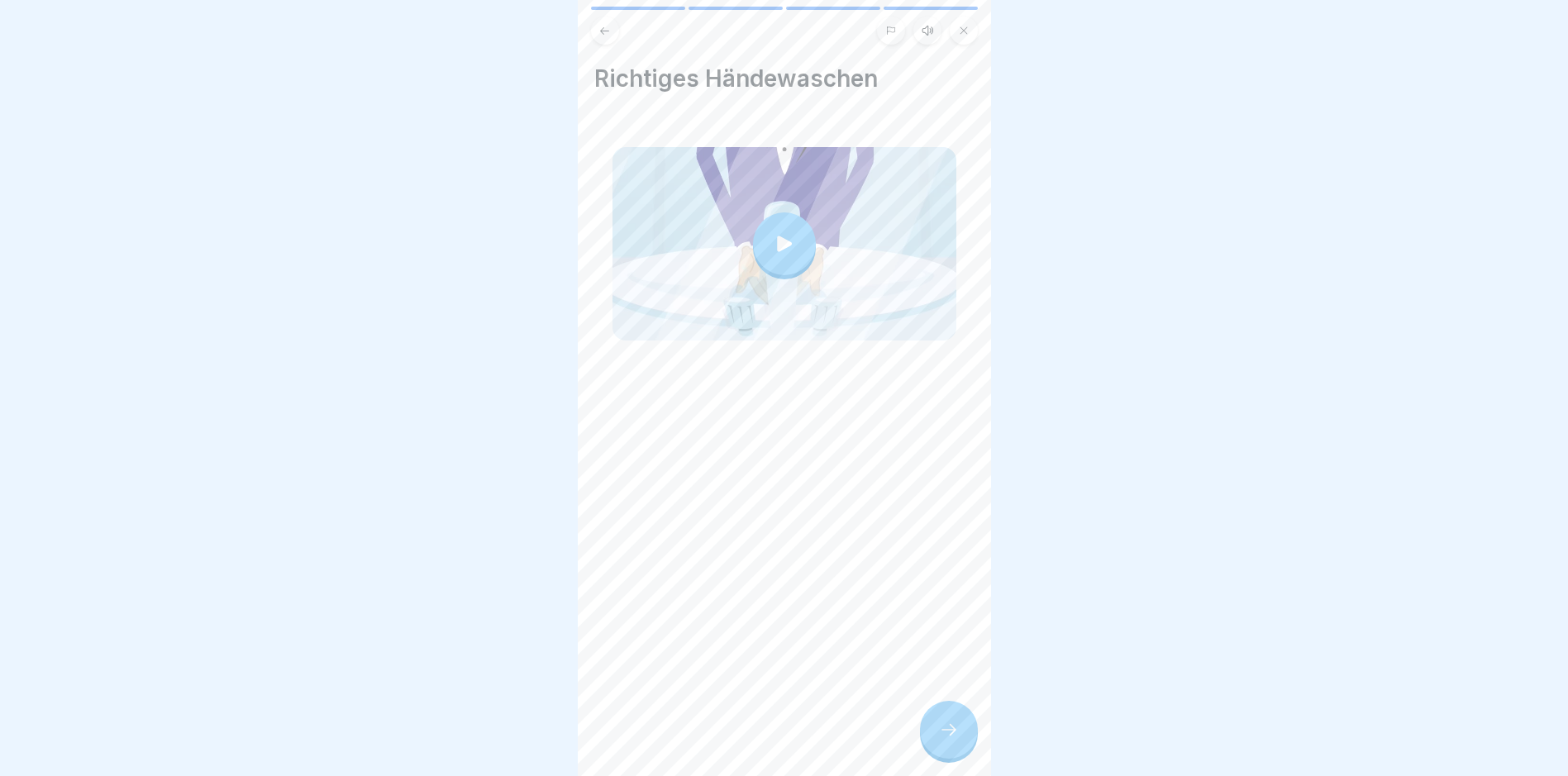
click at [749, 740] on icon at bounding box center [949, 730] width 20 height 20
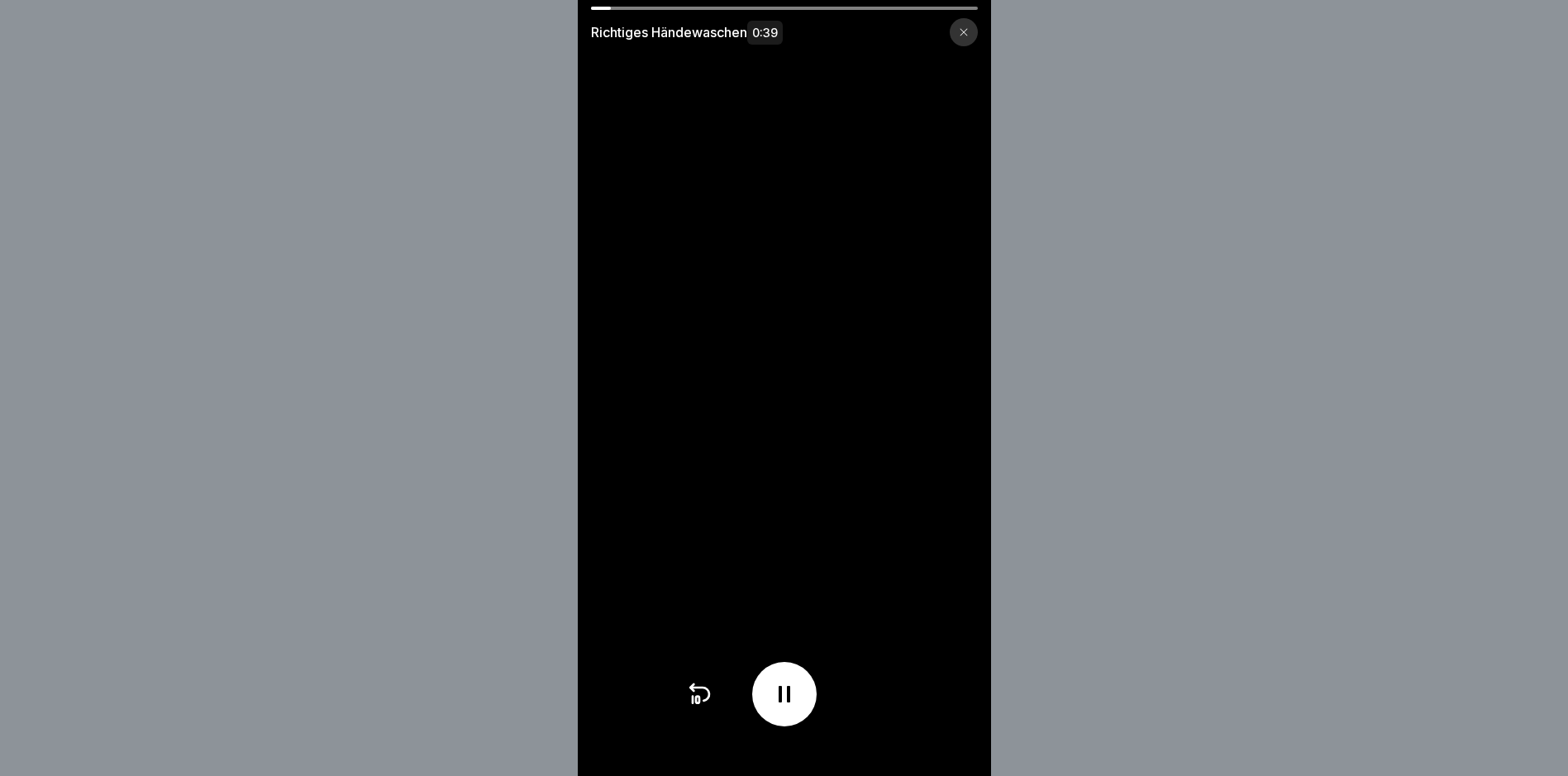
scroll to position [13, 0]
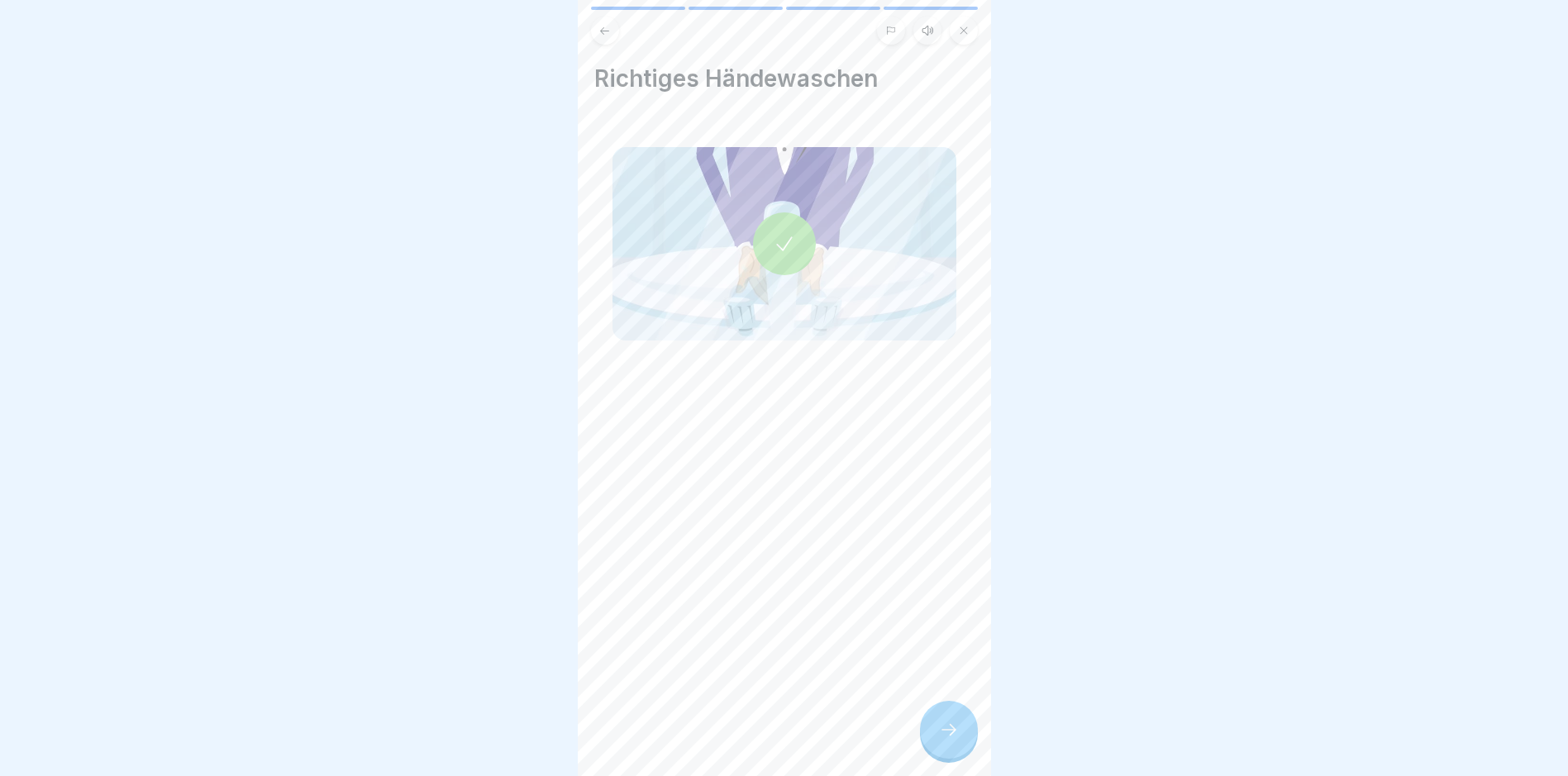
click at [749, 720] on div at bounding box center [949, 730] width 58 height 58
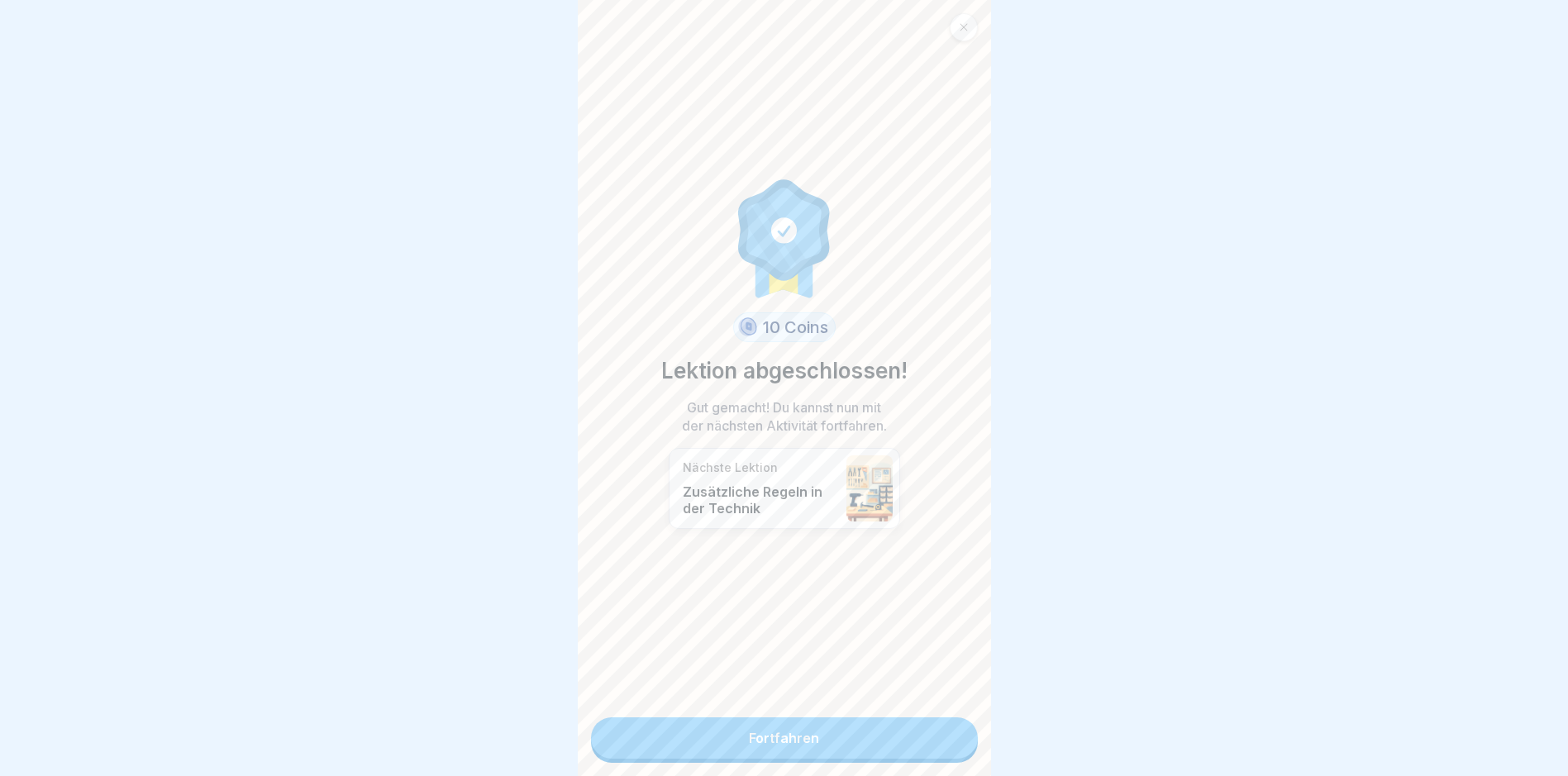
click at [749, 717] on link "Fortfahren" at bounding box center [785, 738] width 387 height 41
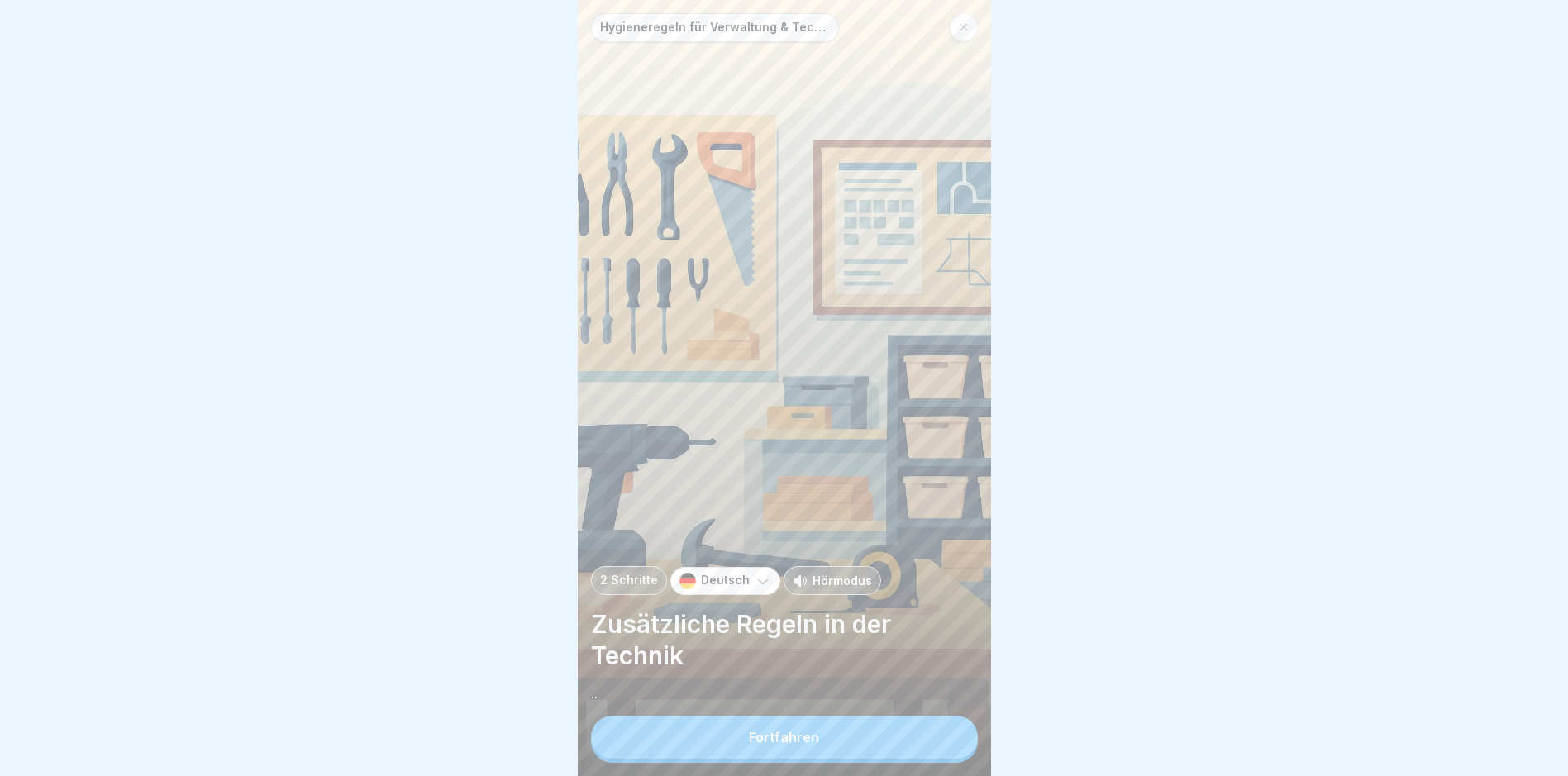
click at [749, 745] on div "Fortfahren" at bounding box center [784, 737] width 71 height 15
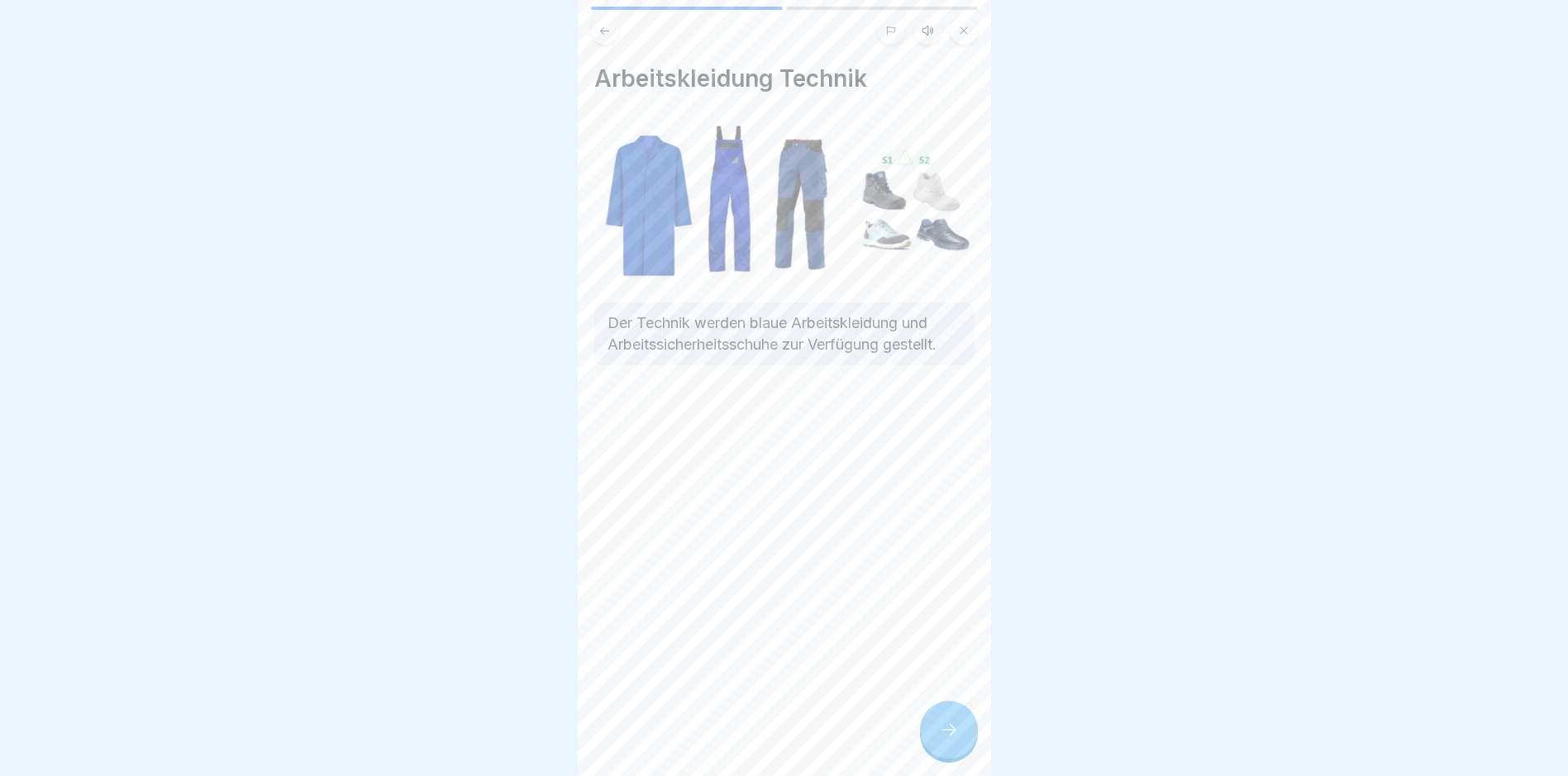
click at [749, 740] on icon at bounding box center [949, 730] width 20 height 20
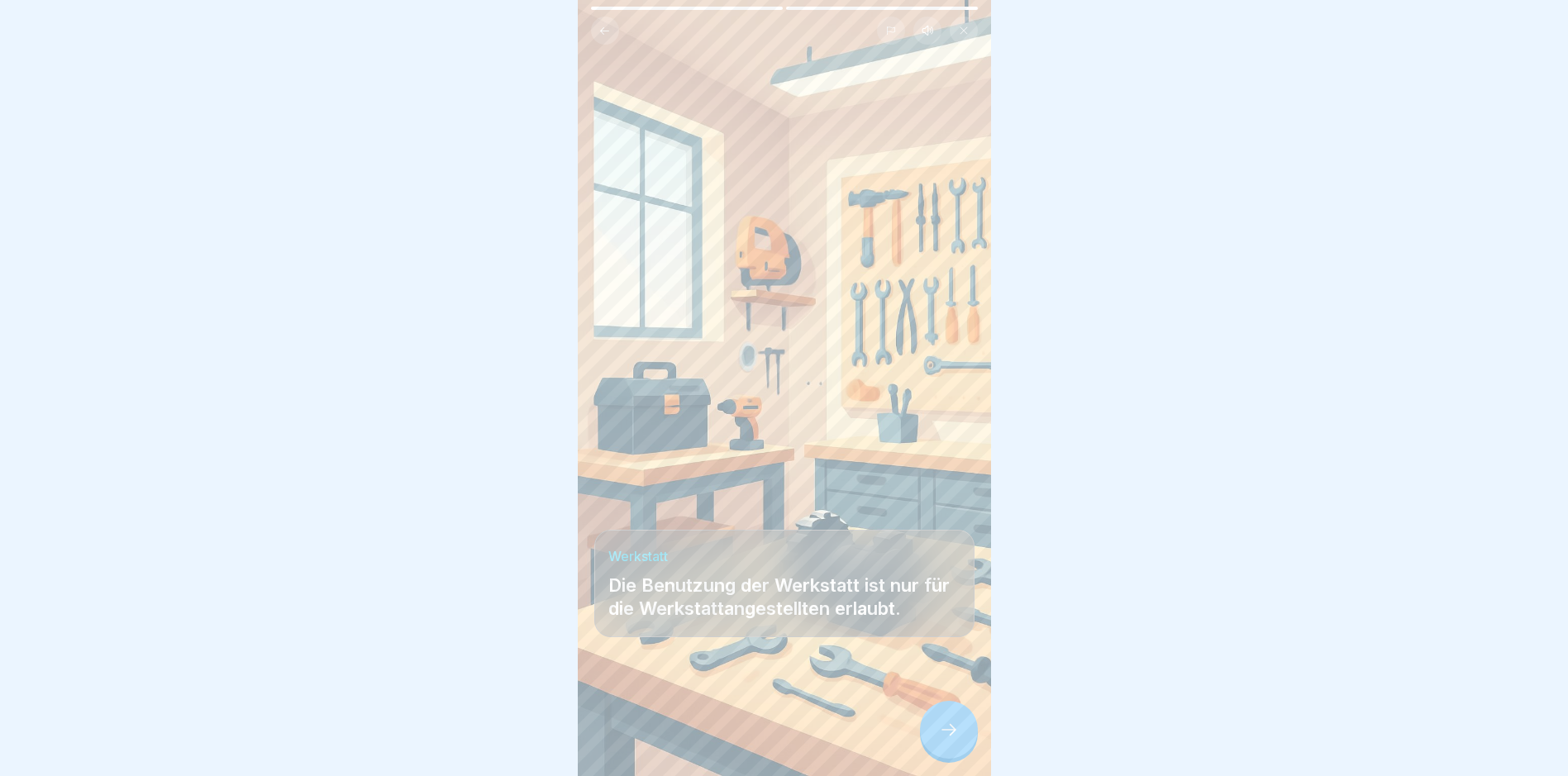
click at [749, 740] on icon at bounding box center [949, 730] width 20 height 20
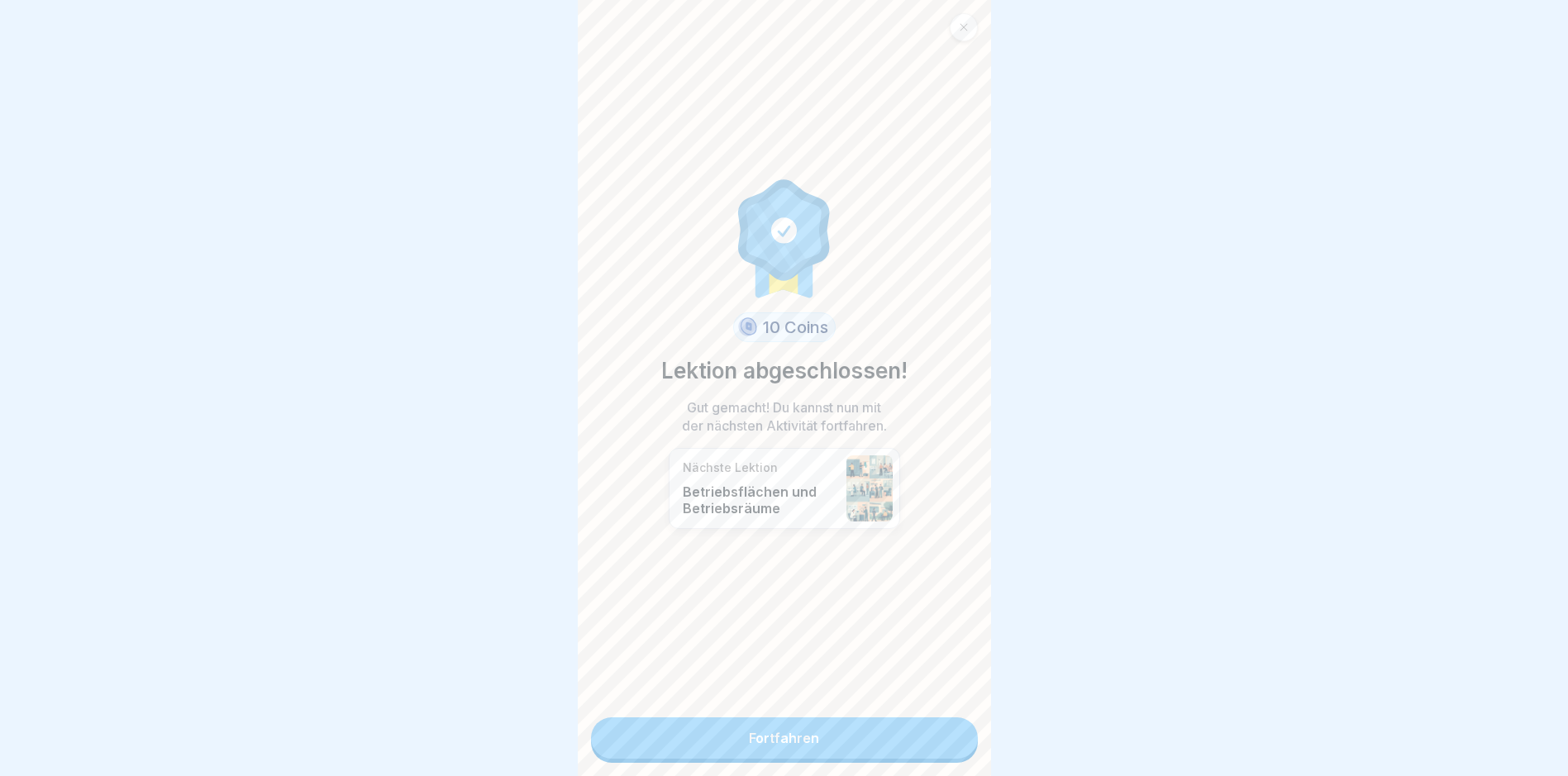
click at [749, 741] on link "Fortfahren" at bounding box center [785, 738] width 387 height 41
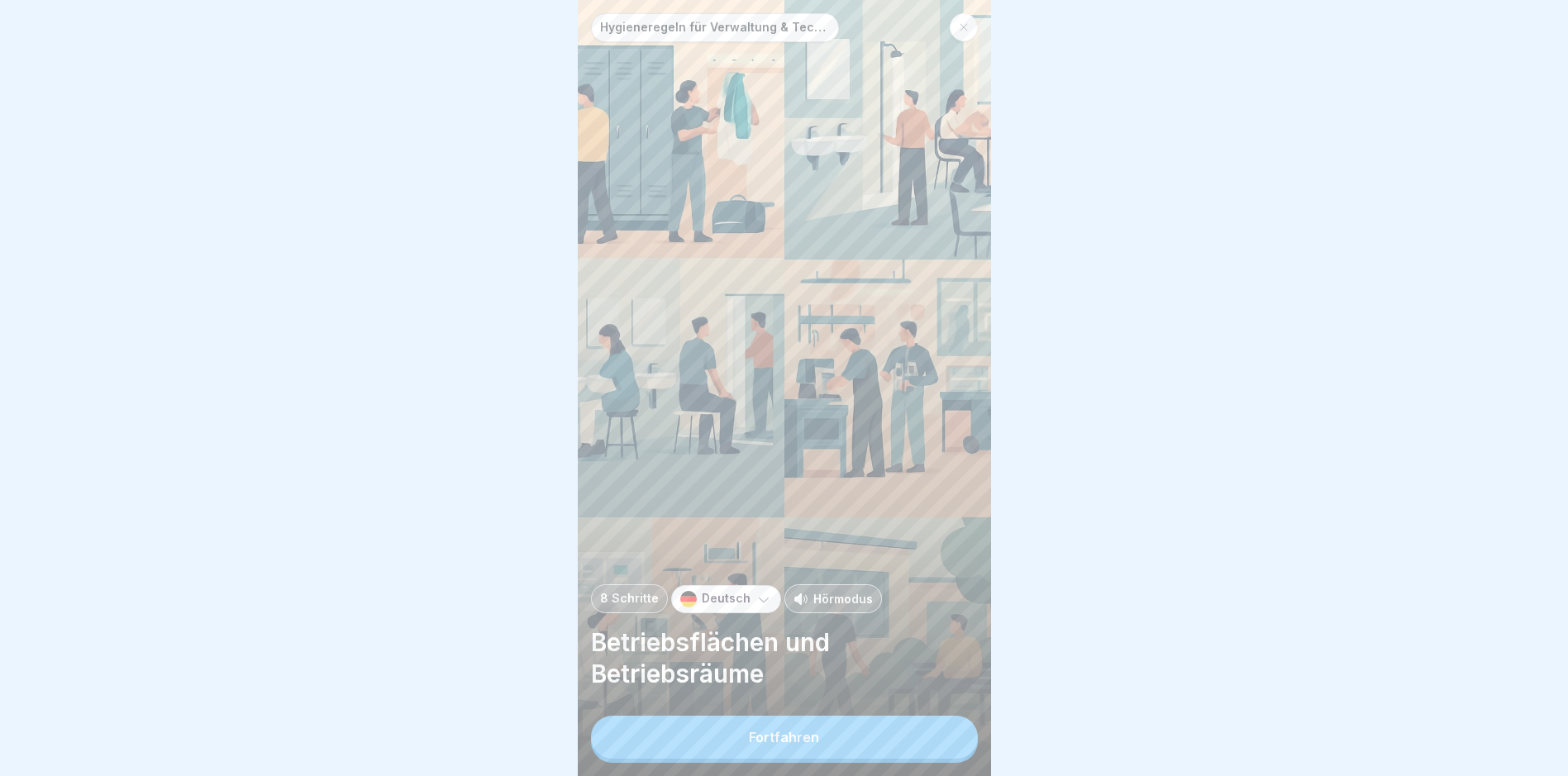
click at [749, 741] on button "Fortfahren" at bounding box center [785, 738] width 387 height 43
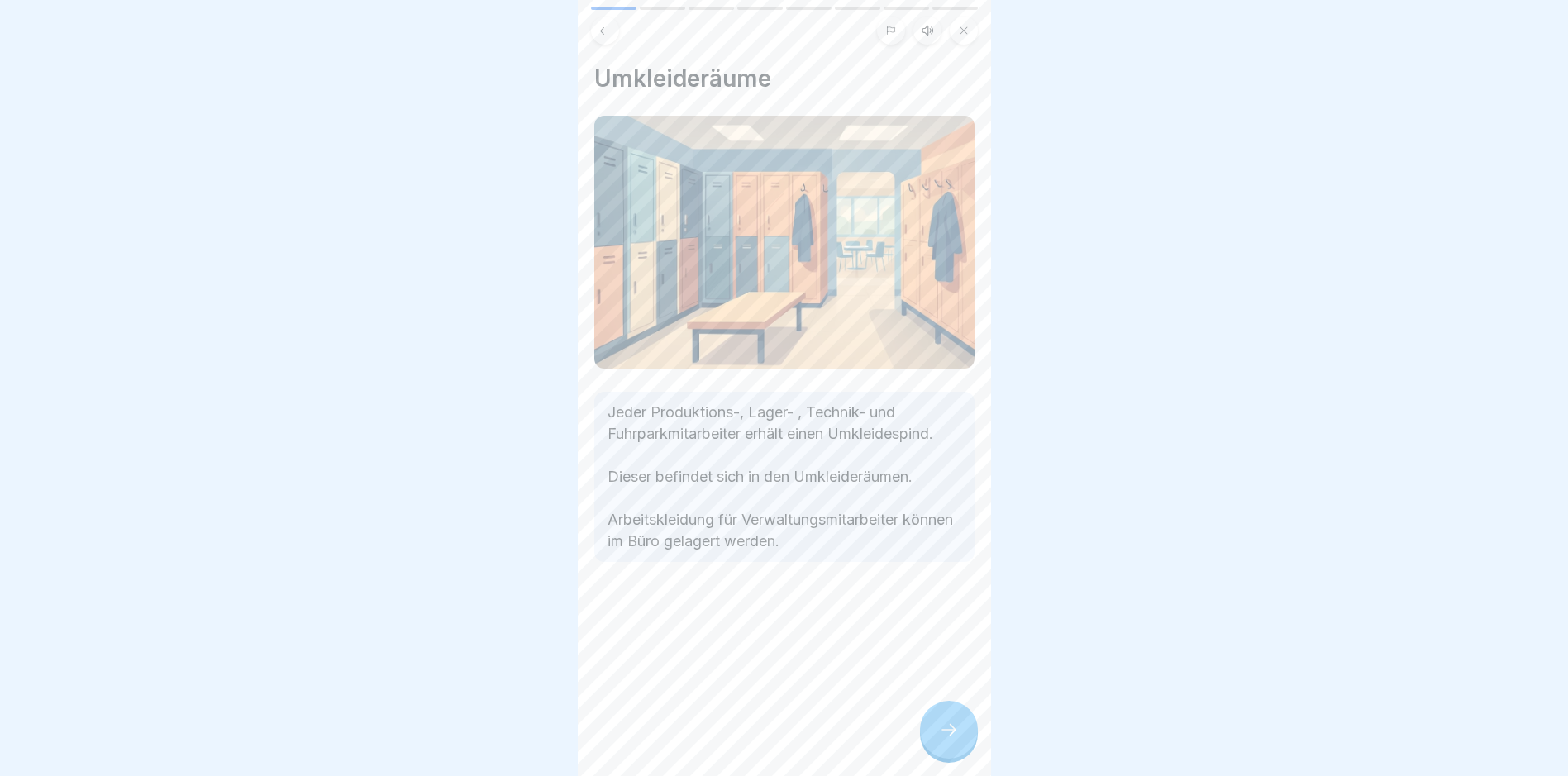
click at [749, 740] on icon at bounding box center [949, 730] width 20 height 20
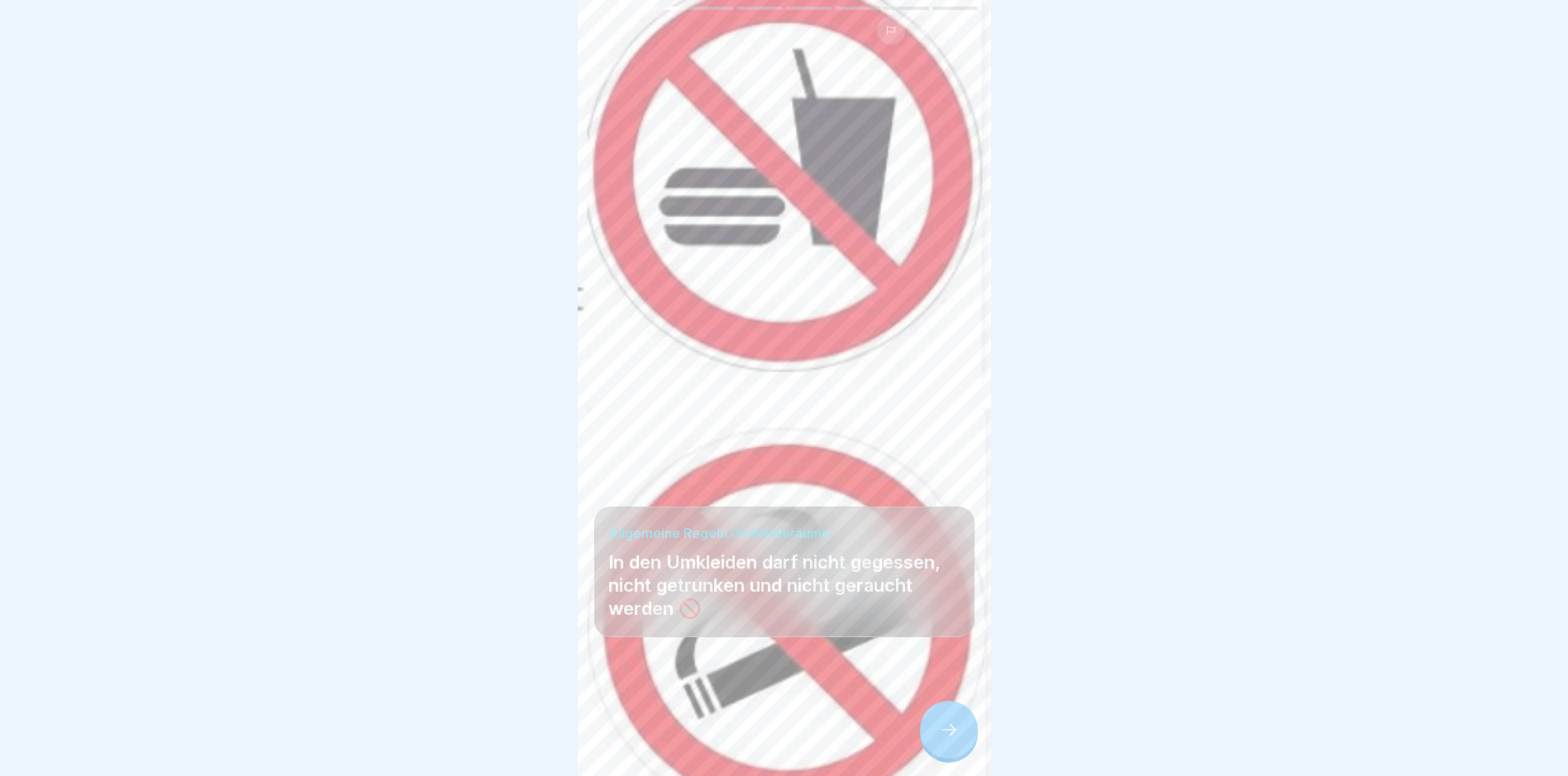
click at [749, 740] on icon at bounding box center [949, 730] width 20 height 20
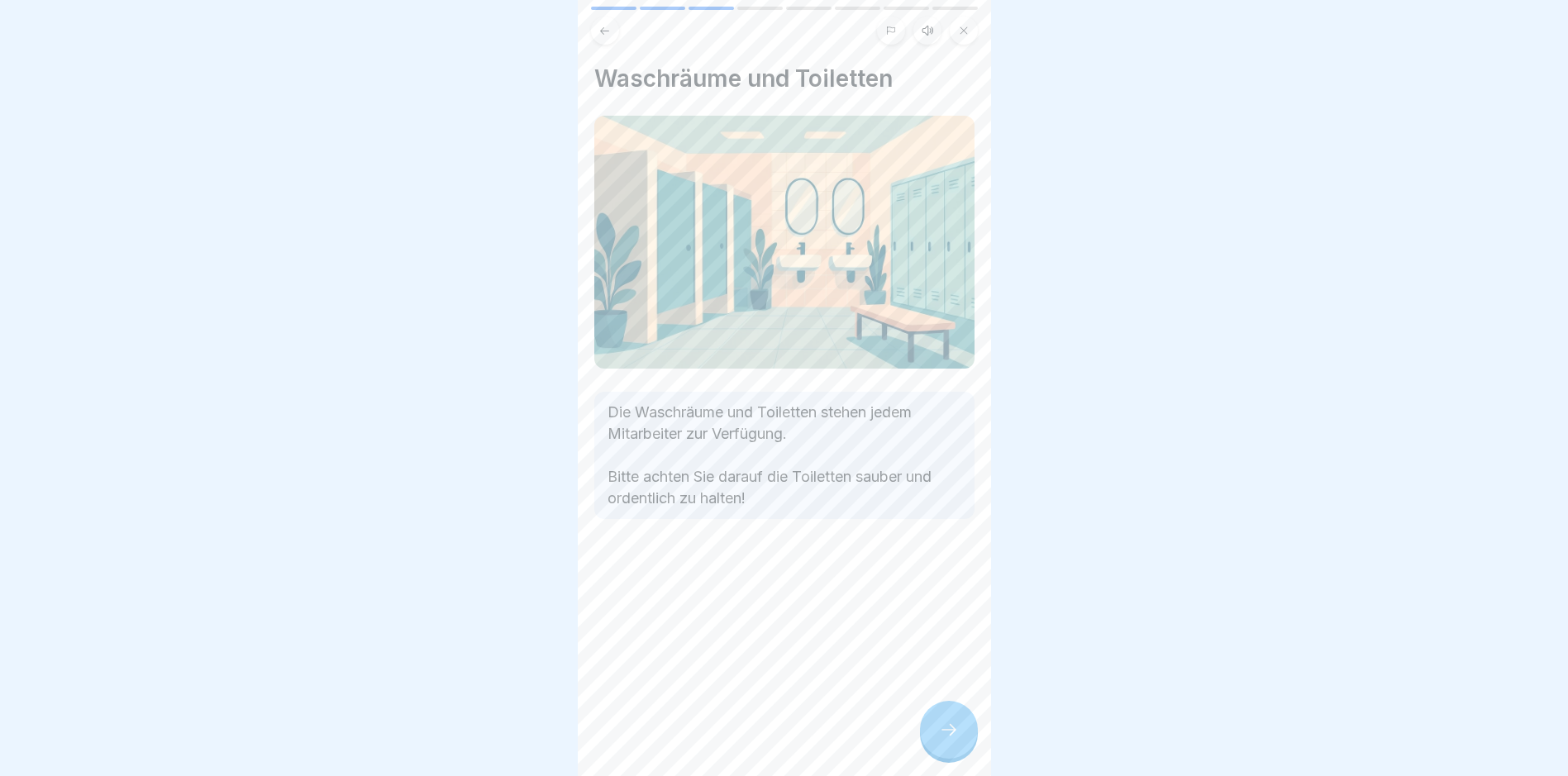
click at [749, 740] on icon at bounding box center [949, 730] width 20 height 20
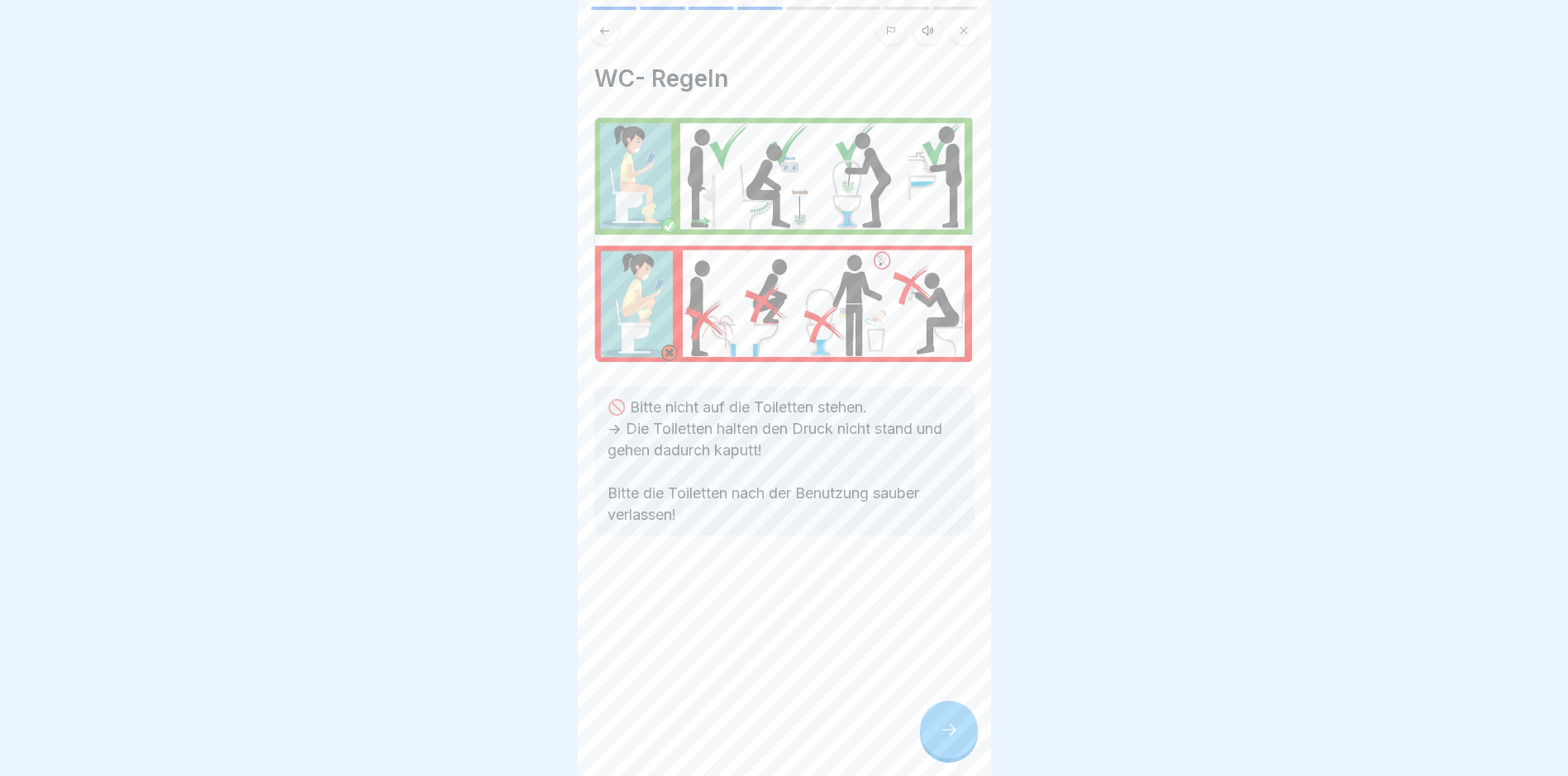
click at [749, 740] on icon at bounding box center [949, 730] width 20 height 20
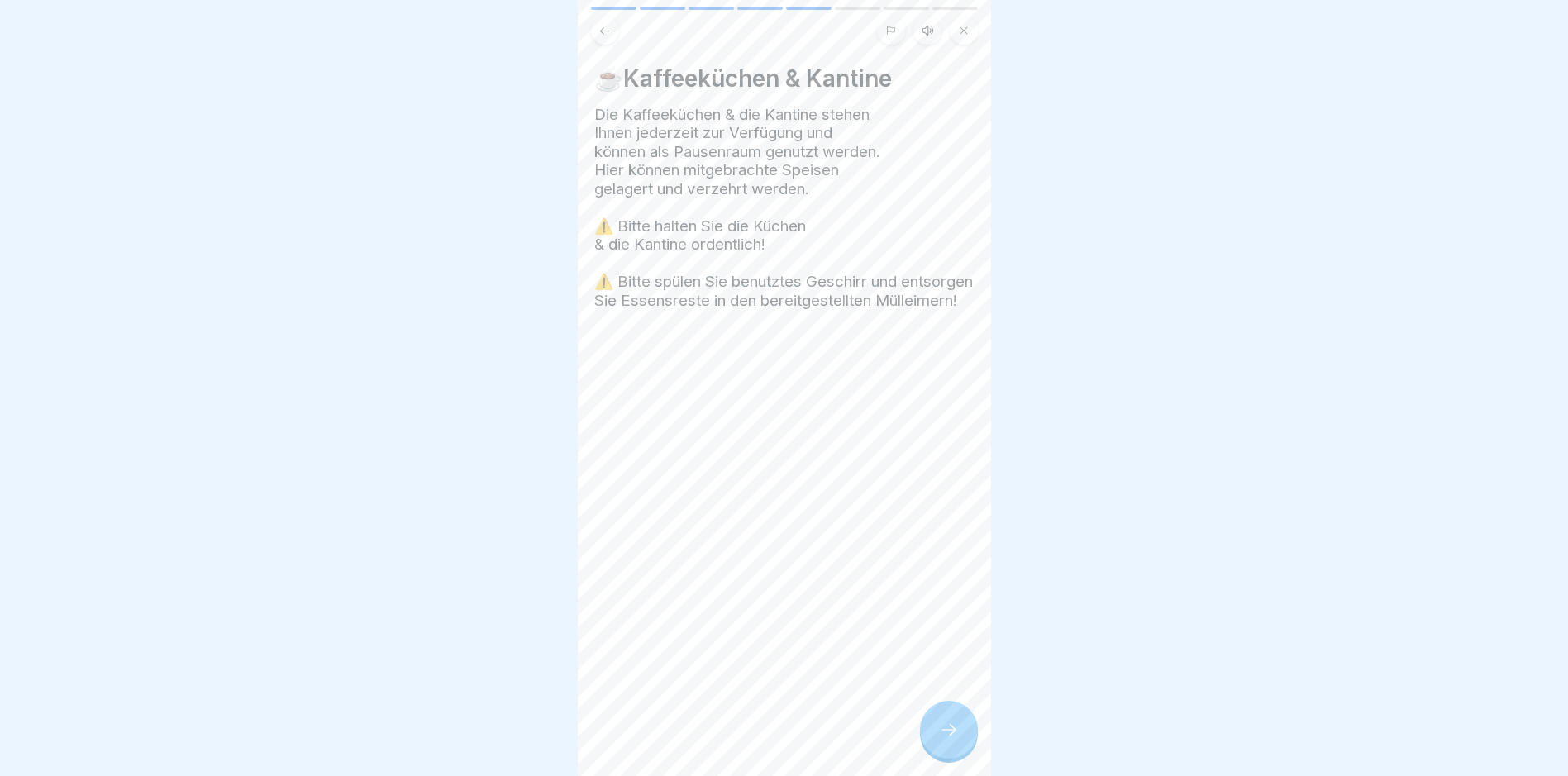
click at [749, 739] on icon at bounding box center [949, 730] width 20 height 20
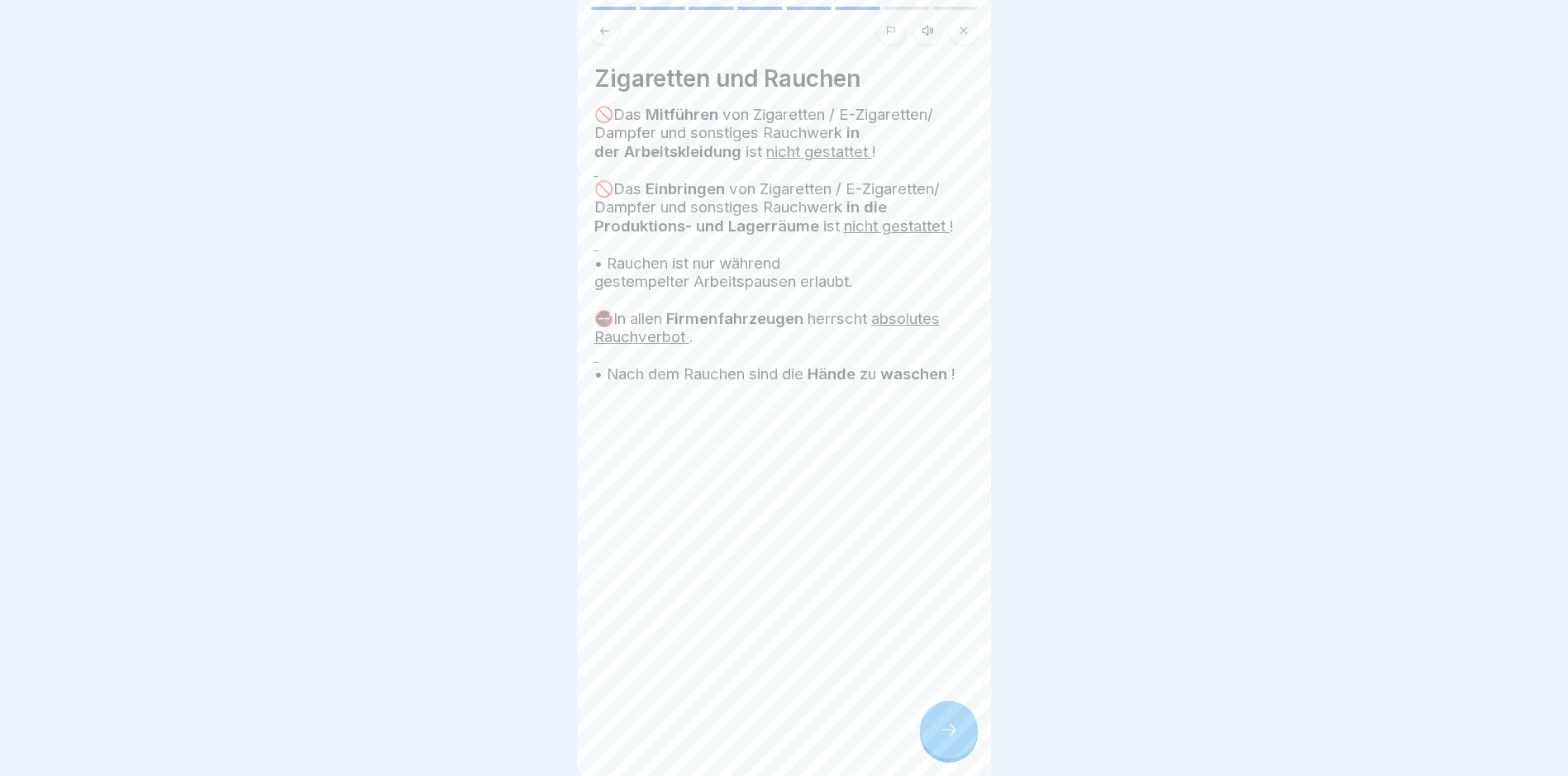
click at [749, 740] on icon at bounding box center [949, 730] width 20 height 20
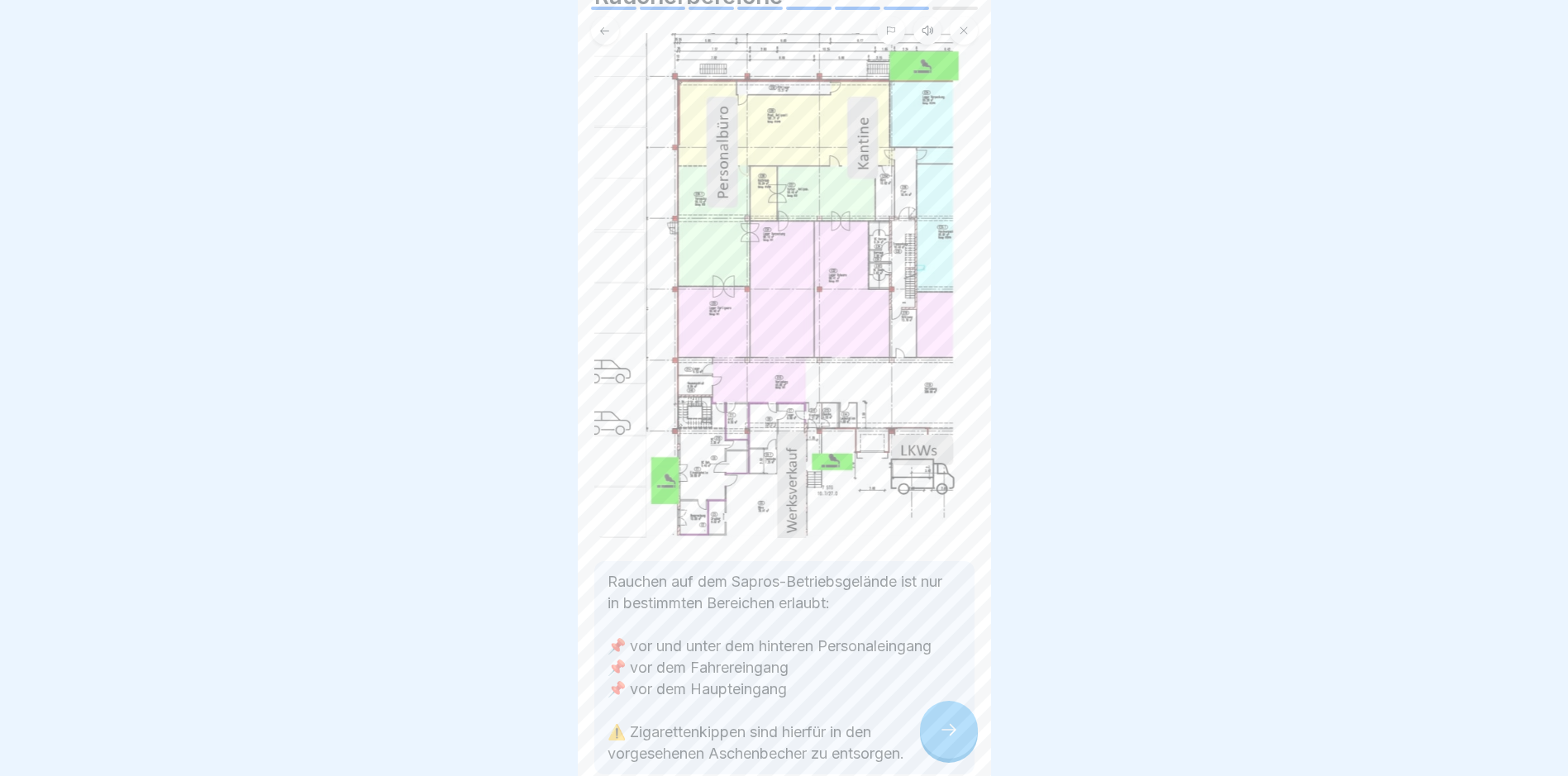
scroll to position [165, 0]
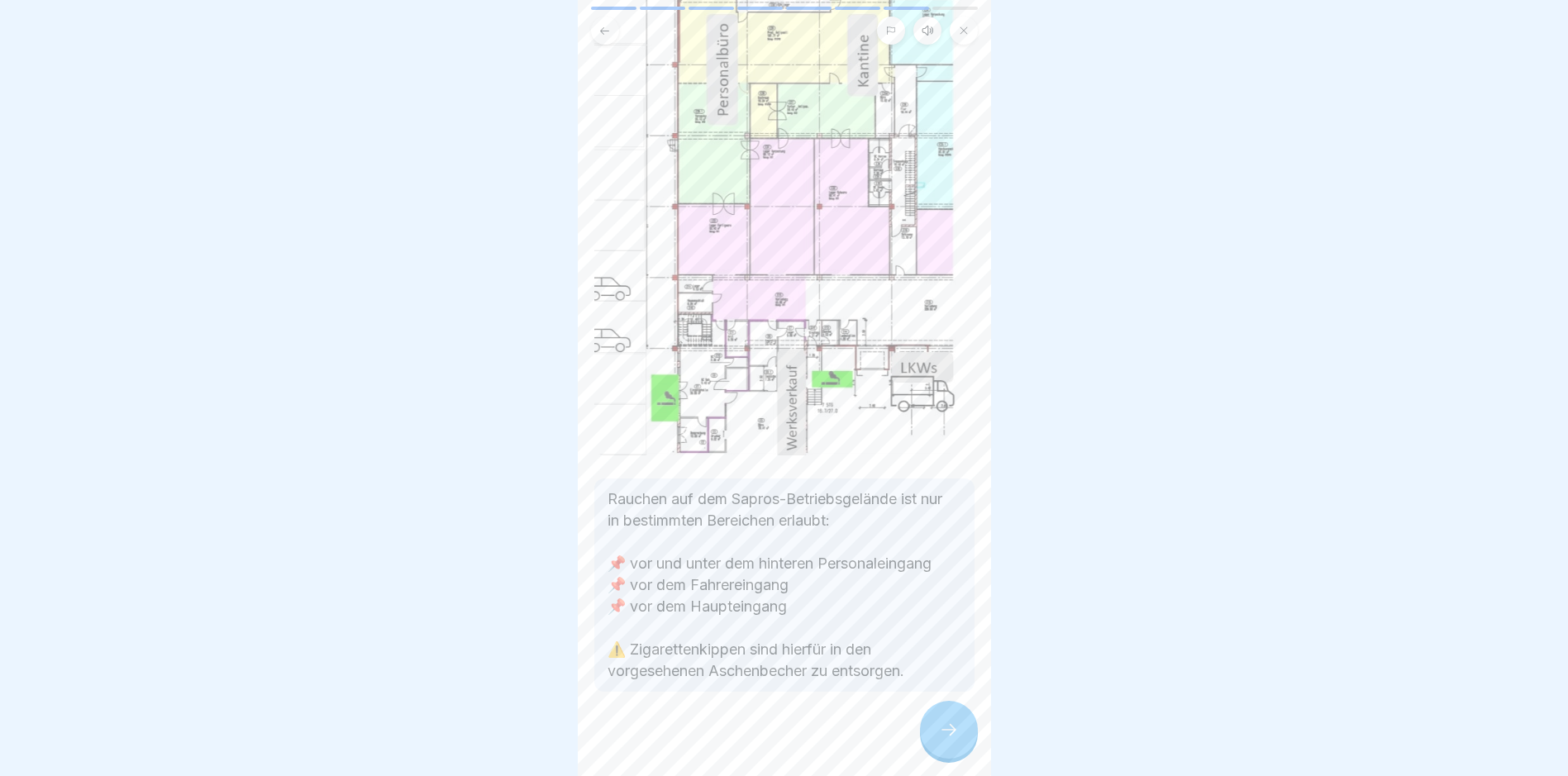
click at [749, 740] on icon at bounding box center [949, 730] width 20 height 20
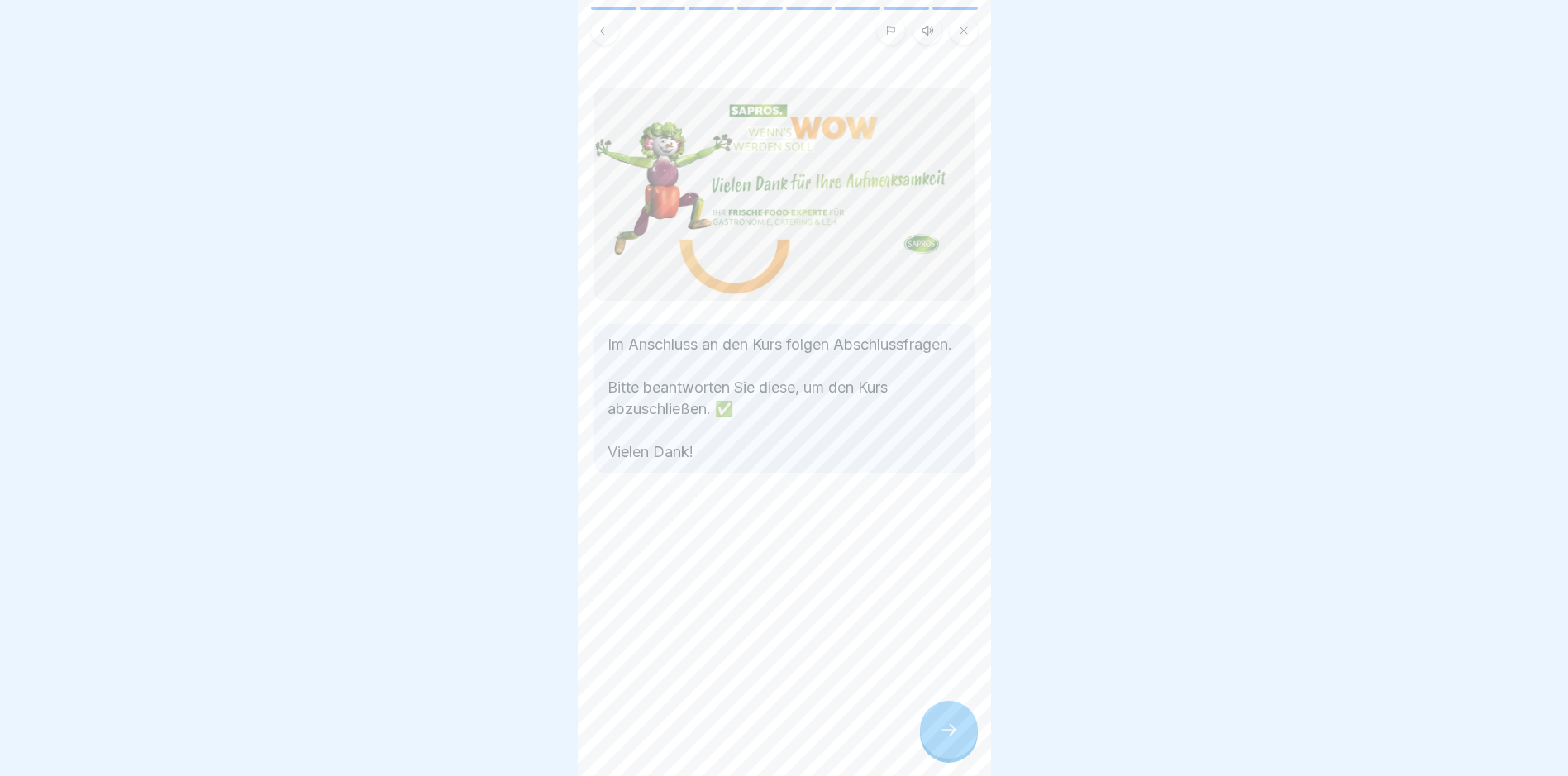
click at [749, 740] on icon at bounding box center [949, 730] width 20 height 20
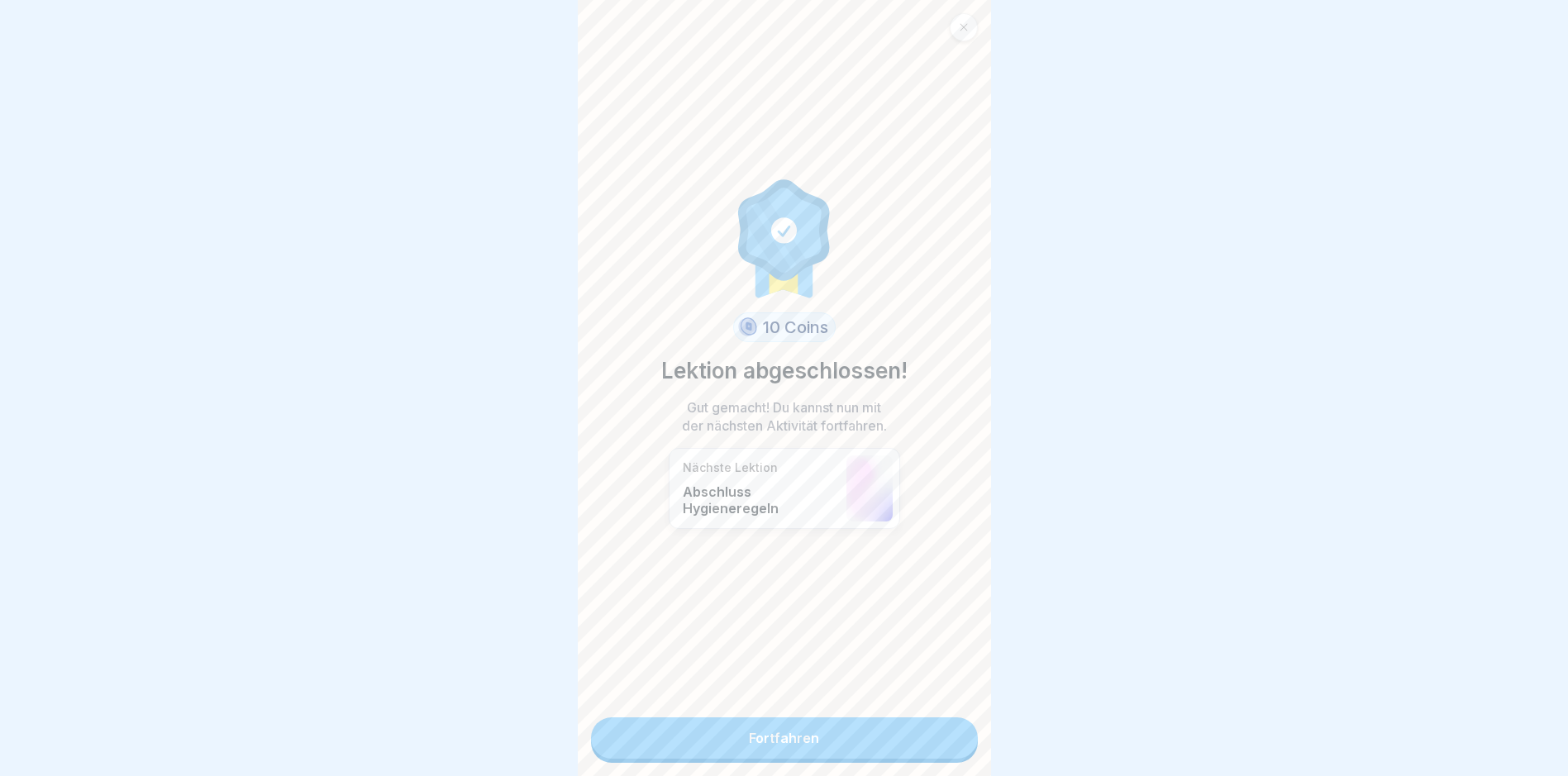
click at [749, 747] on link "Fortfahren" at bounding box center [785, 738] width 387 height 41
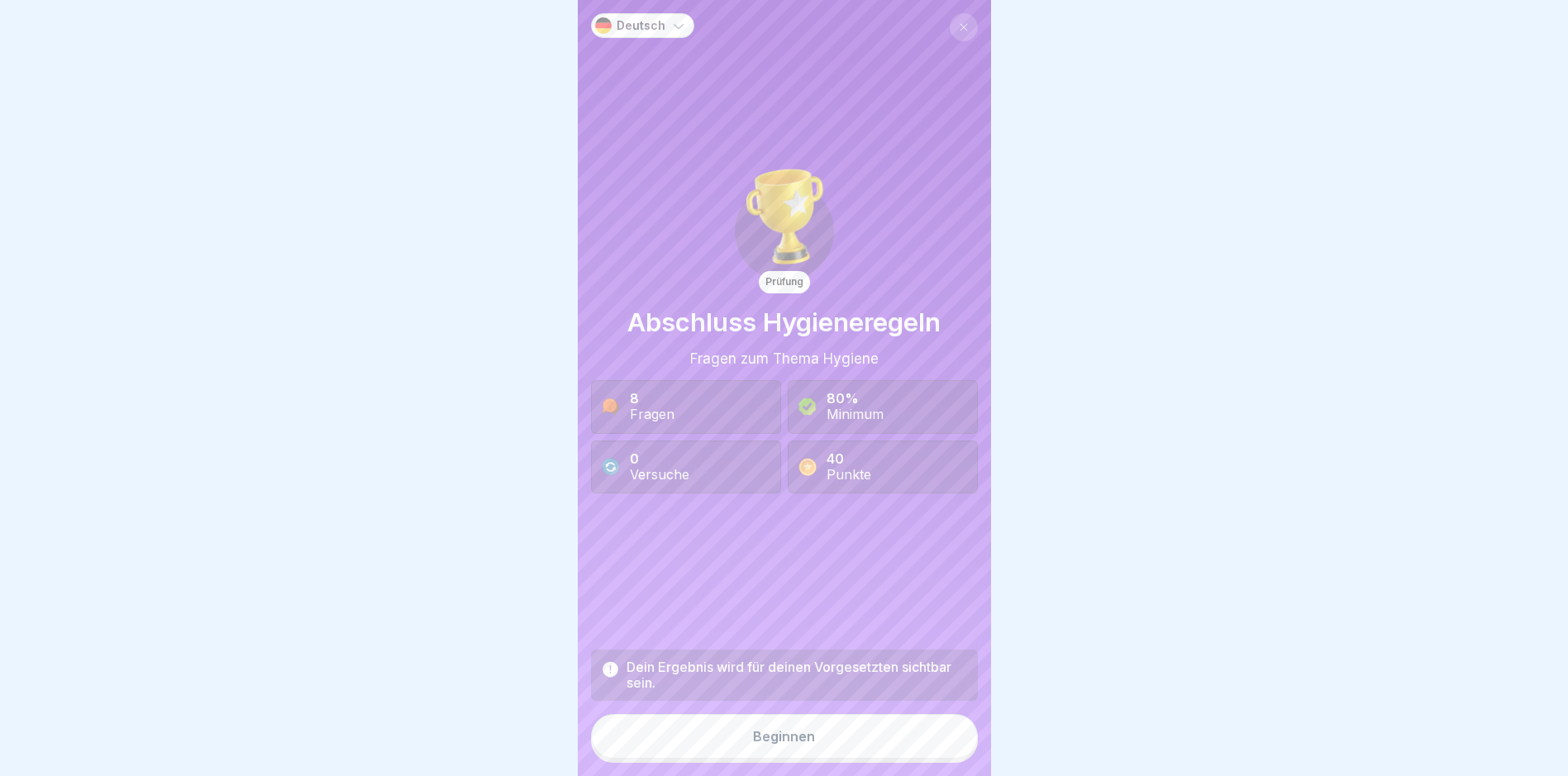
click at [749, 745] on button "Beginnen" at bounding box center [785, 736] width 387 height 44
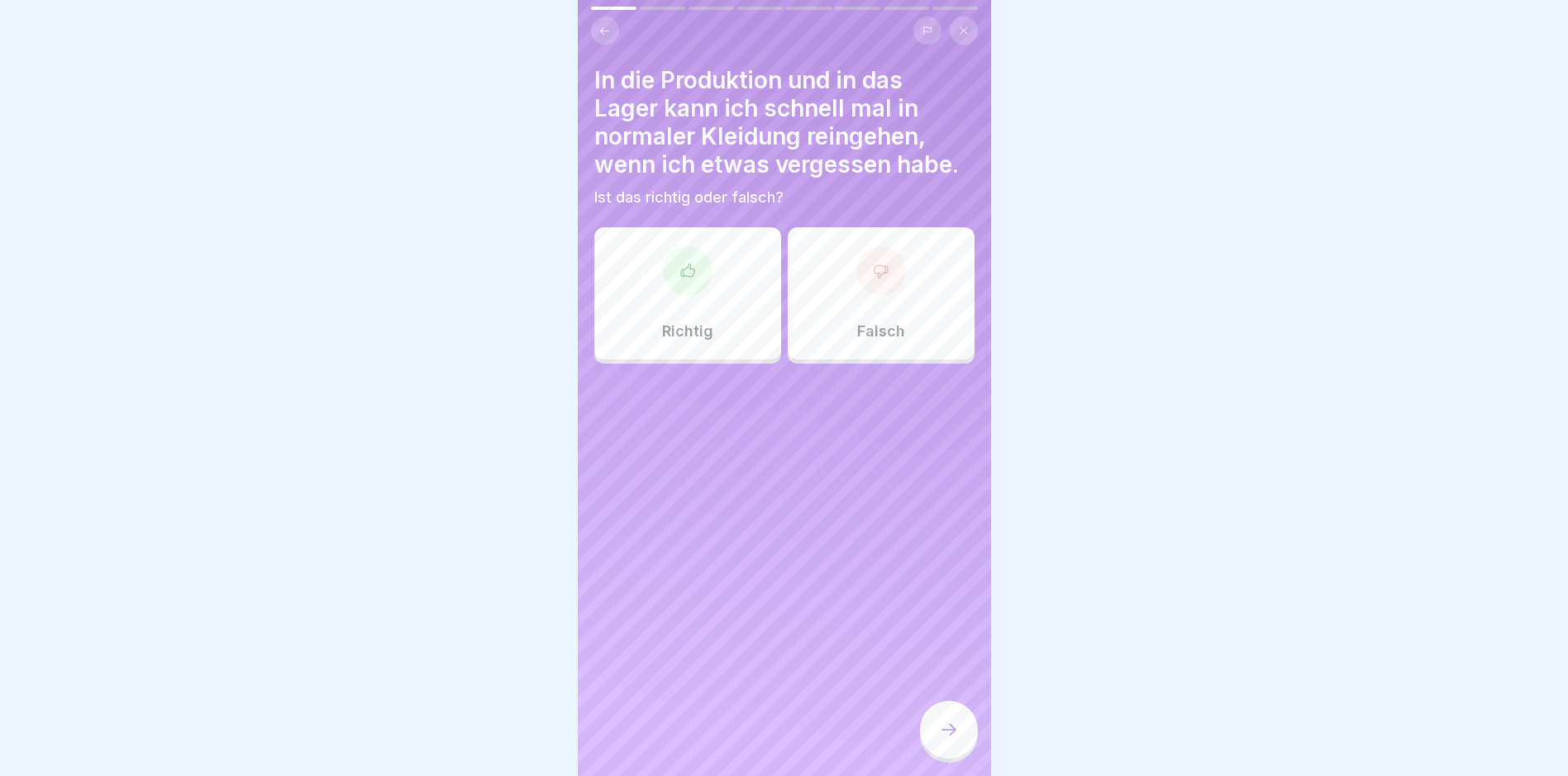
click at [749, 314] on div "Falsch" at bounding box center [881, 293] width 187 height 133
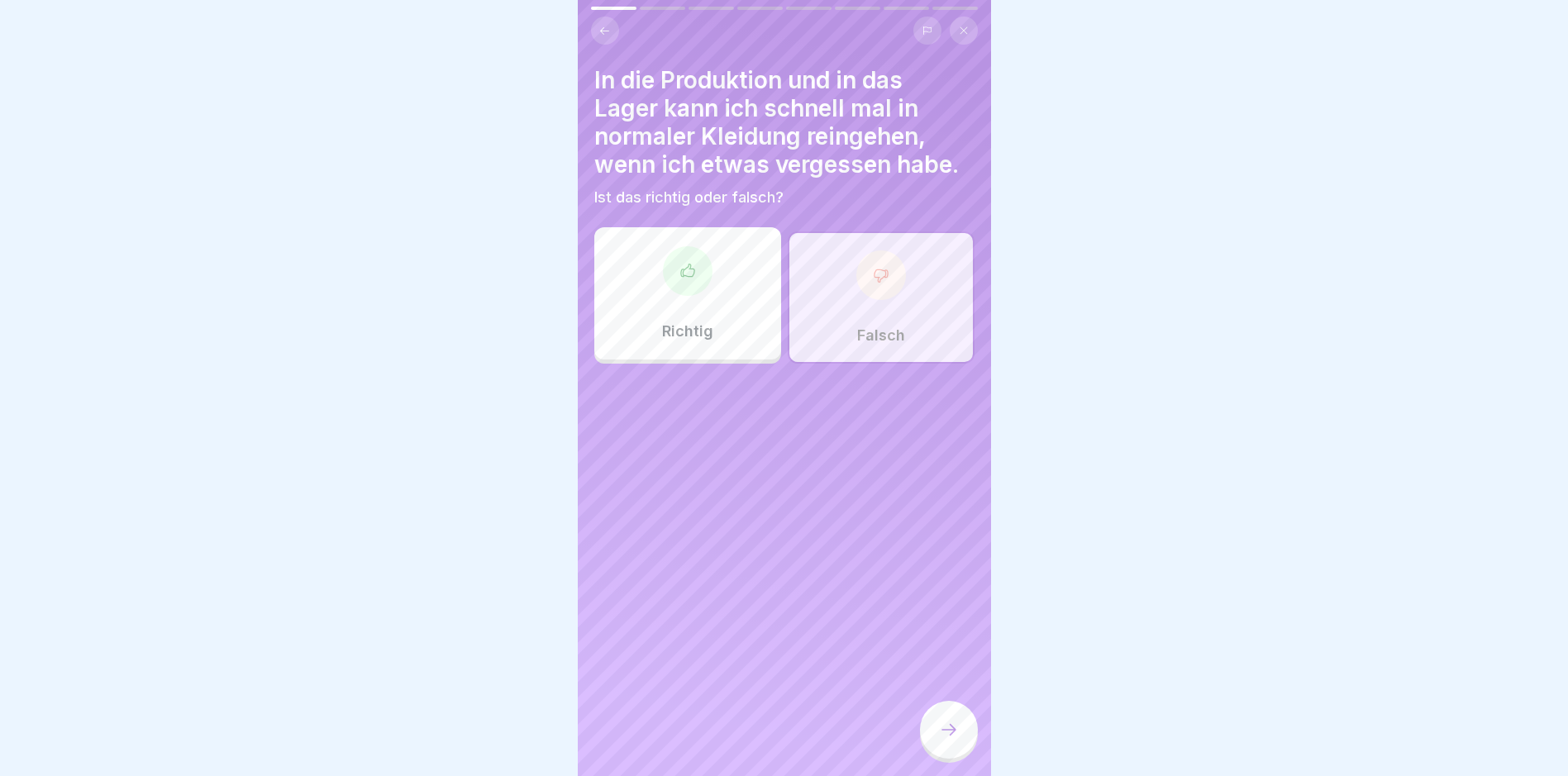
click at [749, 747] on div at bounding box center [949, 730] width 58 height 58
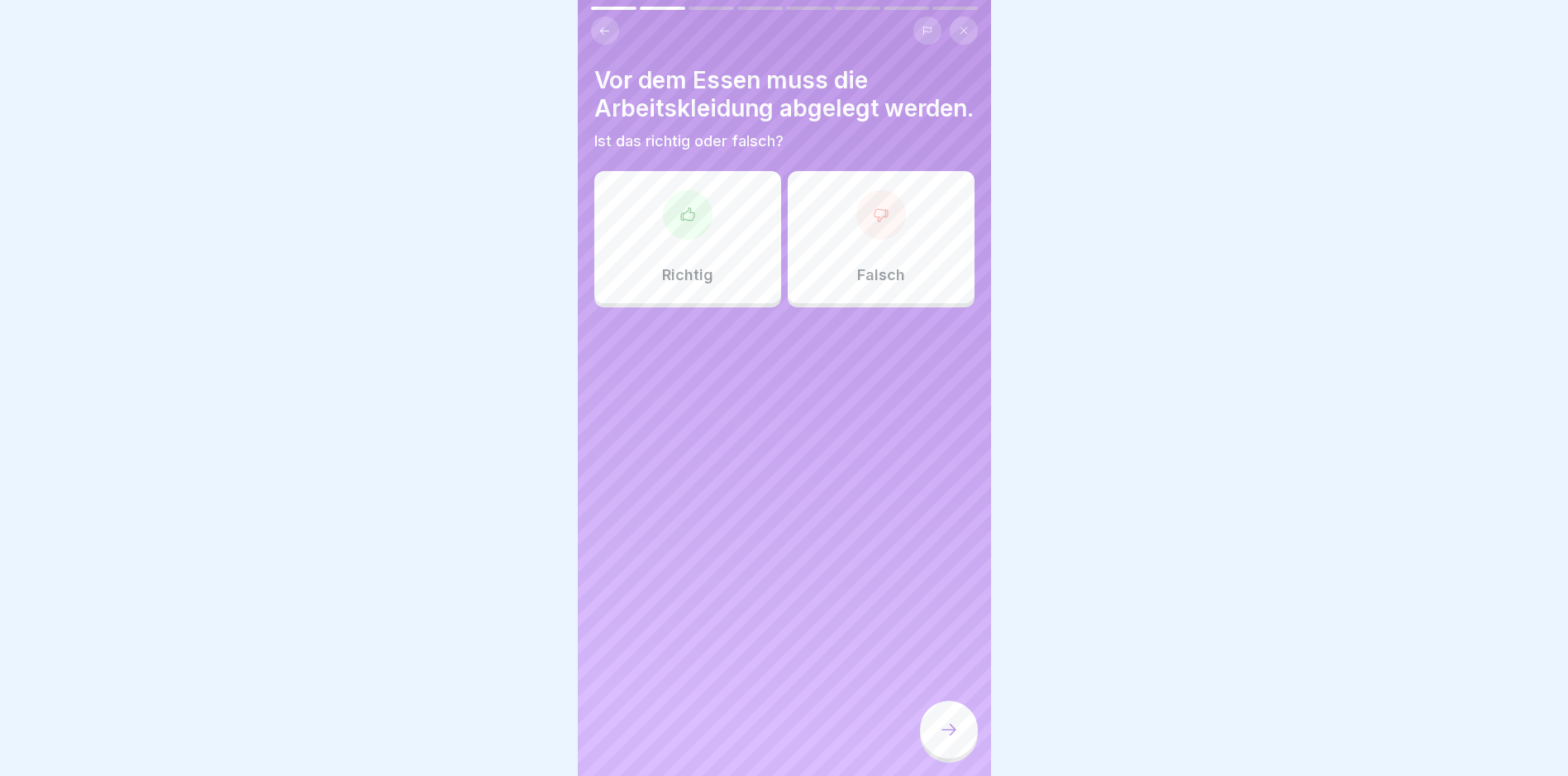
click at [692, 283] on div "Richtig" at bounding box center [688, 237] width 187 height 133
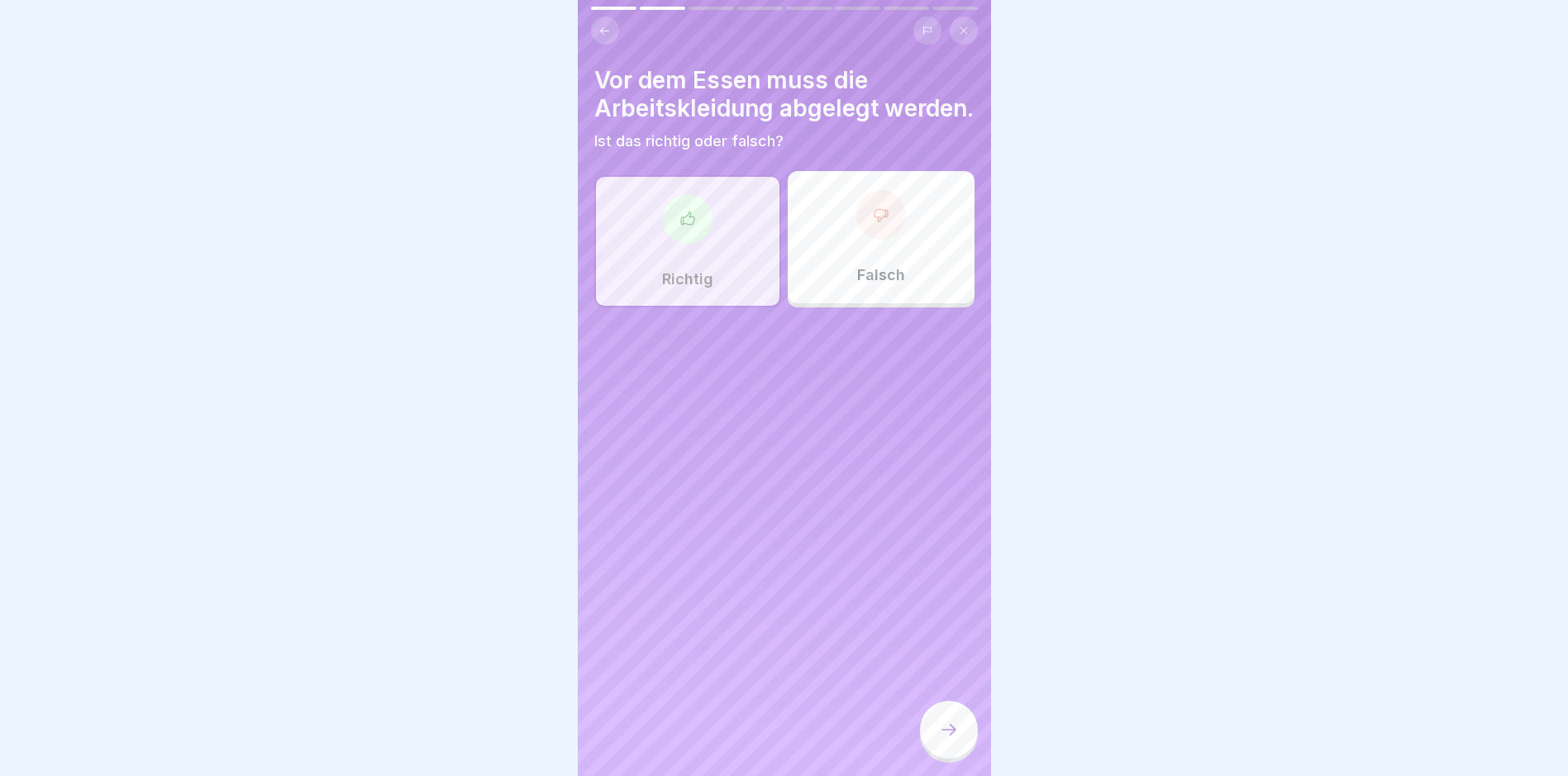
click at [749, 740] on icon at bounding box center [949, 730] width 20 height 20
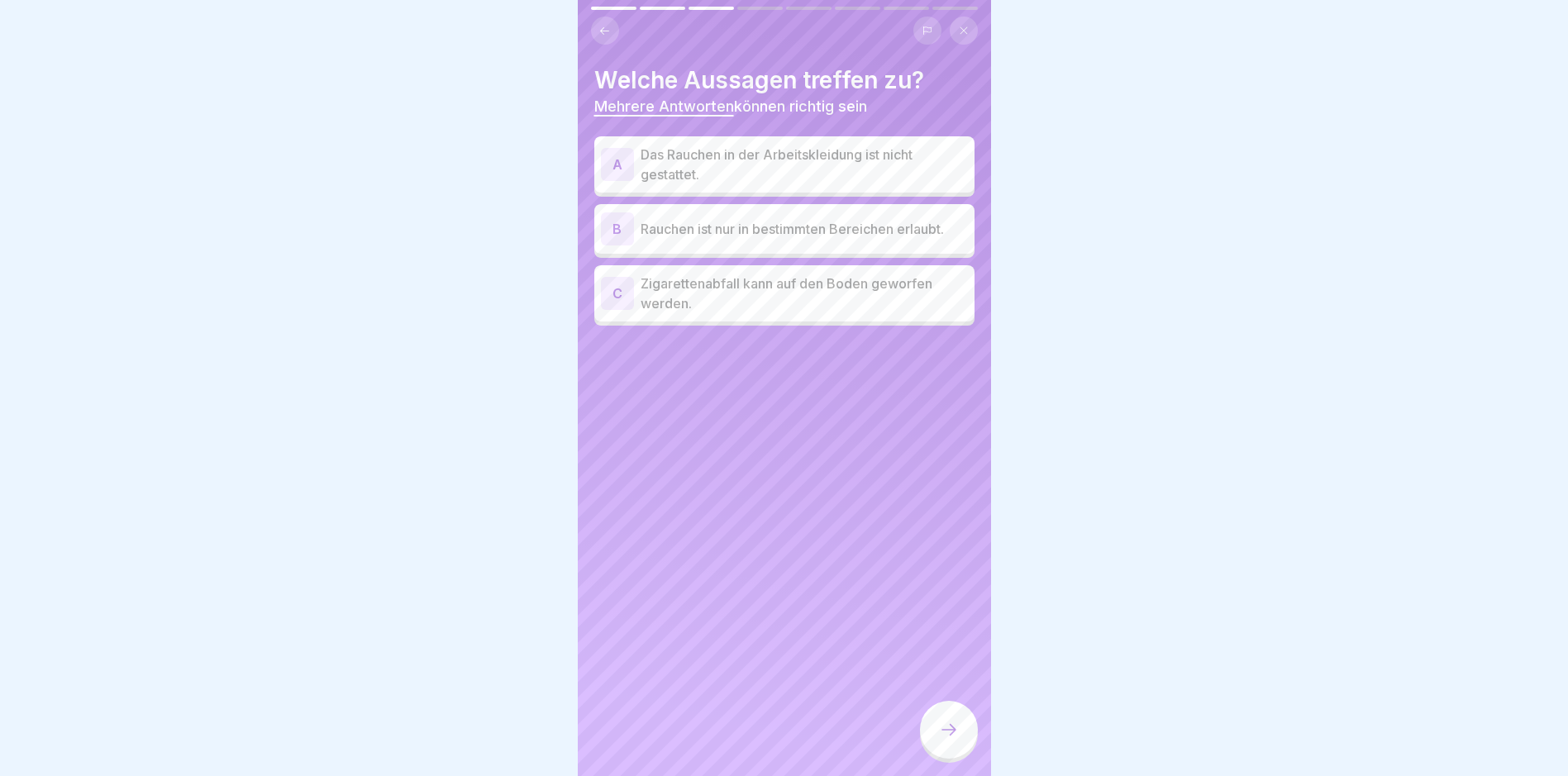
click at [749, 166] on p "Das Rauchen in der Arbeitskleidung ist nicht gestattet." at bounding box center [804, 164] width 327 height 39
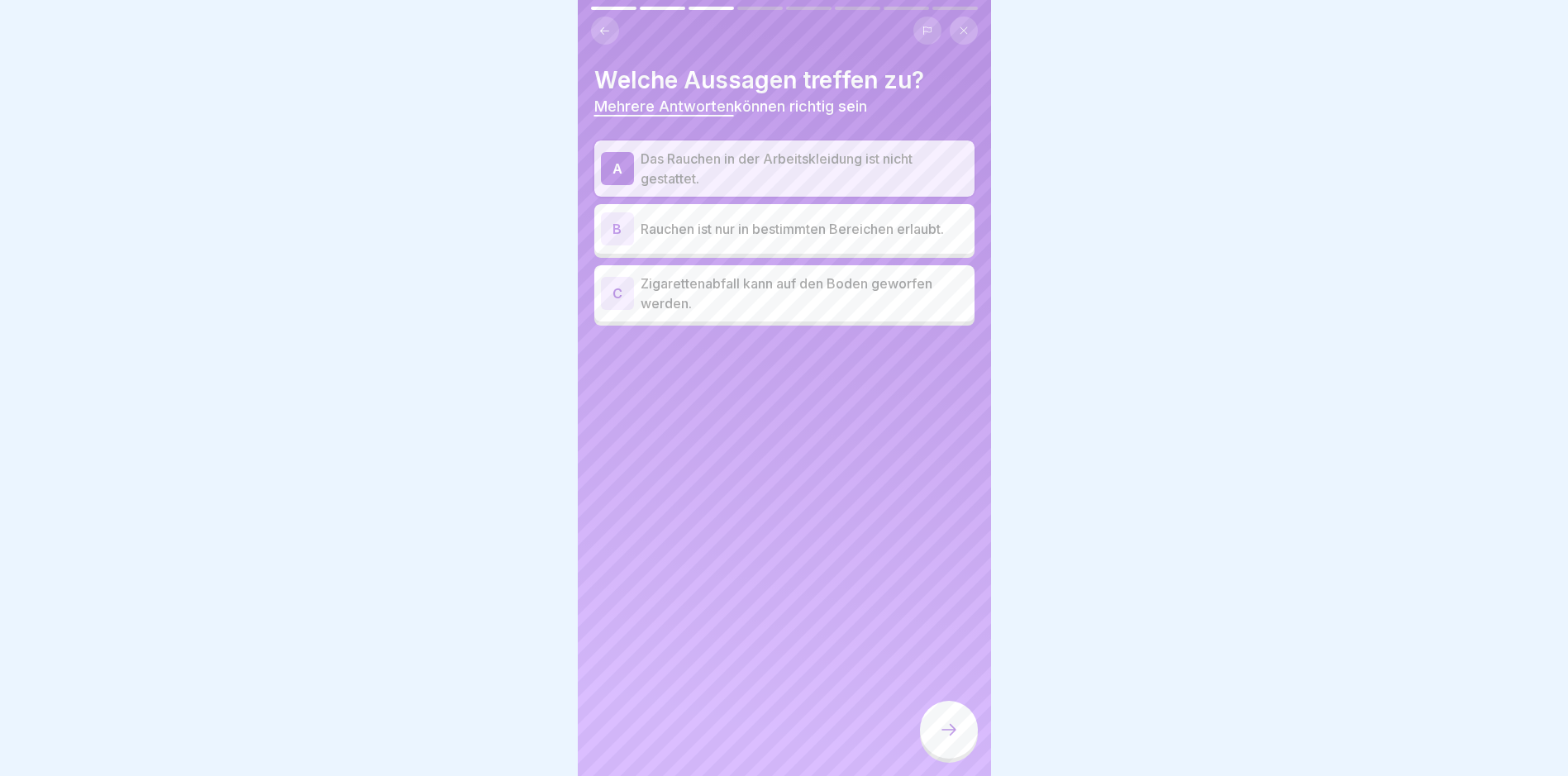
click at [738, 236] on p "Rauchen ist nur in bestimmten Bereichen erlaubt." at bounding box center [804, 229] width 327 height 20
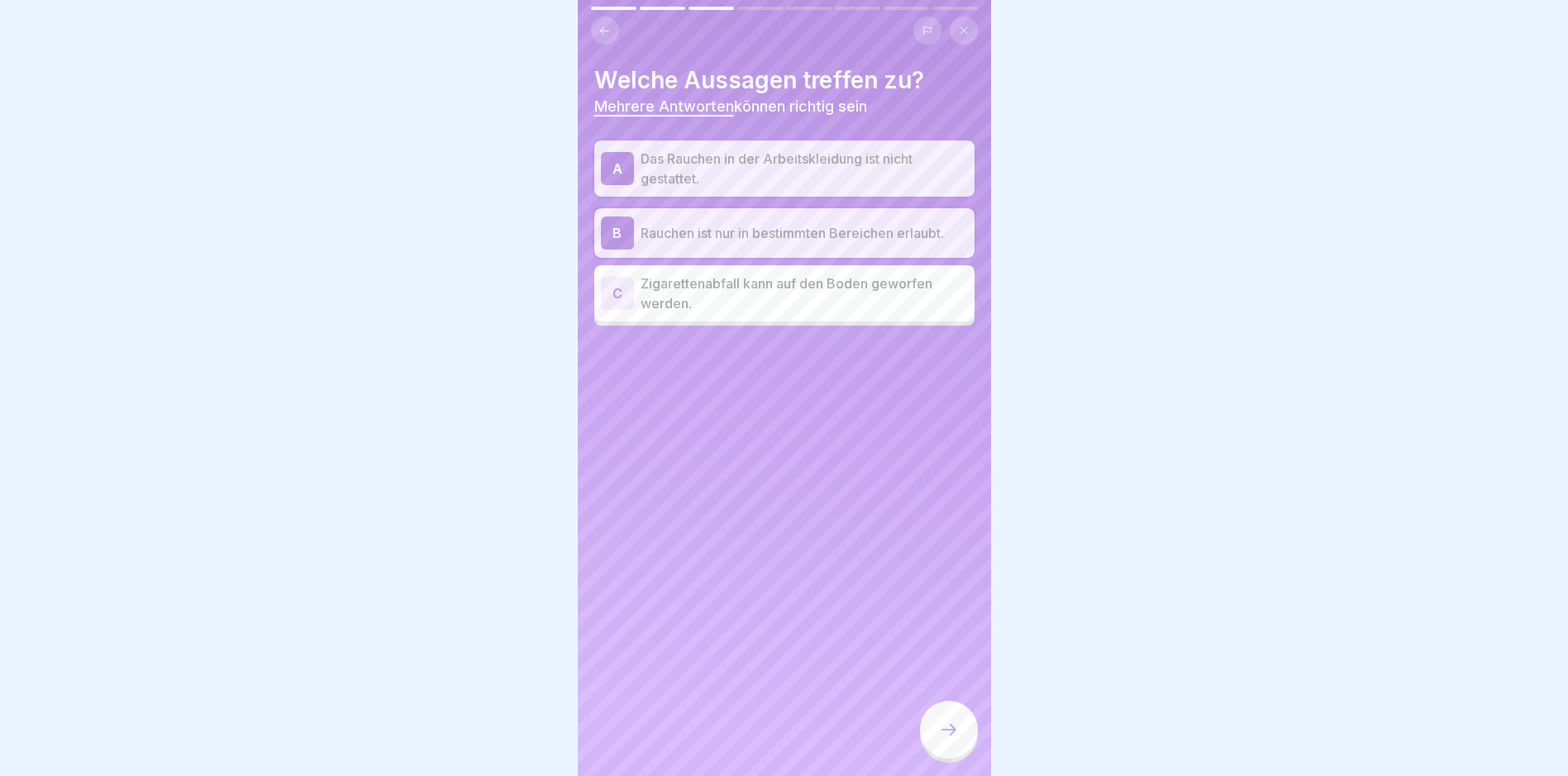
click at [749, 740] on icon at bounding box center [949, 730] width 20 height 20
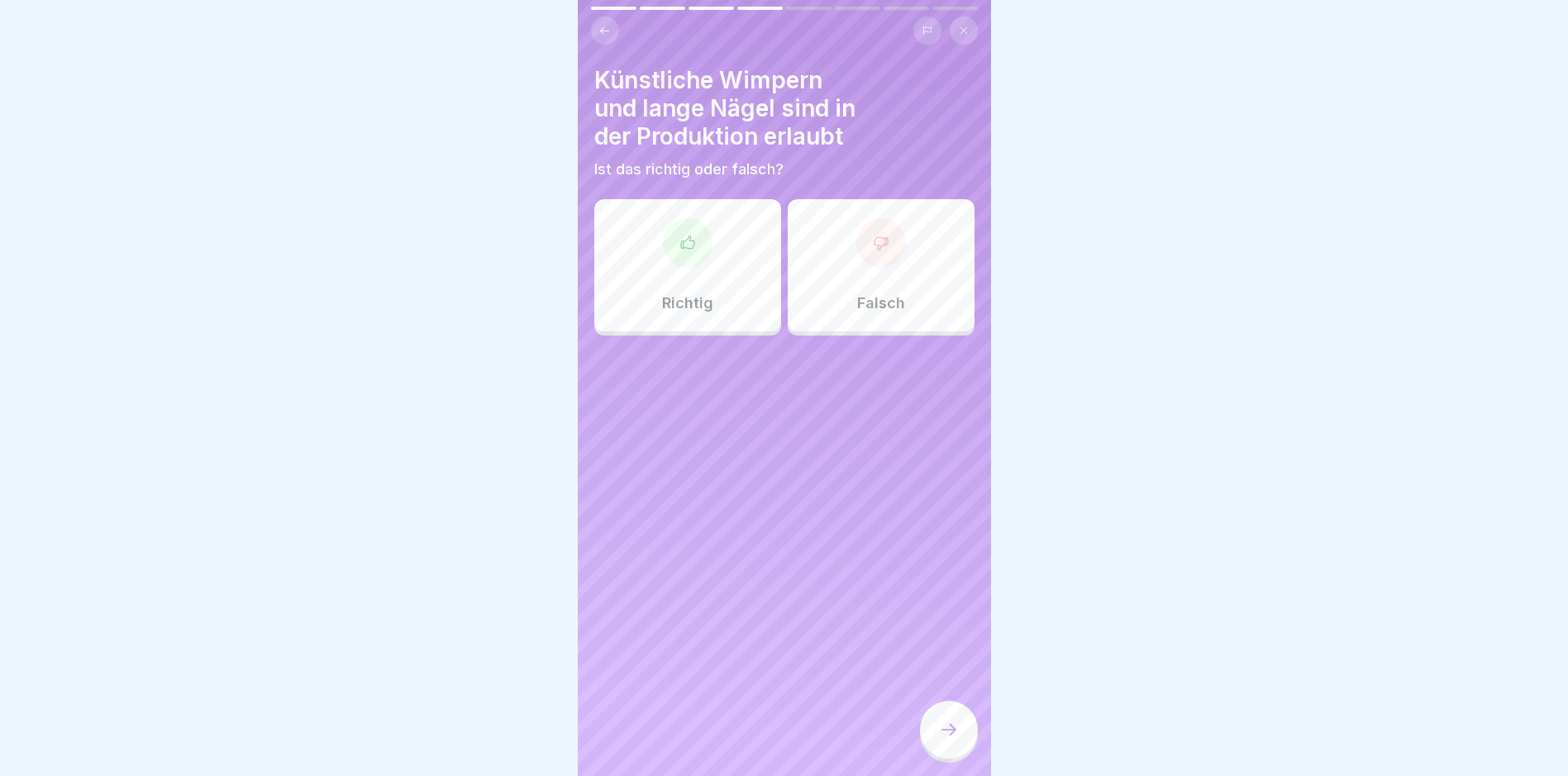
click at [749, 290] on div "Falsch" at bounding box center [881, 265] width 187 height 133
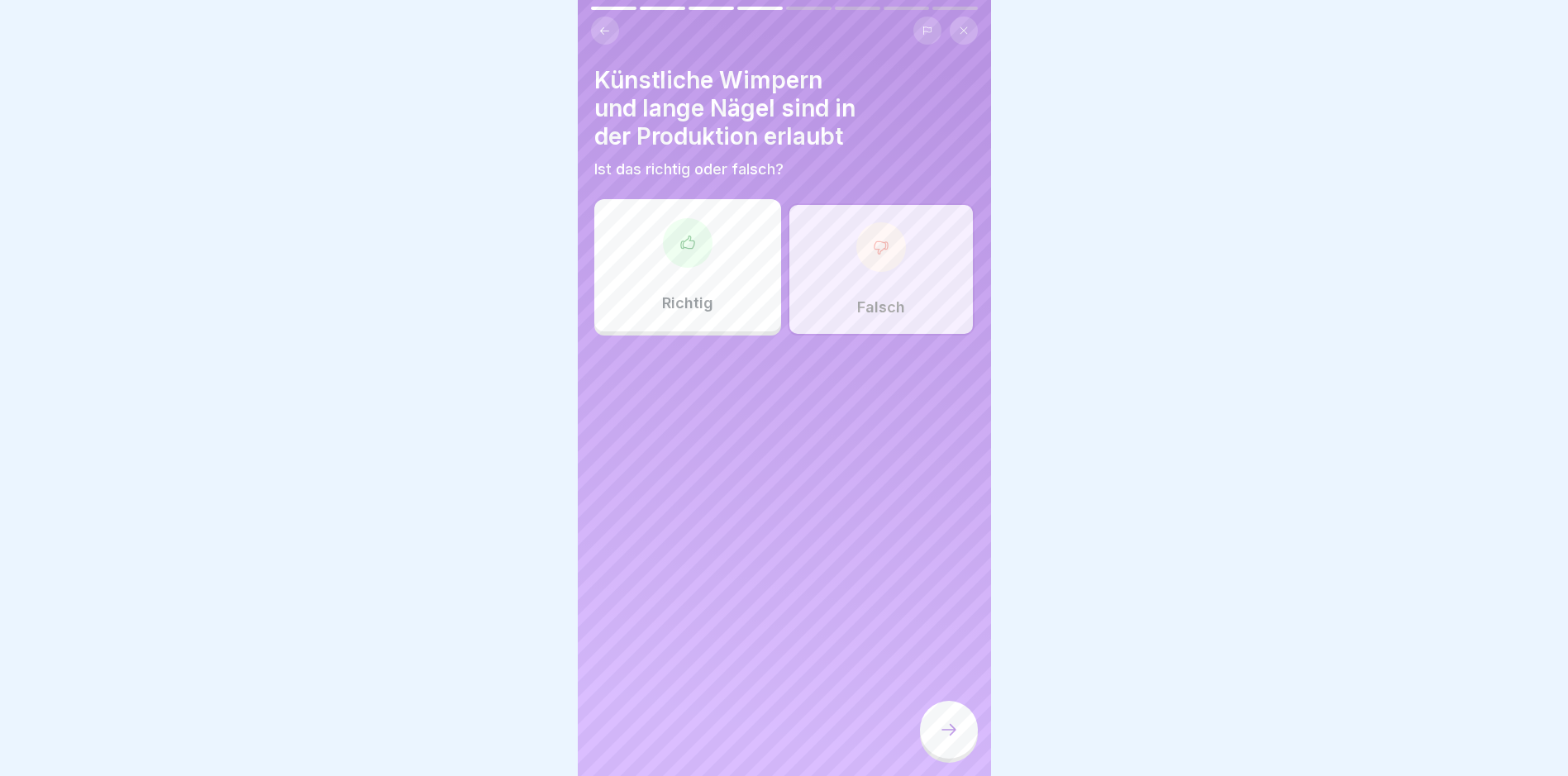
click at [749, 740] on icon at bounding box center [949, 730] width 20 height 20
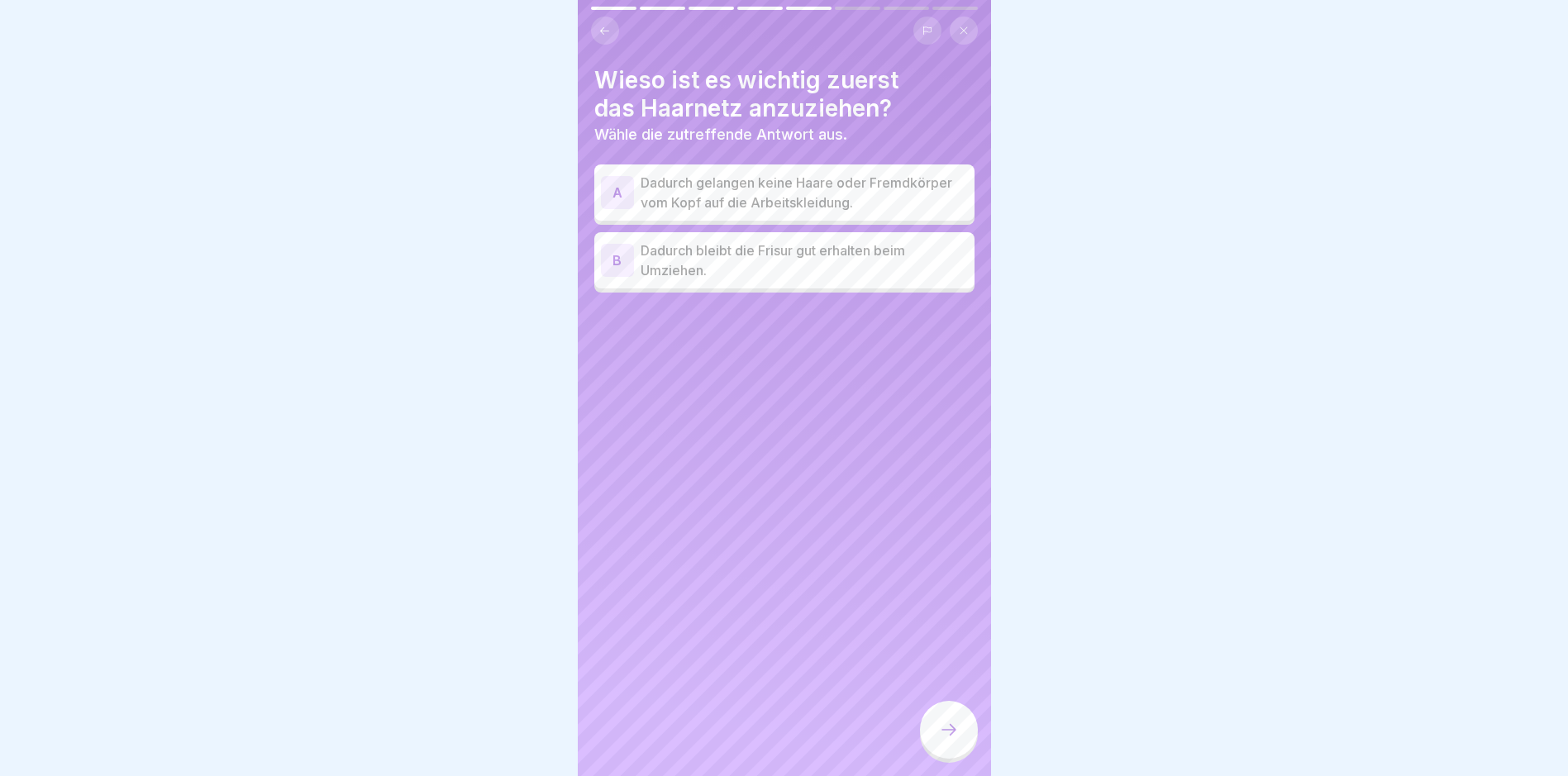
click at [749, 198] on p "Dadurch gelangen keine Haare oder Fremdkörper vom Kopf auf die Arbeitskleidung." at bounding box center [804, 193] width 327 height 39
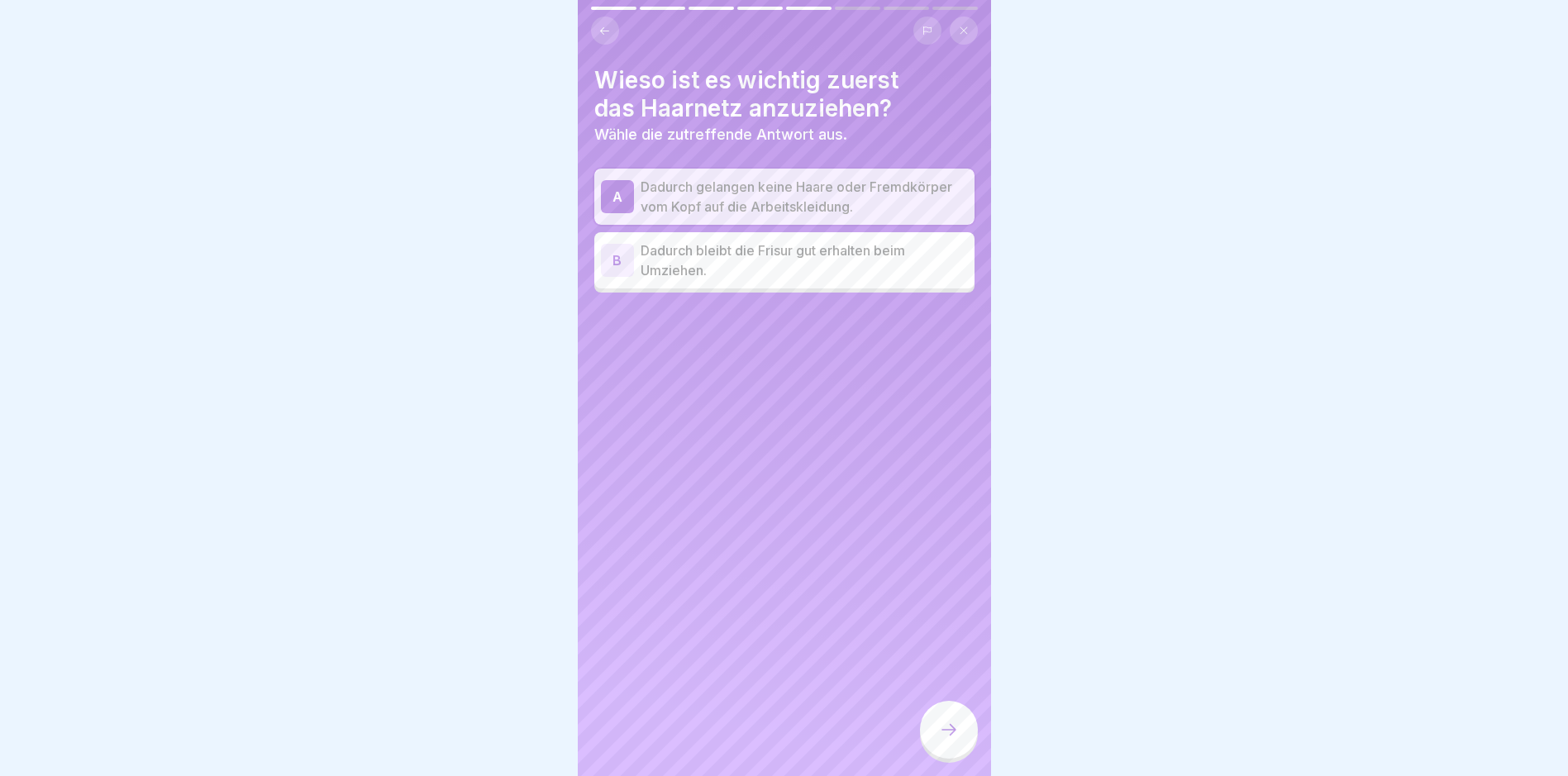
click at [749, 738] on icon at bounding box center [949, 730] width 20 height 20
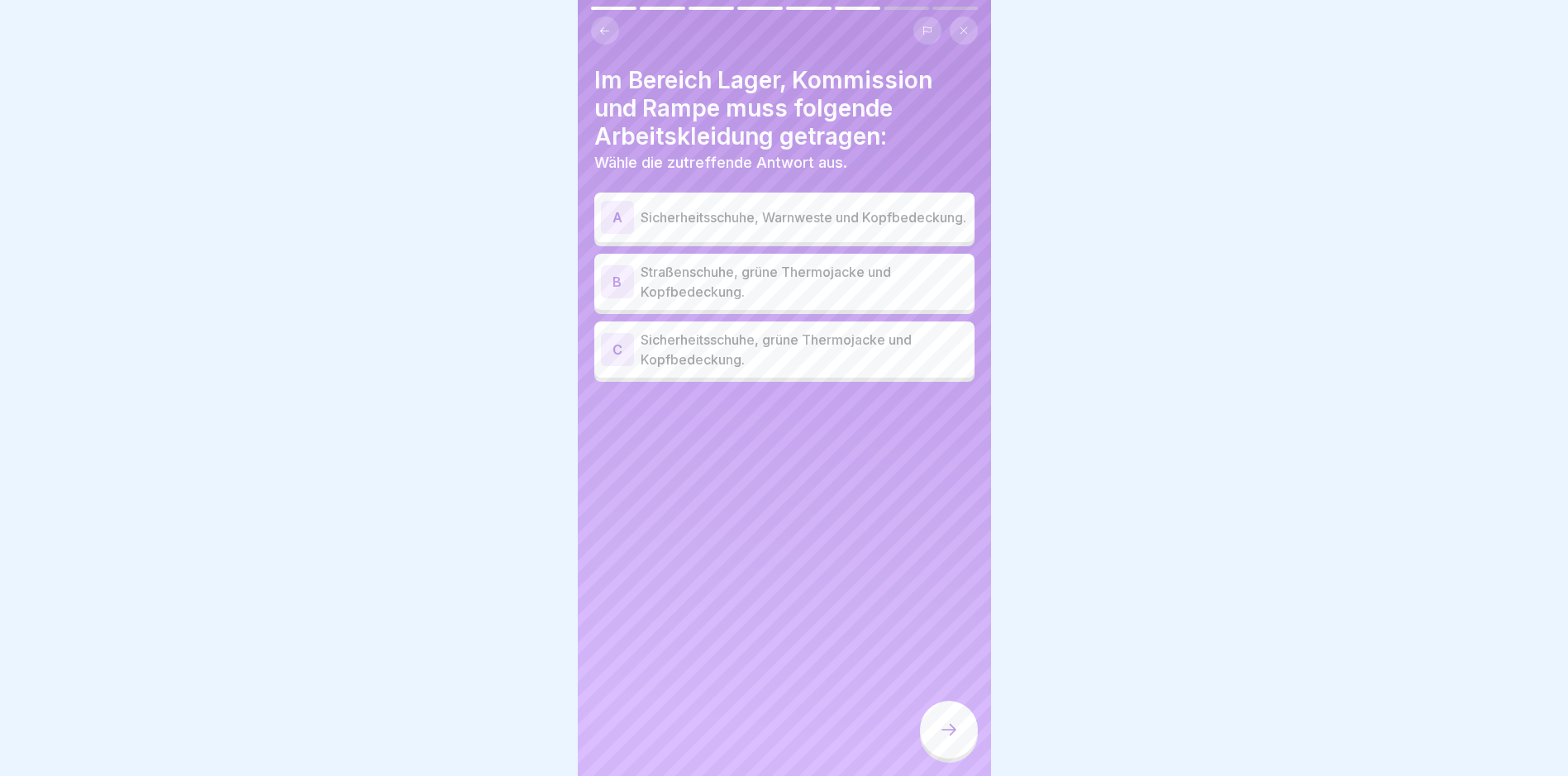
click at [749, 352] on p "Sicherheitsschuhe, grüne Thermojacke und Kopfbedeckung." at bounding box center [804, 350] width 327 height 39
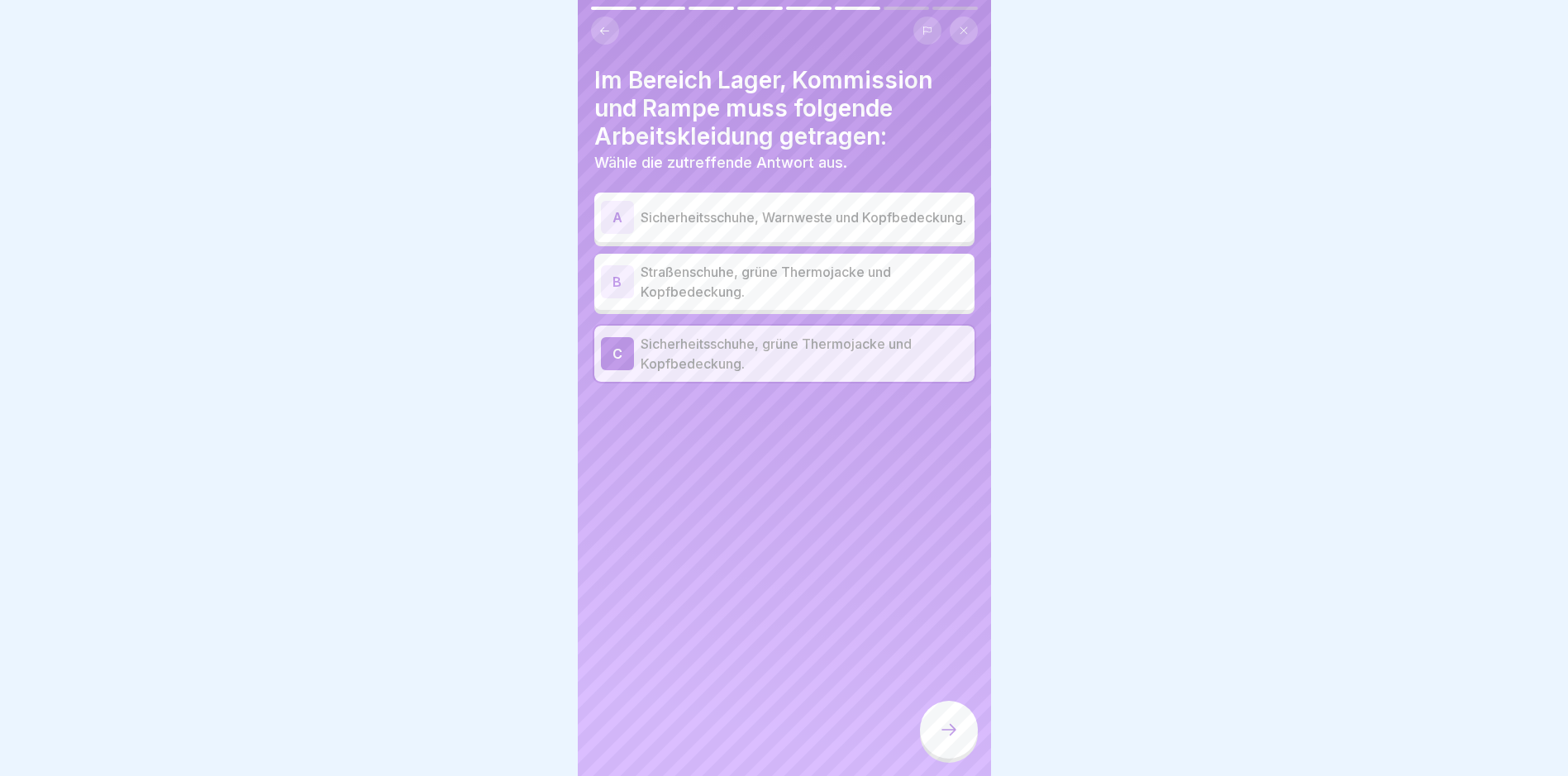
click at [749, 740] on icon at bounding box center [949, 730] width 20 height 20
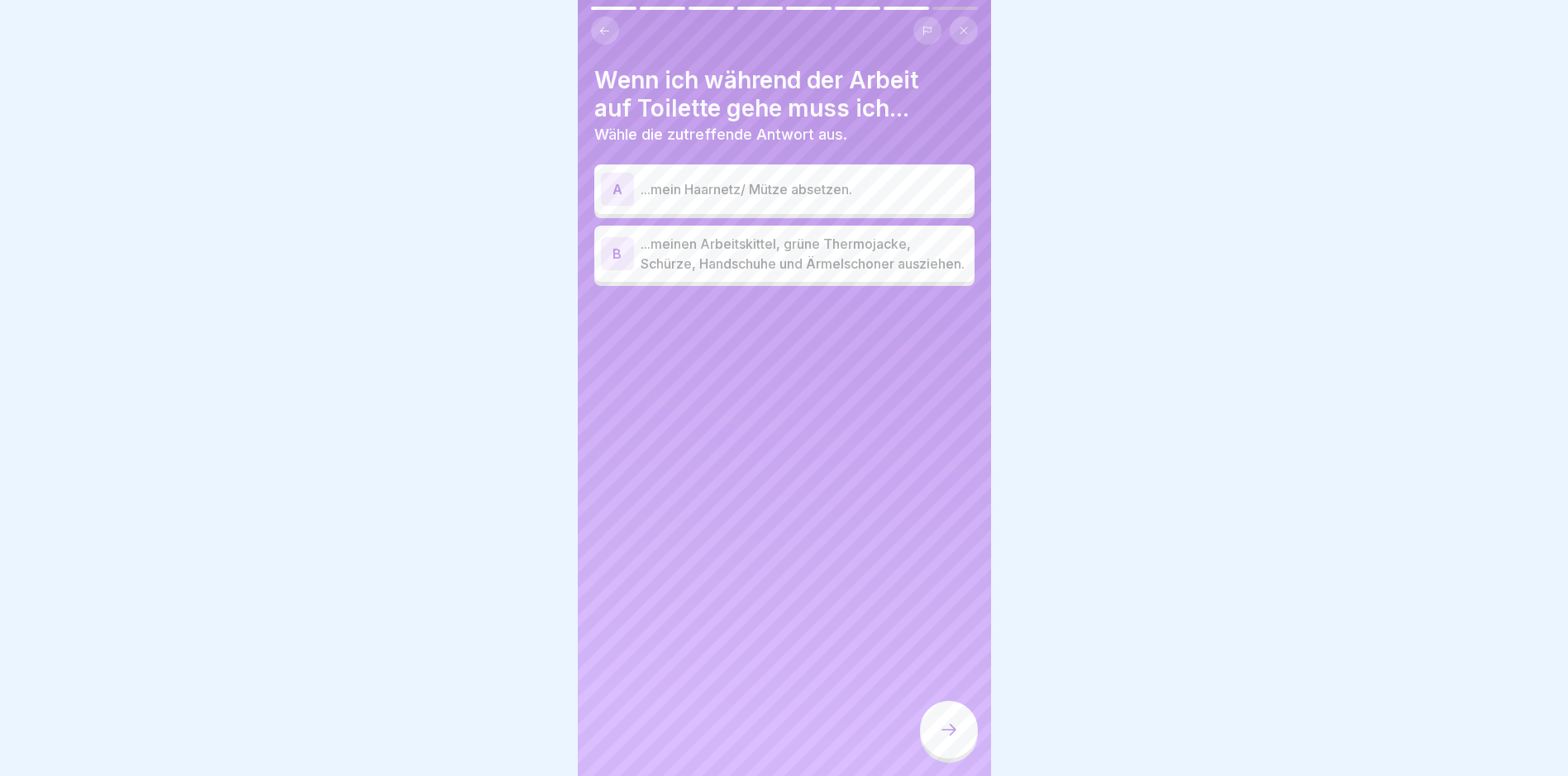
click at [749, 193] on p "...mein Haarnetz/ Mütze absetzen." at bounding box center [804, 190] width 327 height 20
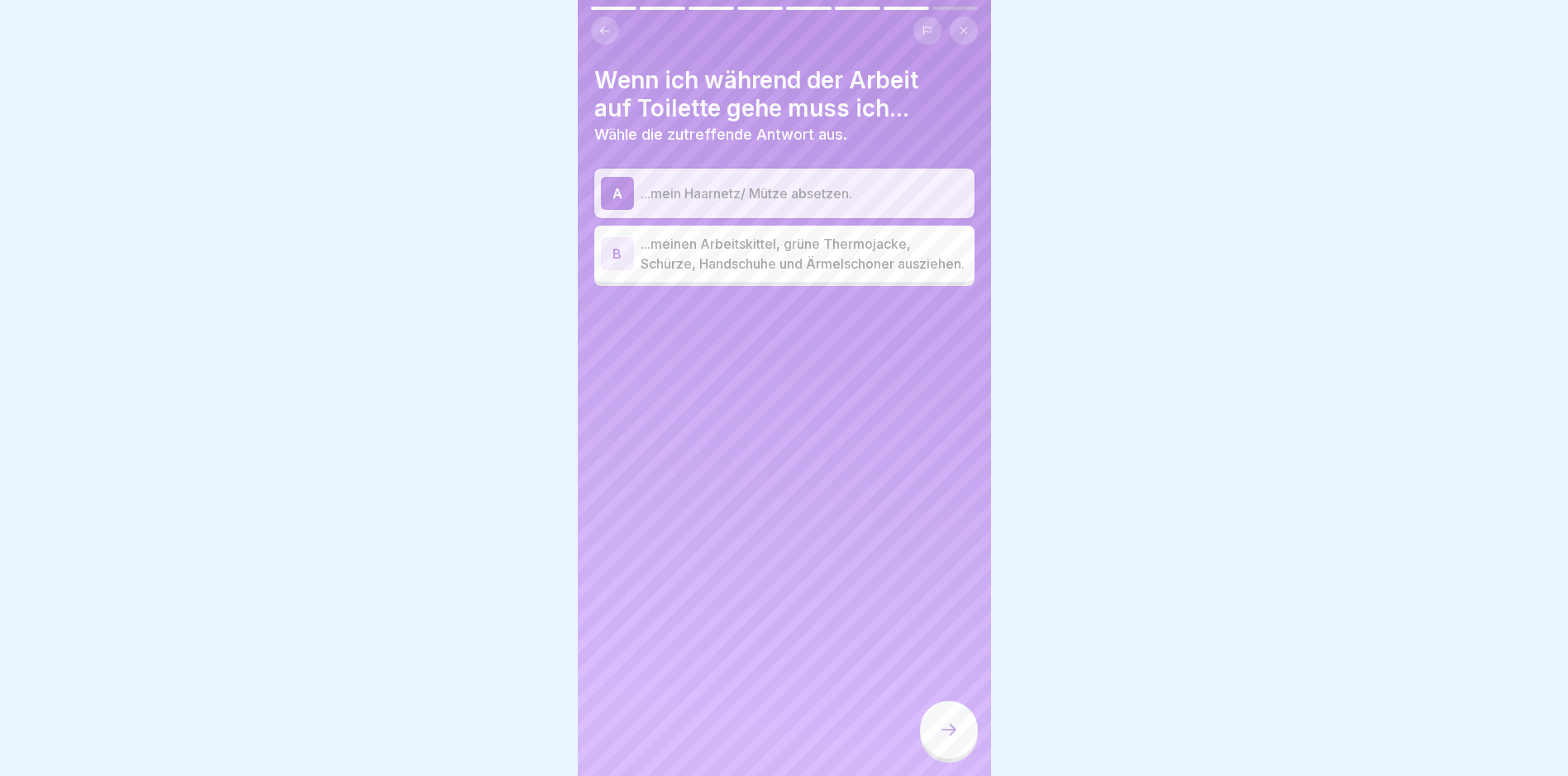
click at [749, 258] on p "...meinen Arbeitskittel, grüne Thermojacke, Schürze, Handschuhe und Ärmelschone…" at bounding box center [804, 253] width 327 height 39
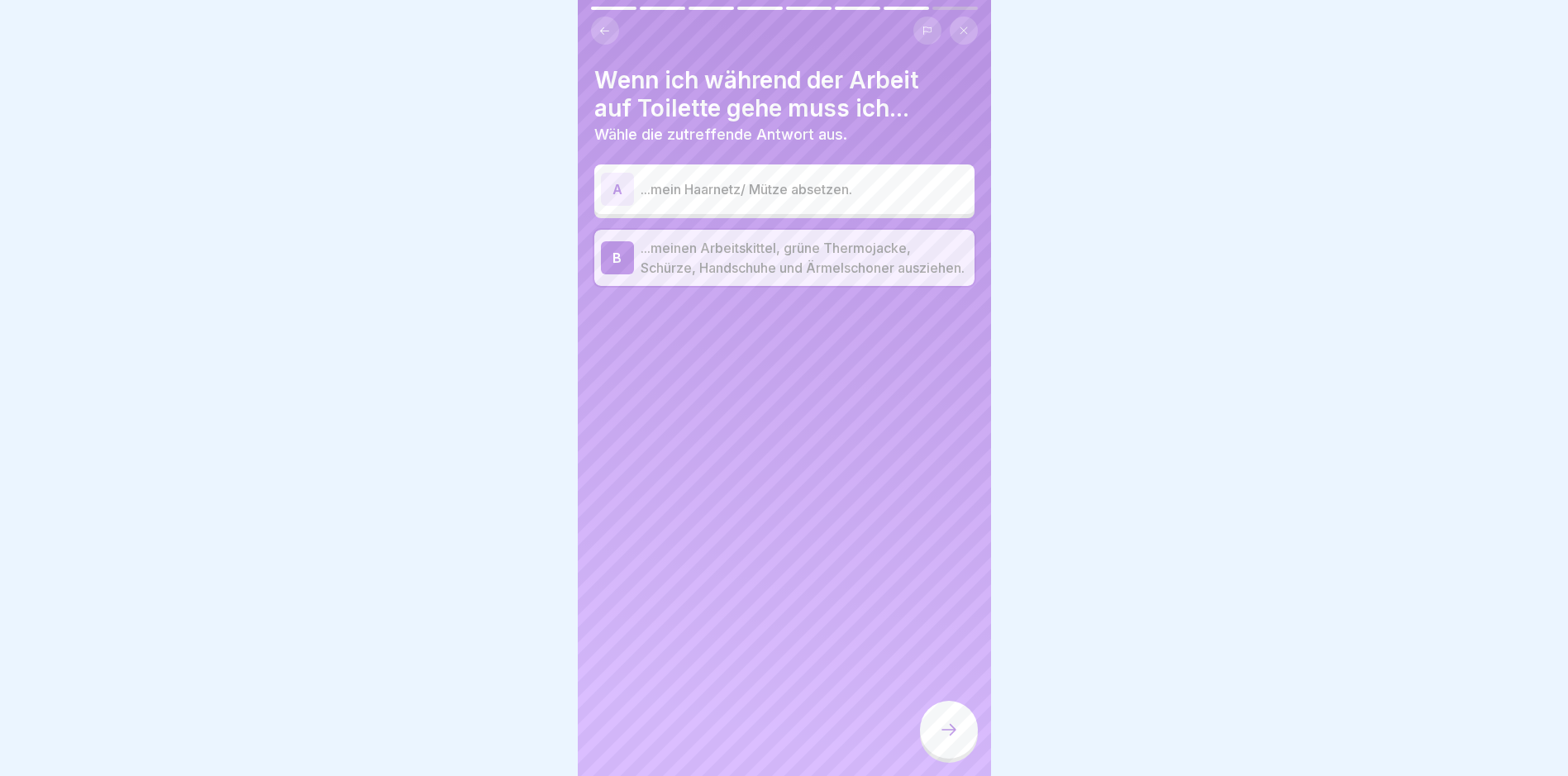
click at [749, 739] on icon at bounding box center [949, 730] width 20 height 20
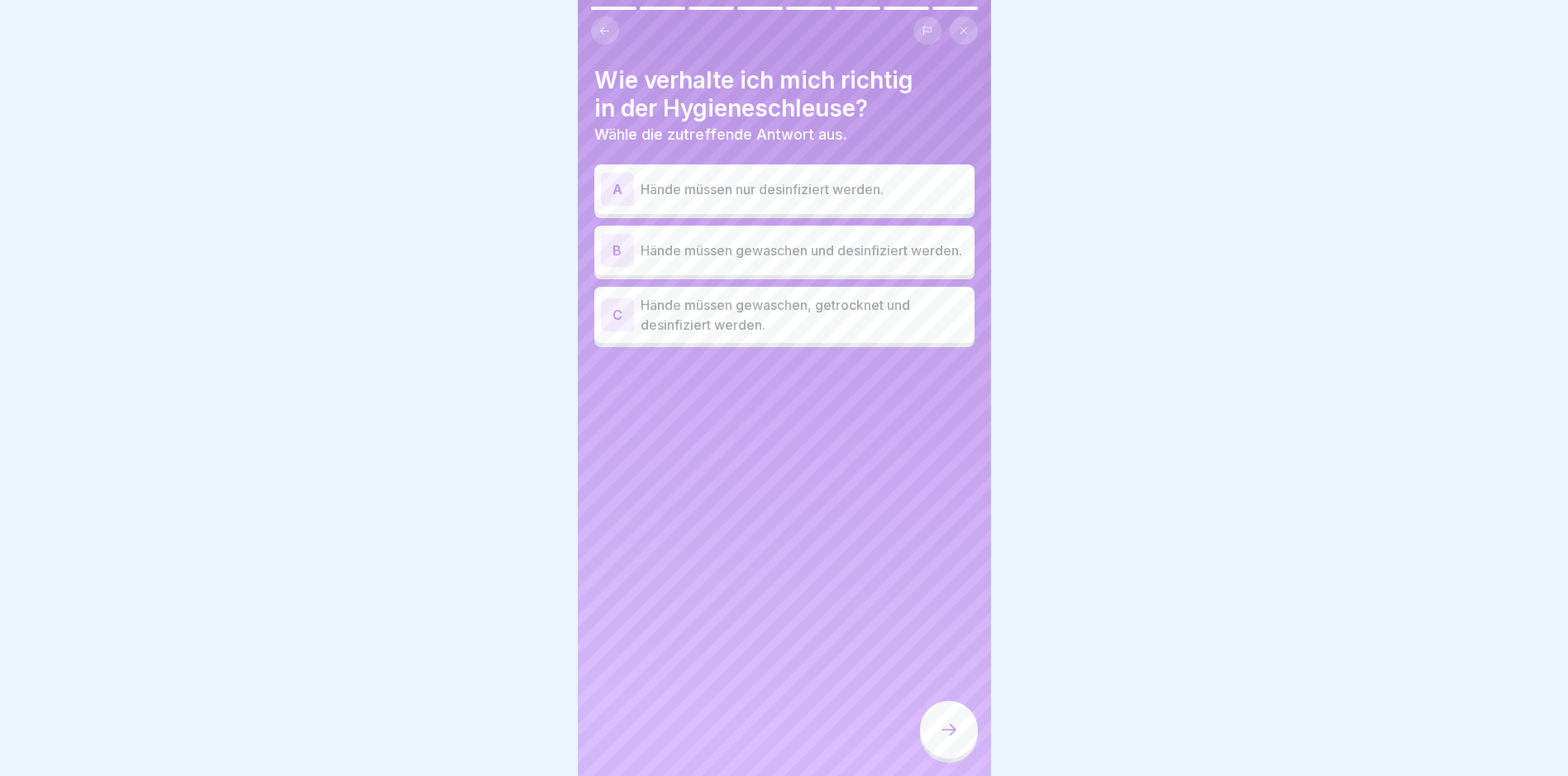
click at [749, 333] on p "Hände müssen gewaschen, getrocknet und desinfiziert werden." at bounding box center [804, 314] width 327 height 39
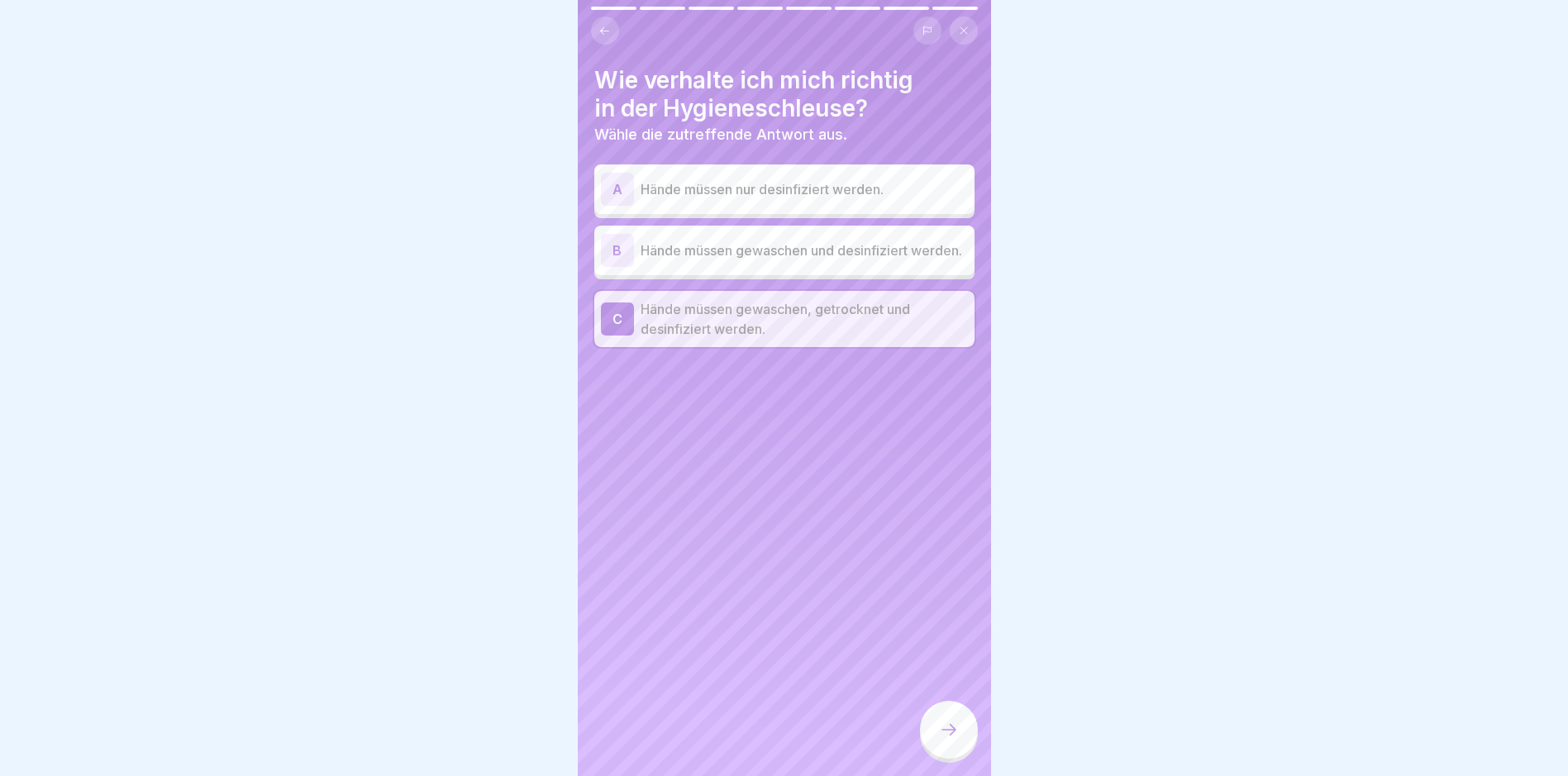
click at [749, 740] on icon at bounding box center [949, 730] width 20 height 20
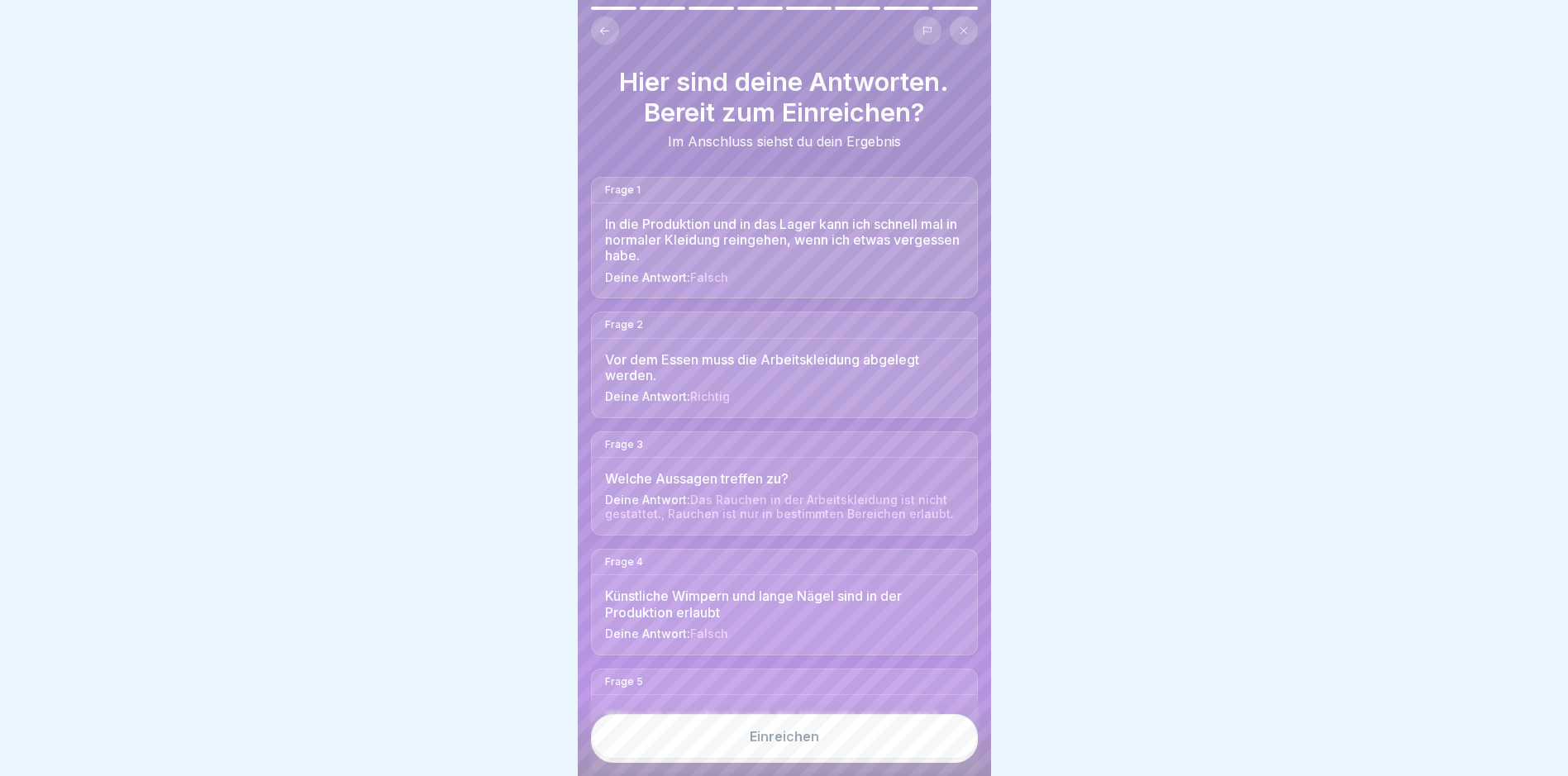
click at [749, 747] on button "Einreichen" at bounding box center [785, 736] width 387 height 44
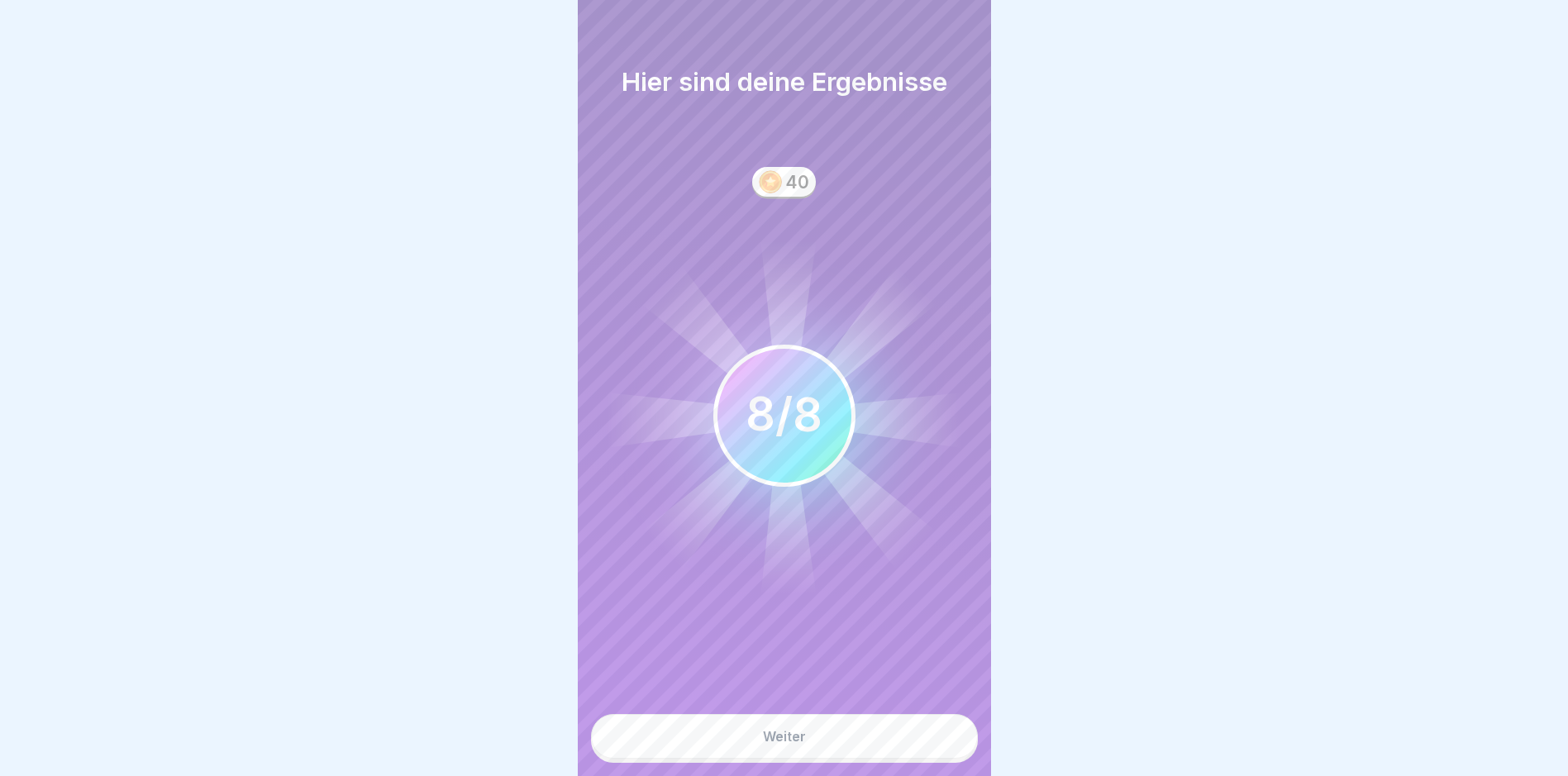
click at [749, 747] on button "Weiter" at bounding box center [785, 736] width 387 height 44
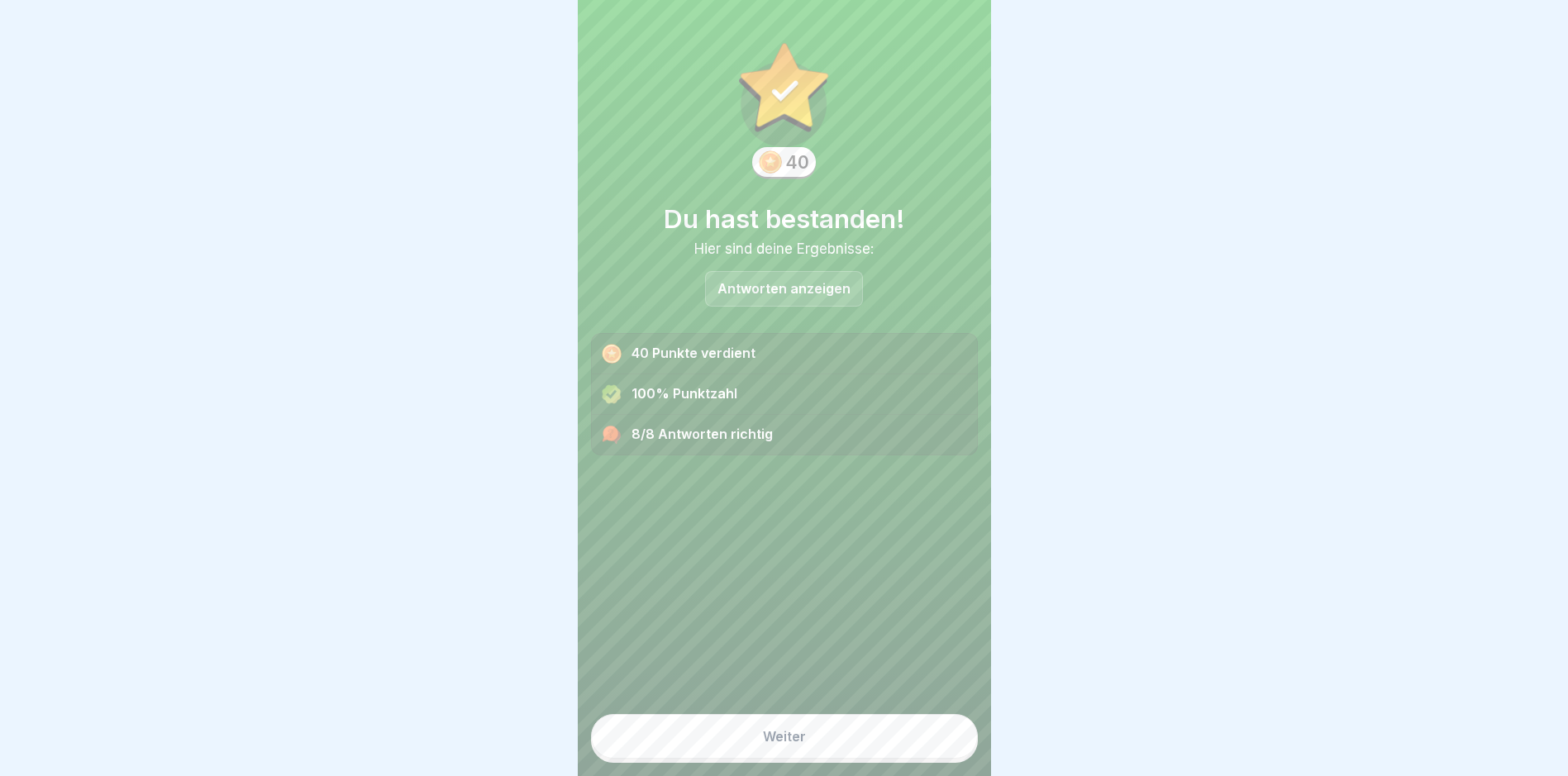
click at [749, 747] on button "Weiter" at bounding box center [785, 736] width 387 height 44
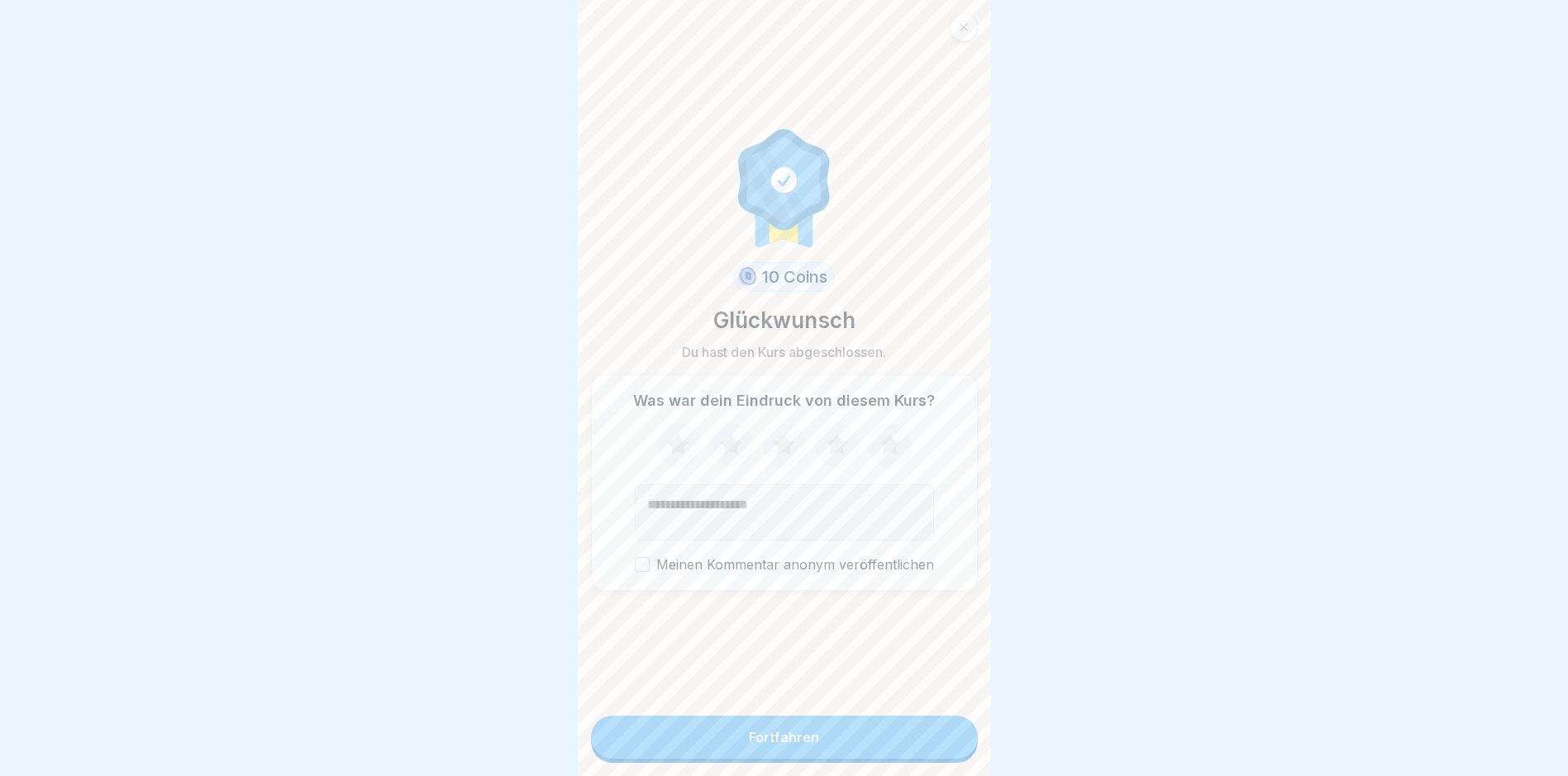
click at [749, 747] on button "Fortfahren" at bounding box center [785, 738] width 387 height 43
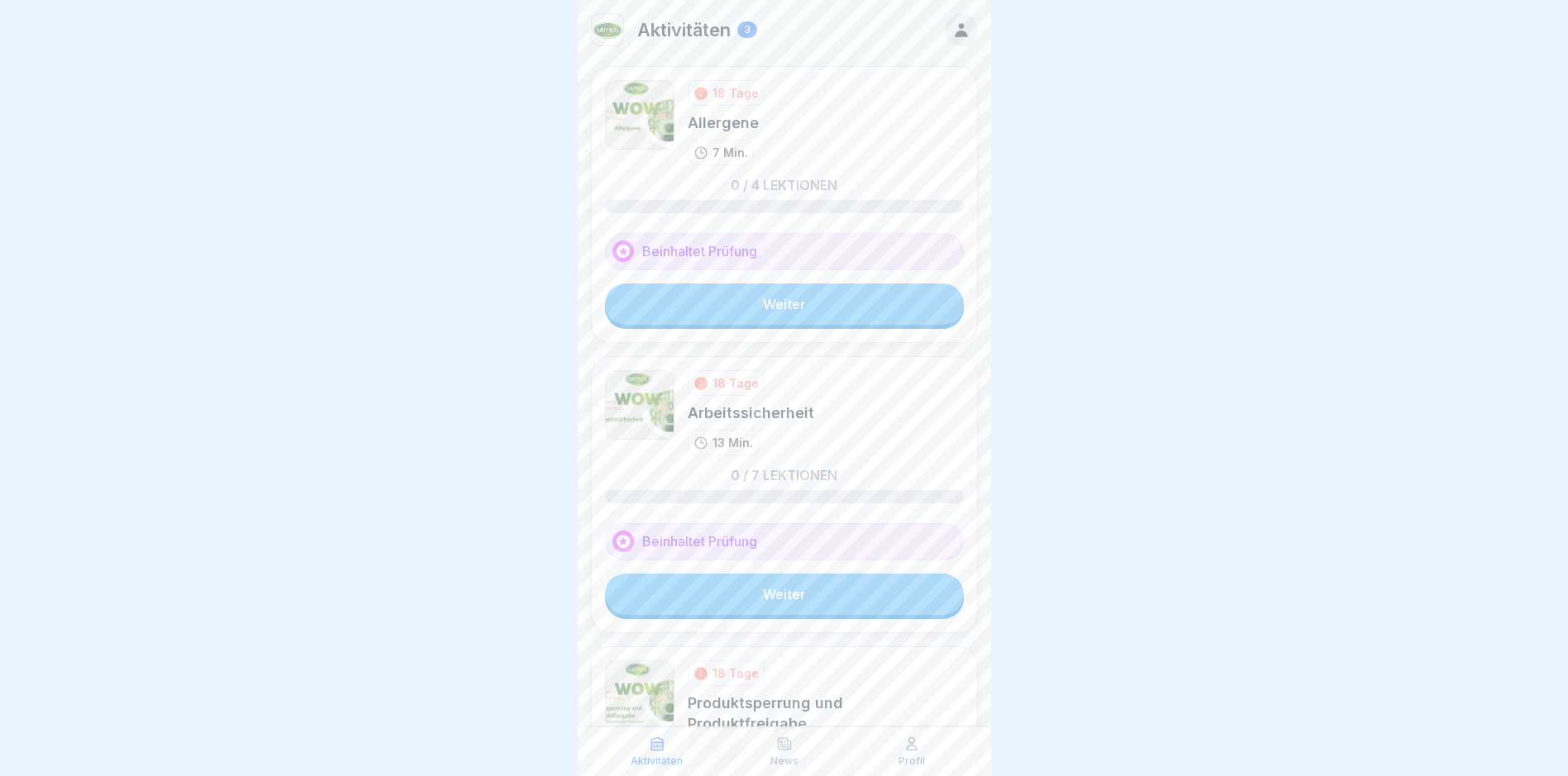
click at [749, 299] on link "Weiter" at bounding box center [784, 305] width 359 height 41
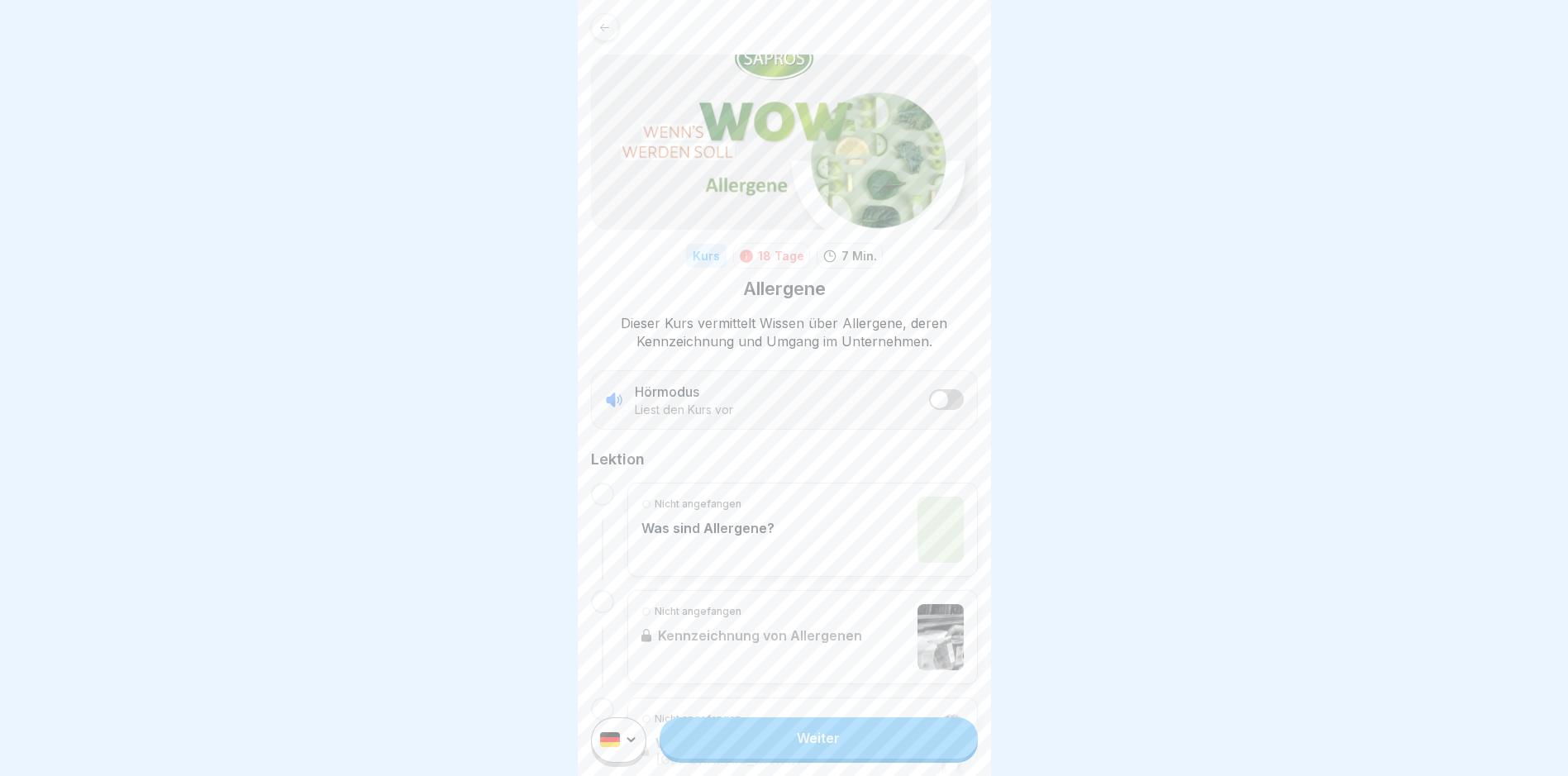
click at [749, 747] on link "Weiter" at bounding box center [818, 738] width 317 height 41
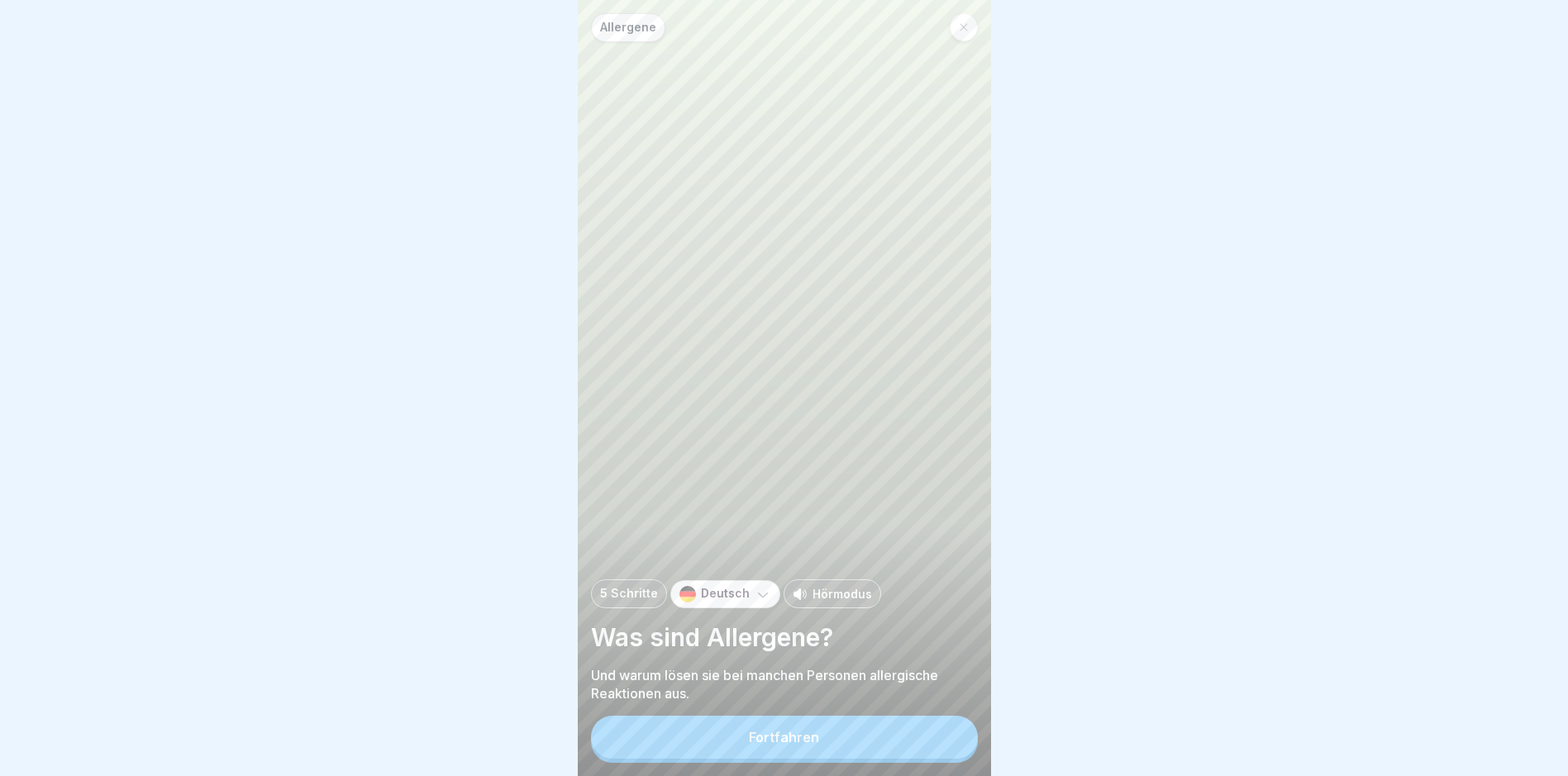
click at [749, 747] on button "Fortfahren" at bounding box center [785, 738] width 387 height 43
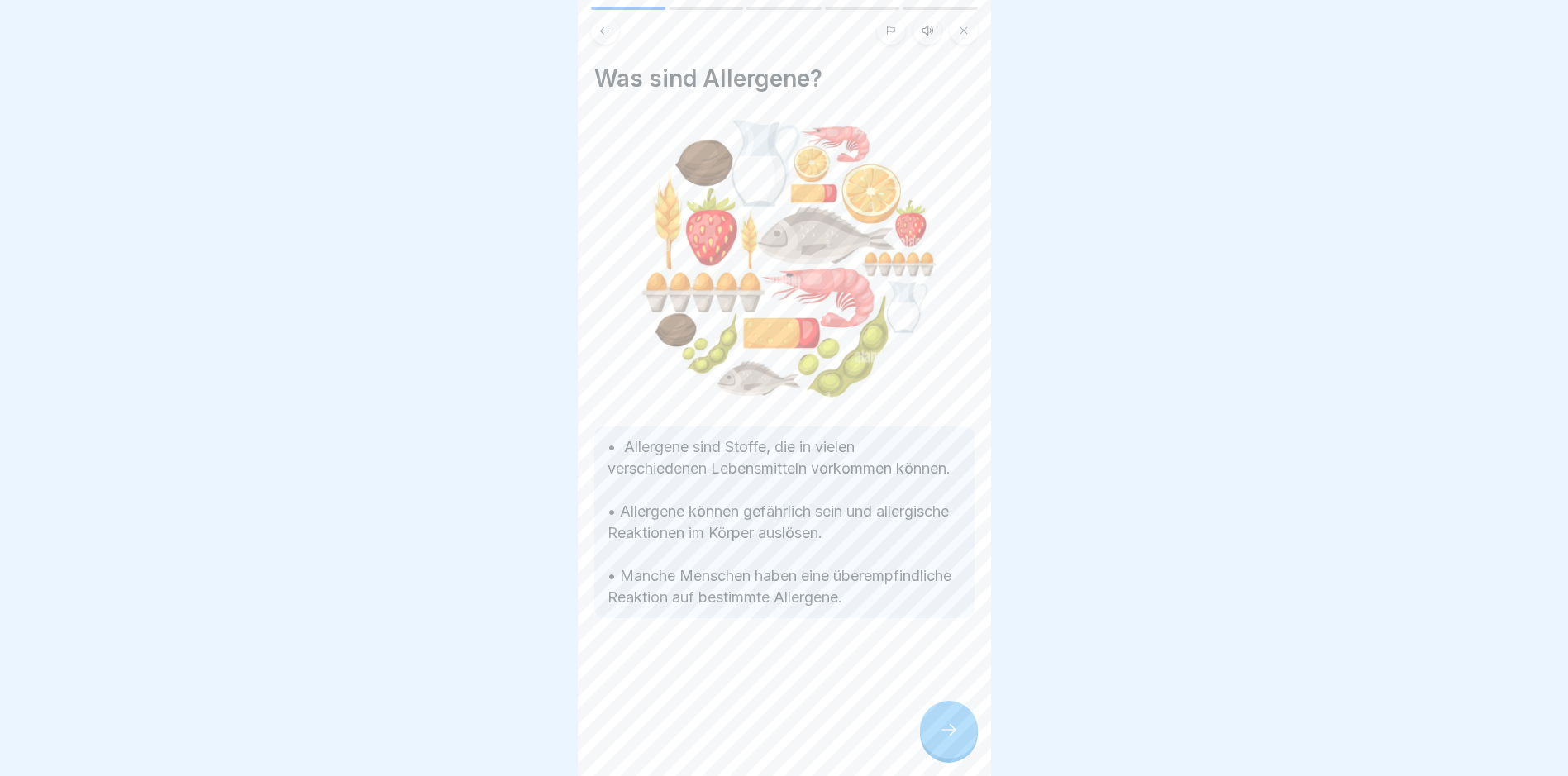
click at [749, 739] on icon at bounding box center [949, 730] width 20 height 20
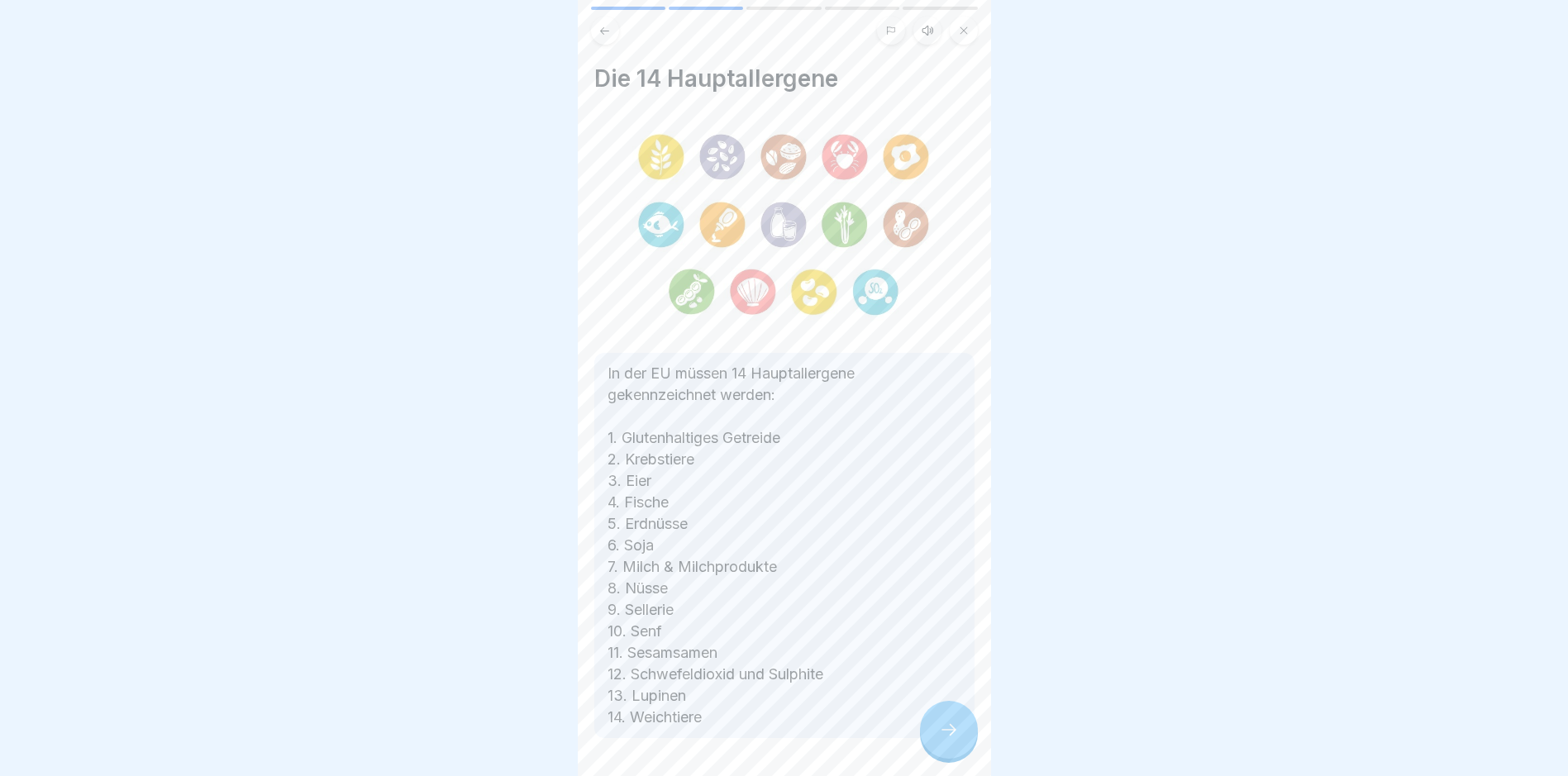
click at [749, 738] on icon at bounding box center [949, 730] width 20 height 20
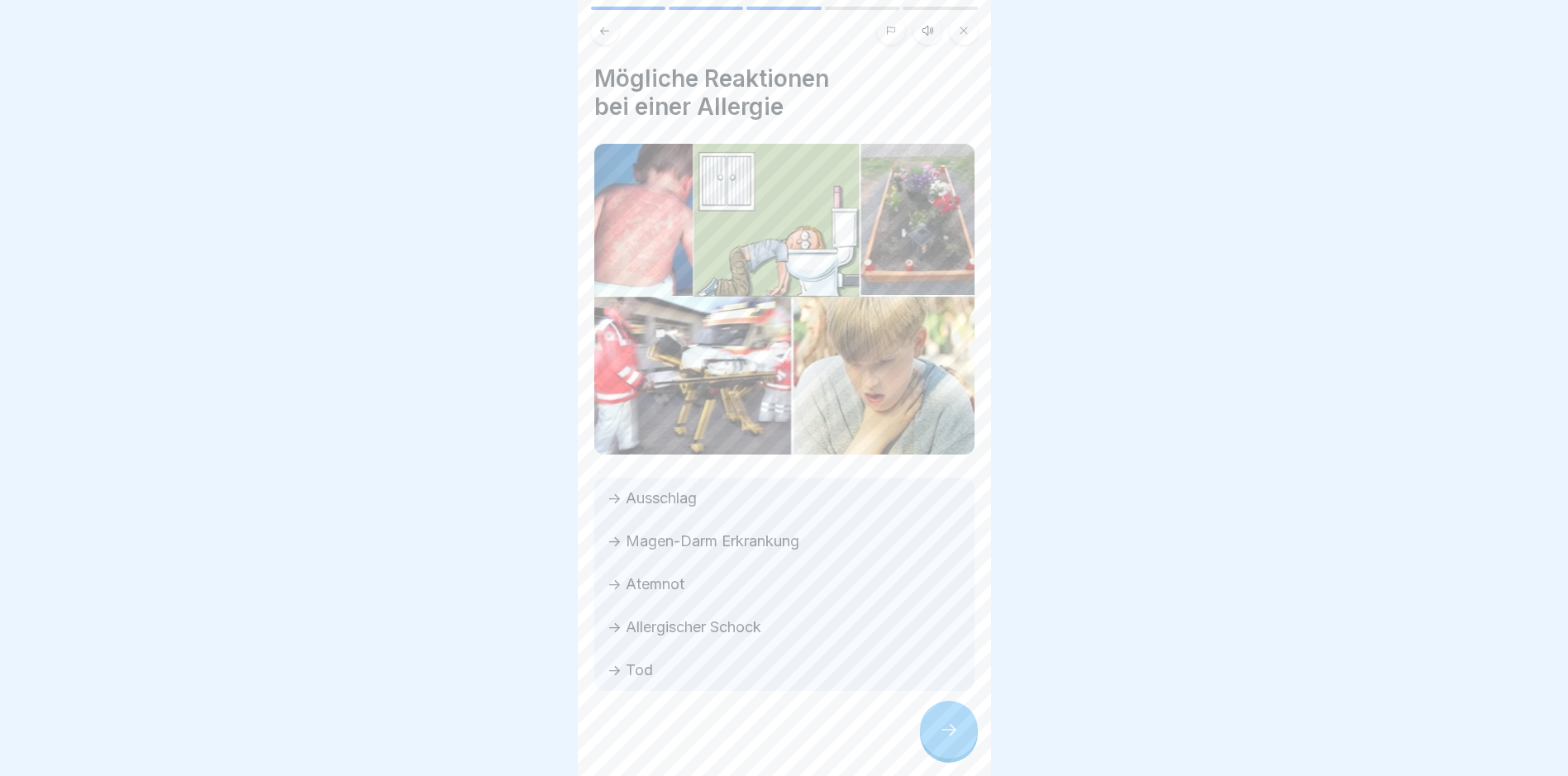
click at [749, 740] on icon at bounding box center [949, 730] width 20 height 20
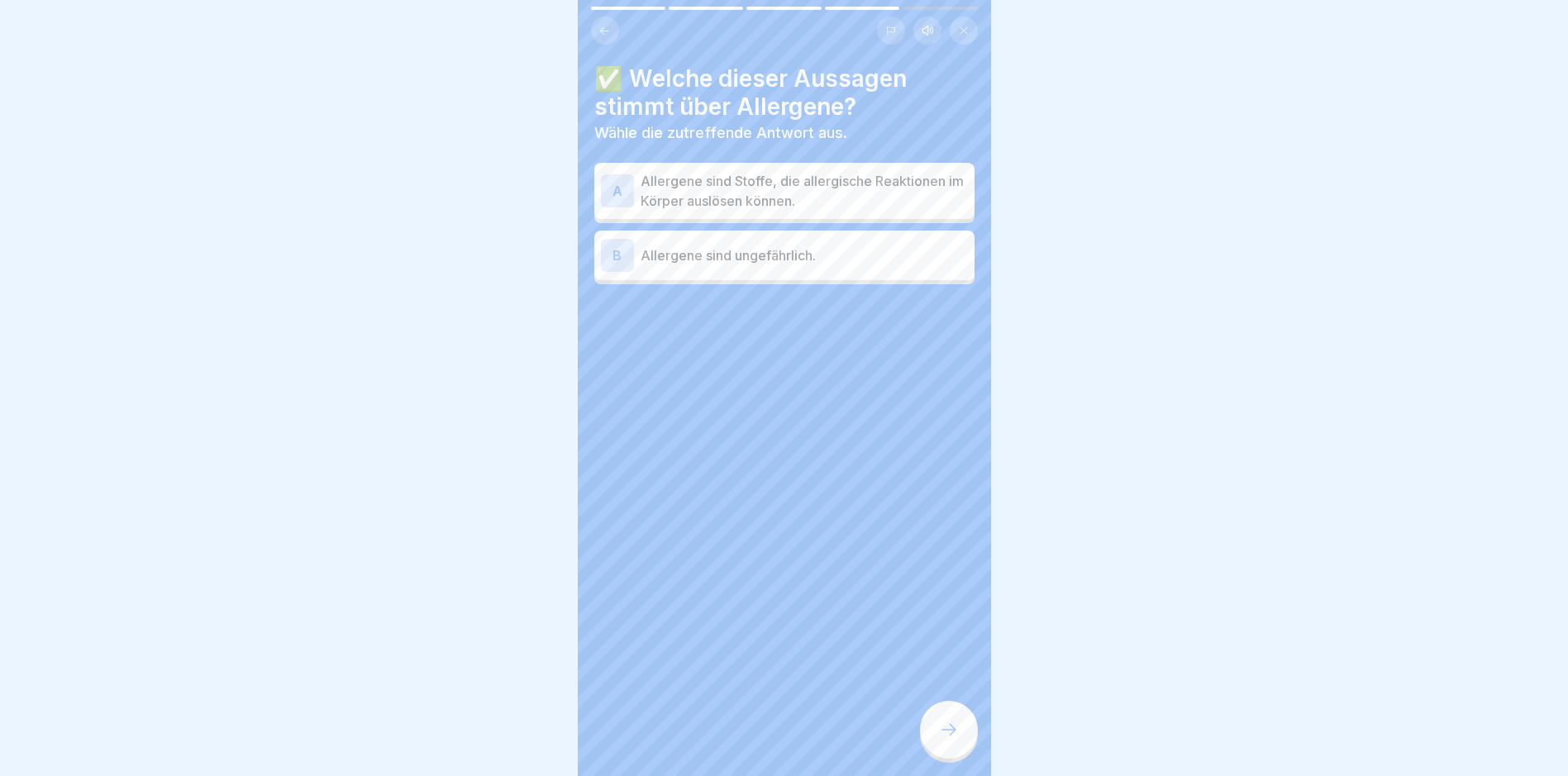
click at [749, 191] on p "Allergene sind Stoffe, die allergische Reaktionen im Körper auslösen können." at bounding box center [804, 191] width 327 height 39
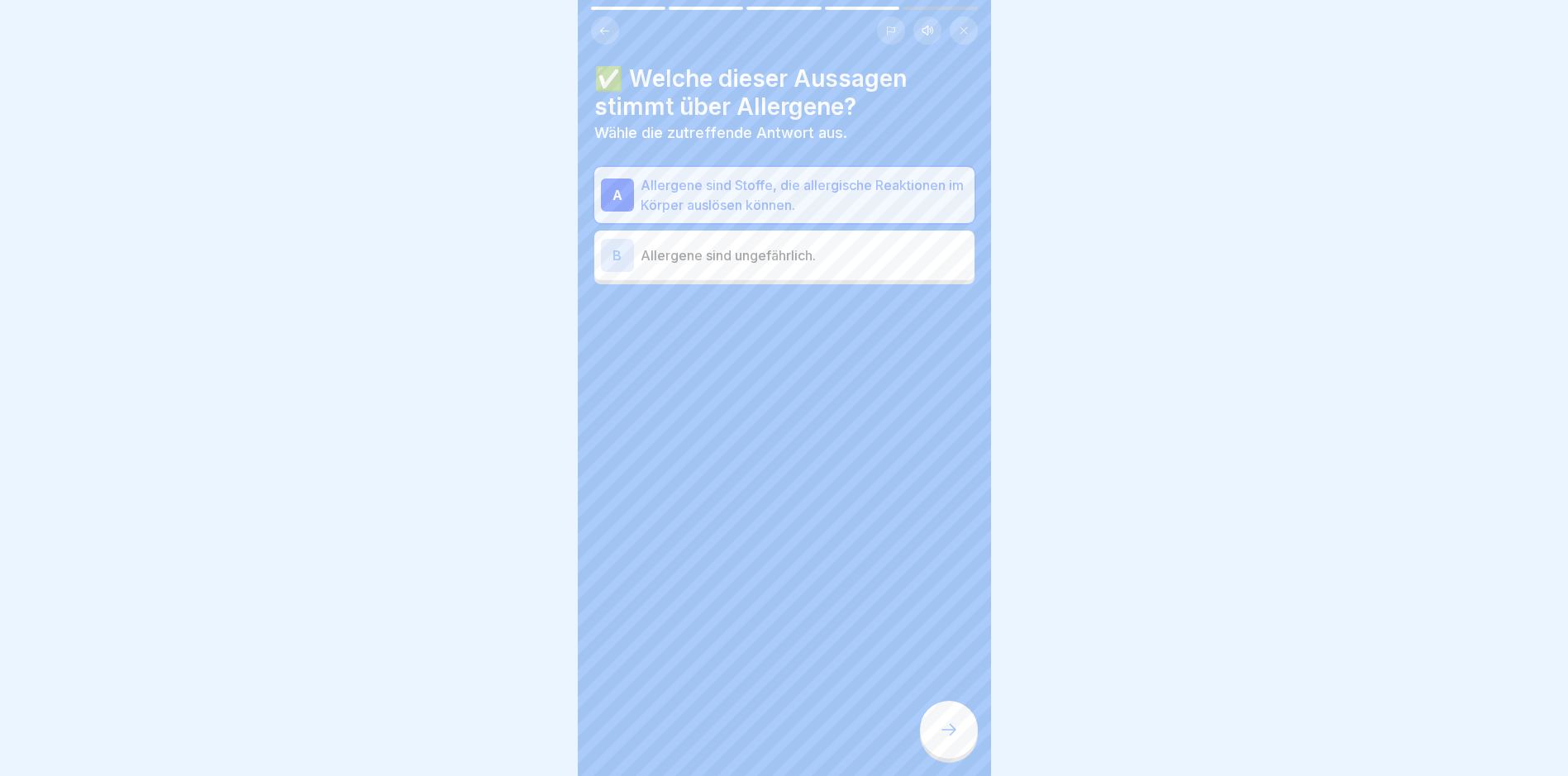
click at [749, 736] on icon at bounding box center [949, 730] width 15 height 12
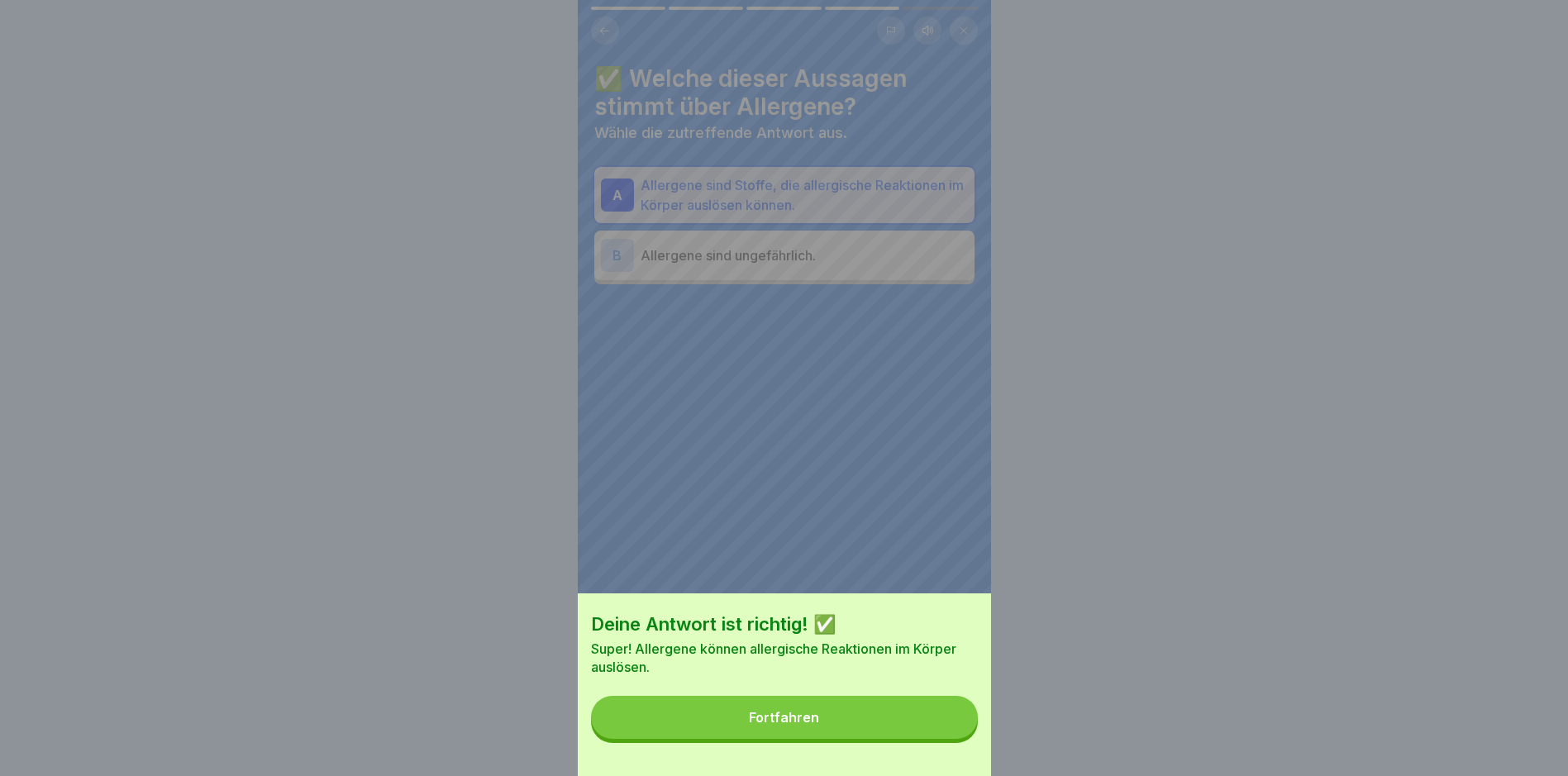
click at [749, 734] on button "Fortfahren" at bounding box center [785, 718] width 387 height 43
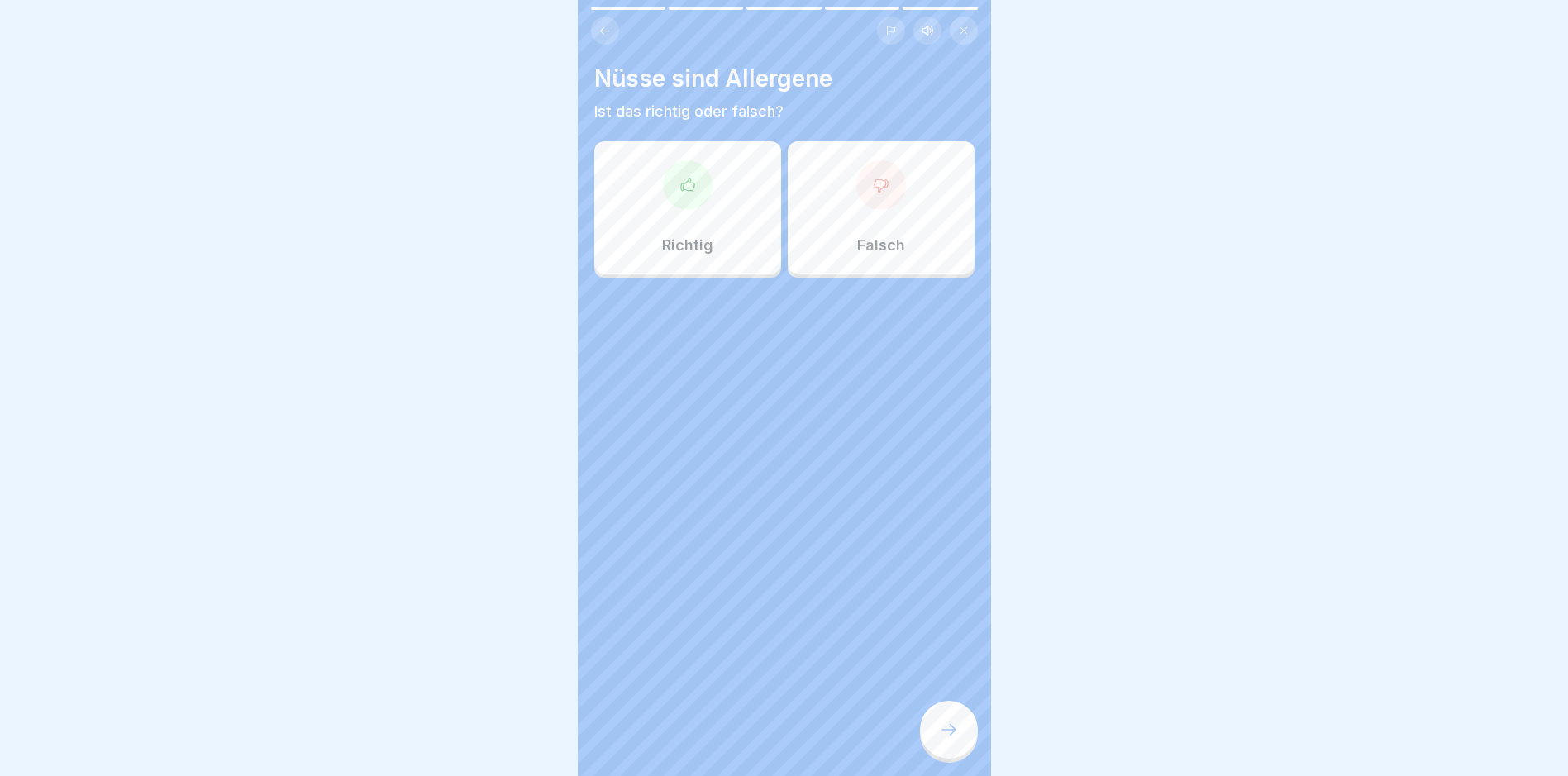
click at [701, 212] on div "Richtig" at bounding box center [688, 207] width 187 height 133
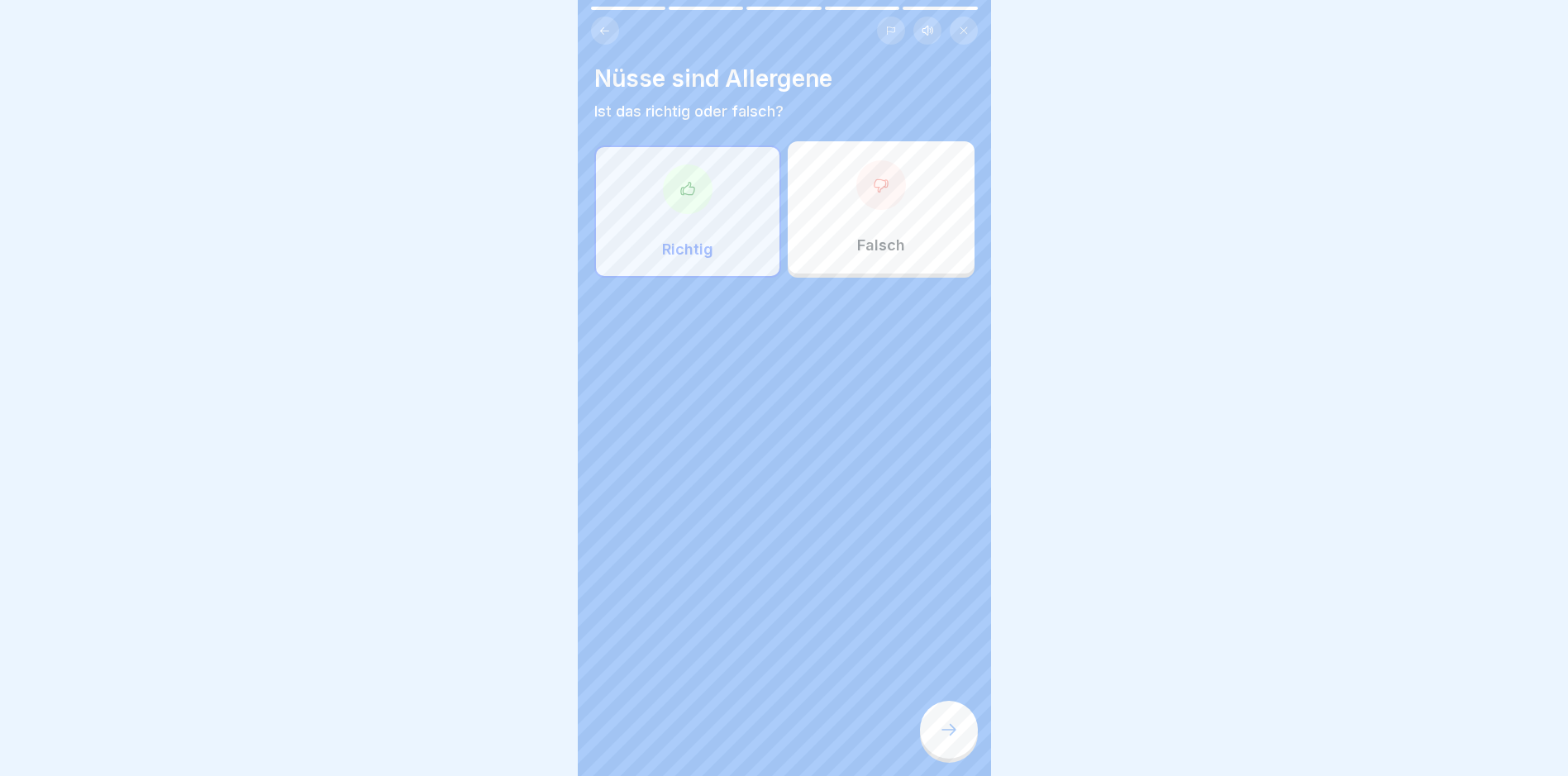
click at [749, 724] on div at bounding box center [949, 730] width 58 height 58
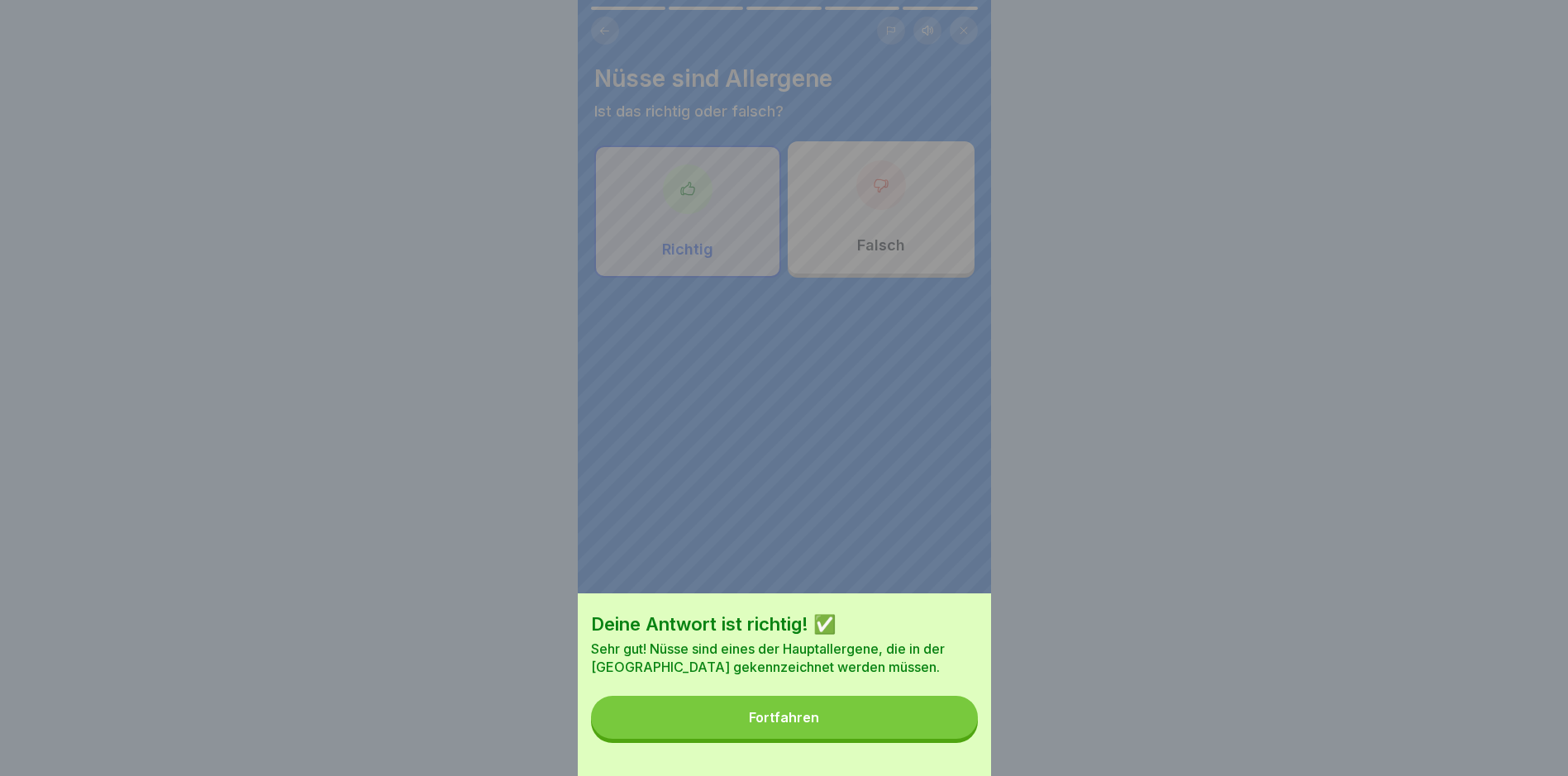
click at [749, 728] on button "Fortfahren" at bounding box center [785, 718] width 387 height 43
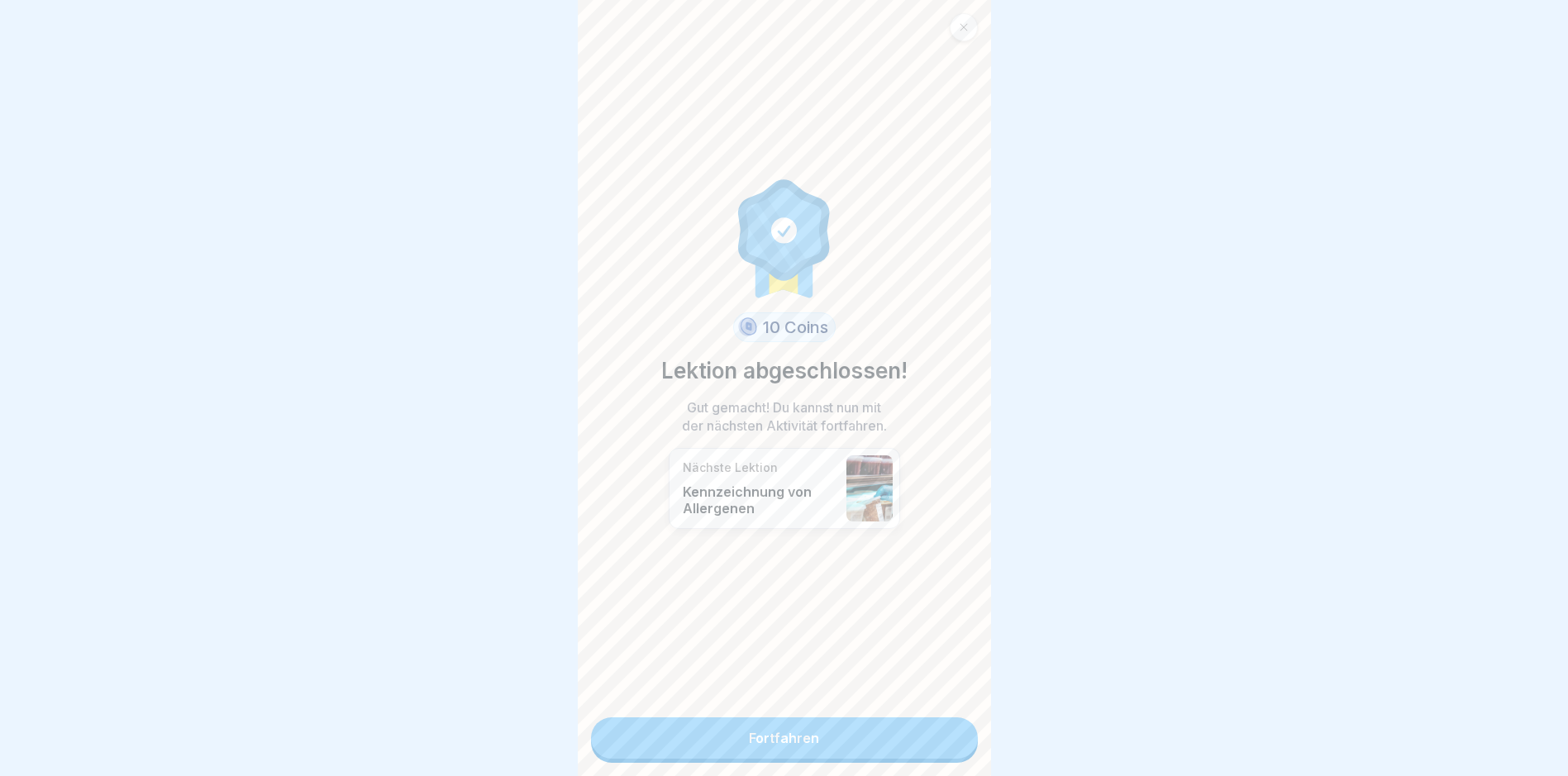
click at [749, 735] on link "Fortfahren" at bounding box center [785, 738] width 387 height 41
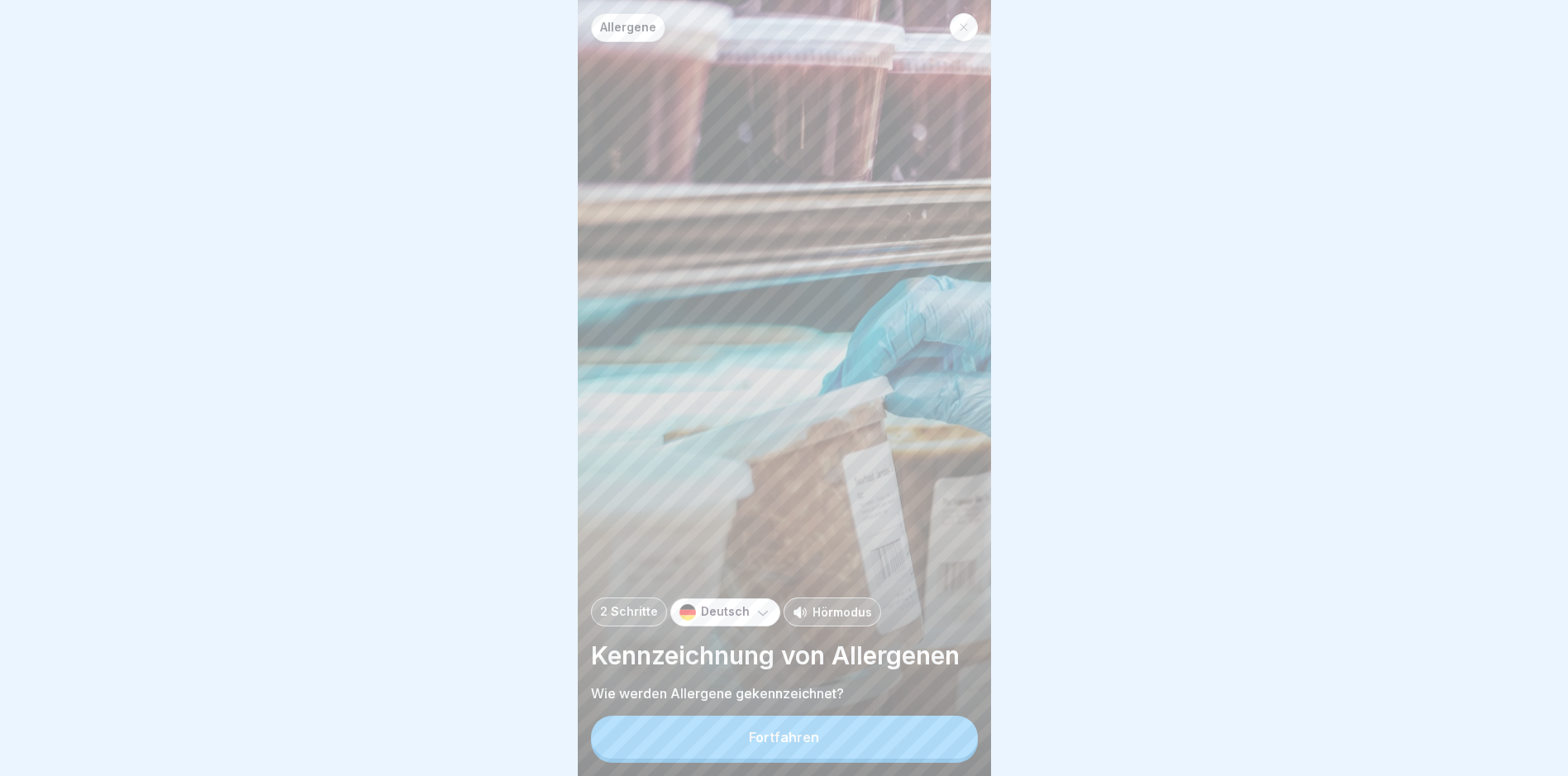
click at [749, 739] on button "Fortfahren" at bounding box center [785, 738] width 387 height 43
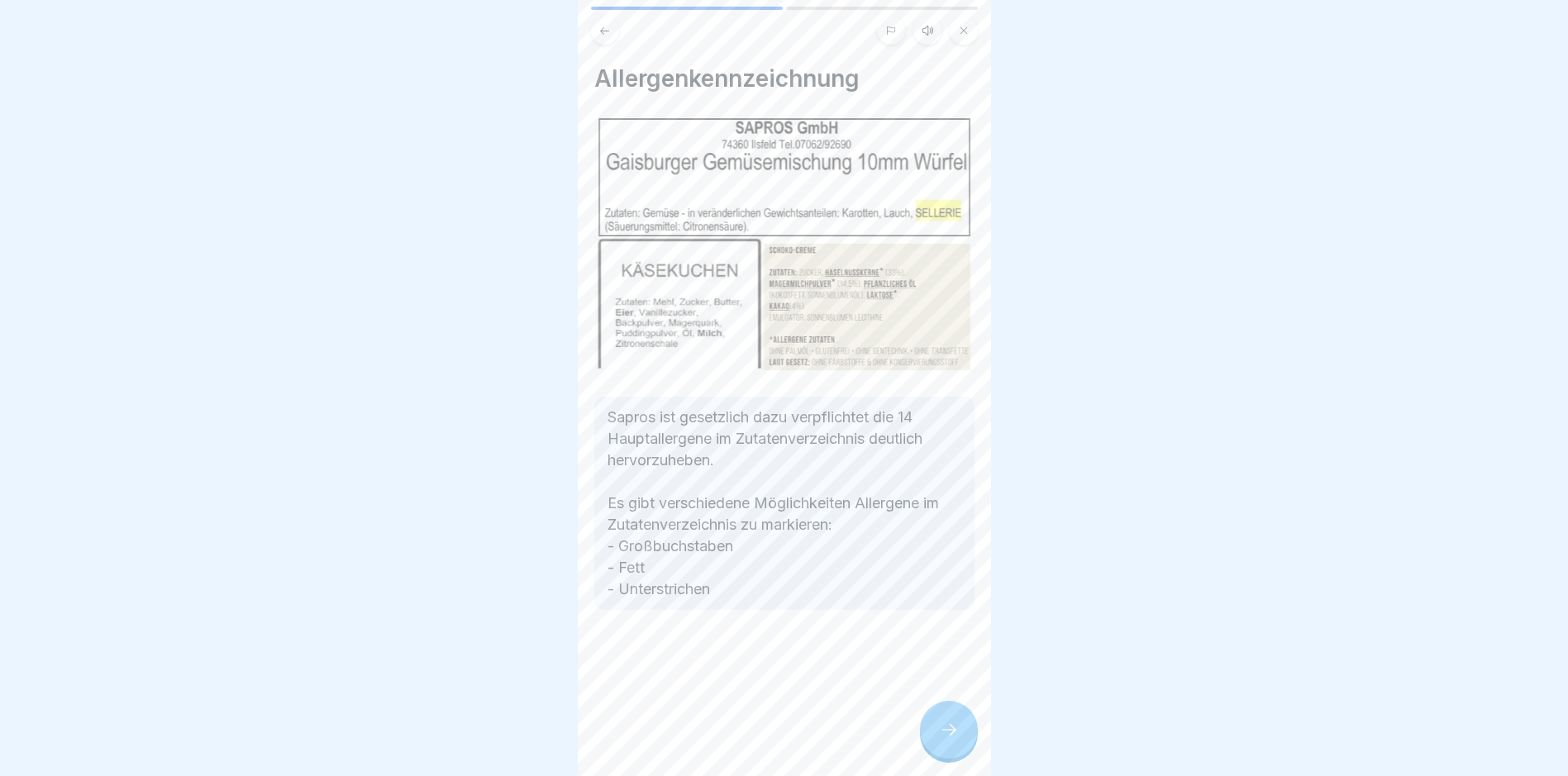
click at [749, 740] on icon at bounding box center [949, 730] width 20 height 20
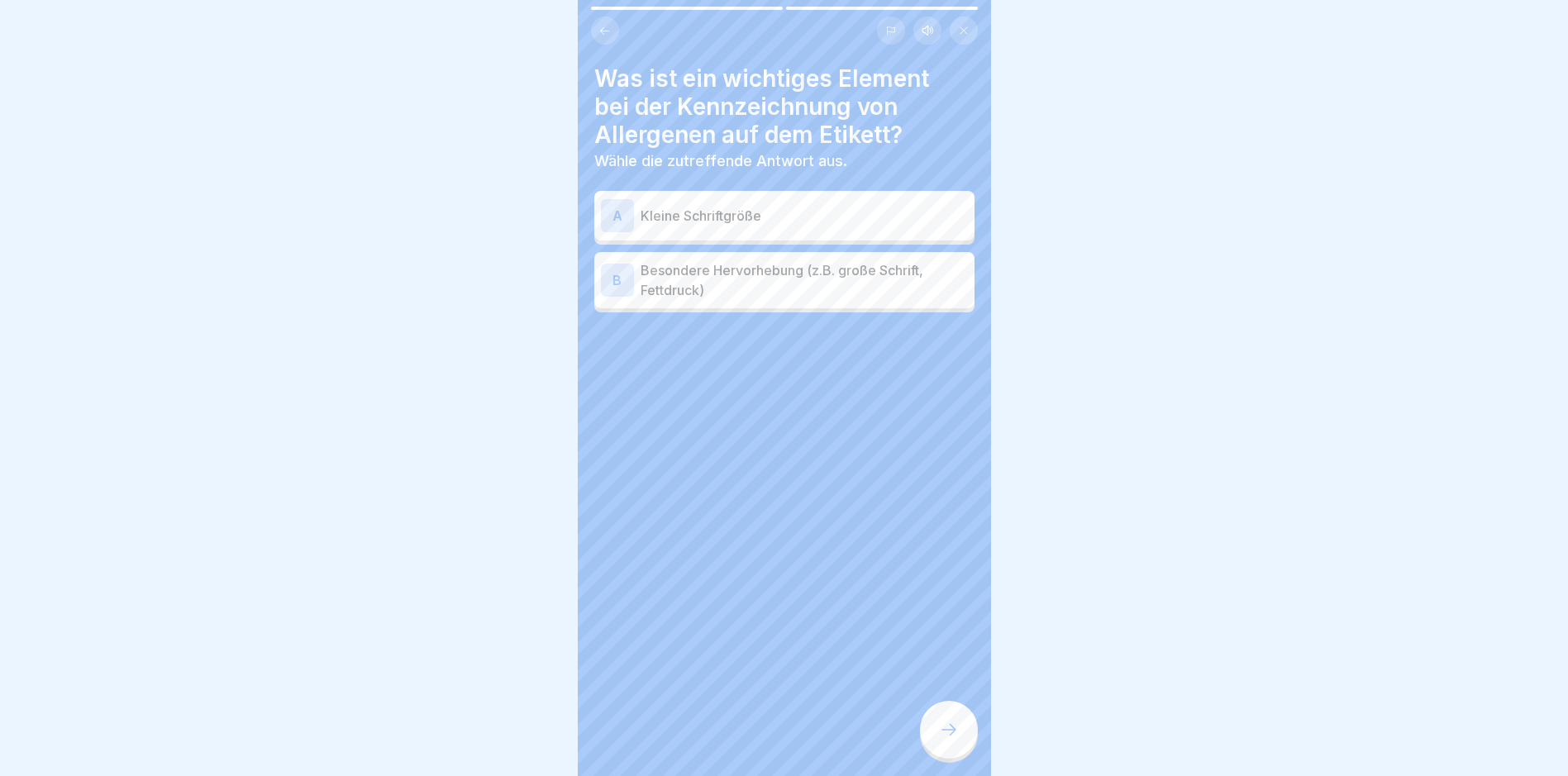
click at [749, 282] on p "Besondere Hervorhebung (z.B. große Schrift, Fettdruck)" at bounding box center [804, 280] width 327 height 39
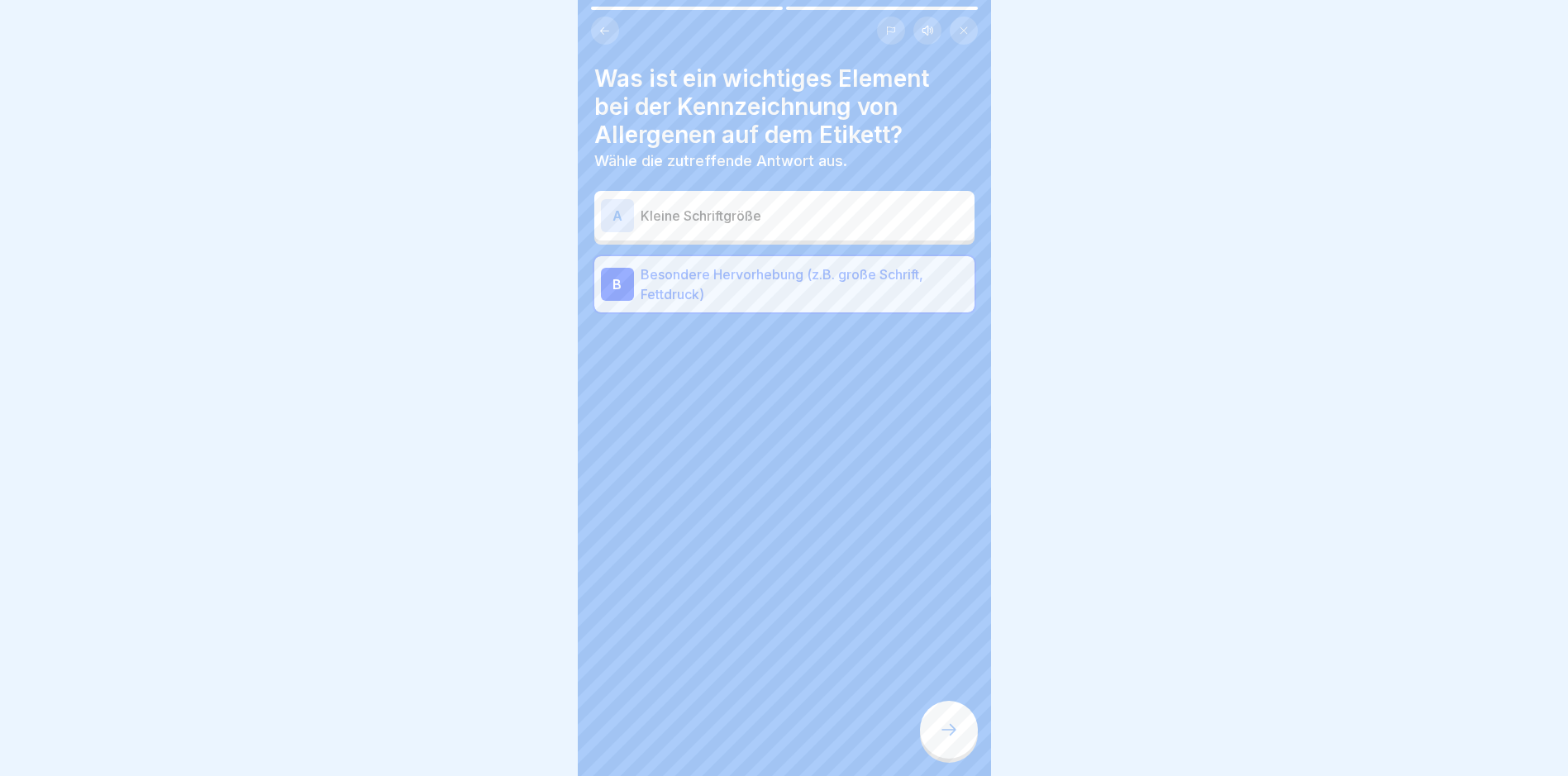
click at [749, 739] on icon at bounding box center [949, 730] width 20 height 20
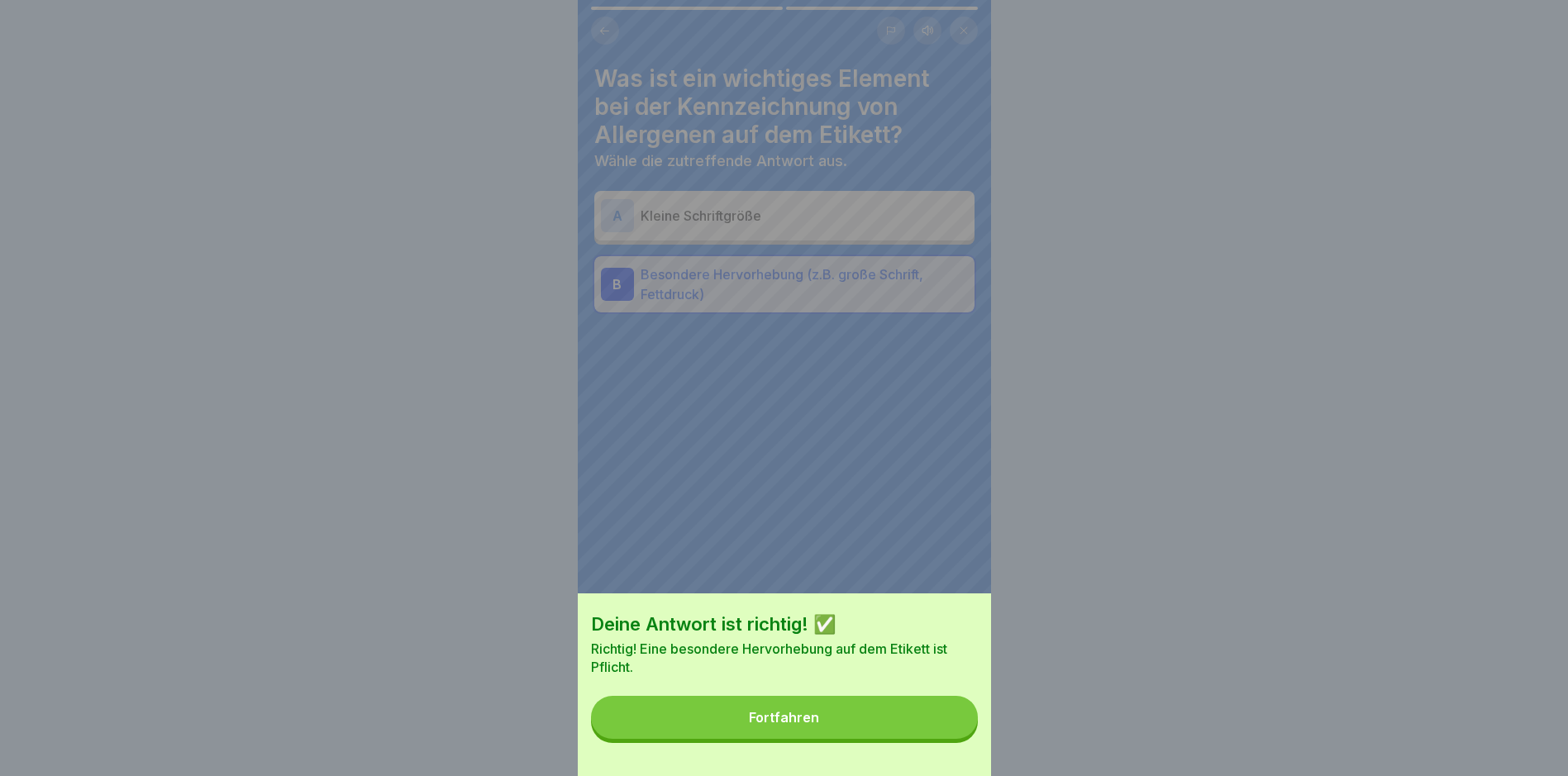
click at [749, 736] on button "Fortfahren" at bounding box center [785, 718] width 387 height 43
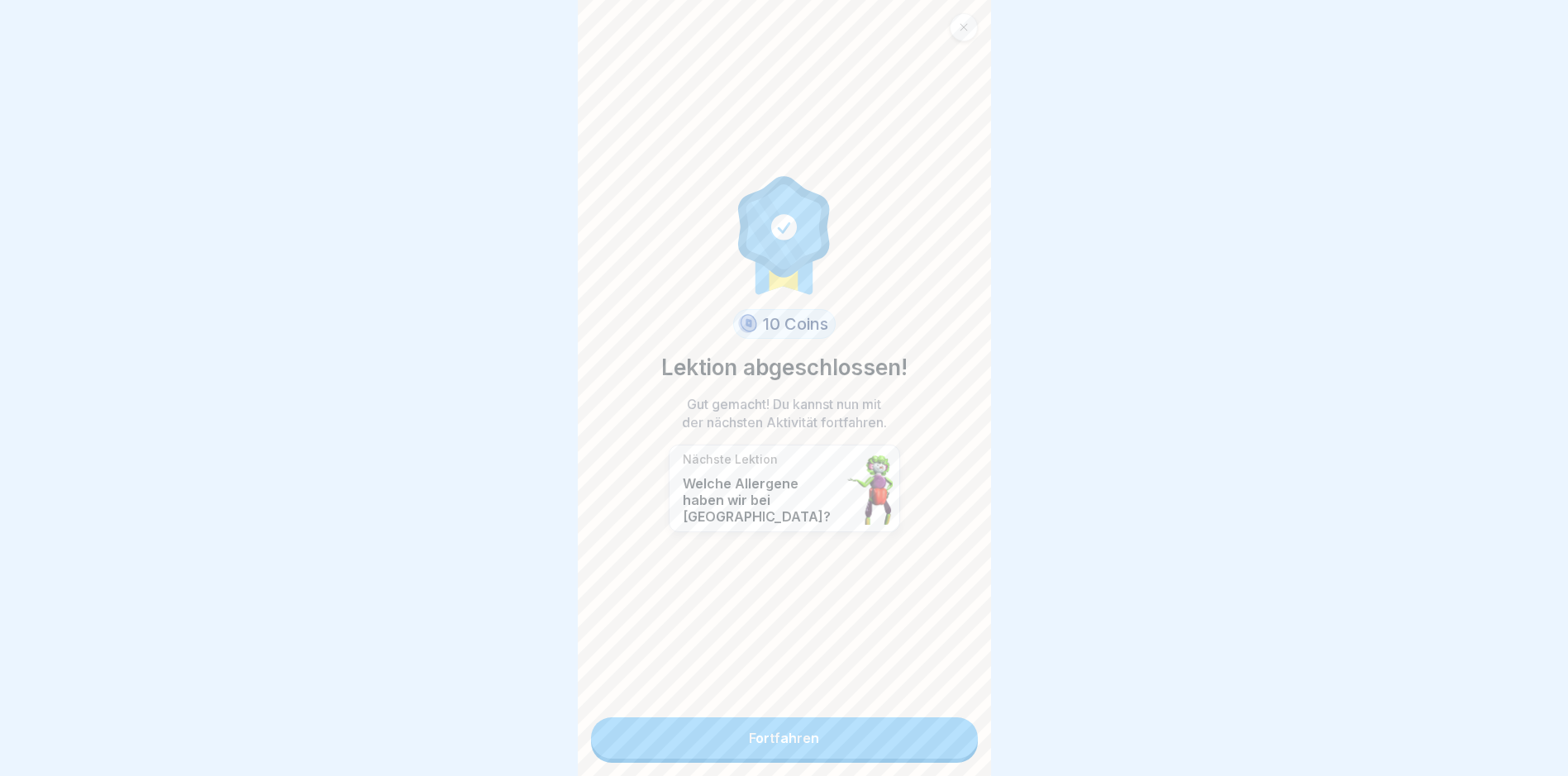
click at [749, 735] on link "Fortfahren" at bounding box center [785, 738] width 387 height 41
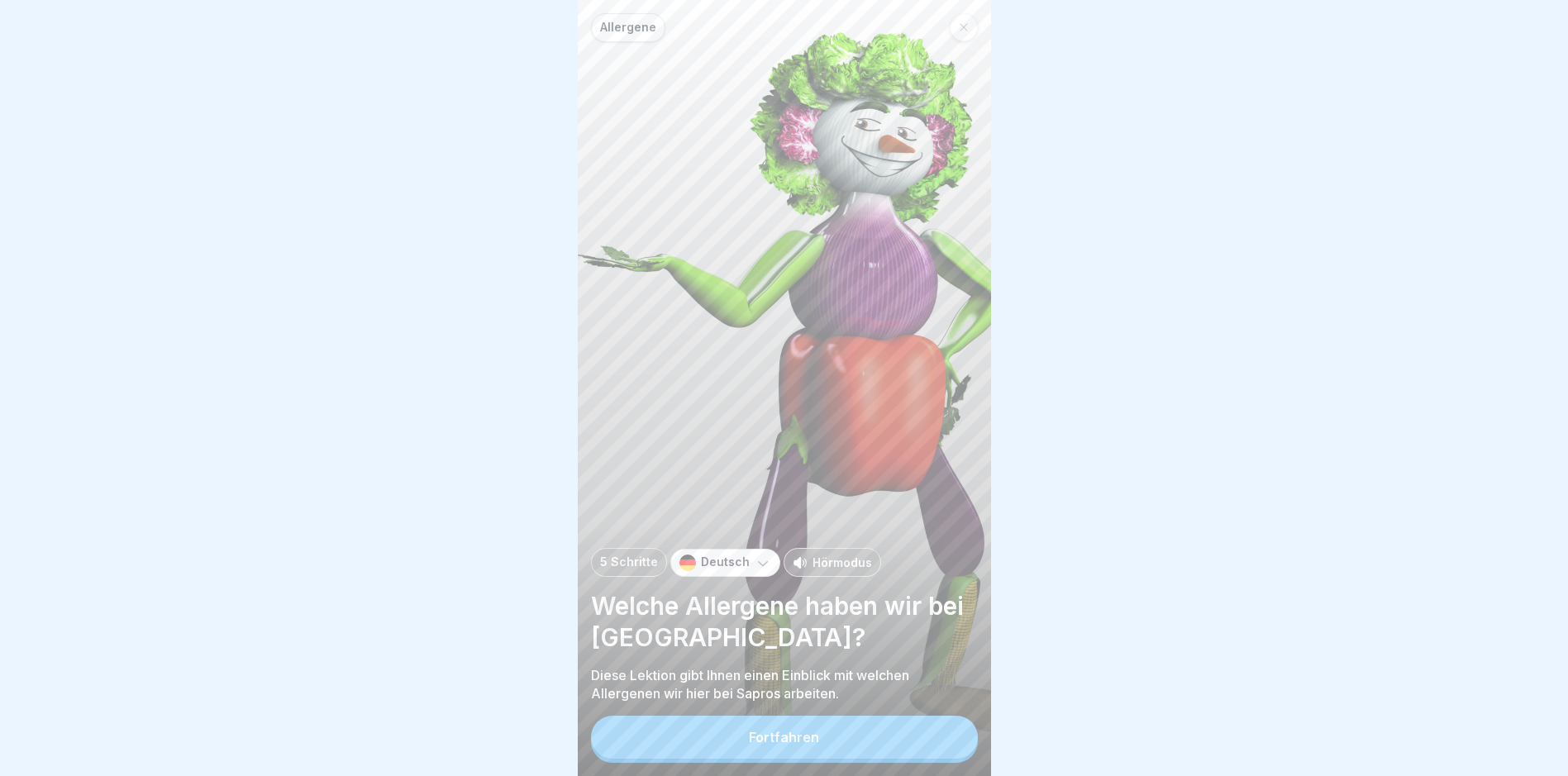
click at [749, 747] on button "Fortfahren" at bounding box center [785, 738] width 387 height 43
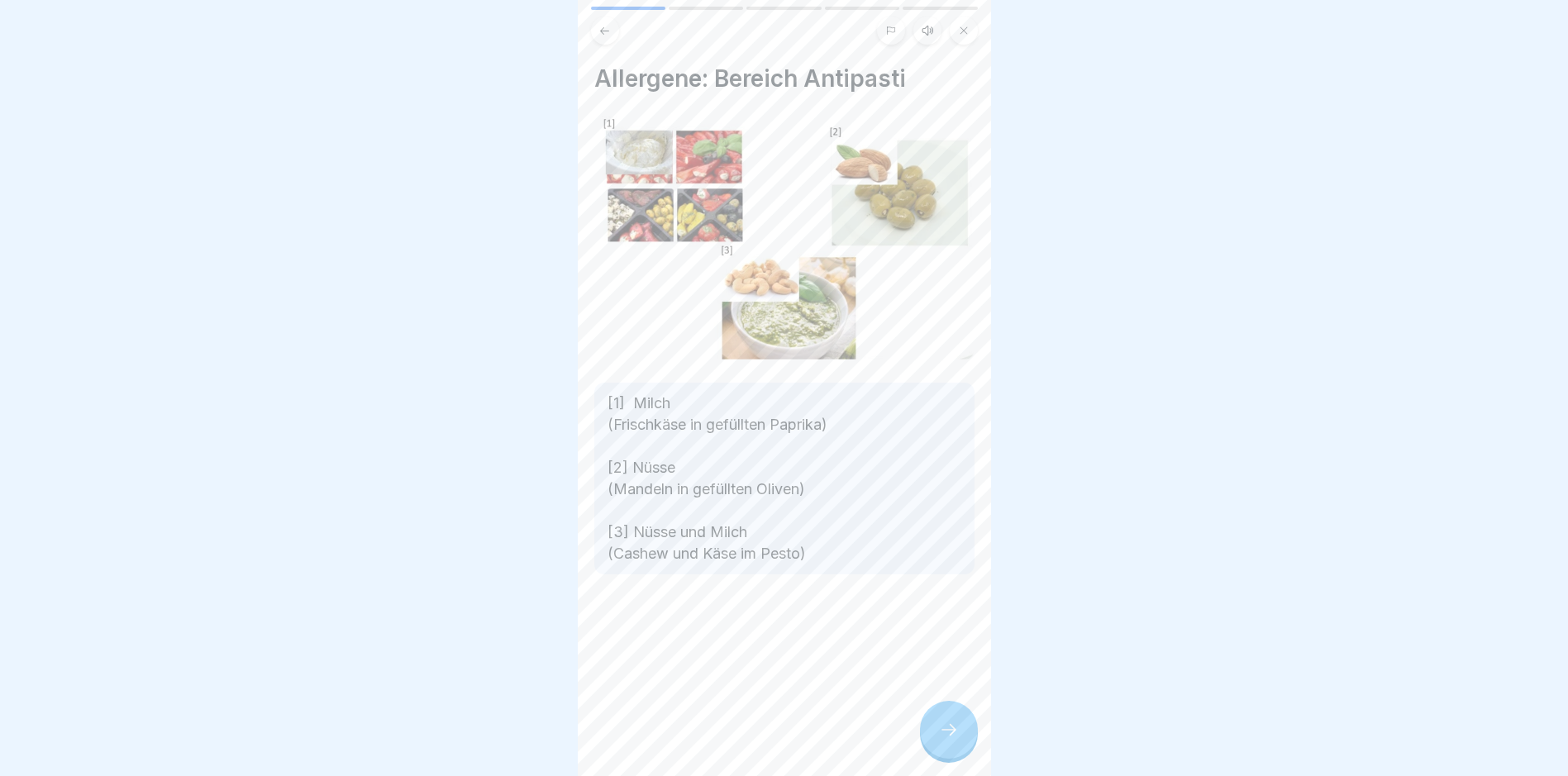
click at [749, 740] on icon at bounding box center [949, 730] width 20 height 20
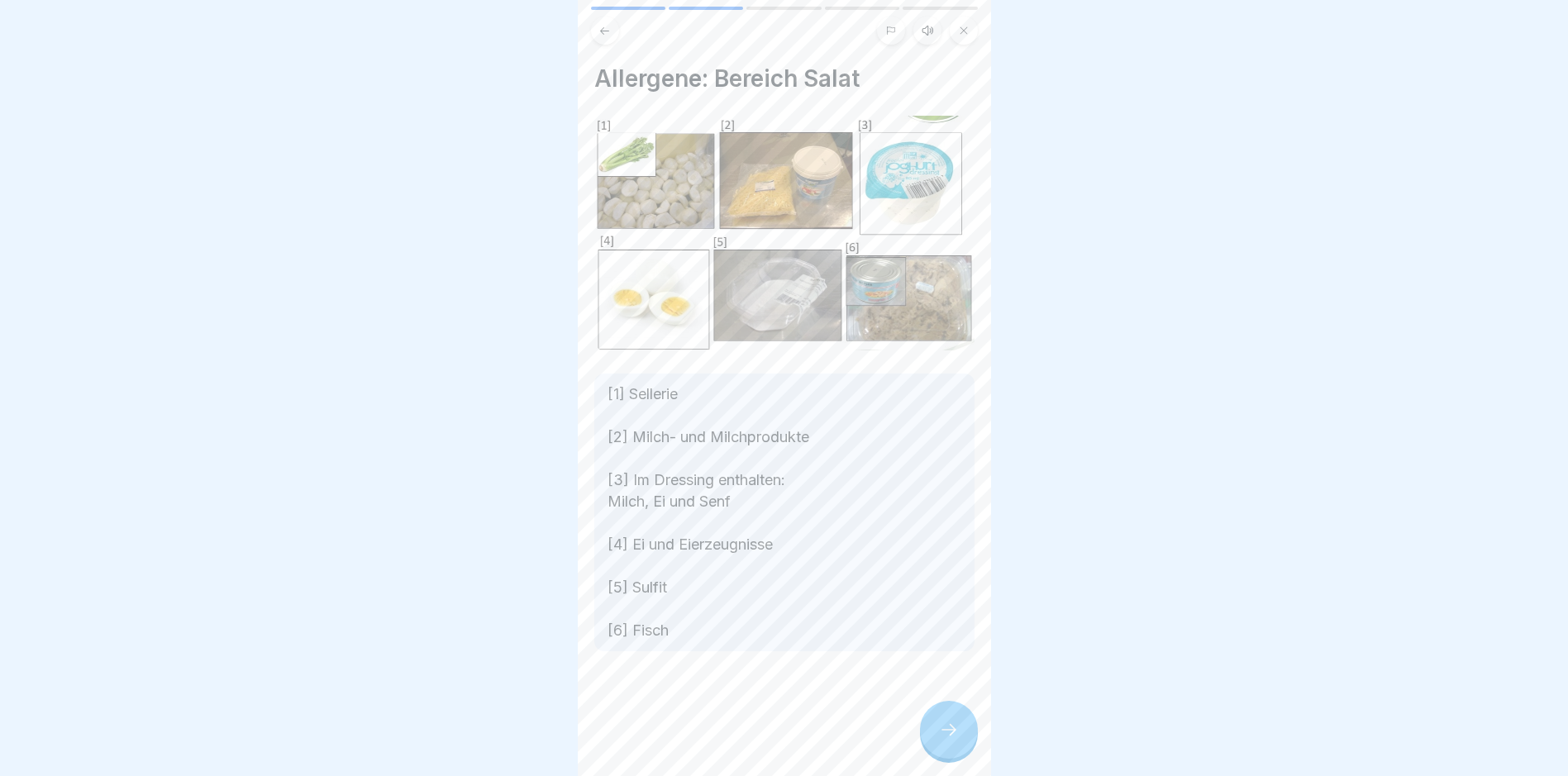
click at [749, 735] on div at bounding box center [949, 730] width 58 height 58
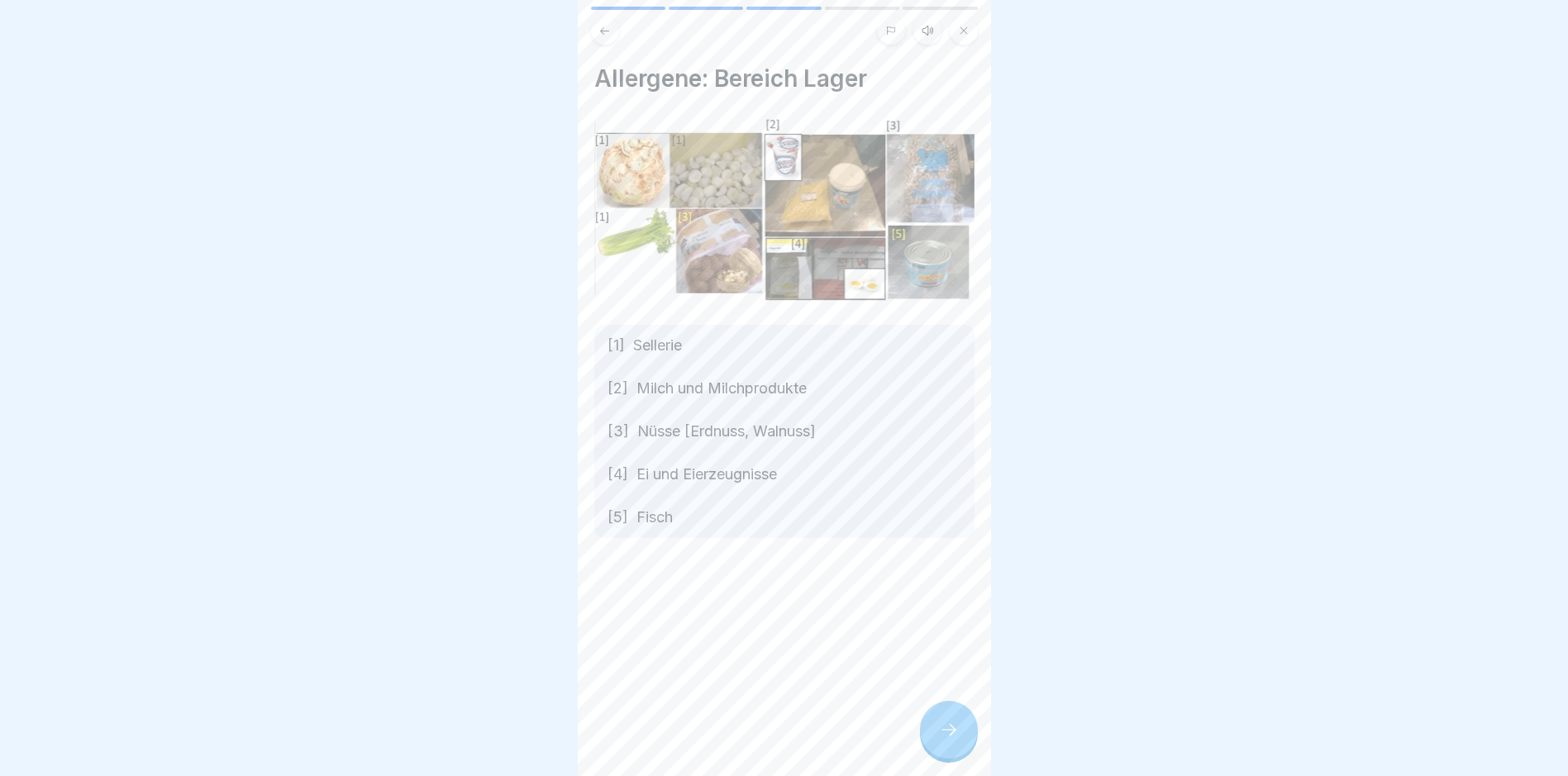
click at [749, 740] on icon at bounding box center [949, 730] width 20 height 20
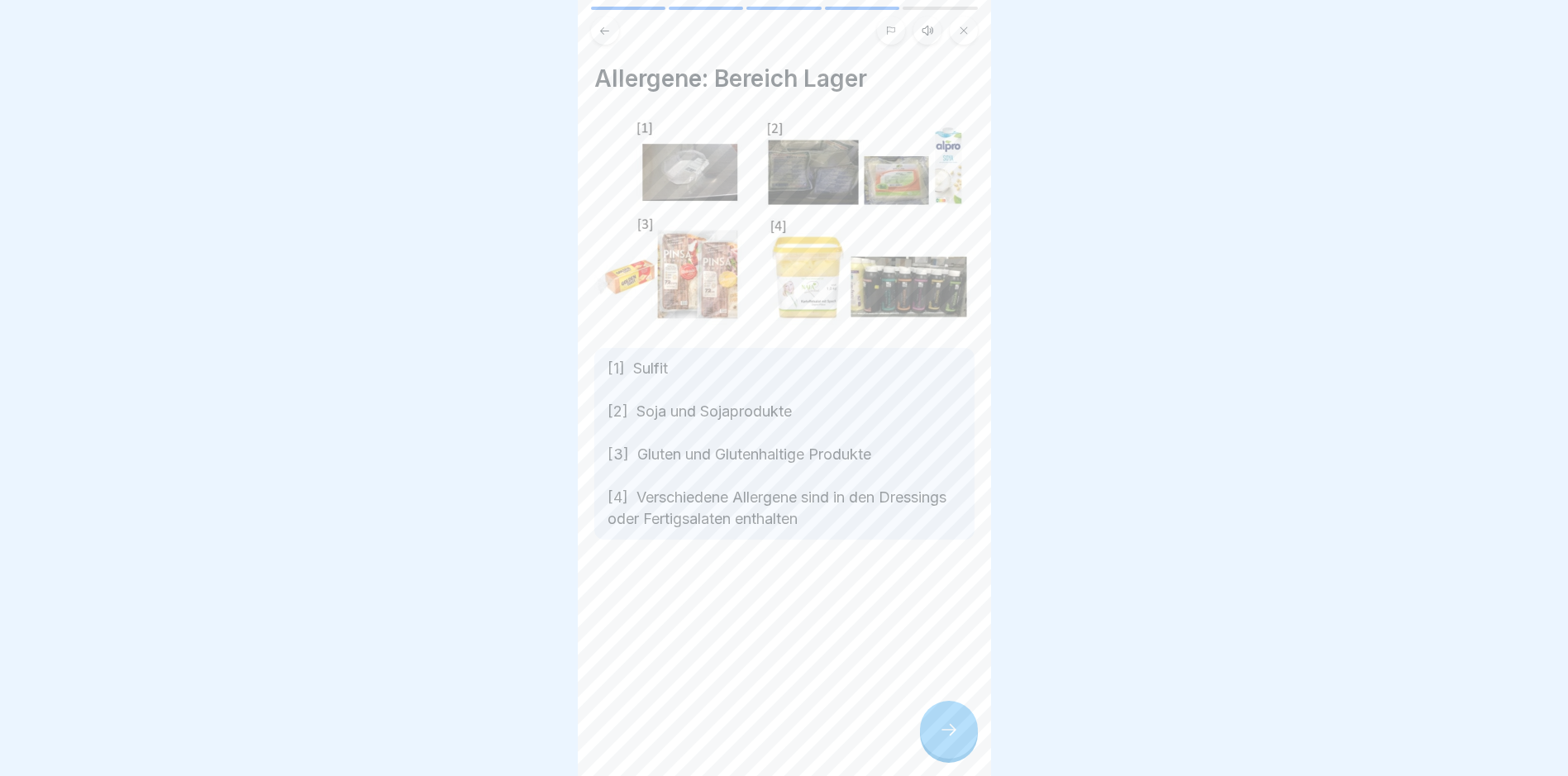
click at [749, 738] on icon at bounding box center [949, 730] width 20 height 20
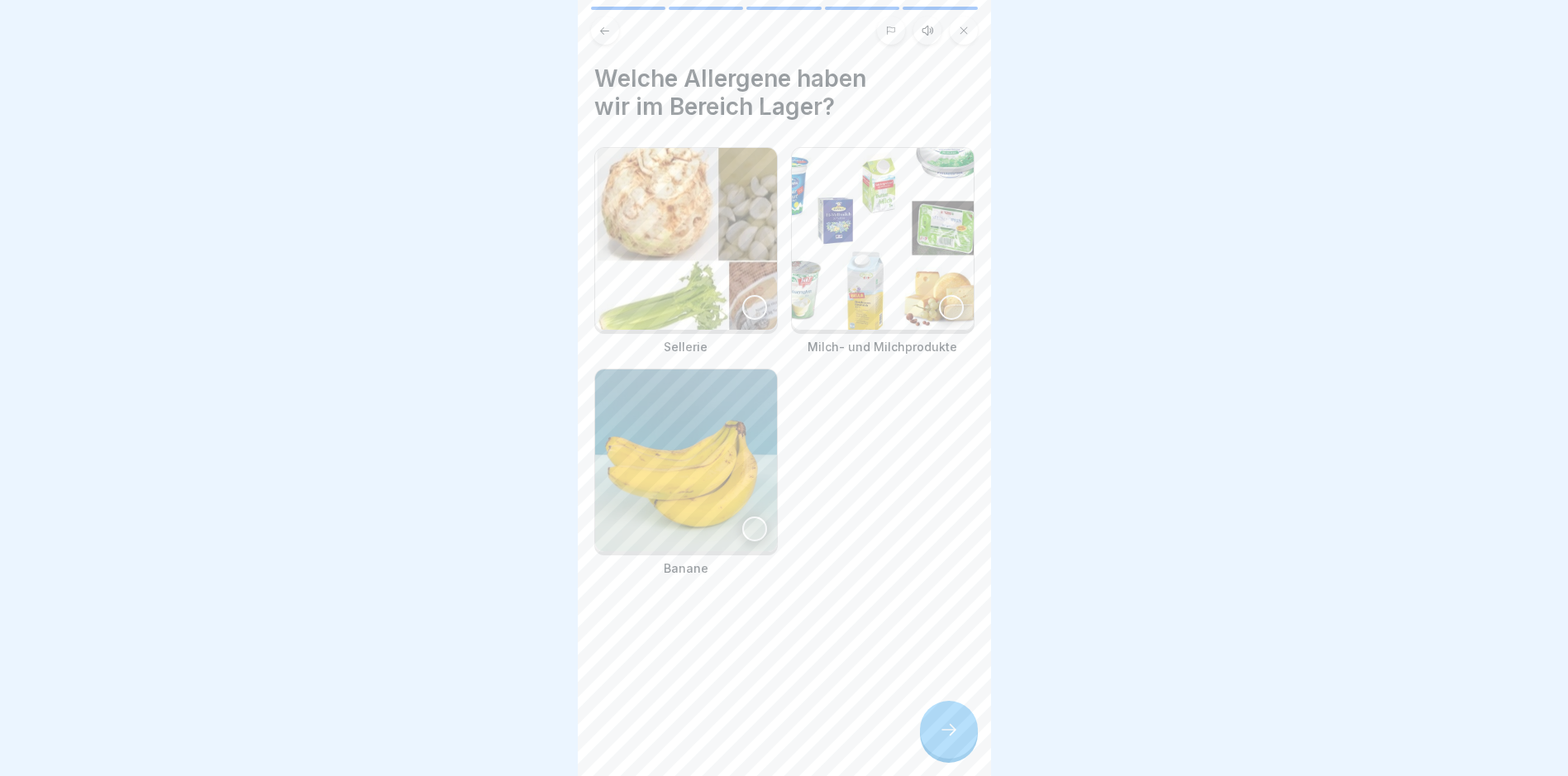
click at [749, 299] on div at bounding box center [951, 306] width 25 height 25
click at [745, 519] on div at bounding box center [755, 528] width 25 height 25
click at [743, 304] on div at bounding box center [755, 306] width 25 height 25
click at [749, 740] on icon at bounding box center [949, 730] width 20 height 20
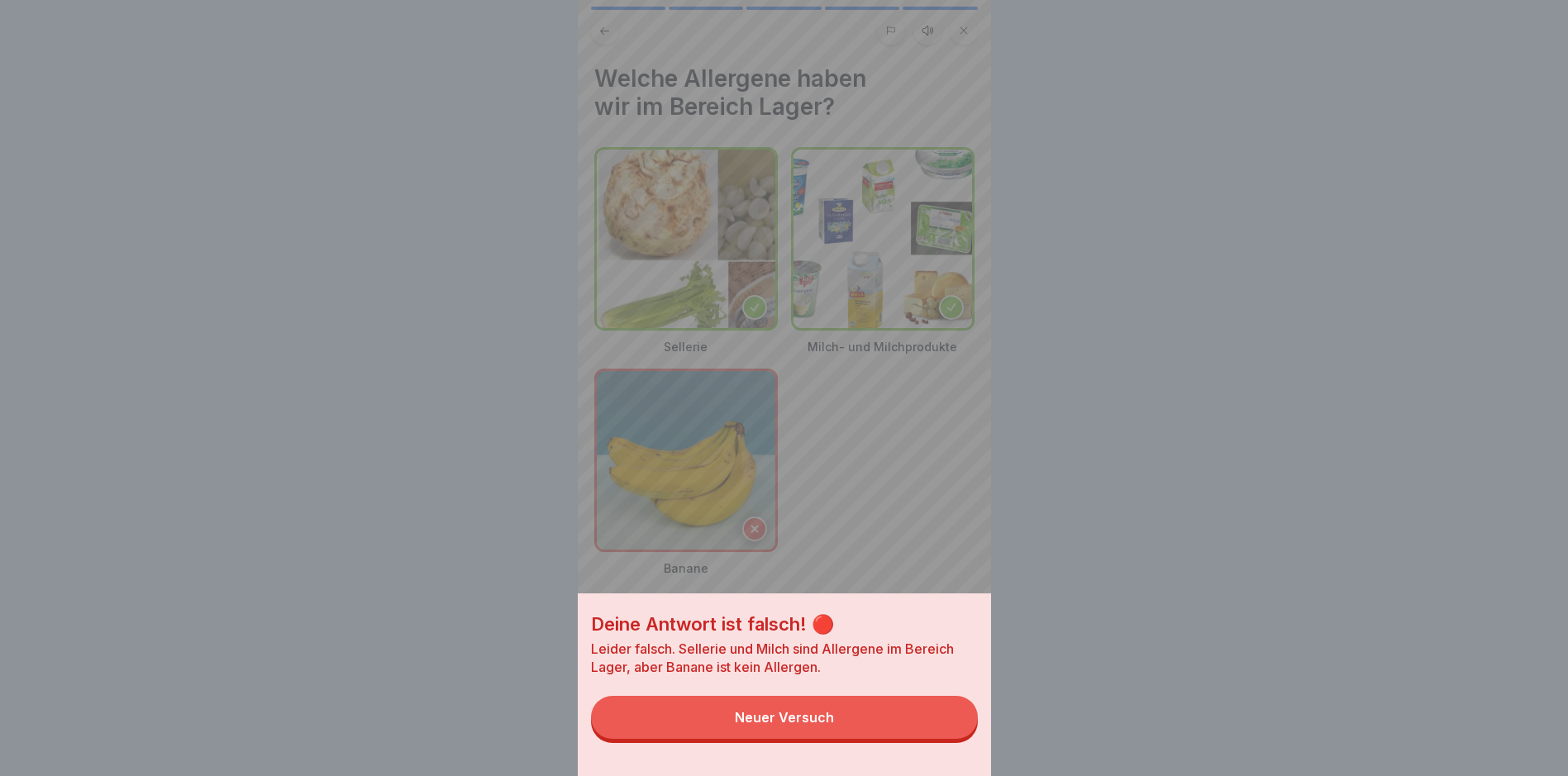
click at [749, 725] on div "Neuer Versuch" at bounding box center [784, 717] width 99 height 15
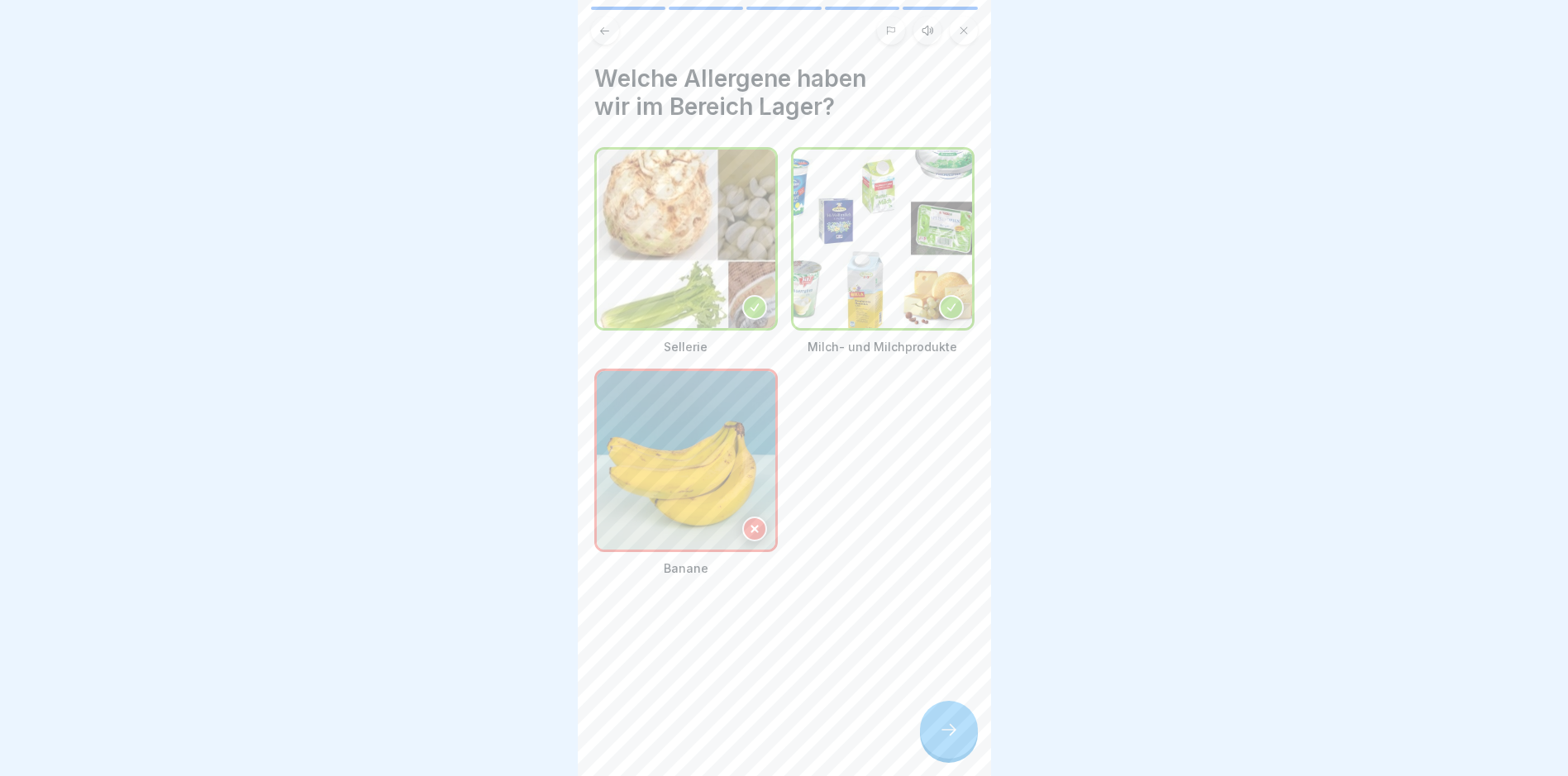
click at [749, 524] on icon at bounding box center [755, 529] width 12 height 12
click at [749, 736] on icon at bounding box center [949, 730] width 20 height 20
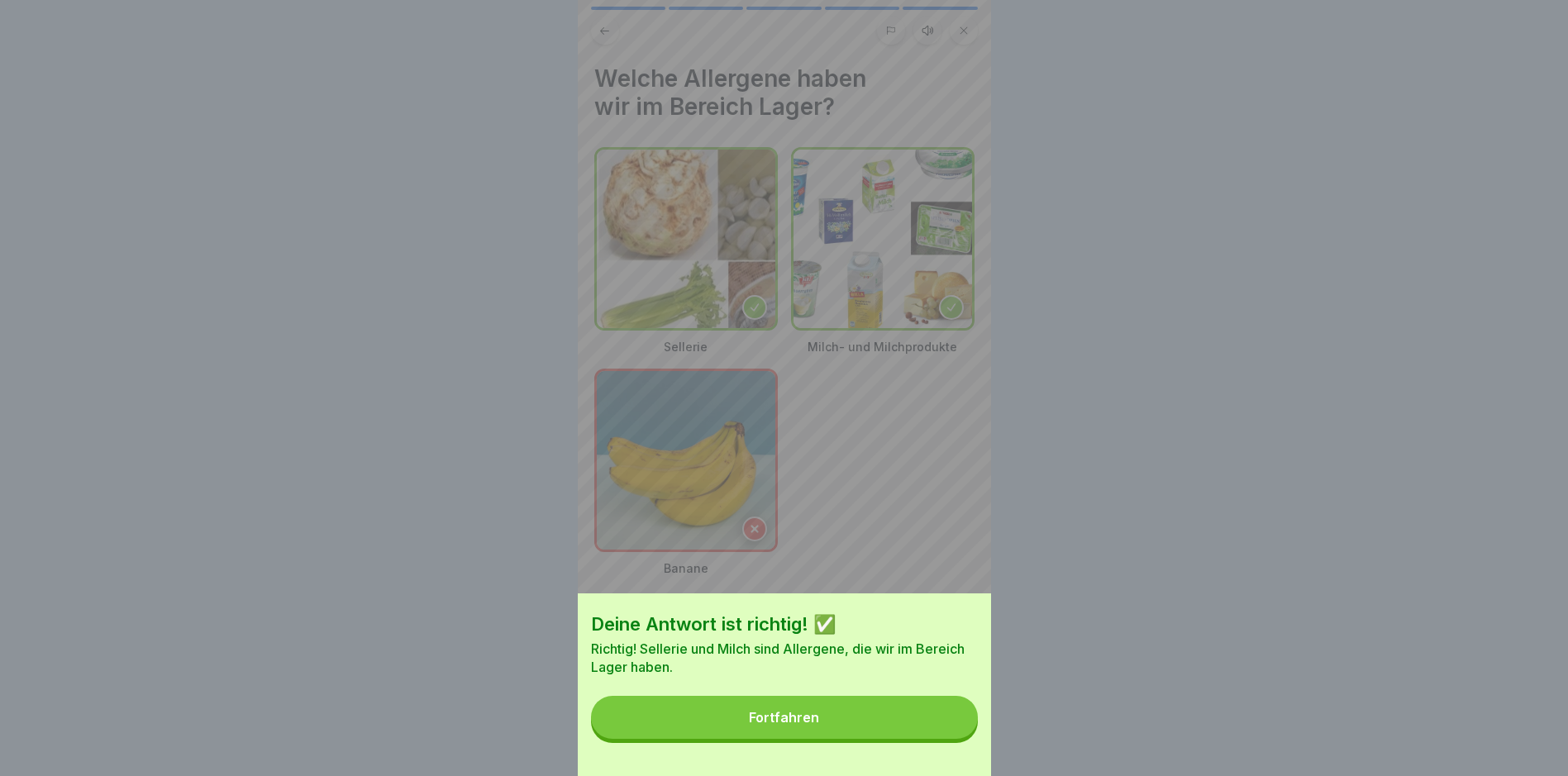
click at [749, 724] on button "Fortfahren" at bounding box center [785, 718] width 387 height 43
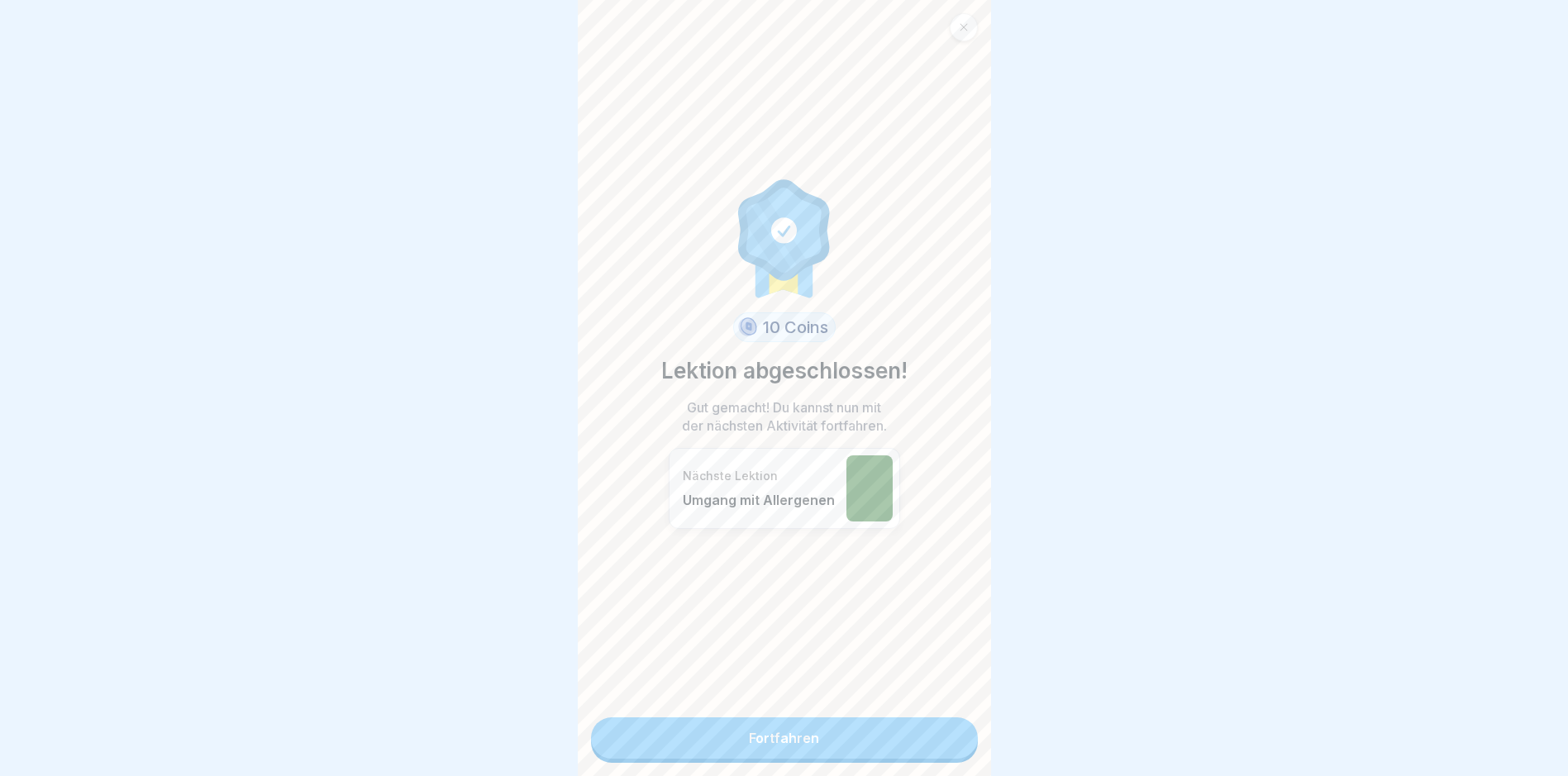
click at [749, 737] on link "Fortfahren" at bounding box center [785, 738] width 387 height 41
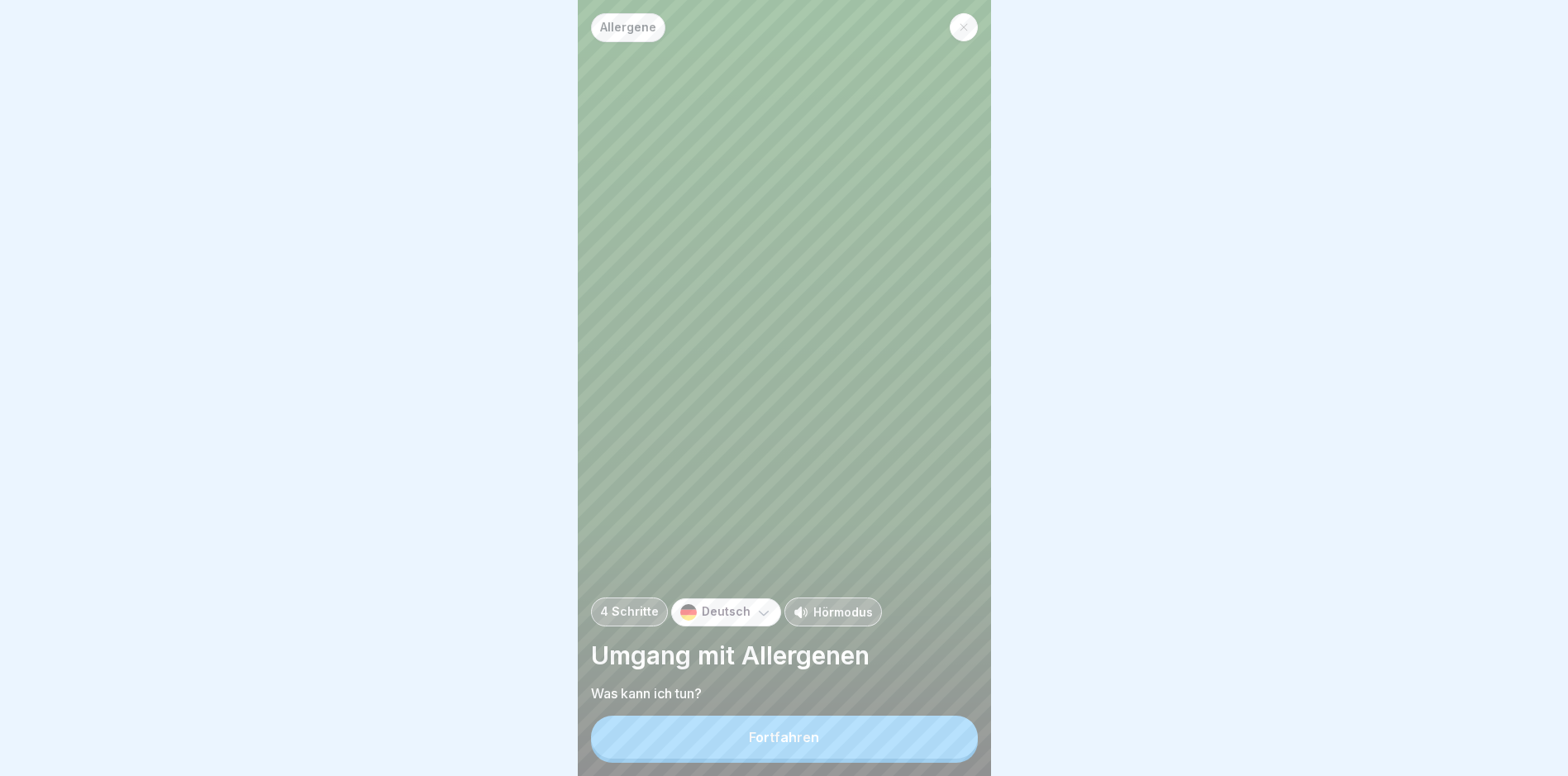
click at [749, 744] on button "Fortfahren" at bounding box center [785, 738] width 387 height 43
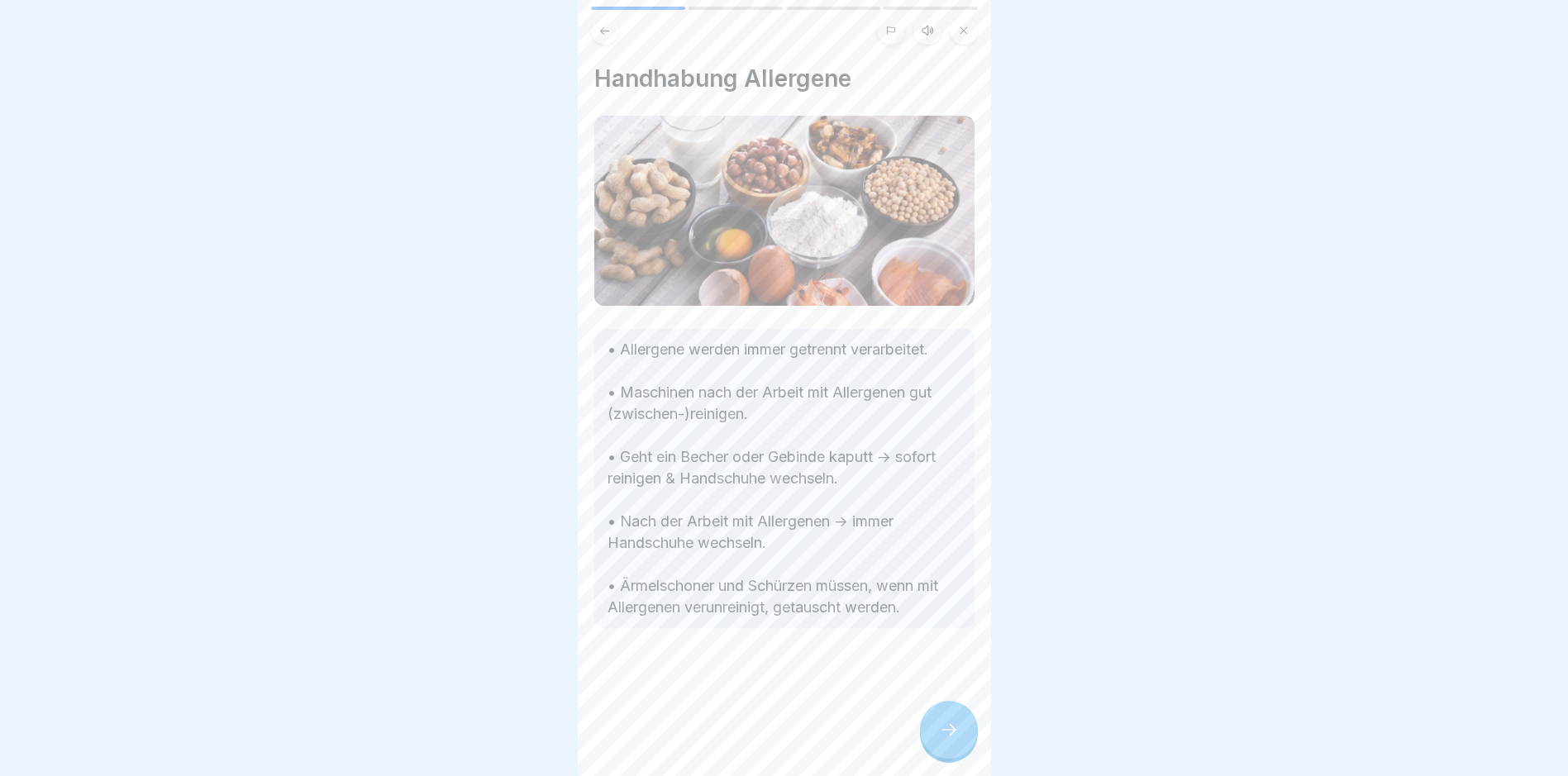
click at [749, 734] on icon at bounding box center [949, 730] width 20 height 20
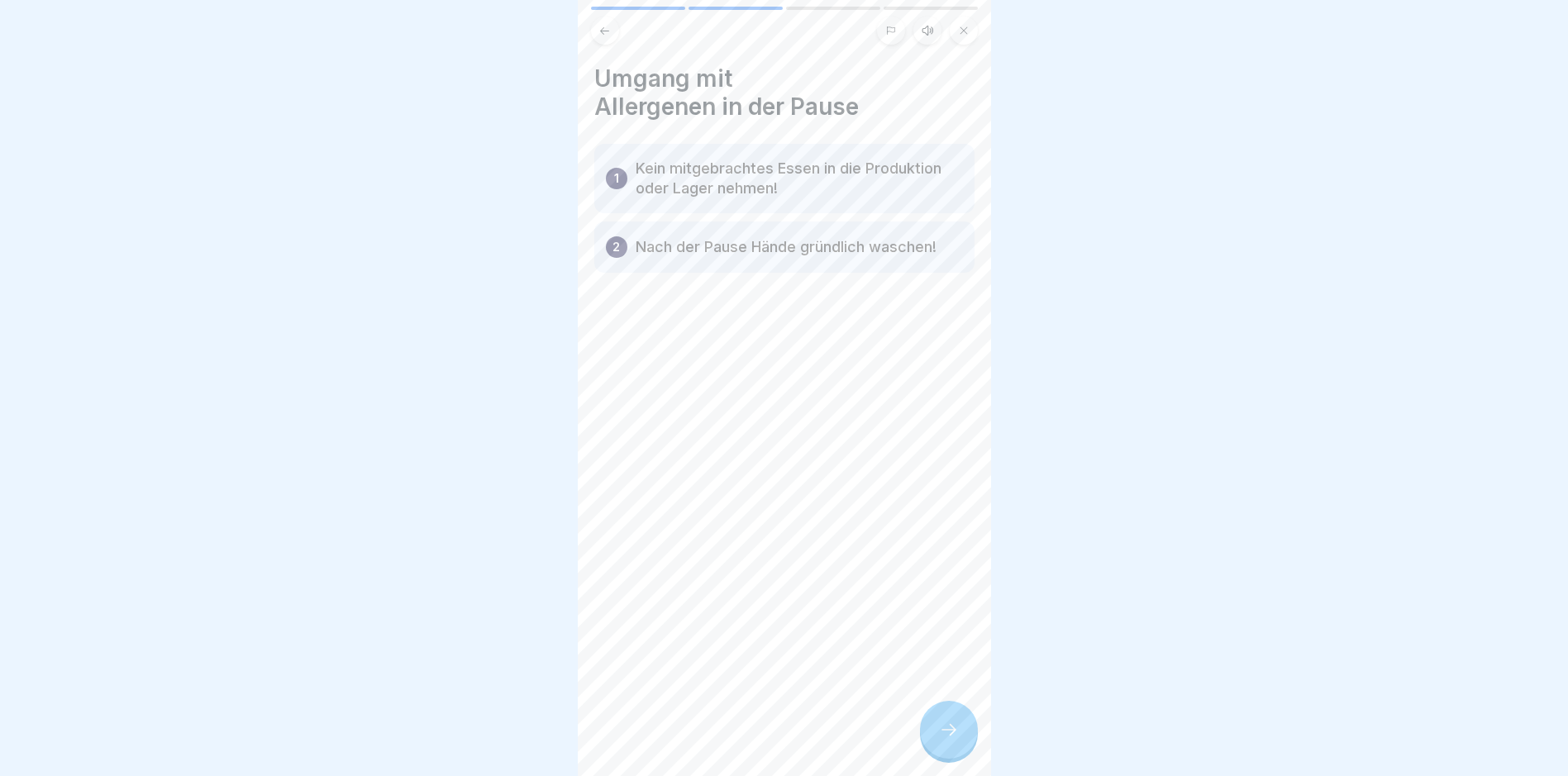
click at [749, 734] on div at bounding box center [949, 730] width 58 height 58
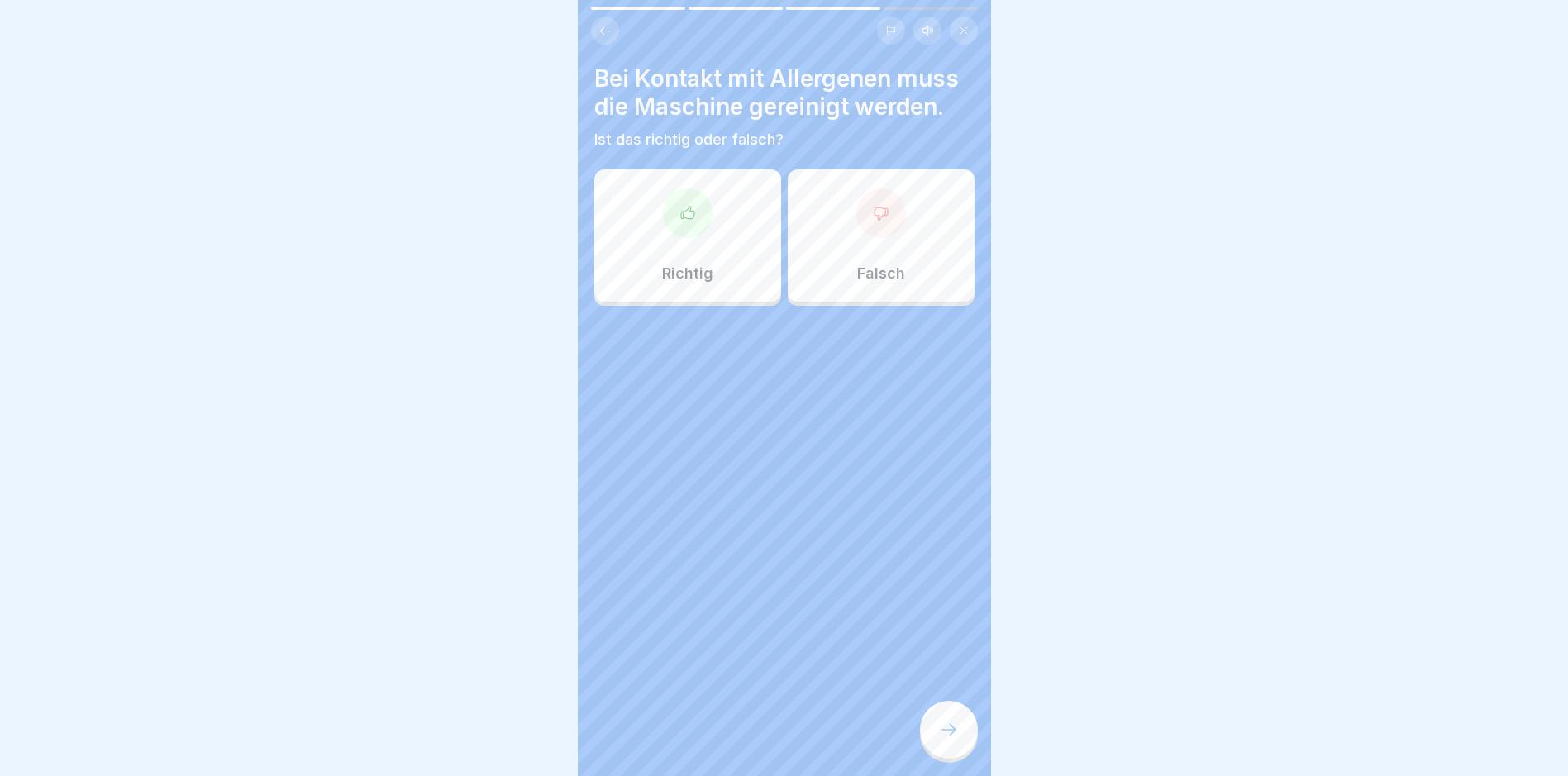
click at [739, 232] on div "Richtig" at bounding box center [688, 236] width 187 height 133
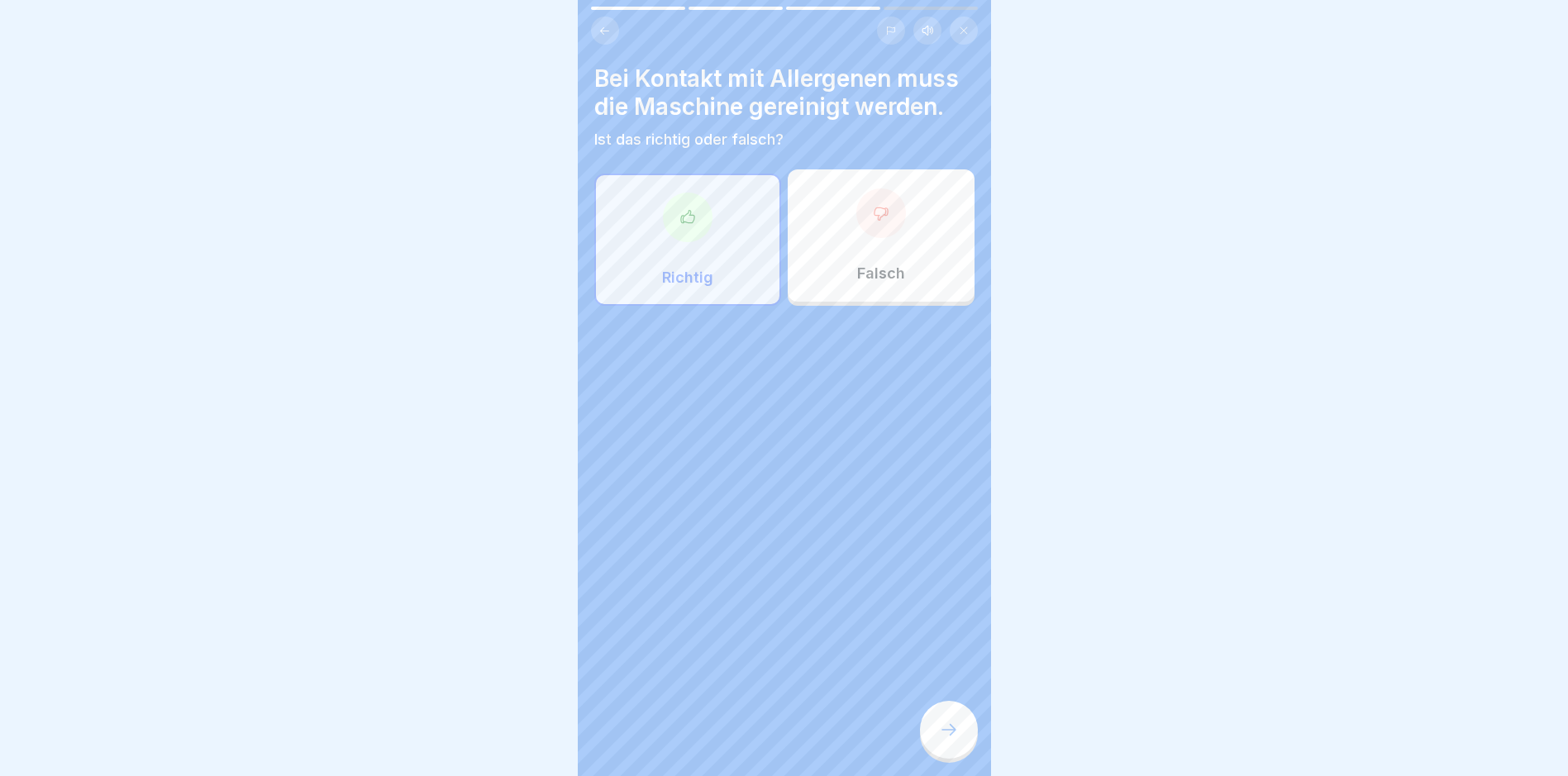
click at [749, 735] on div at bounding box center [949, 730] width 58 height 58
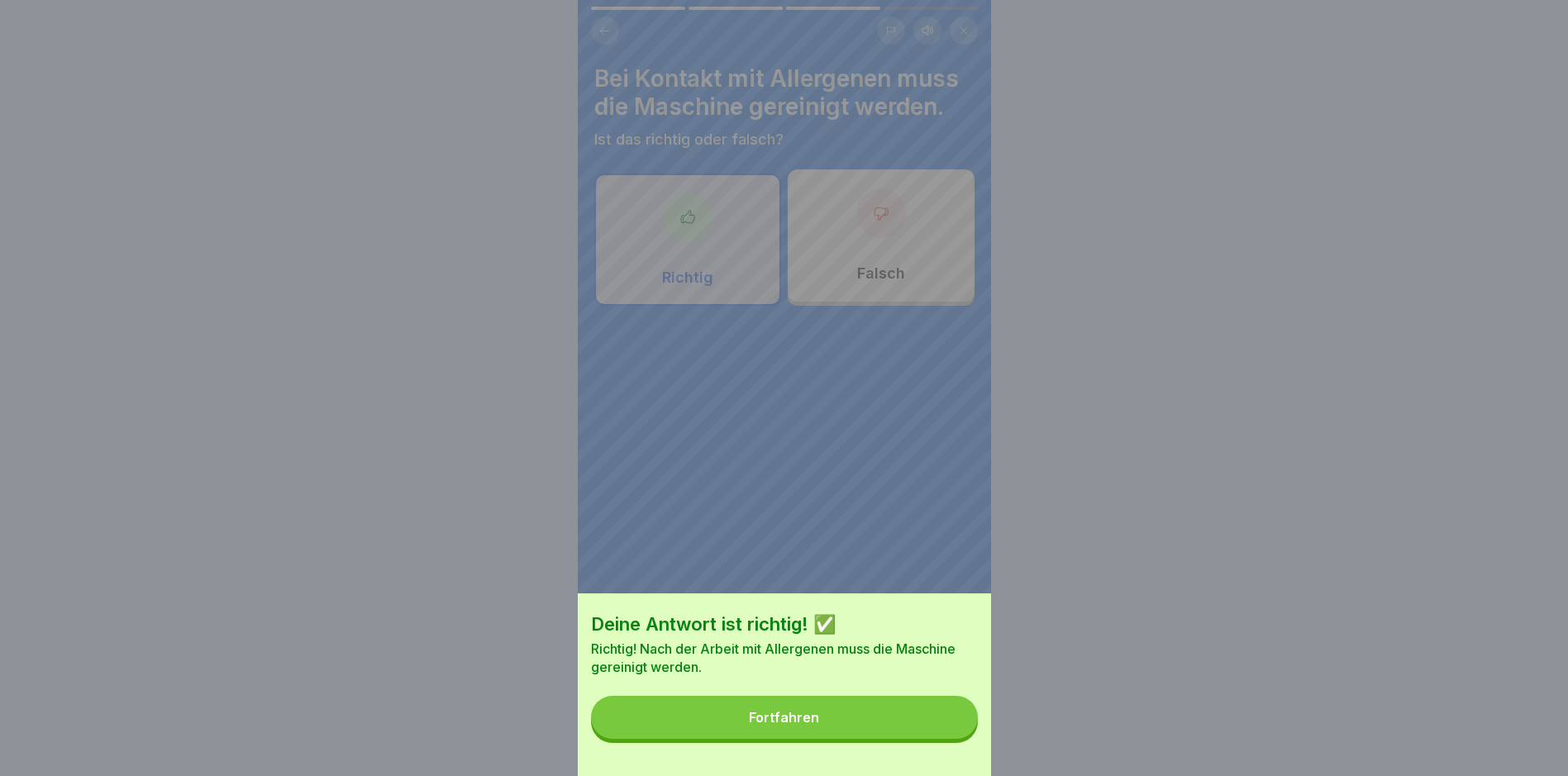
click at [749, 722] on button "Fortfahren" at bounding box center [785, 718] width 387 height 43
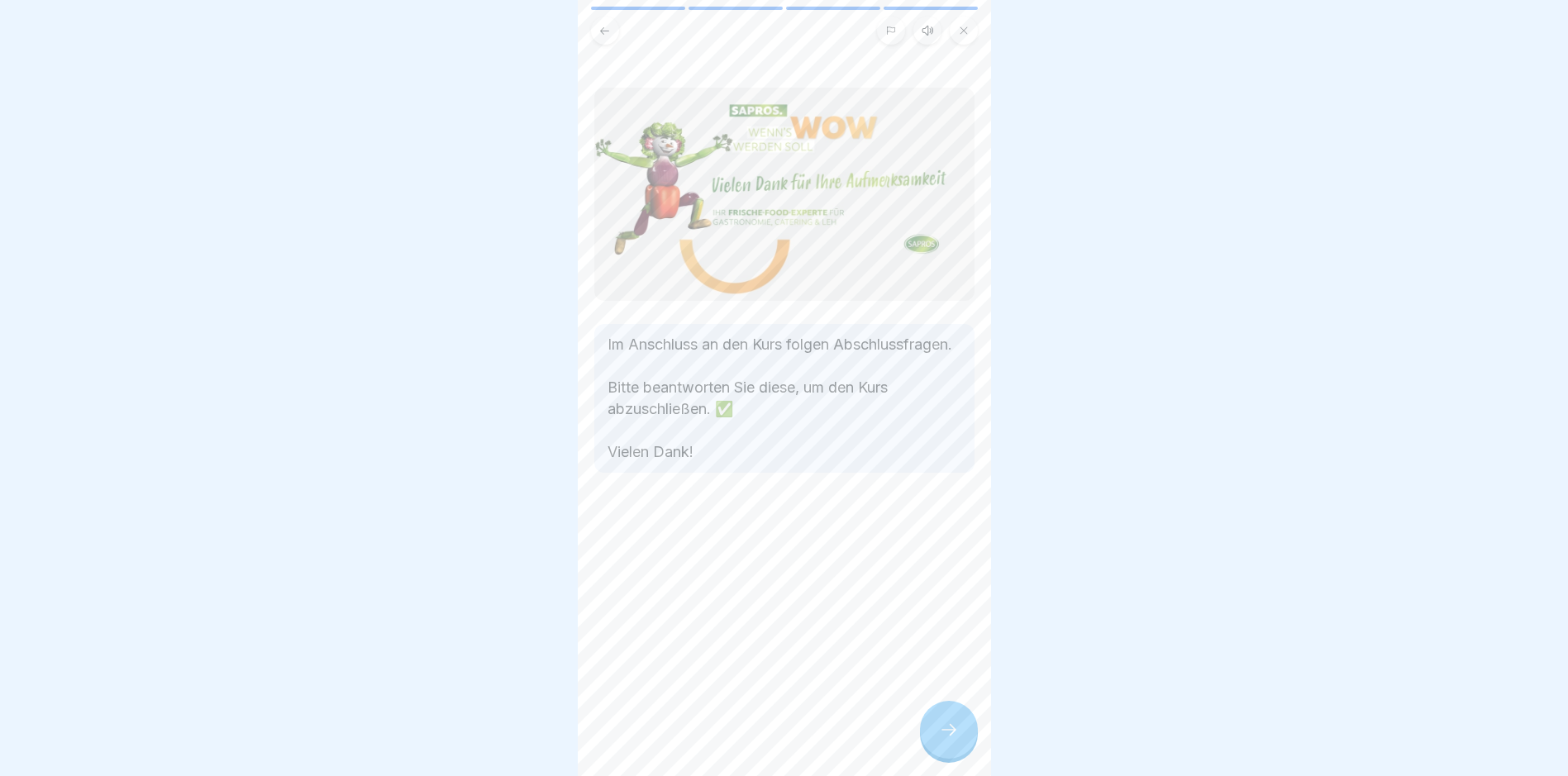
click at [749, 740] on icon at bounding box center [949, 730] width 20 height 20
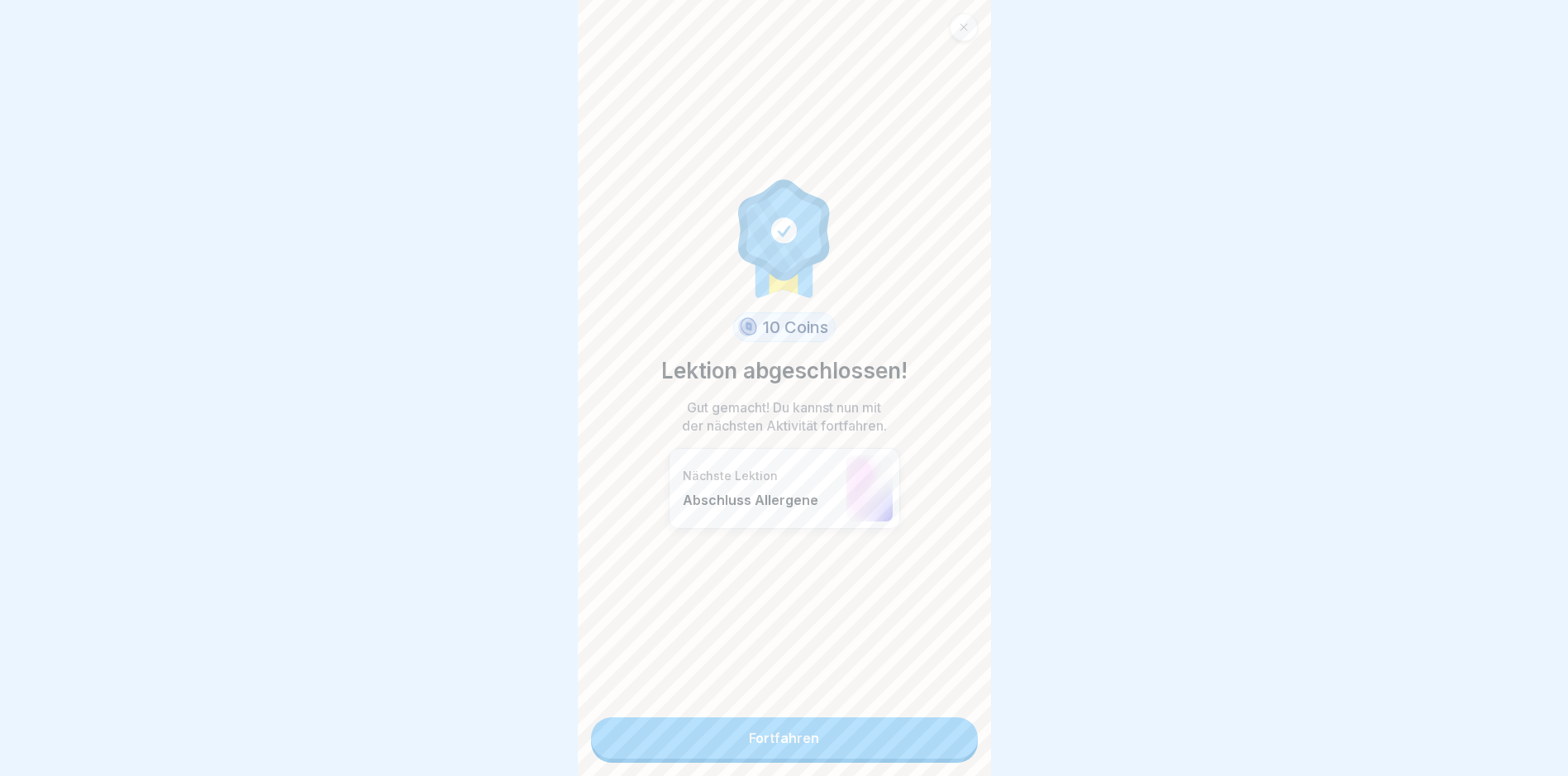
click at [749, 735] on link "Fortfahren" at bounding box center [785, 738] width 387 height 41
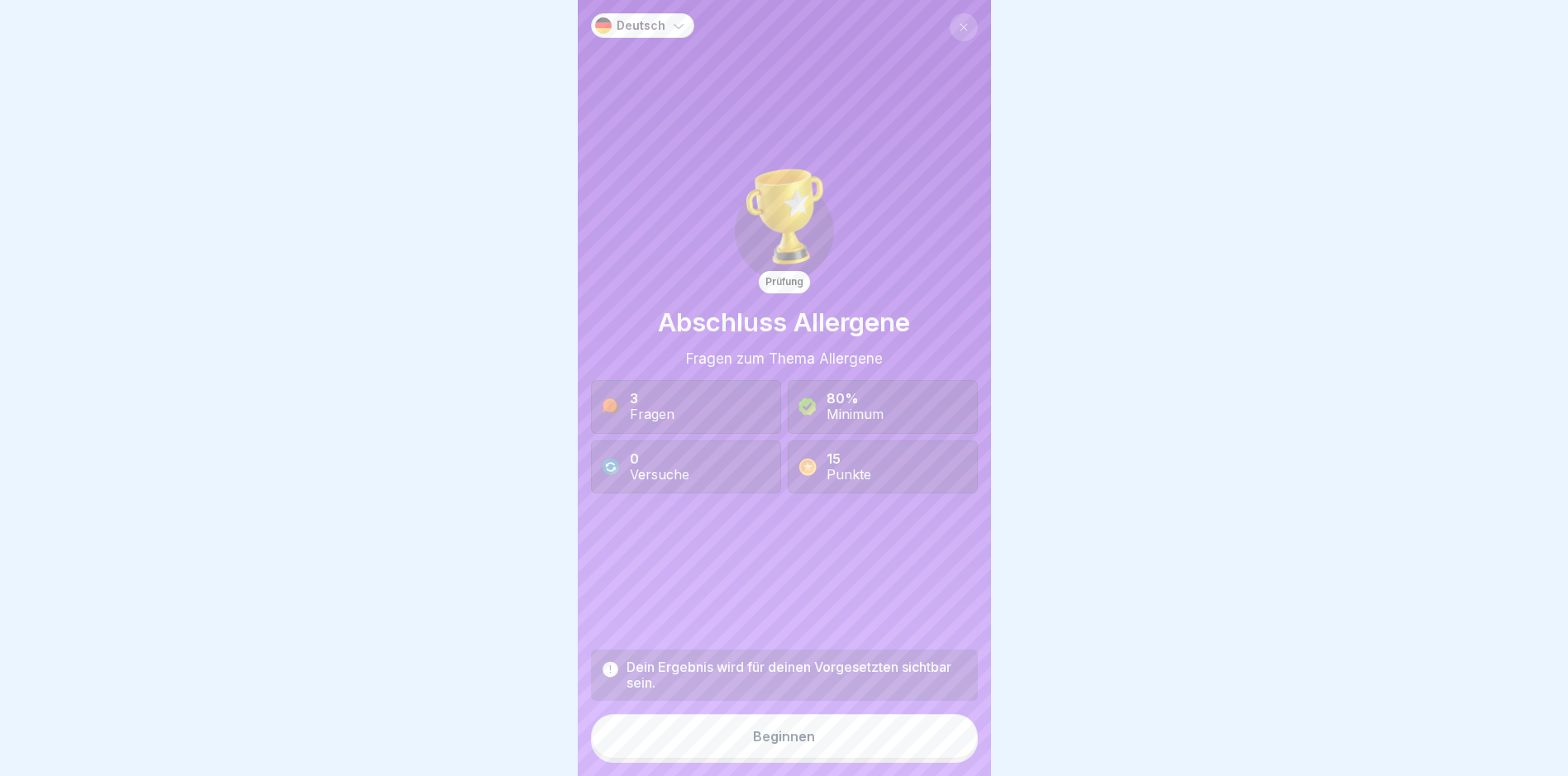
click at [749, 744] on div "Beginnen" at bounding box center [784, 736] width 62 height 15
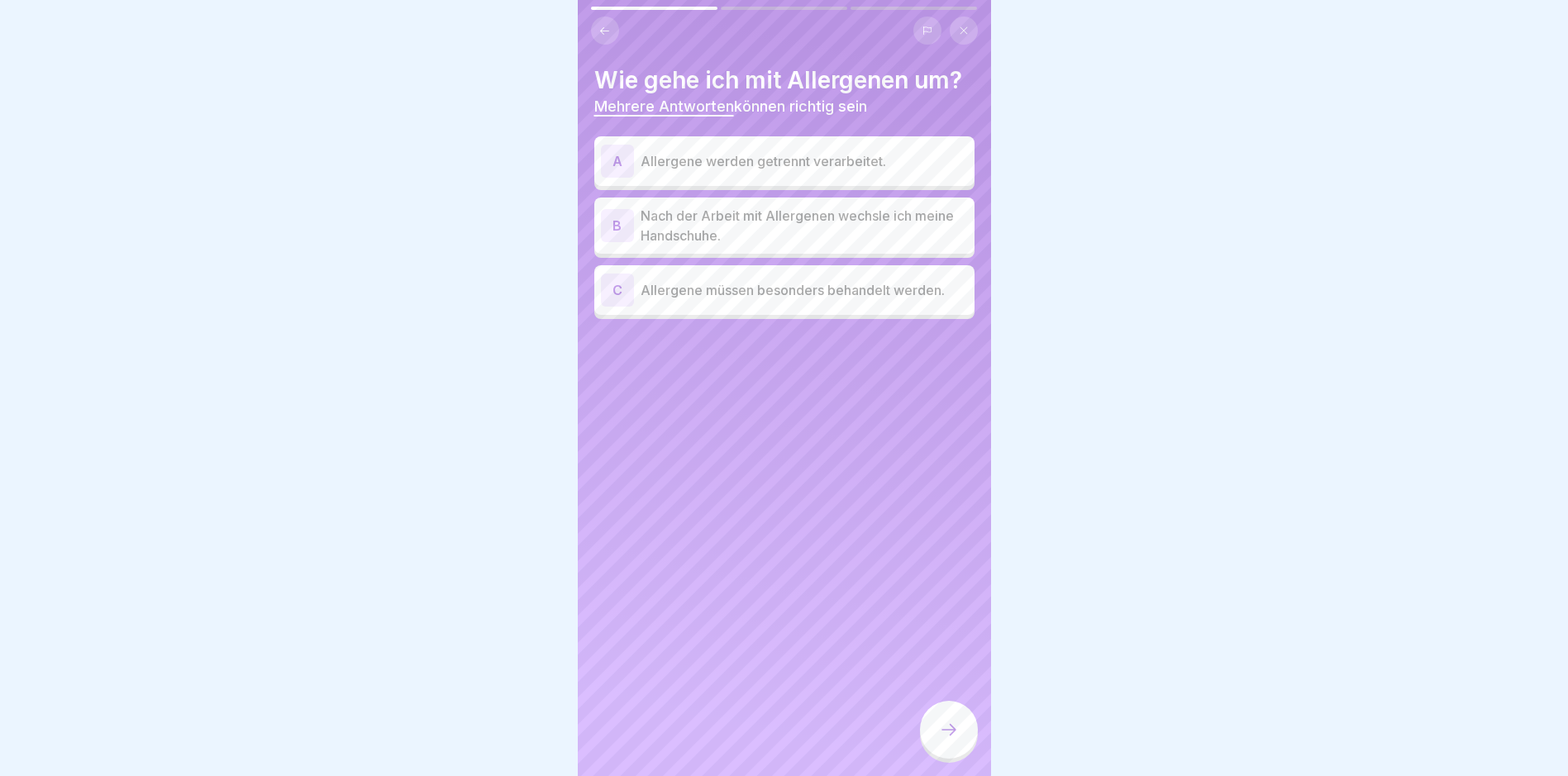
click at [749, 167] on p "Allergene werden getrennt verarbeitet." at bounding box center [804, 161] width 327 height 20
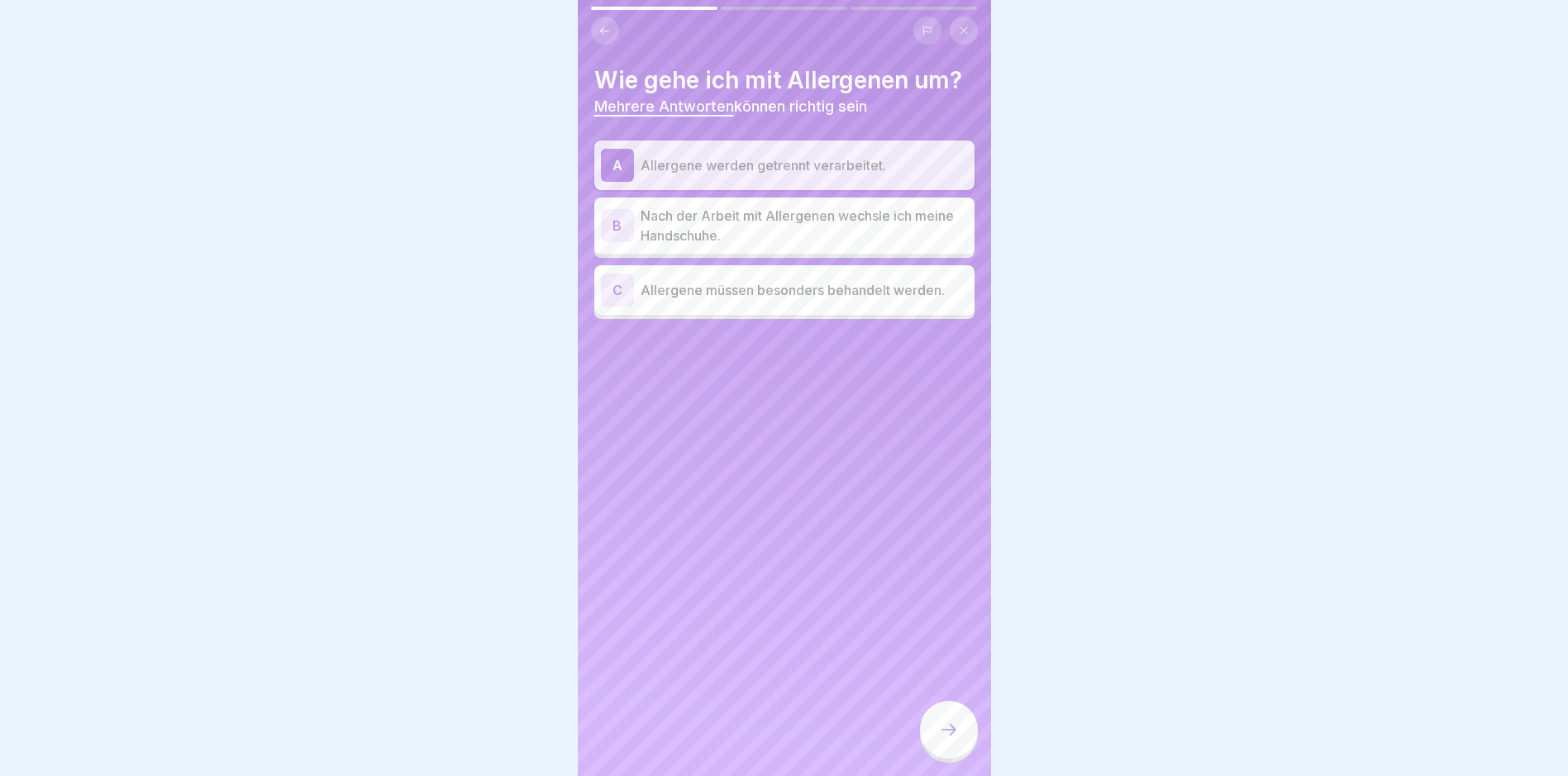
click at [744, 227] on p "Nach der Arbeit mit Allergenen wechsle ich meine Handschuhe." at bounding box center [804, 226] width 327 height 39
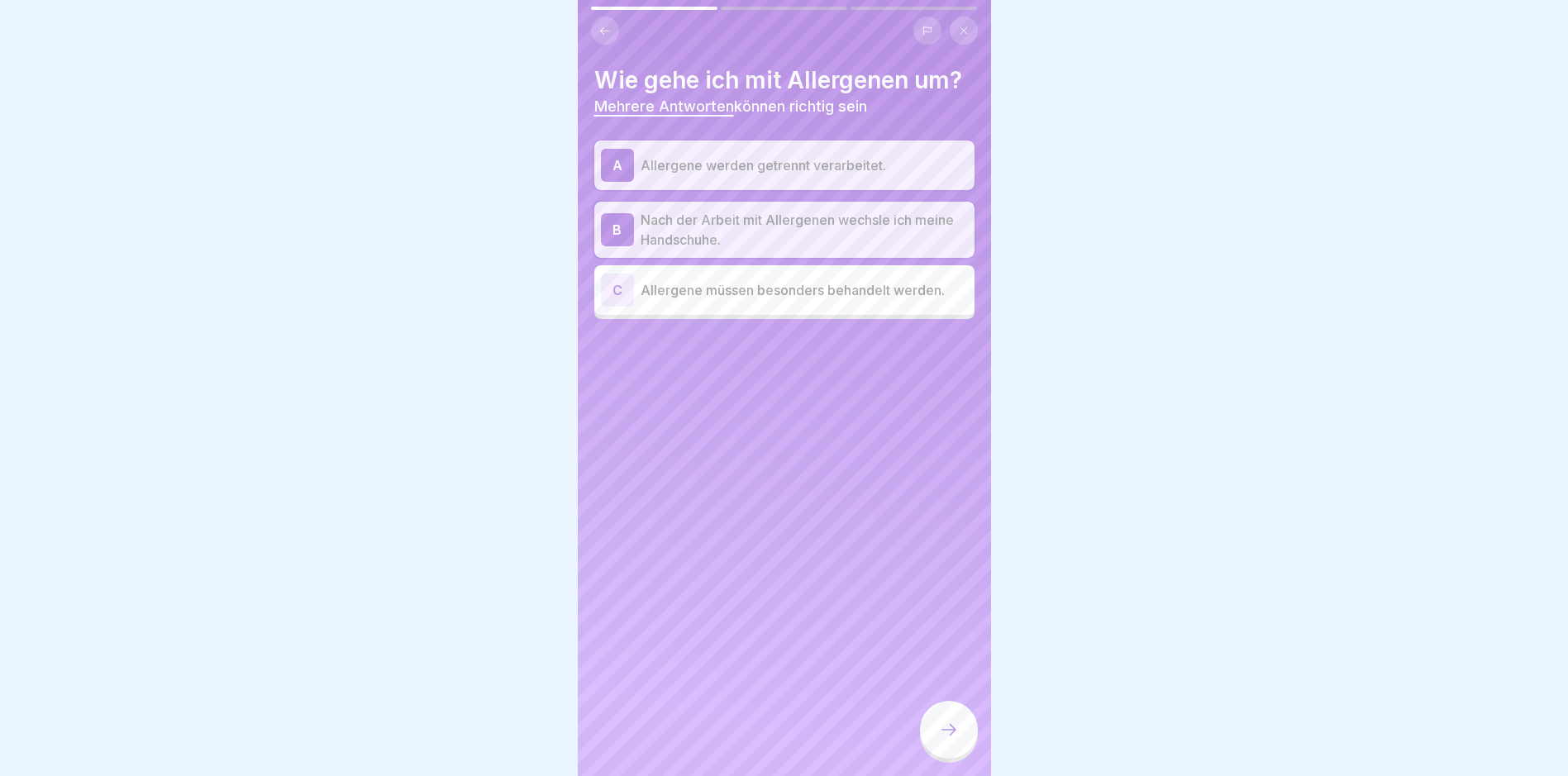
click at [749, 296] on p "Allergene müssen besonders behandelt werden." at bounding box center [804, 290] width 327 height 20
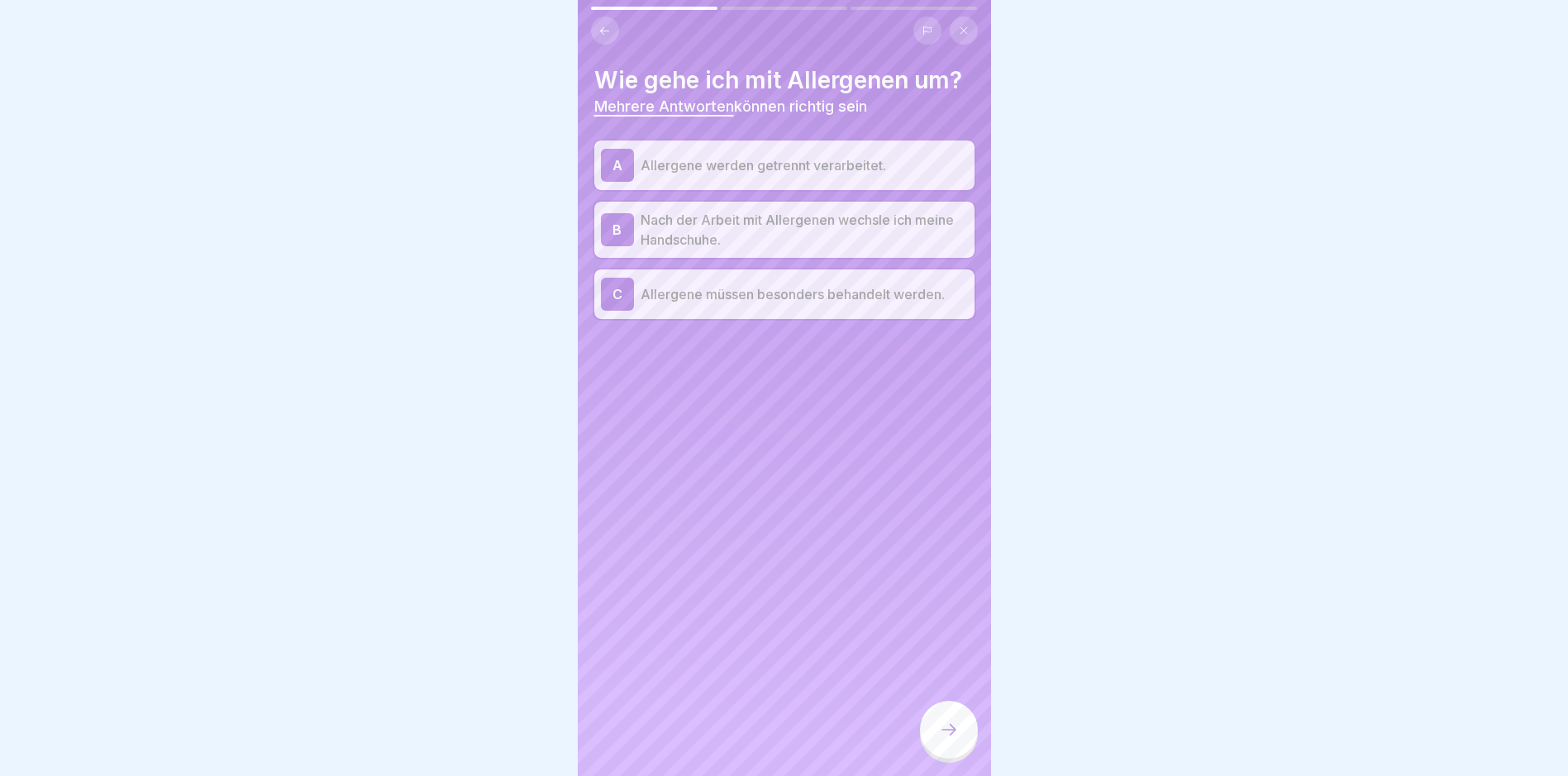
click at [749, 728] on div at bounding box center [949, 730] width 58 height 58
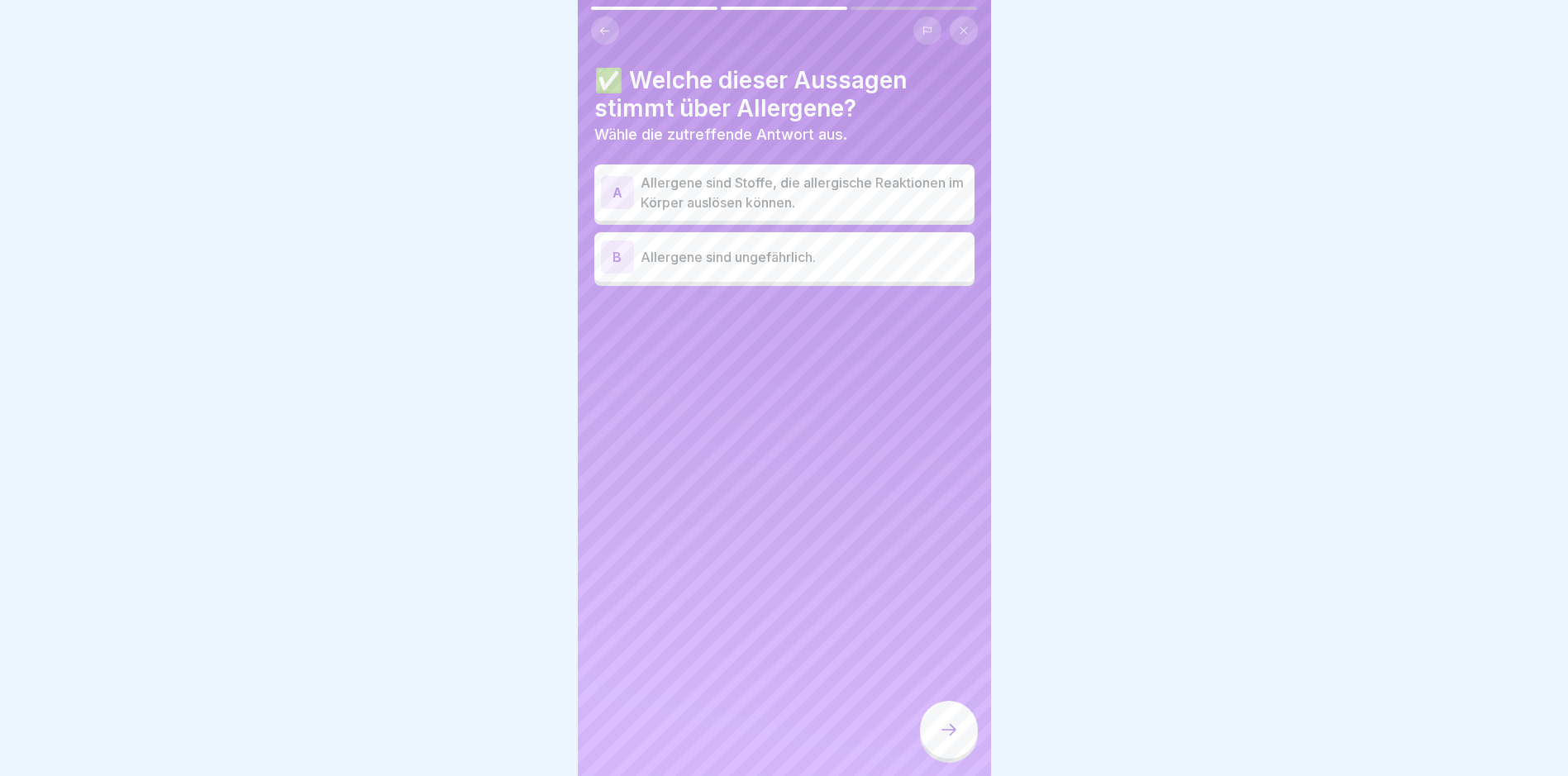
click at [749, 194] on p "Allergene sind Stoffe, die allergische Reaktionen im Körper auslösen können." at bounding box center [804, 193] width 327 height 39
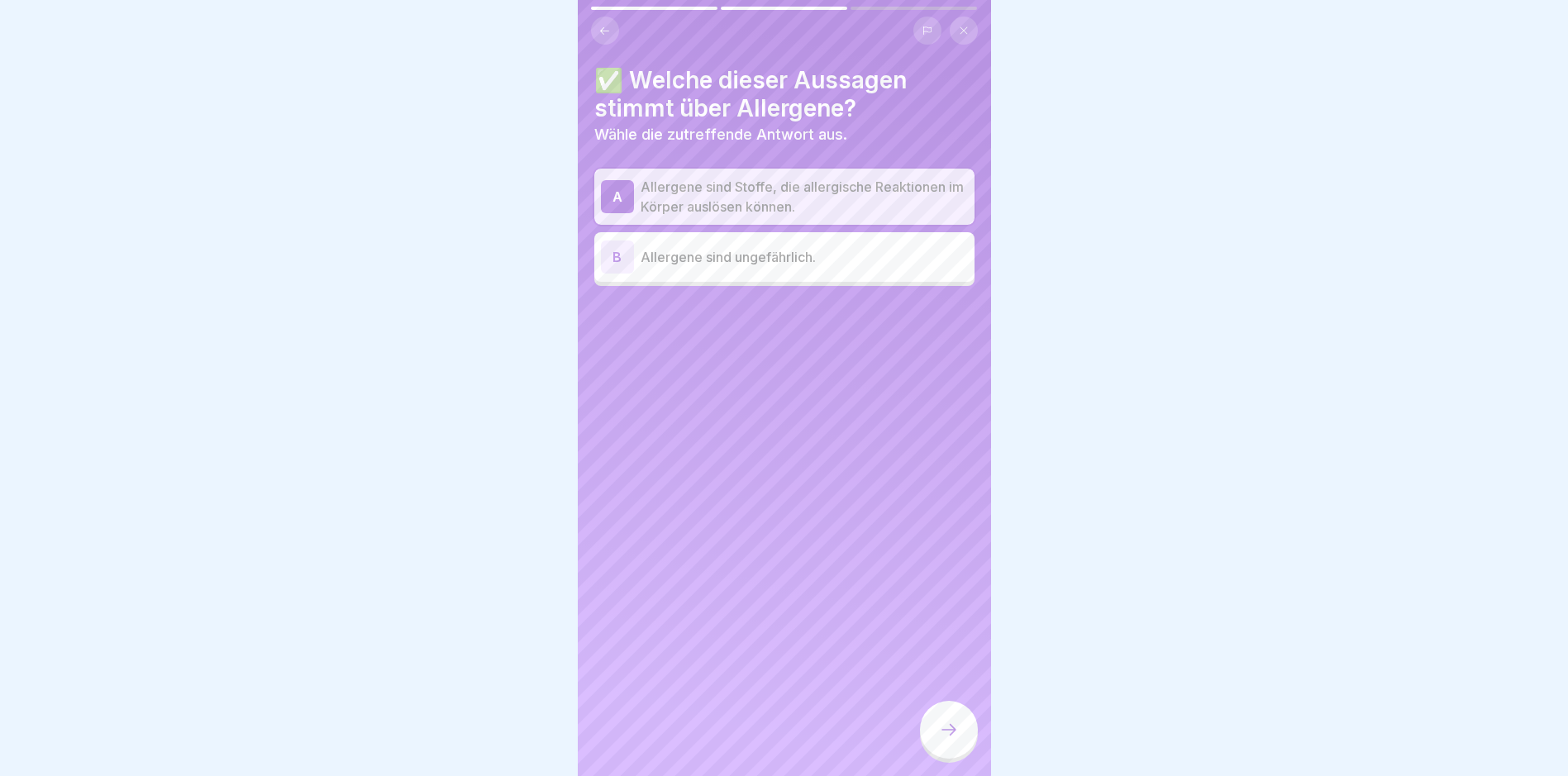
click at [749, 730] on div at bounding box center [949, 730] width 58 height 58
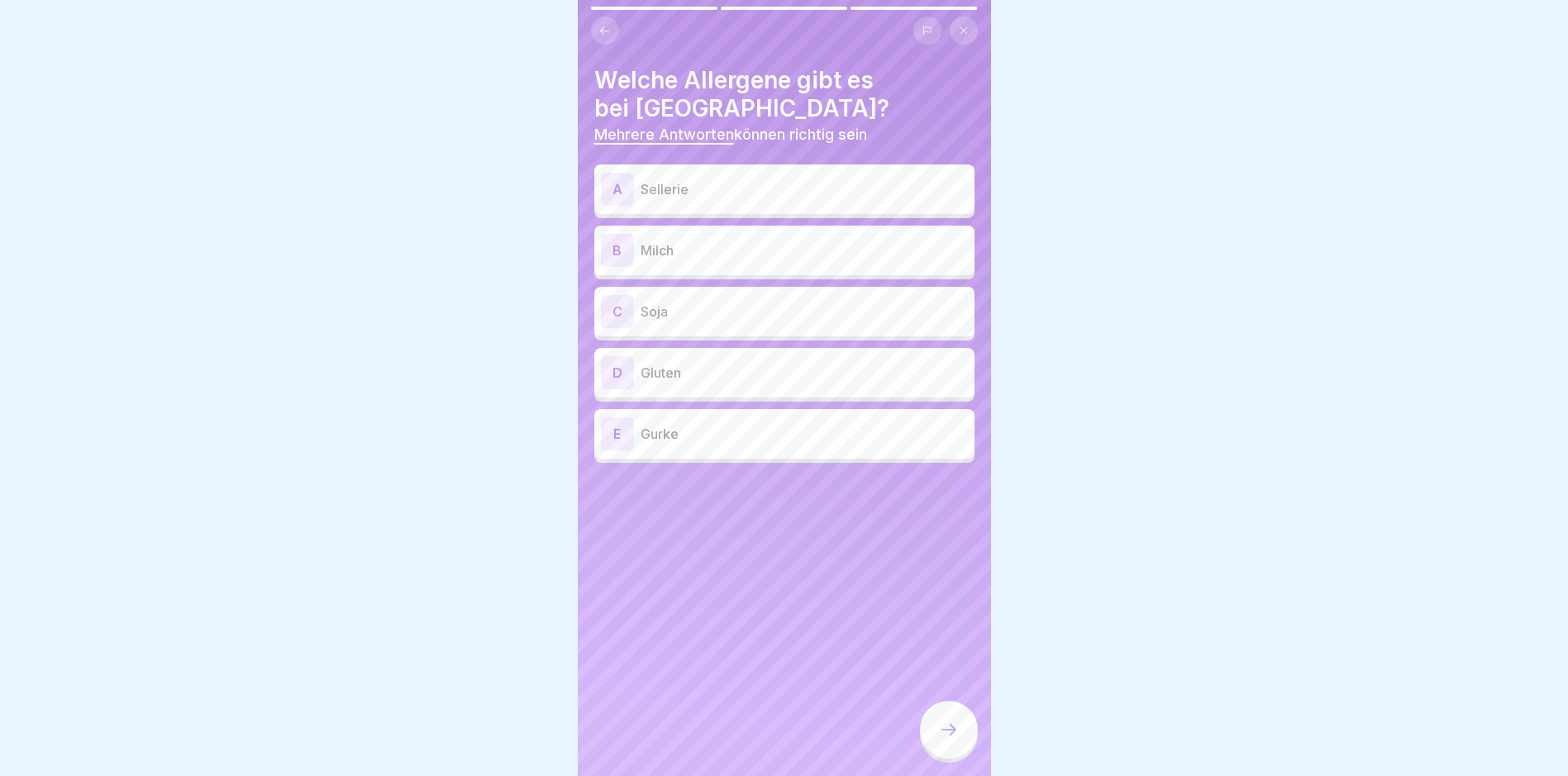
click at [744, 189] on p "Sellerie" at bounding box center [804, 190] width 327 height 20
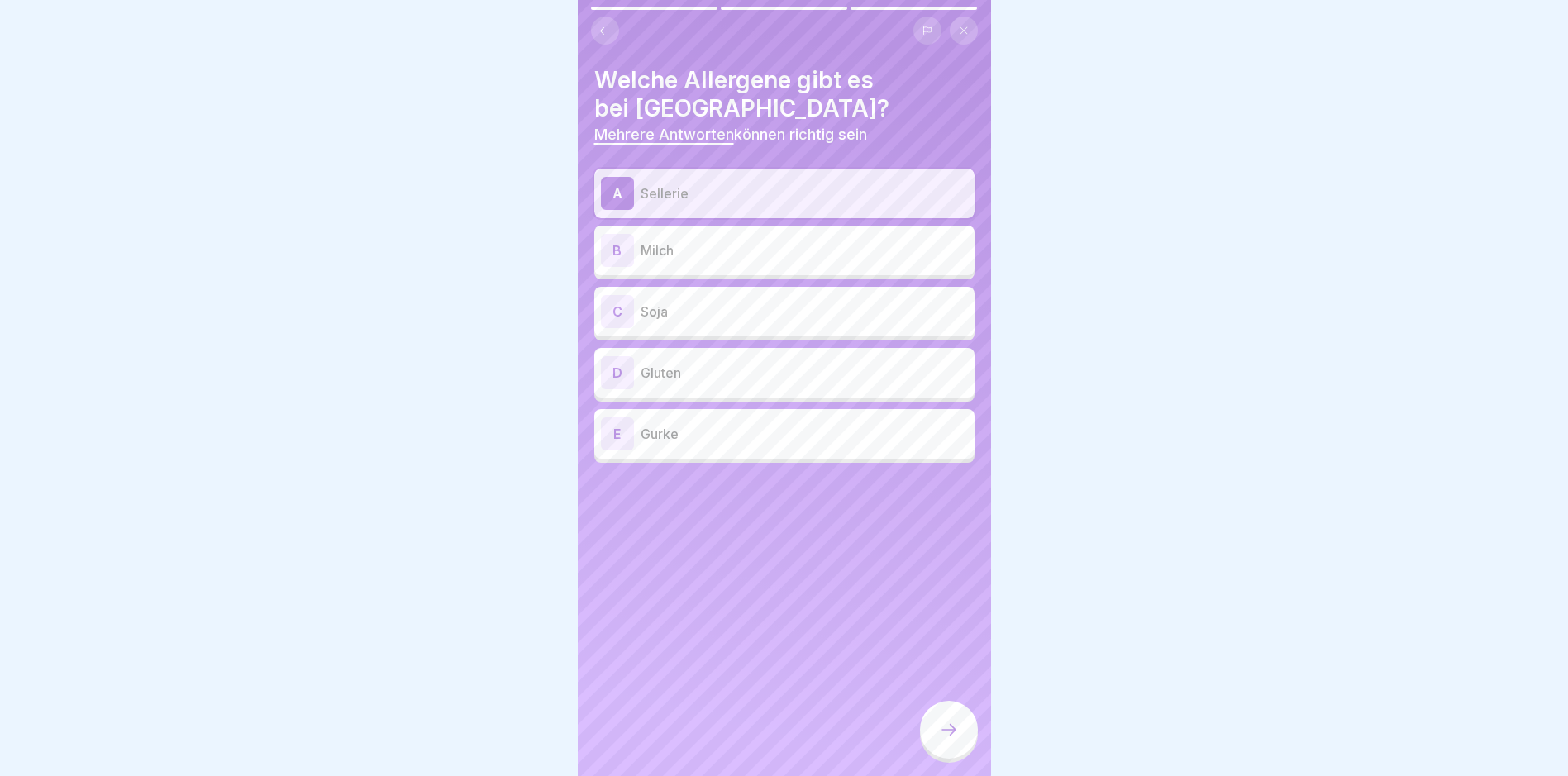
click at [747, 243] on p "Milch" at bounding box center [804, 250] width 327 height 20
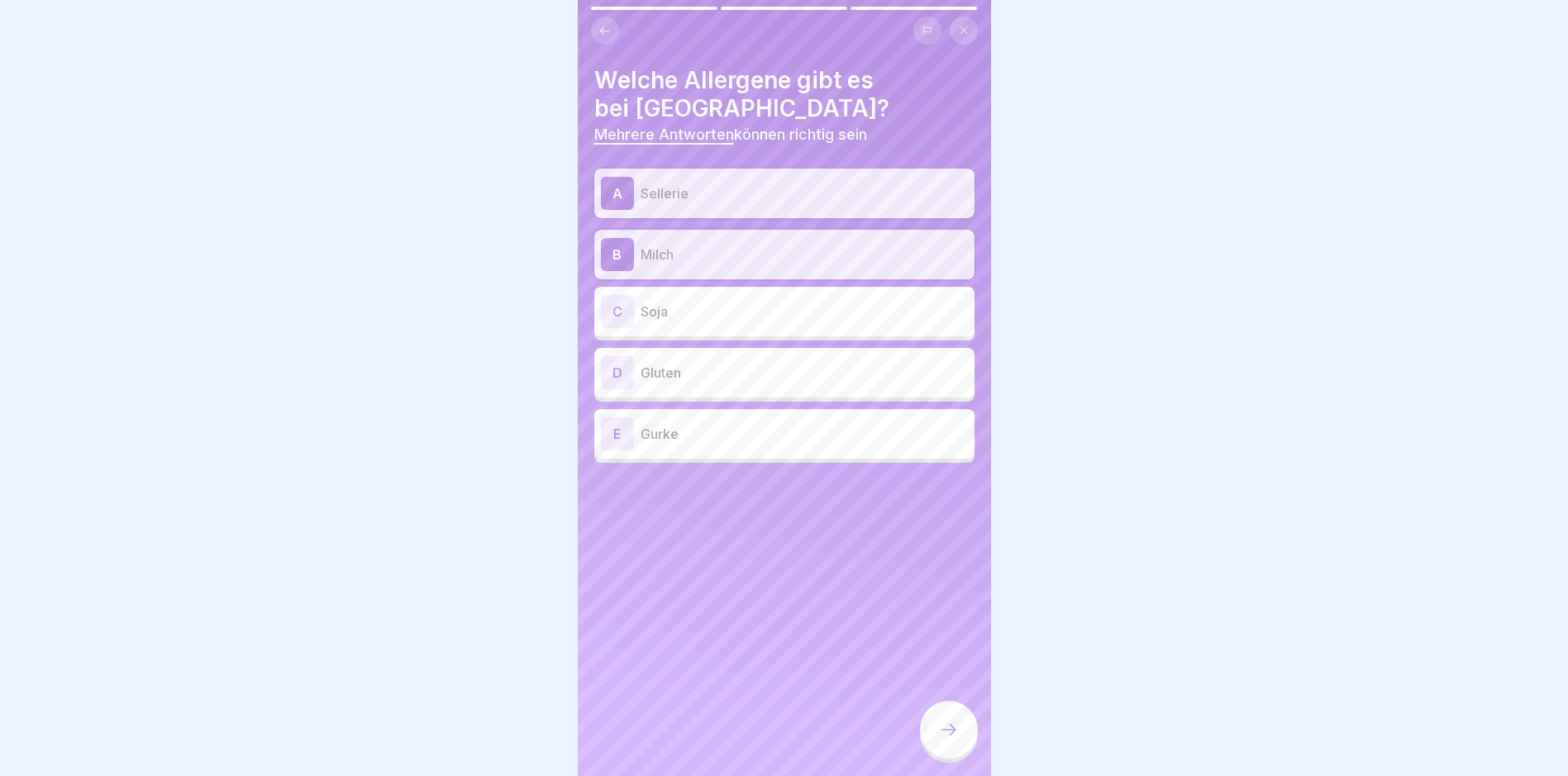
click at [749, 306] on p "Soja" at bounding box center [804, 311] width 327 height 20
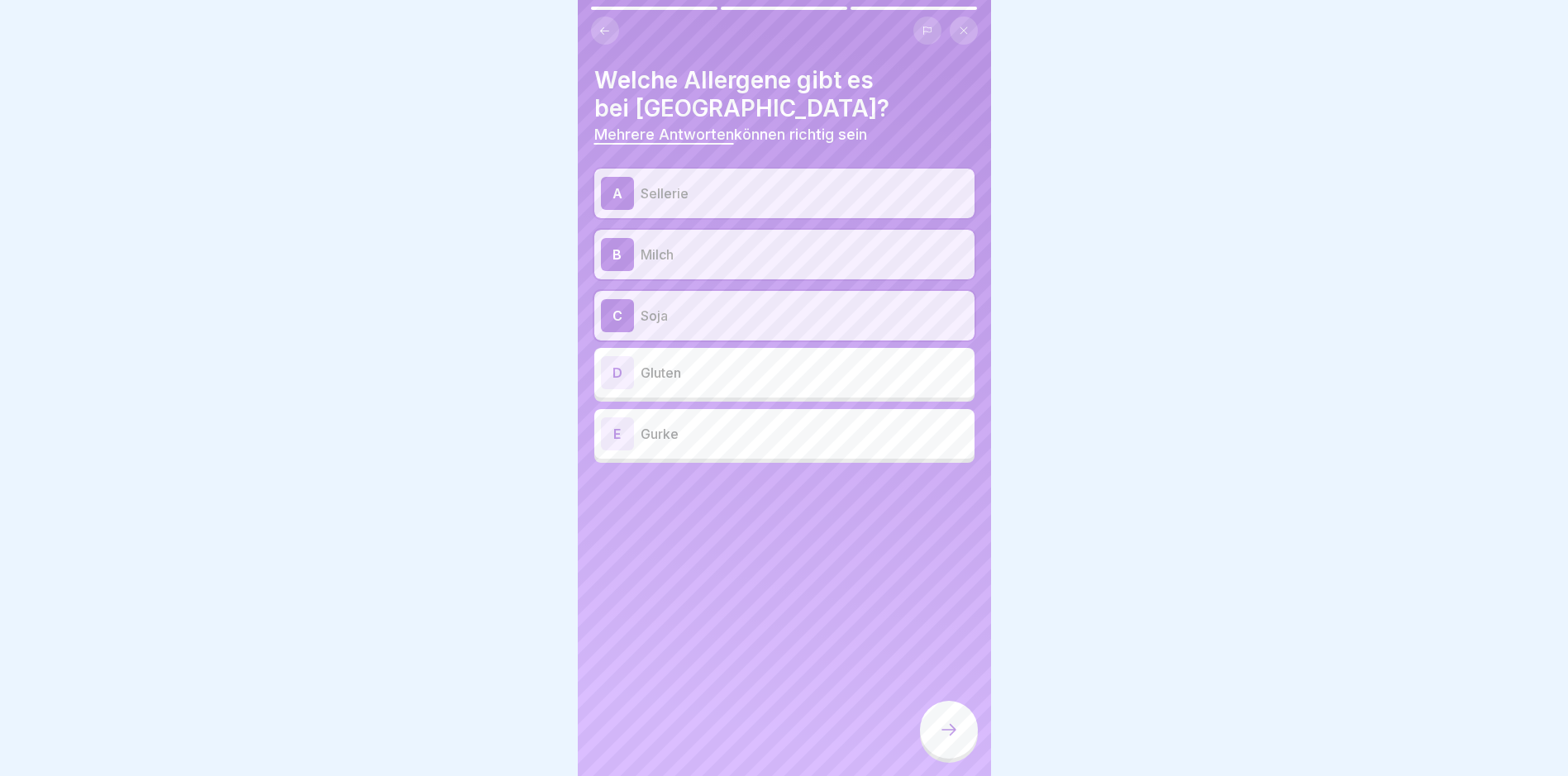
click at [743, 383] on div "D Gluten" at bounding box center [785, 373] width 367 height 33
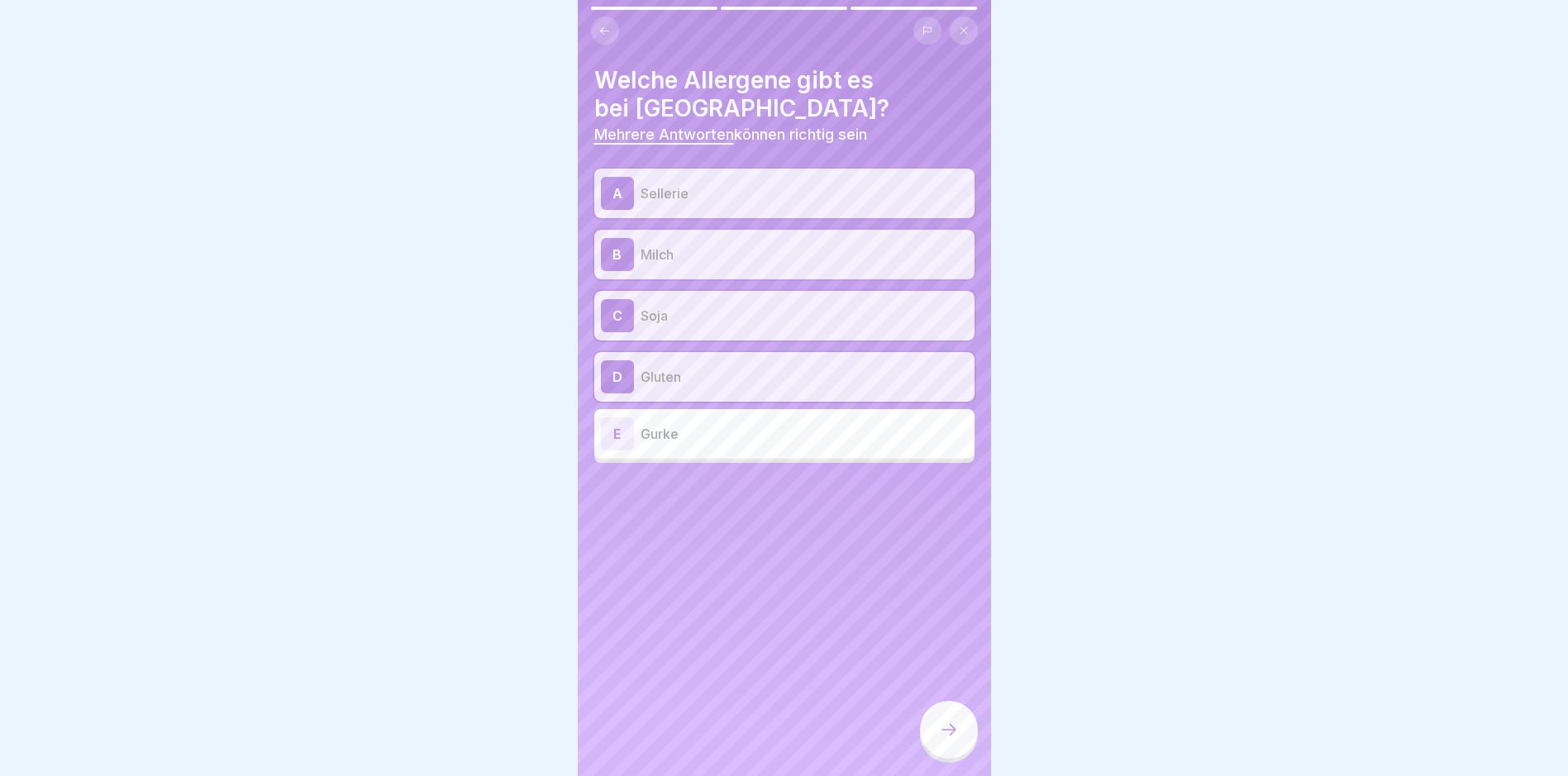
click at [749, 740] on icon at bounding box center [949, 730] width 20 height 20
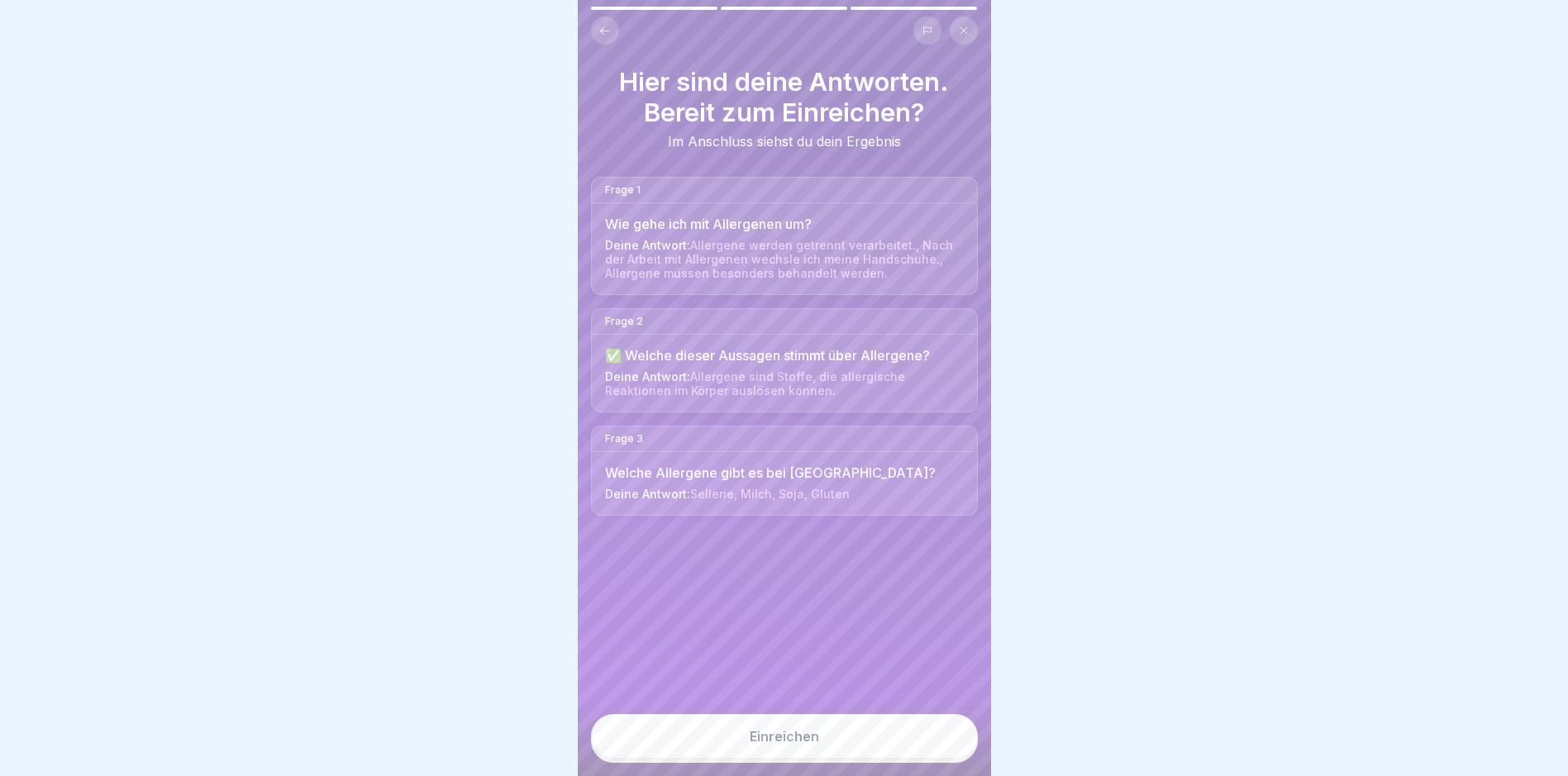
click at [749, 747] on button "Einreichen" at bounding box center [785, 736] width 387 height 44
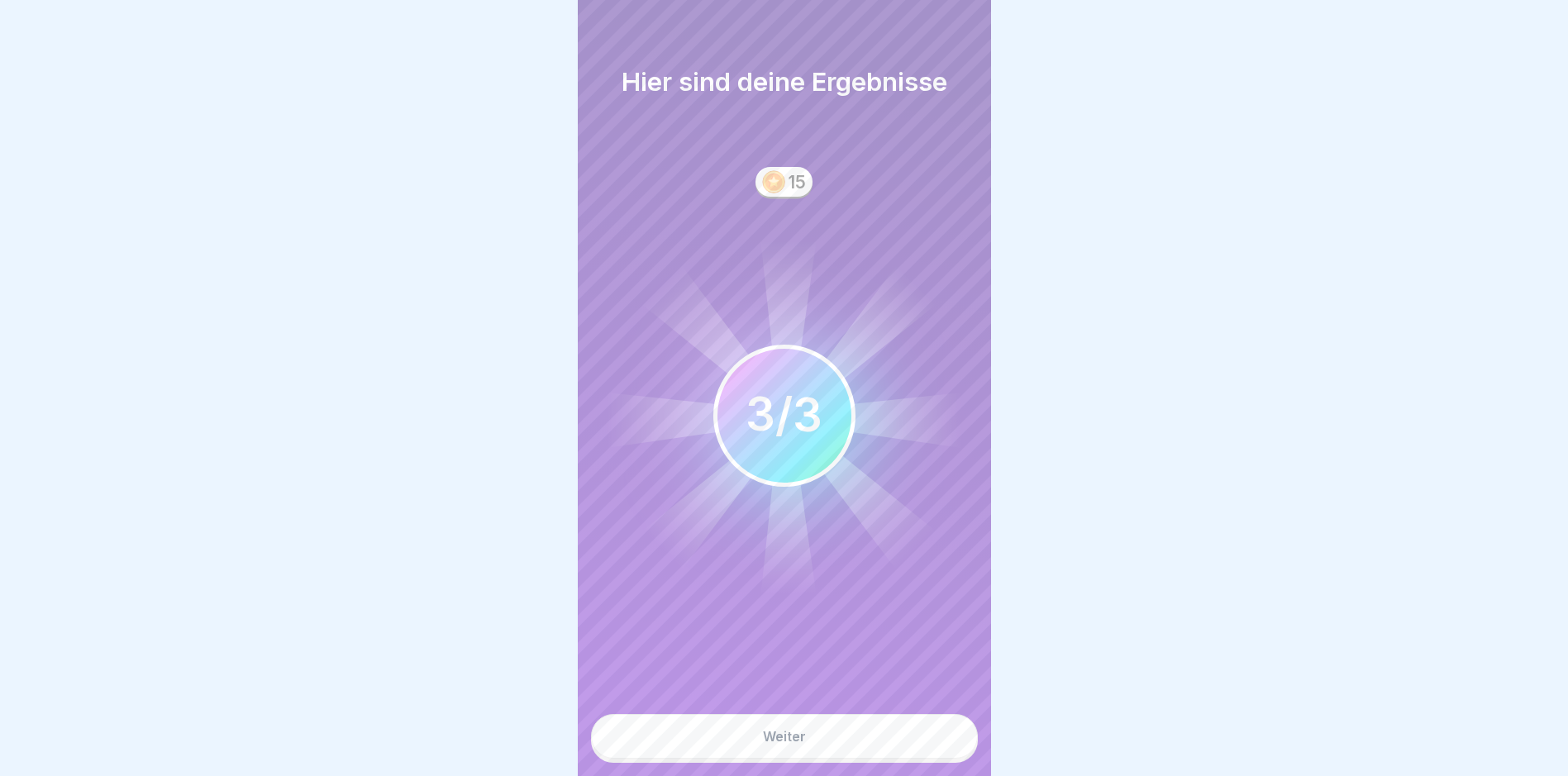
click at [749, 747] on button "Weiter" at bounding box center [785, 736] width 387 height 44
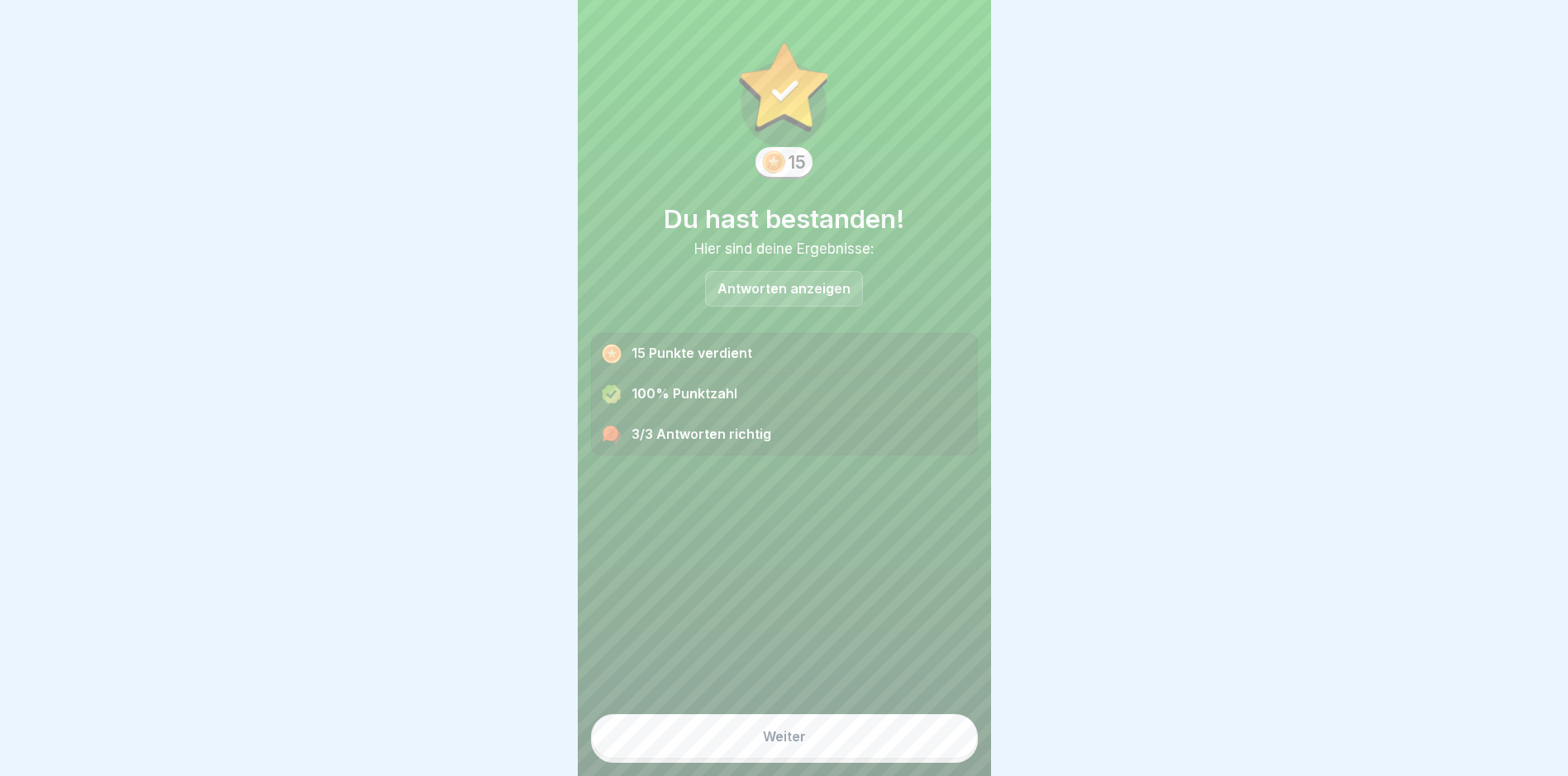
click at [749, 747] on button "Weiter" at bounding box center [785, 736] width 387 height 44
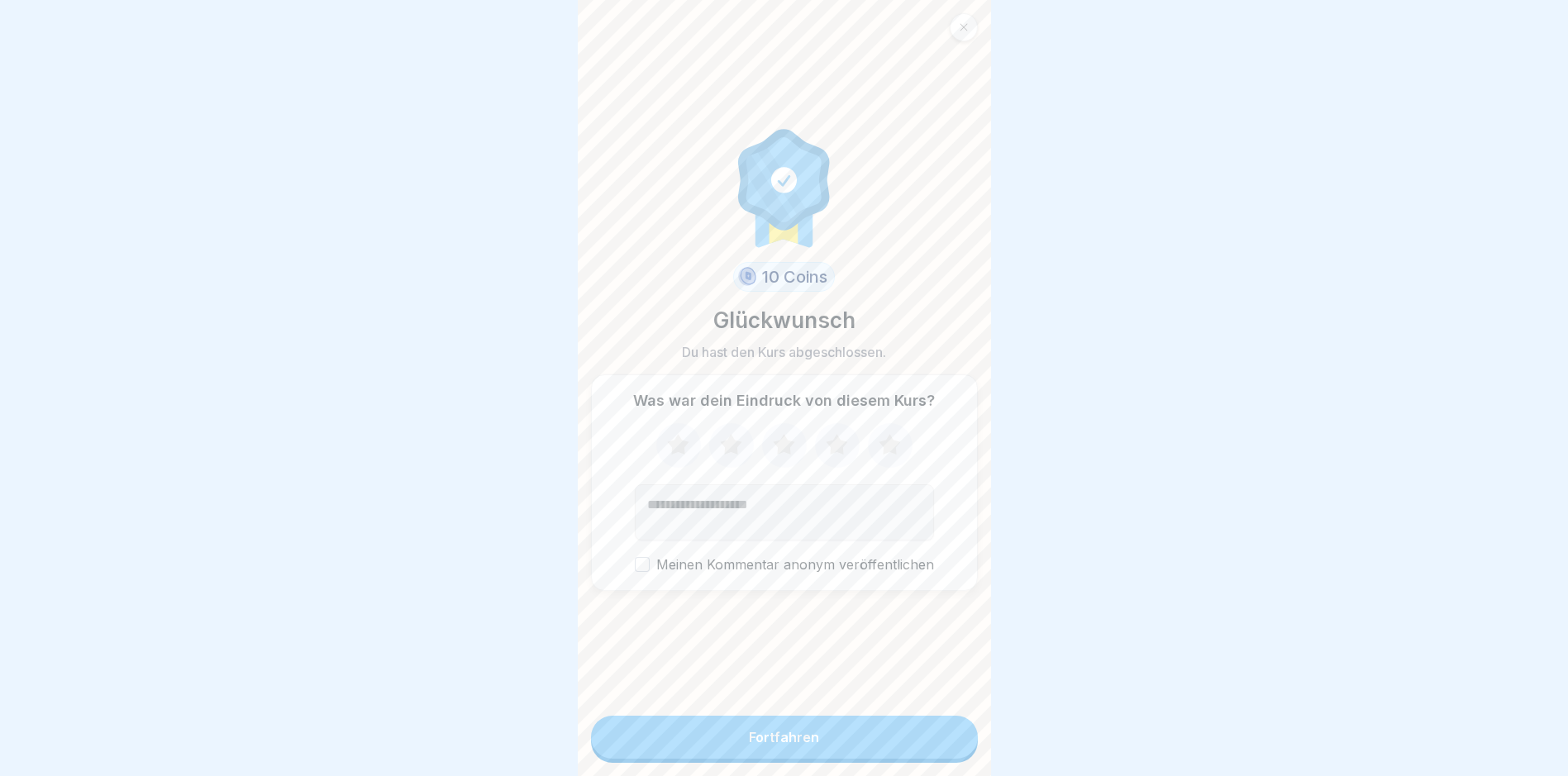
click at [749, 747] on button "Fortfahren" at bounding box center [785, 738] width 387 height 43
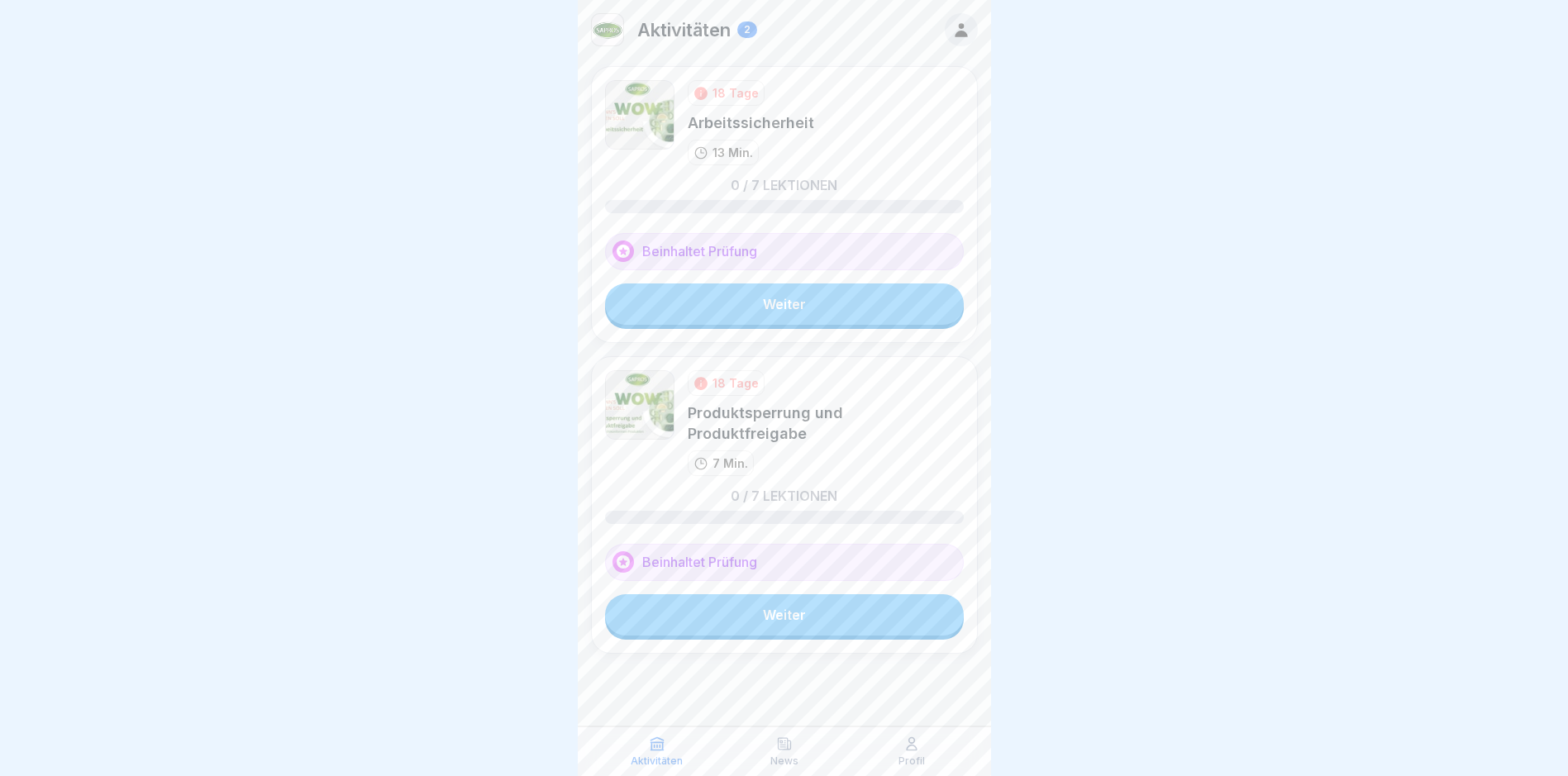
click at [749, 296] on link "Weiter" at bounding box center [784, 305] width 359 height 41
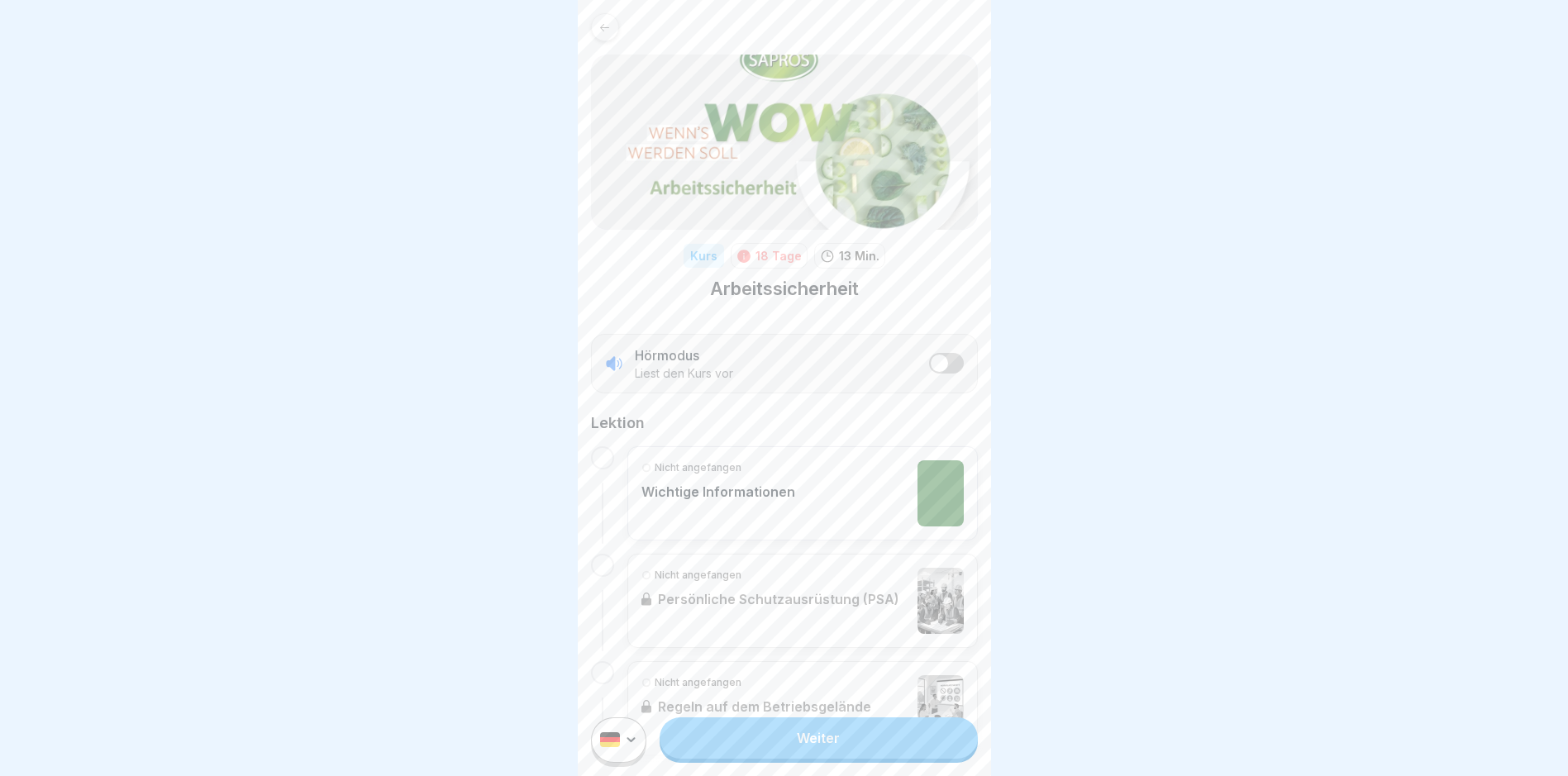
click at [749, 747] on link "Weiter" at bounding box center [818, 738] width 317 height 41
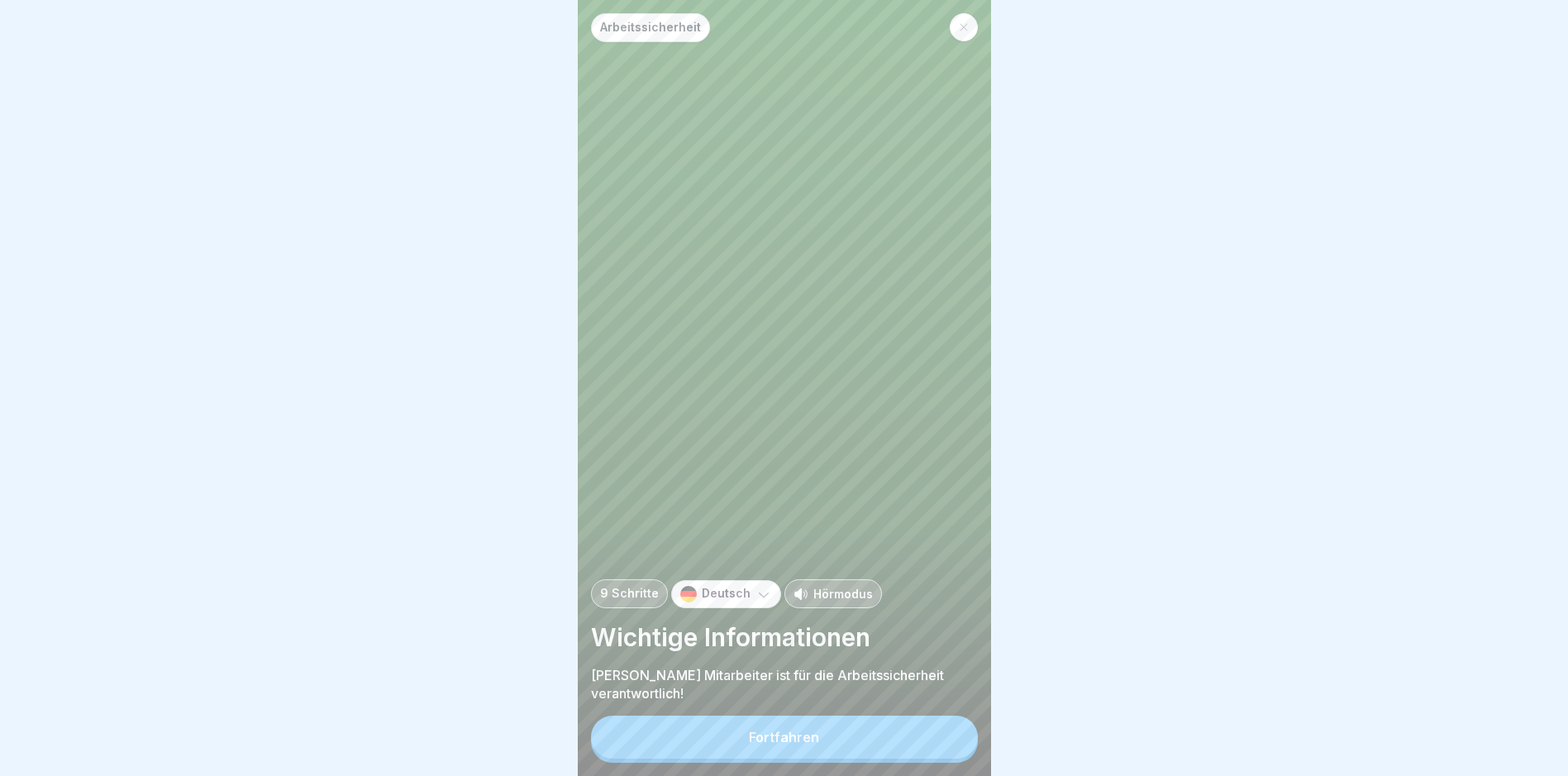
click at [749, 747] on button "Fortfahren" at bounding box center [785, 738] width 387 height 43
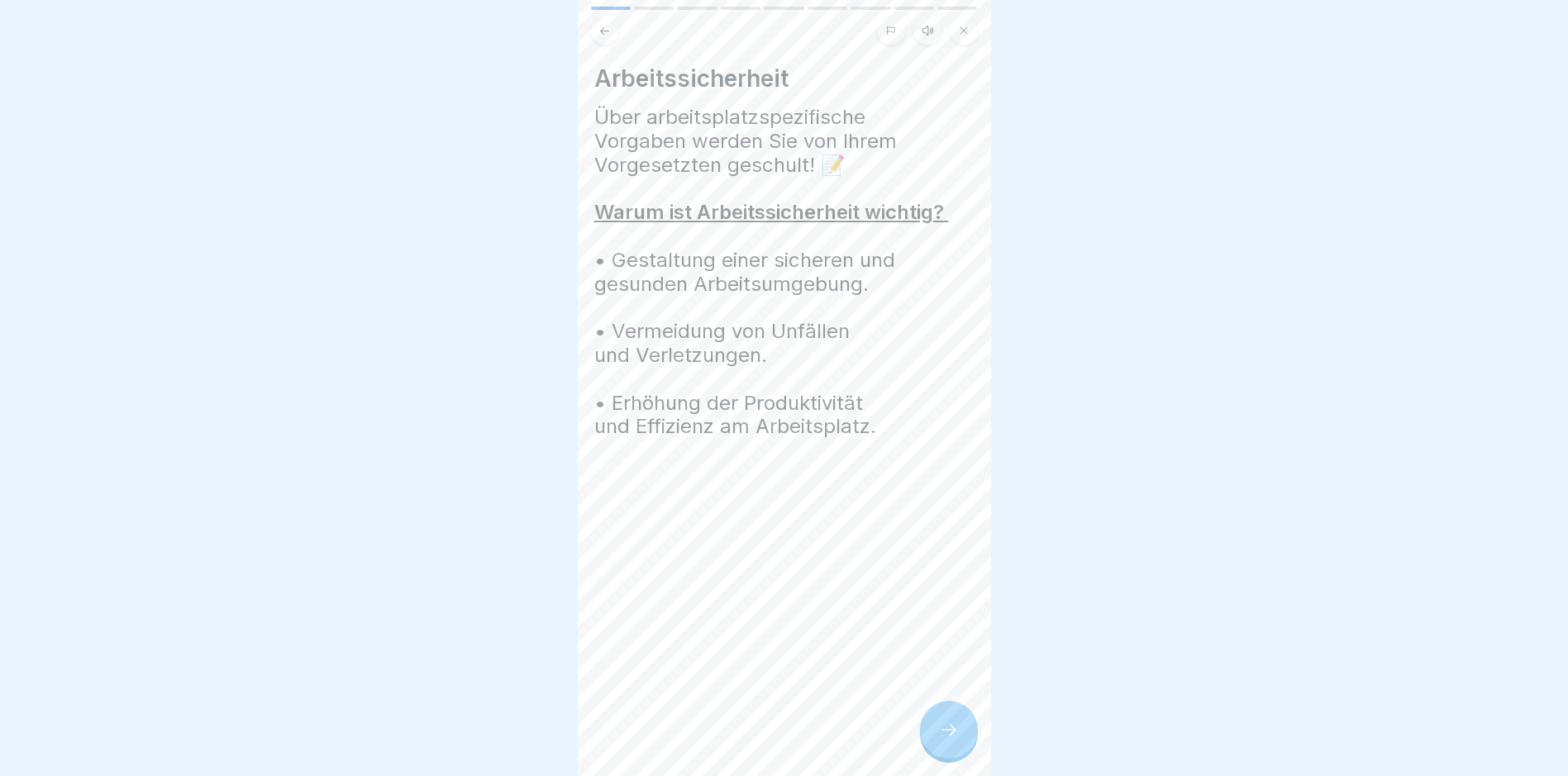
click at [749, 738] on icon at bounding box center [949, 730] width 20 height 20
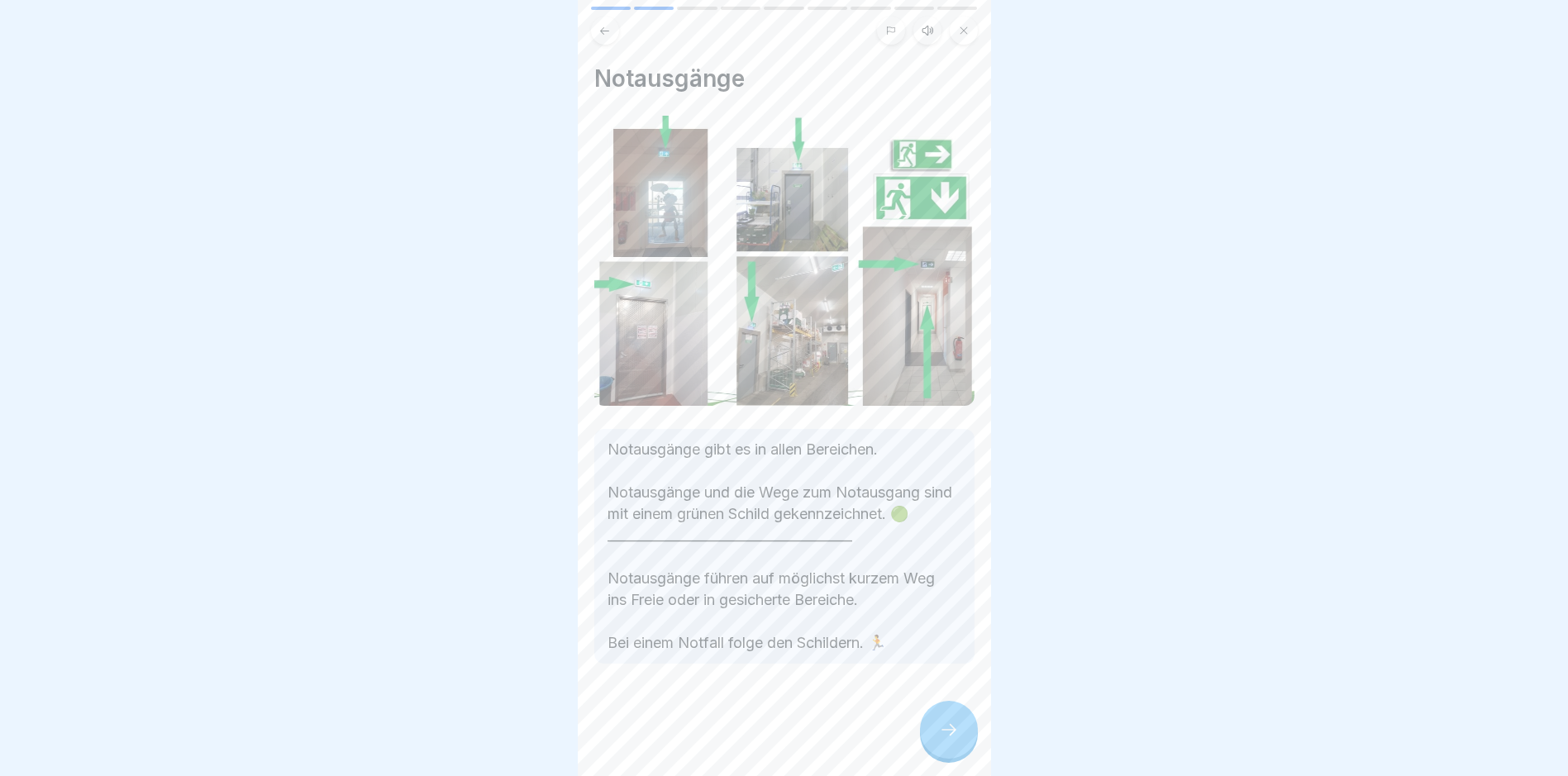
click at [749, 738] on icon at bounding box center [949, 730] width 20 height 20
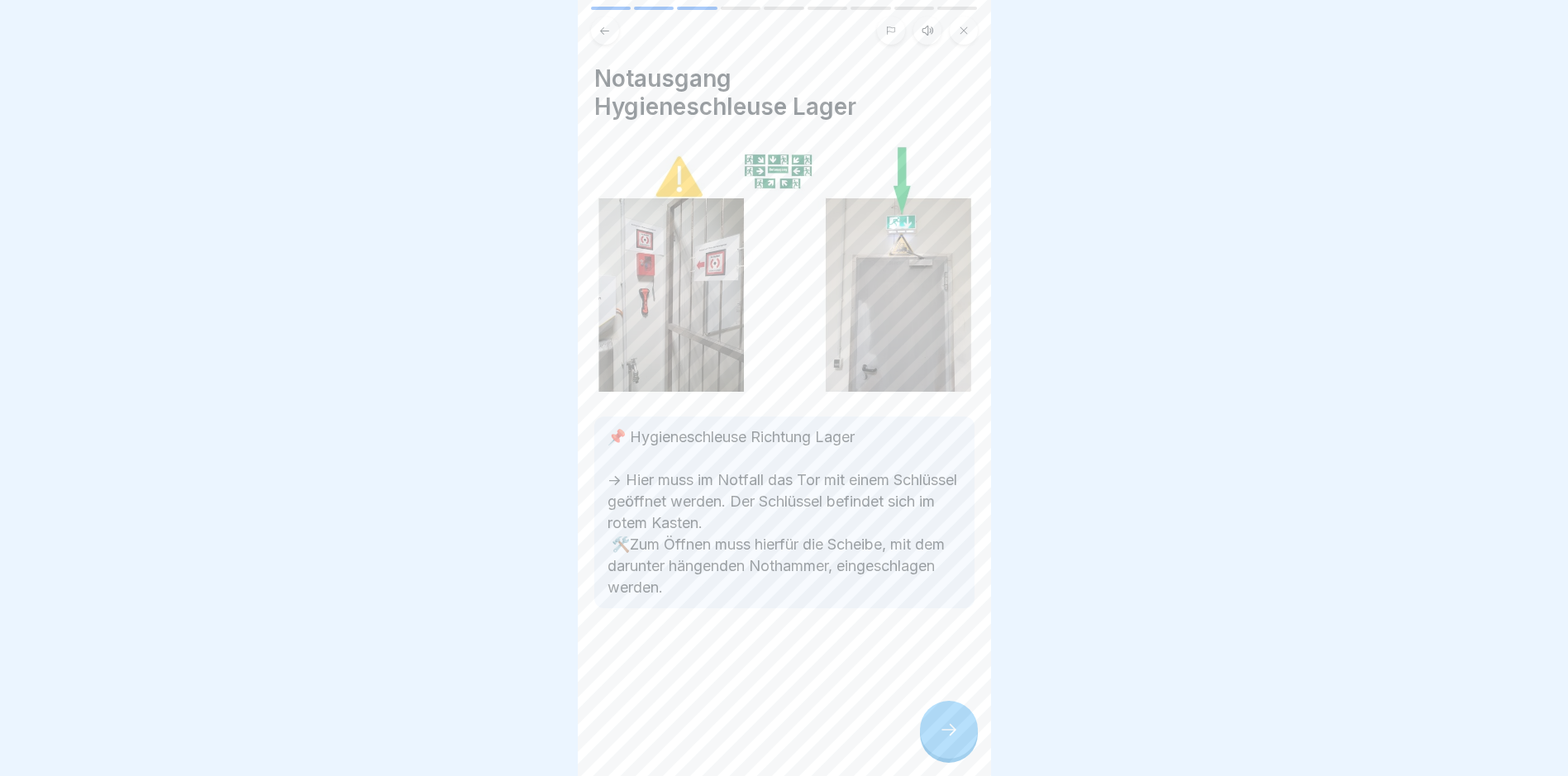
click at [749, 738] on icon at bounding box center [949, 730] width 20 height 20
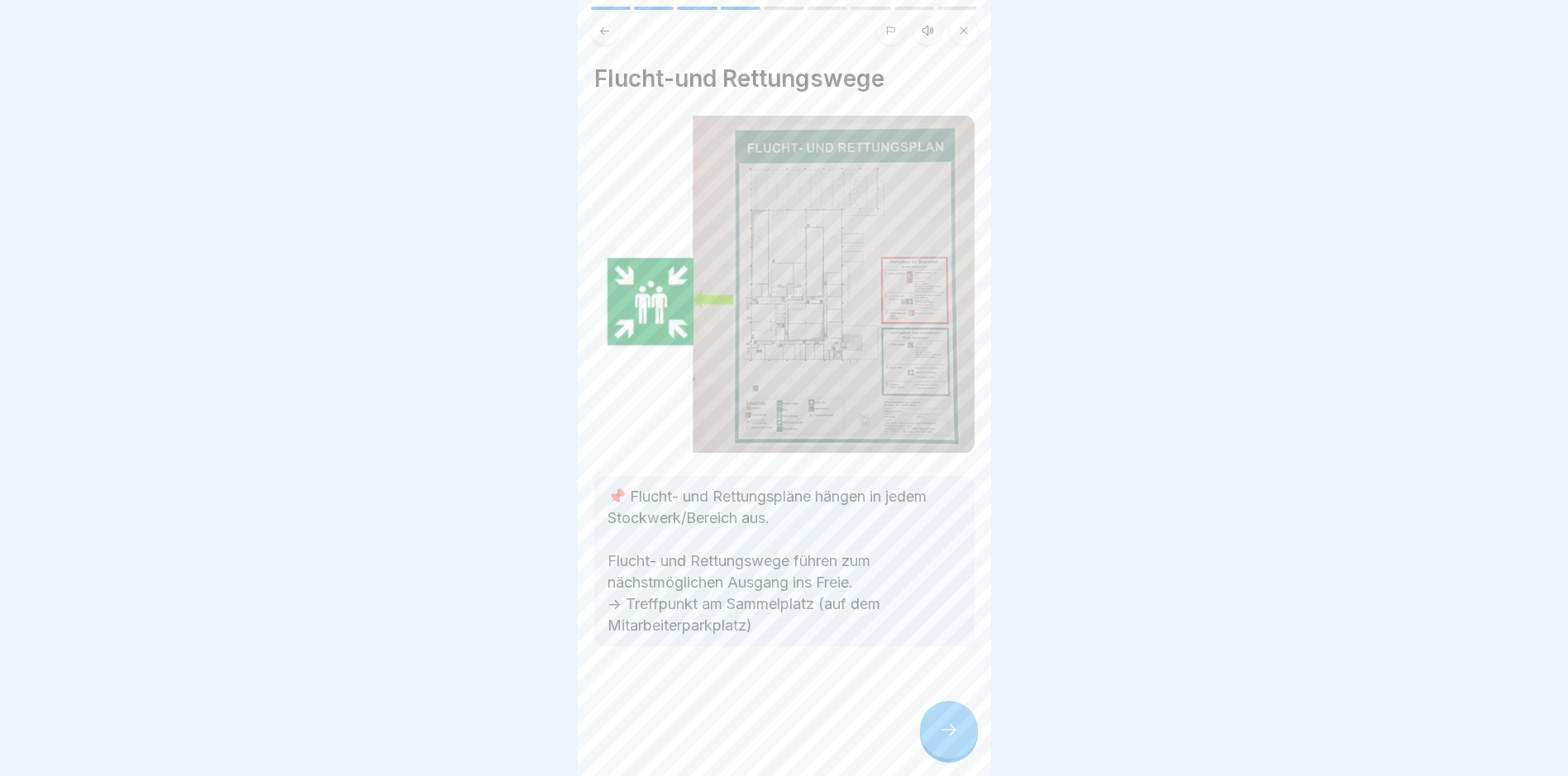
click at [749, 738] on icon at bounding box center [949, 730] width 20 height 20
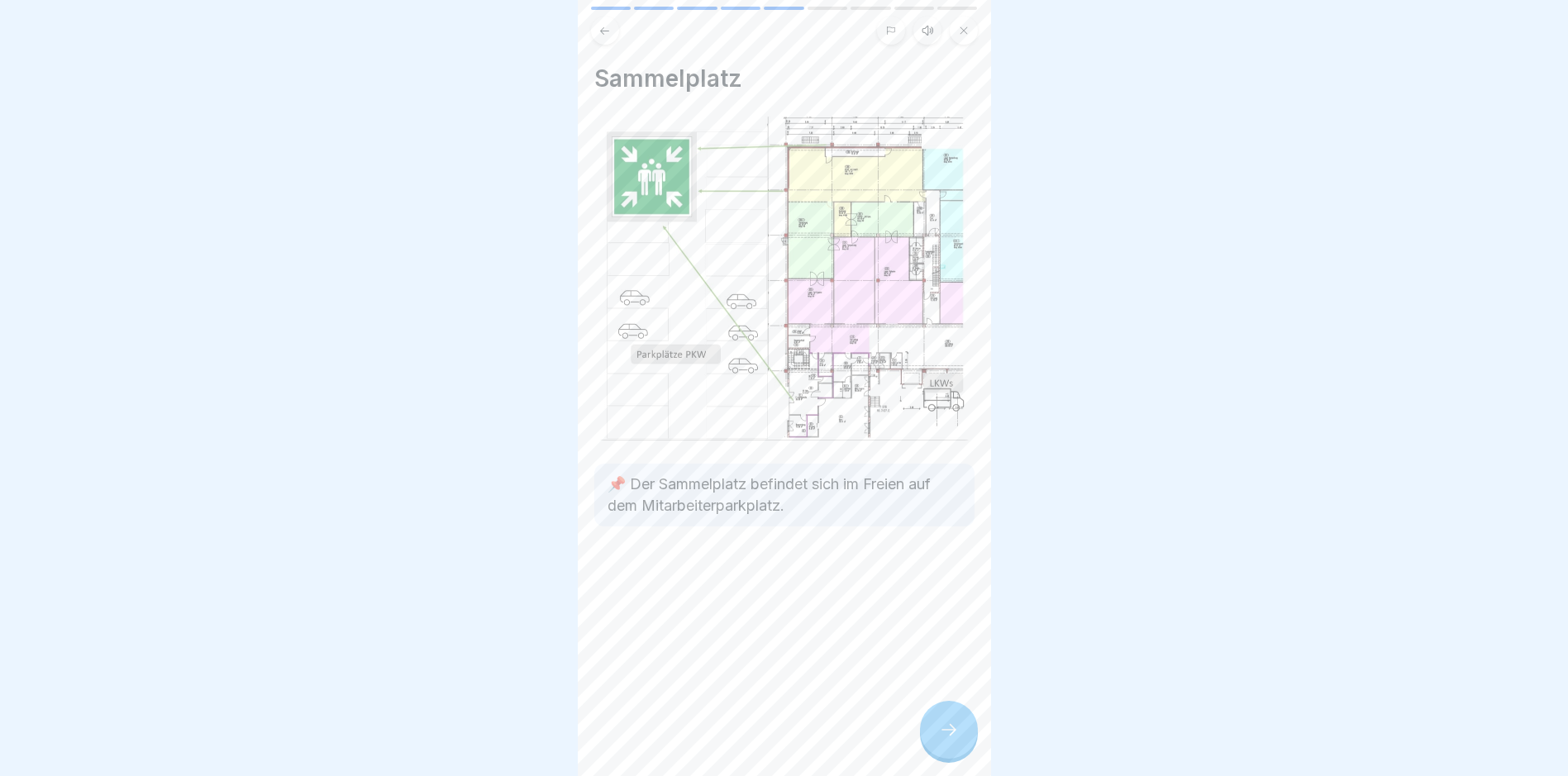
click at [749, 740] on icon at bounding box center [949, 730] width 20 height 20
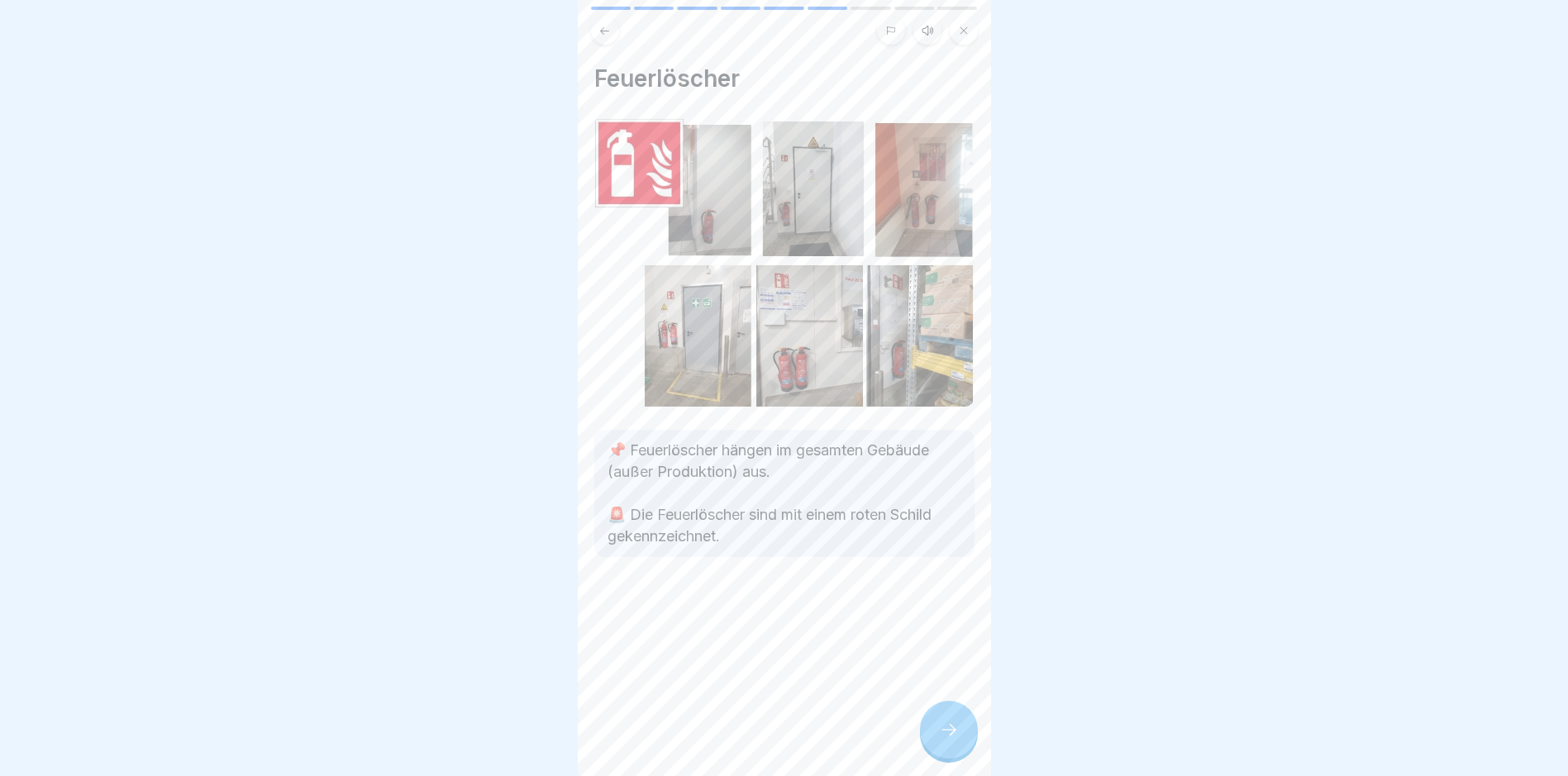
click at [749, 740] on icon at bounding box center [949, 730] width 20 height 20
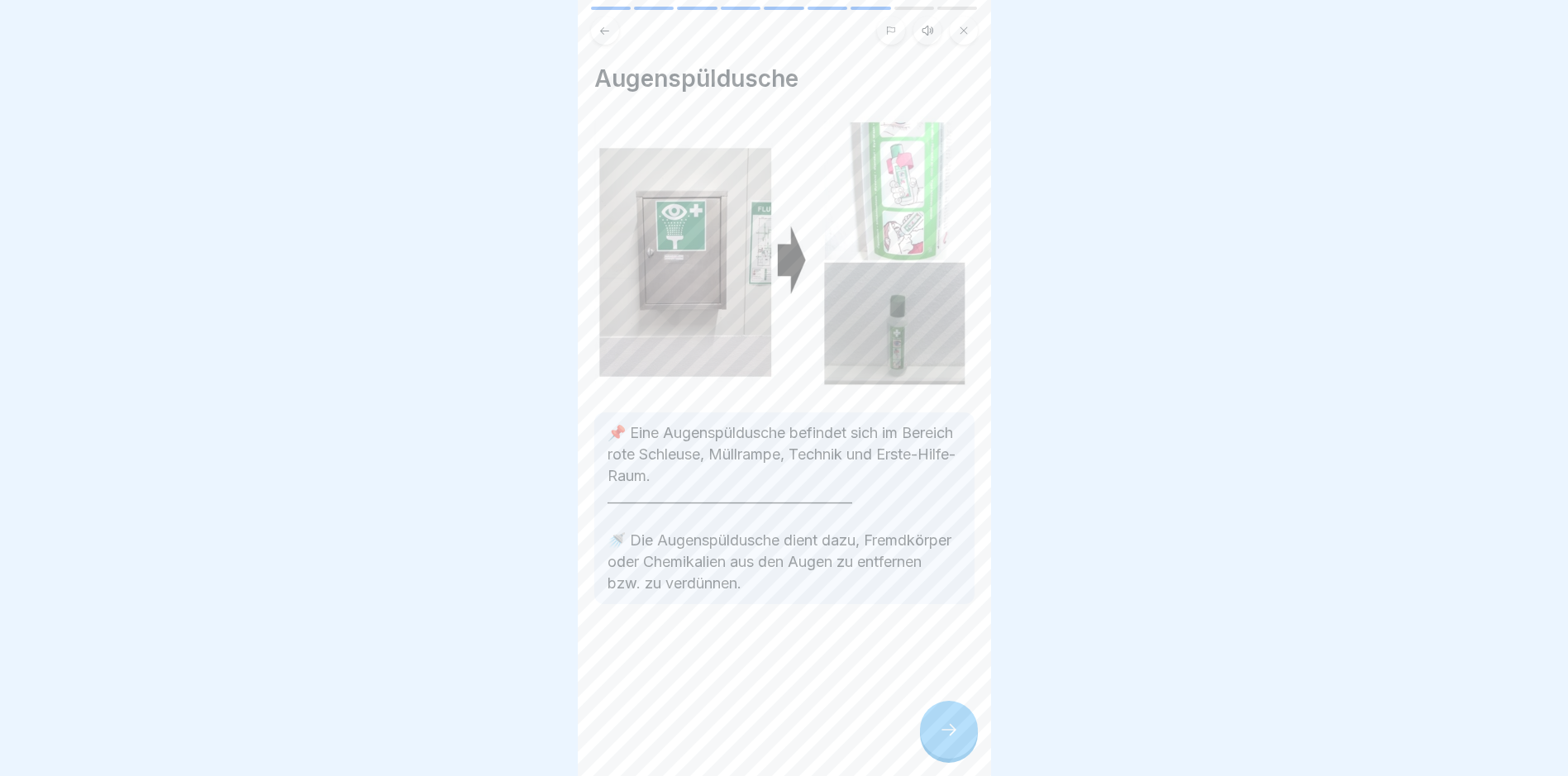
click at [749, 740] on icon at bounding box center [949, 730] width 20 height 20
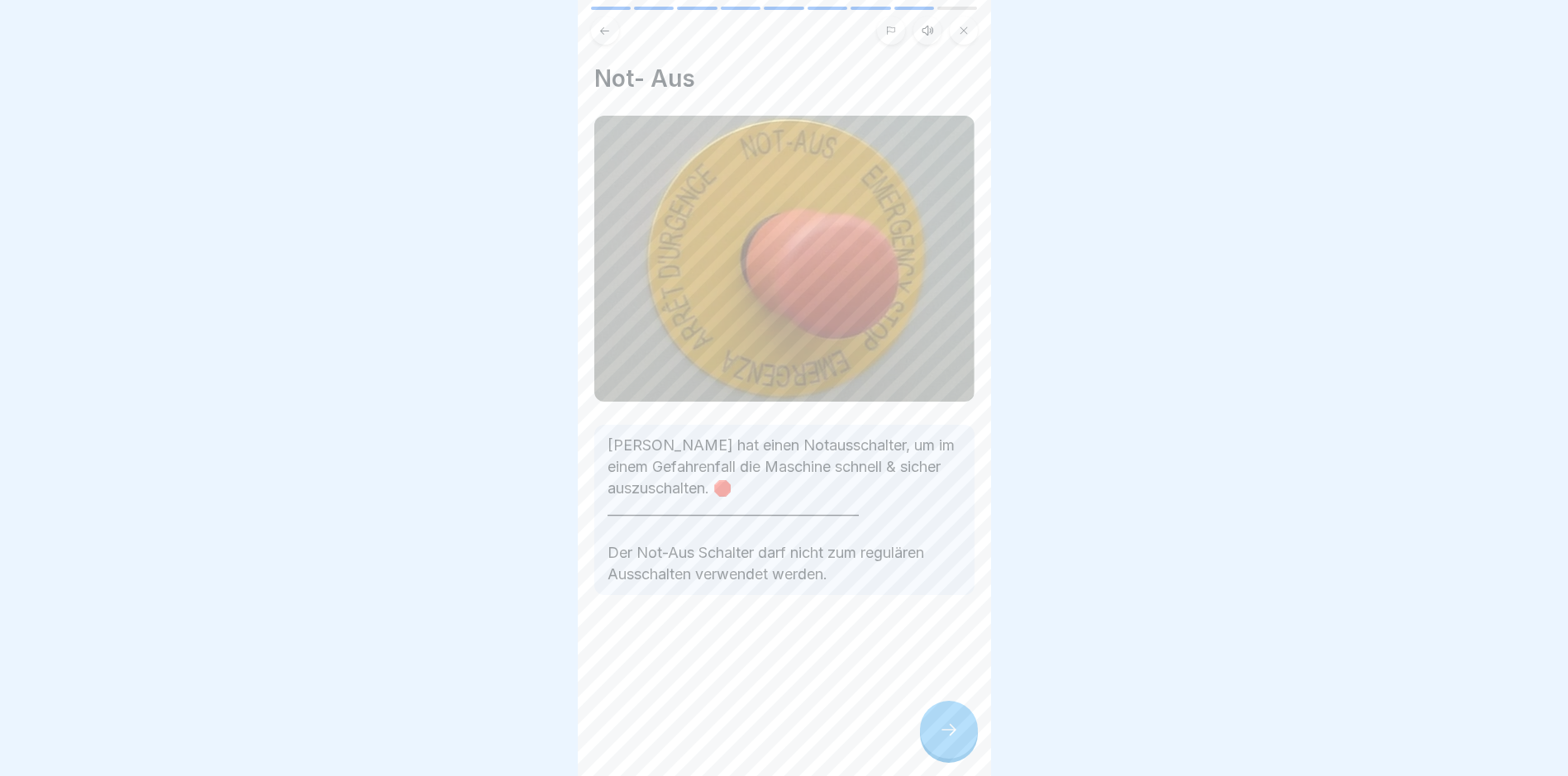
click at [749, 740] on icon at bounding box center [949, 730] width 20 height 20
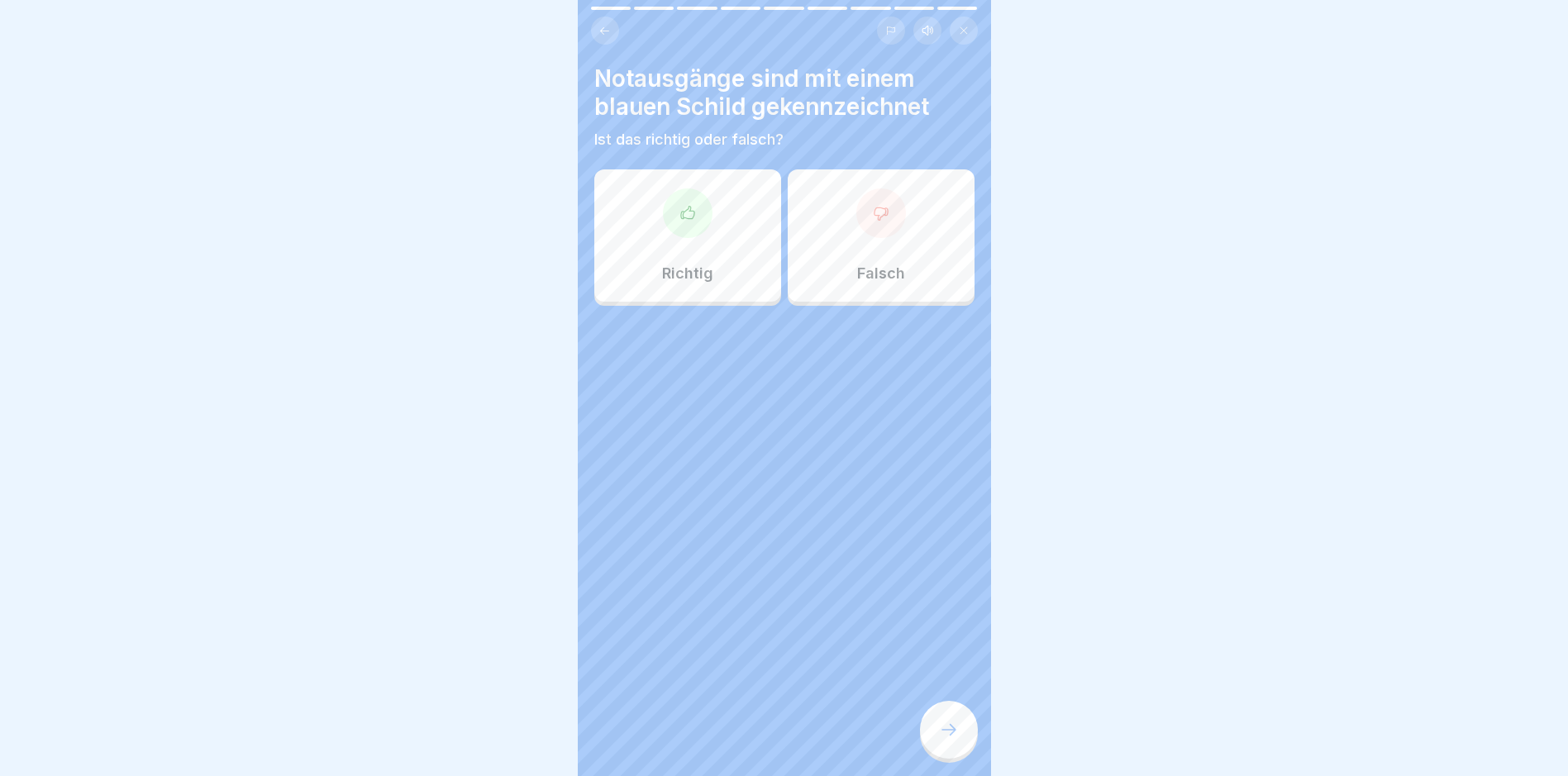
click at [749, 251] on div "Falsch" at bounding box center [881, 236] width 187 height 133
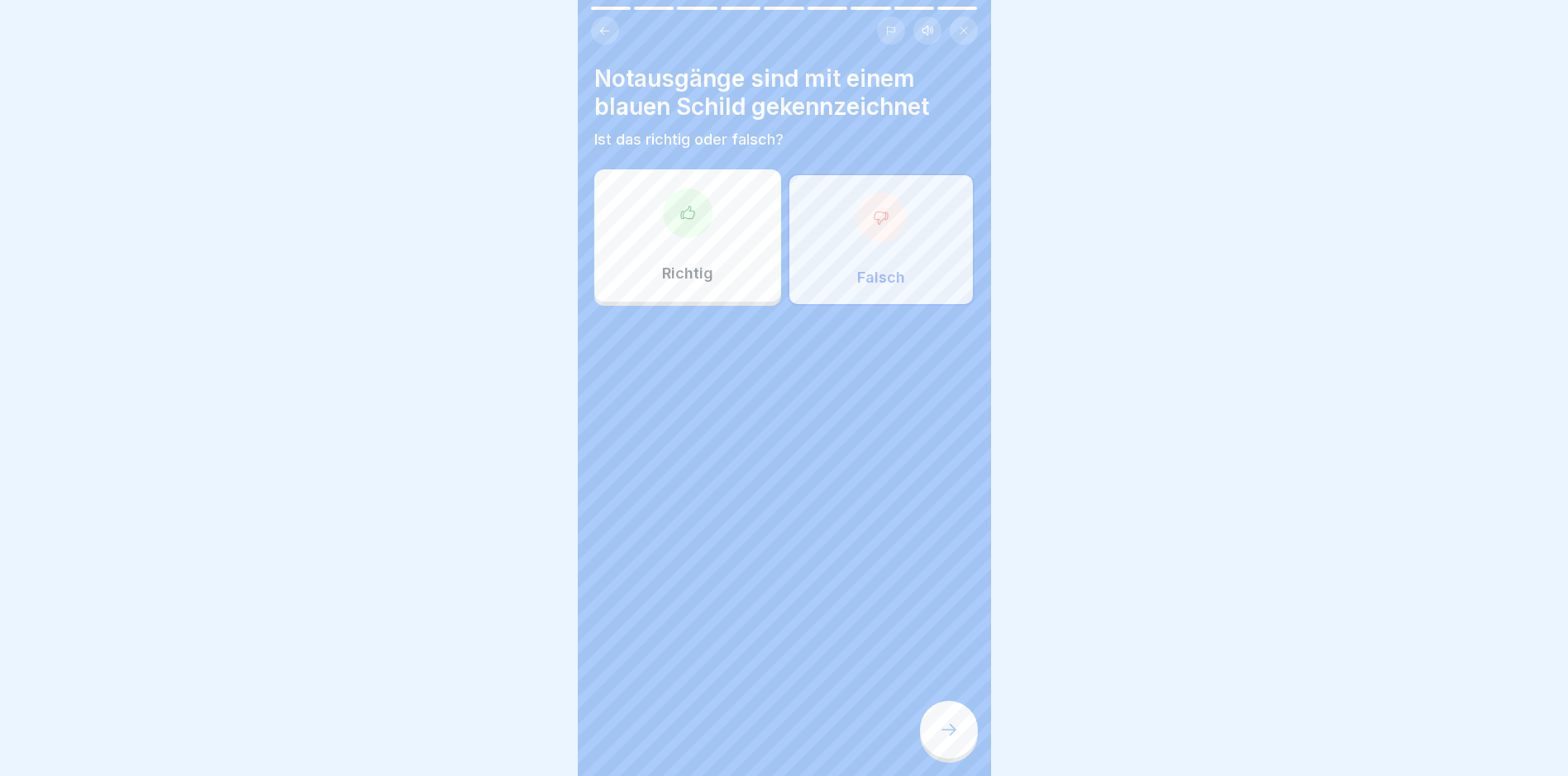
click at [749, 740] on icon at bounding box center [949, 730] width 20 height 20
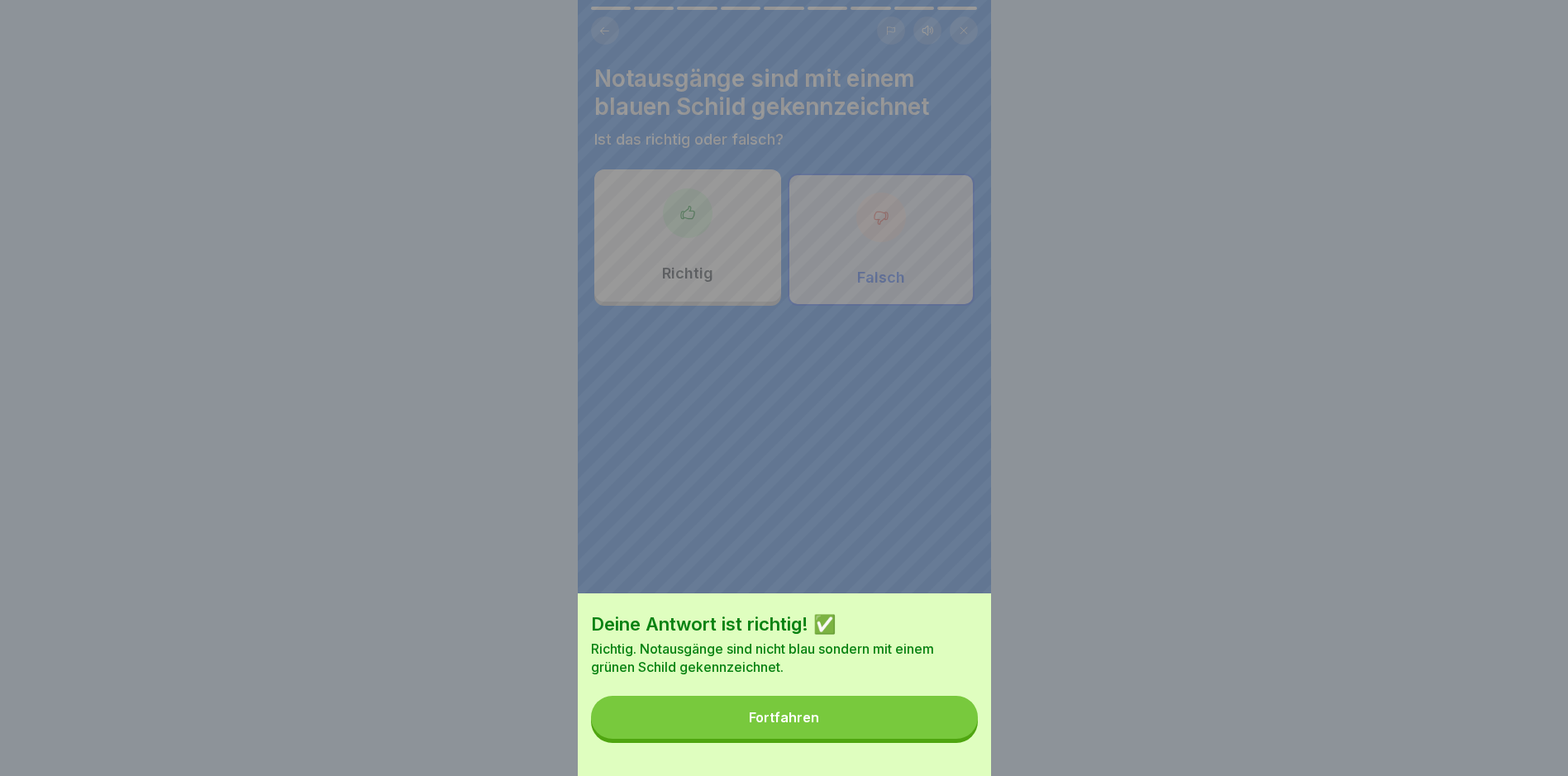
click at [749, 735] on button "Fortfahren" at bounding box center [785, 718] width 387 height 43
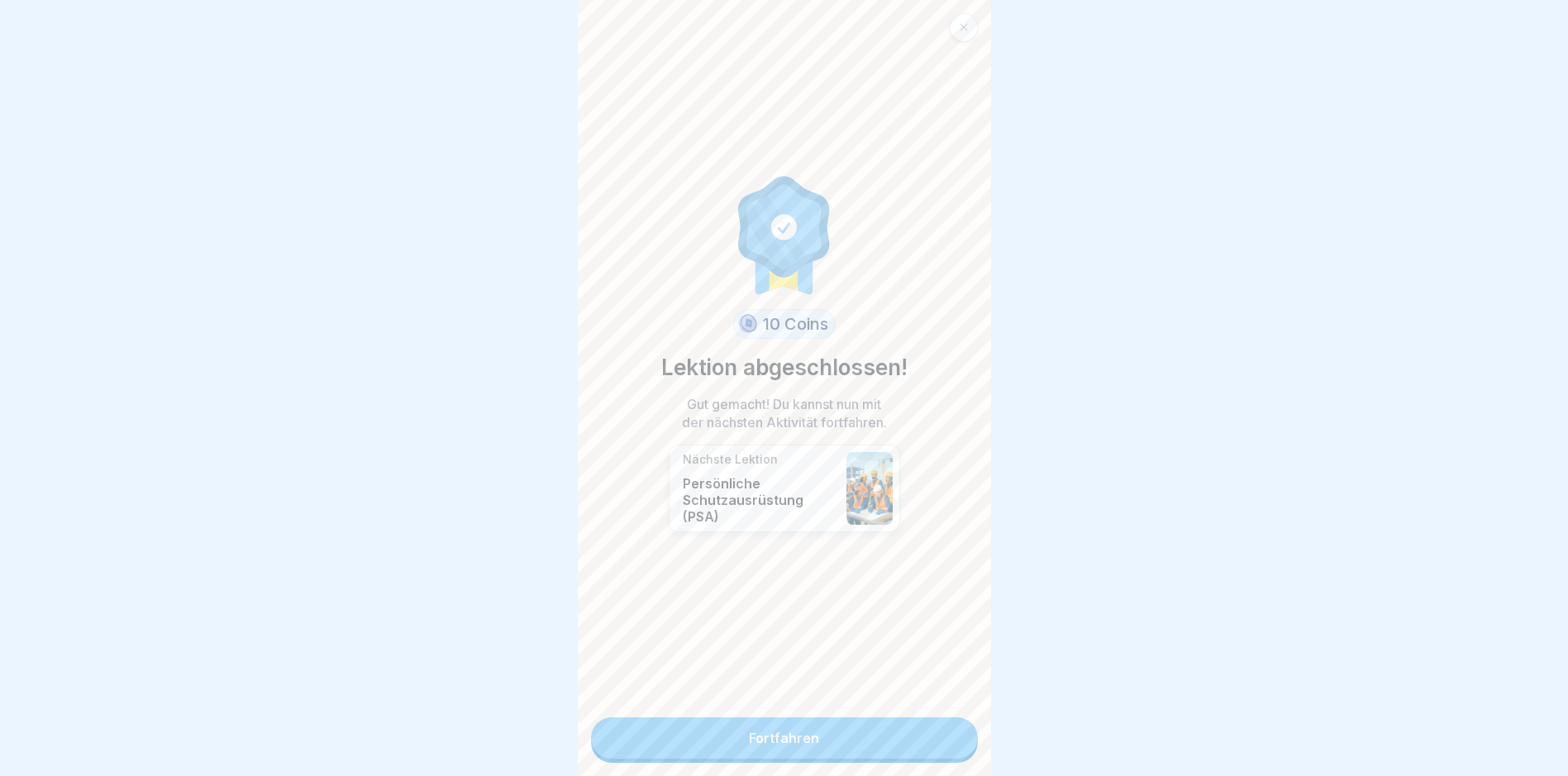
click at [749, 735] on link "Fortfahren" at bounding box center [785, 738] width 387 height 41
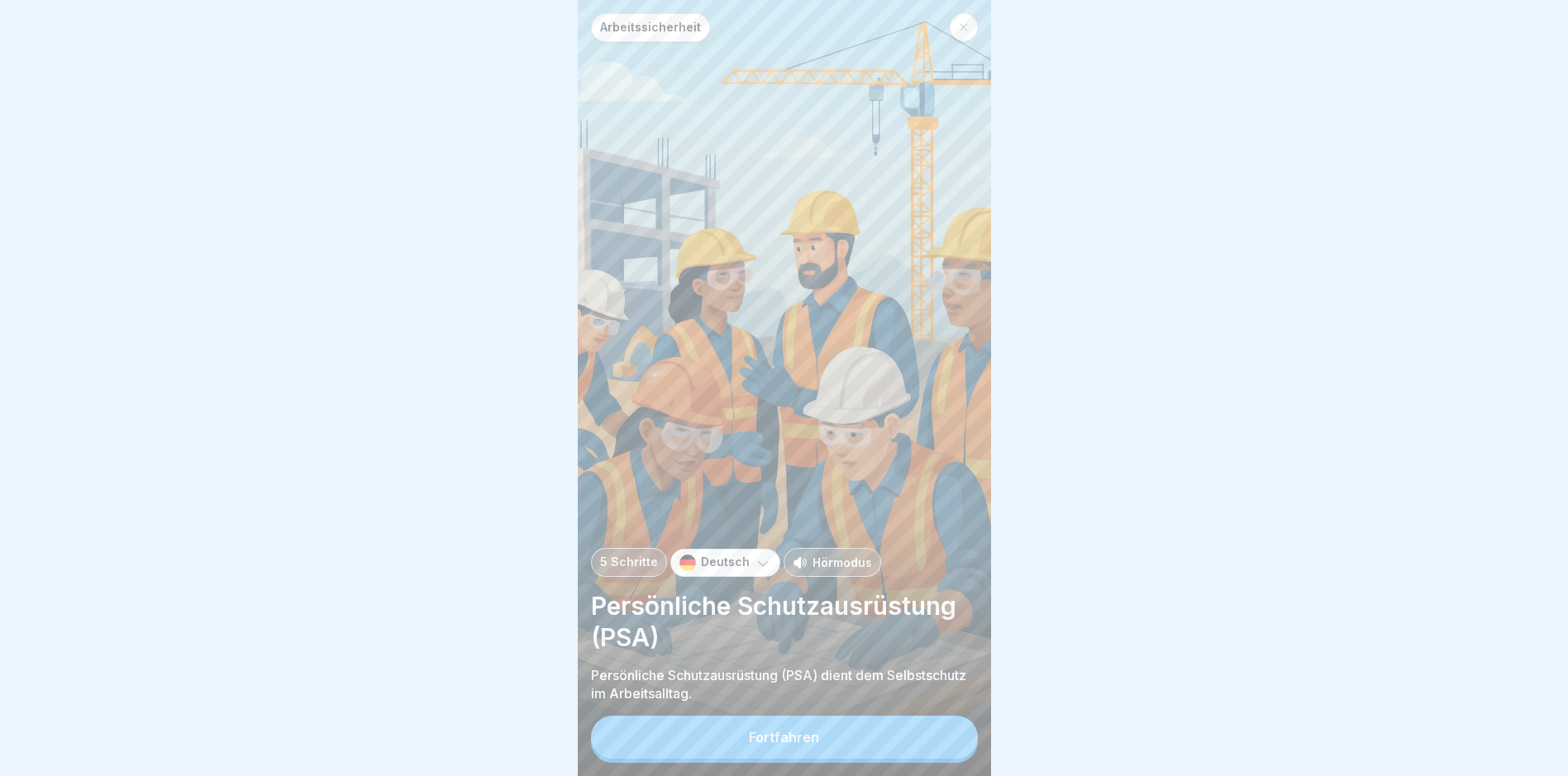
click at [749, 735] on button "Fortfahren" at bounding box center [785, 738] width 387 height 43
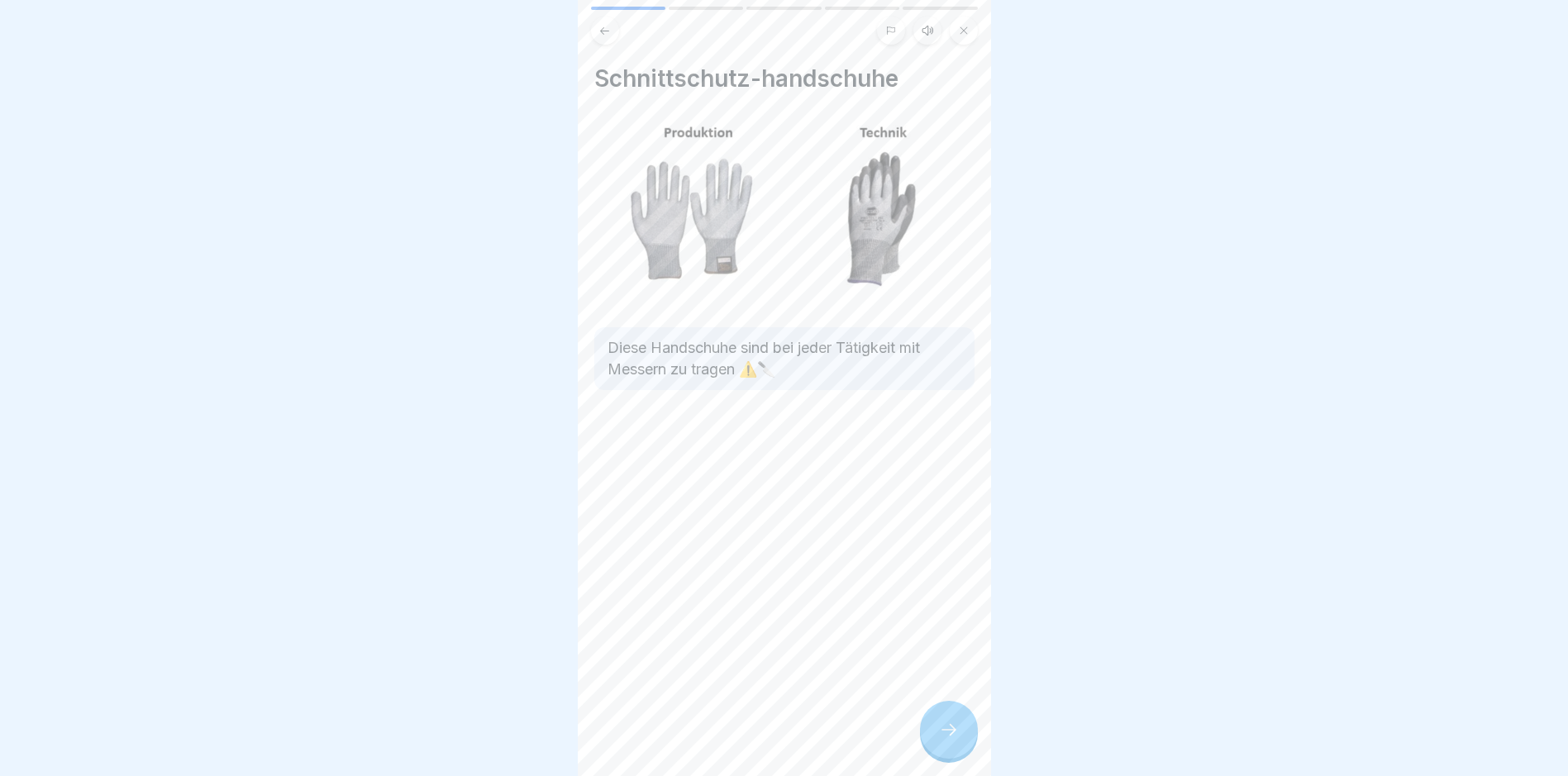
click at [749, 732] on div at bounding box center [949, 730] width 58 height 58
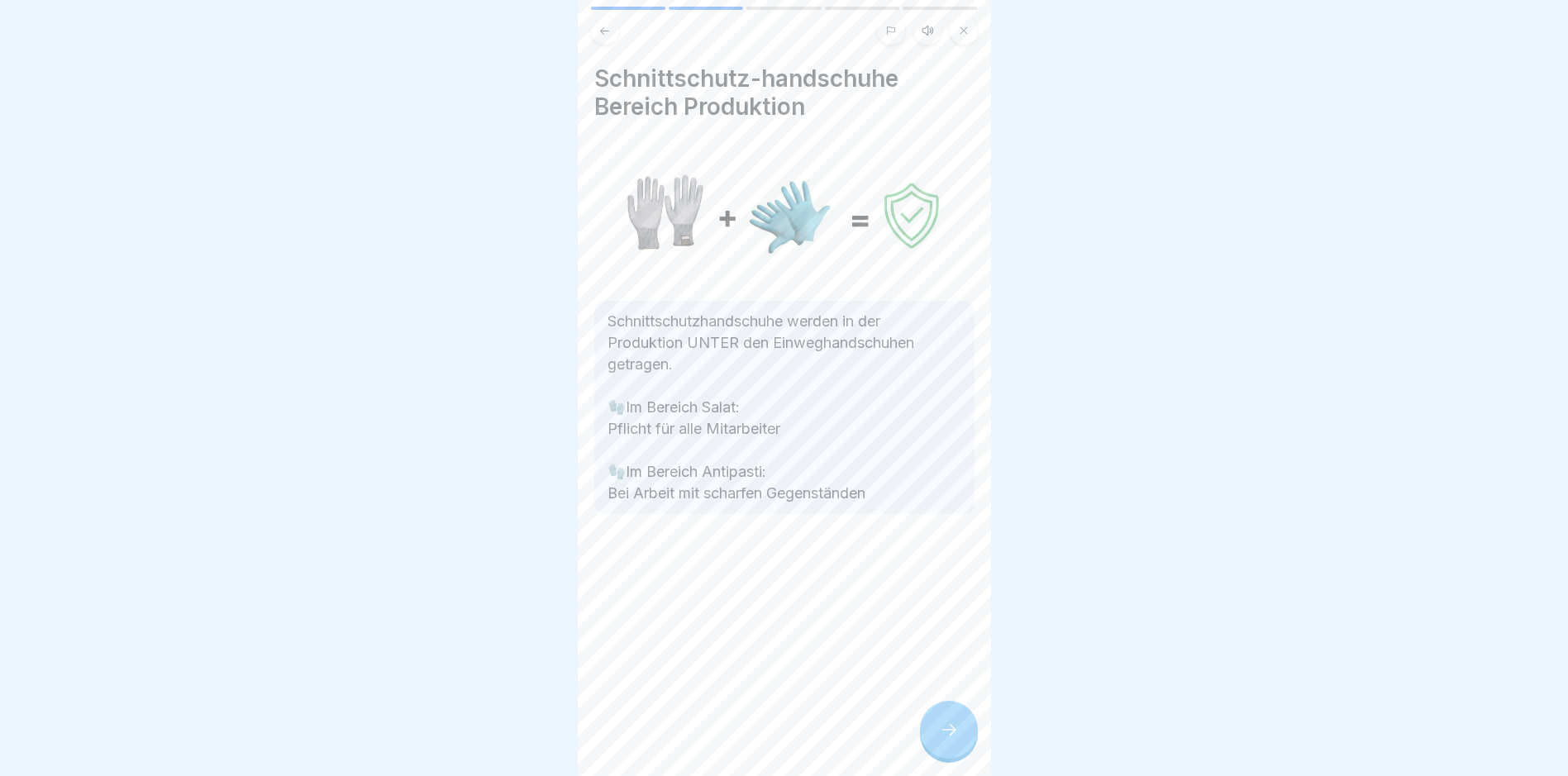
click at [749, 726] on div at bounding box center [949, 730] width 58 height 58
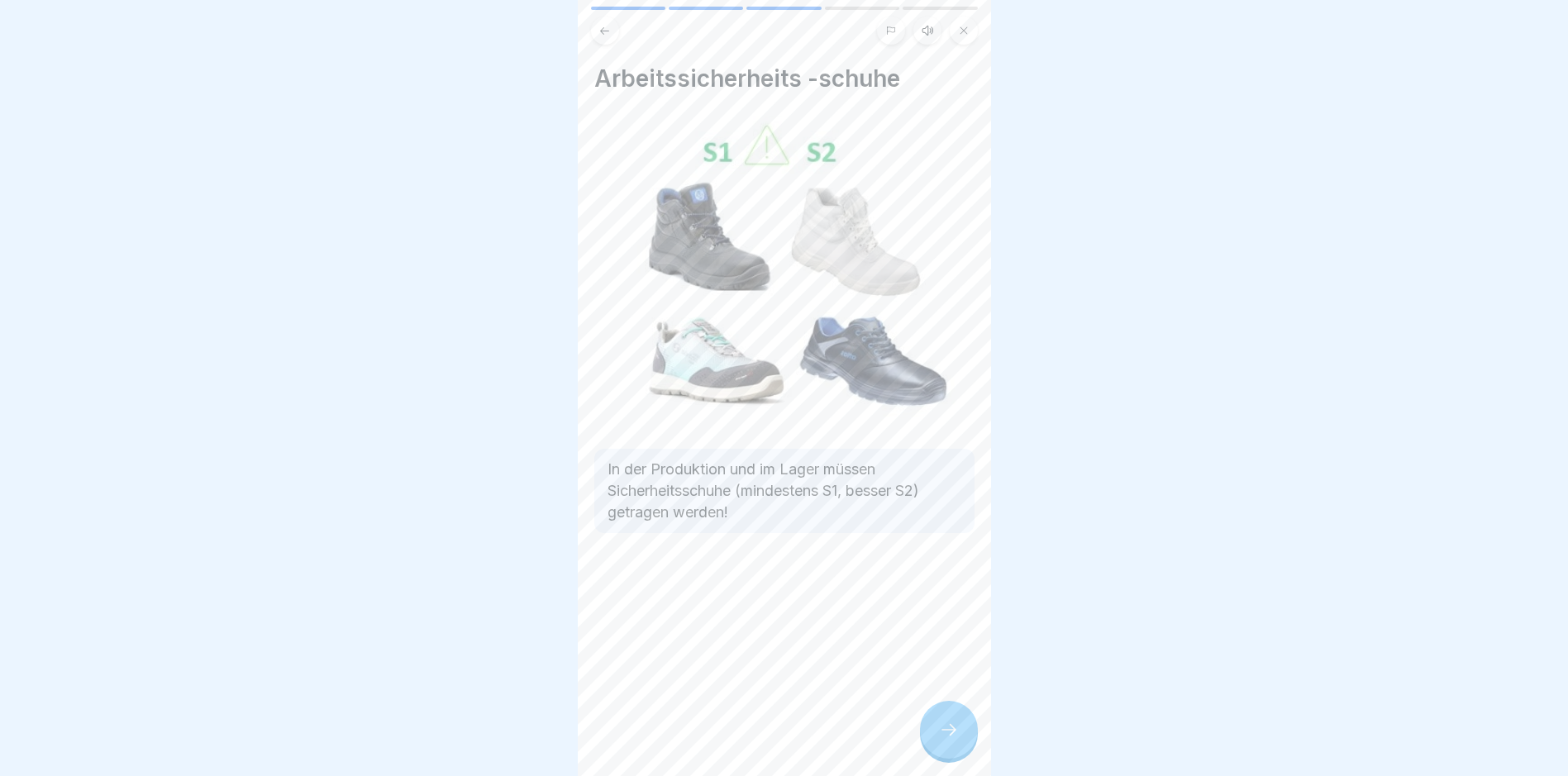
click at [749, 736] on icon at bounding box center [949, 730] width 15 height 12
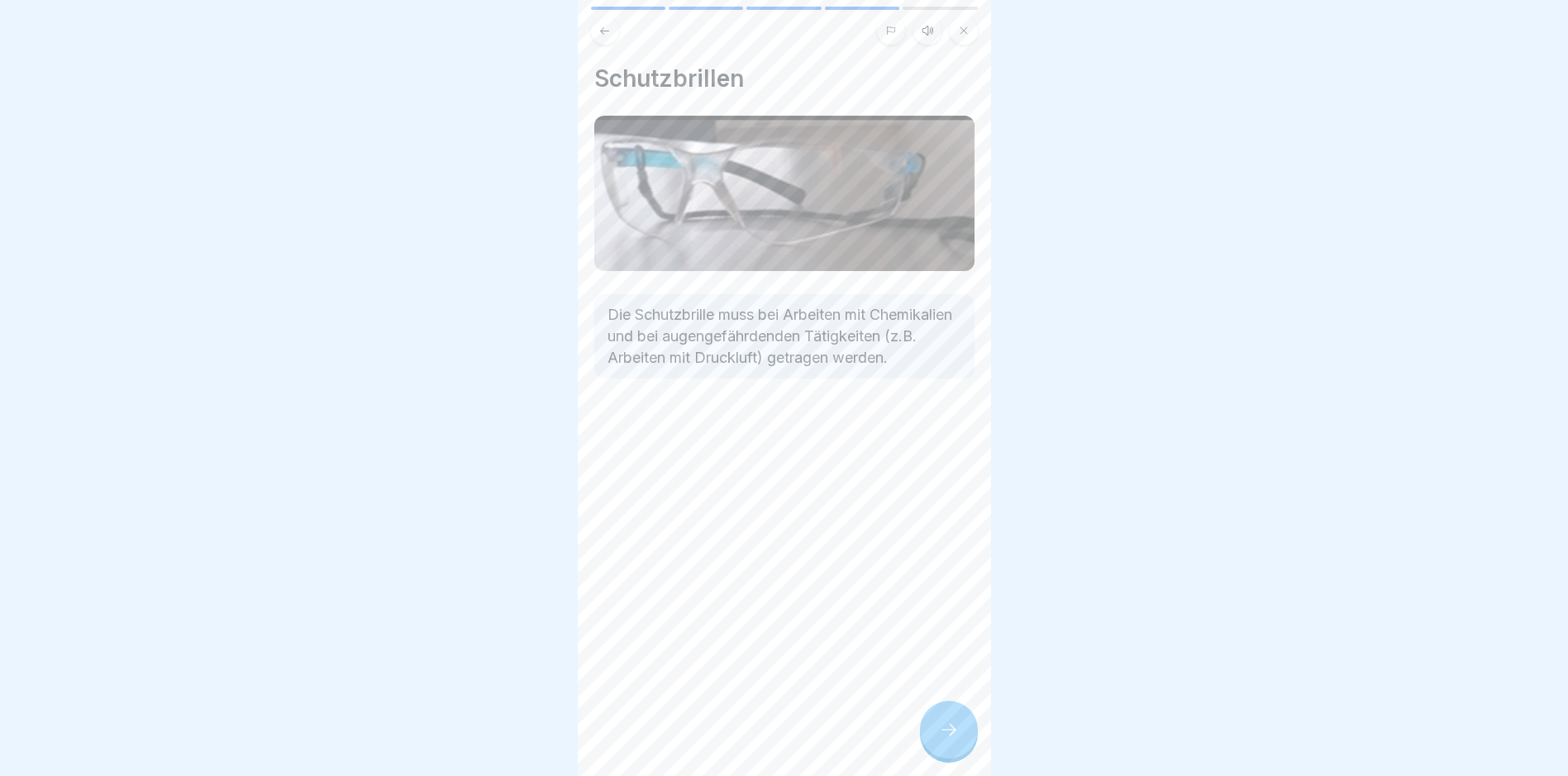
click at [749, 740] on icon at bounding box center [949, 730] width 20 height 20
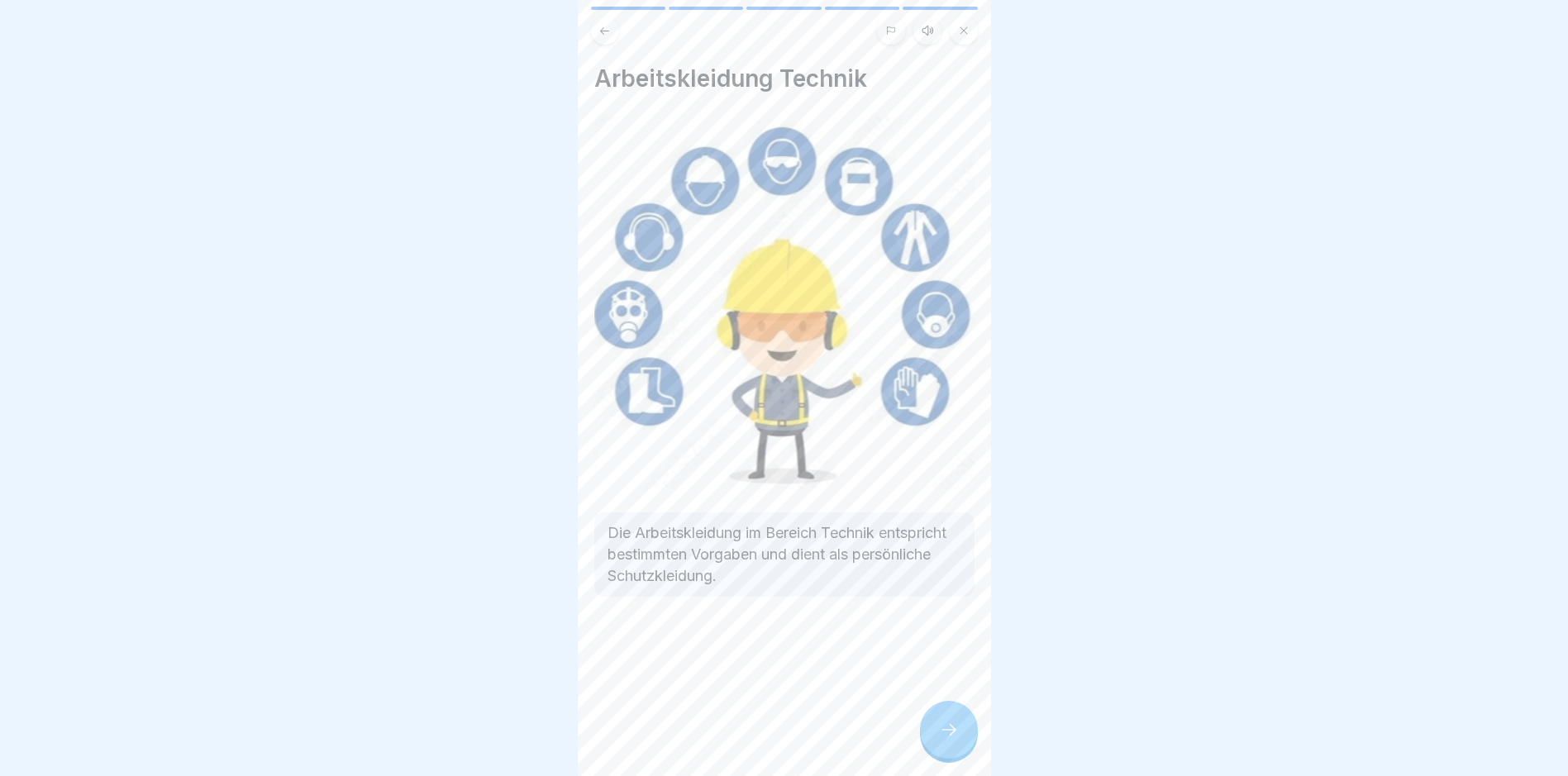
click at [749, 740] on icon at bounding box center [949, 730] width 20 height 20
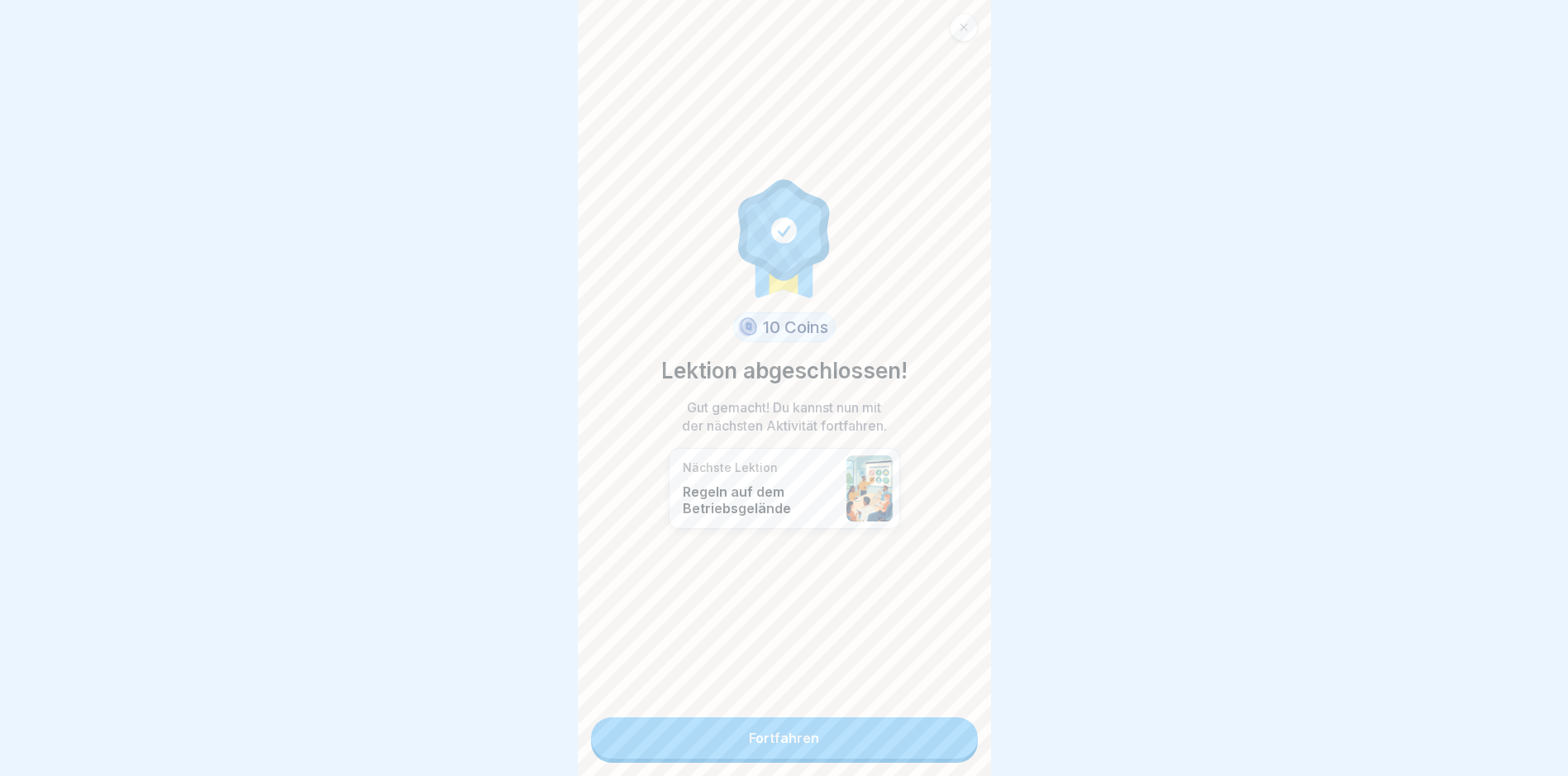
click at [749, 743] on link "Fortfahren" at bounding box center [785, 738] width 387 height 41
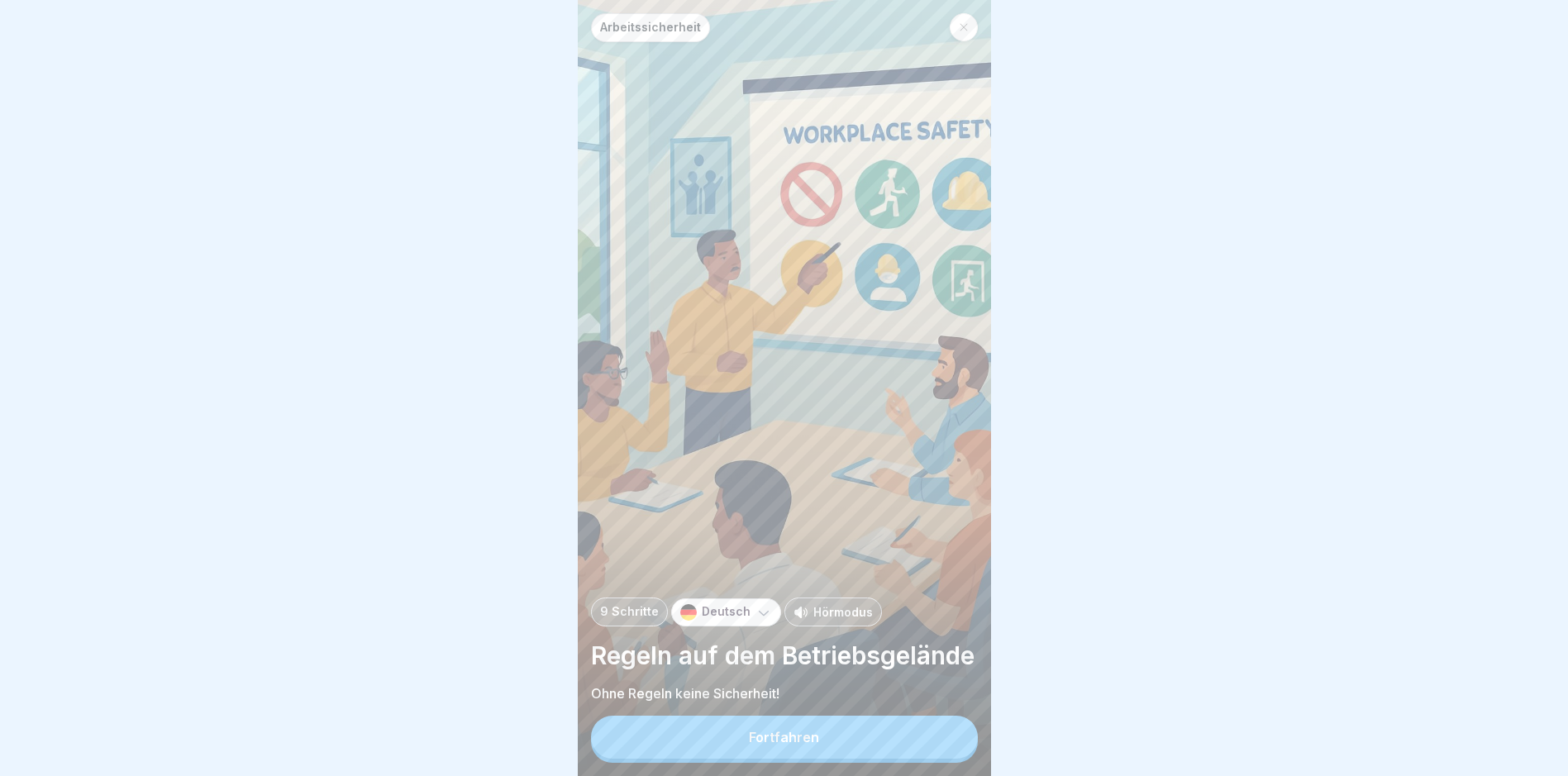
click at [749, 743] on button "Fortfahren" at bounding box center [785, 738] width 387 height 43
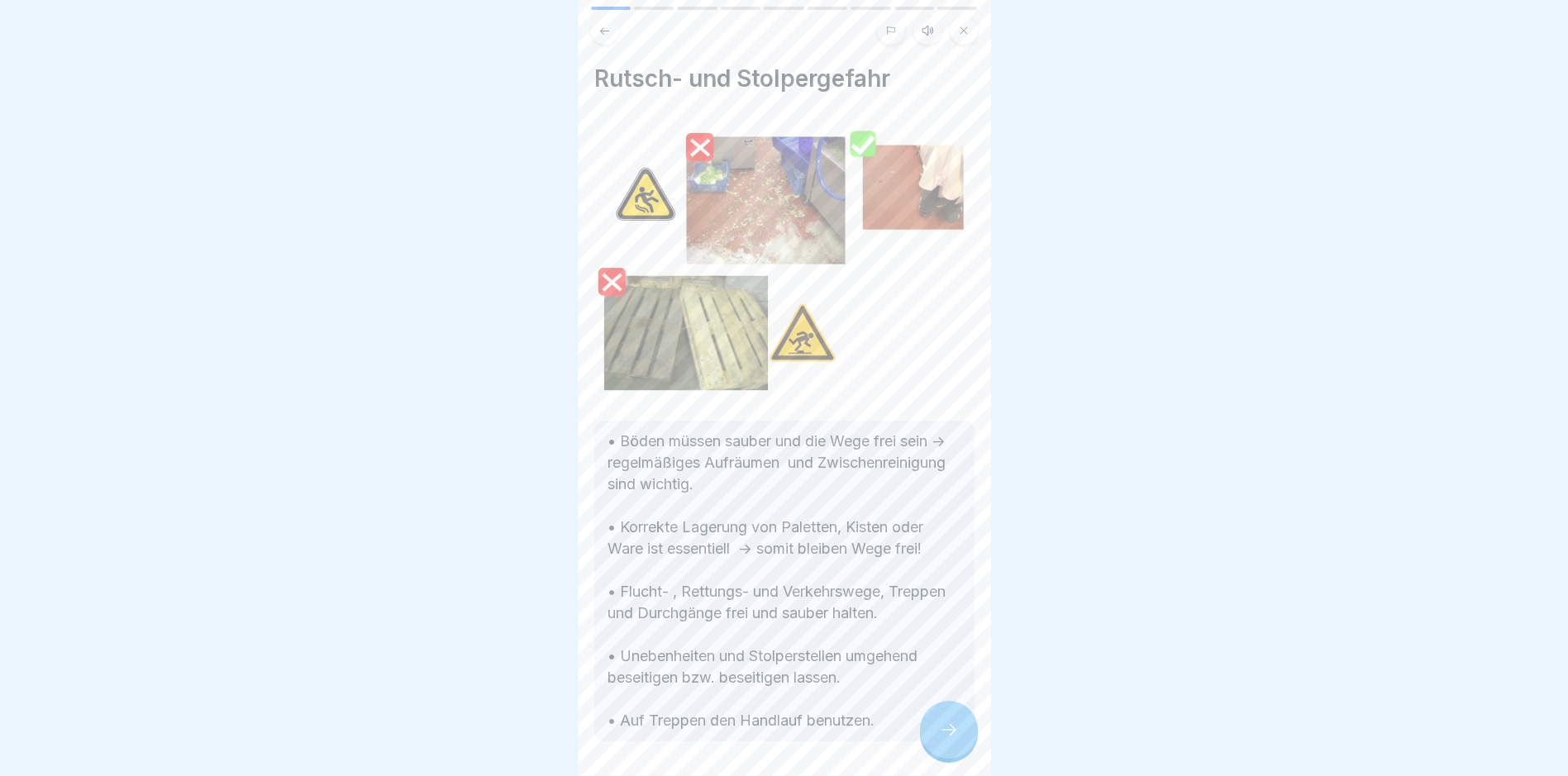
click at [749, 740] on icon at bounding box center [949, 730] width 20 height 20
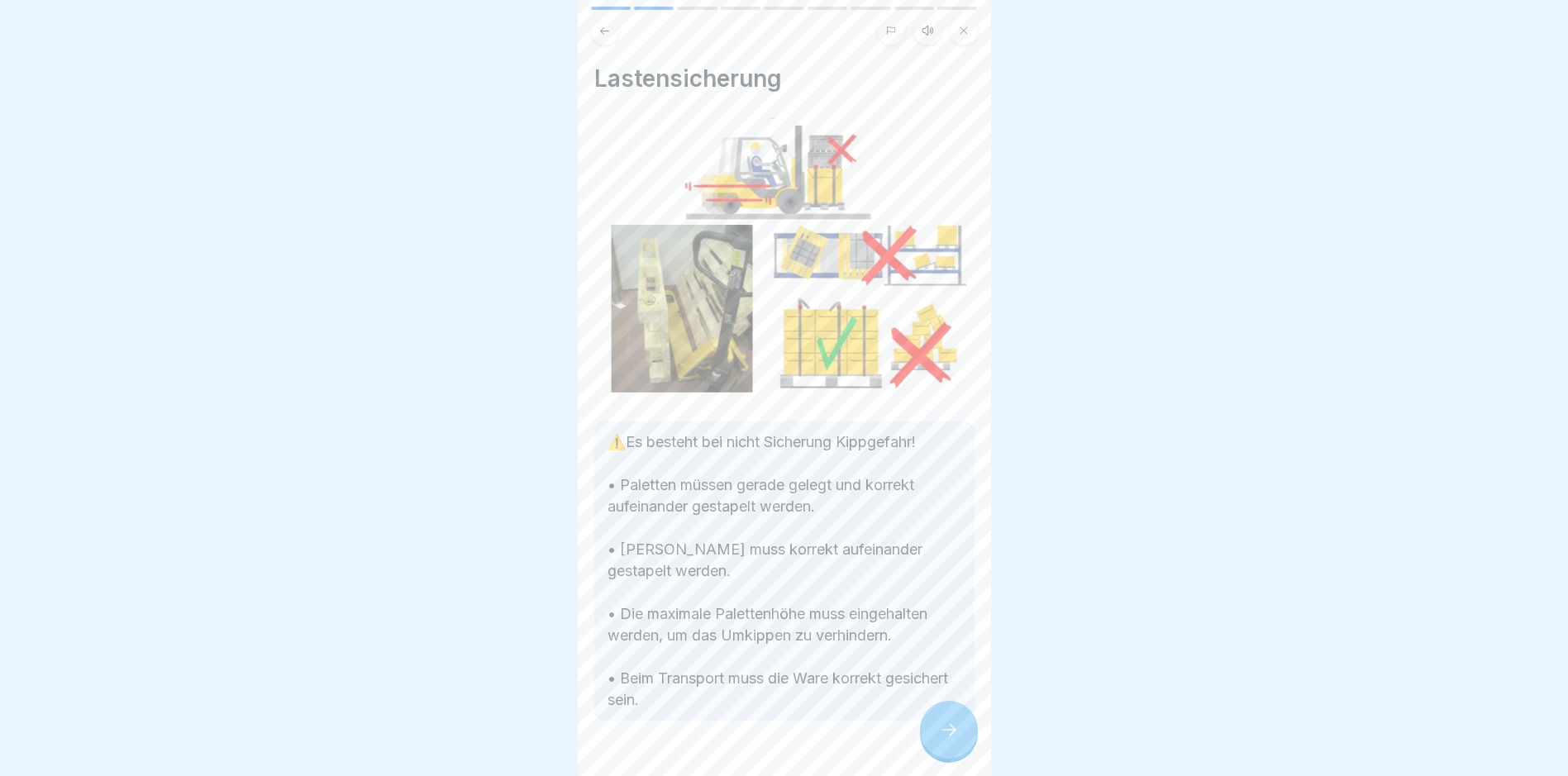
click at [749, 740] on icon at bounding box center [949, 730] width 20 height 20
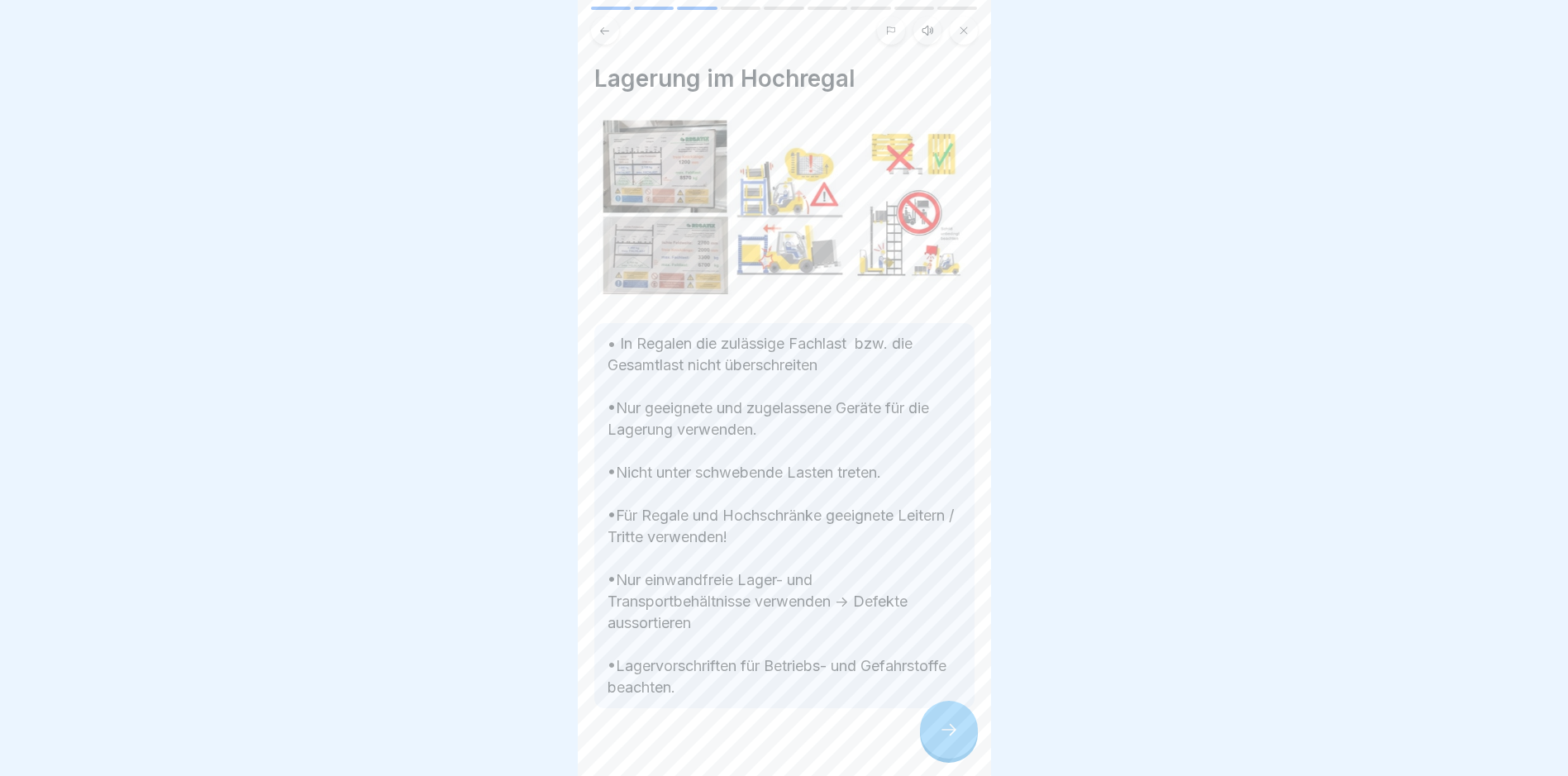
click at [749, 740] on icon at bounding box center [949, 730] width 20 height 20
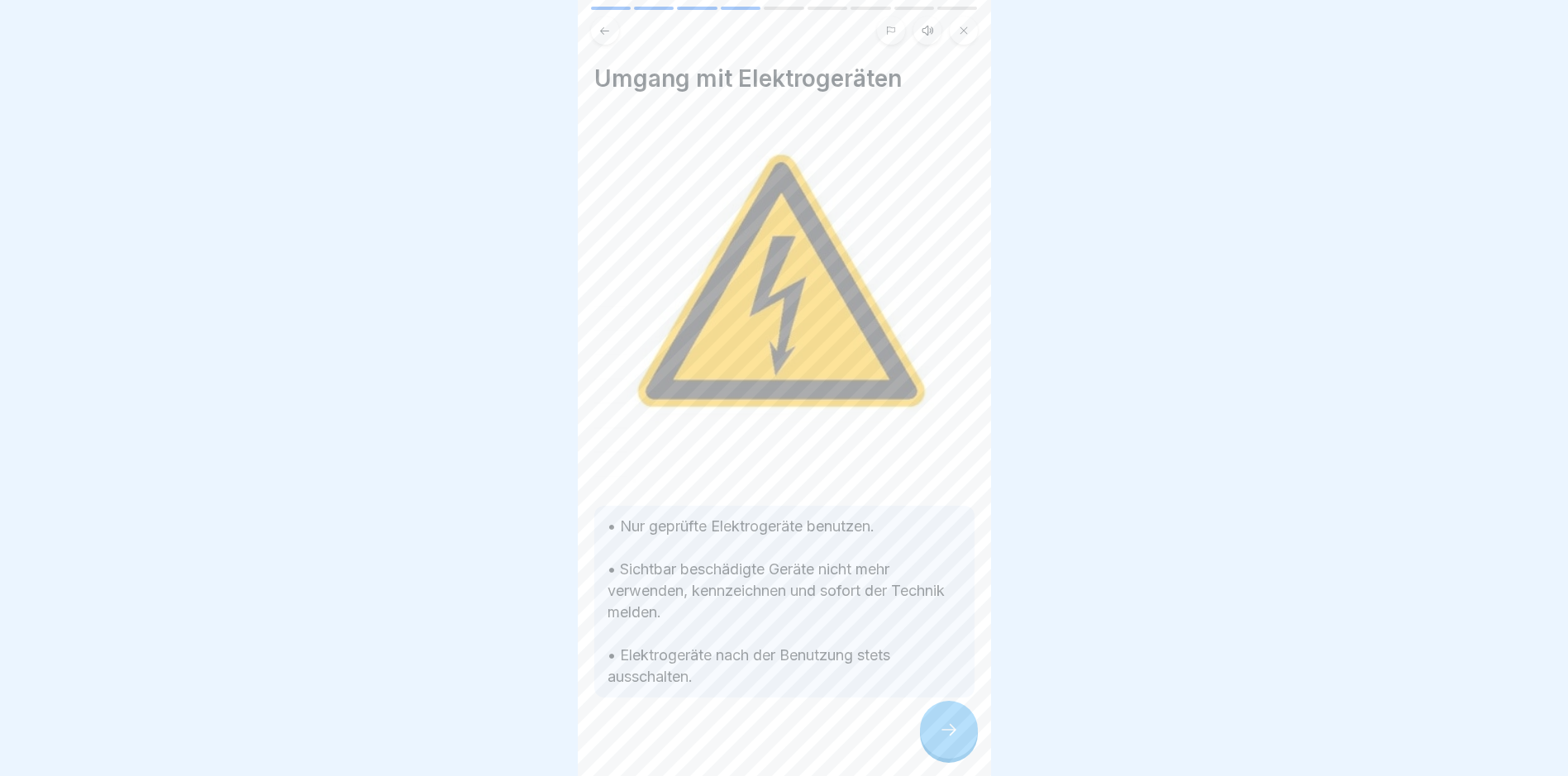
click at [749, 740] on icon at bounding box center [949, 730] width 20 height 20
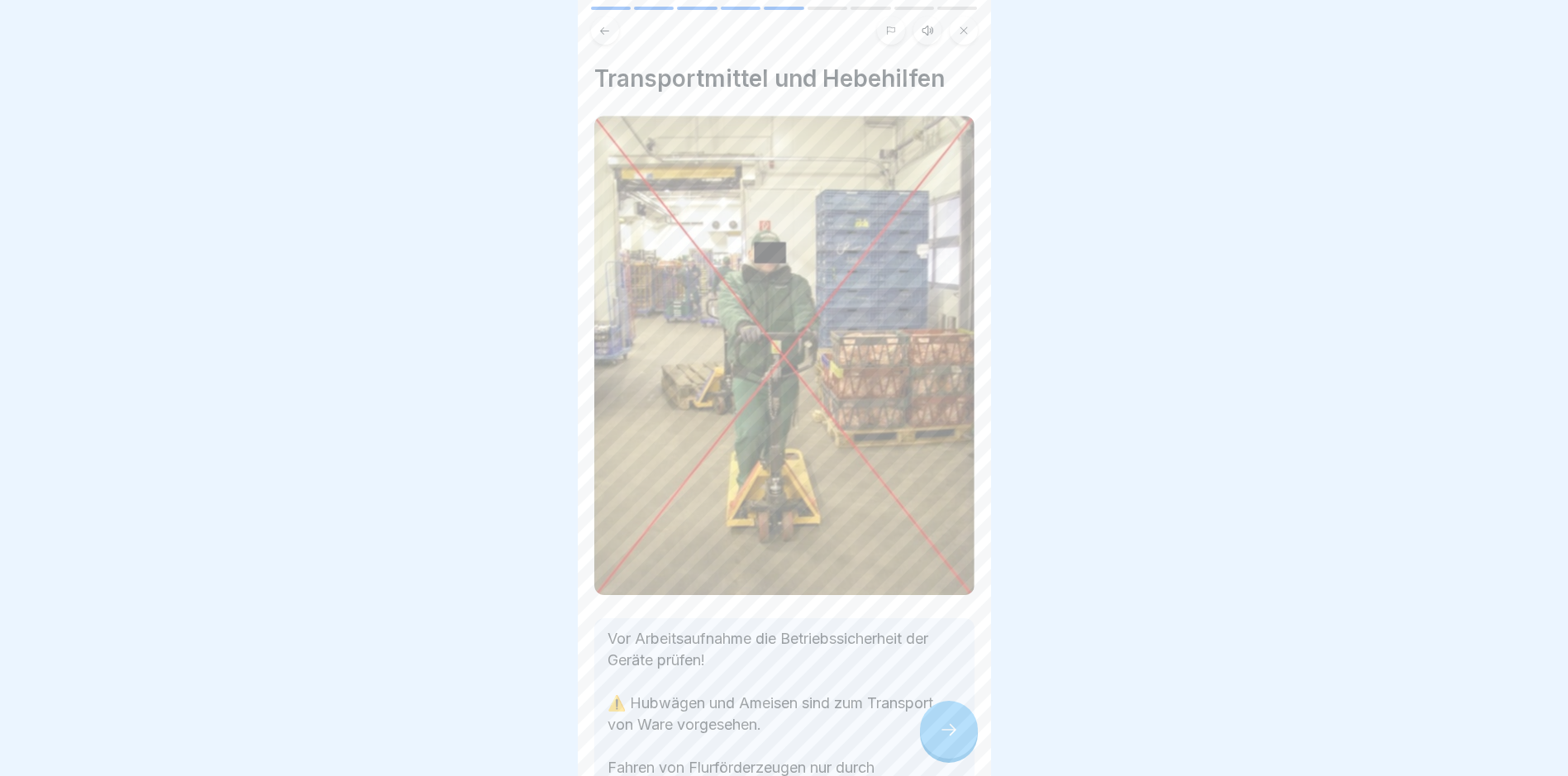
click at [749, 740] on icon at bounding box center [949, 730] width 20 height 20
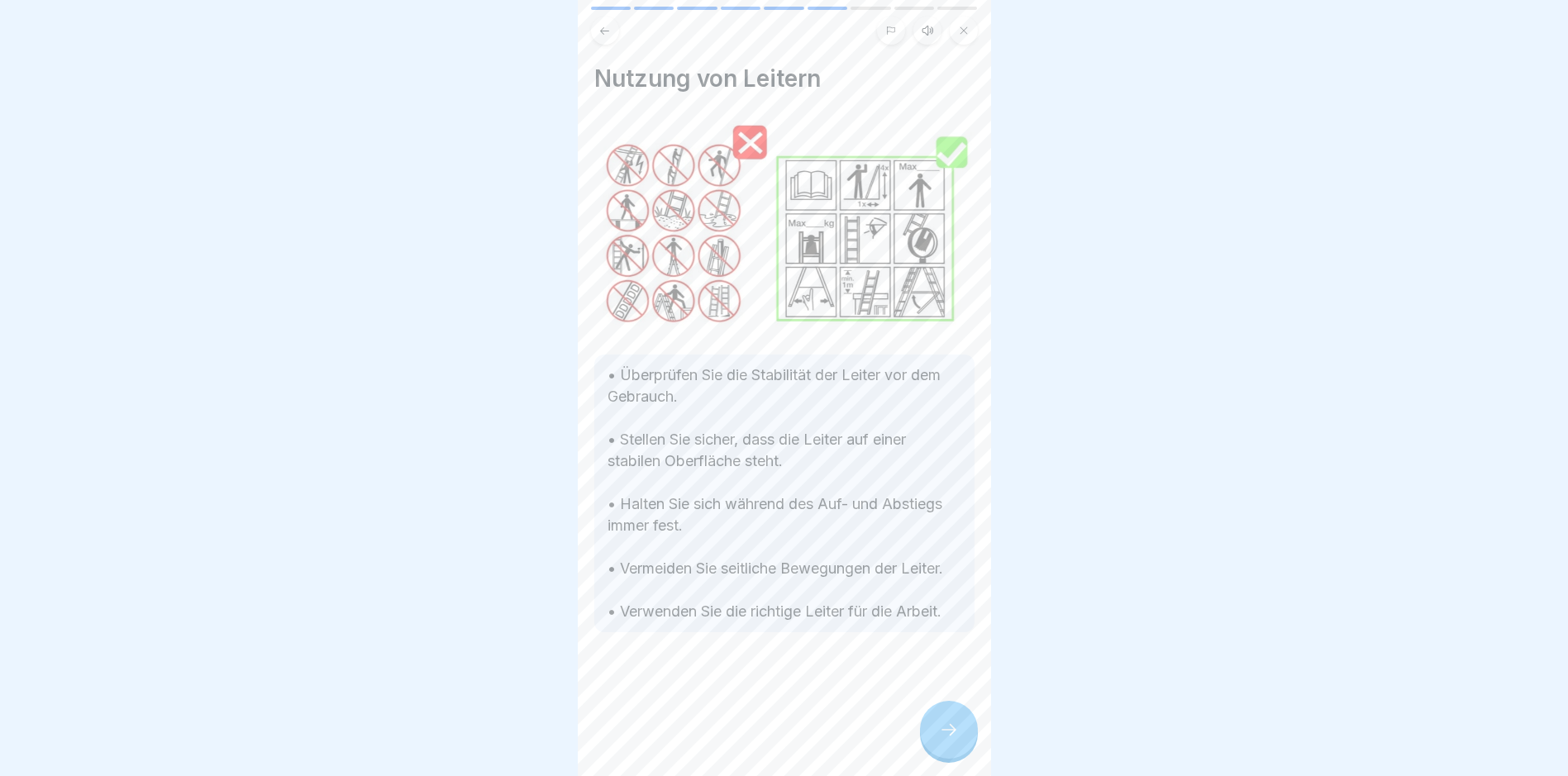
click at [749, 740] on icon at bounding box center [949, 730] width 20 height 20
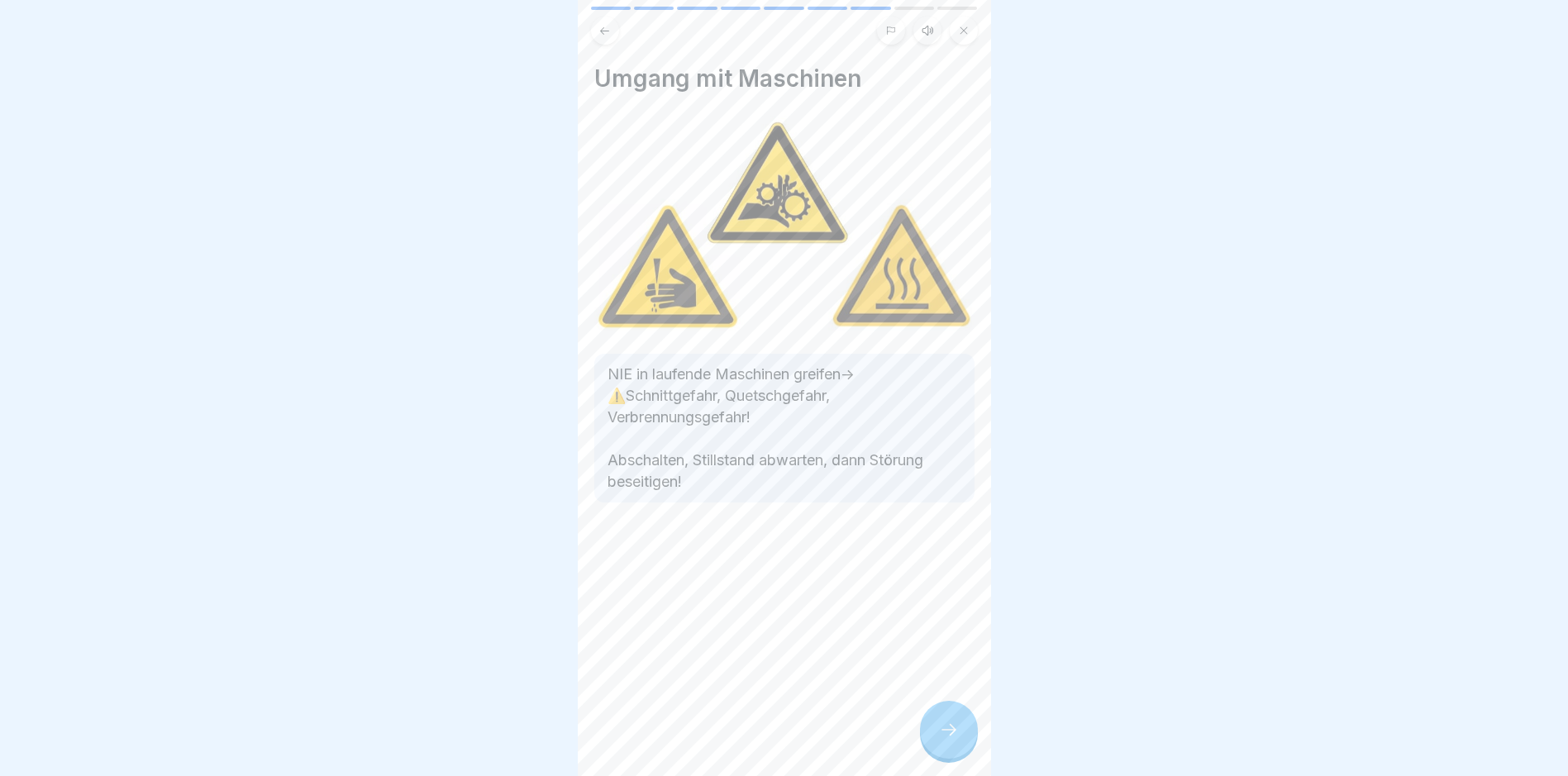
click at [749, 740] on icon at bounding box center [949, 730] width 20 height 20
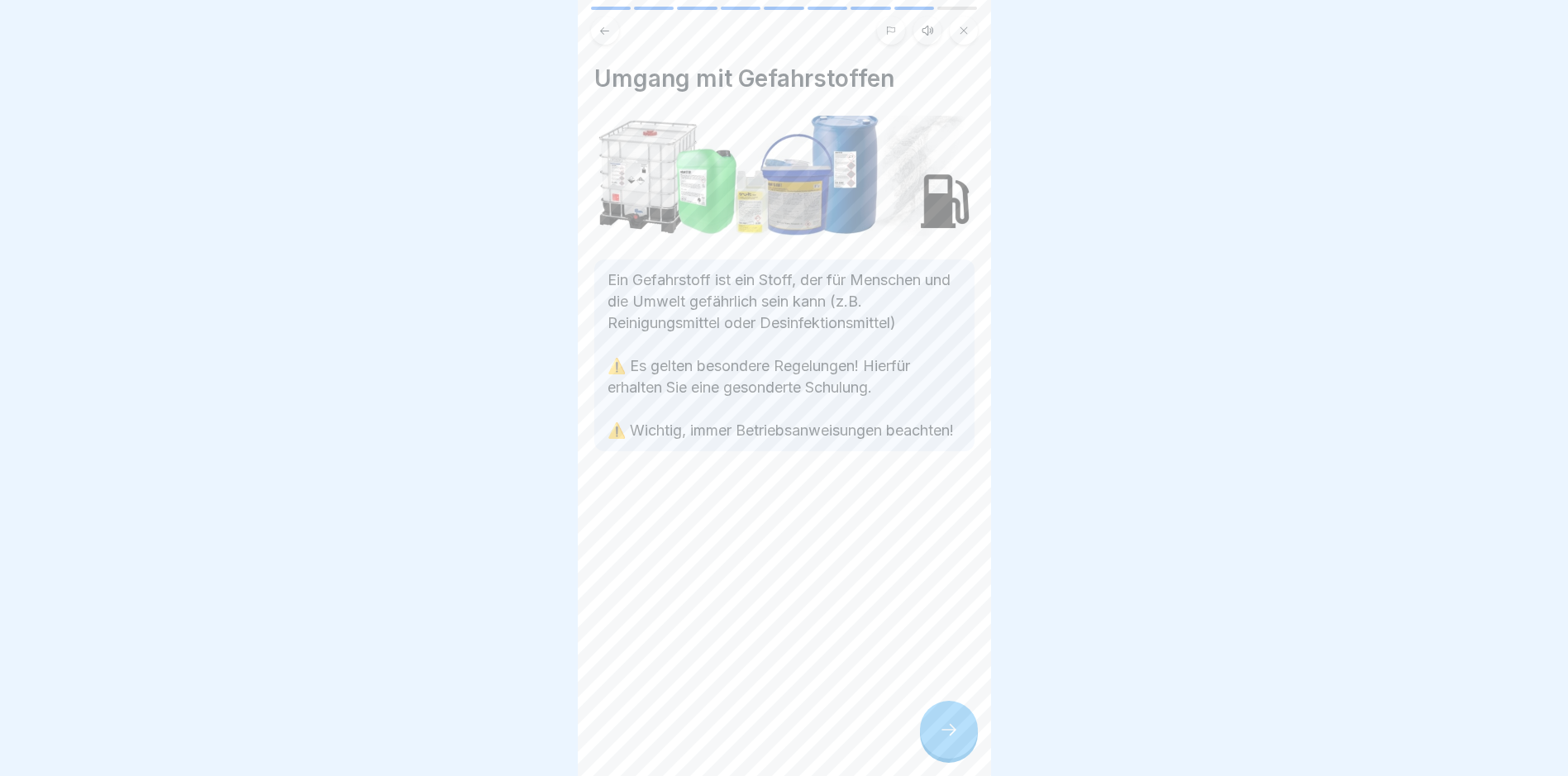
click at [749, 740] on icon at bounding box center [949, 730] width 20 height 20
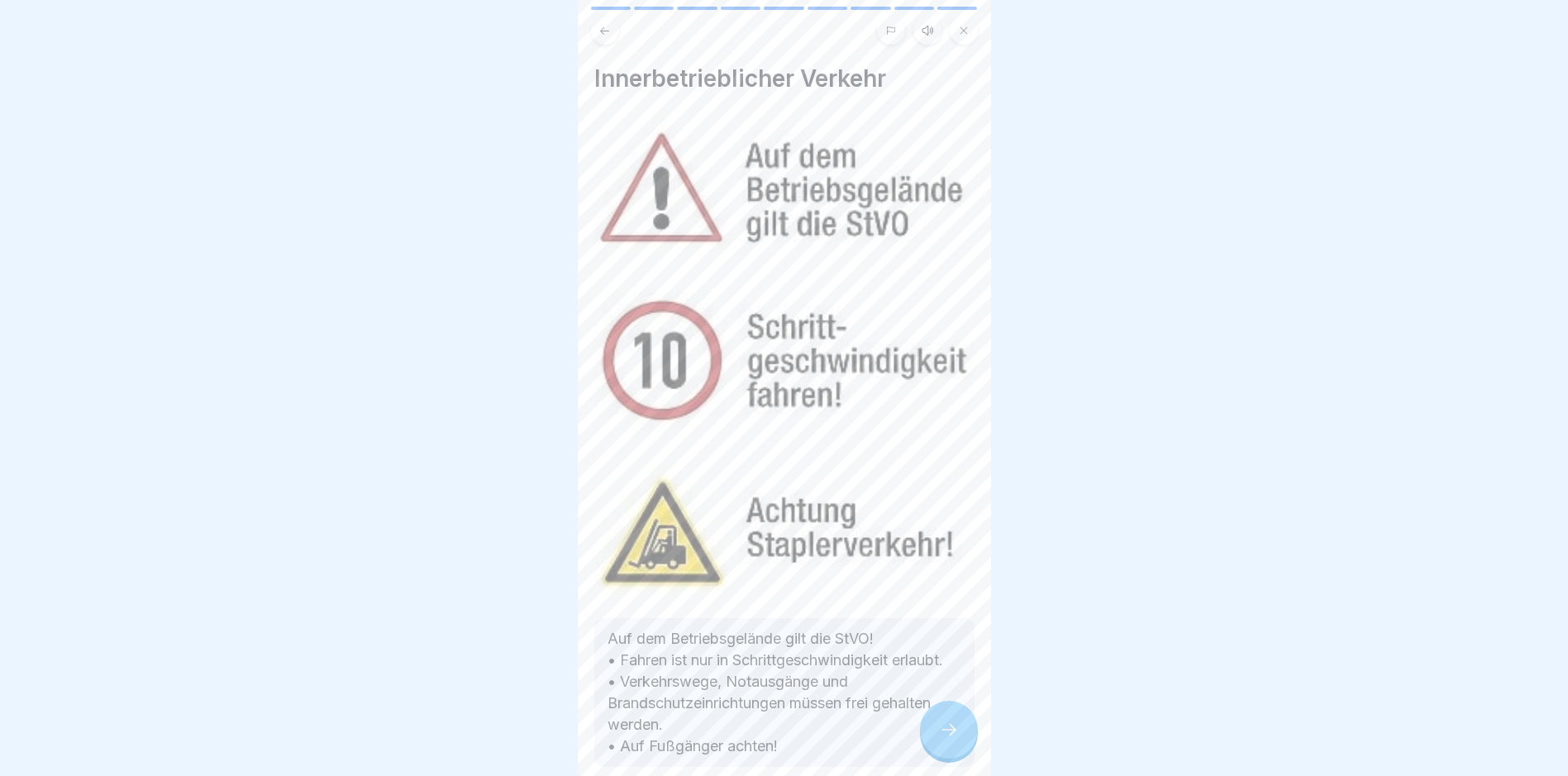
click at [749, 740] on icon at bounding box center [949, 730] width 20 height 20
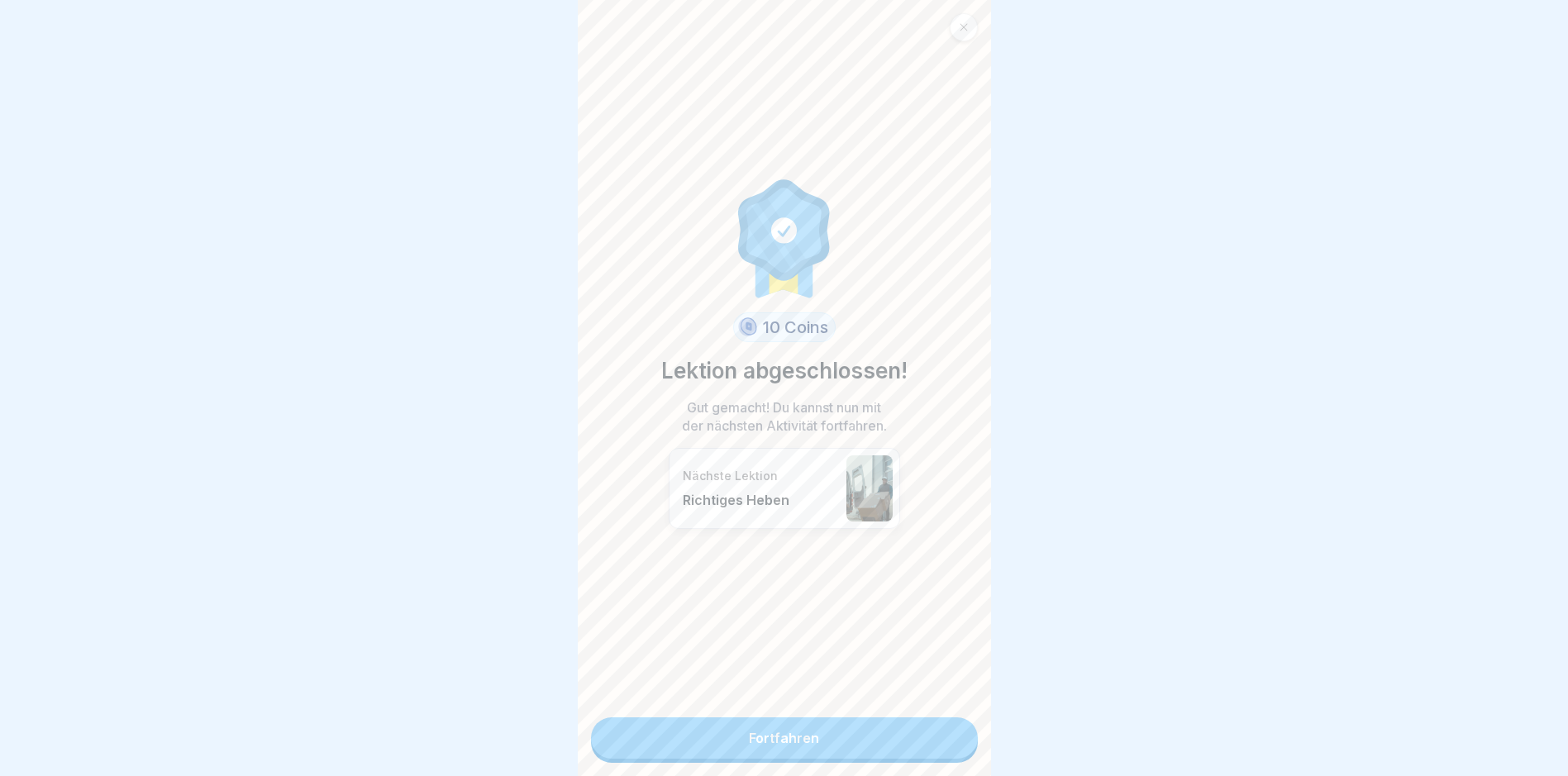
click at [749, 744] on link "Fortfahren" at bounding box center [785, 738] width 387 height 41
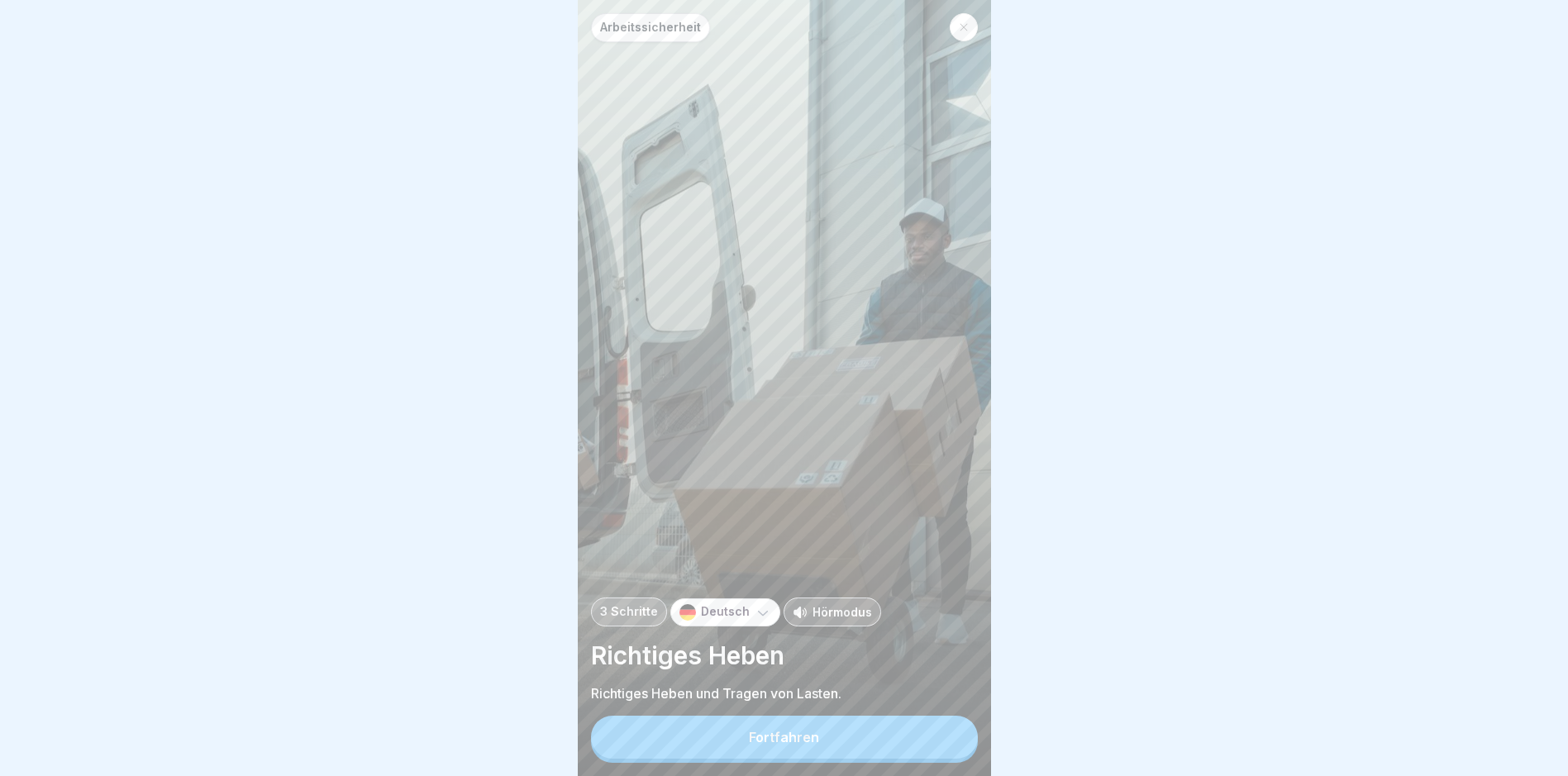
click at [749, 747] on button "Fortfahren" at bounding box center [785, 738] width 387 height 43
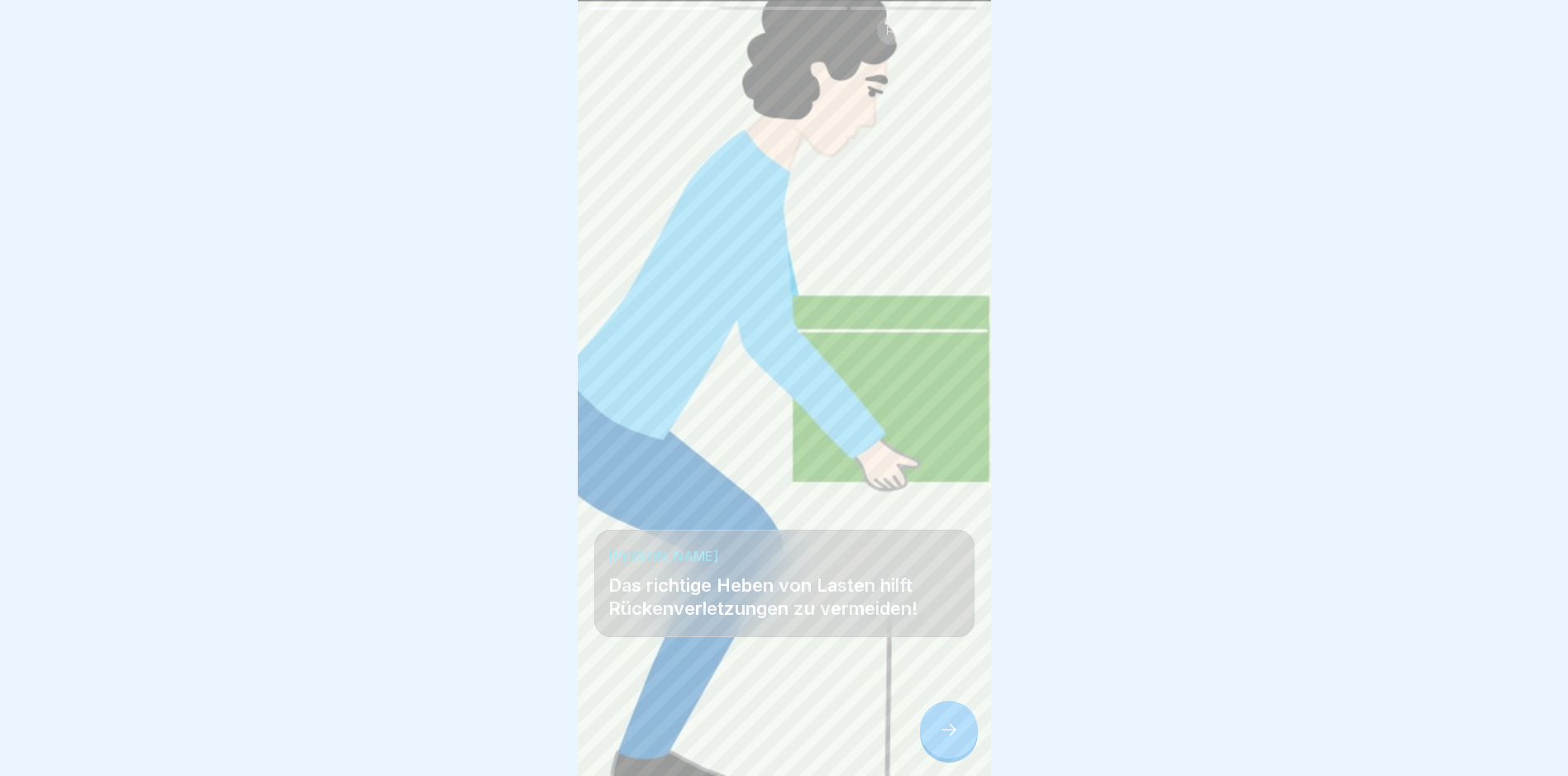
click at [749, 734] on div at bounding box center [949, 730] width 58 height 58
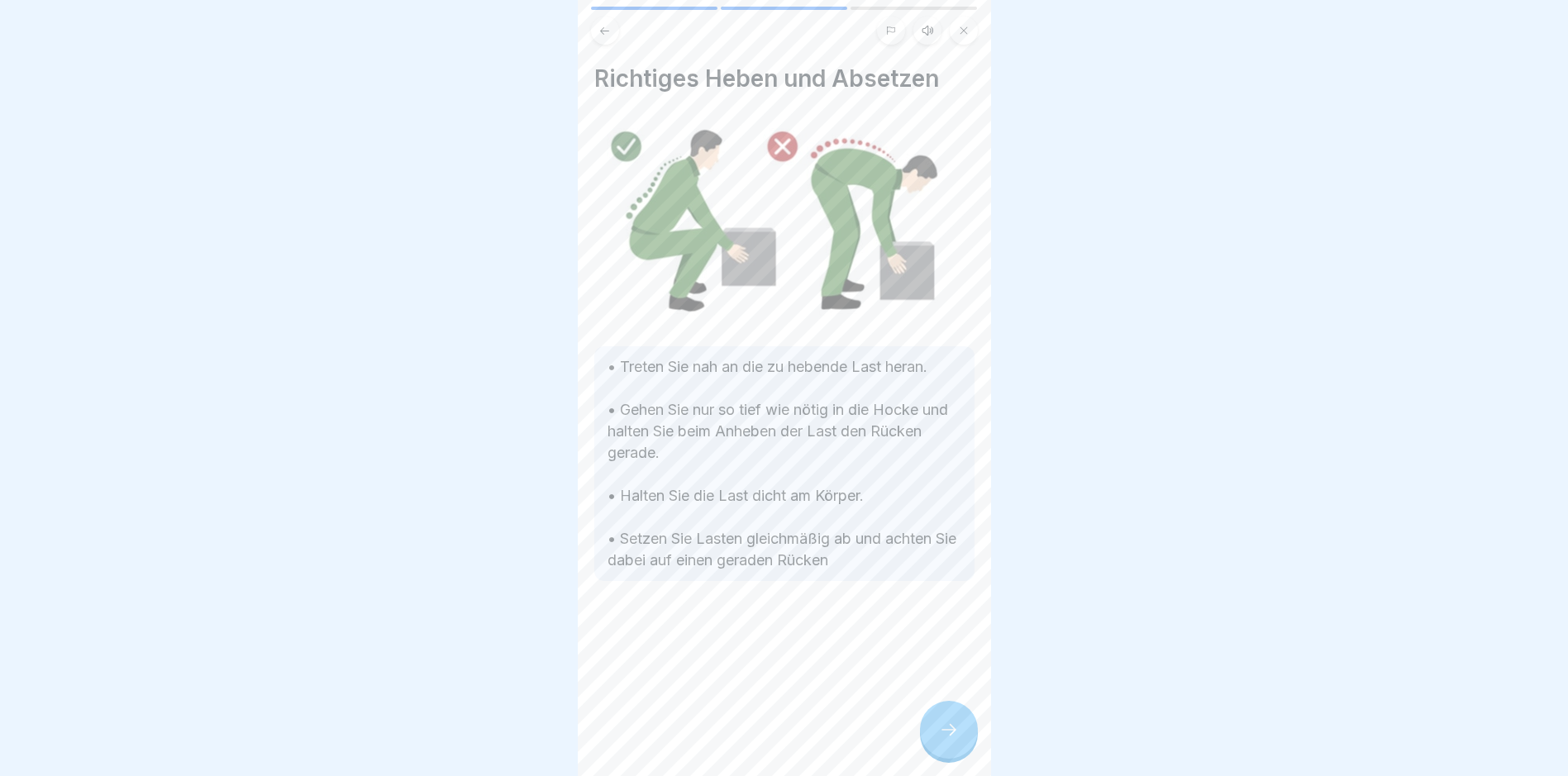
click at [749, 738] on icon at bounding box center [949, 730] width 20 height 20
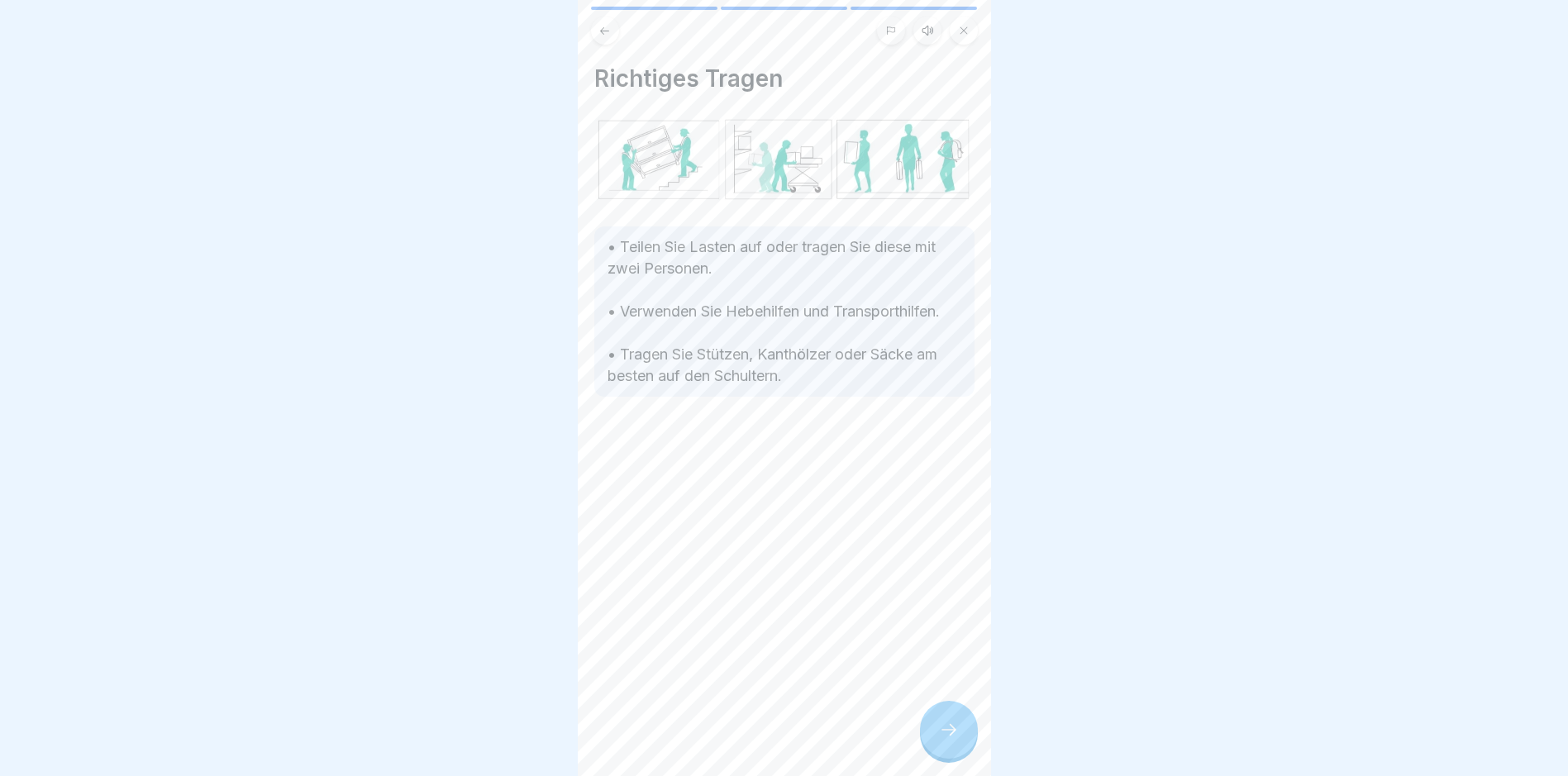
click at [749, 738] on icon at bounding box center [949, 730] width 20 height 20
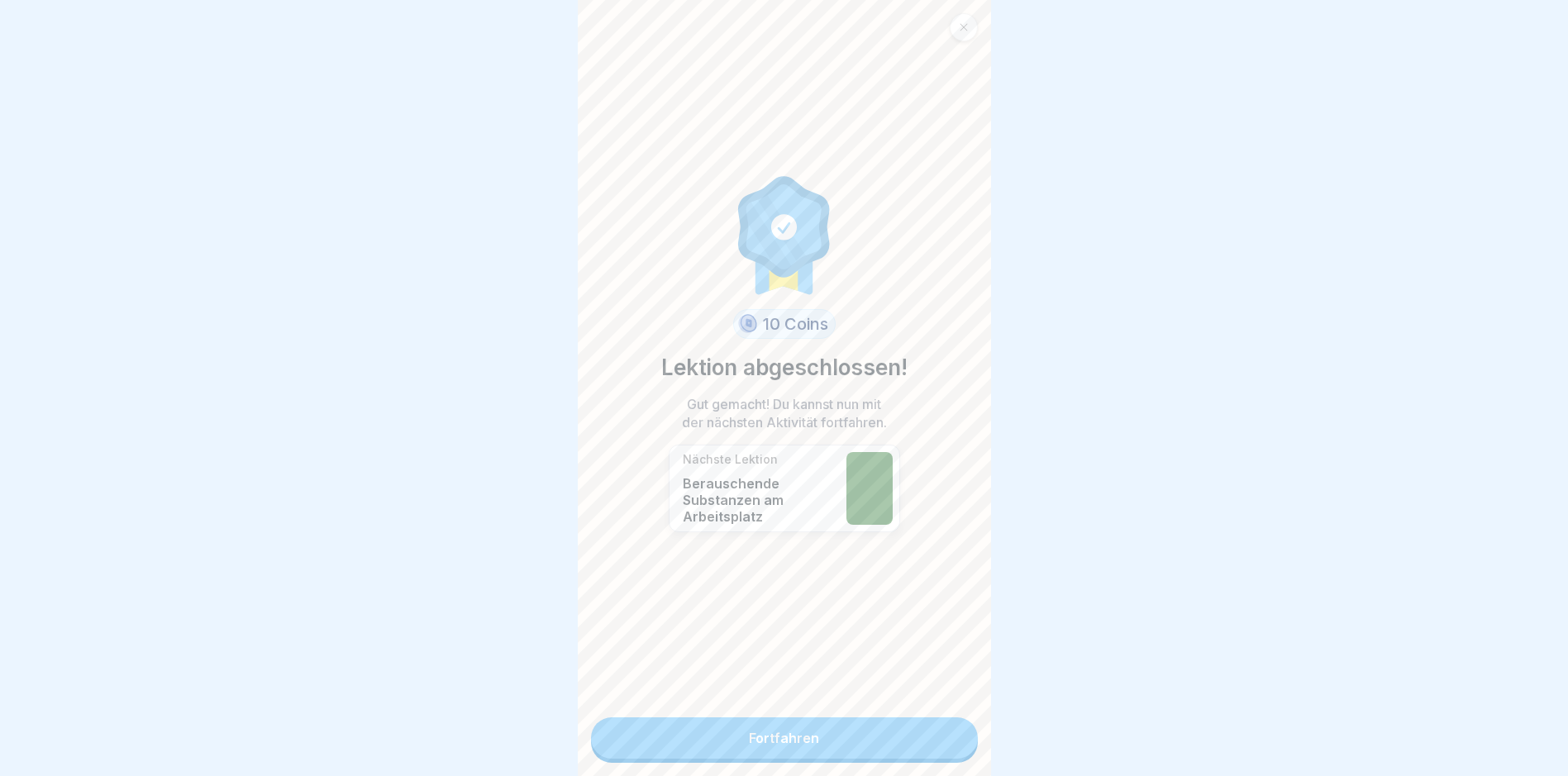
click at [749, 738] on link "Fortfahren" at bounding box center [785, 738] width 387 height 41
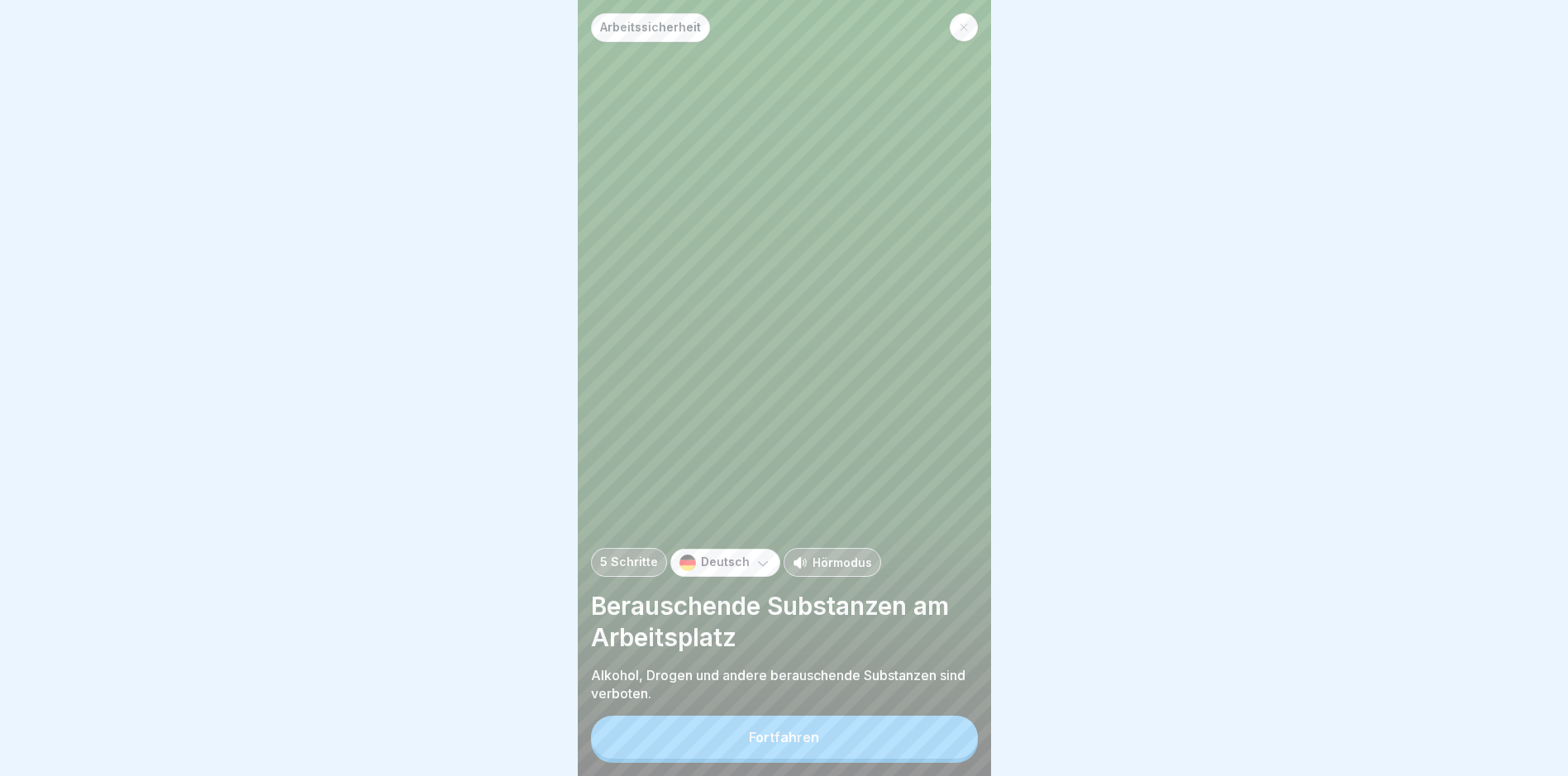
click at [749, 738] on button "Fortfahren" at bounding box center [785, 738] width 387 height 43
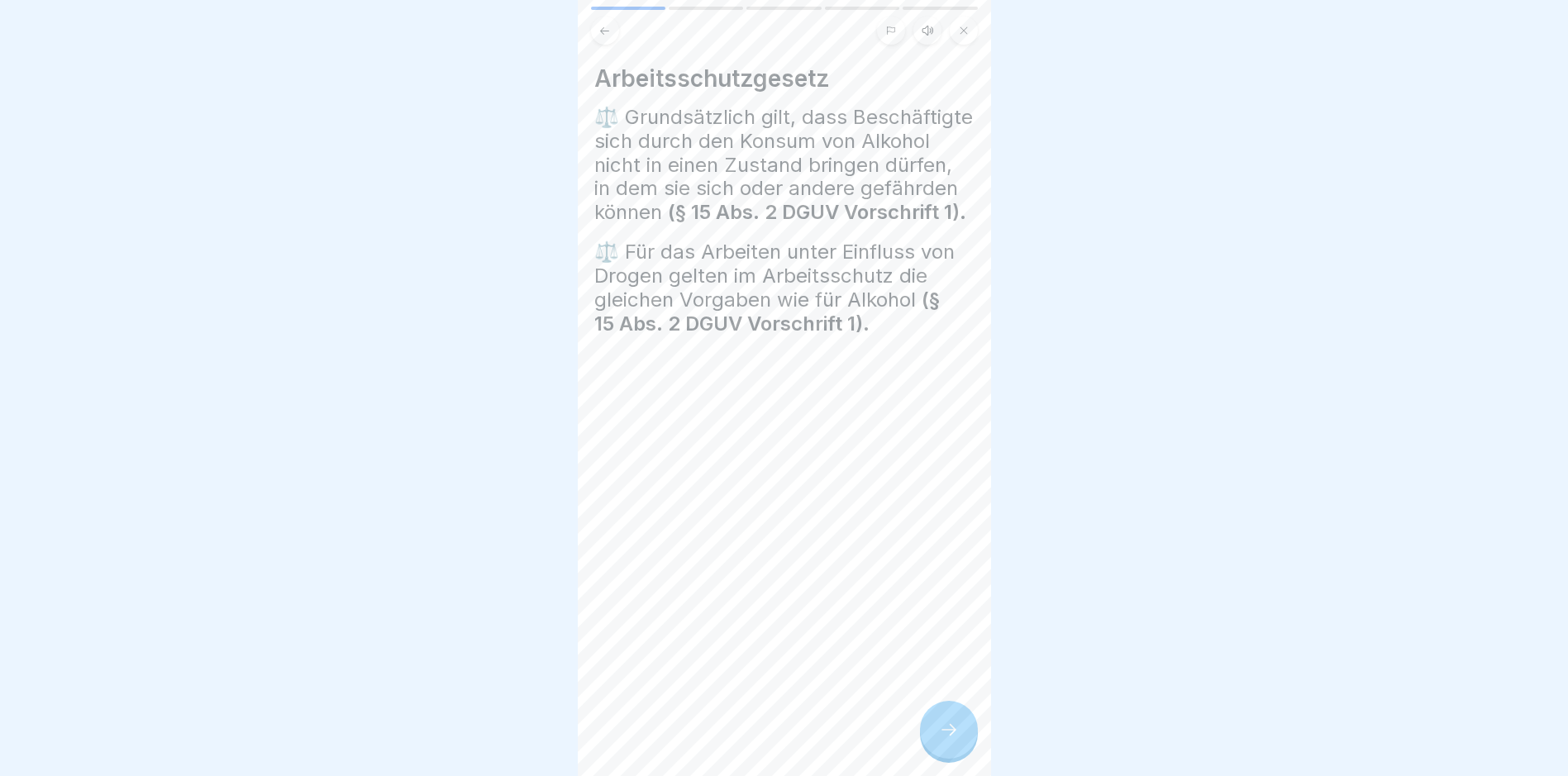
click at [749, 737] on icon at bounding box center [949, 730] width 20 height 20
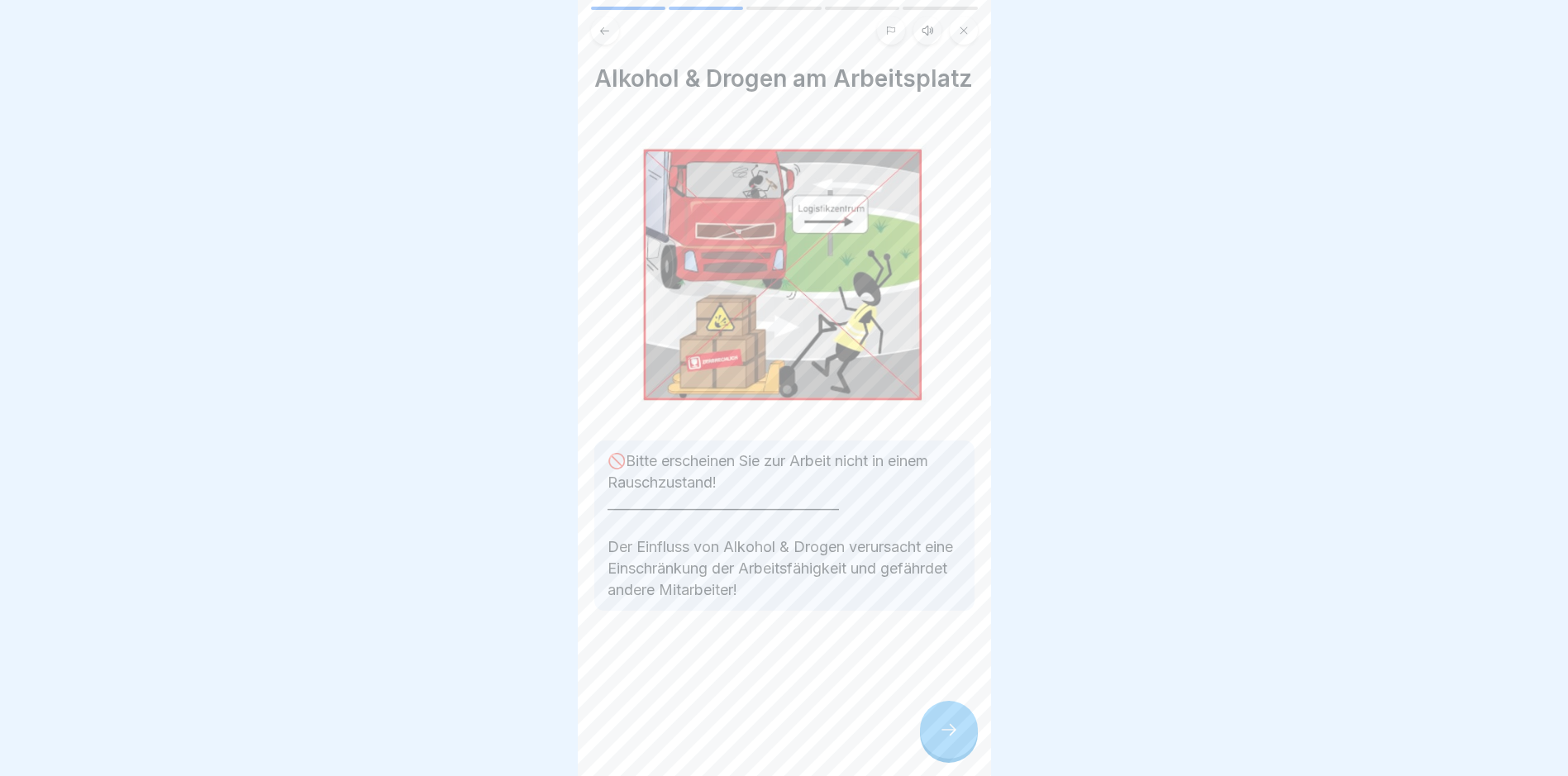
click at [749, 747] on div at bounding box center [949, 730] width 58 height 58
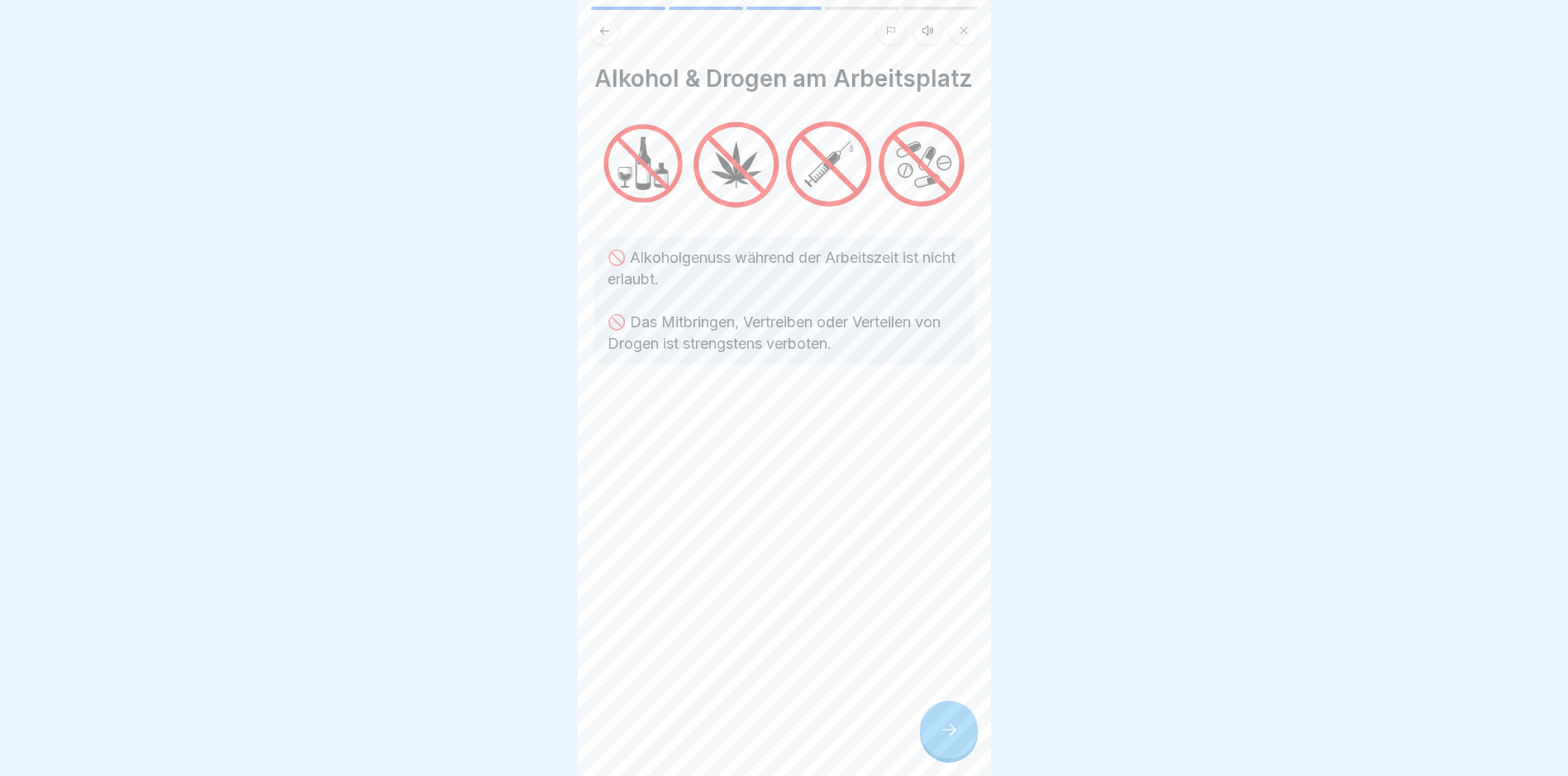
click at [749, 747] on div at bounding box center [949, 730] width 58 height 58
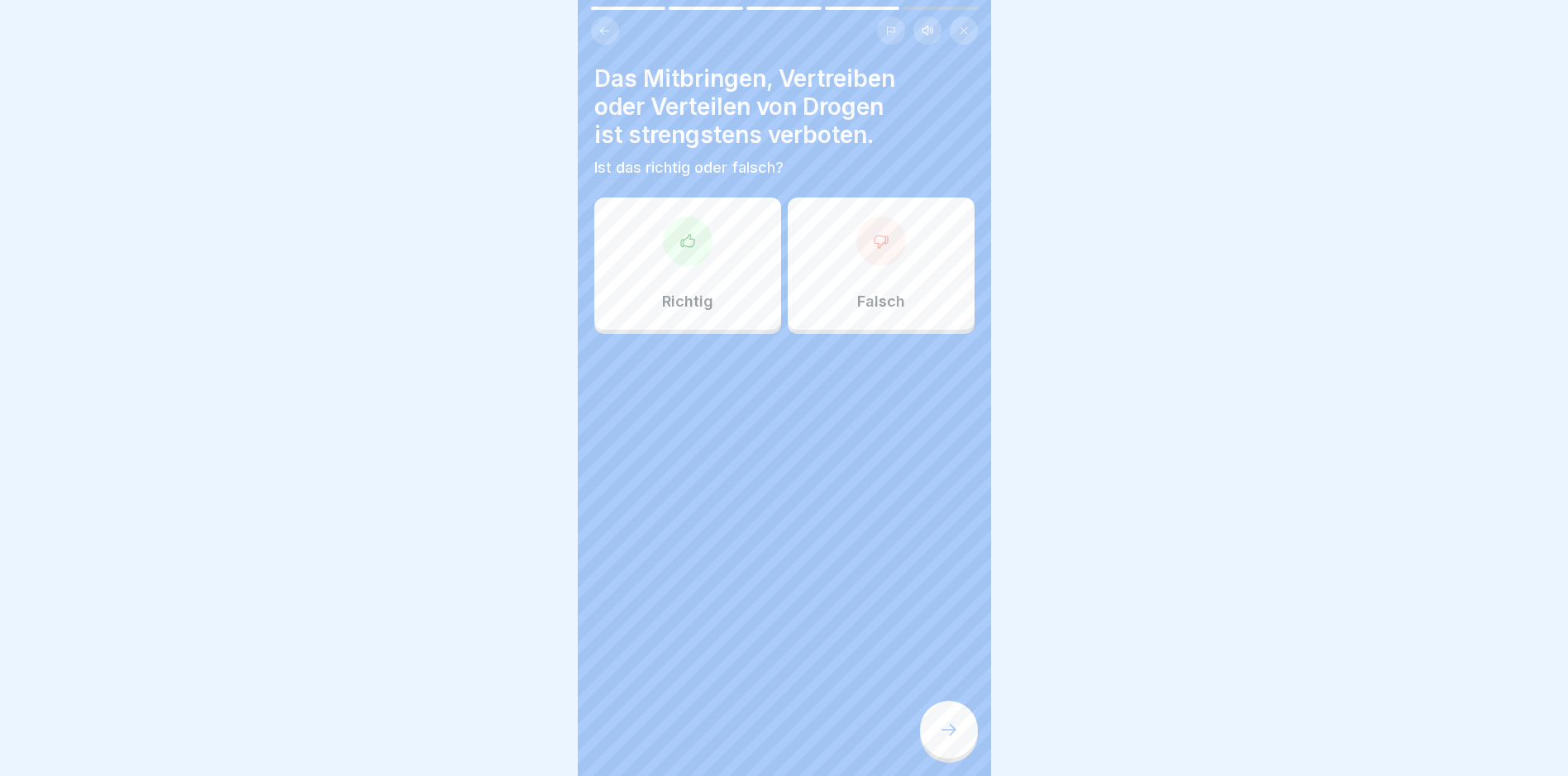
click at [731, 276] on div "Richtig" at bounding box center [688, 263] width 187 height 133
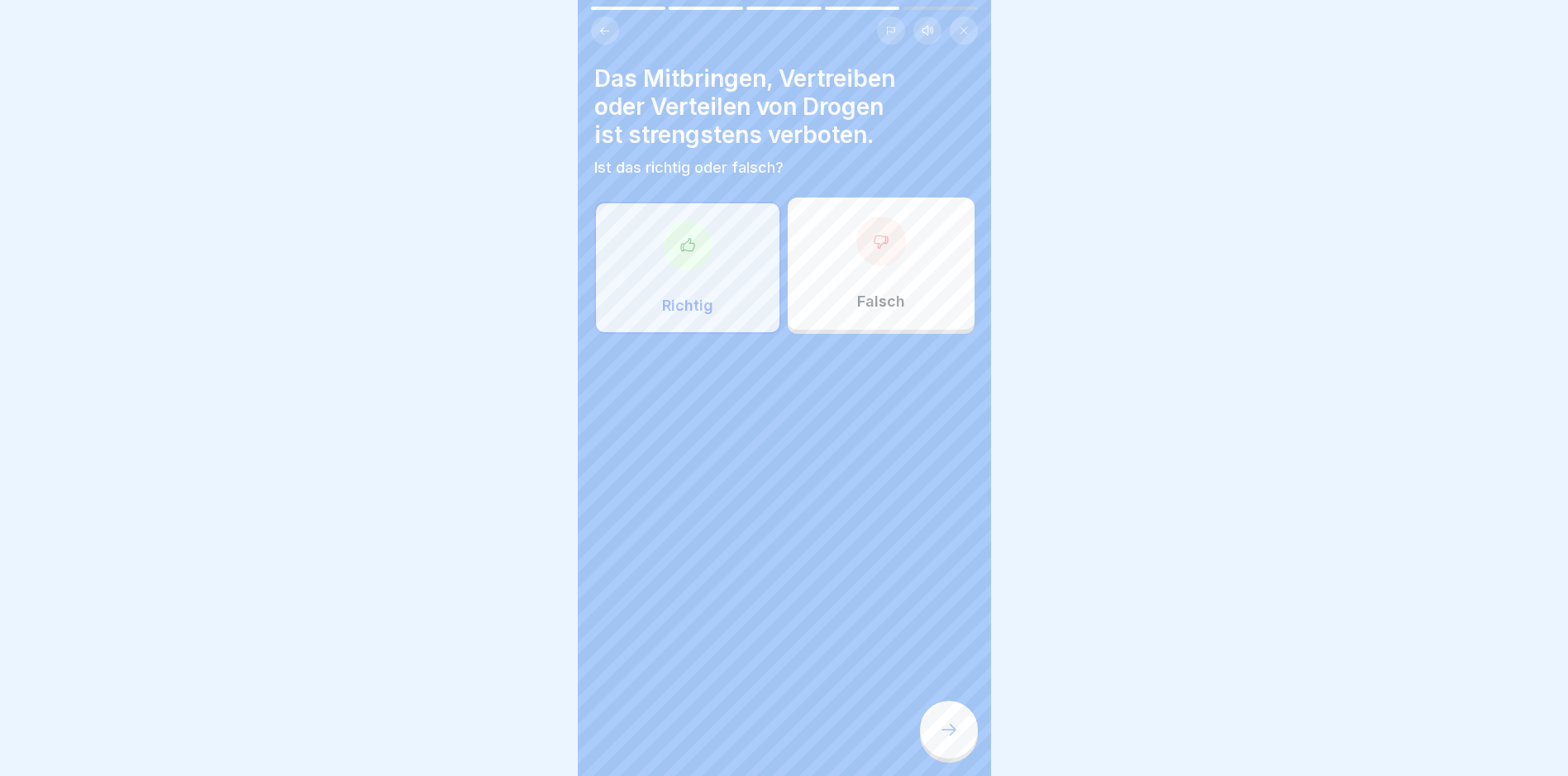
click at [749, 740] on icon at bounding box center [949, 730] width 20 height 20
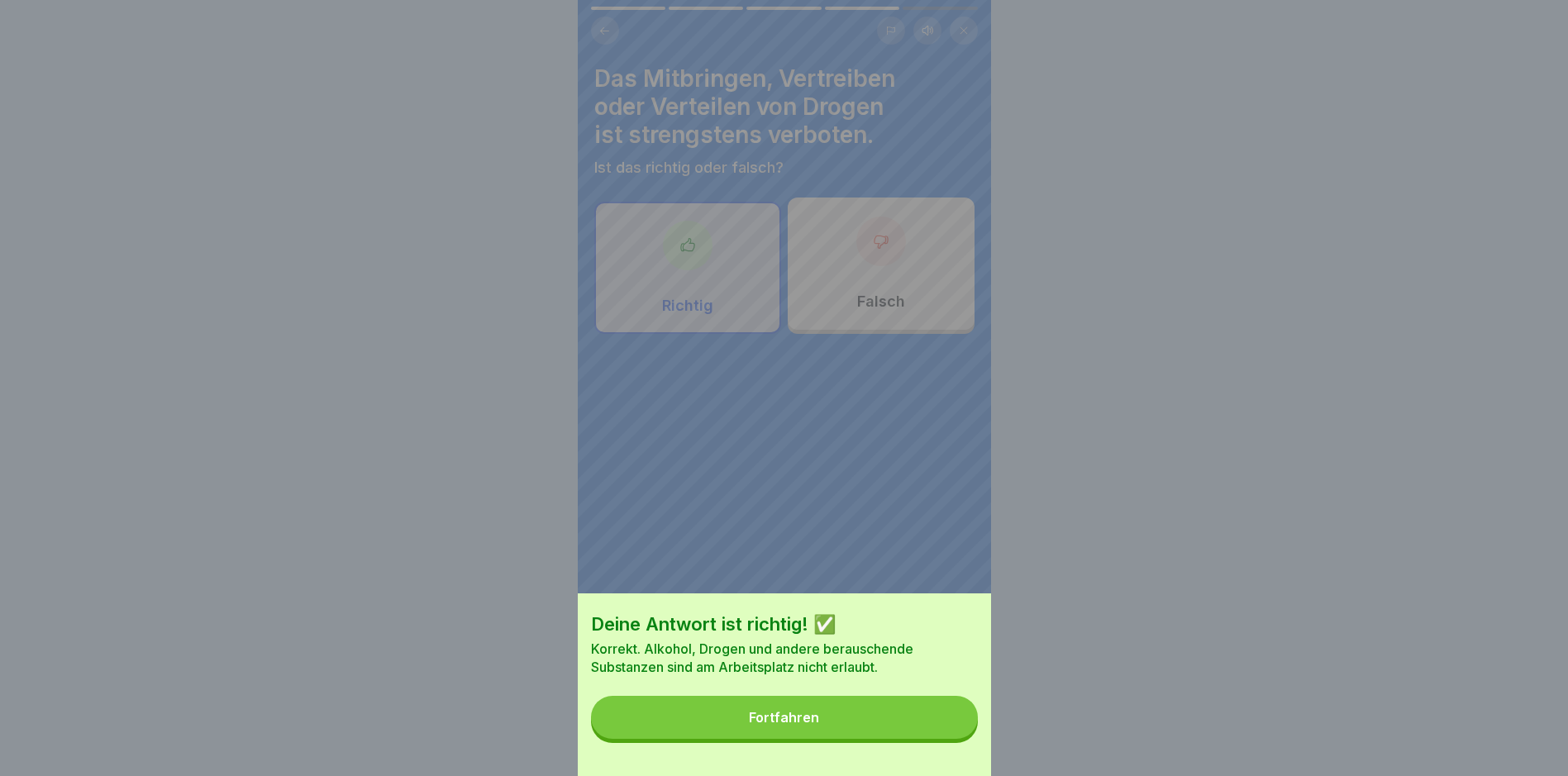
click at [749, 725] on button "Fortfahren" at bounding box center [785, 718] width 387 height 43
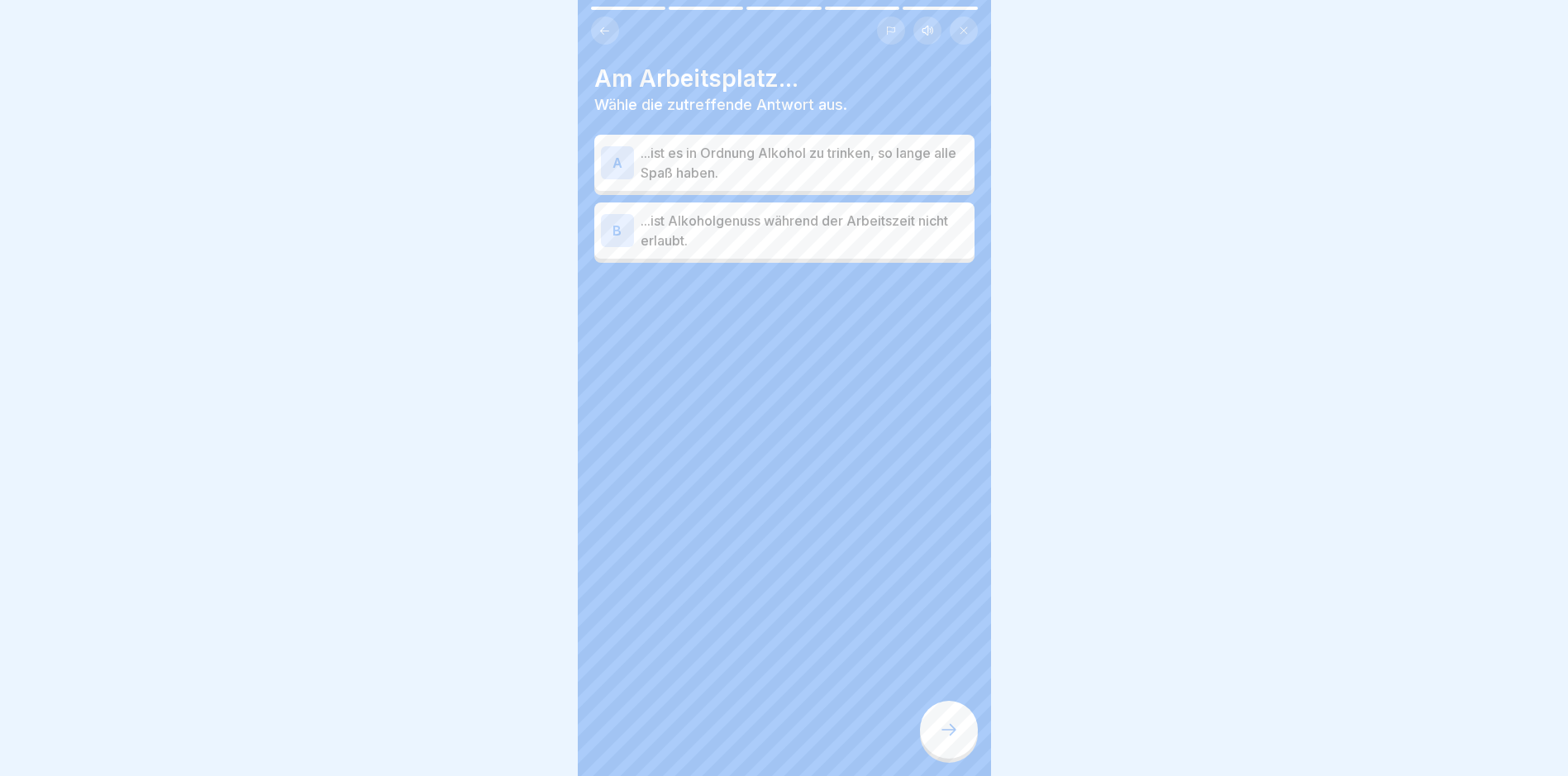
click at [749, 231] on p "...ist Alkoholgenuss während der Arbeitszeit nicht erlaubt." at bounding box center [804, 231] width 327 height 39
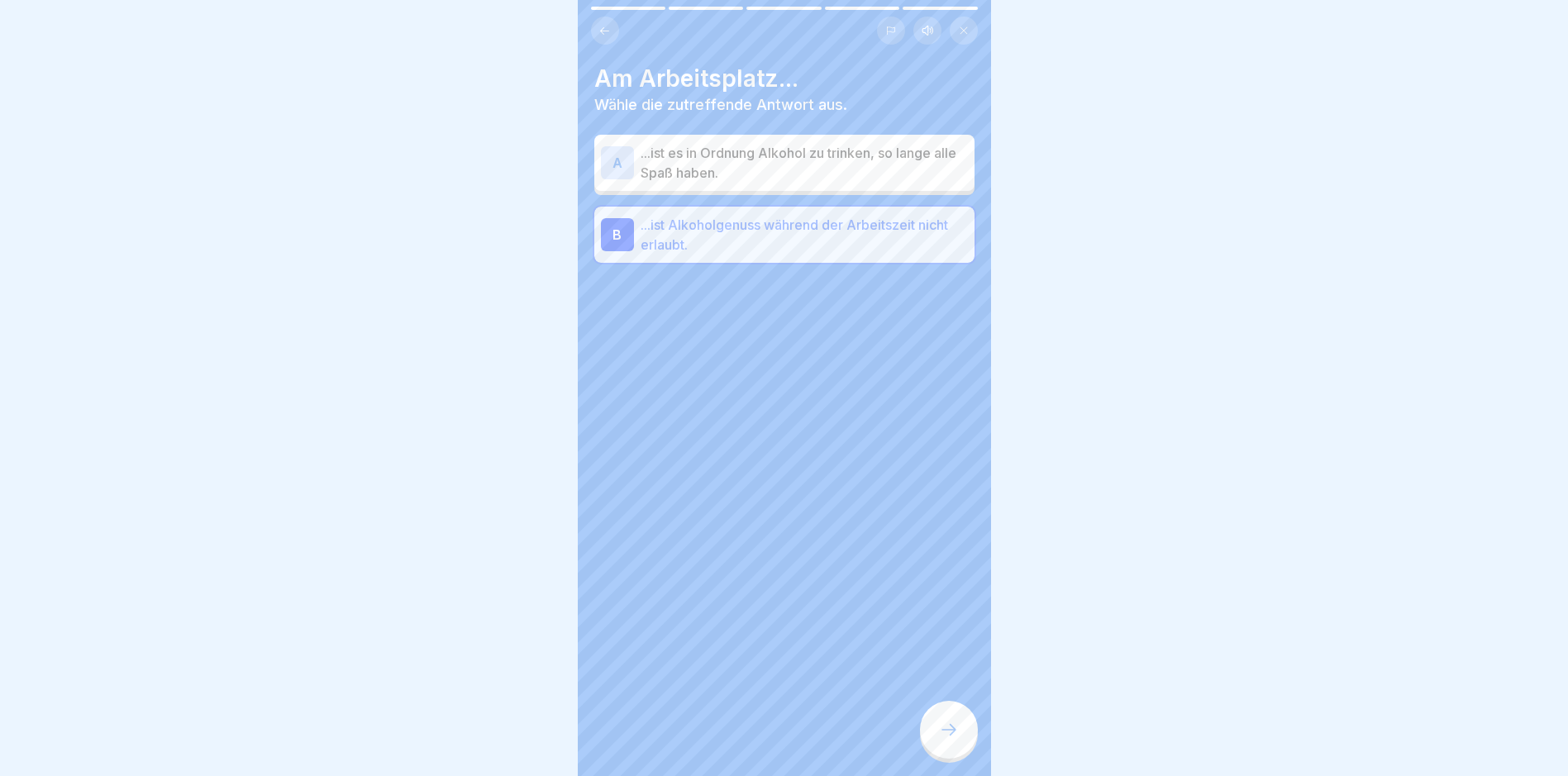
click at [749, 740] on icon at bounding box center [949, 730] width 20 height 20
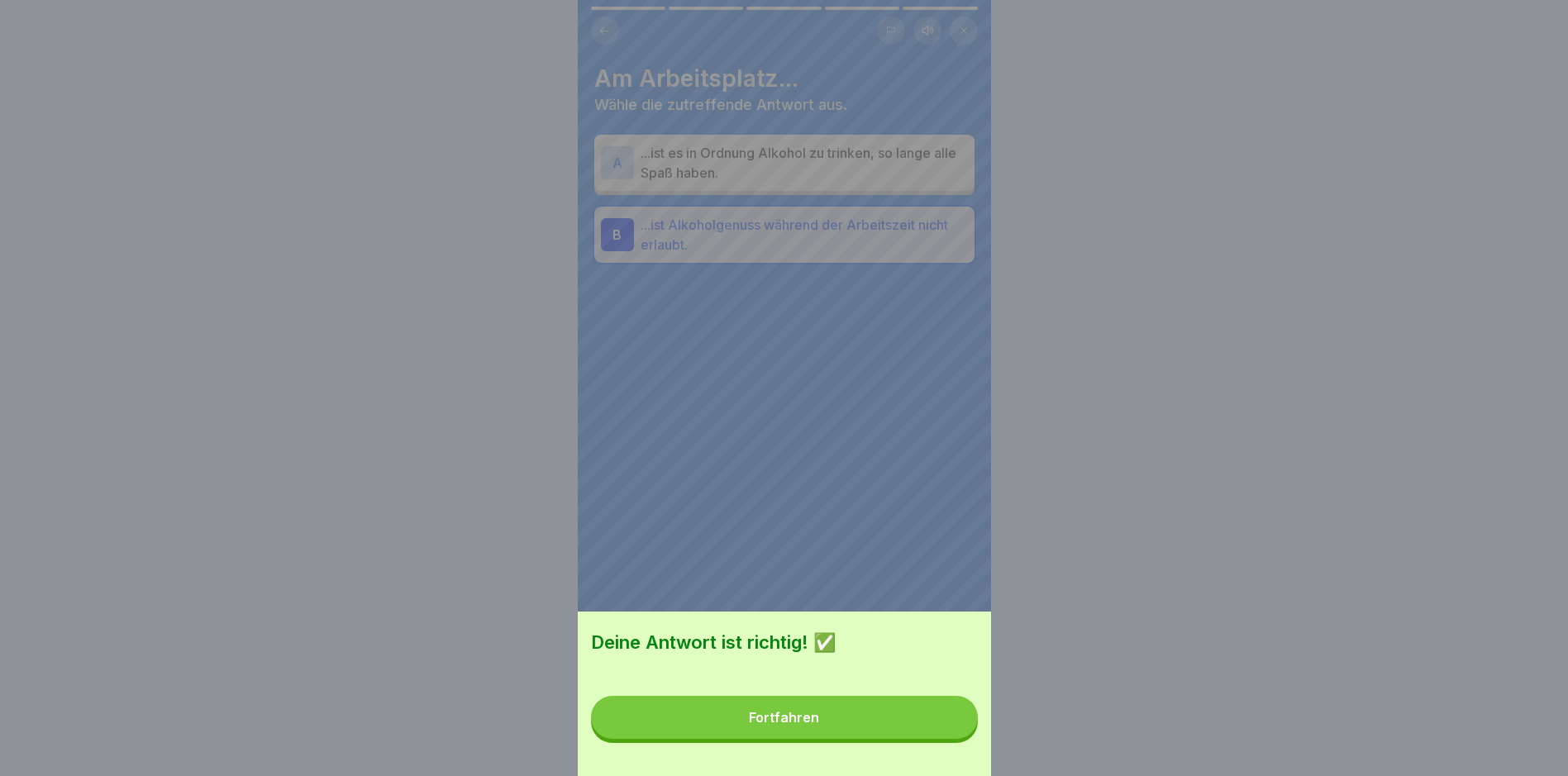
click at [749, 738] on button "Fortfahren" at bounding box center [785, 718] width 387 height 43
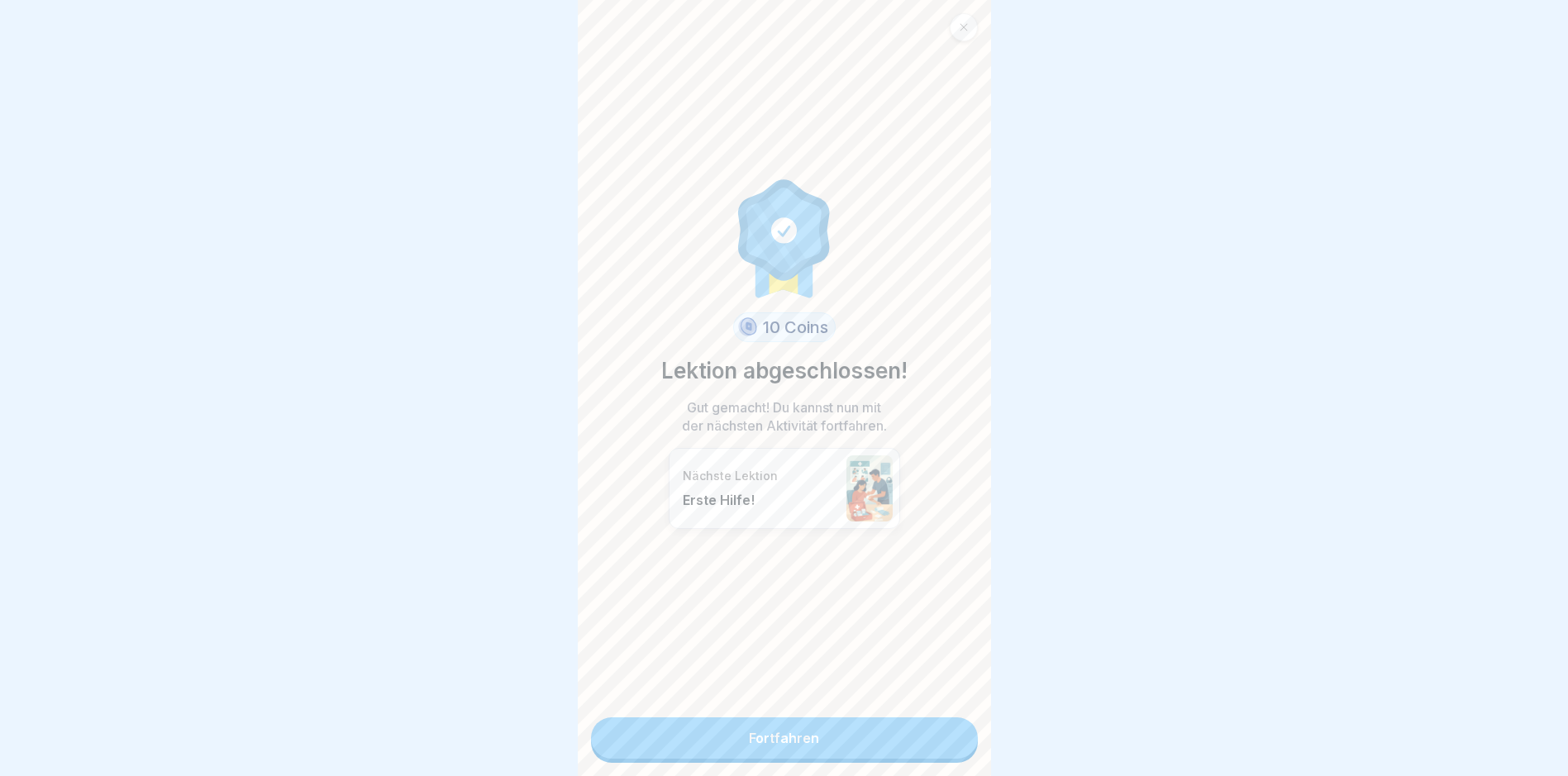
click at [749, 736] on link "Fortfahren" at bounding box center [785, 738] width 387 height 41
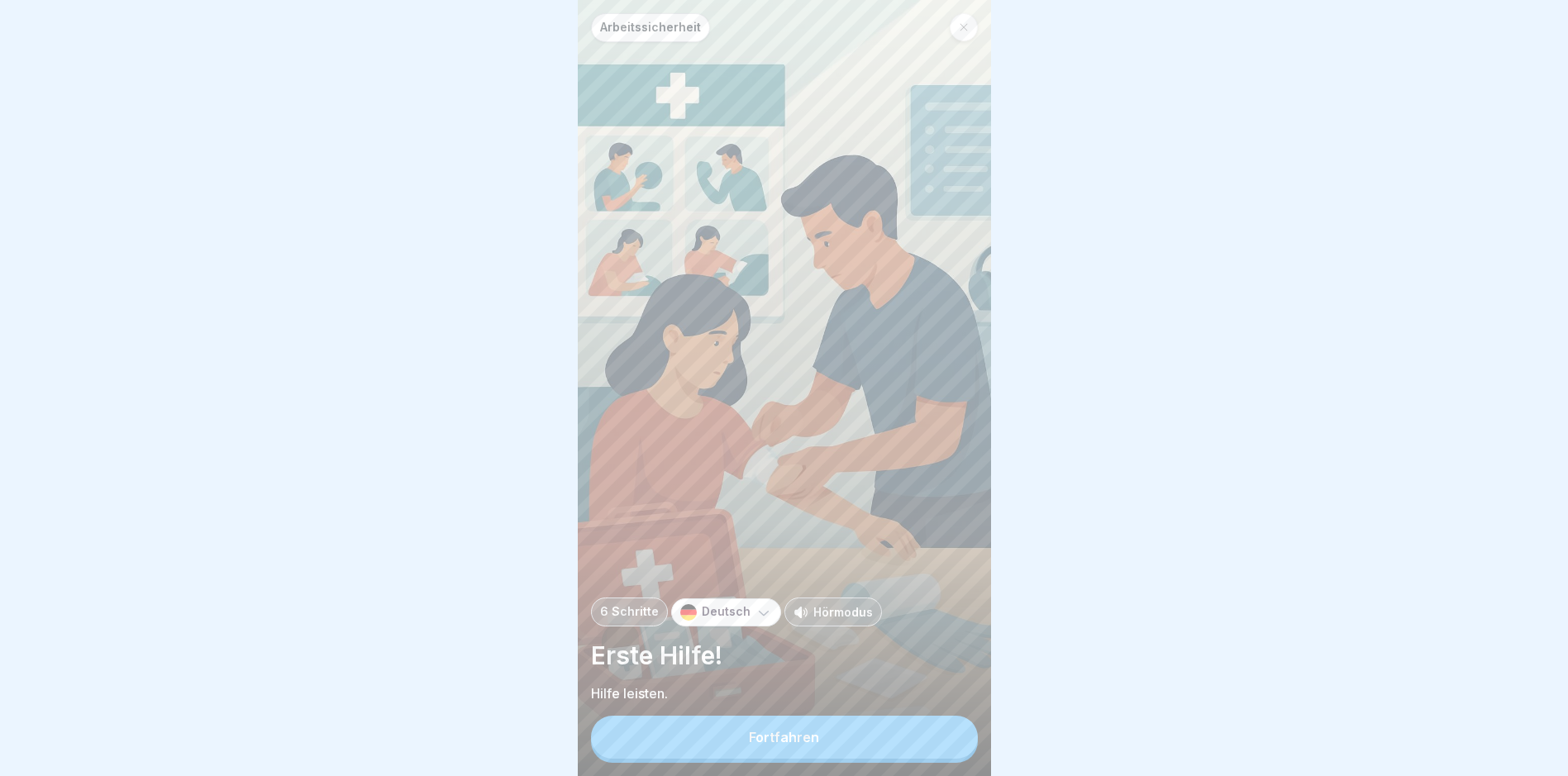
click at [749, 736] on button "Fortfahren" at bounding box center [785, 738] width 387 height 43
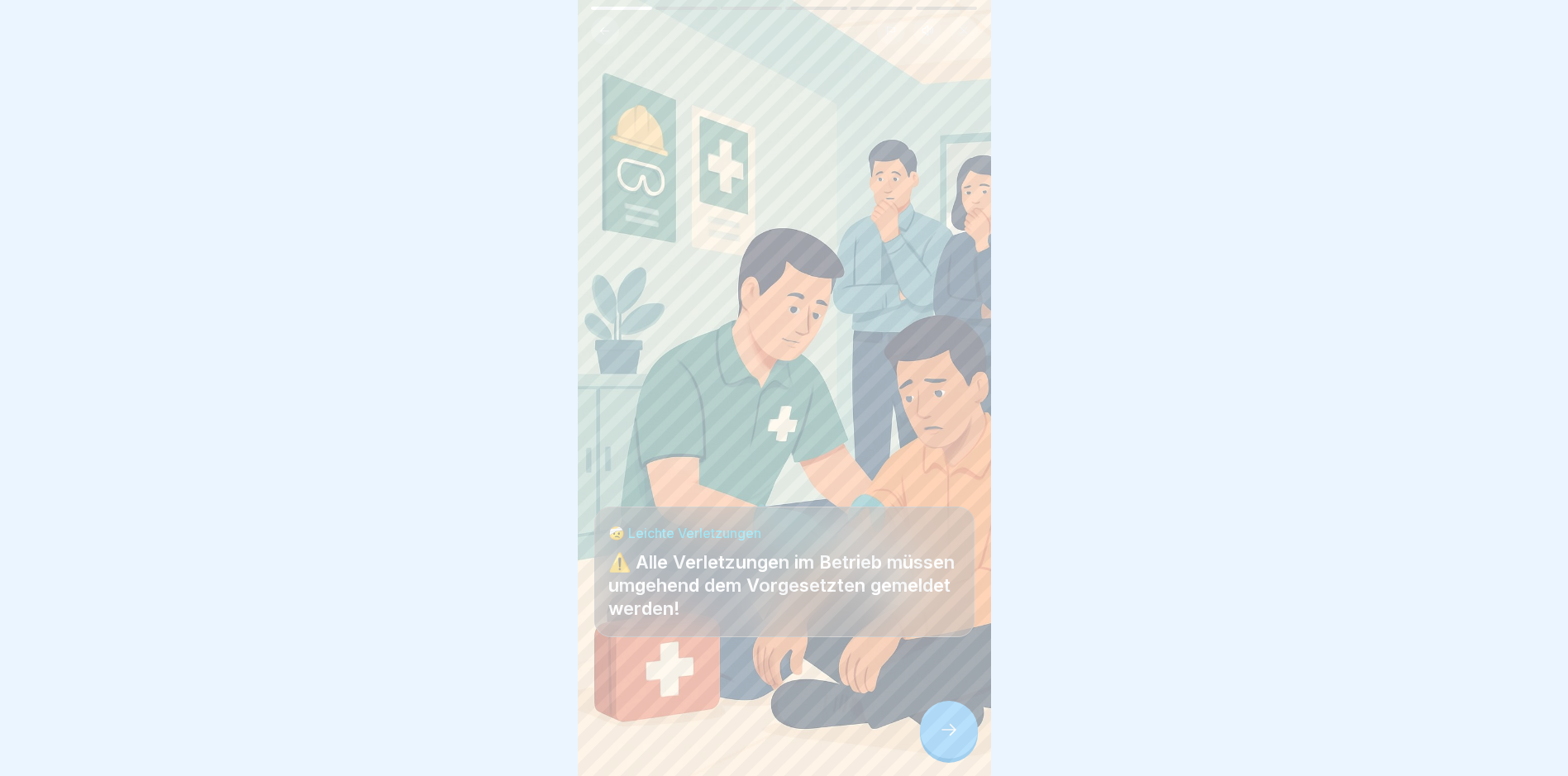
click at [749, 740] on icon at bounding box center [949, 730] width 20 height 20
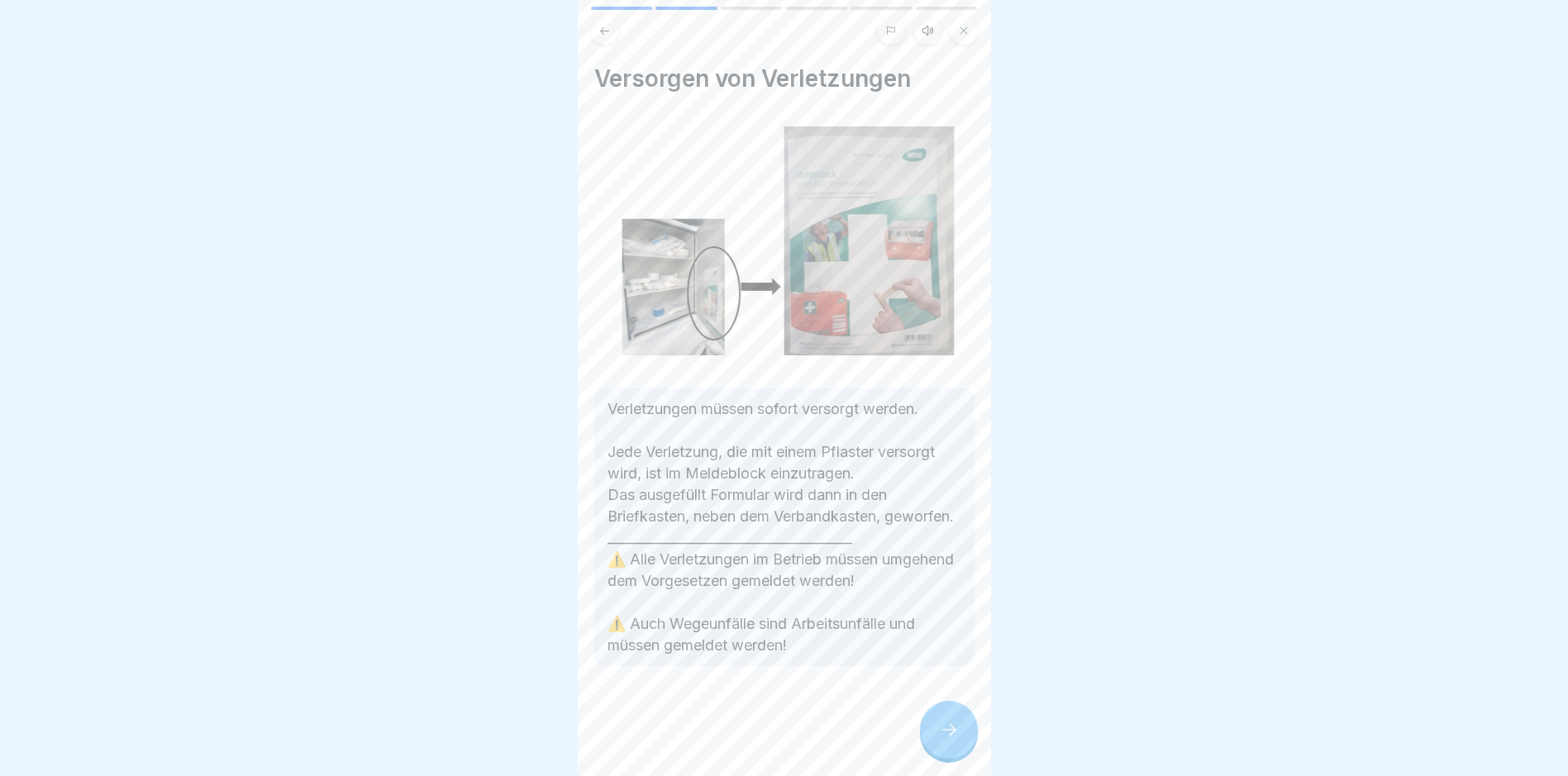
click at [749, 740] on icon at bounding box center [949, 730] width 20 height 20
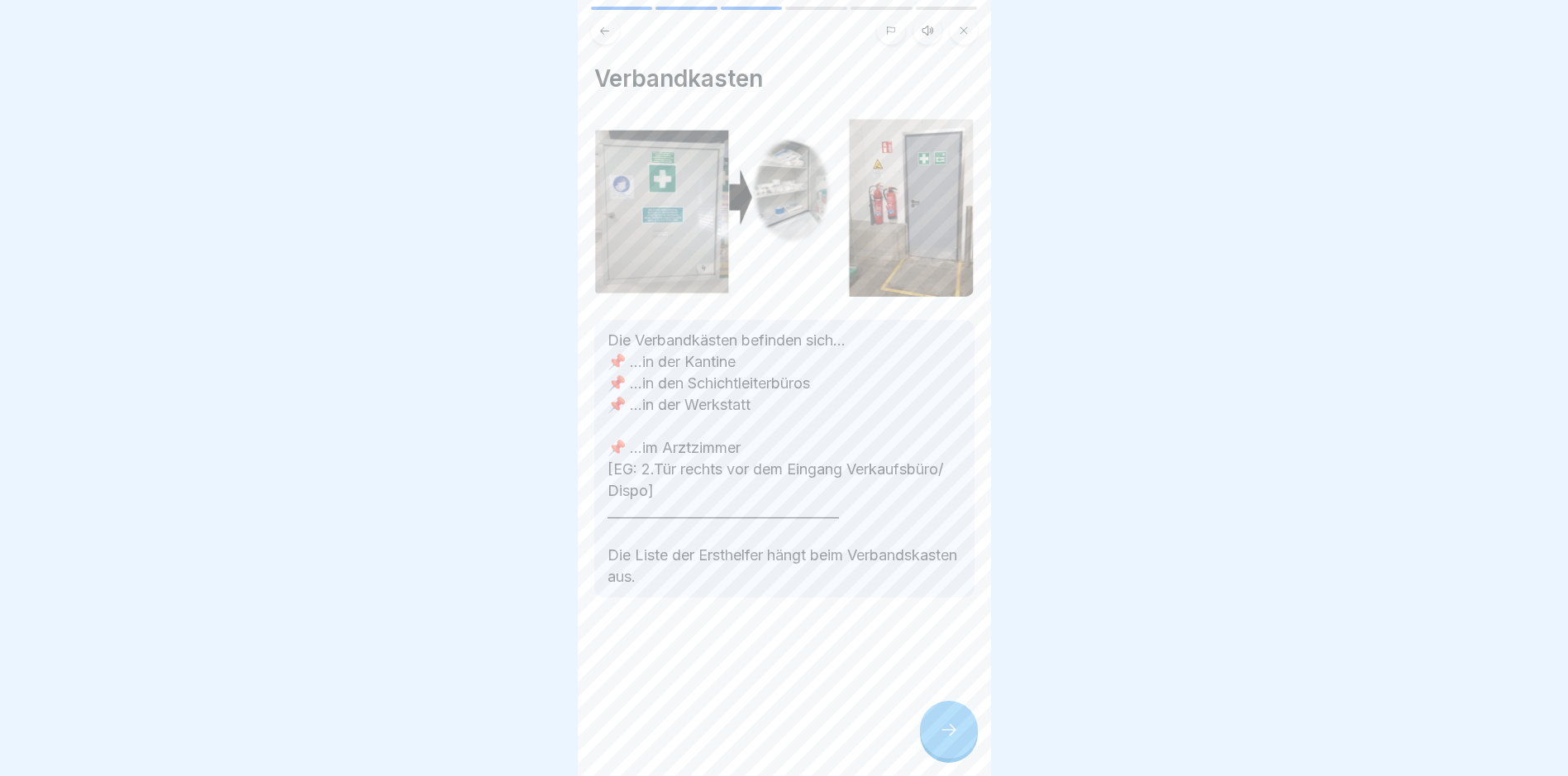
click at [749, 740] on icon at bounding box center [949, 730] width 20 height 20
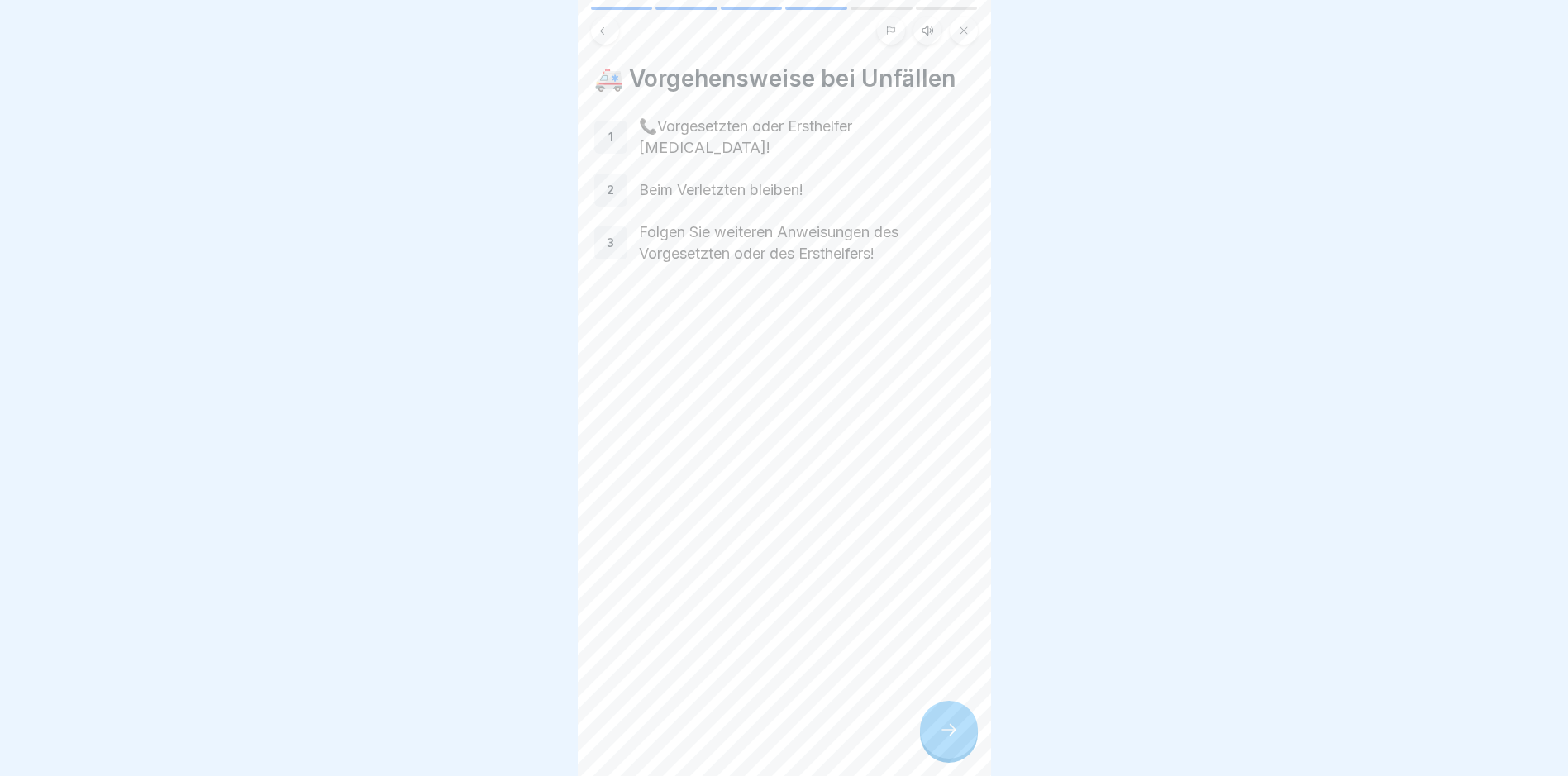
click at [749, 740] on icon at bounding box center [949, 730] width 20 height 20
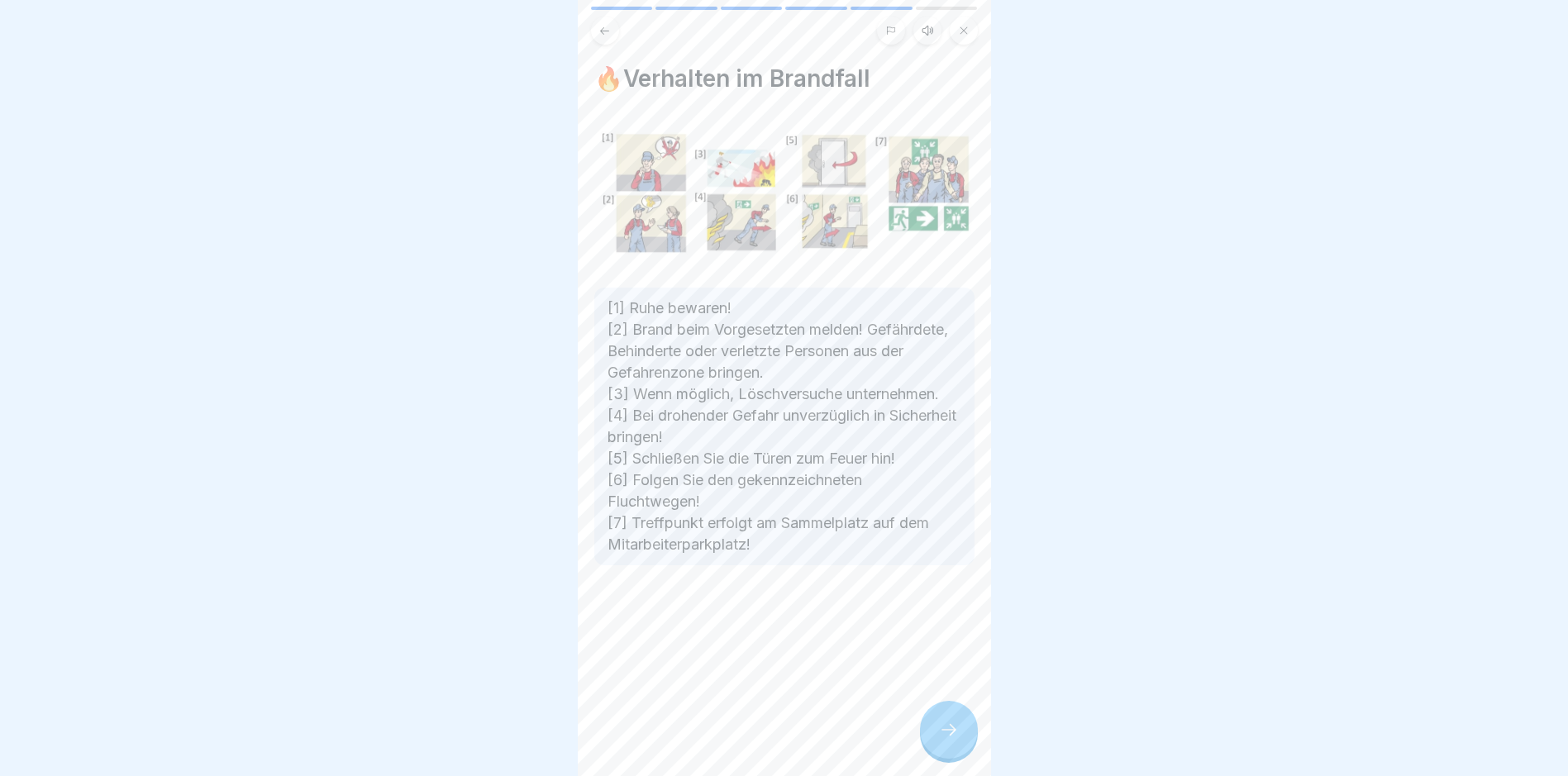
click at [749, 740] on icon at bounding box center [949, 730] width 20 height 20
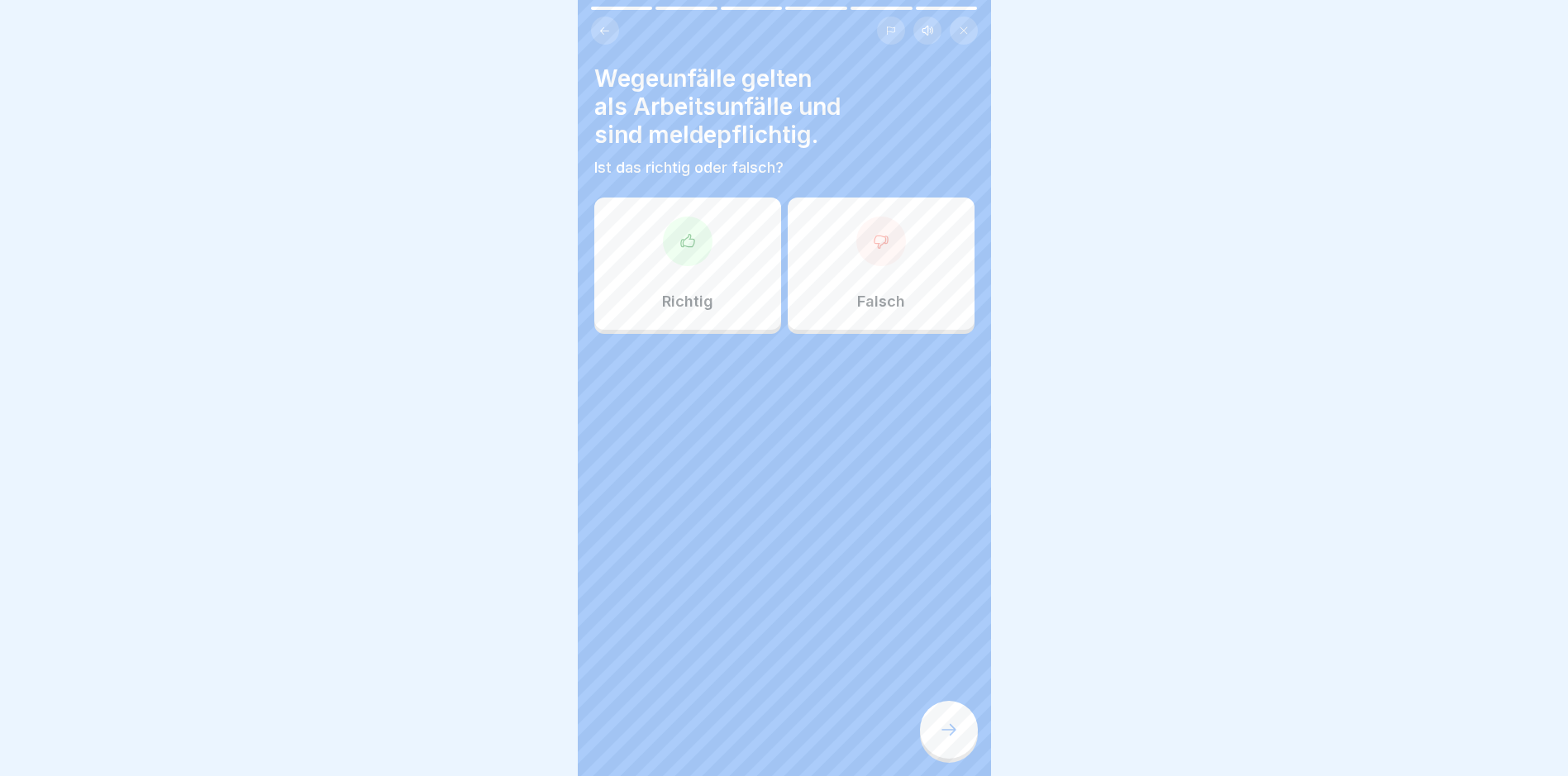
click at [727, 253] on div "Richtig" at bounding box center [688, 263] width 187 height 133
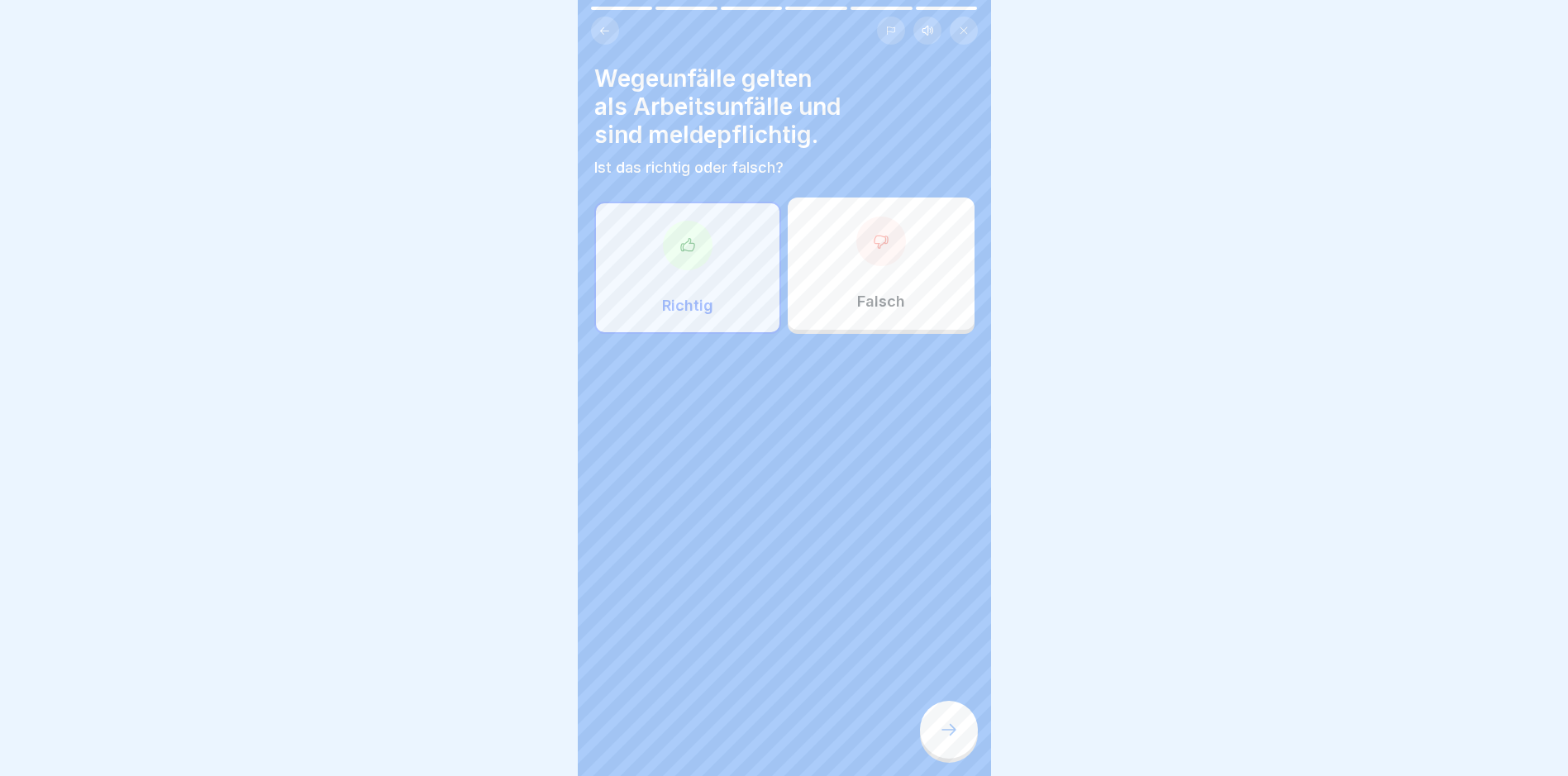
click at [749, 738] on div at bounding box center [949, 730] width 58 height 58
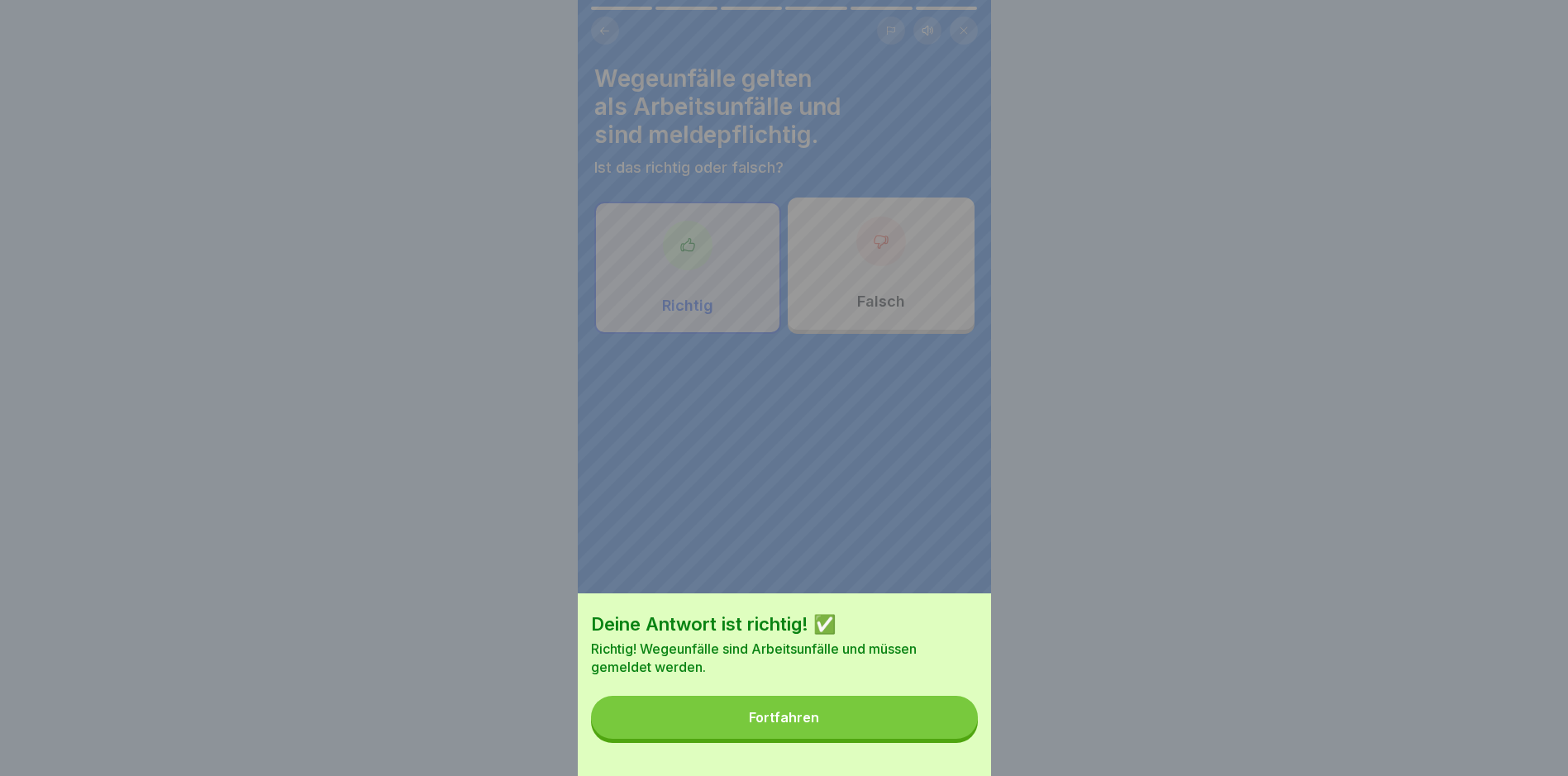
click at [749, 735] on button "Fortfahren" at bounding box center [785, 718] width 387 height 43
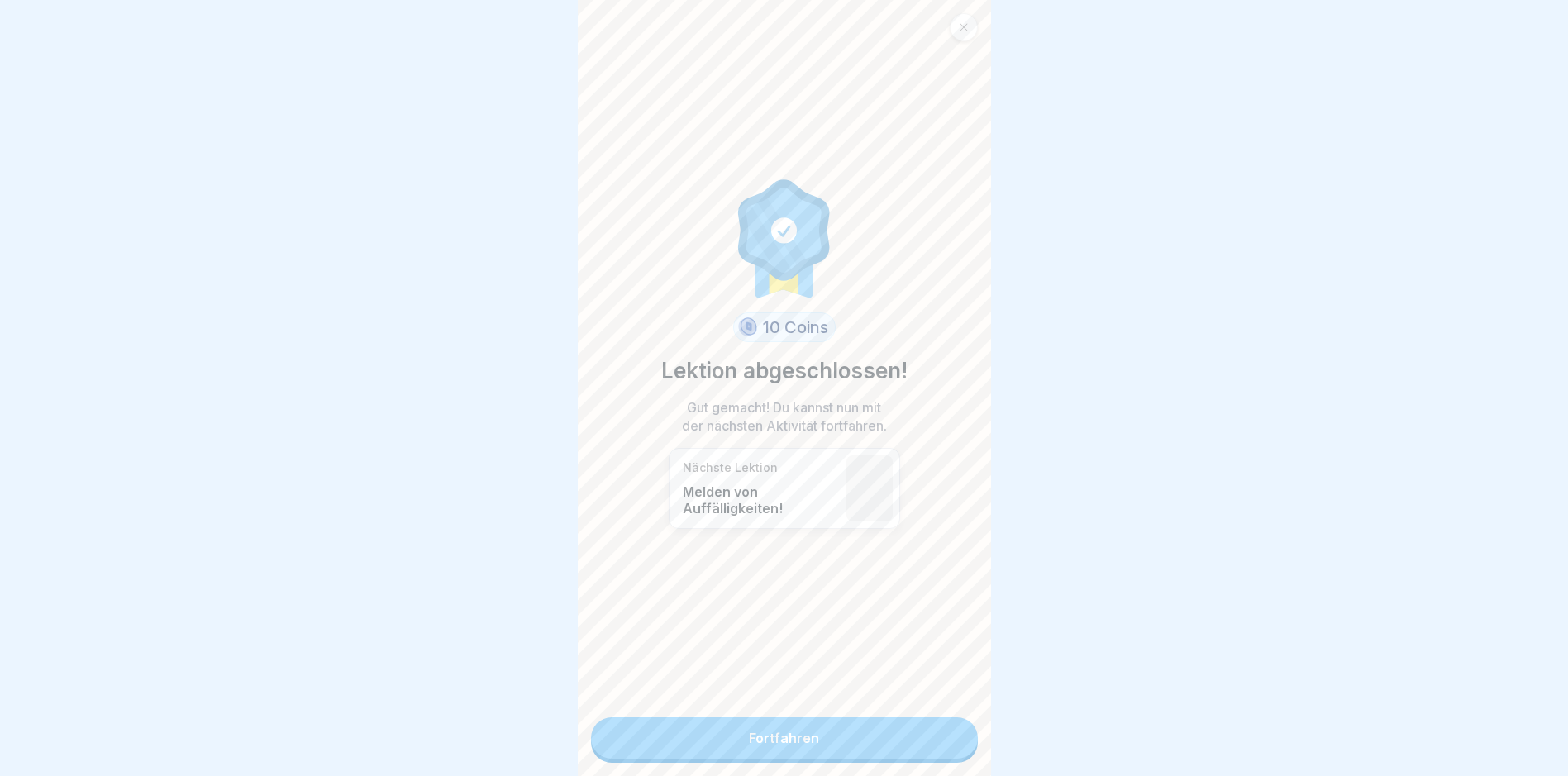
click at [749, 738] on link "Fortfahren" at bounding box center [785, 738] width 387 height 41
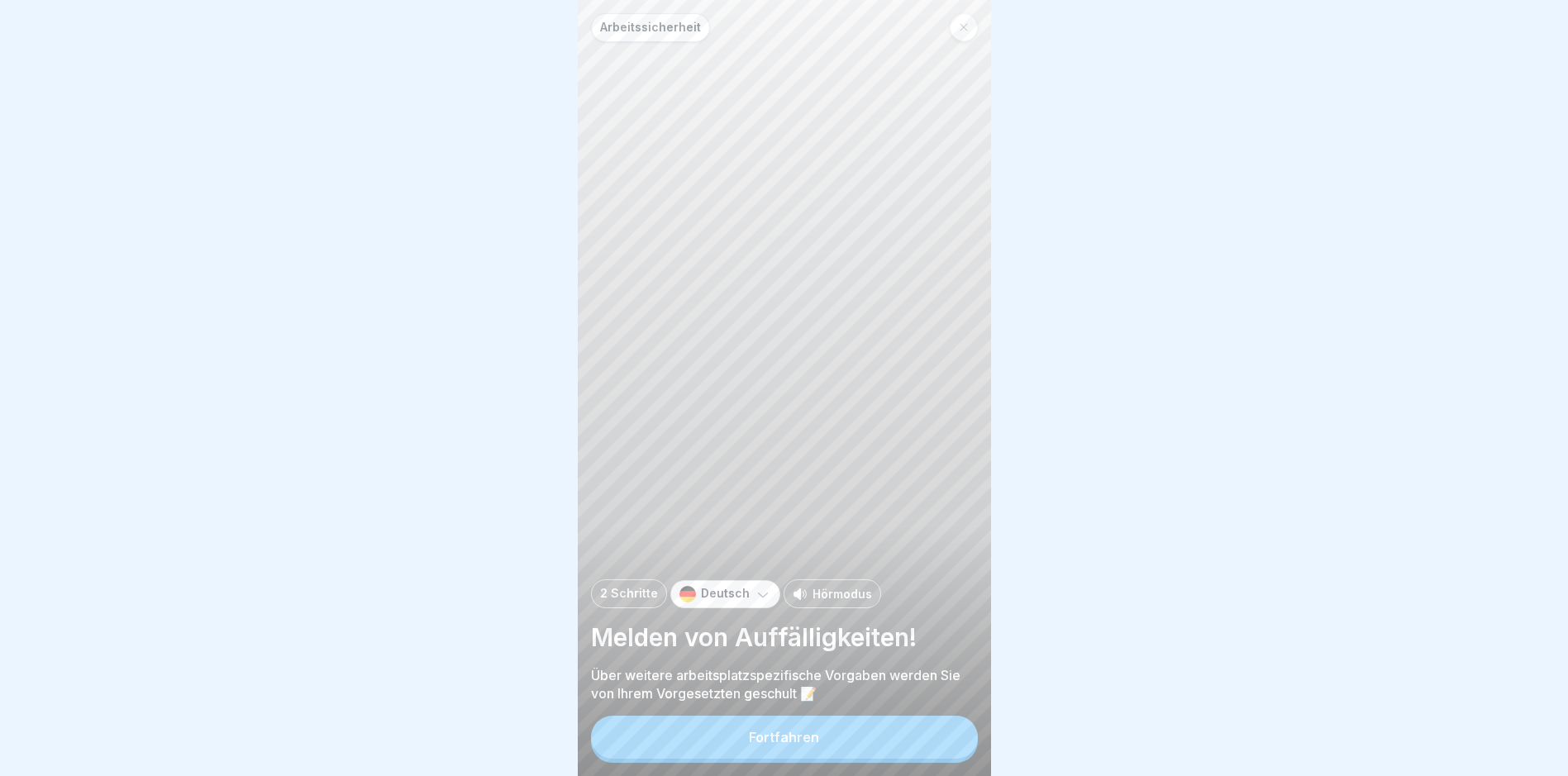
click at [749, 747] on button "Fortfahren" at bounding box center [785, 738] width 387 height 43
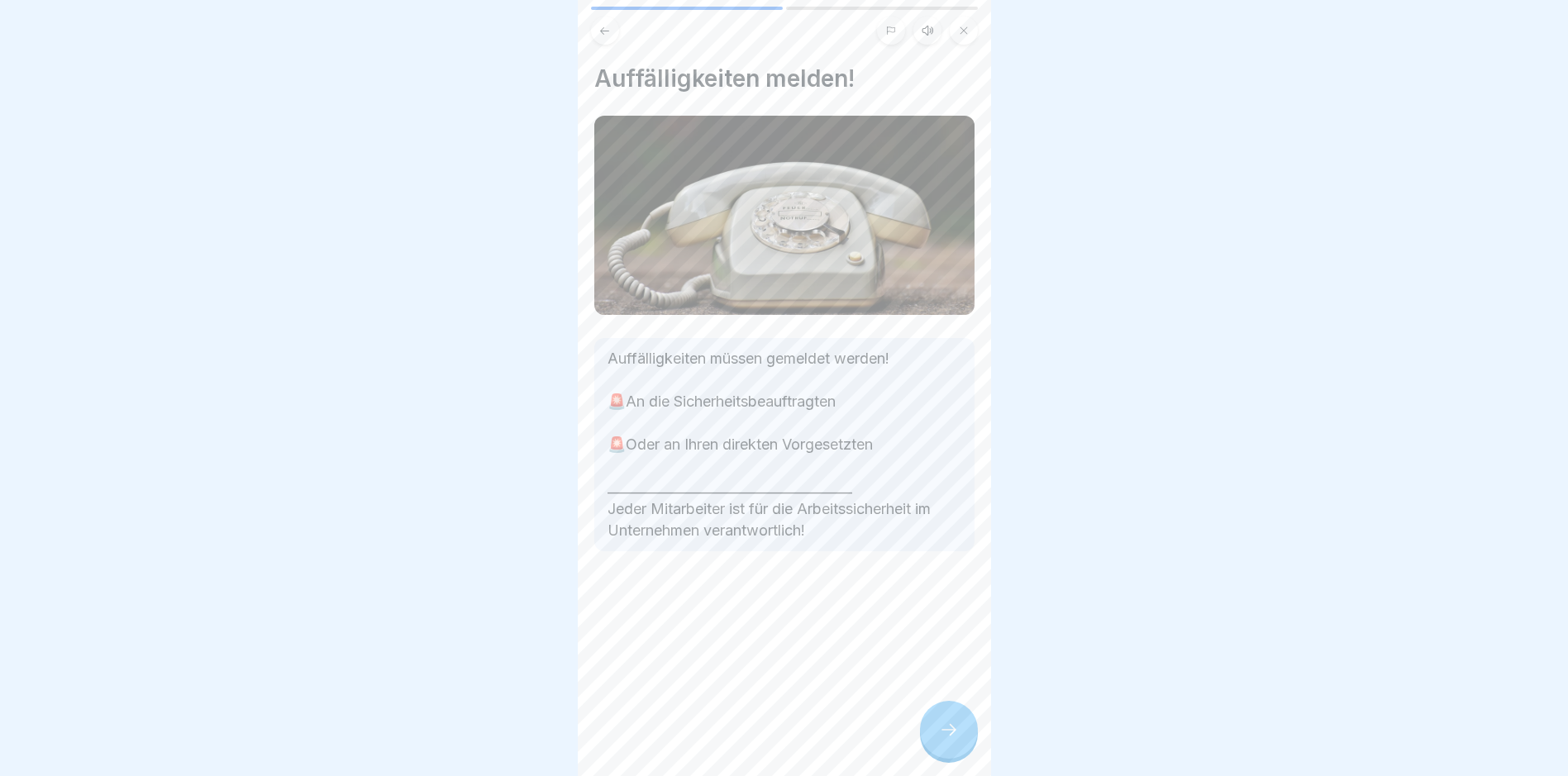
click at [749, 741] on div at bounding box center [949, 730] width 58 height 58
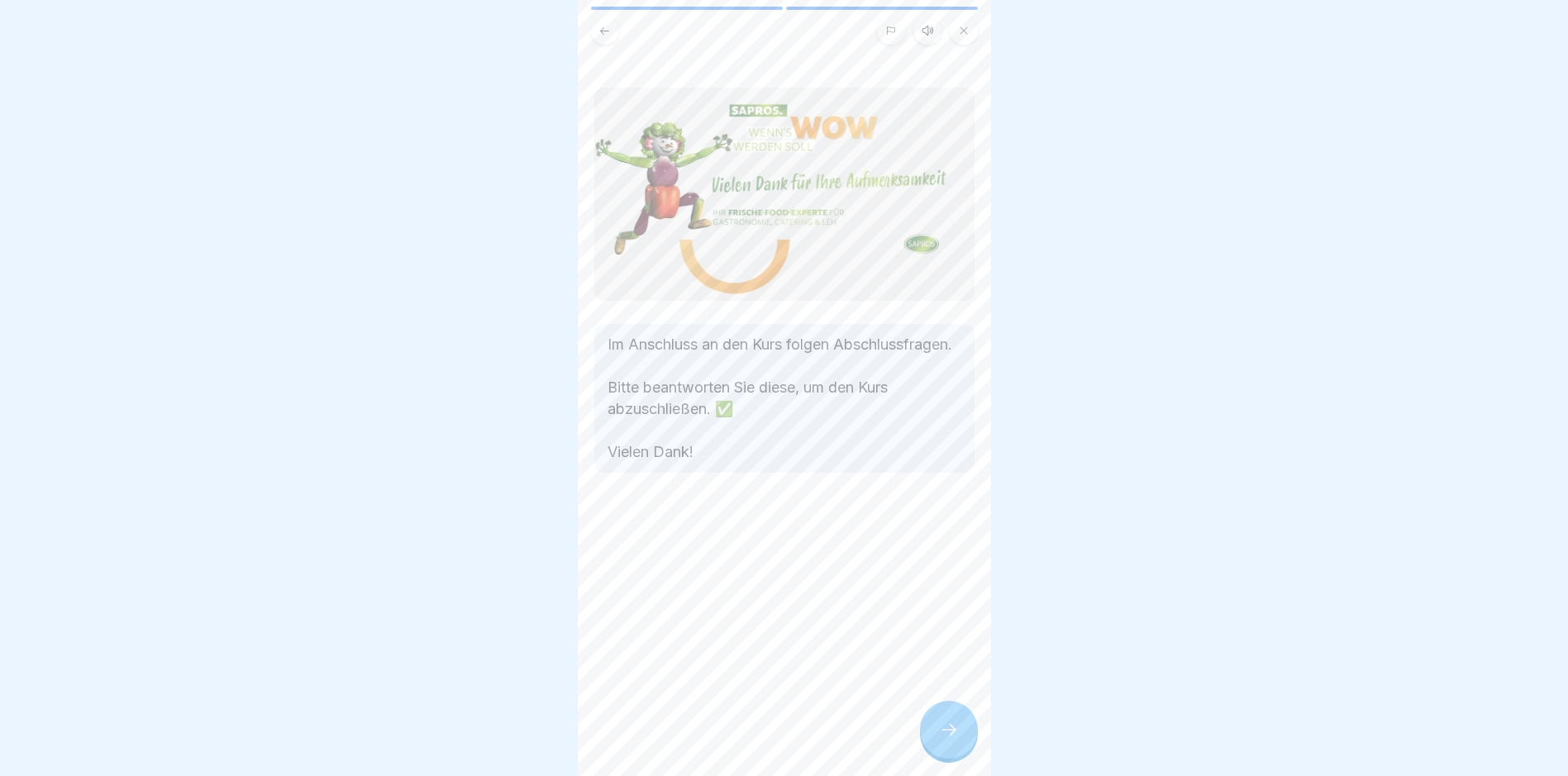
click at [749, 741] on div at bounding box center [949, 730] width 58 height 58
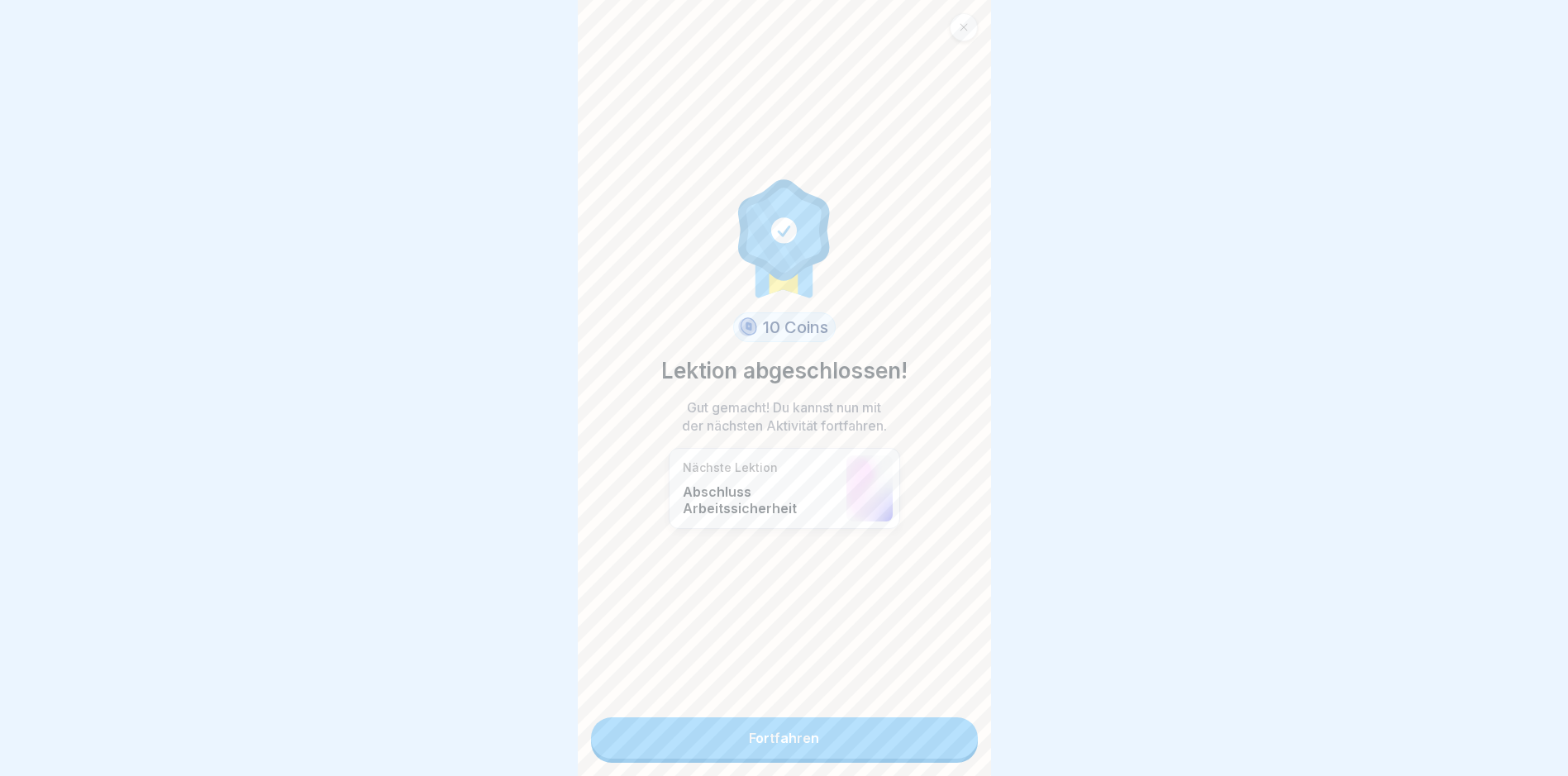
click at [749, 741] on link "Fortfahren" at bounding box center [785, 738] width 387 height 41
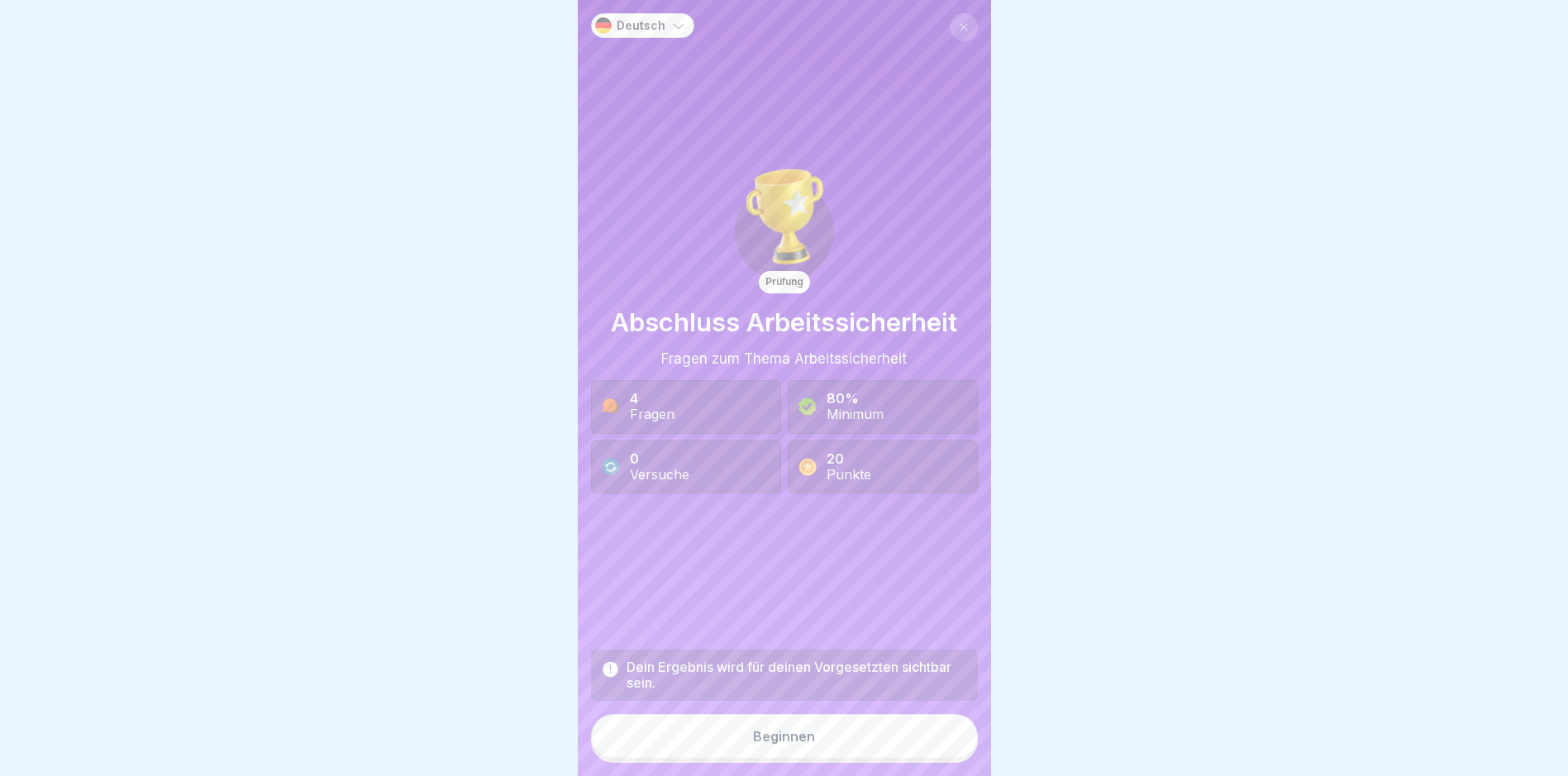
click at [749, 747] on button "Beginnen" at bounding box center [785, 736] width 387 height 44
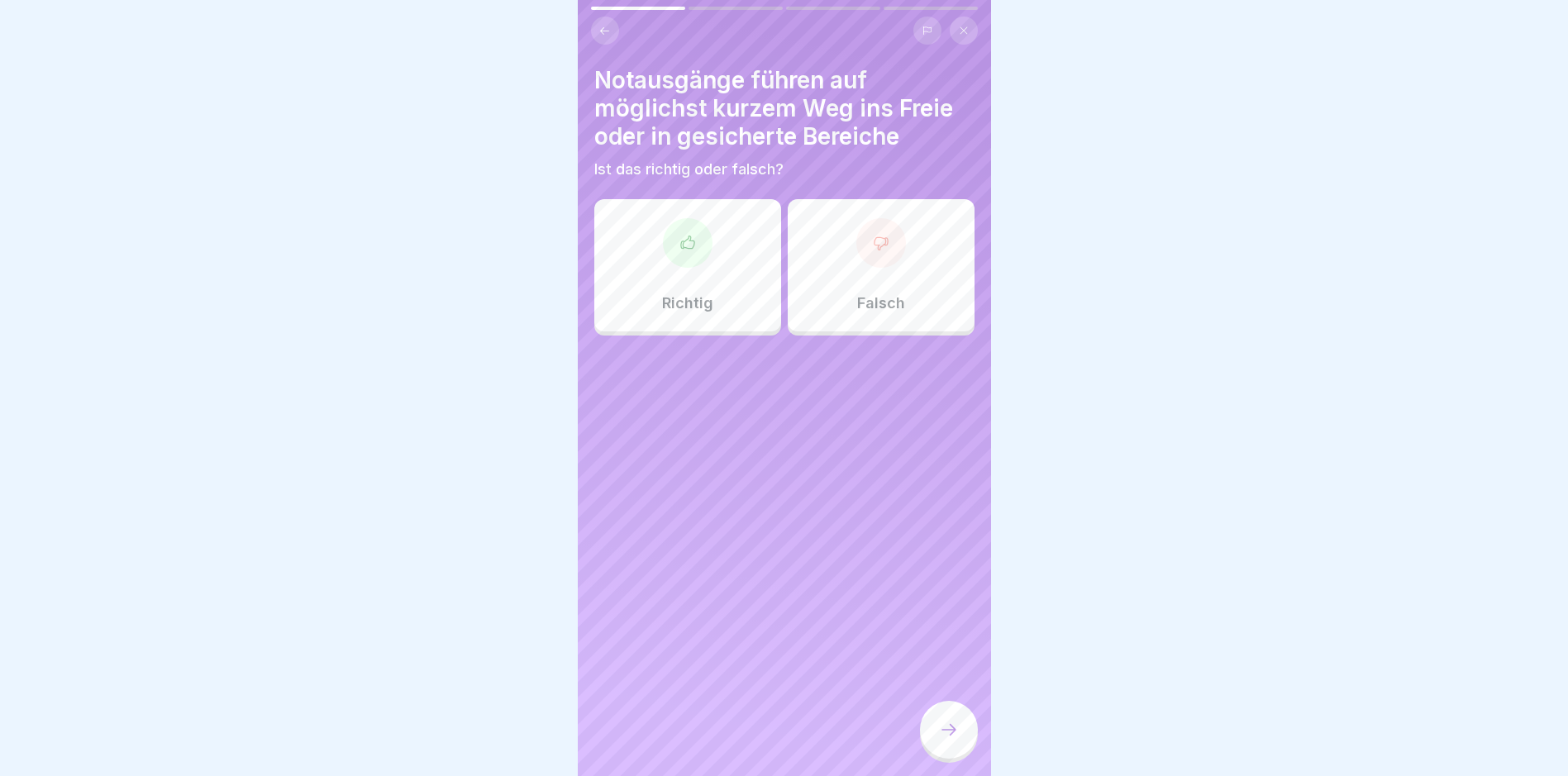
click at [733, 284] on div "Richtig" at bounding box center [688, 265] width 187 height 133
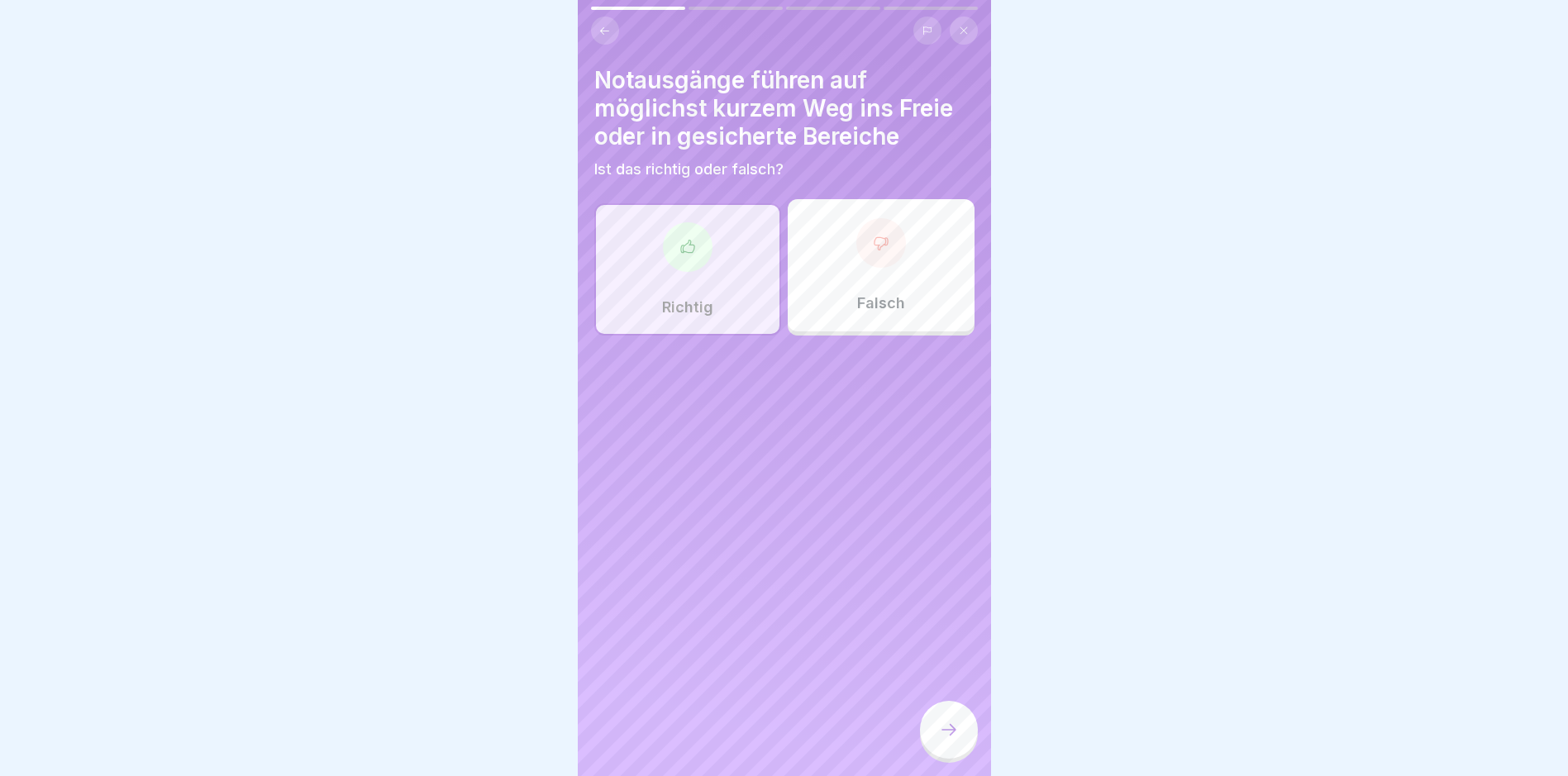
click at [749, 740] on icon at bounding box center [949, 730] width 20 height 20
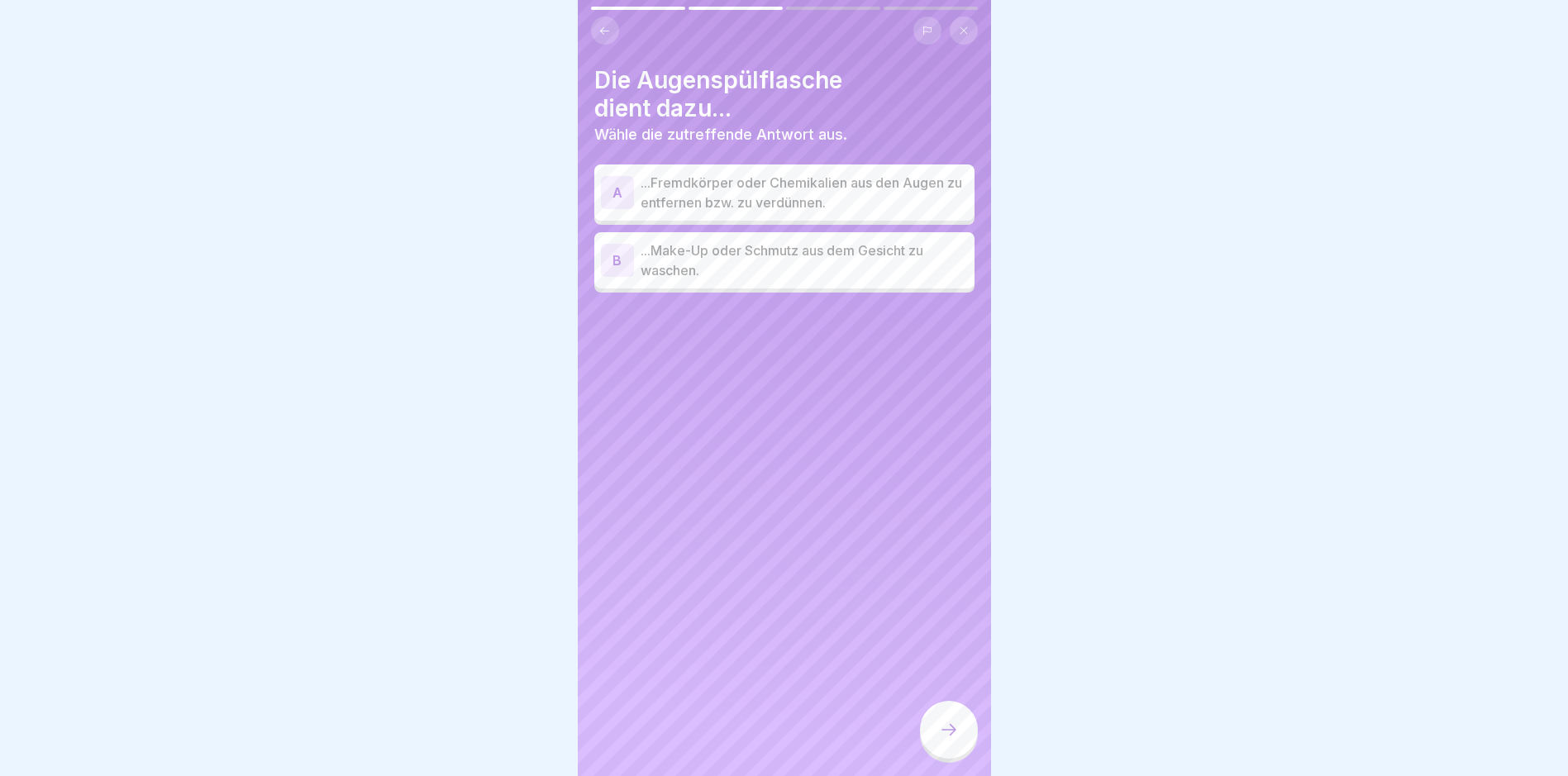
click at [749, 191] on p "...Fremdkörper oder Chemikalien aus den Augen zu entfernen bzw. zu verdünnen." at bounding box center [804, 193] width 327 height 39
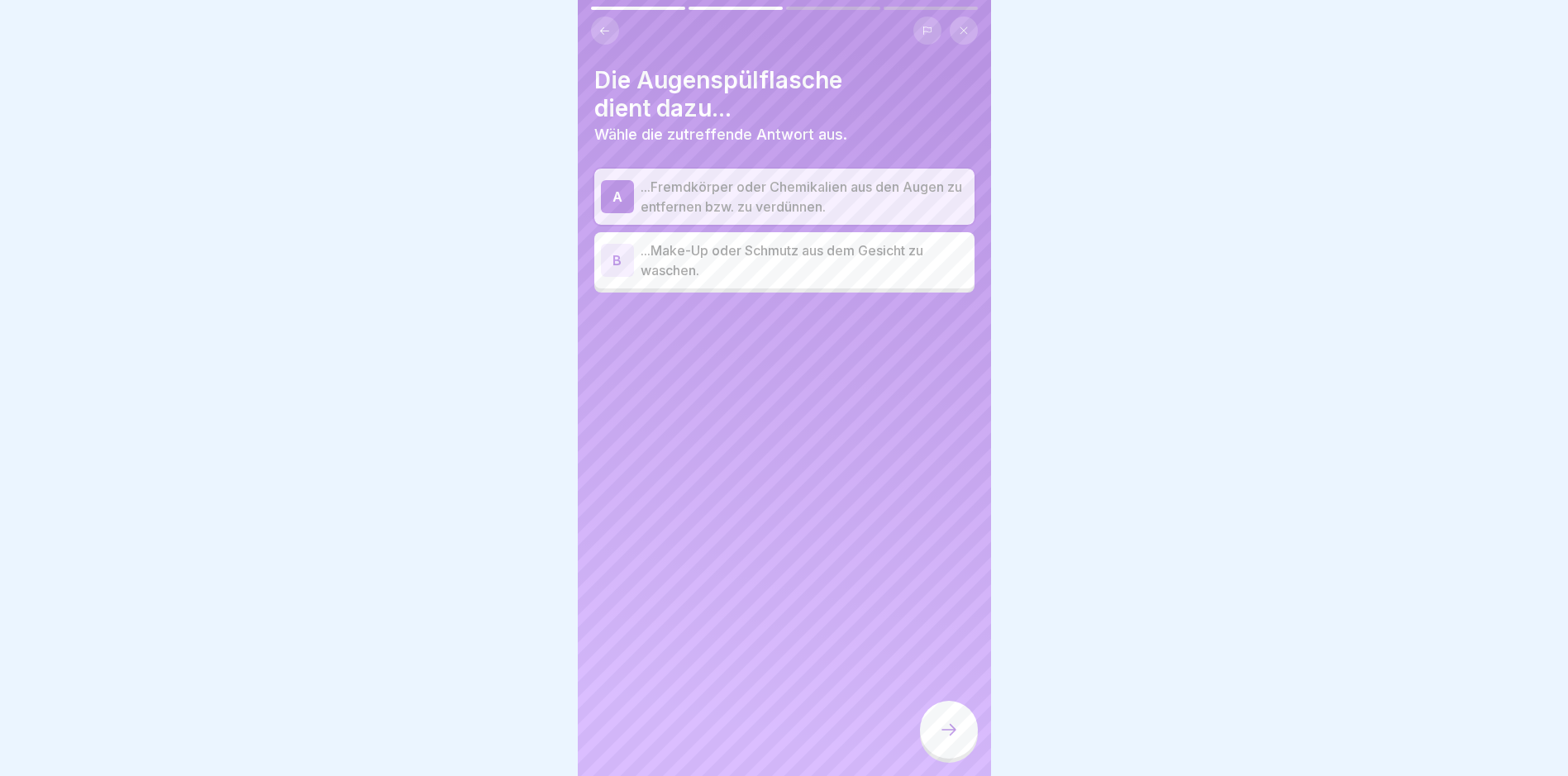
click at [749, 733] on icon at bounding box center [949, 730] width 20 height 20
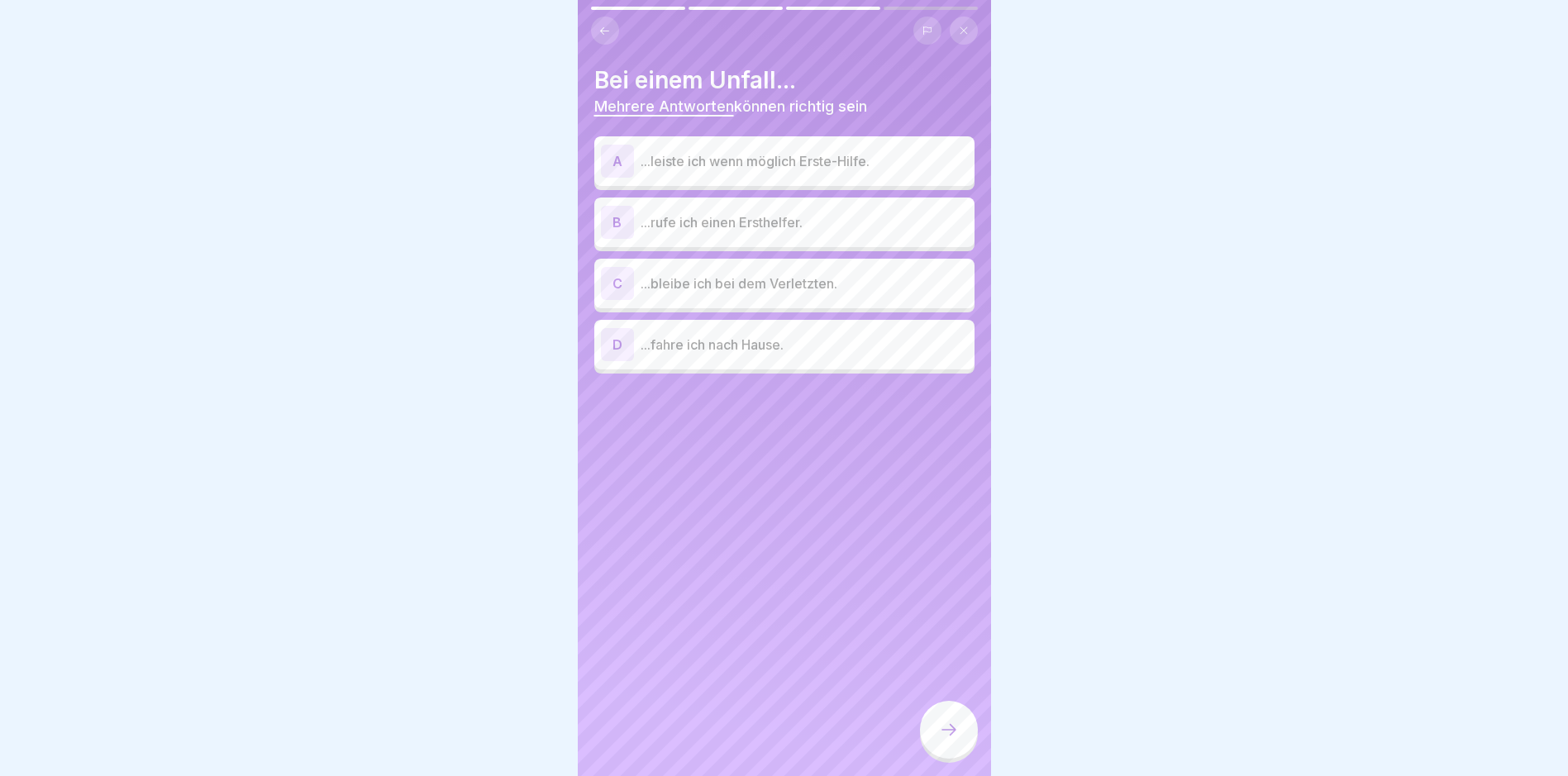
click at [749, 160] on p "...leiste ich wenn möglich Erste-Hilfe." at bounding box center [804, 161] width 327 height 20
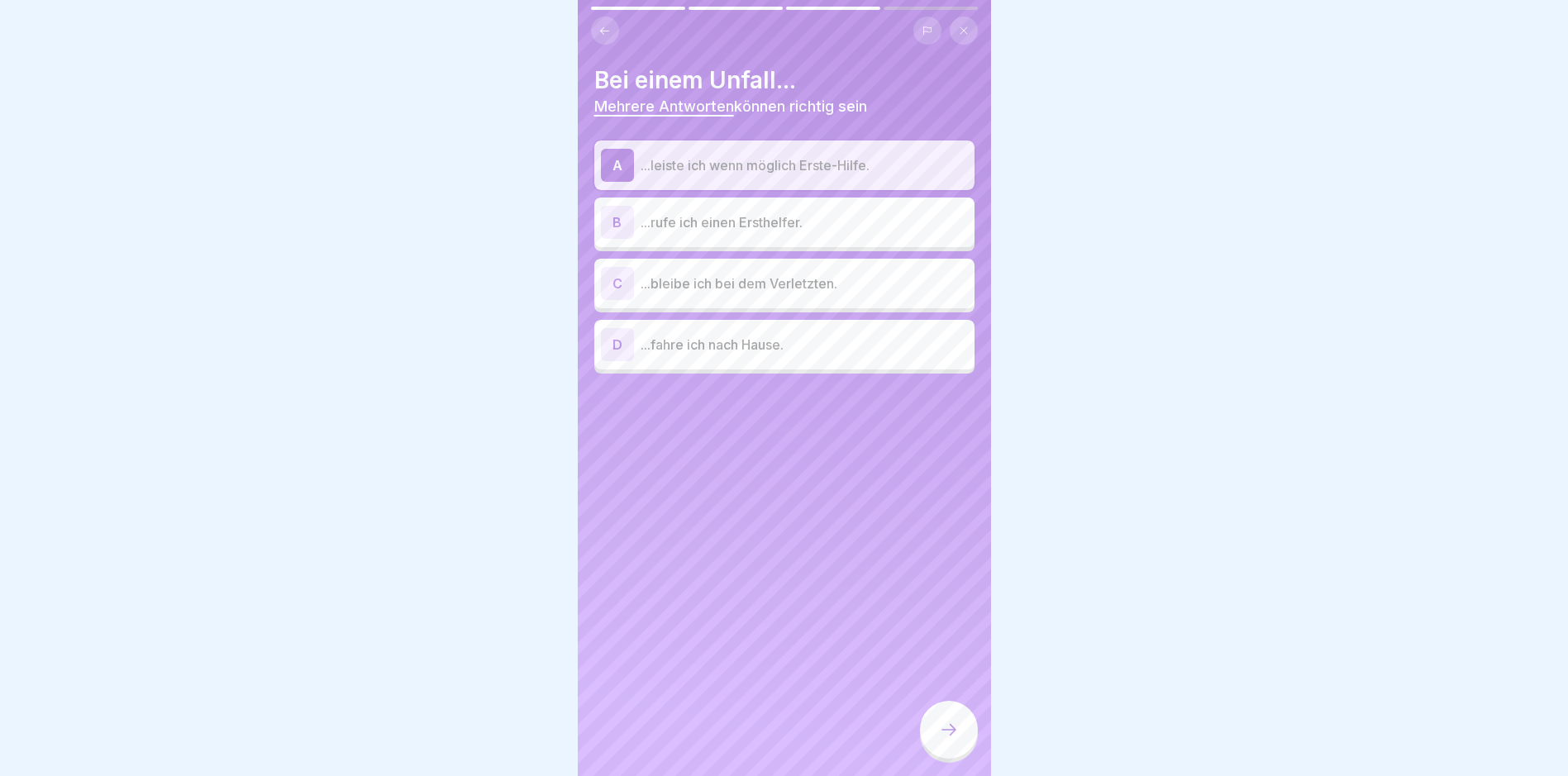
click at [749, 222] on p "...rufe ich einen Ersthelfer." at bounding box center [804, 222] width 327 height 20
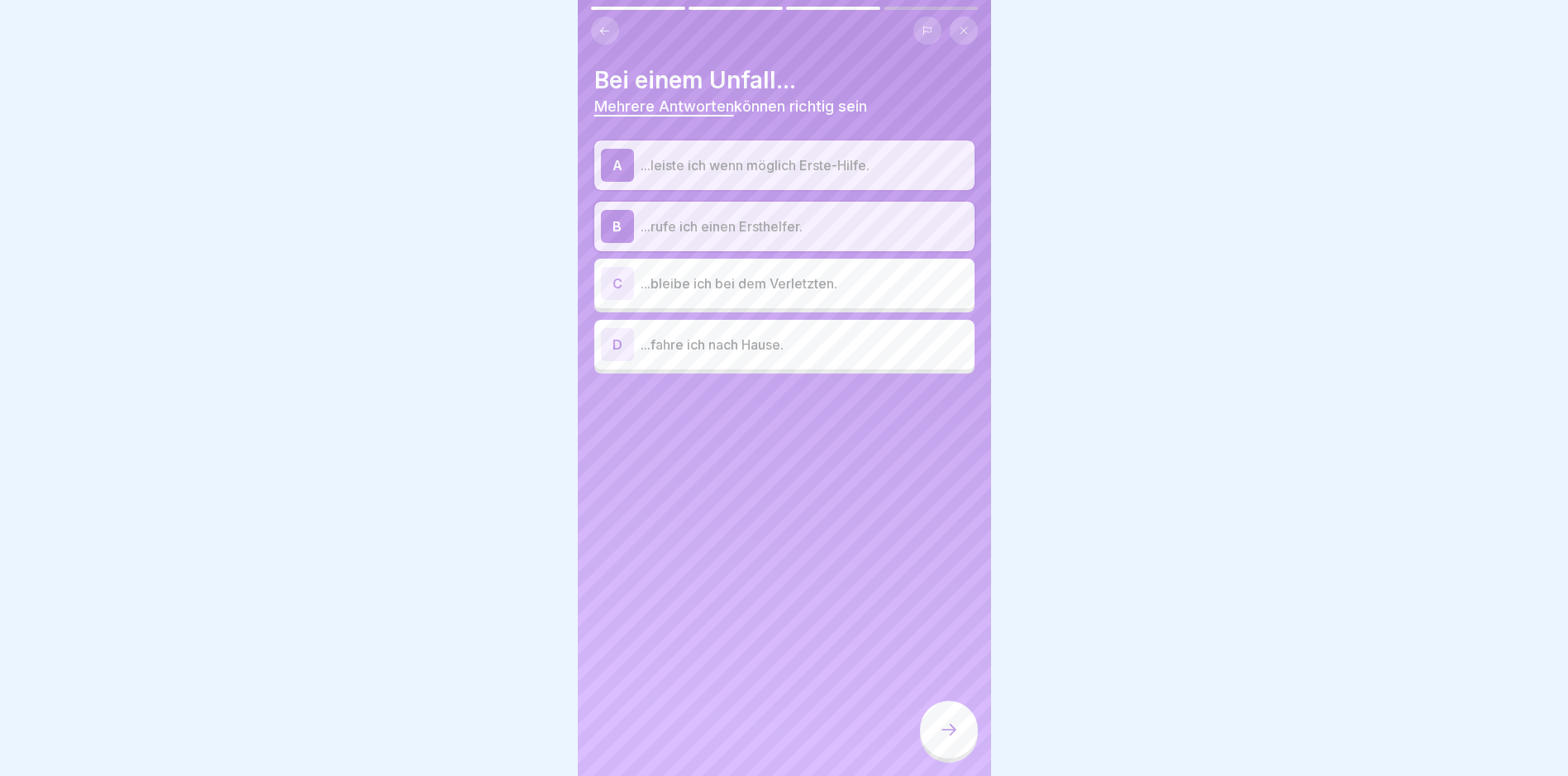
click at [749, 292] on p "...bleibe ich bei dem Verletzten." at bounding box center [804, 284] width 327 height 20
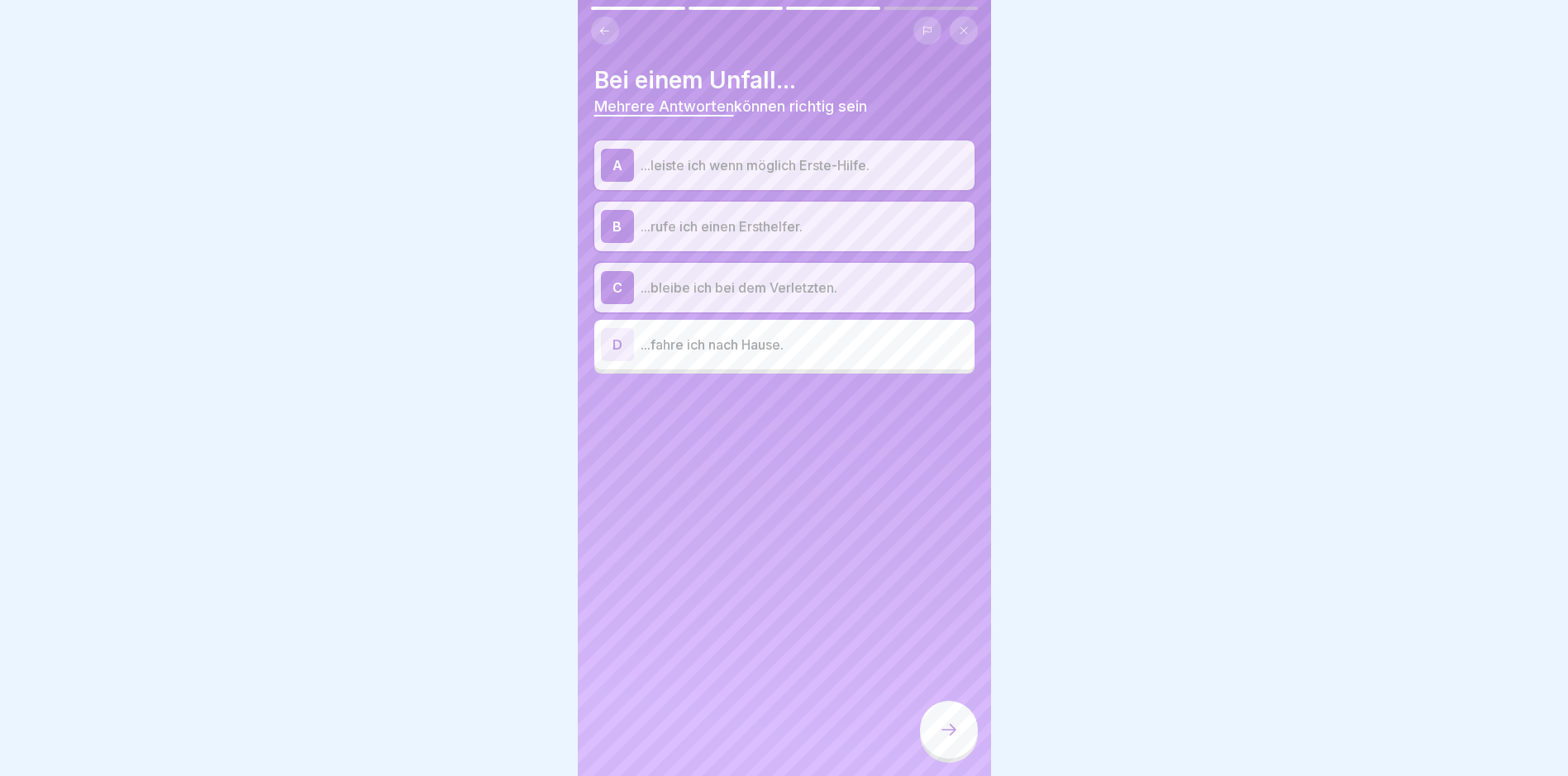
click at [749, 733] on div at bounding box center [949, 730] width 58 height 58
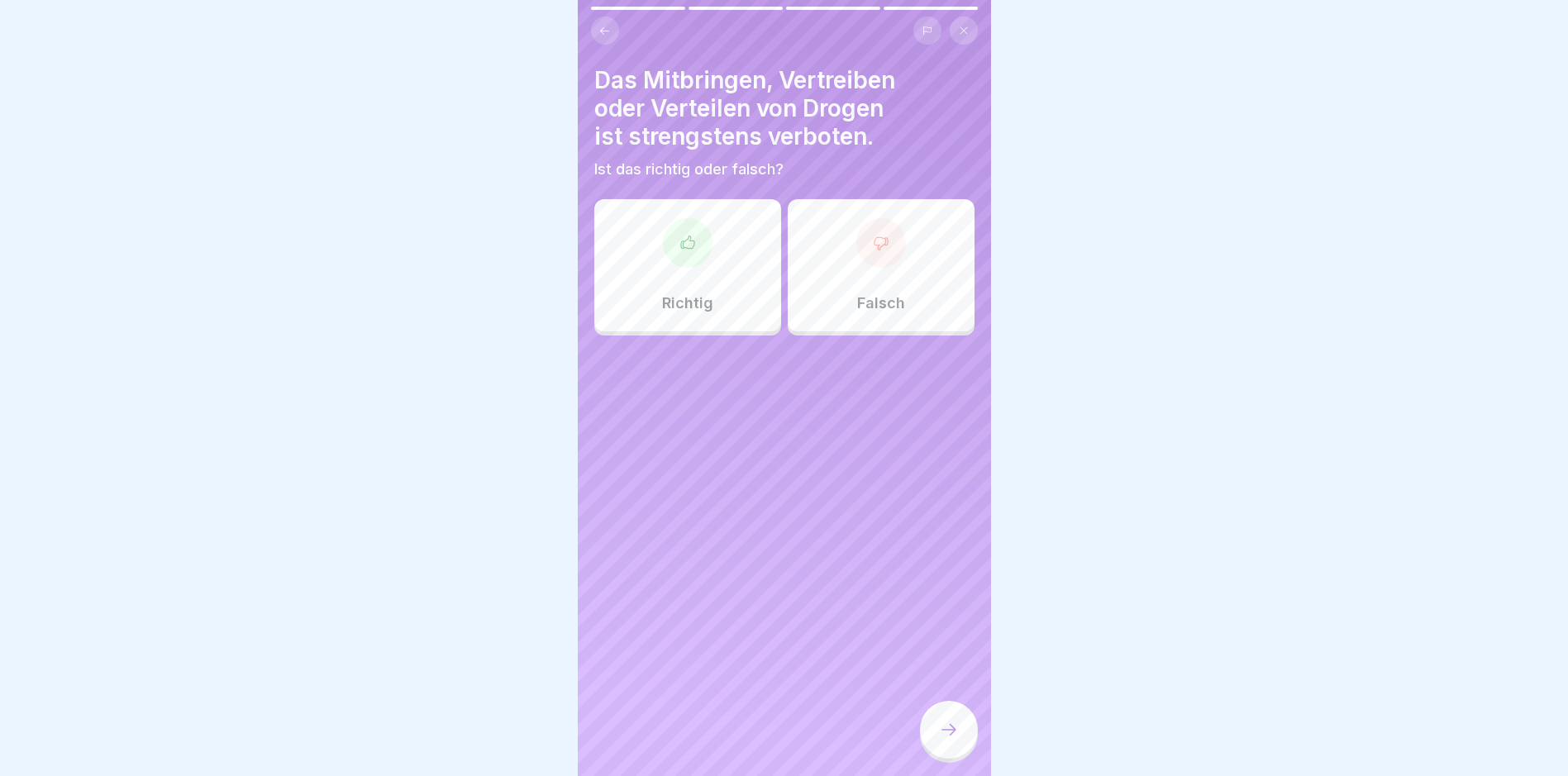
click at [700, 305] on p "Richtig" at bounding box center [688, 304] width 51 height 19
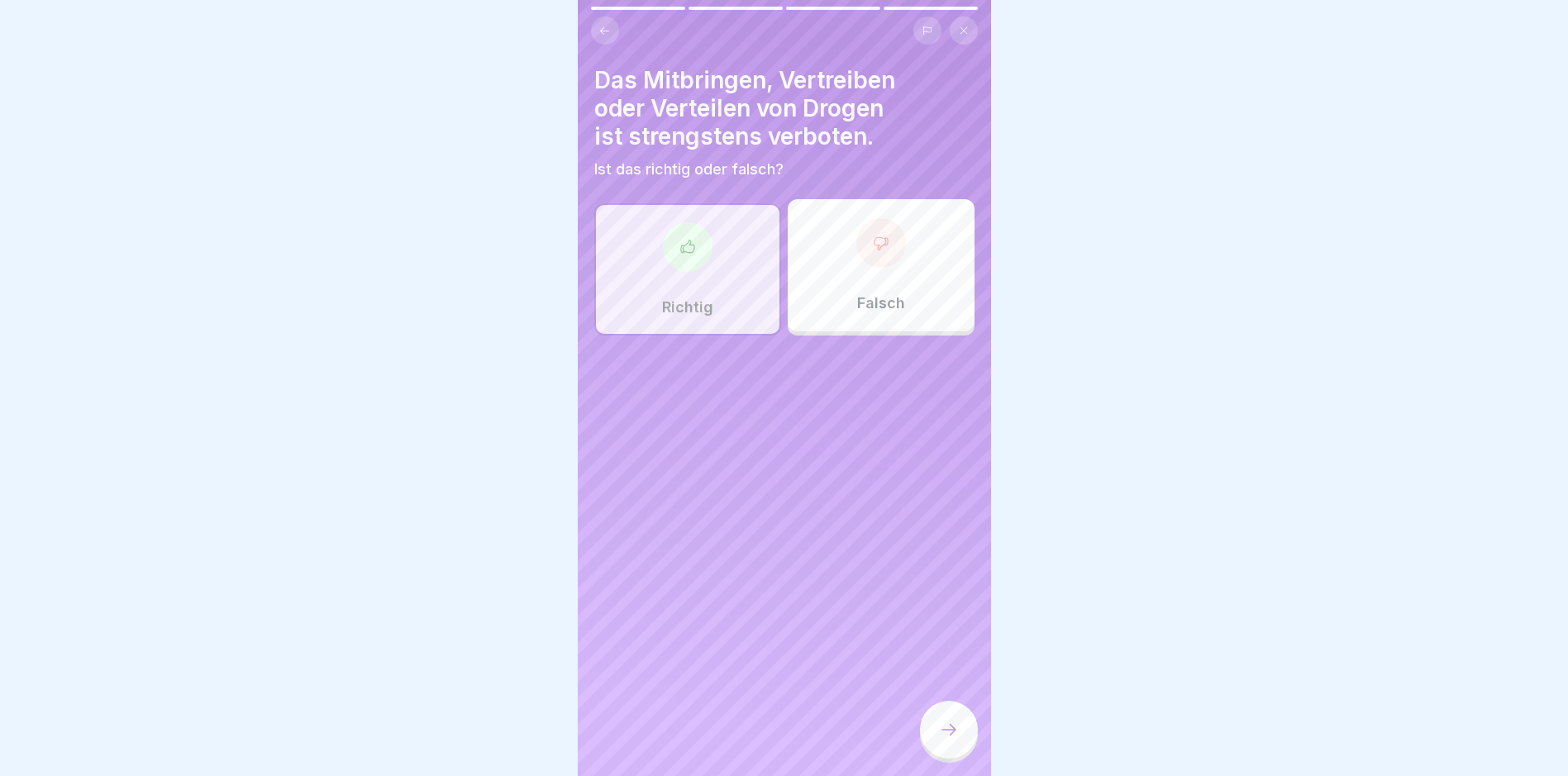
click at [749, 747] on div at bounding box center [949, 730] width 58 height 58
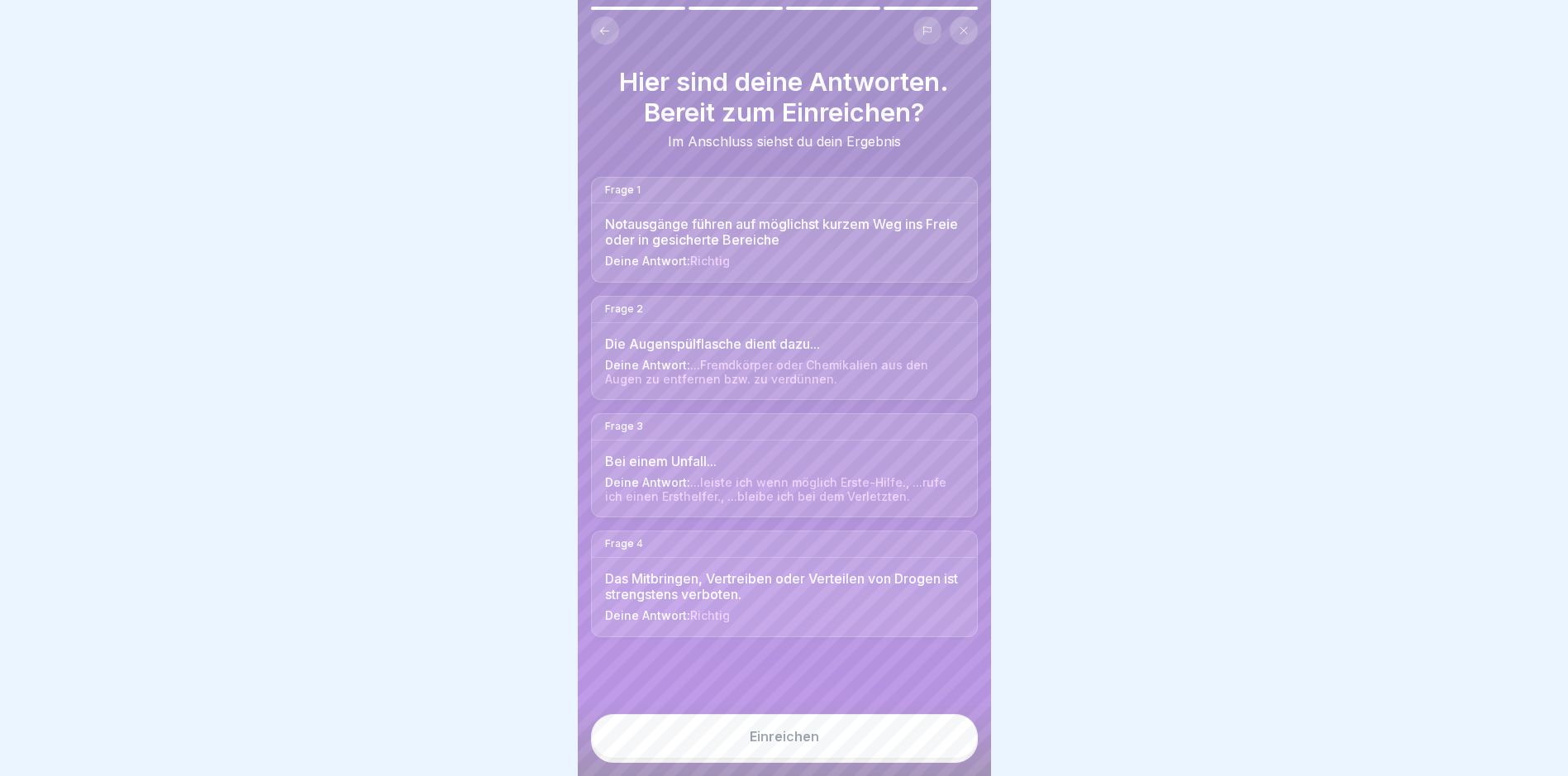
click at [749, 747] on button "Einreichen" at bounding box center [785, 736] width 387 height 44
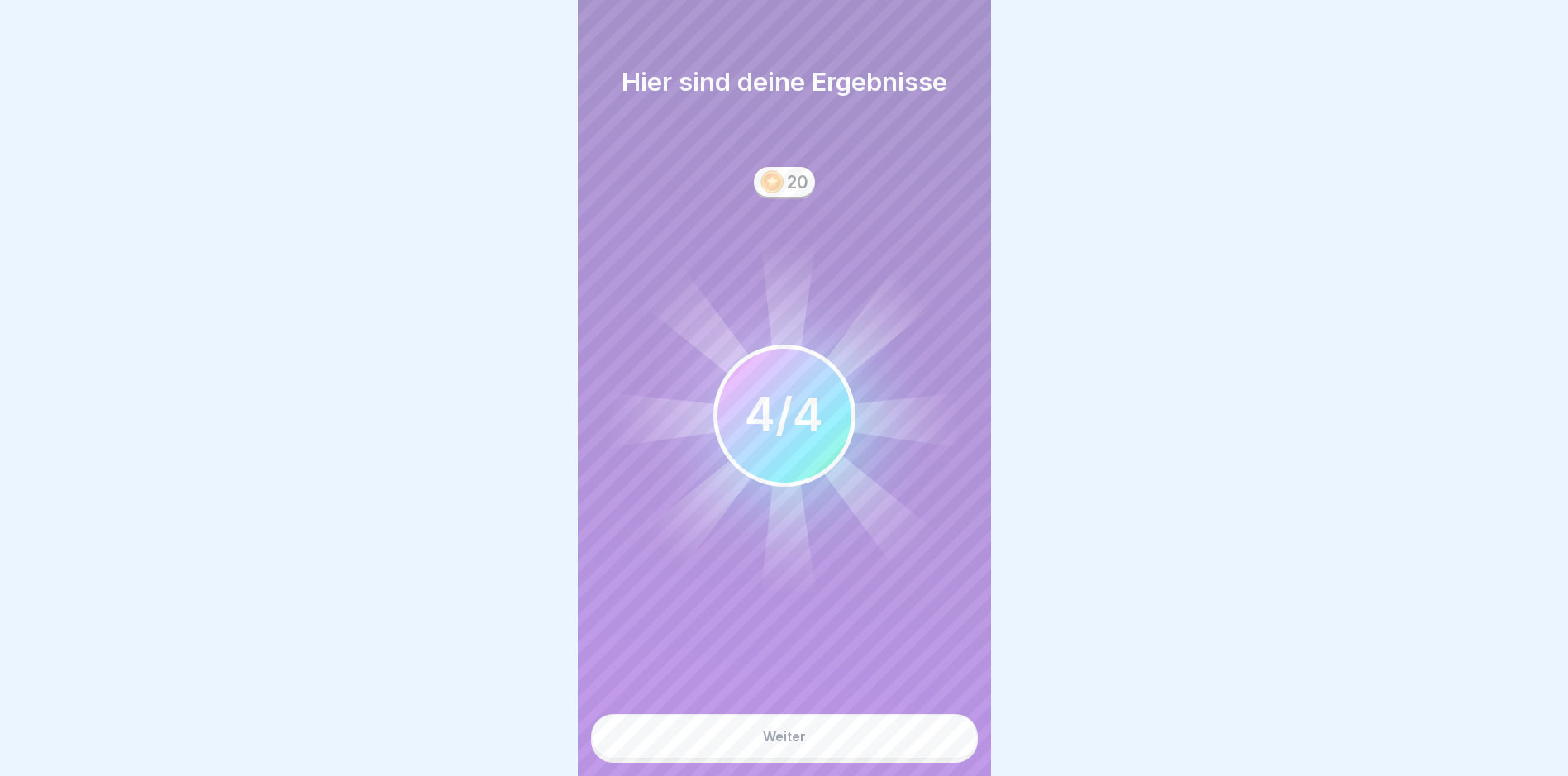
click at [749, 746] on button "Weiter" at bounding box center [785, 736] width 387 height 44
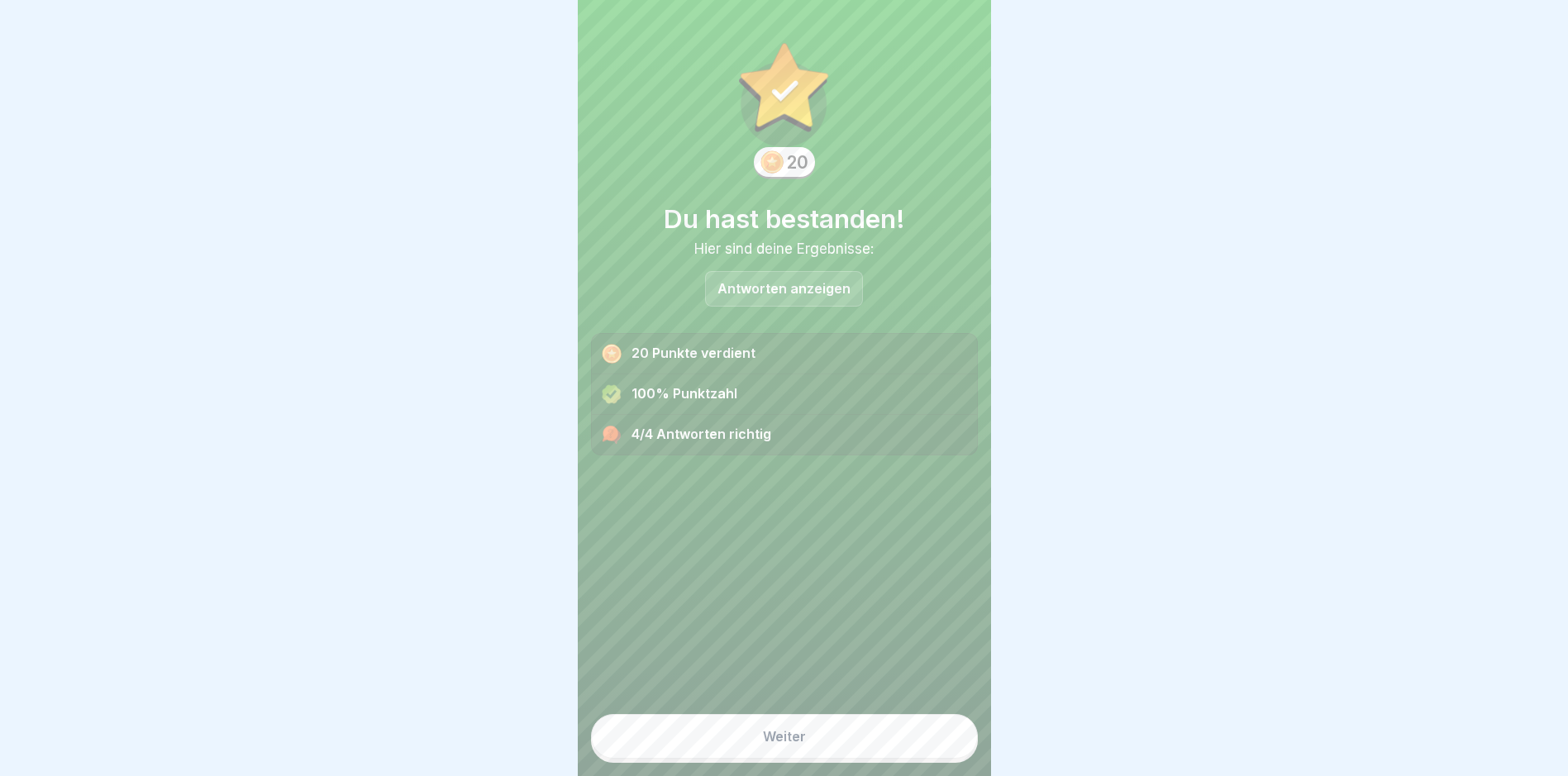
click at [749, 746] on button "Weiter" at bounding box center [785, 736] width 387 height 44
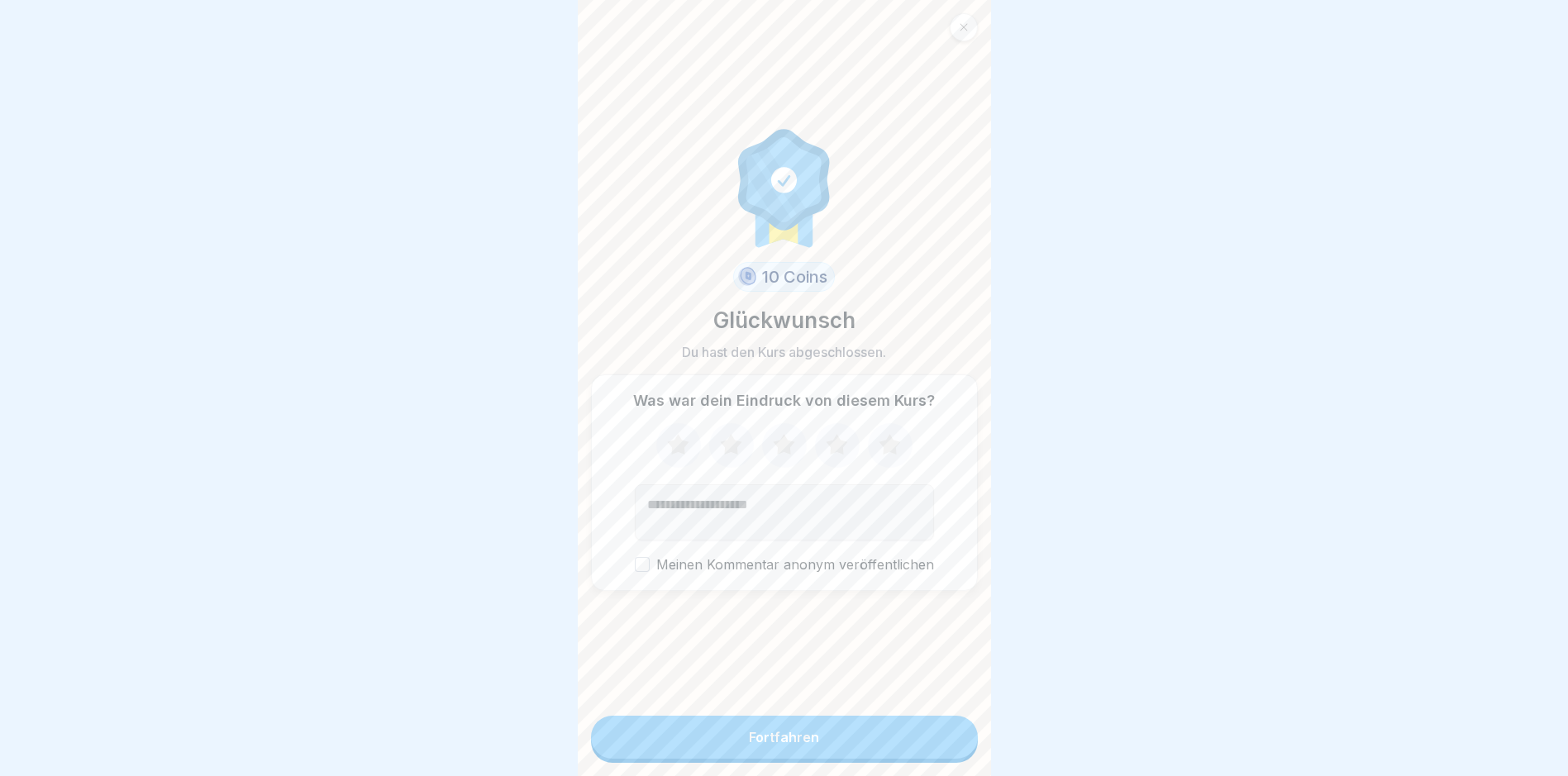
click at [749, 747] on button "Fortfahren" at bounding box center [785, 738] width 387 height 43
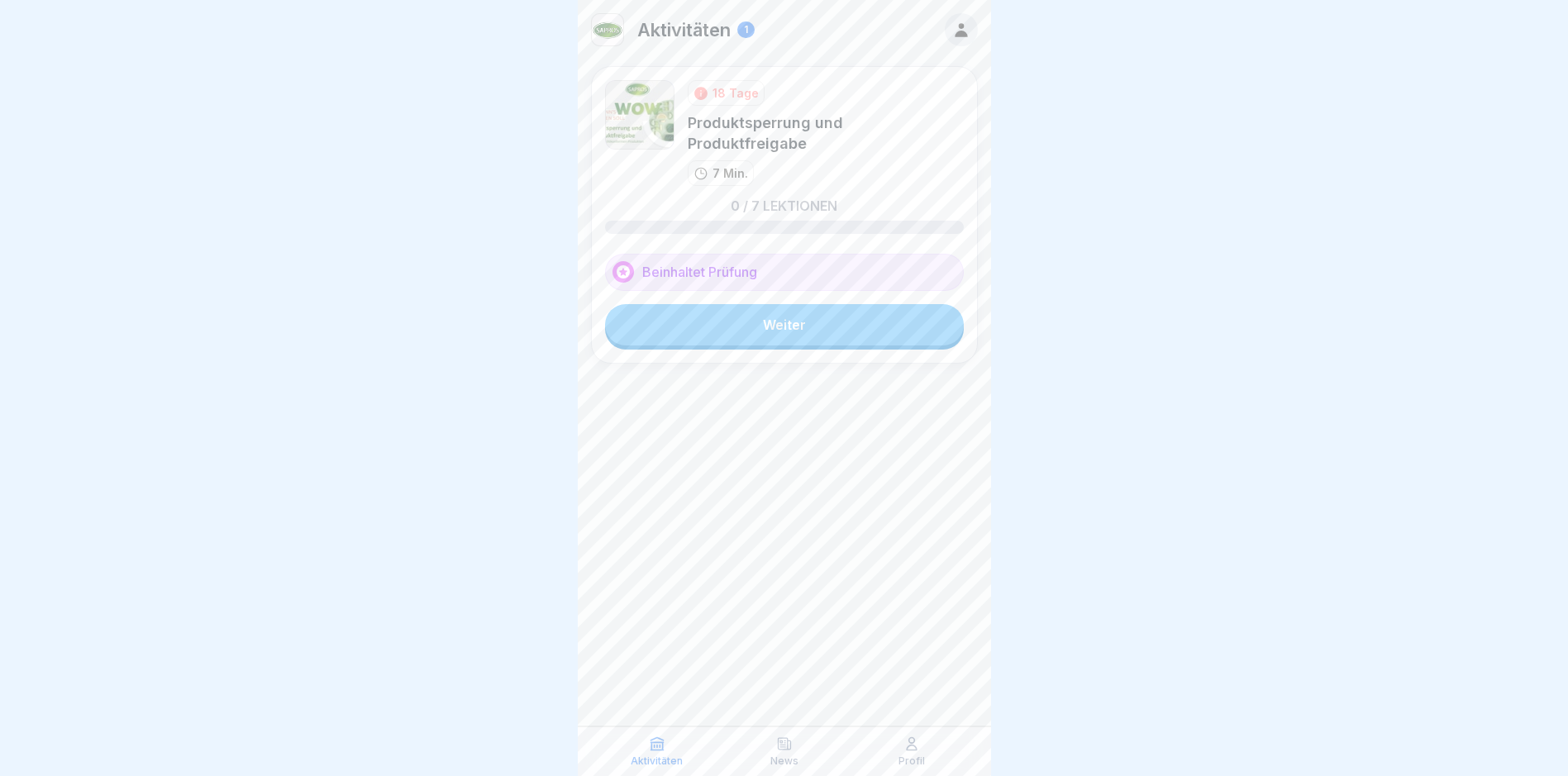
drag, startPoint x: 800, startPoint y: 306, endPoint x: 831, endPoint y: 299, distance: 31.8
click at [749, 306] on link "Weiter" at bounding box center [784, 325] width 359 height 41
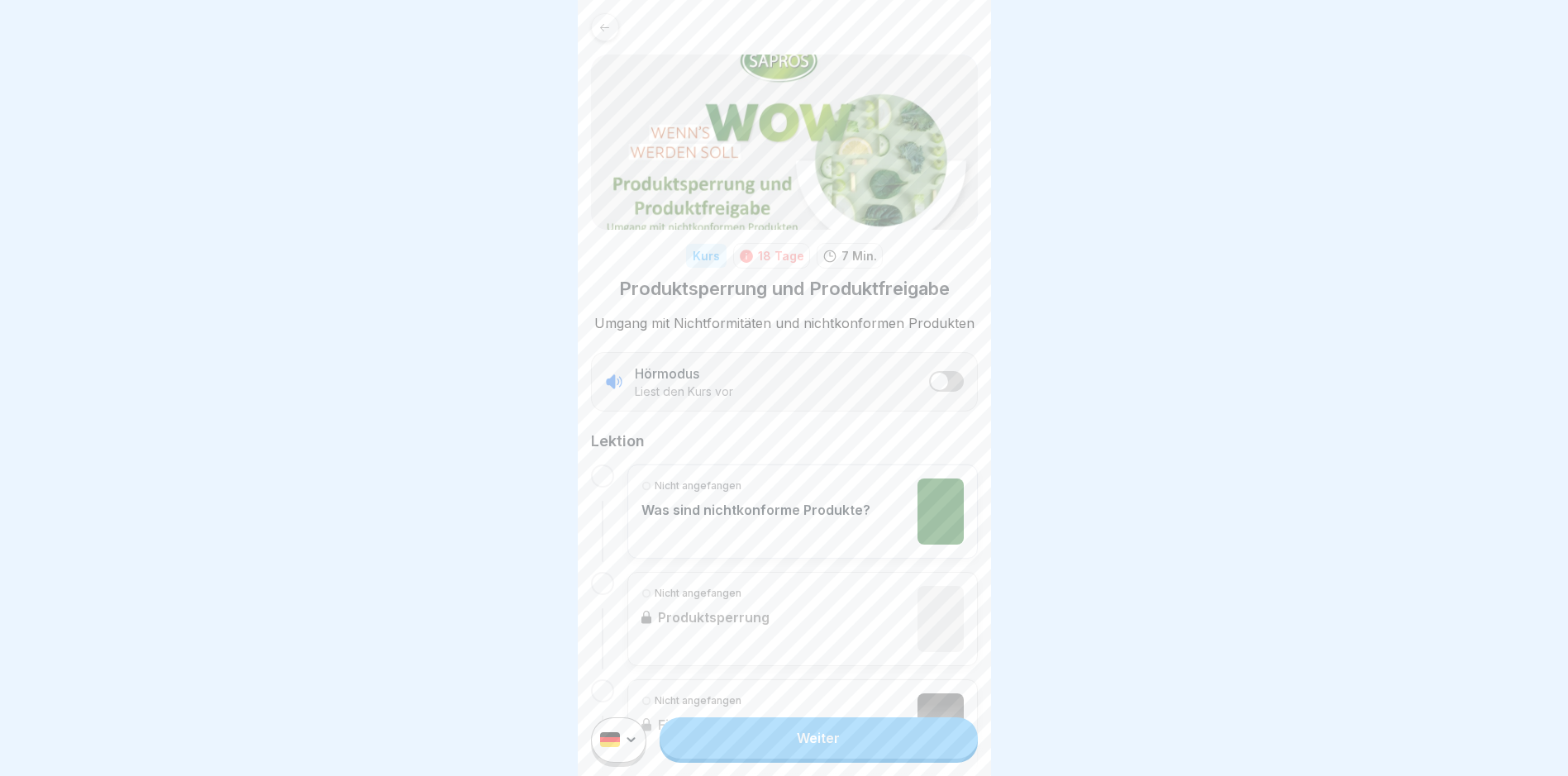
click at [749, 747] on link "Weiter" at bounding box center [818, 738] width 317 height 41
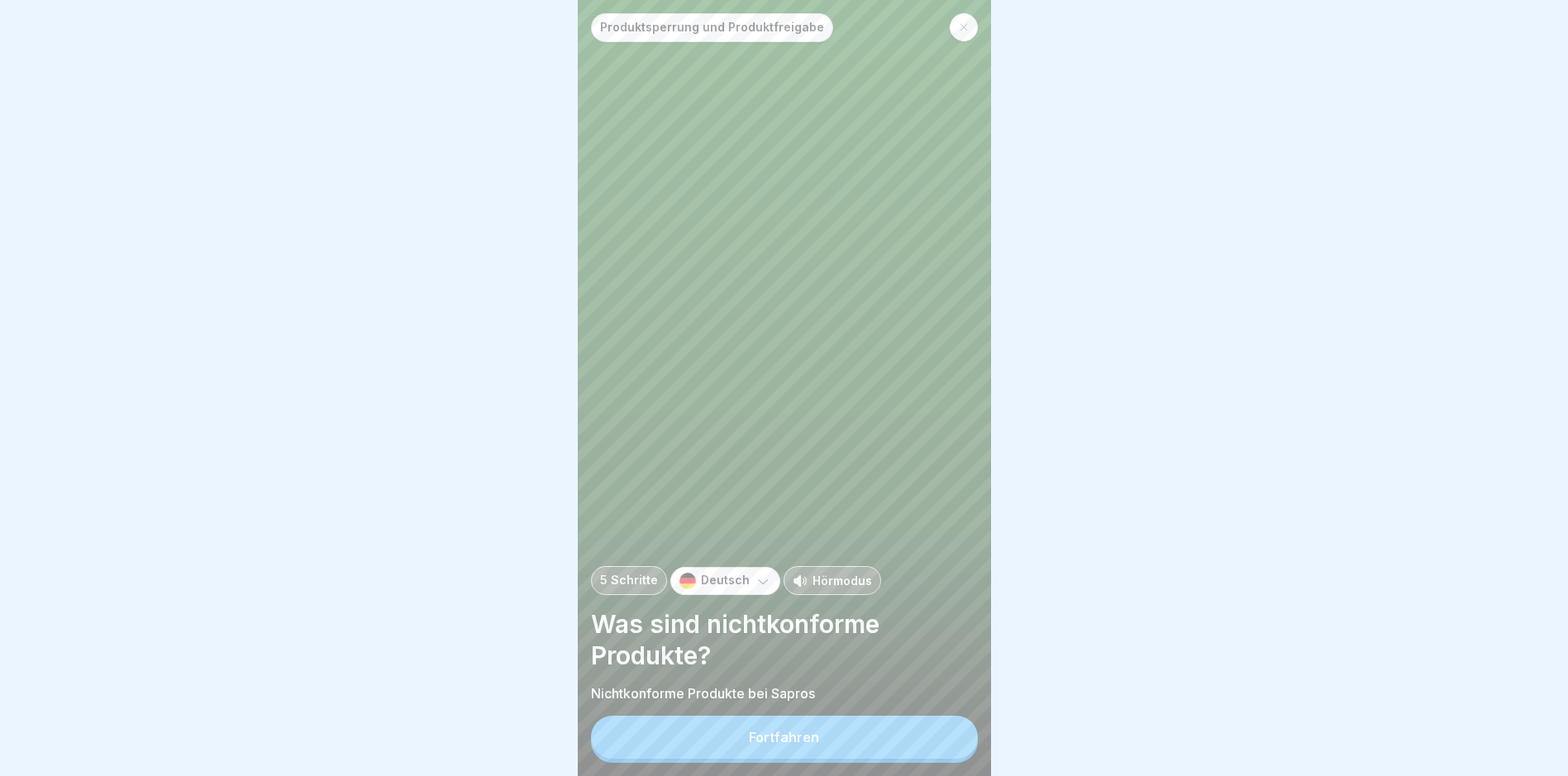
click at [749, 747] on button "Fortfahren" at bounding box center [785, 738] width 387 height 43
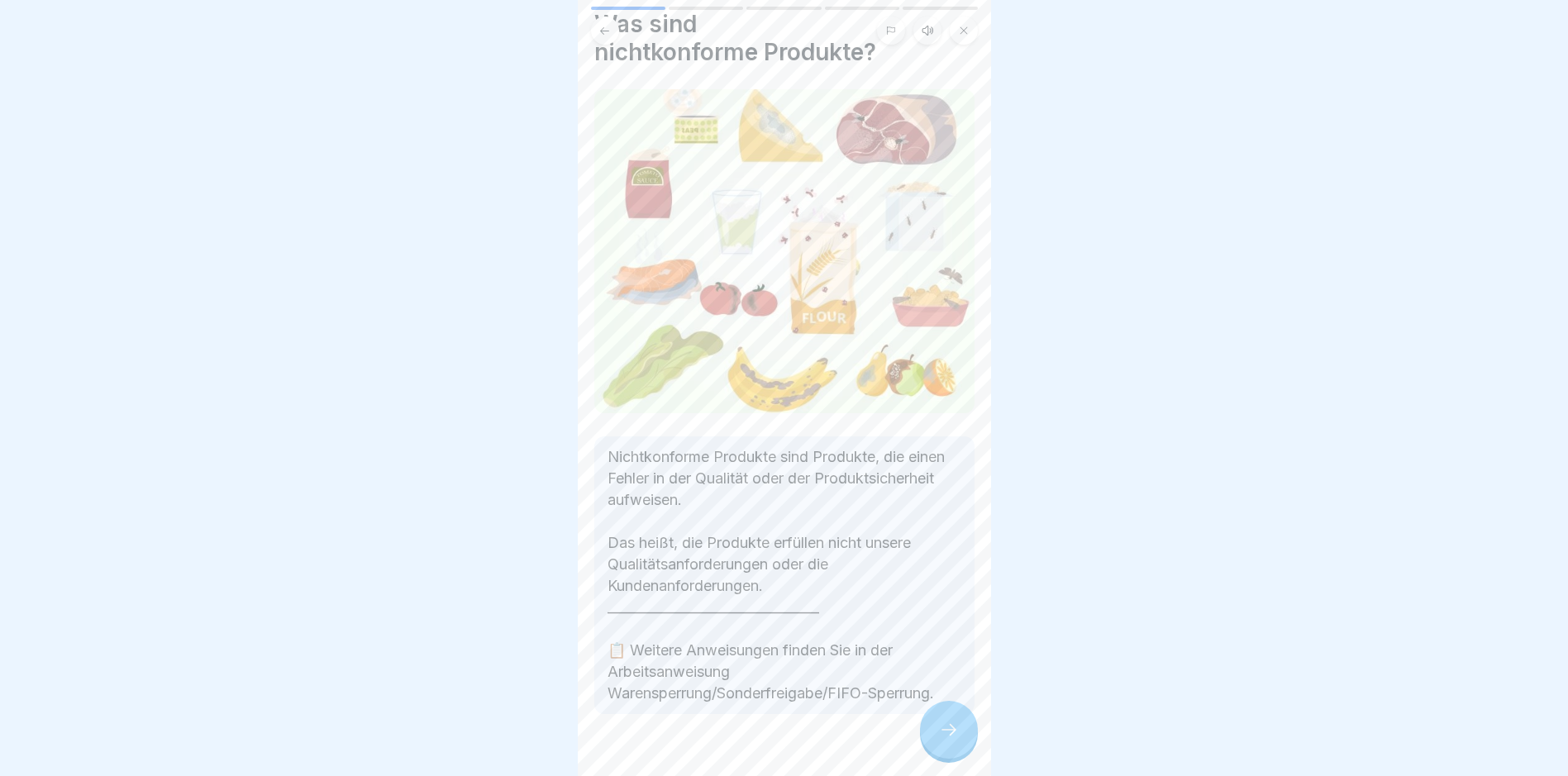
scroll to position [82, 0]
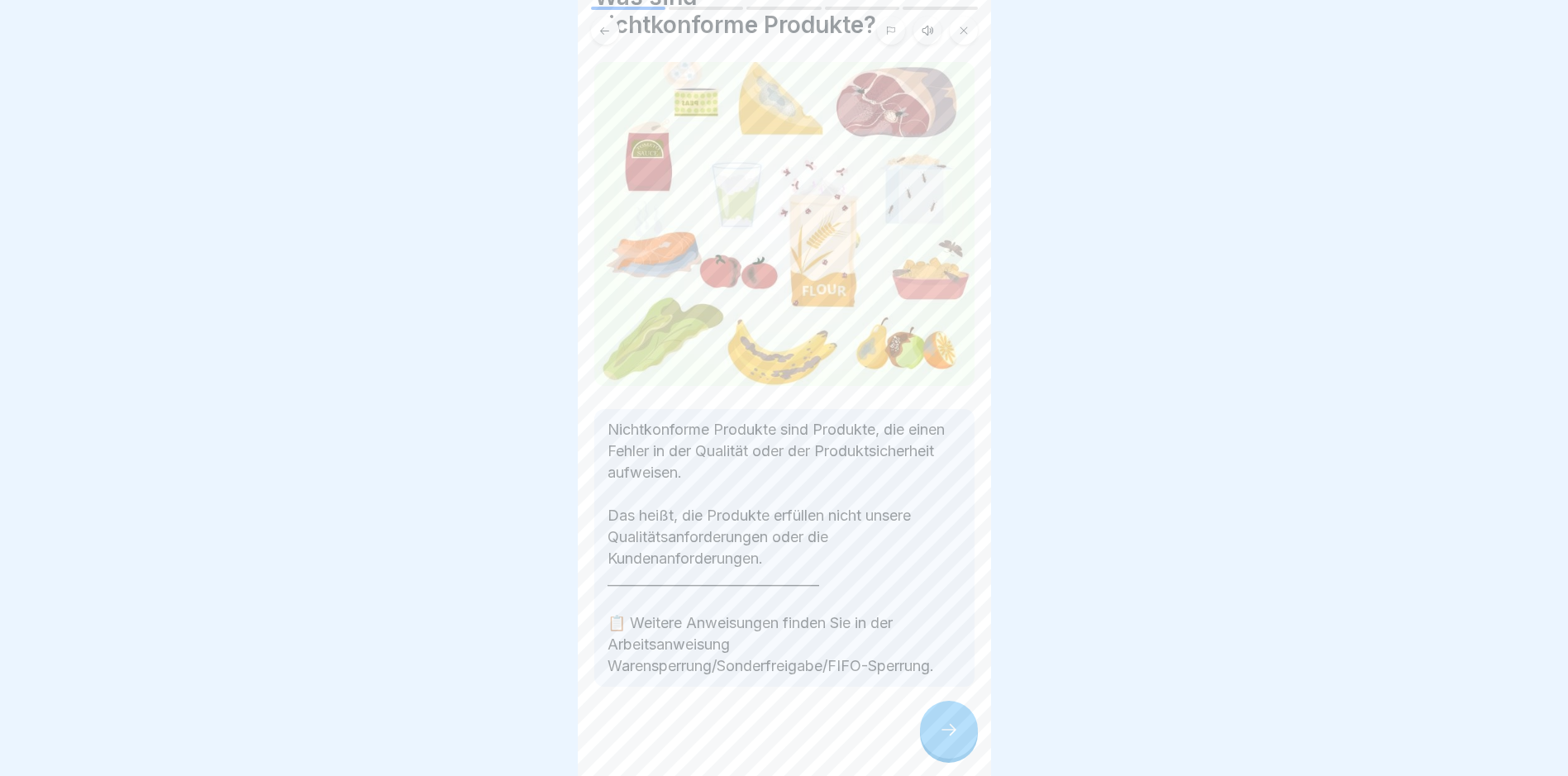
click at [749, 740] on icon at bounding box center [949, 730] width 20 height 20
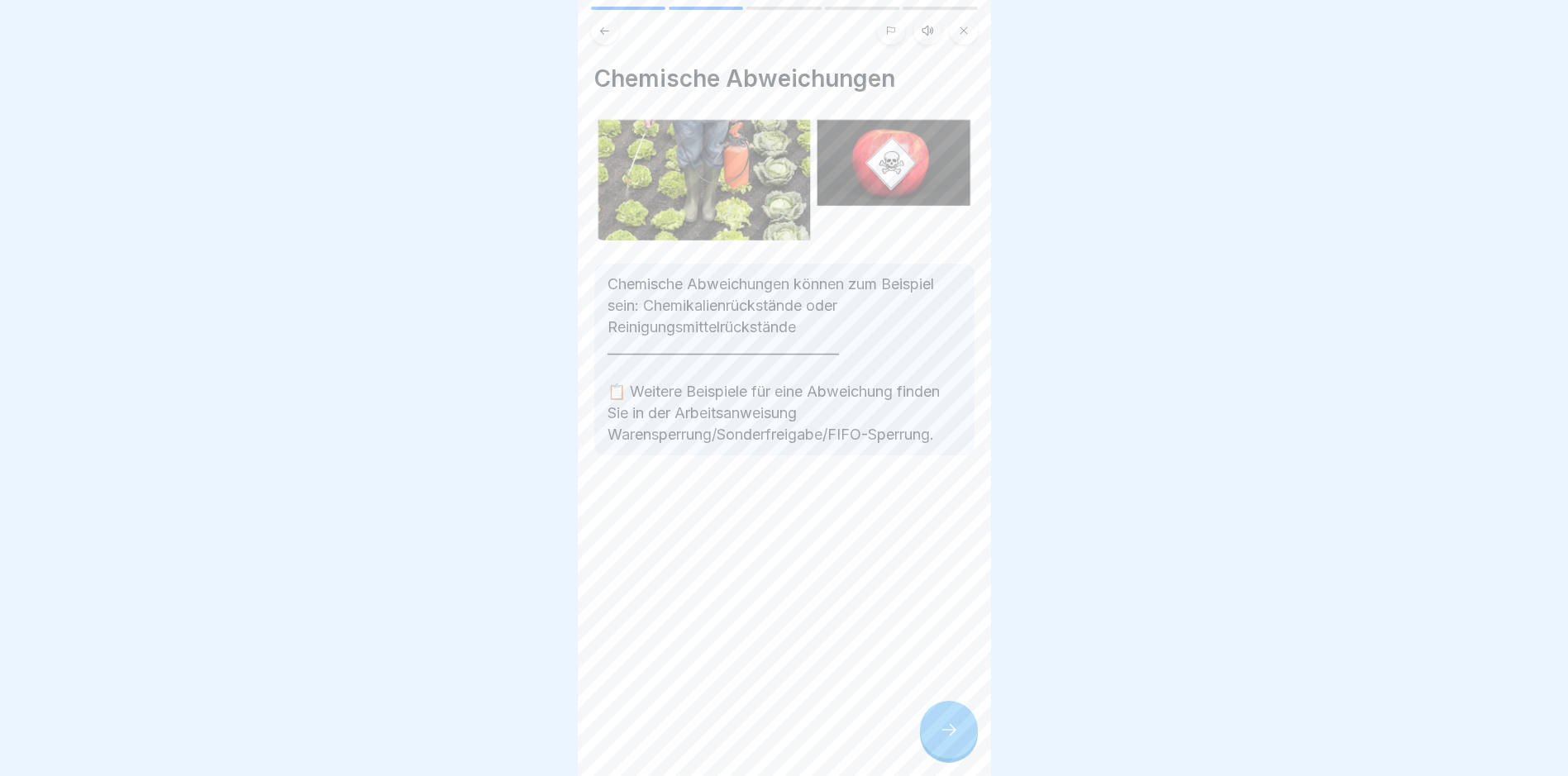
click at [749, 740] on icon at bounding box center [949, 730] width 20 height 20
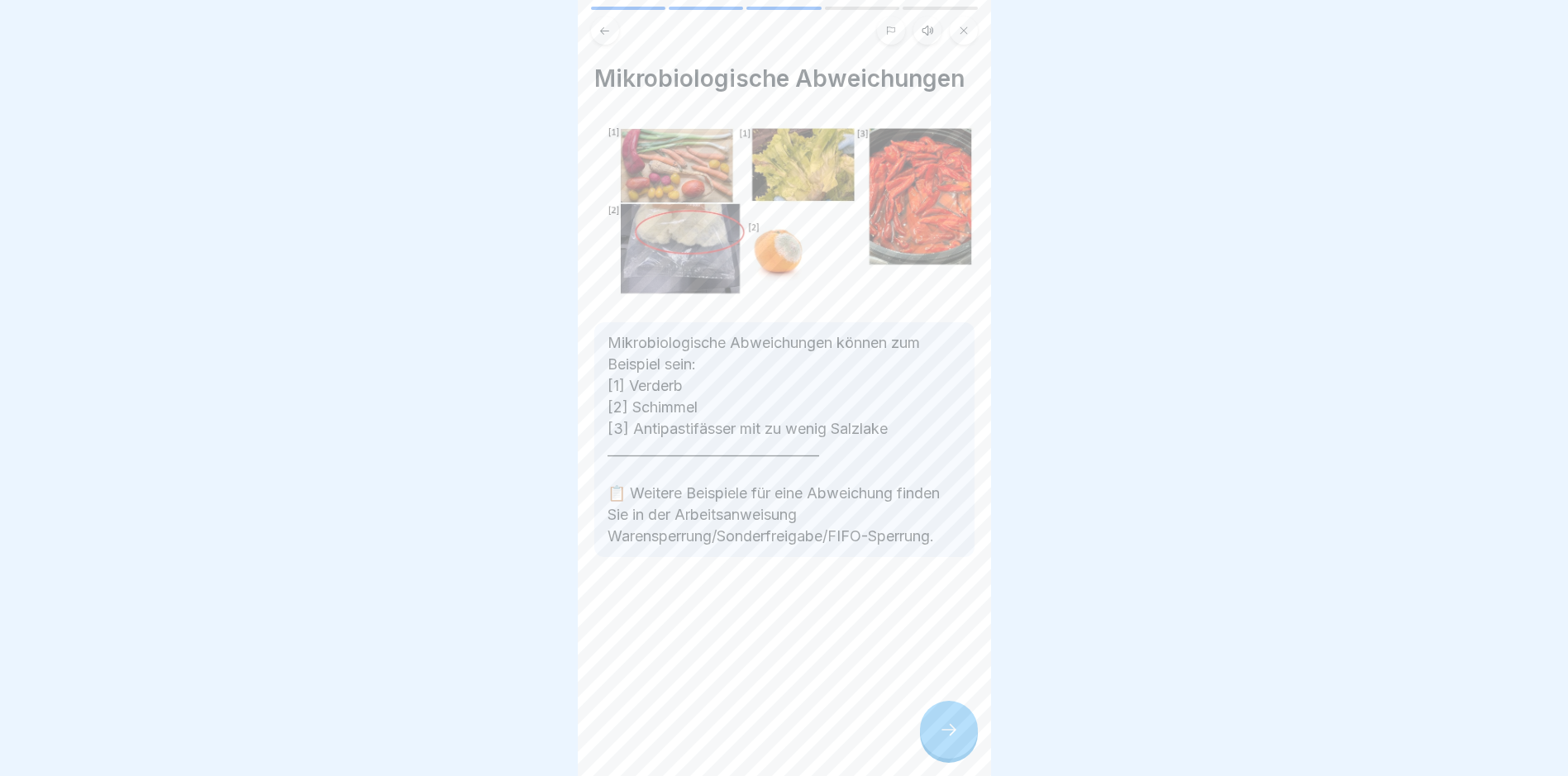
click at [749, 740] on icon at bounding box center [949, 730] width 20 height 20
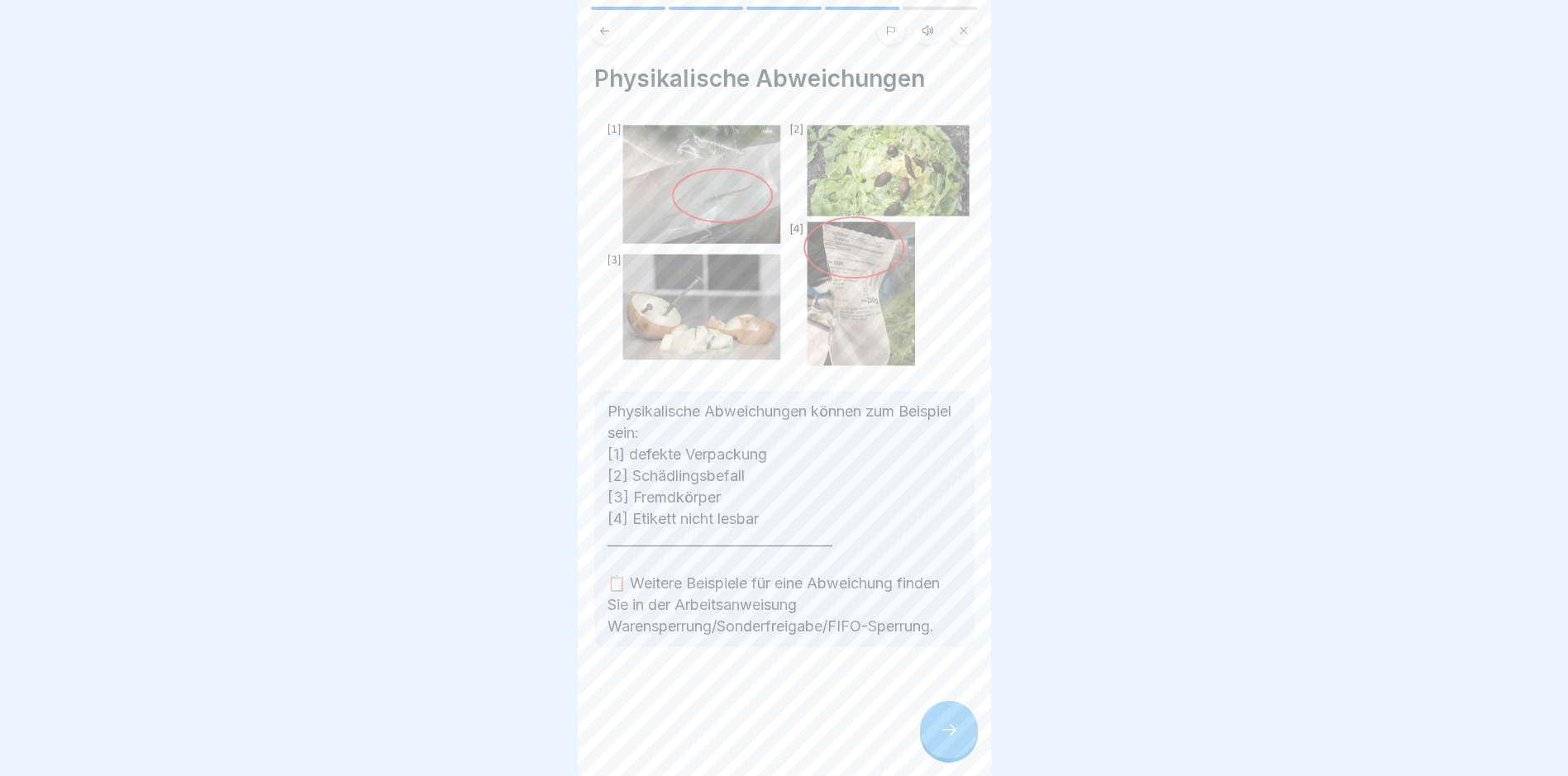
click at [749, 740] on icon at bounding box center [949, 730] width 20 height 20
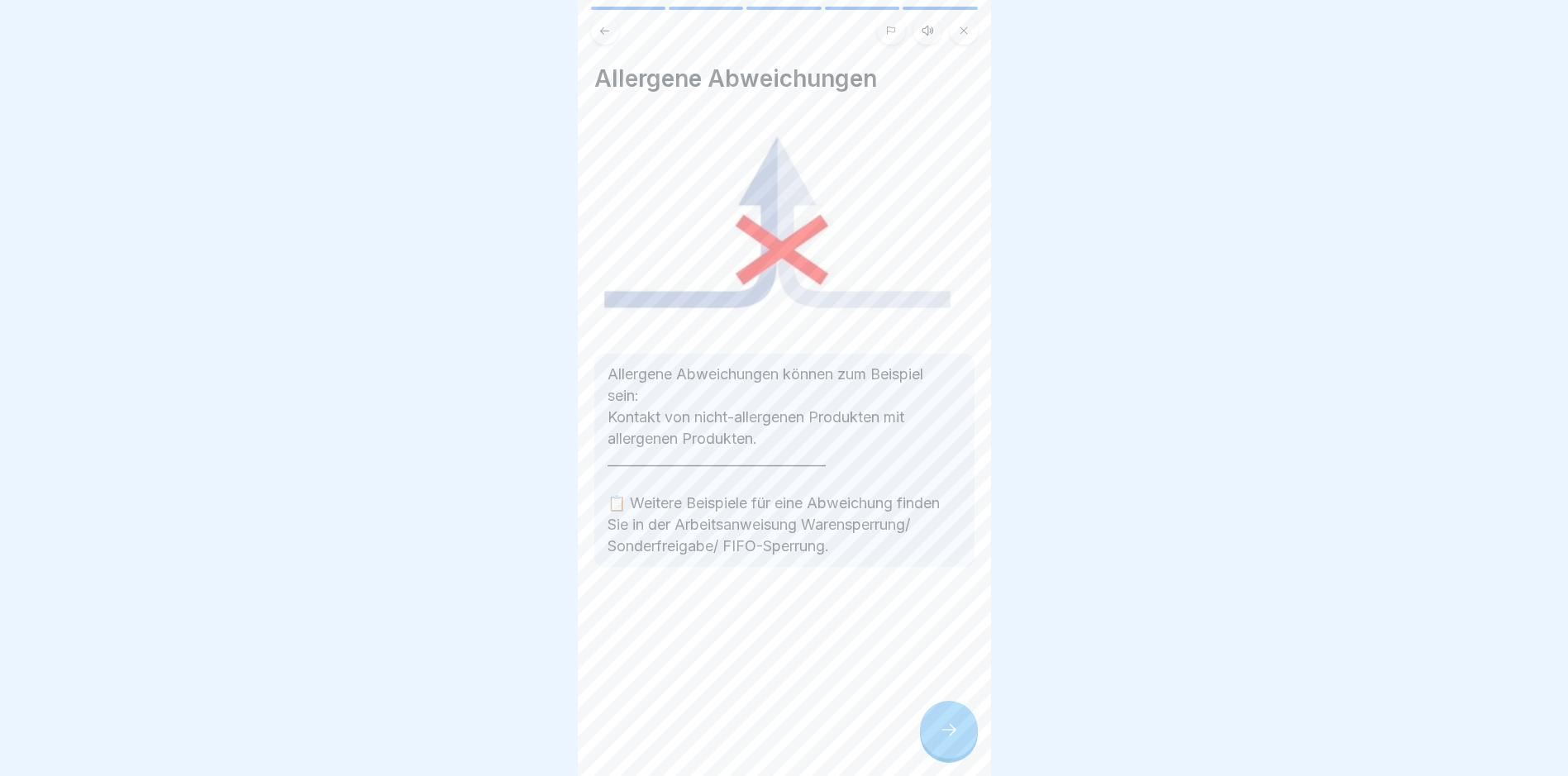
click at [749, 740] on icon at bounding box center [949, 730] width 20 height 20
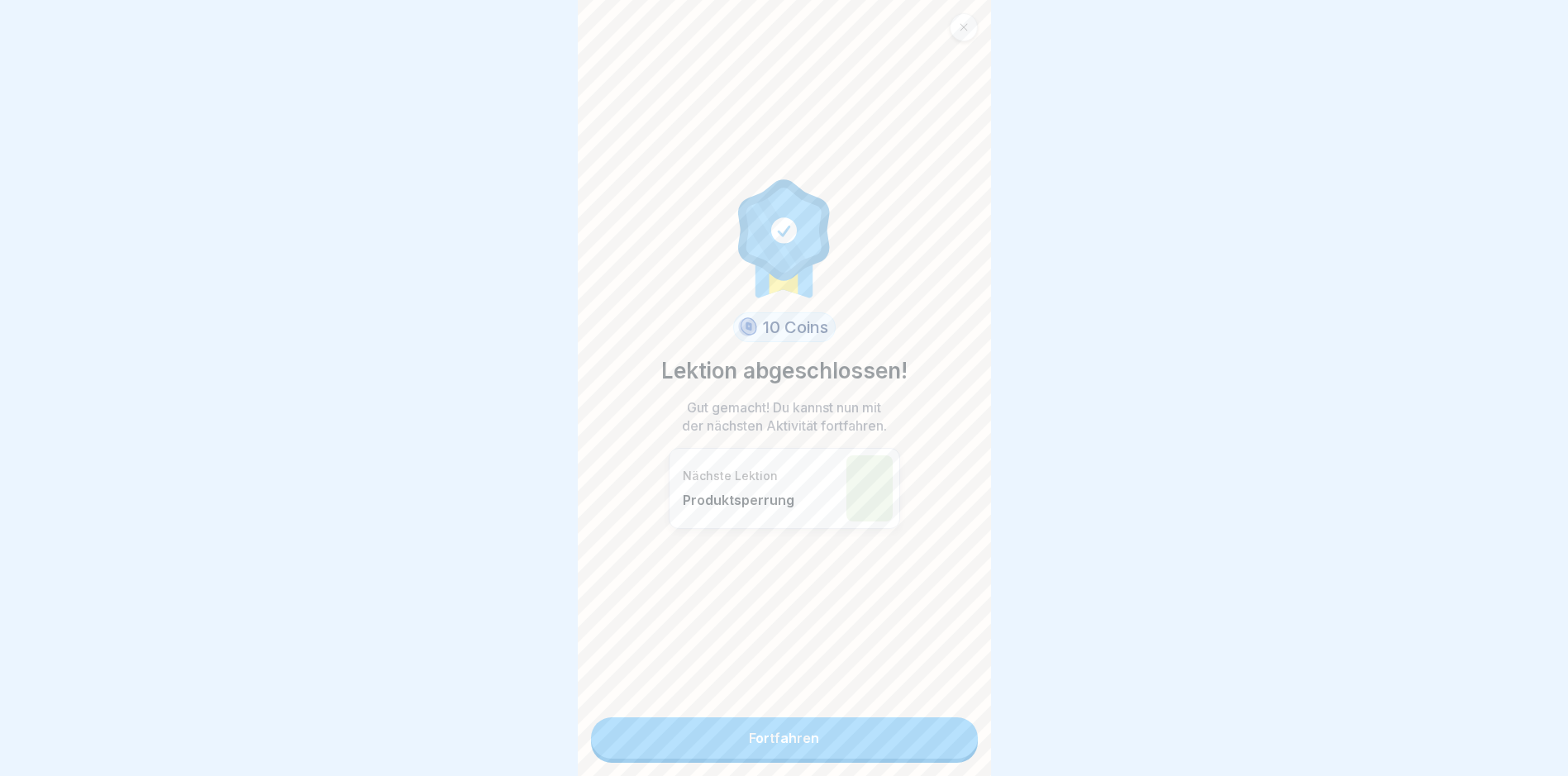
click at [749, 747] on link "Fortfahren" at bounding box center [785, 738] width 387 height 41
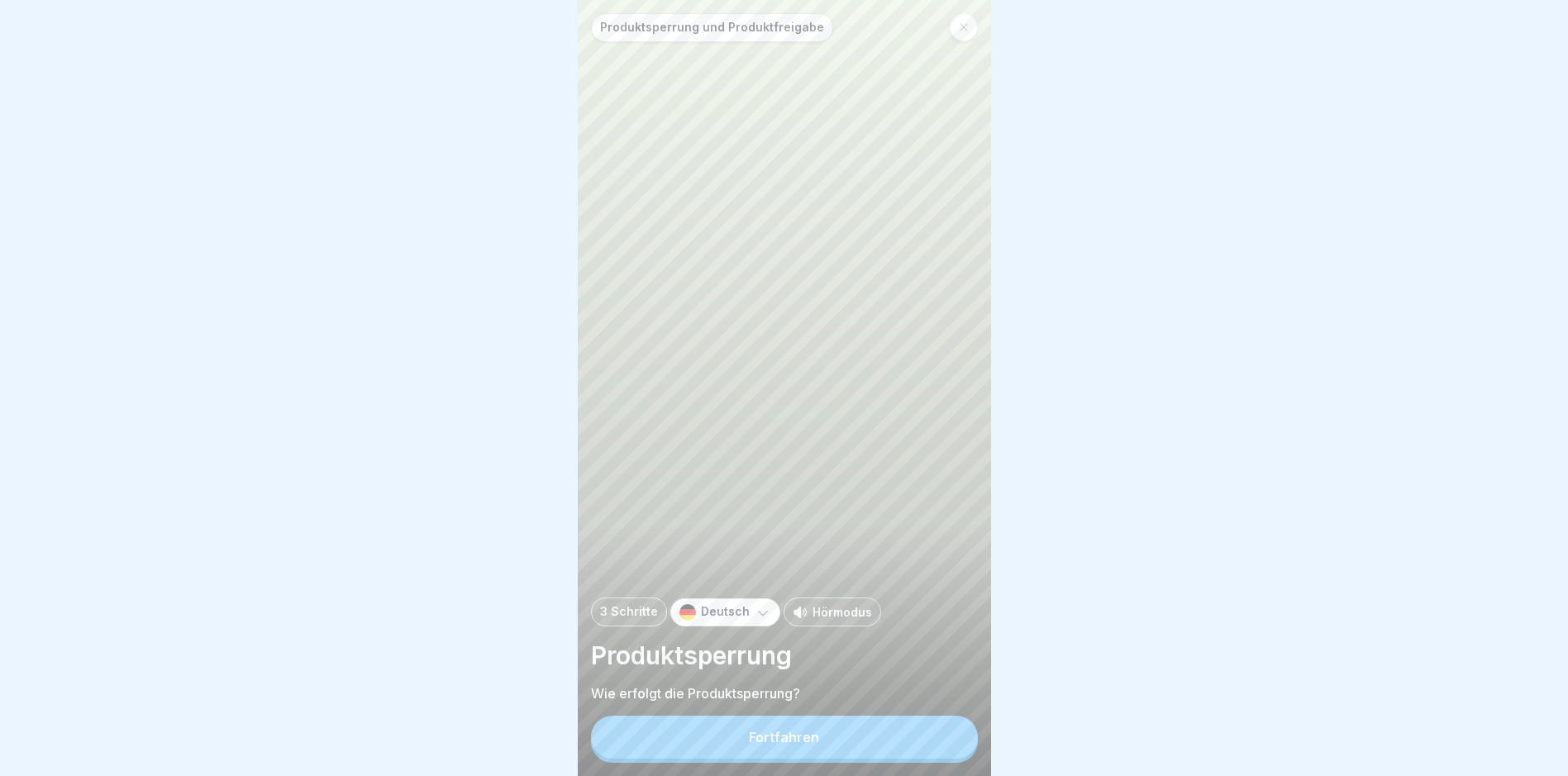
click at [749, 747] on button "Fortfahren" at bounding box center [785, 738] width 387 height 43
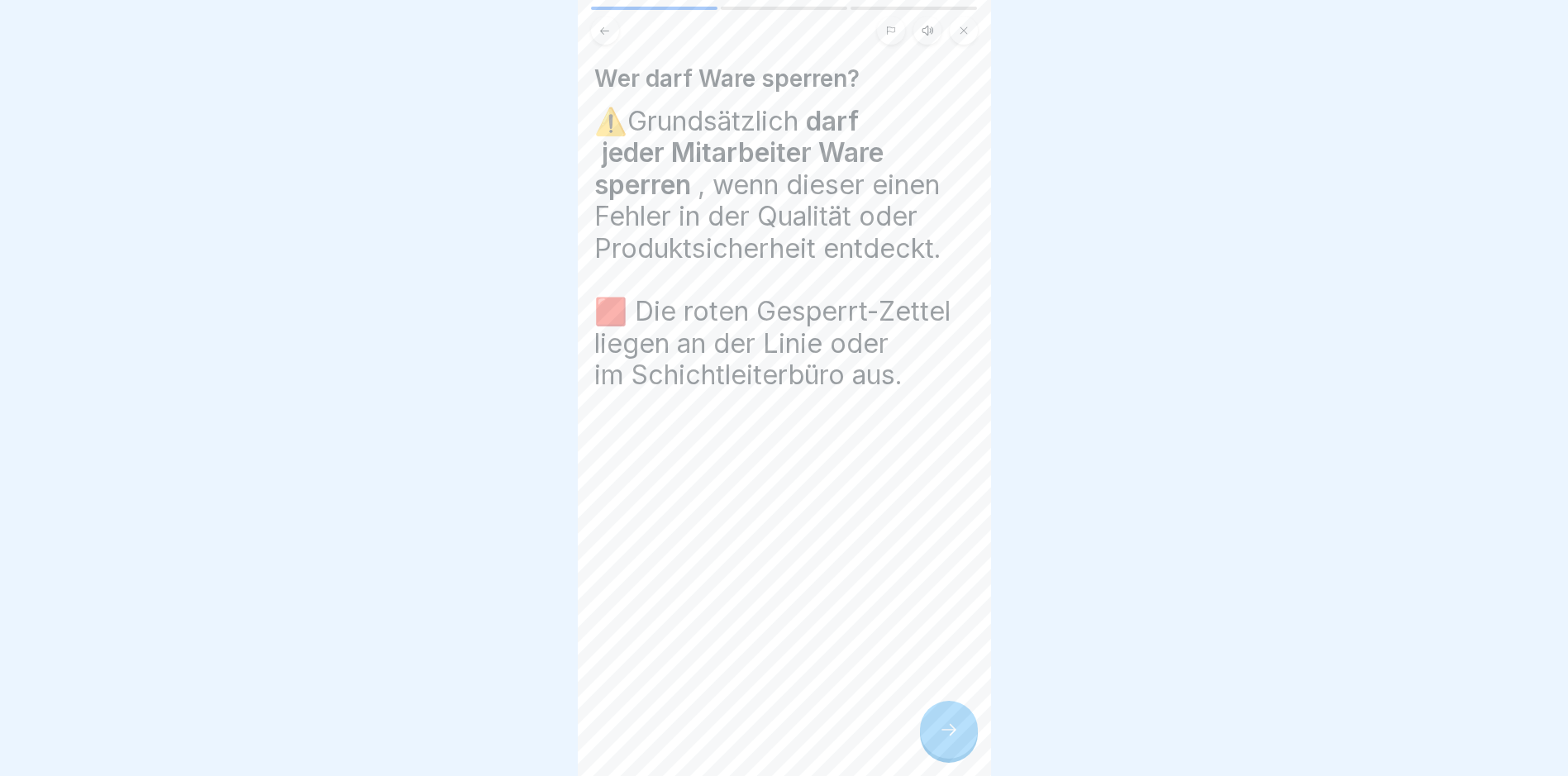
click at [749, 740] on icon at bounding box center [949, 730] width 20 height 20
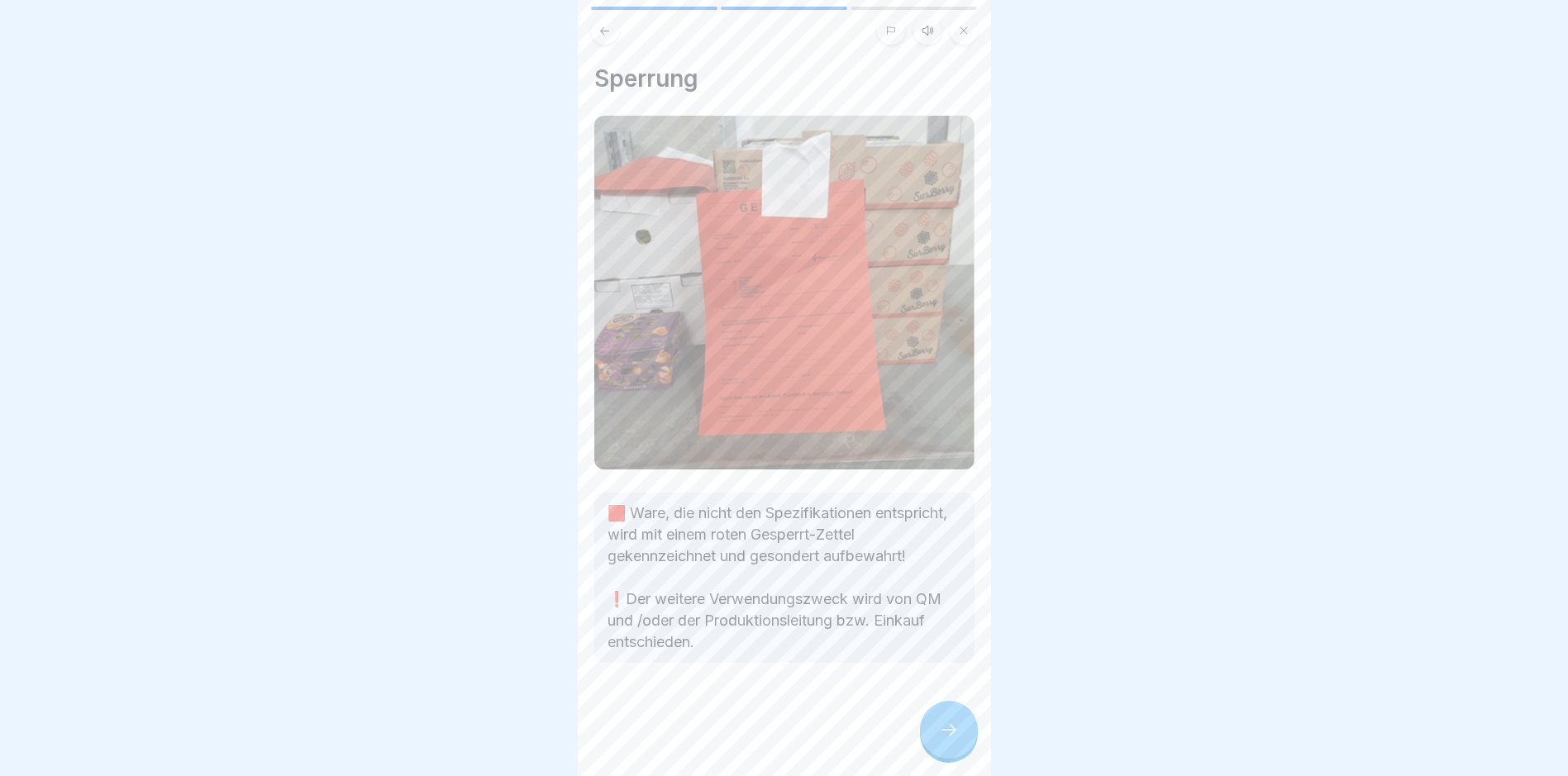
click at [749, 740] on icon at bounding box center [949, 730] width 20 height 20
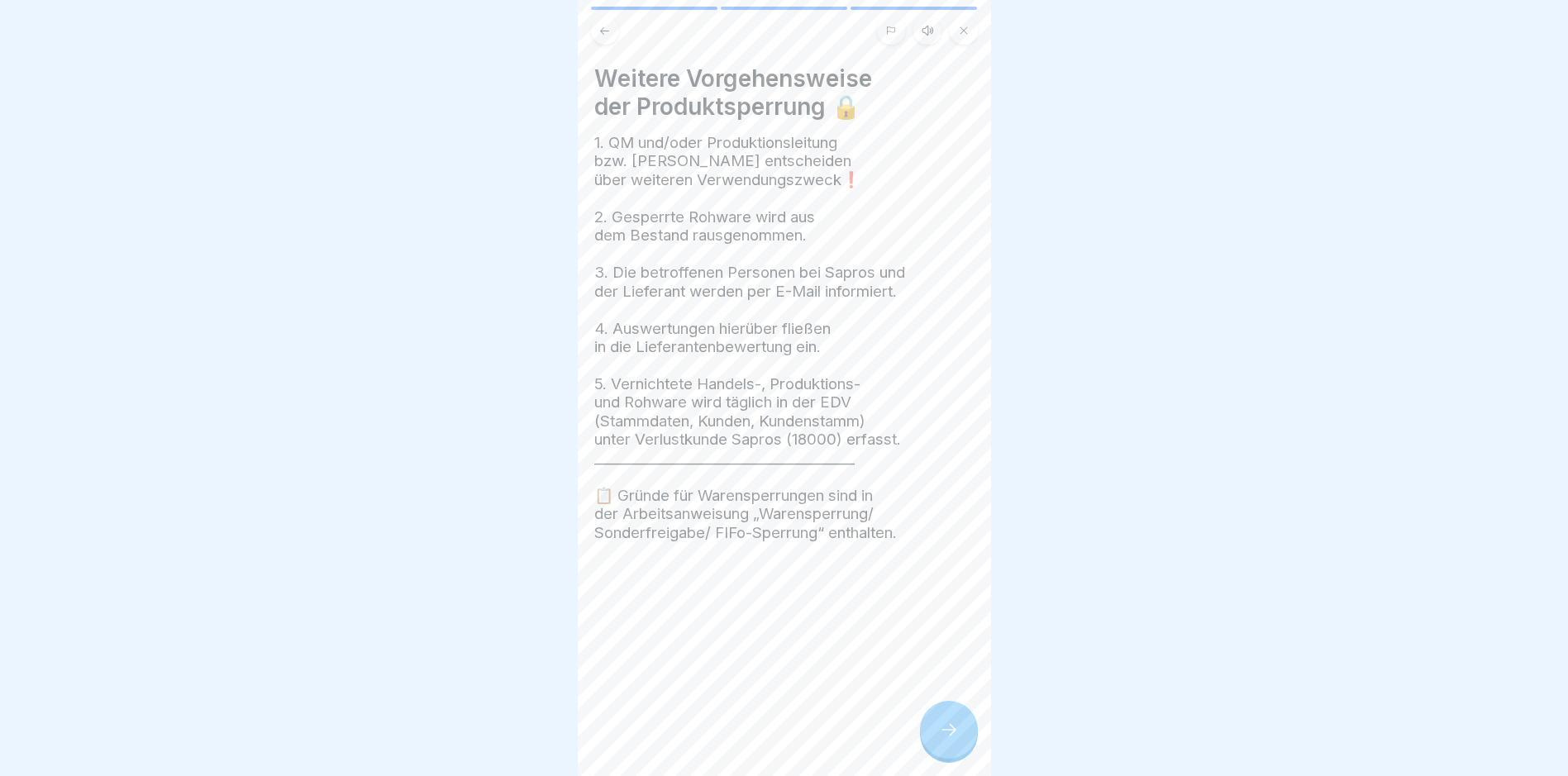
click at [749, 744] on div at bounding box center [949, 730] width 58 height 58
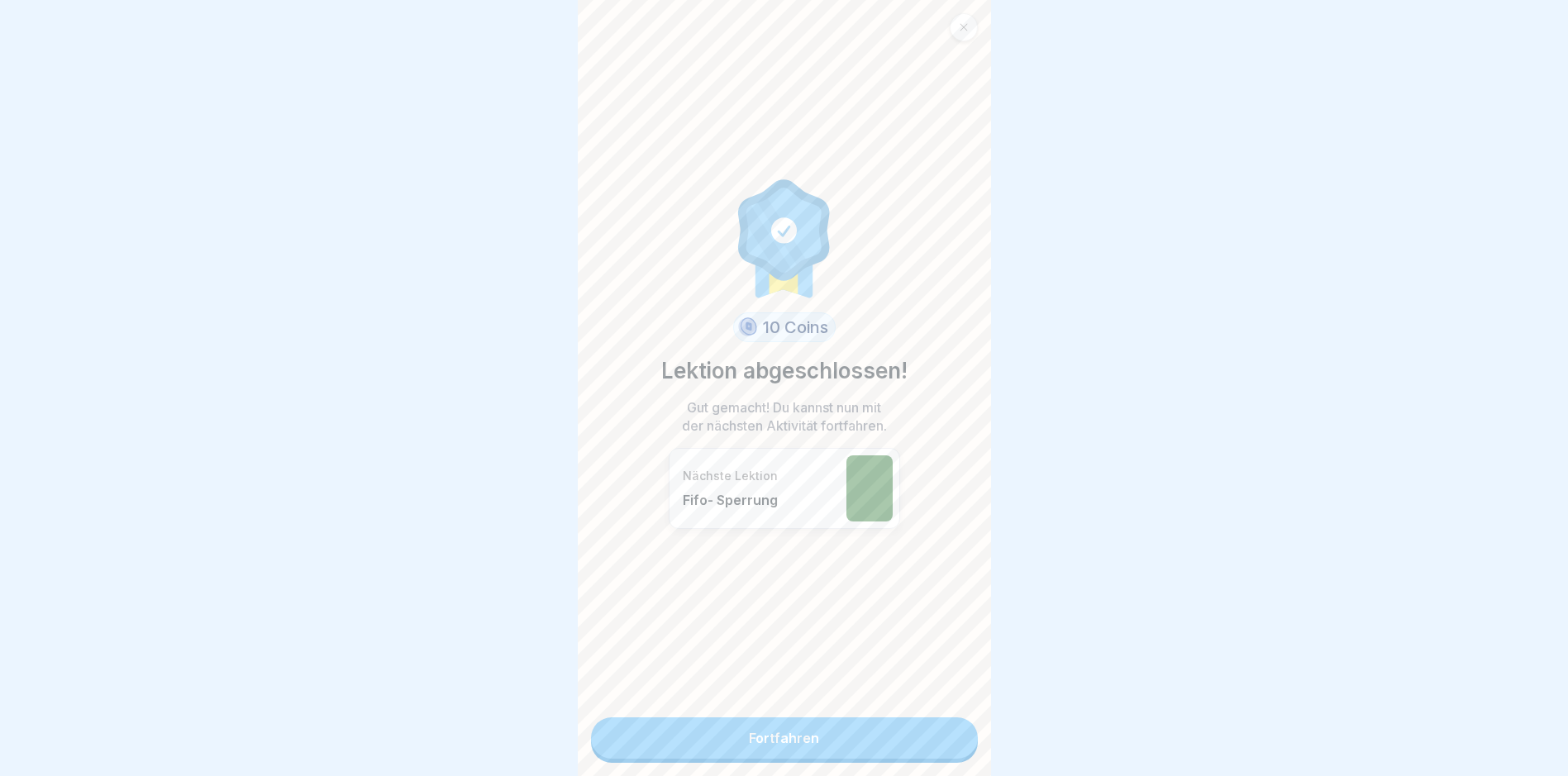
click at [749, 747] on link "Fortfahren" at bounding box center [785, 738] width 387 height 41
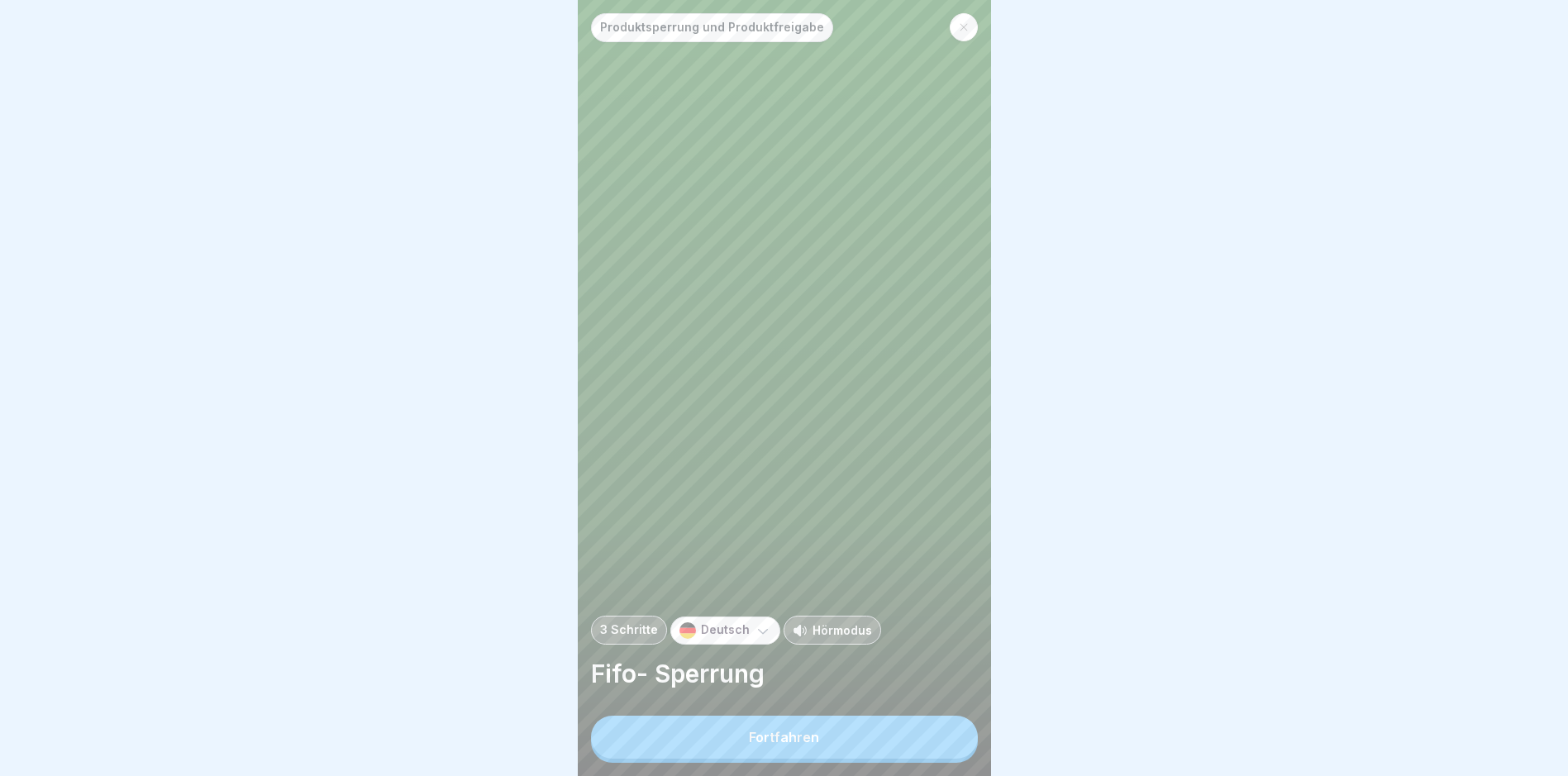
click at [749, 747] on button "Fortfahren" at bounding box center [785, 738] width 387 height 43
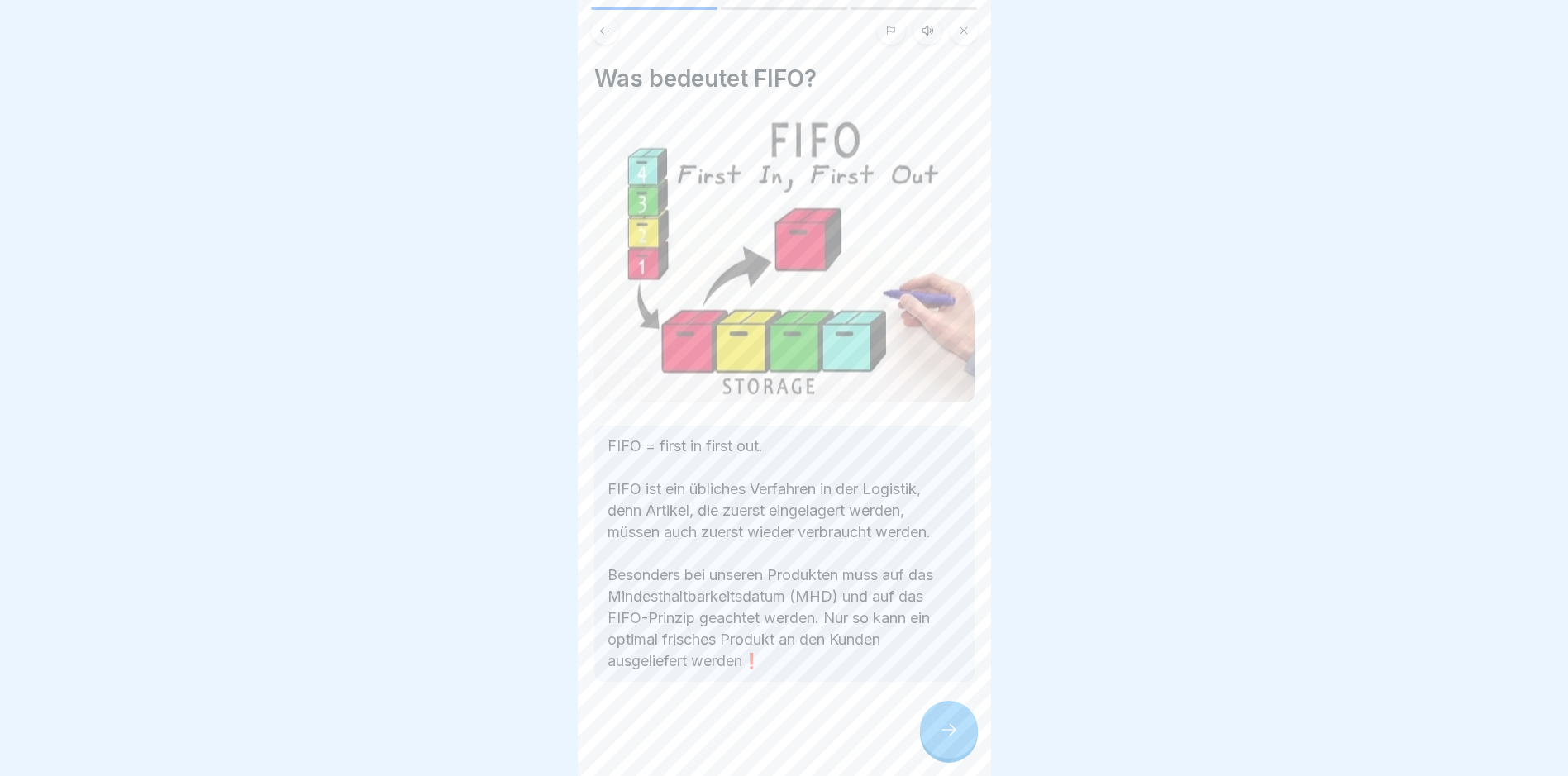
click at [749, 735] on icon at bounding box center [949, 730] width 20 height 20
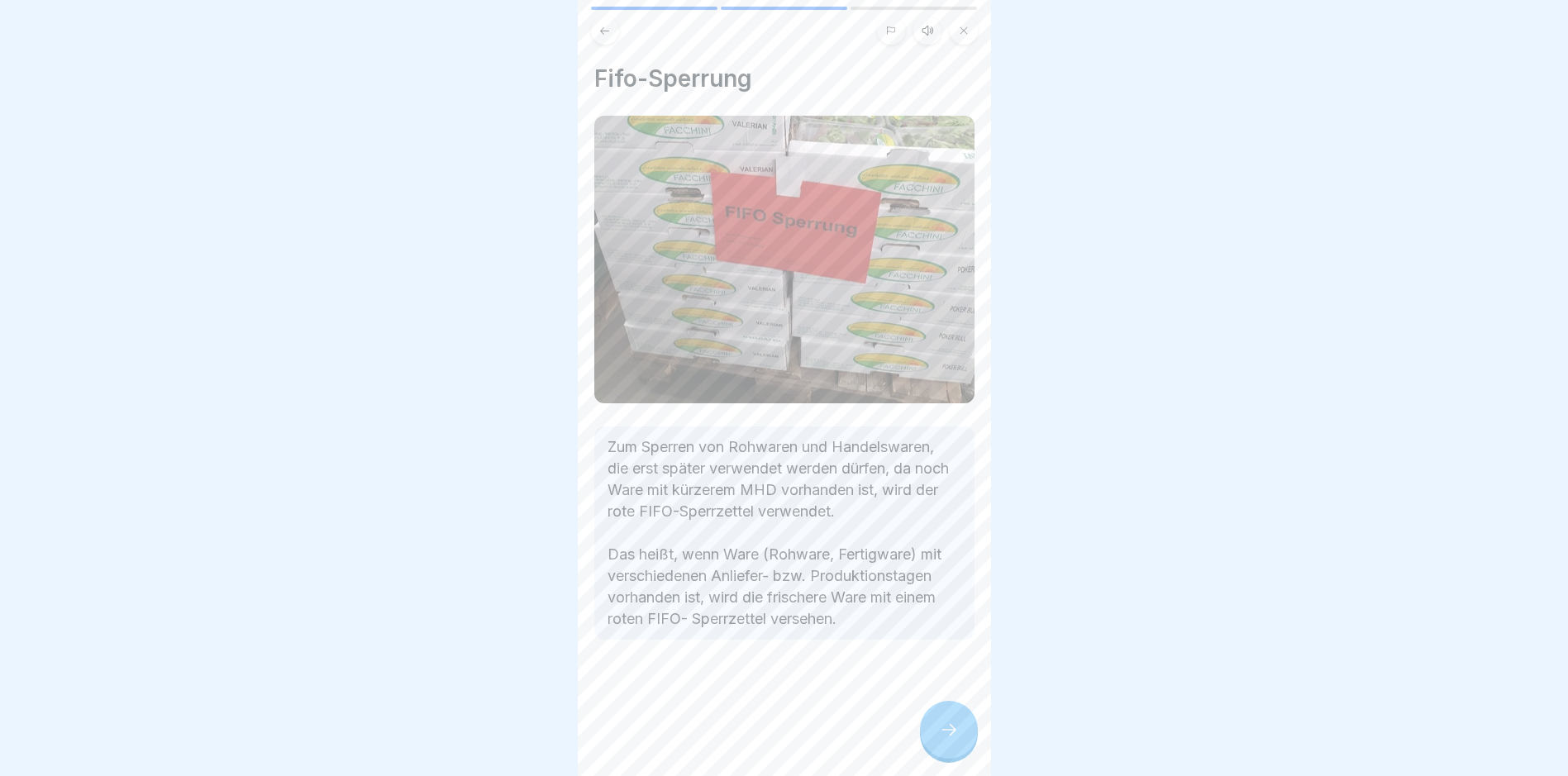
click at [749, 740] on div at bounding box center [949, 730] width 58 height 58
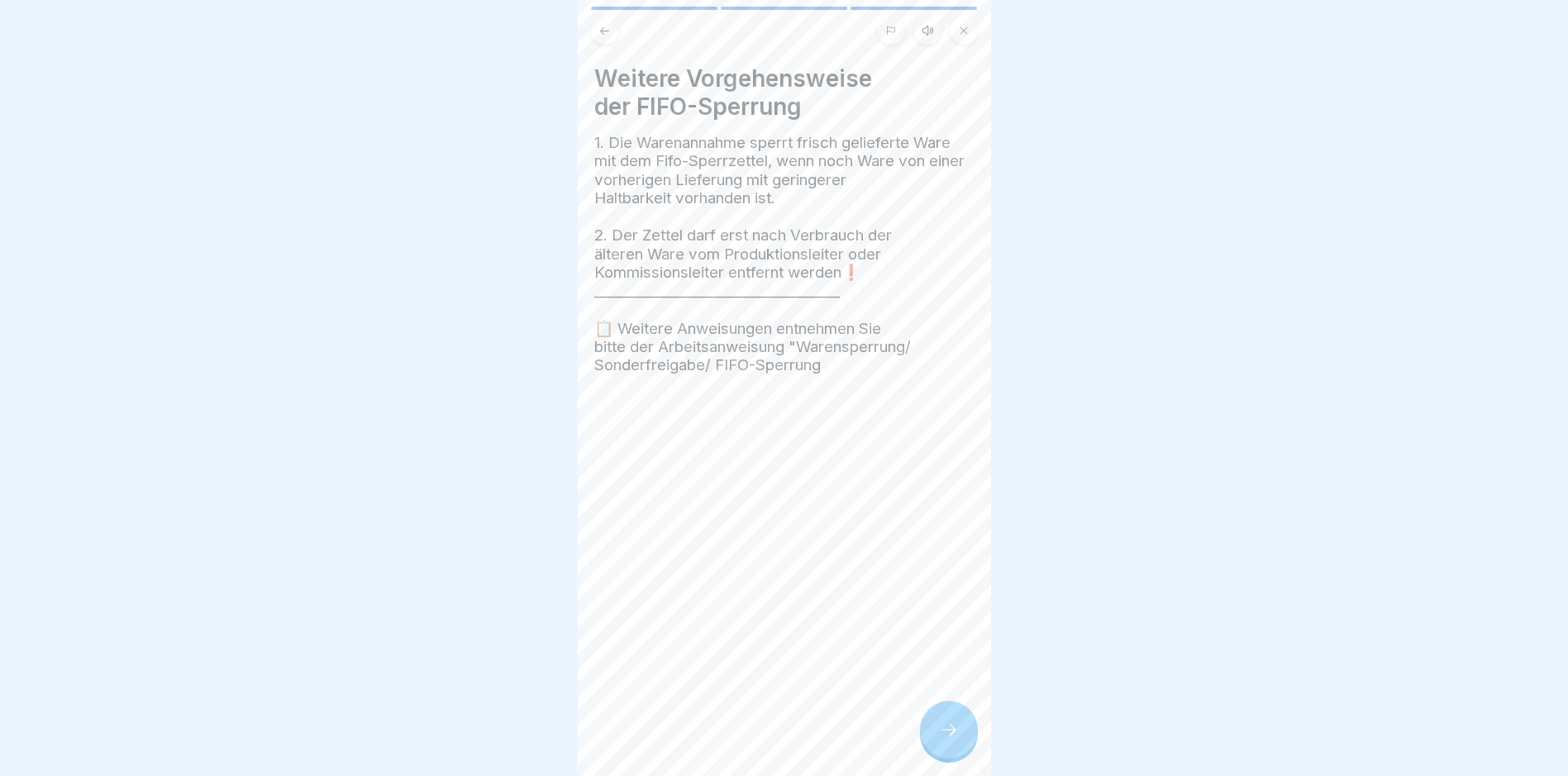
click at [749, 740] on icon at bounding box center [949, 730] width 20 height 20
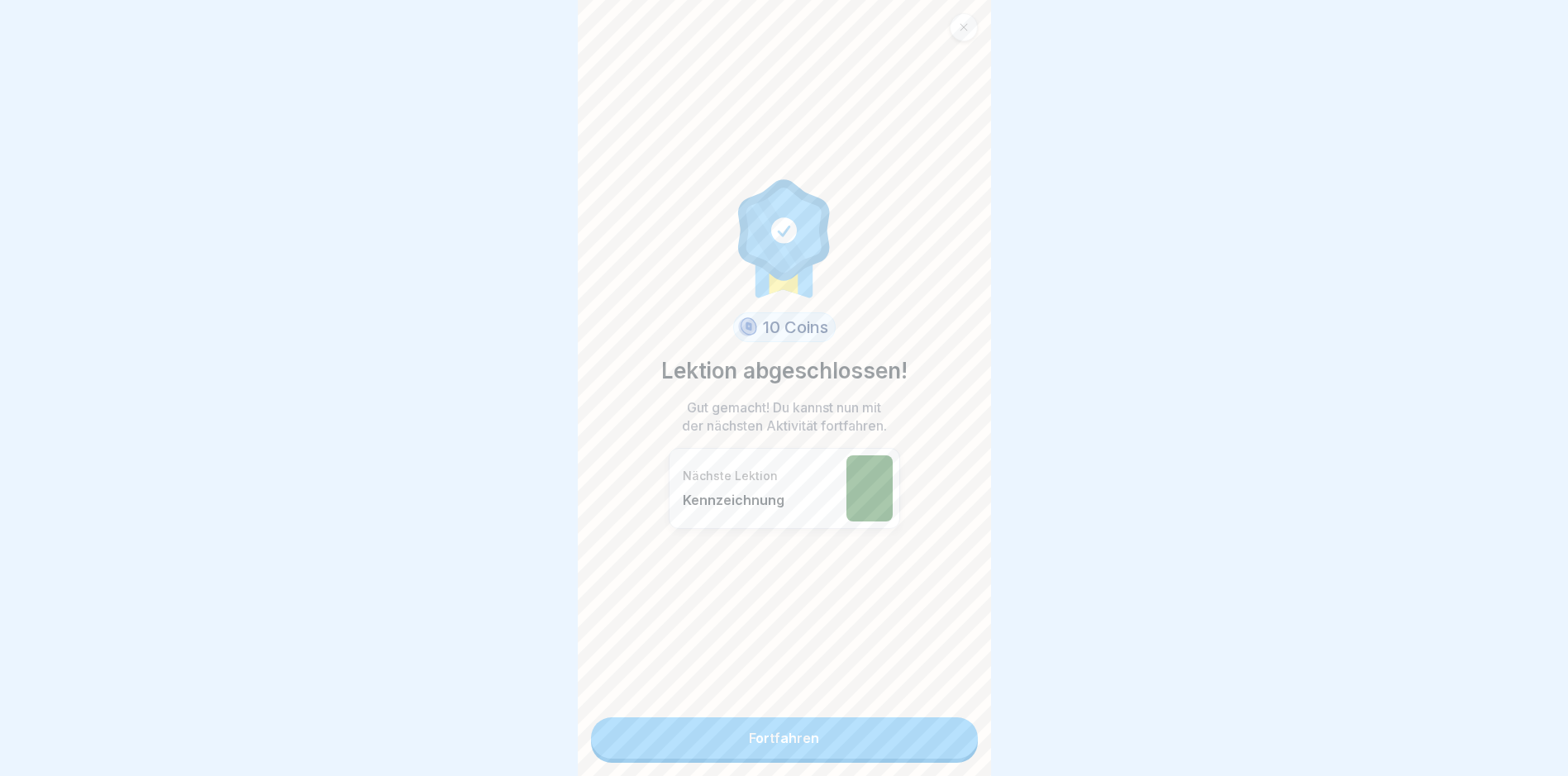
click at [749, 744] on link "Fortfahren" at bounding box center [785, 738] width 387 height 41
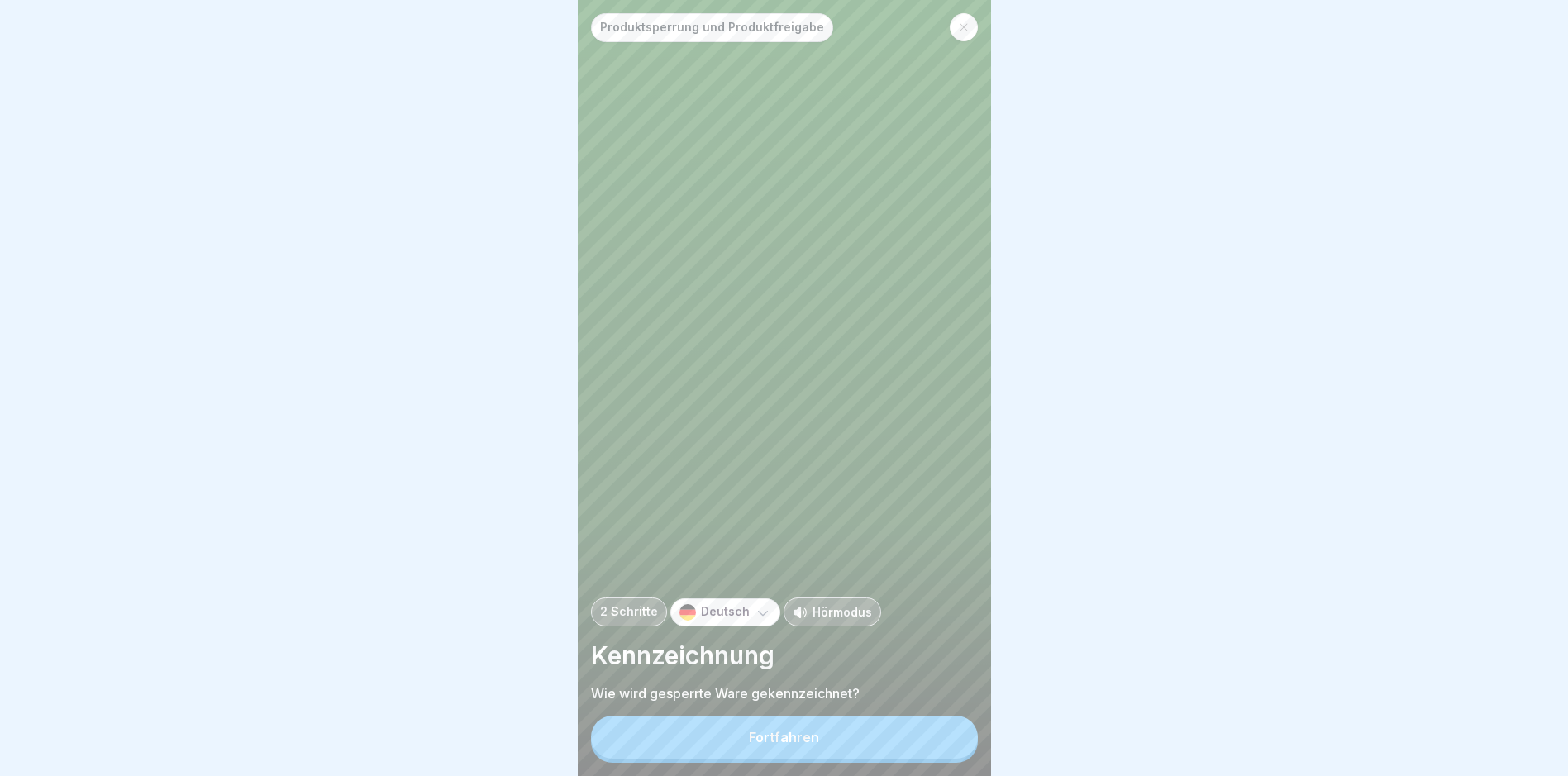
click at [749, 744] on button "Fortfahren" at bounding box center [785, 738] width 387 height 43
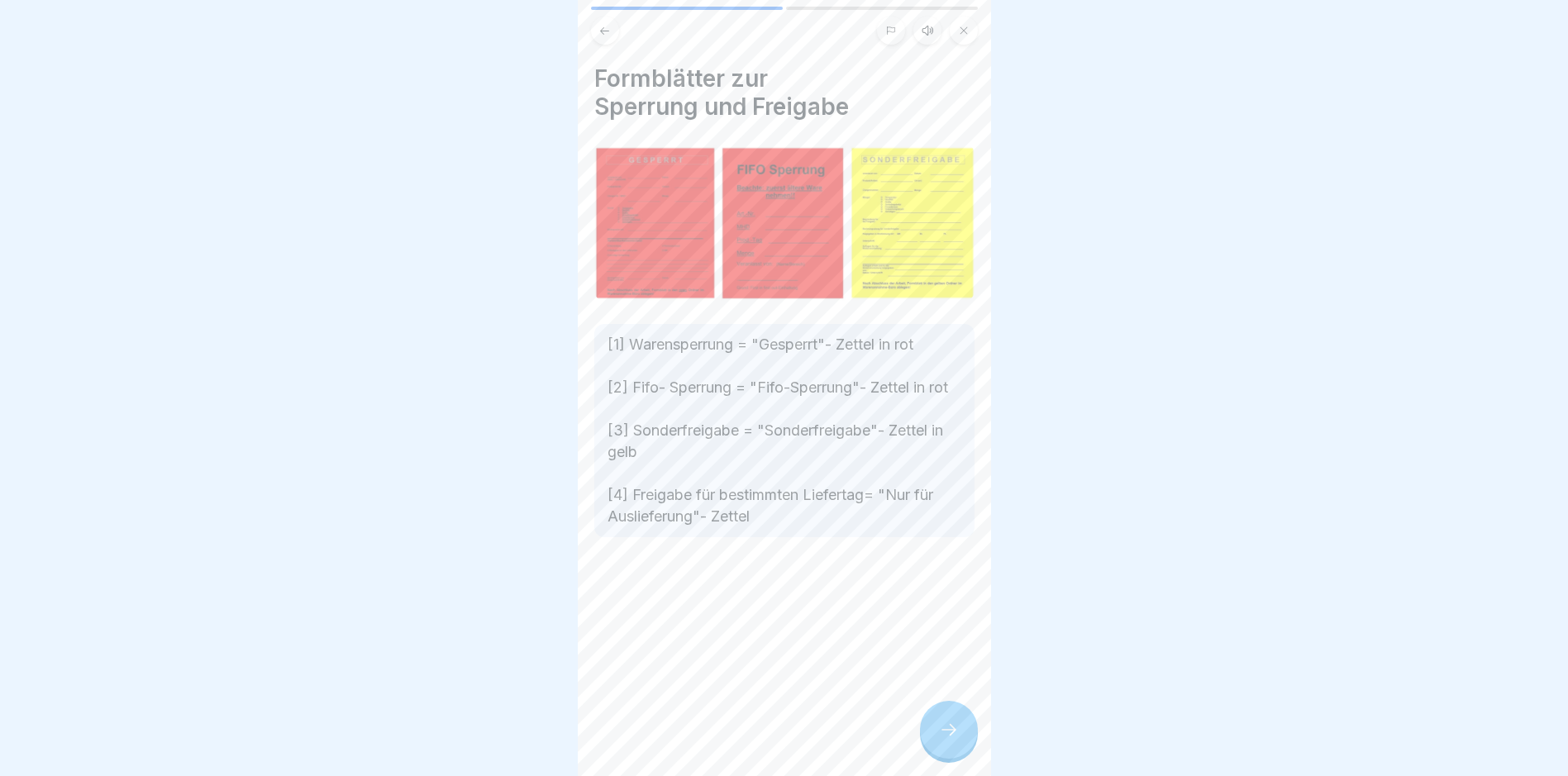
click at [749, 738] on icon at bounding box center [949, 730] width 20 height 20
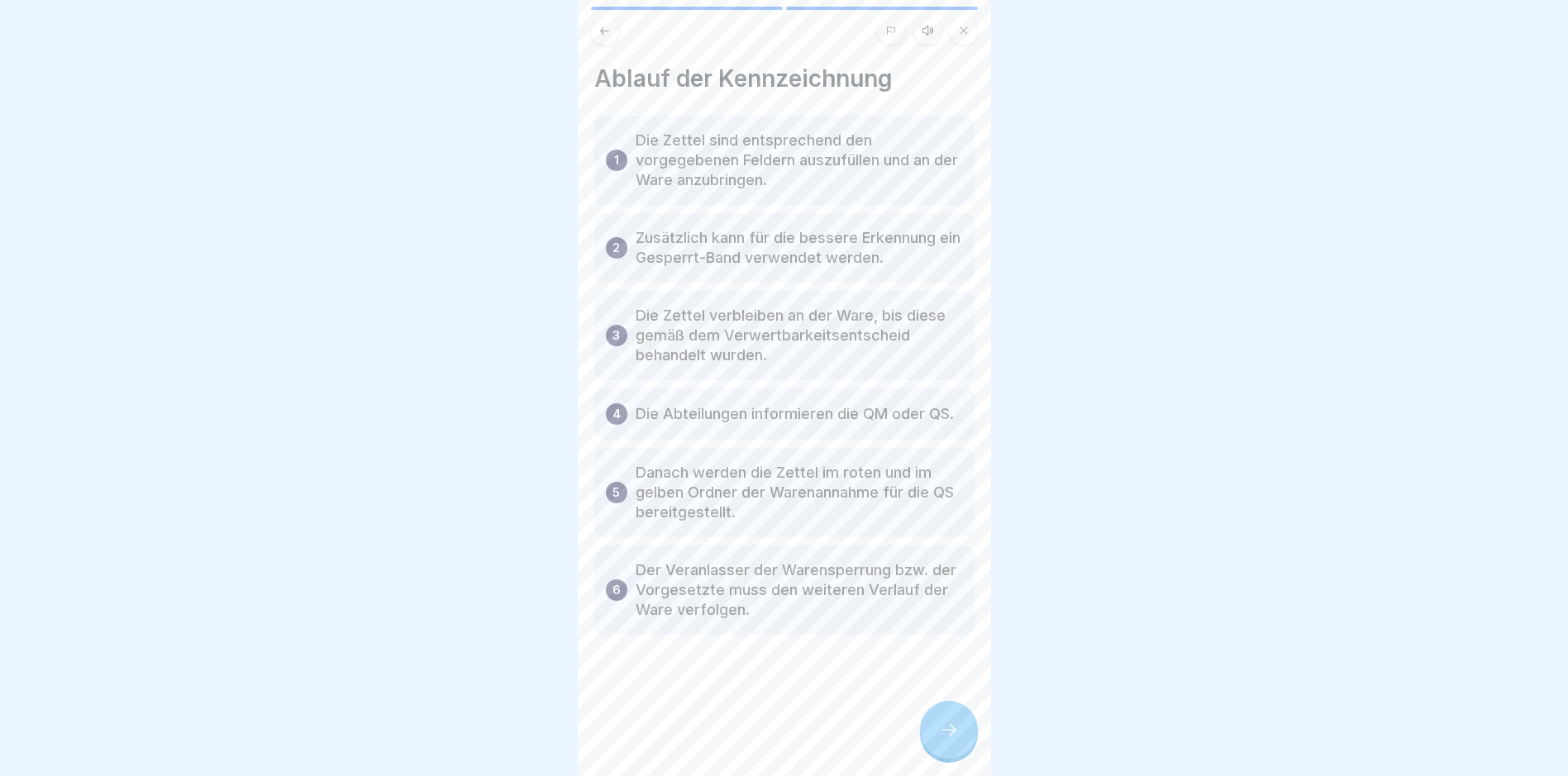
click at [749, 734] on icon at bounding box center [949, 730] width 20 height 20
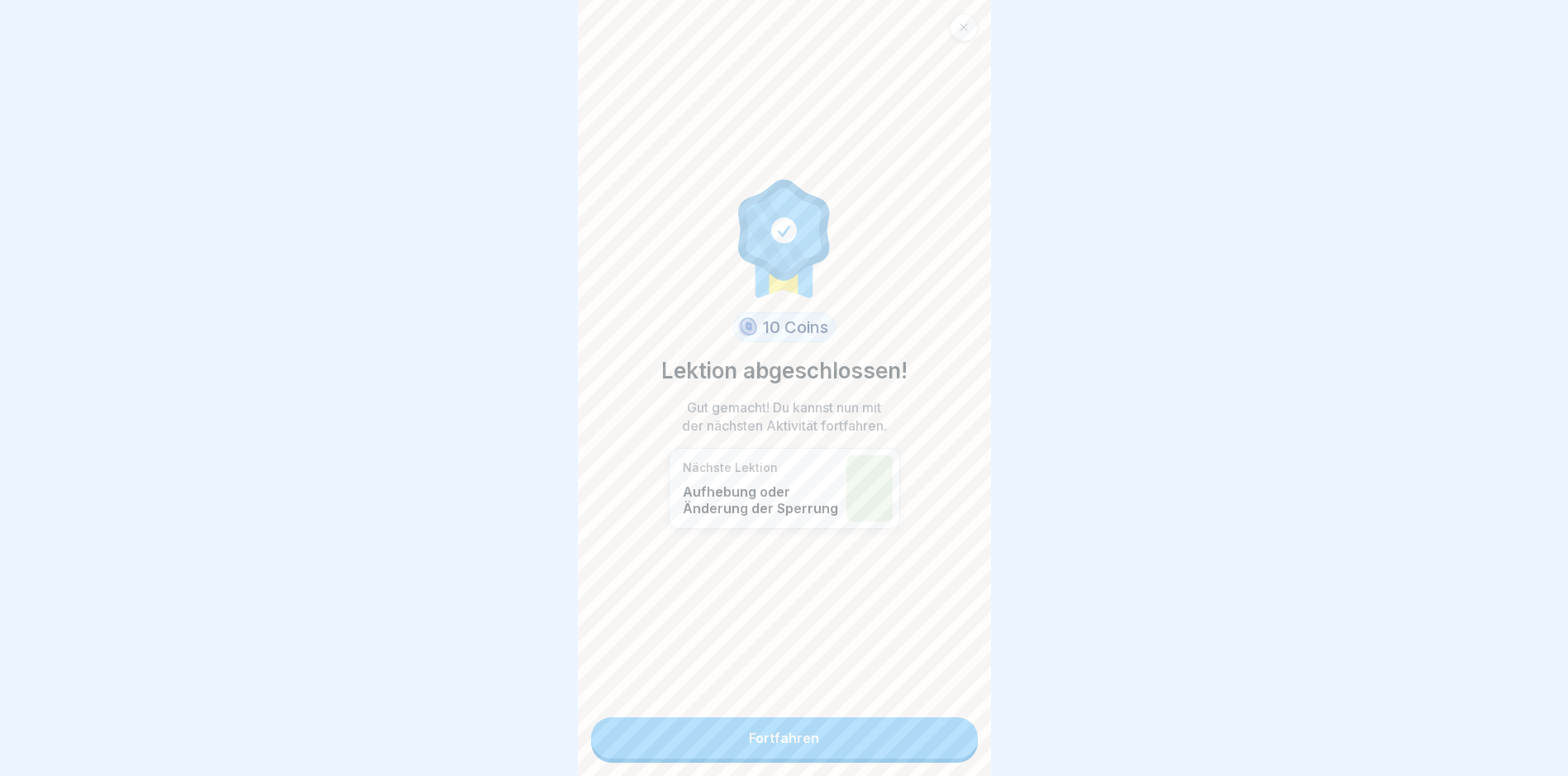
click at [749, 741] on link "Fortfahren" at bounding box center [785, 738] width 387 height 41
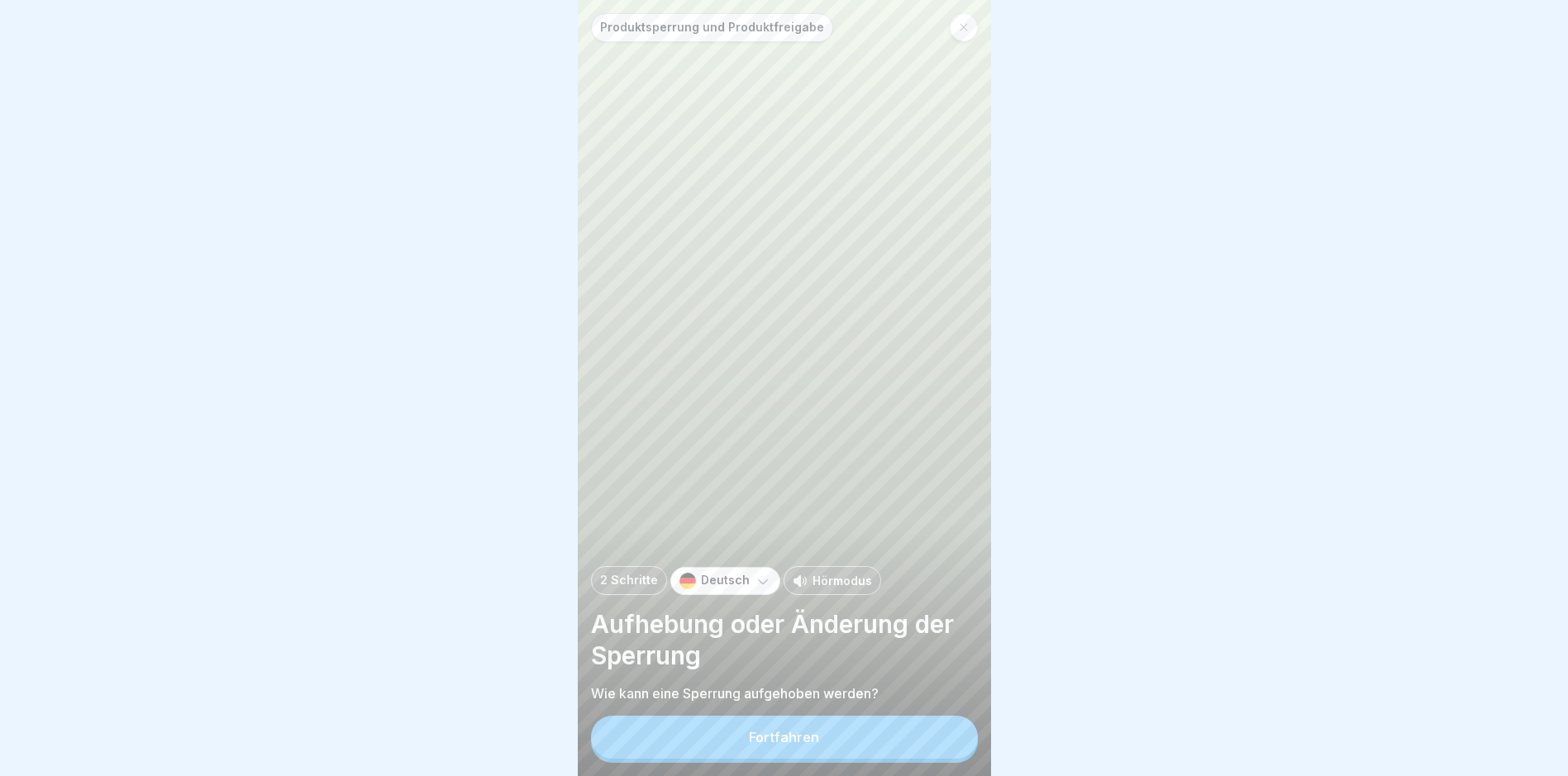
click at [749, 742] on button "Fortfahren" at bounding box center [785, 738] width 387 height 43
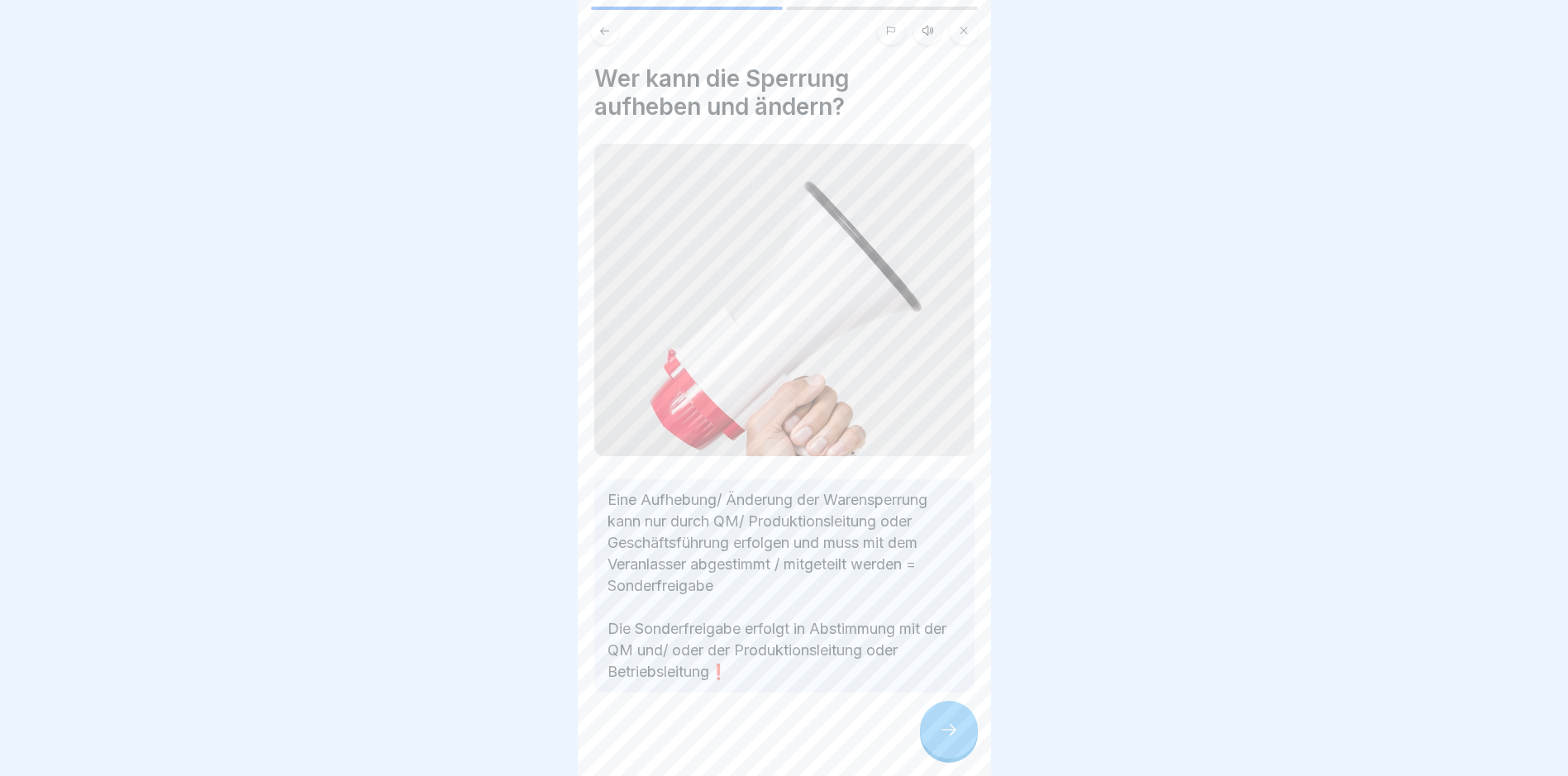
click at [749, 725] on div at bounding box center [949, 730] width 58 height 58
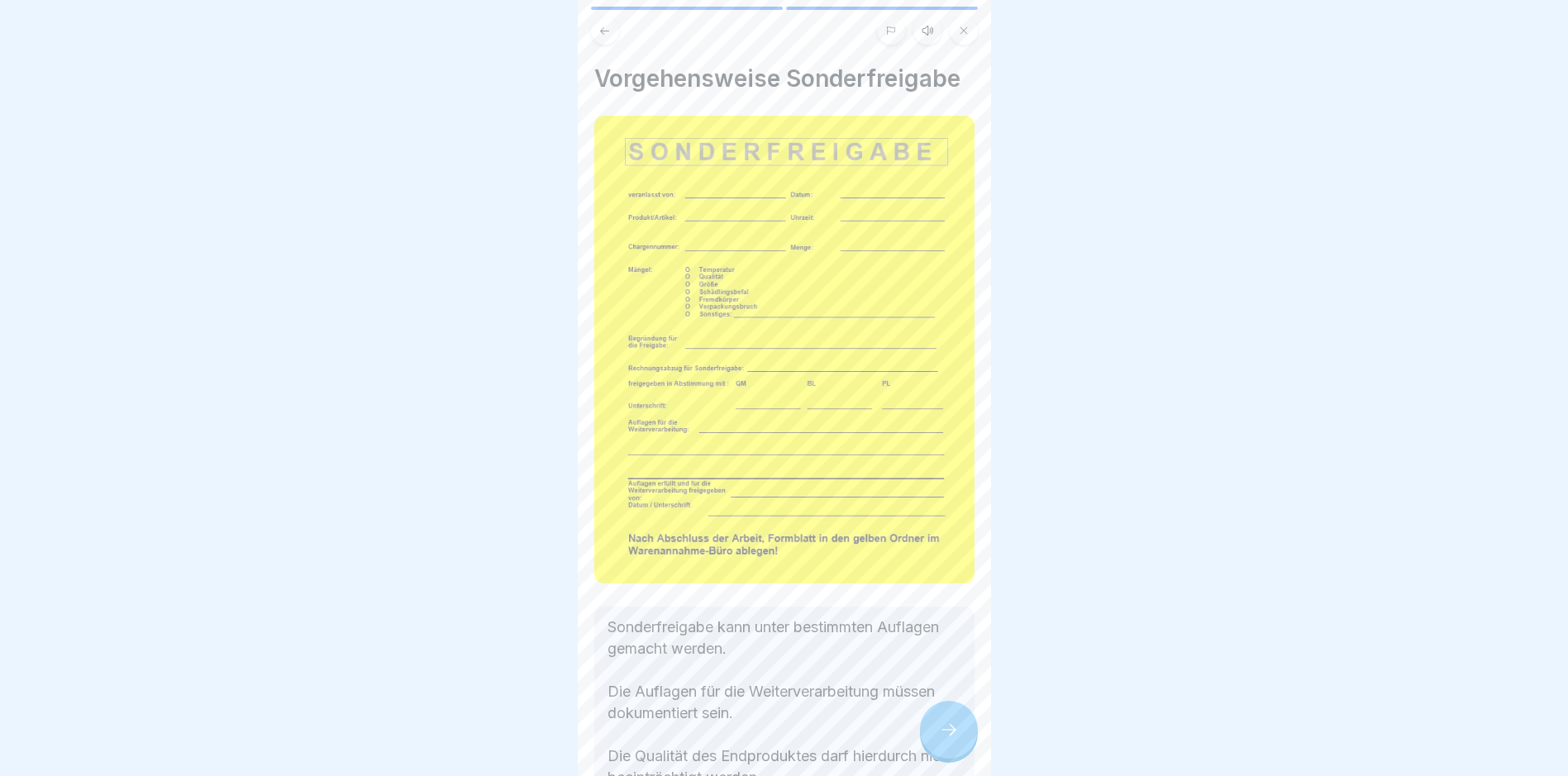
scroll to position [83, 0]
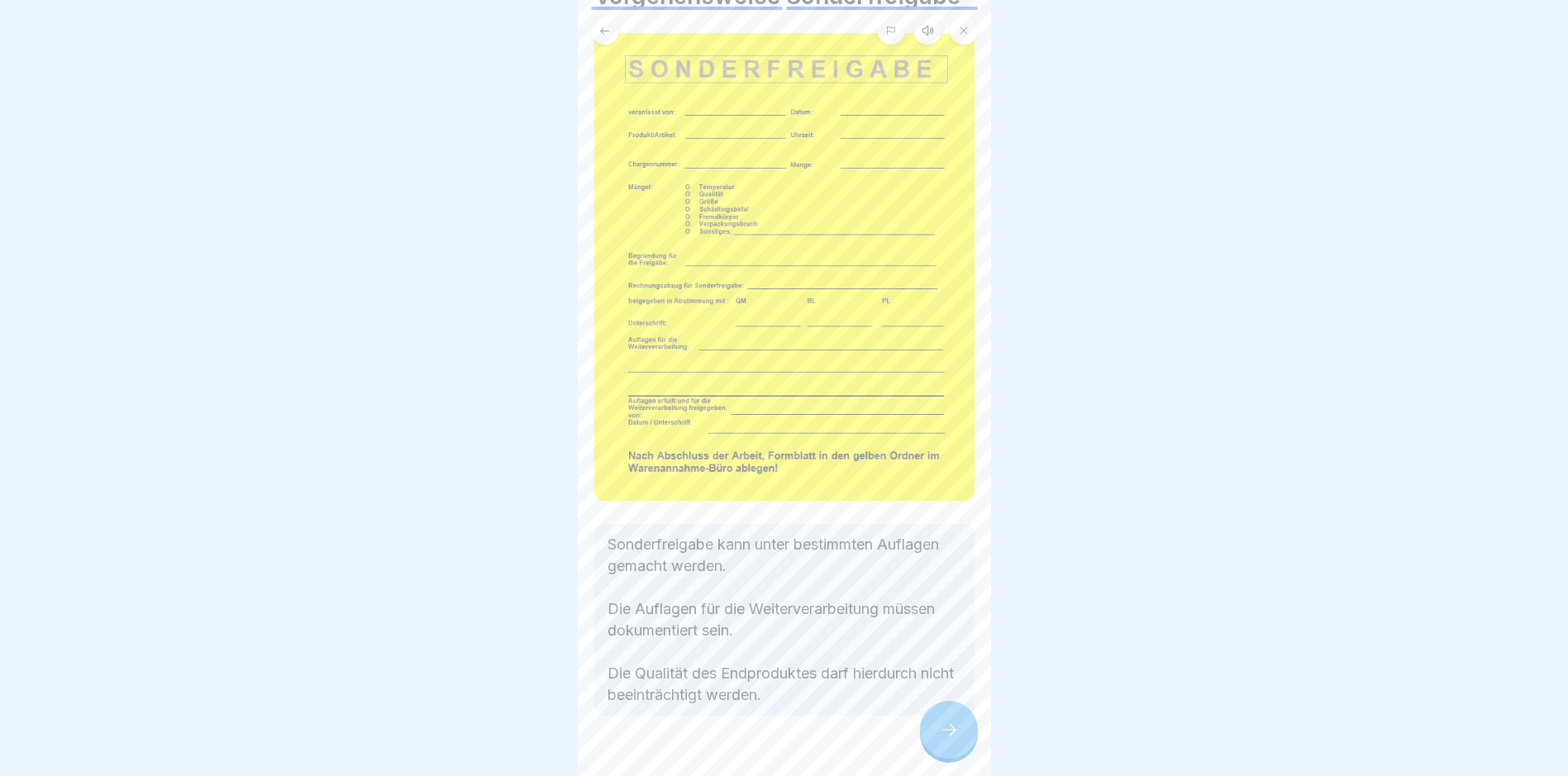
click at [749, 735] on icon at bounding box center [949, 730] width 20 height 20
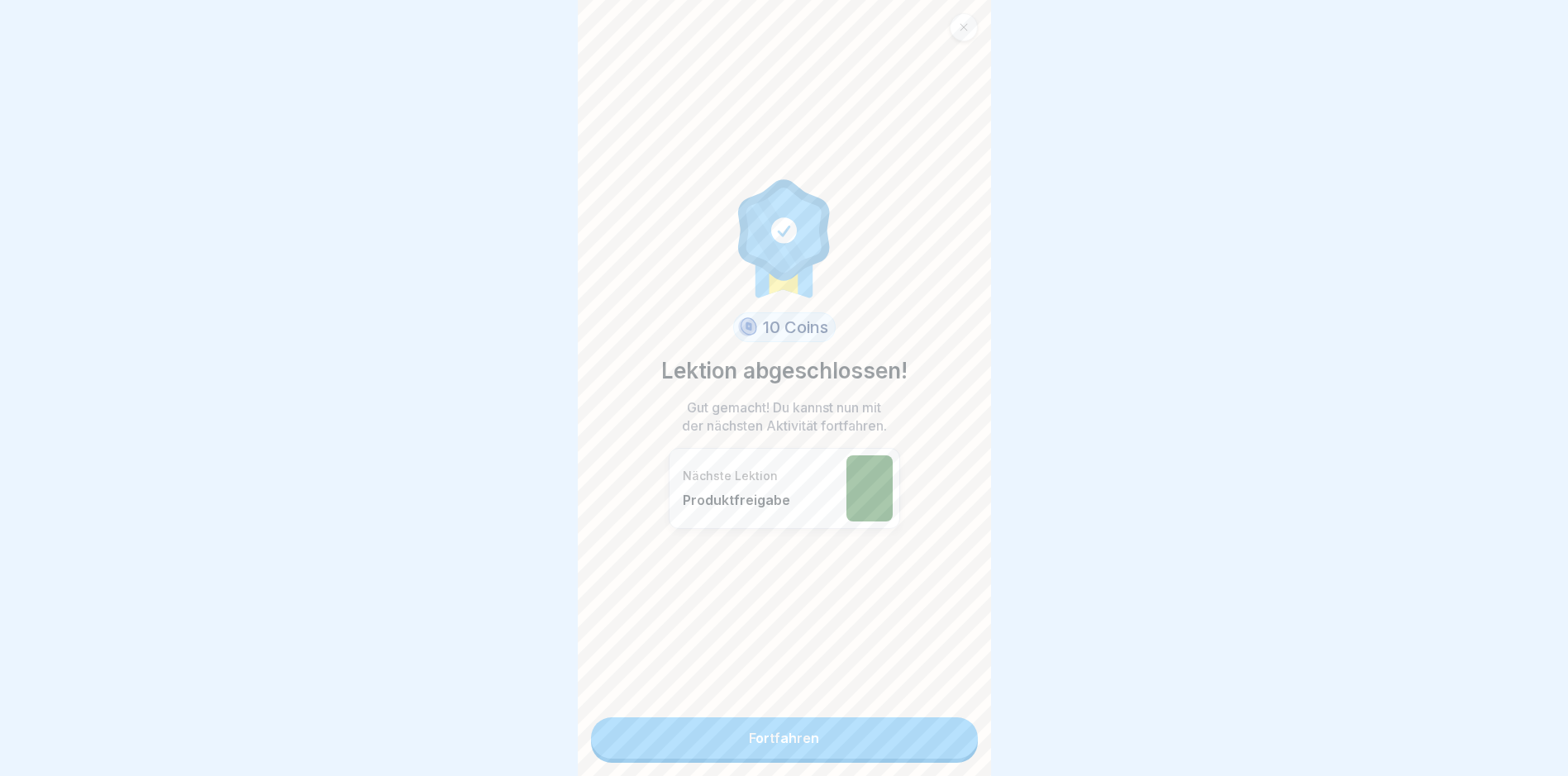
click at [749, 739] on link "Fortfahren" at bounding box center [785, 738] width 387 height 41
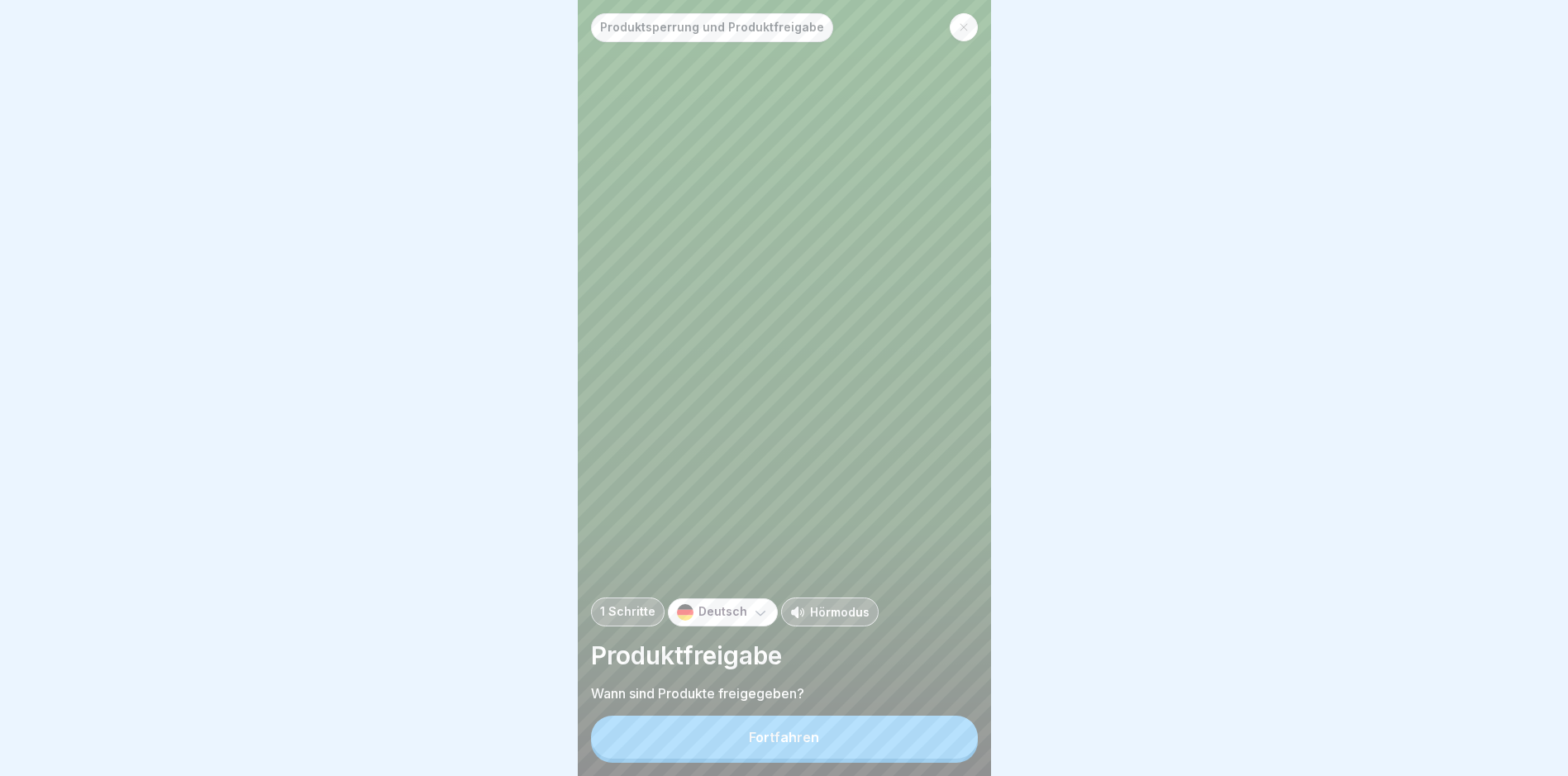
click at [749, 739] on button "Fortfahren" at bounding box center [785, 738] width 387 height 43
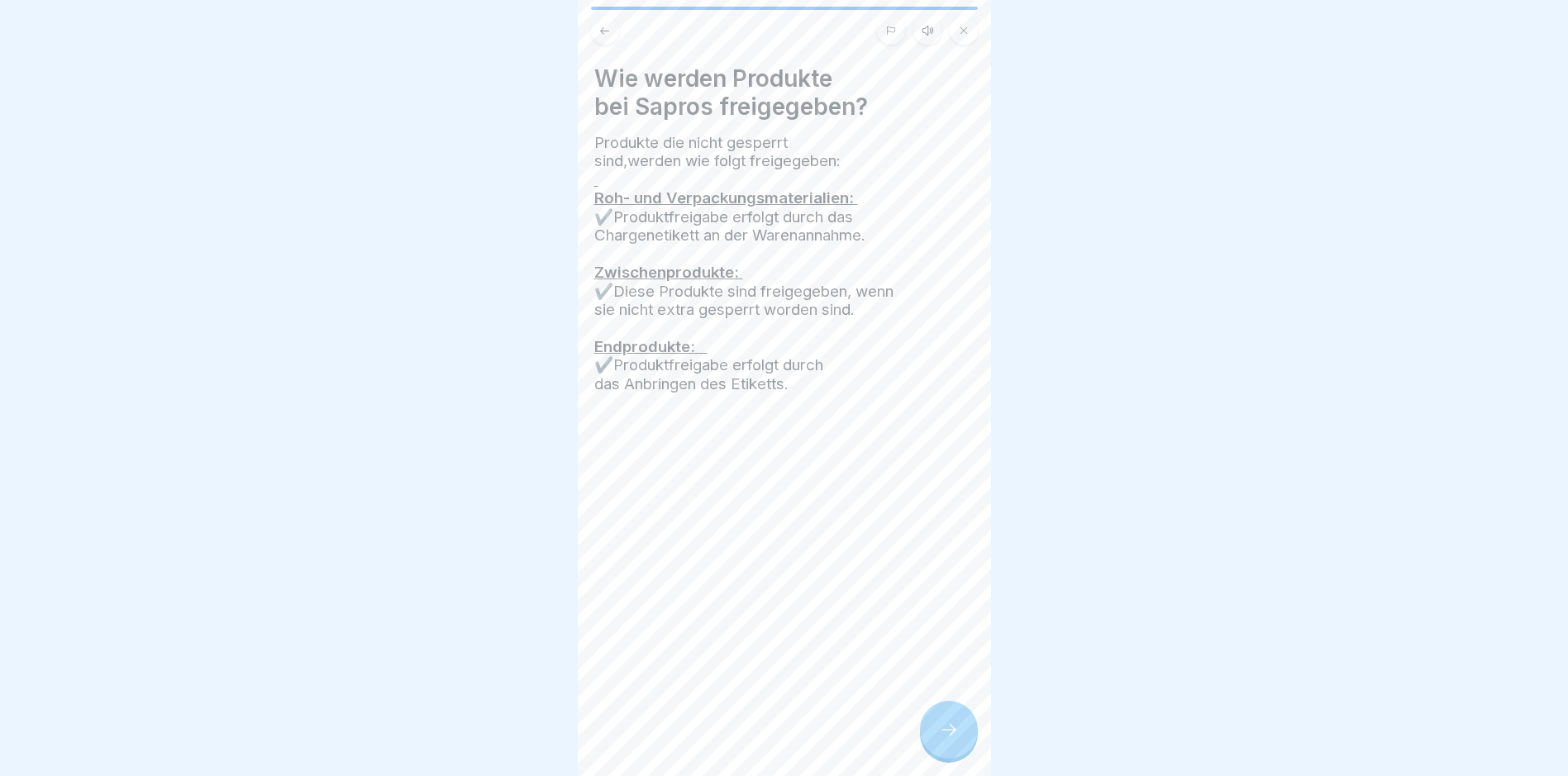
click at [749, 740] on icon at bounding box center [949, 730] width 20 height 20
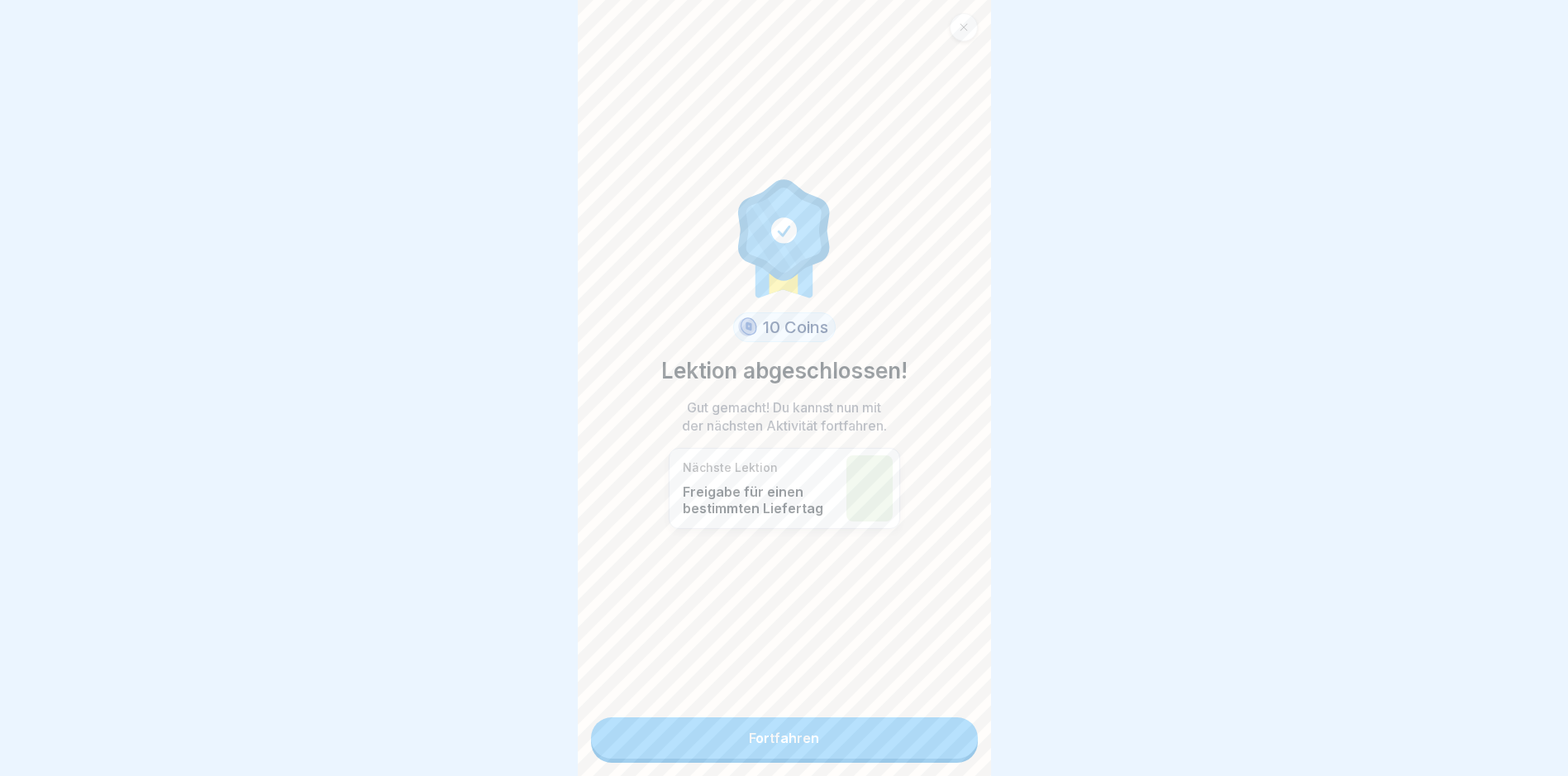
click at [749, 738] on link "Fortfahren" at bounding box center [785, 738] width 387 height 41
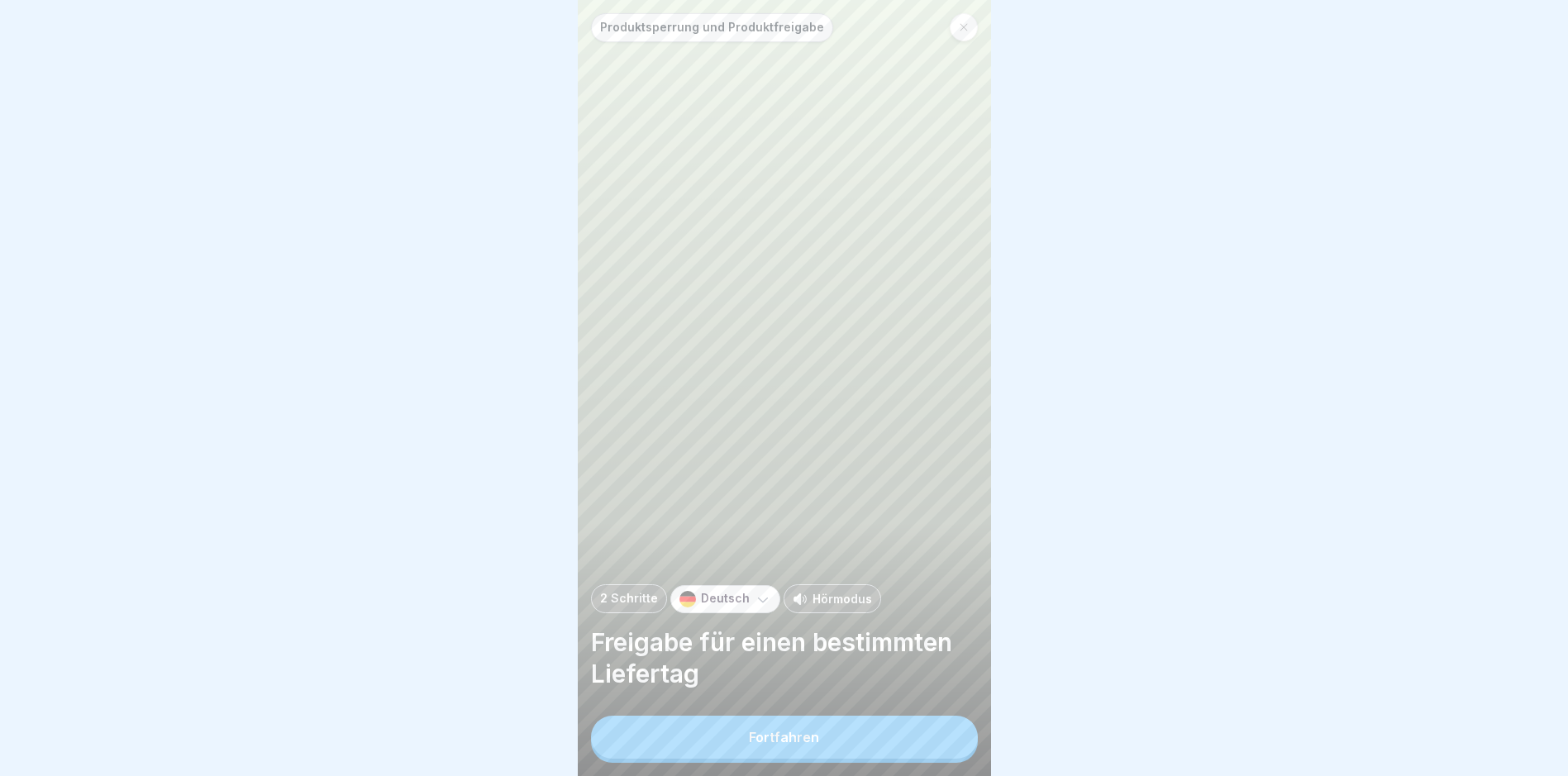
click at [749, 736] on button "Fortfahren" at bounding box center [785, 738] width 387 height 43
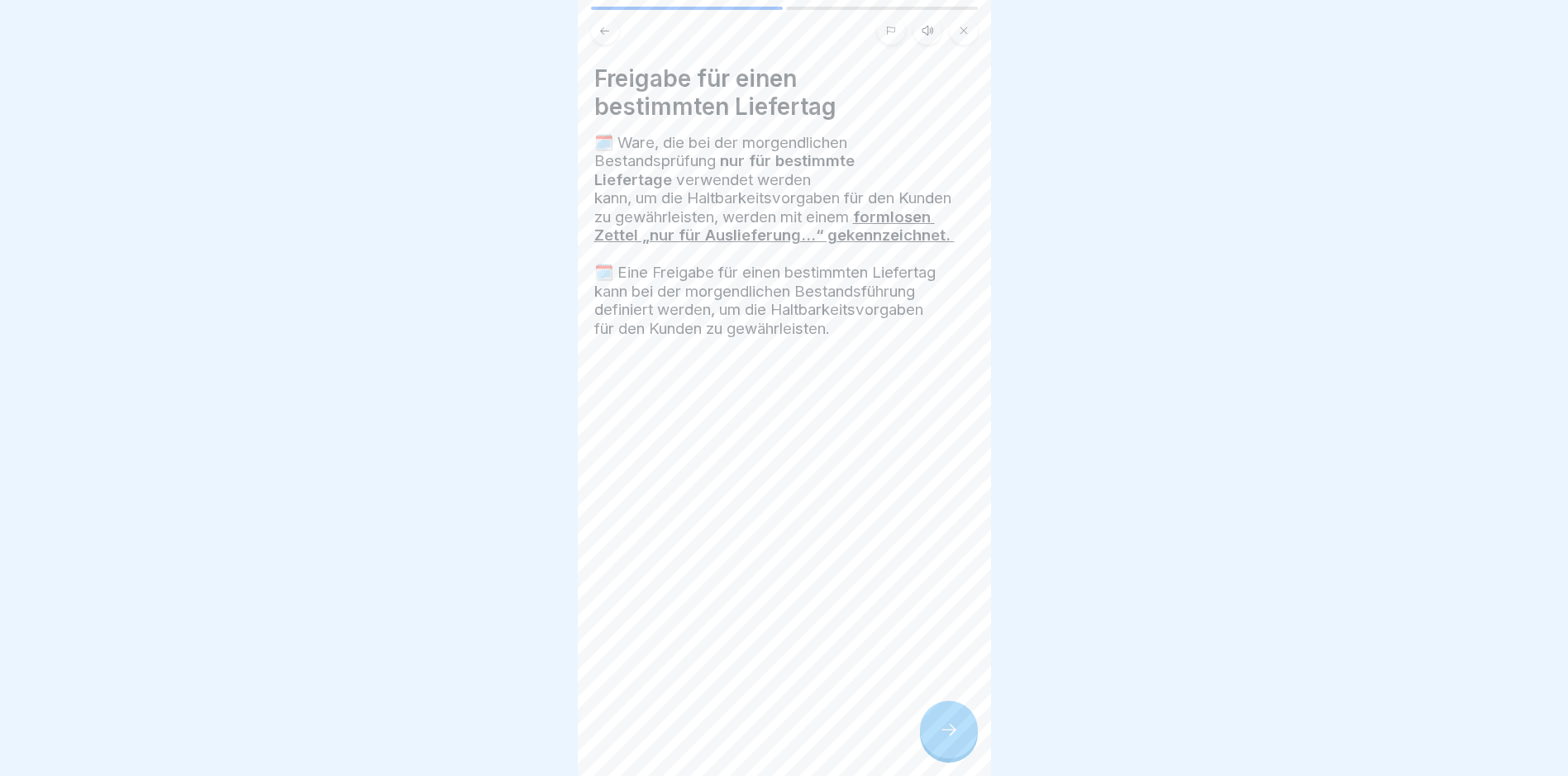
click at [749, 736] on icon at bounding box center [949, 730] width 20 height 20
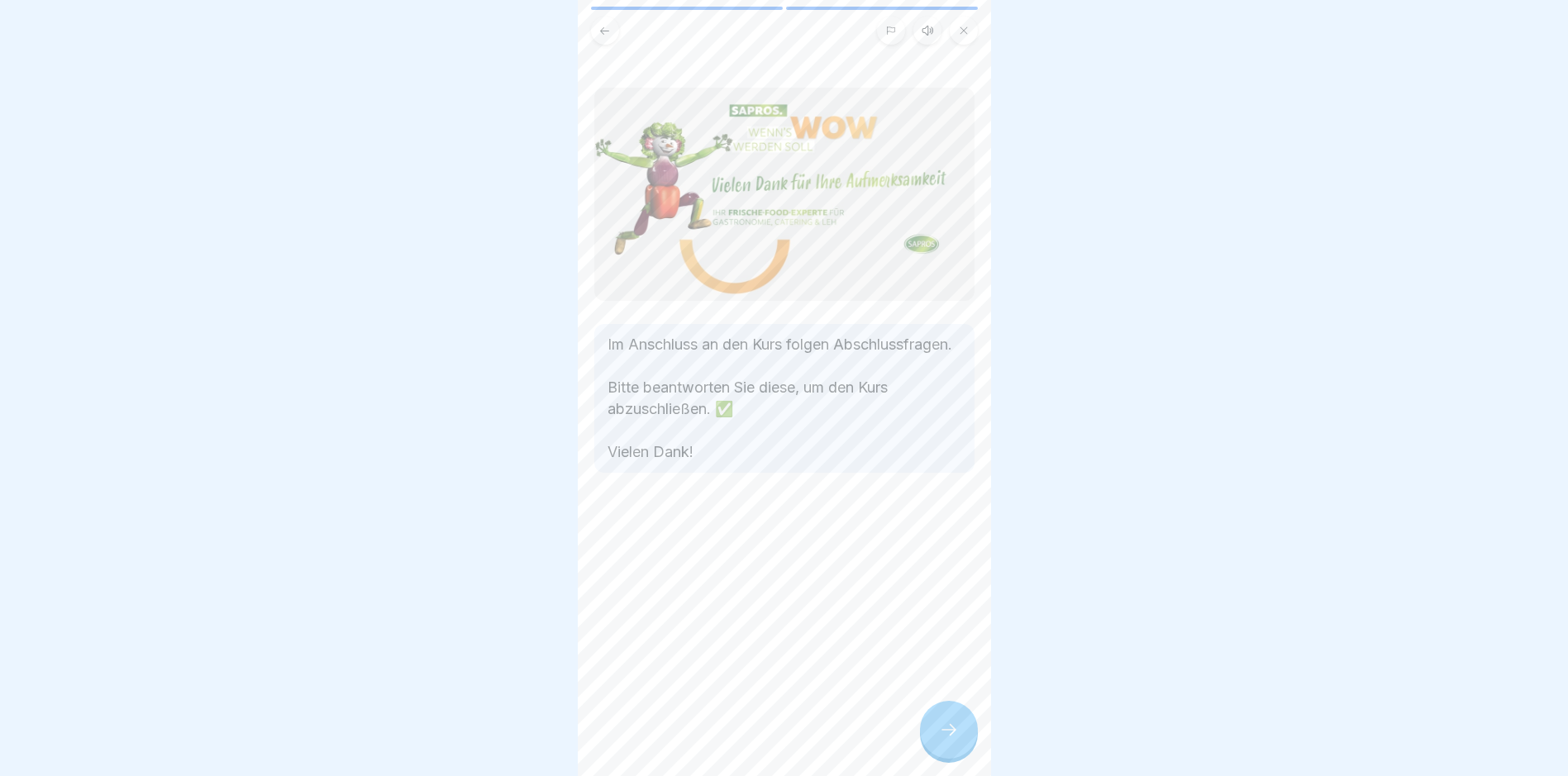
click at [749, 736] on icon at bounding box center [949, 730] width 20 height 20
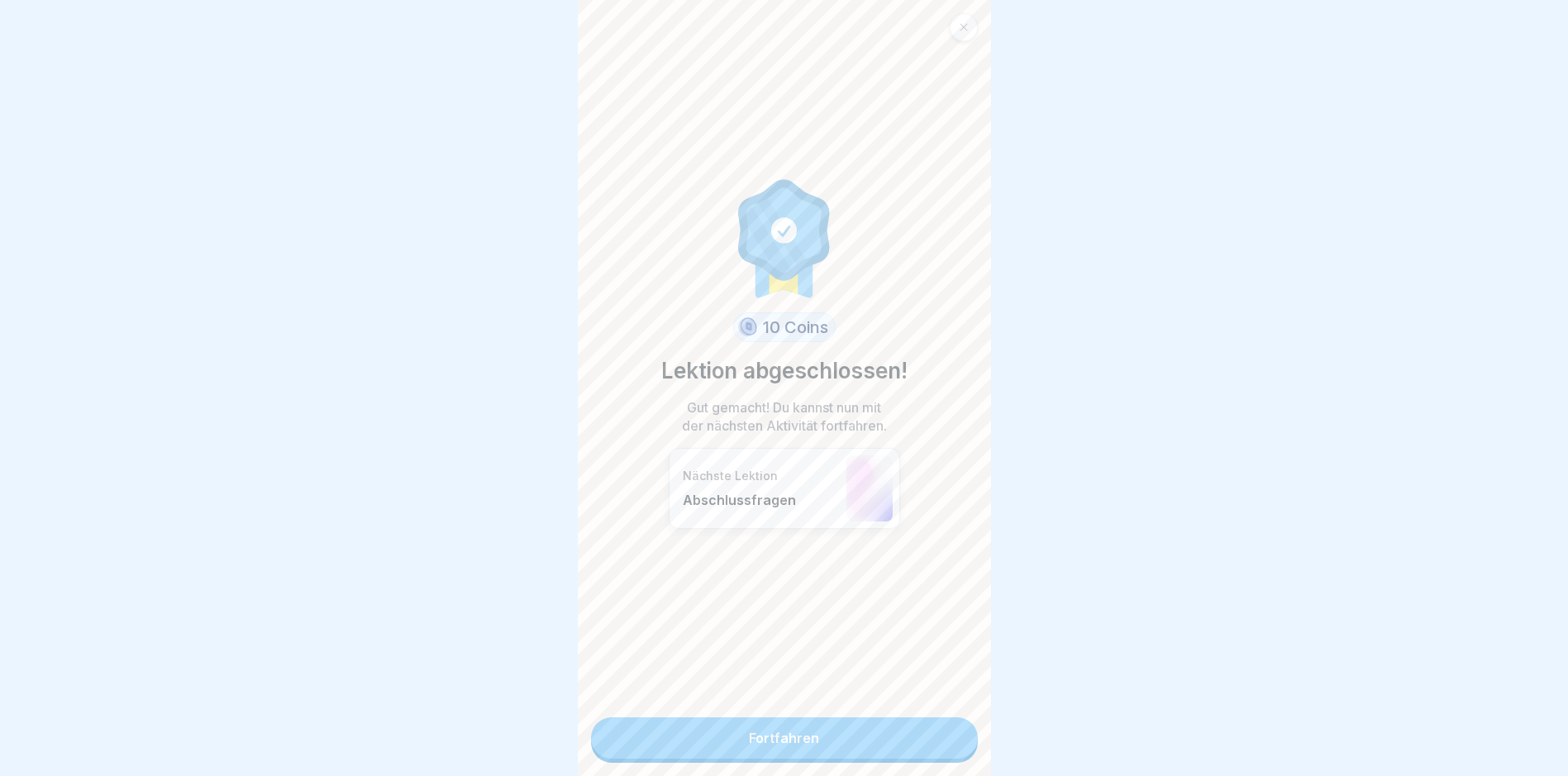
click at [749, 739] on link "Fortfahren" at bounding box center [785, 738] width 387 height 41
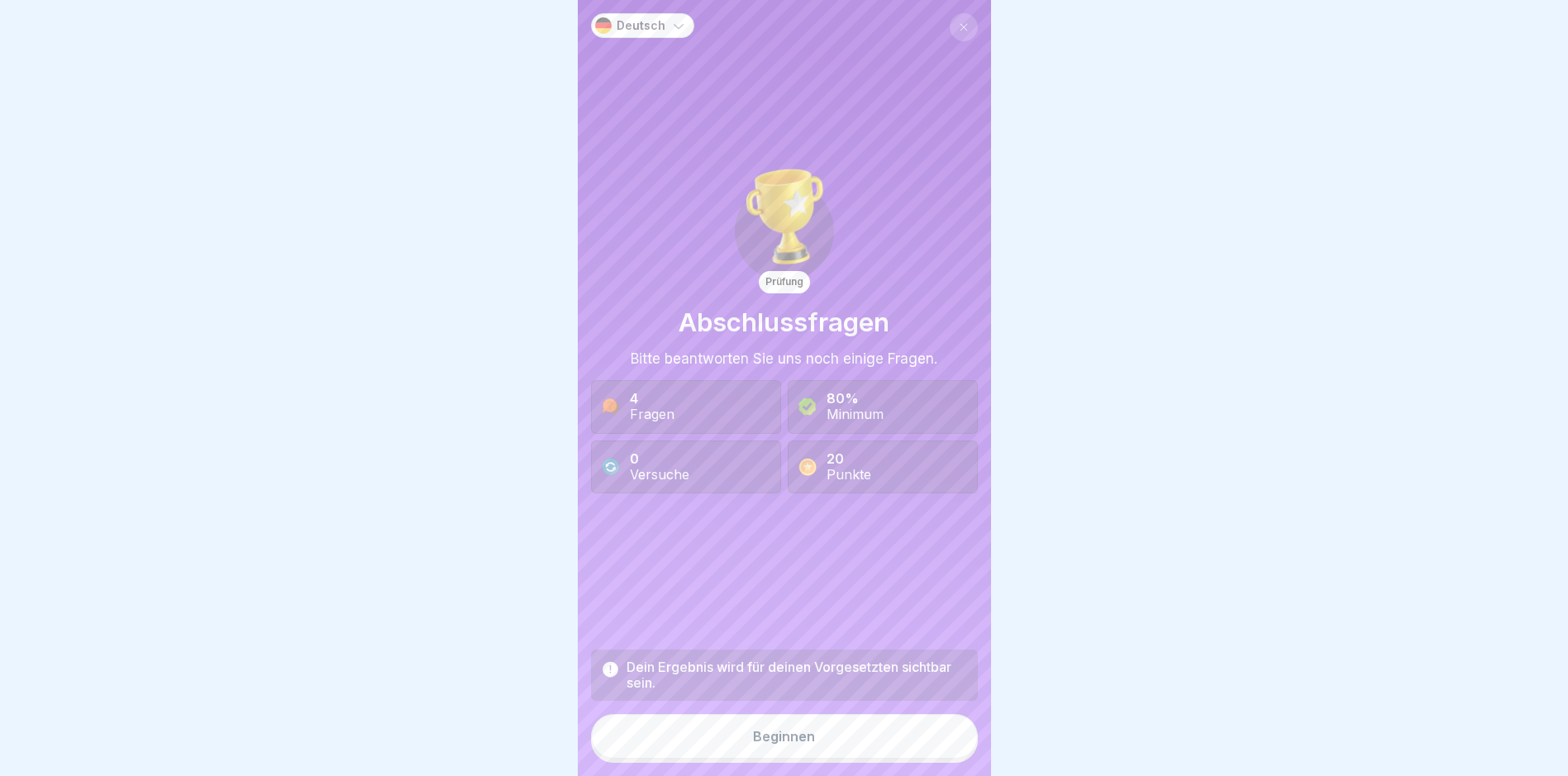
click at [749, 744] on button "Beginnen" at bounding box center [785, 736] width 387 height 44
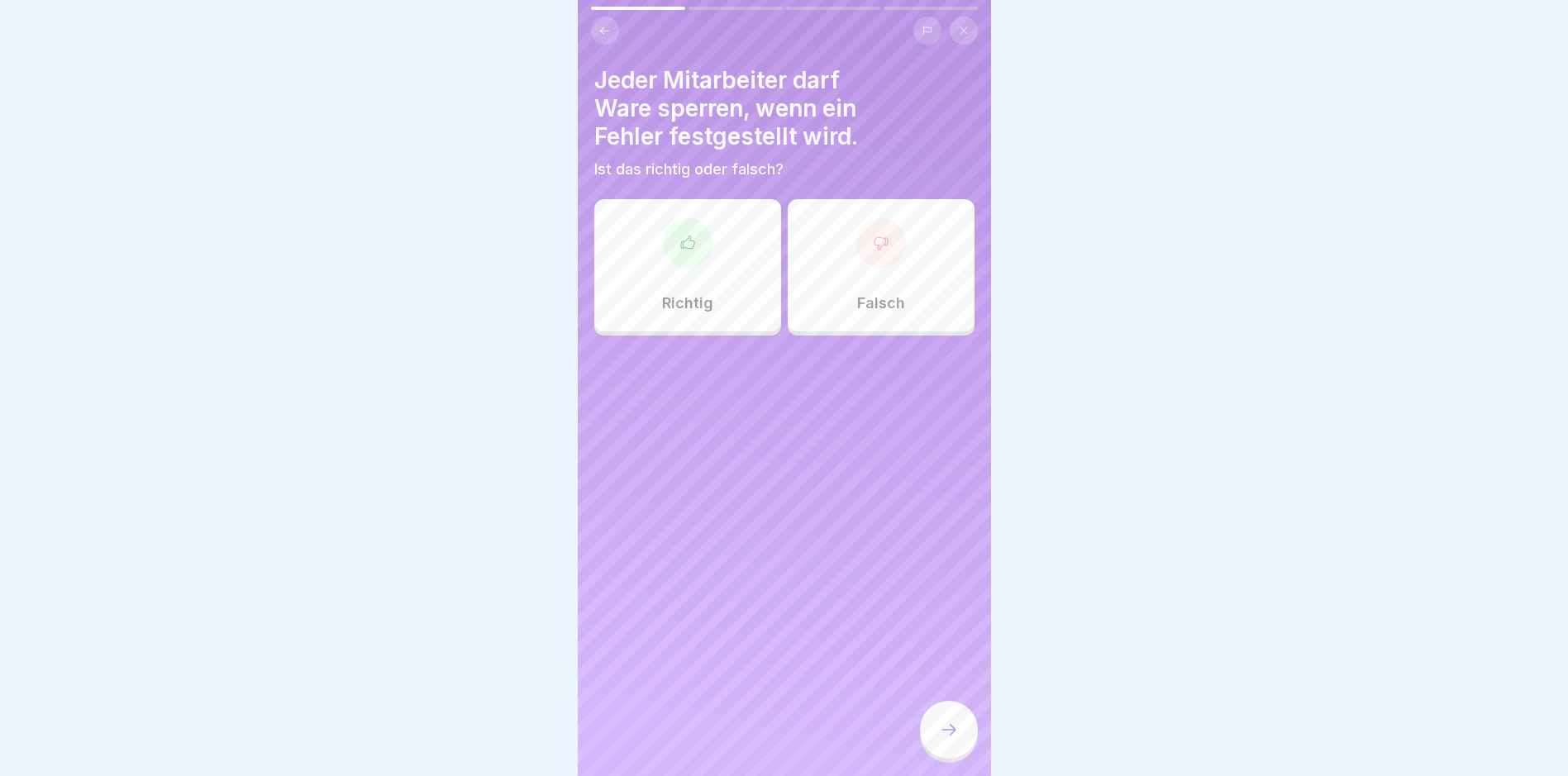
click at [710, 307] on div "Richtig" at bounding box center [688, 265] width 187 height 133
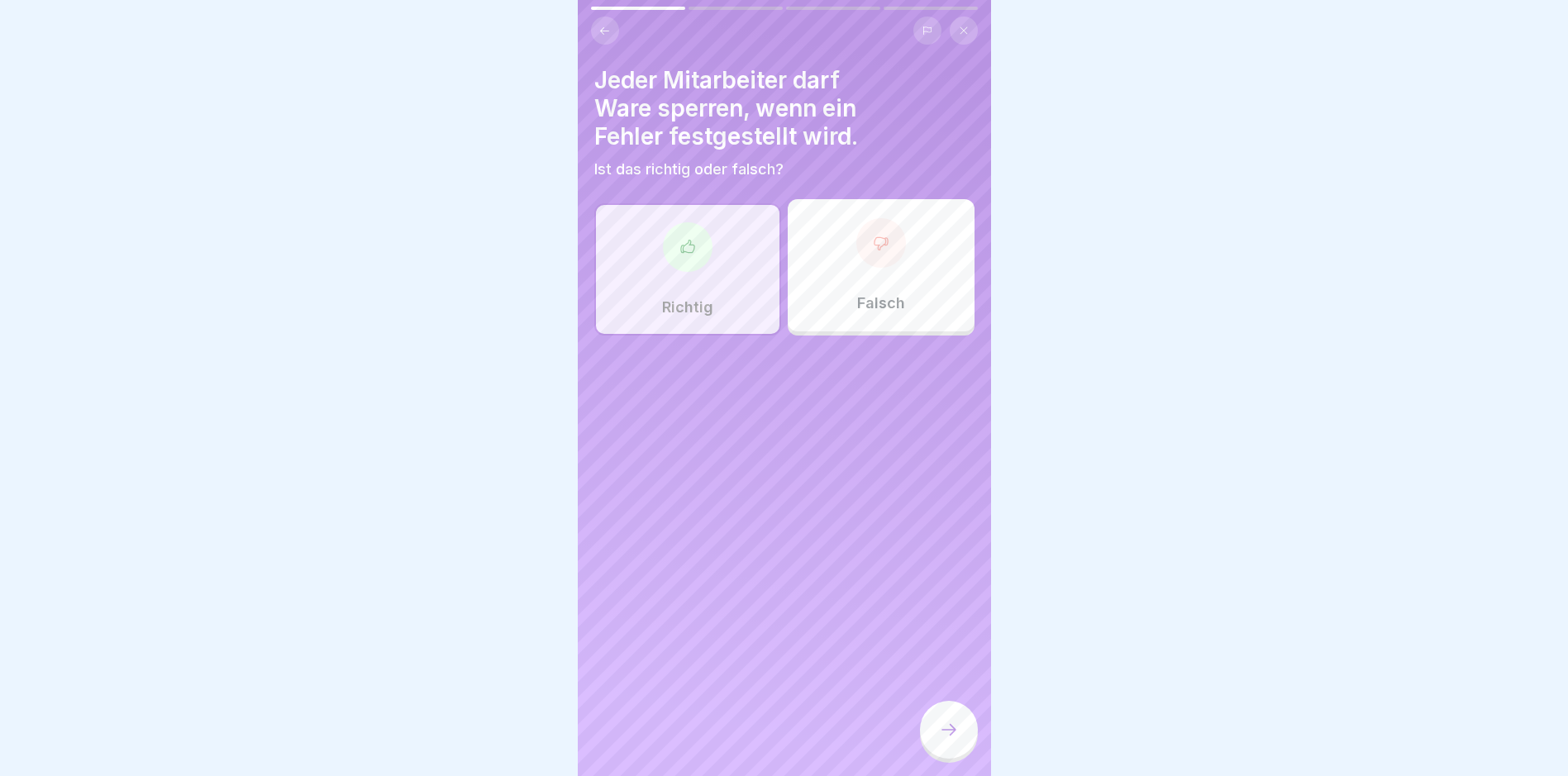
click at [749, 735] on icon at bounding box center [949, 730] width 20 height 20
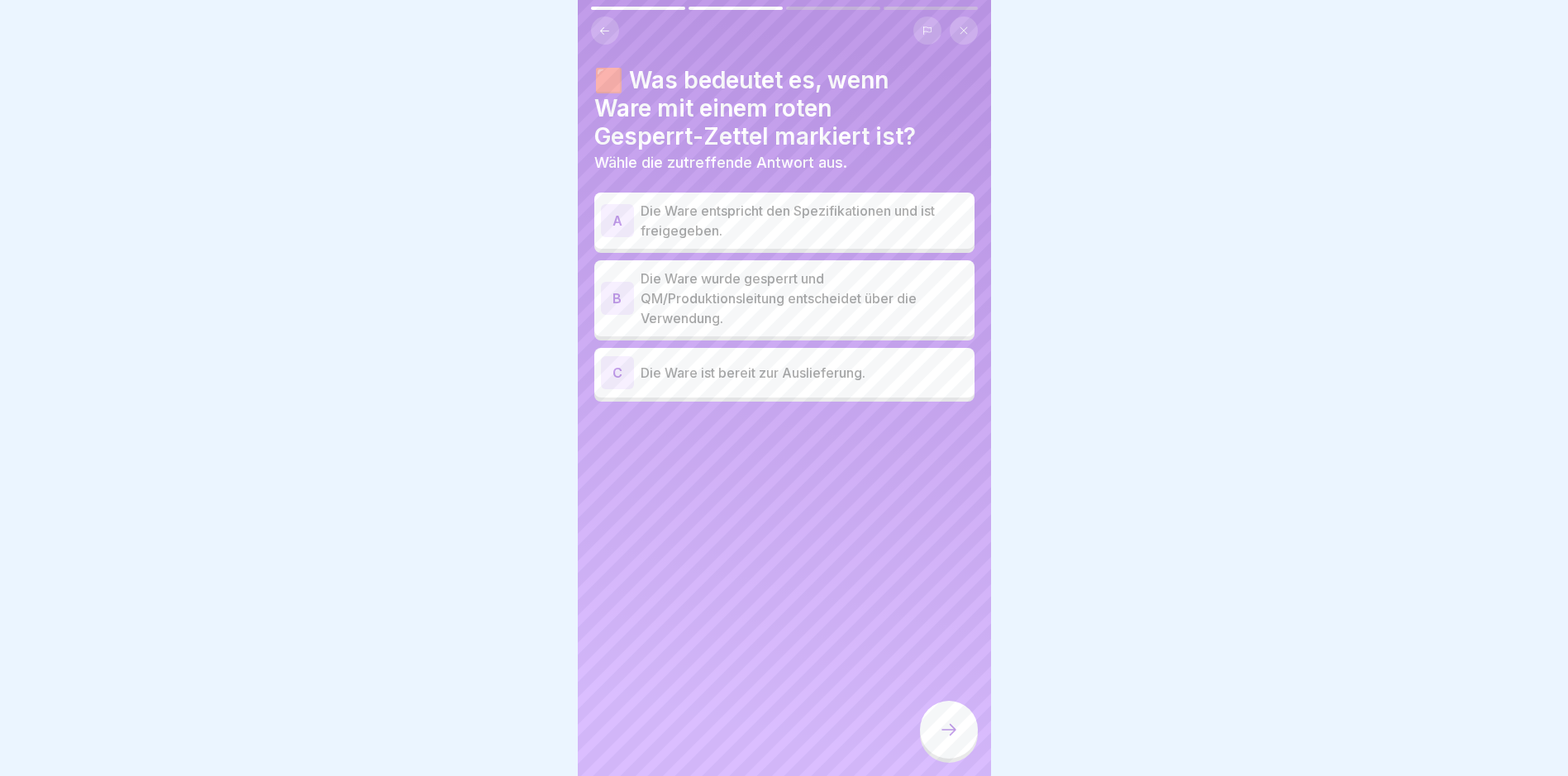
click at [749, 294] on p "Die Ware wurde gesperrt und QM/Produktionsleitung entscheidet über die Verwendu…" at bounding box center [804, 299] width 327 height 60
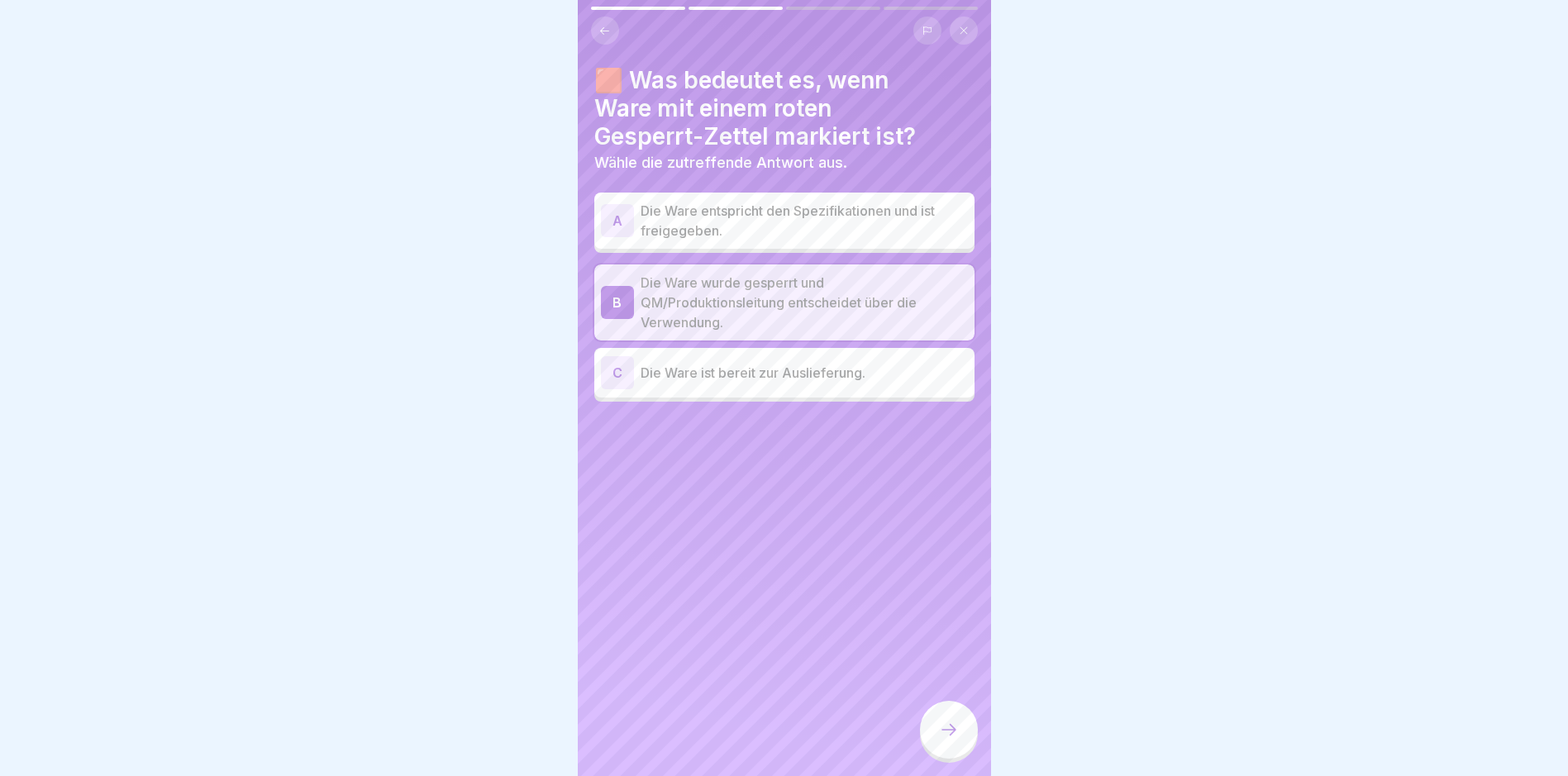
click at [749, 740] on icon at bounding box center [949, 730] width 20 height 20
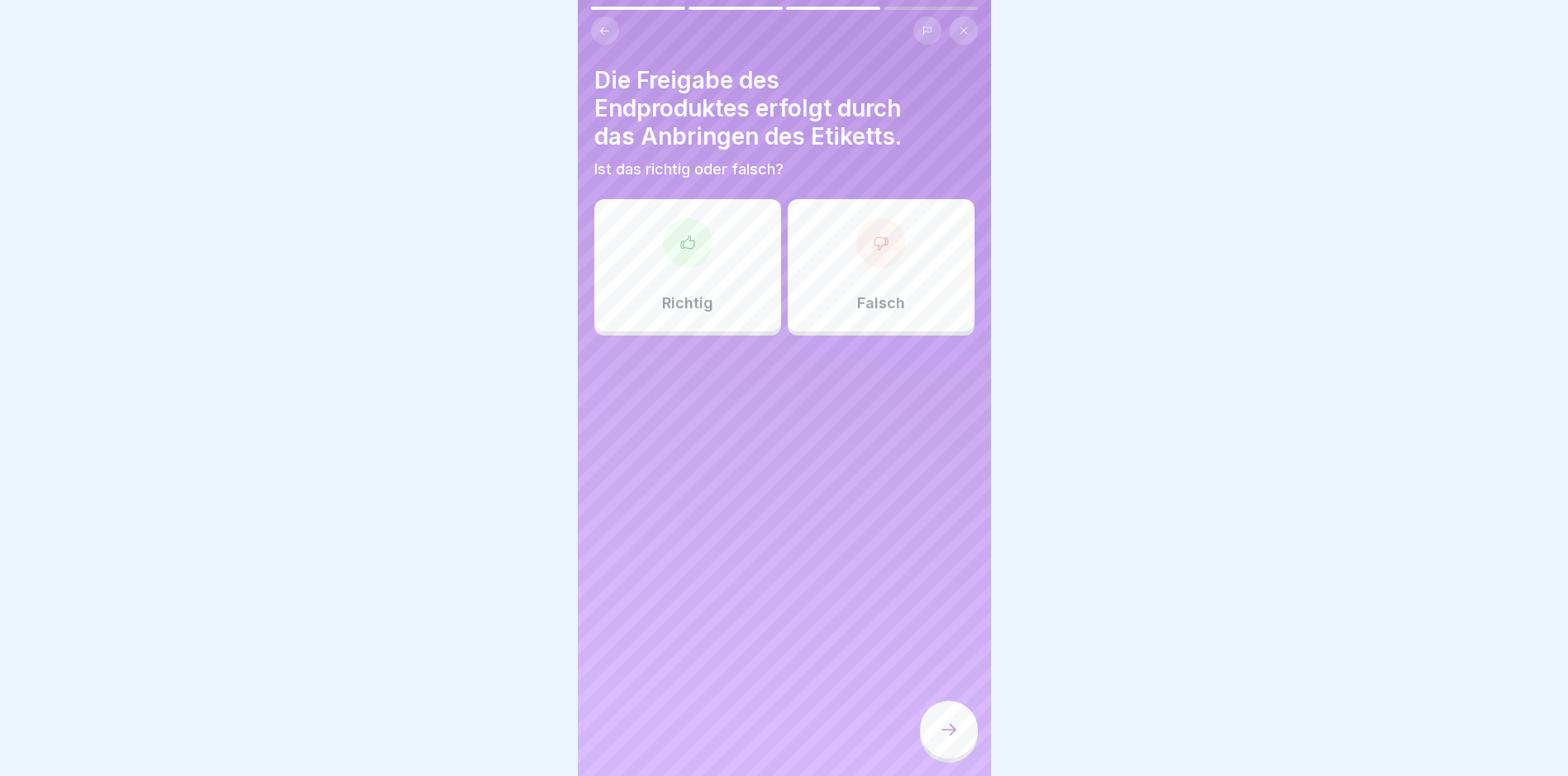
click at [738, 267] on div "Richtig" at bounding box center [688, 265] width 187 height 133
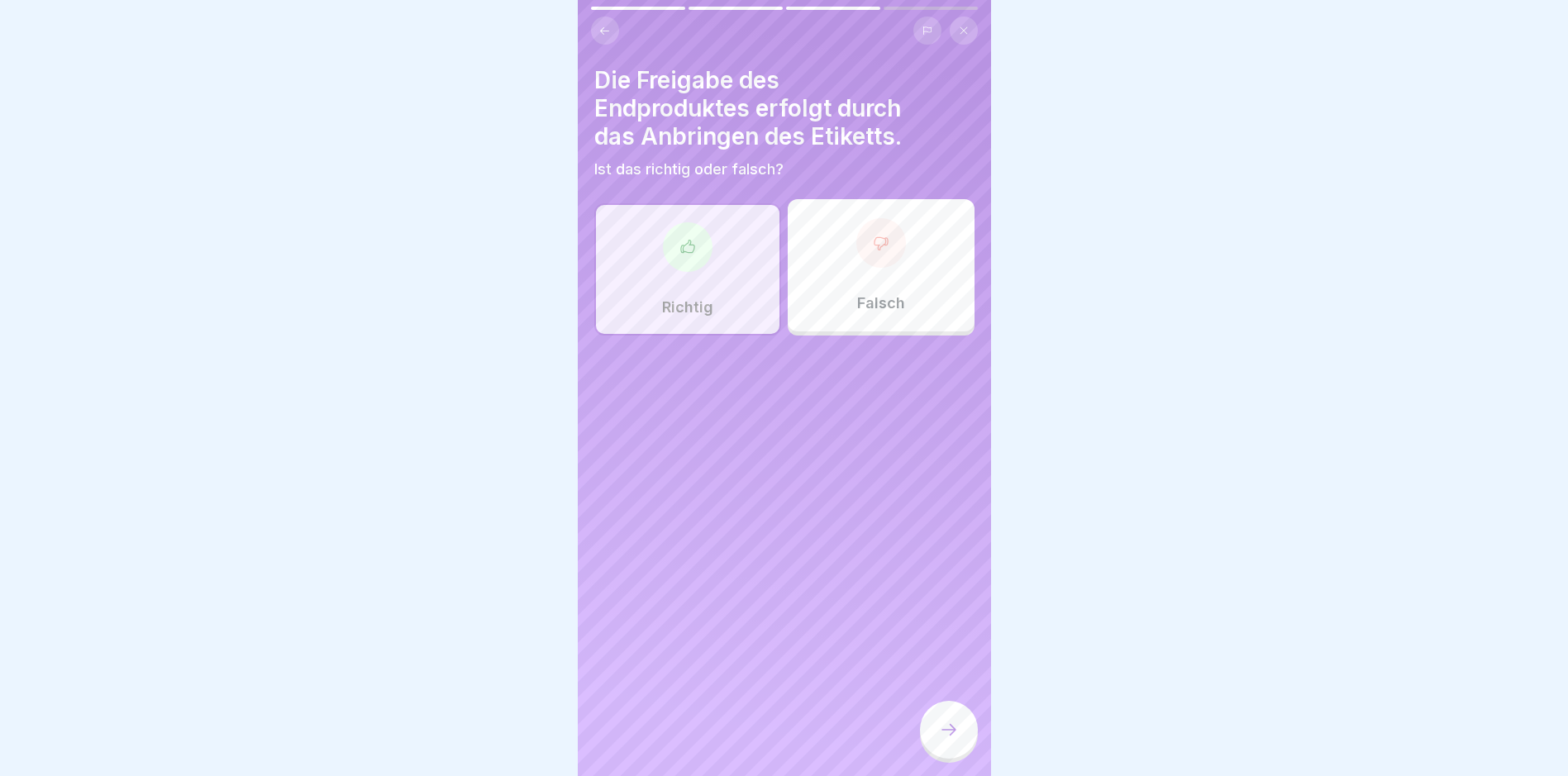
click at [749, 740] on icon at bounding box center [949, 730] width 20 height 20
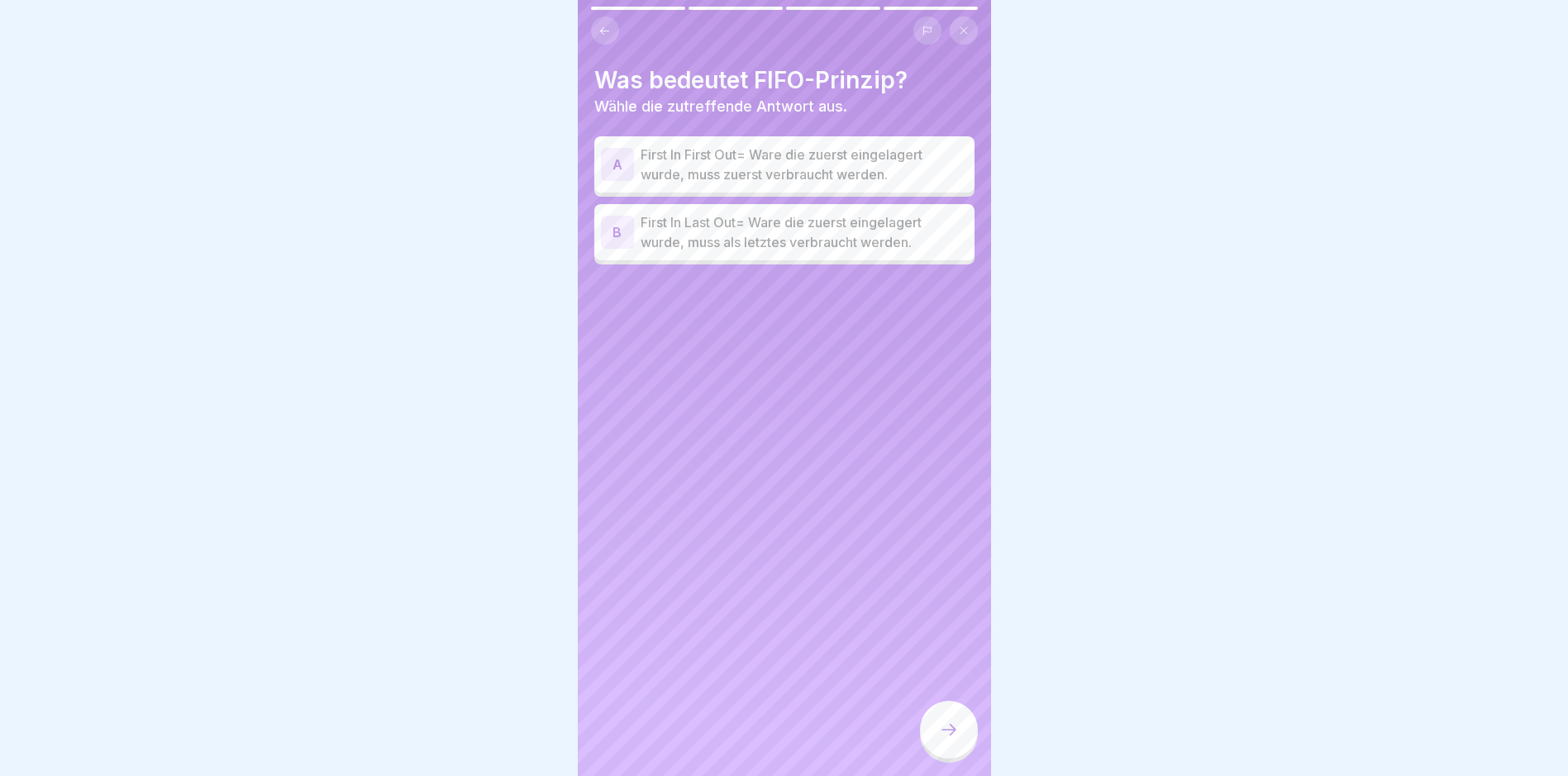
click at [749, 161] on p "First In First Out= Ware die zuerst eingelagert wurde, muss zuerst verbraucht w…" at bounding box center [804, 164] width 327 height 39
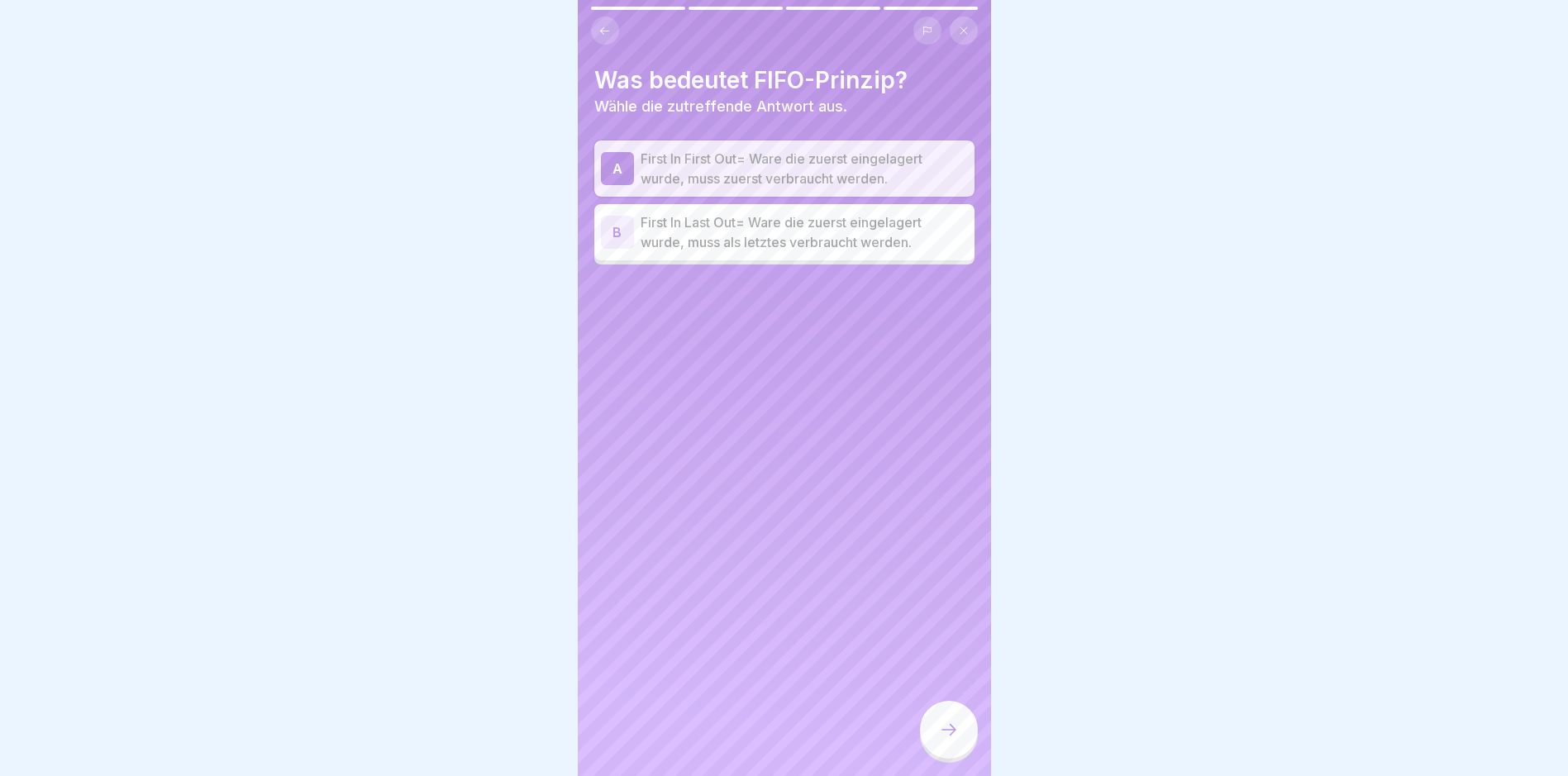
drag, startPoint x: 946, startPoint y: 733, endPoint x: 942, endPoint y: 724, distance: 9.8
click at [749, 733] on icon at bounding box center [949, 730] width 20 height 20
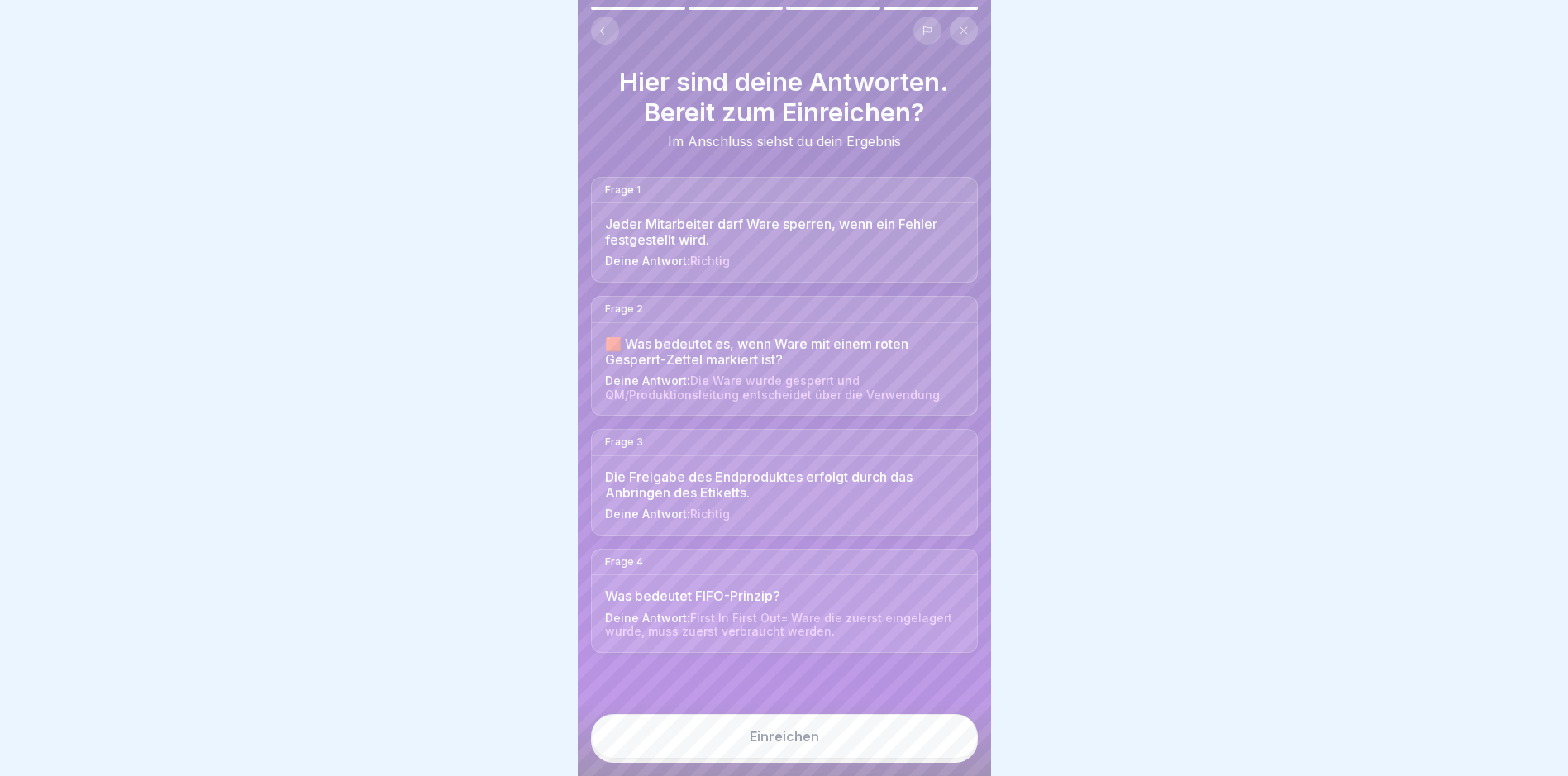
click at [749, 747] on button "Einreichen" at bounding box center [785, 736] width 387 height 44
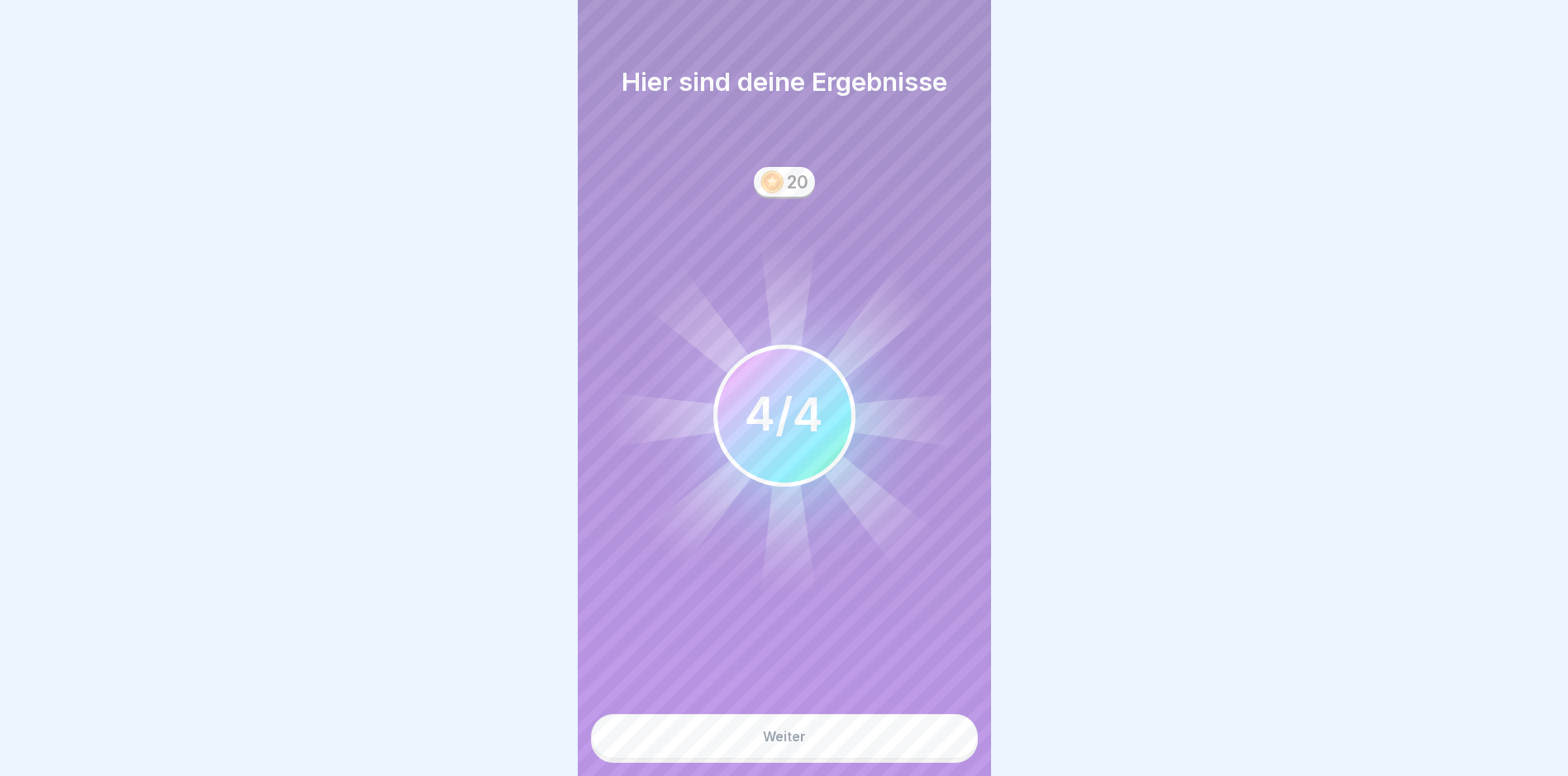
click at [749, 747] on button "Weiter" at bounding box center [785, 736] width 387 height 44
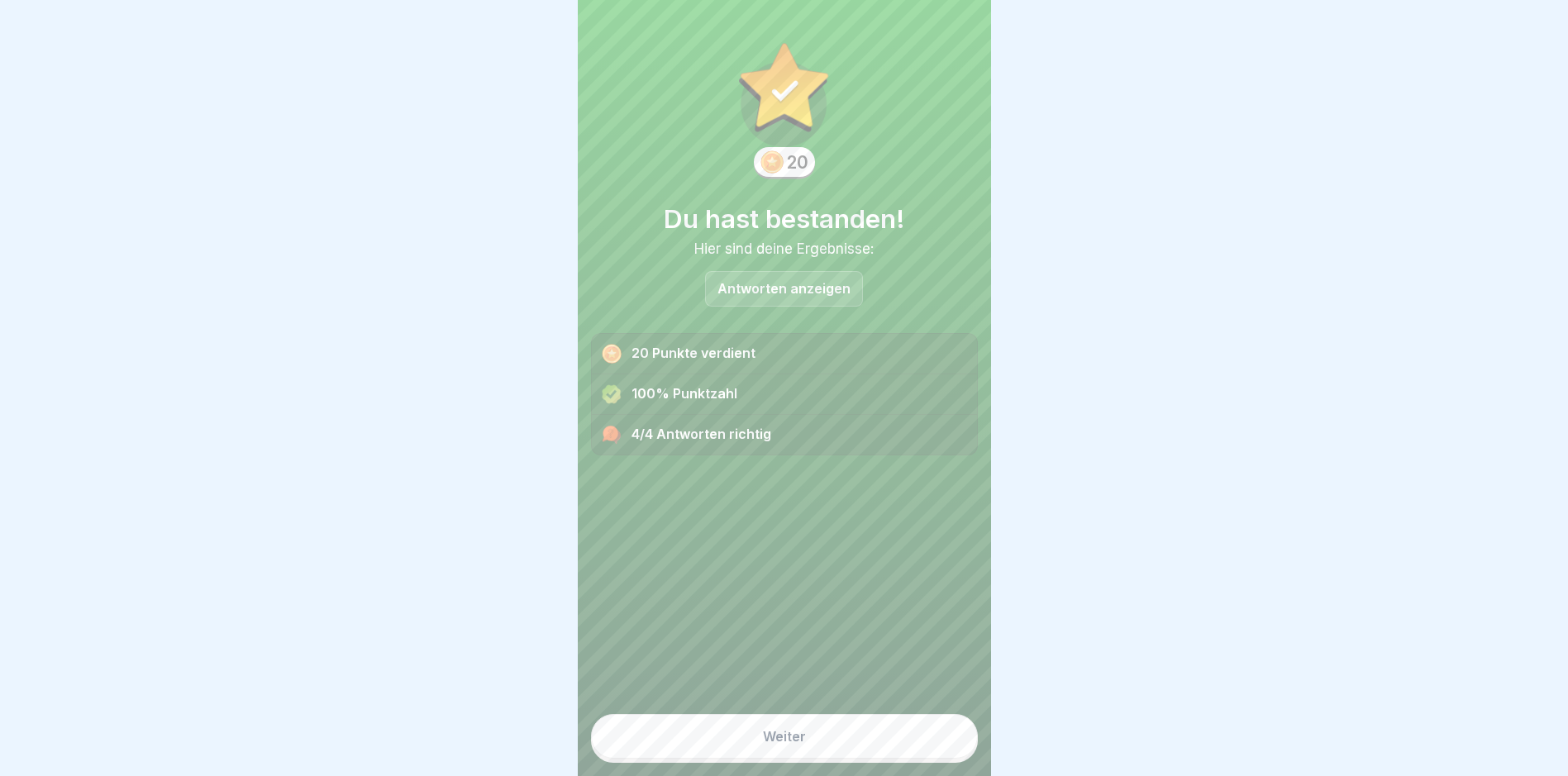
click at [749, 747] on button "Weiter" at bounding box center [785, 736] width 387 height 44
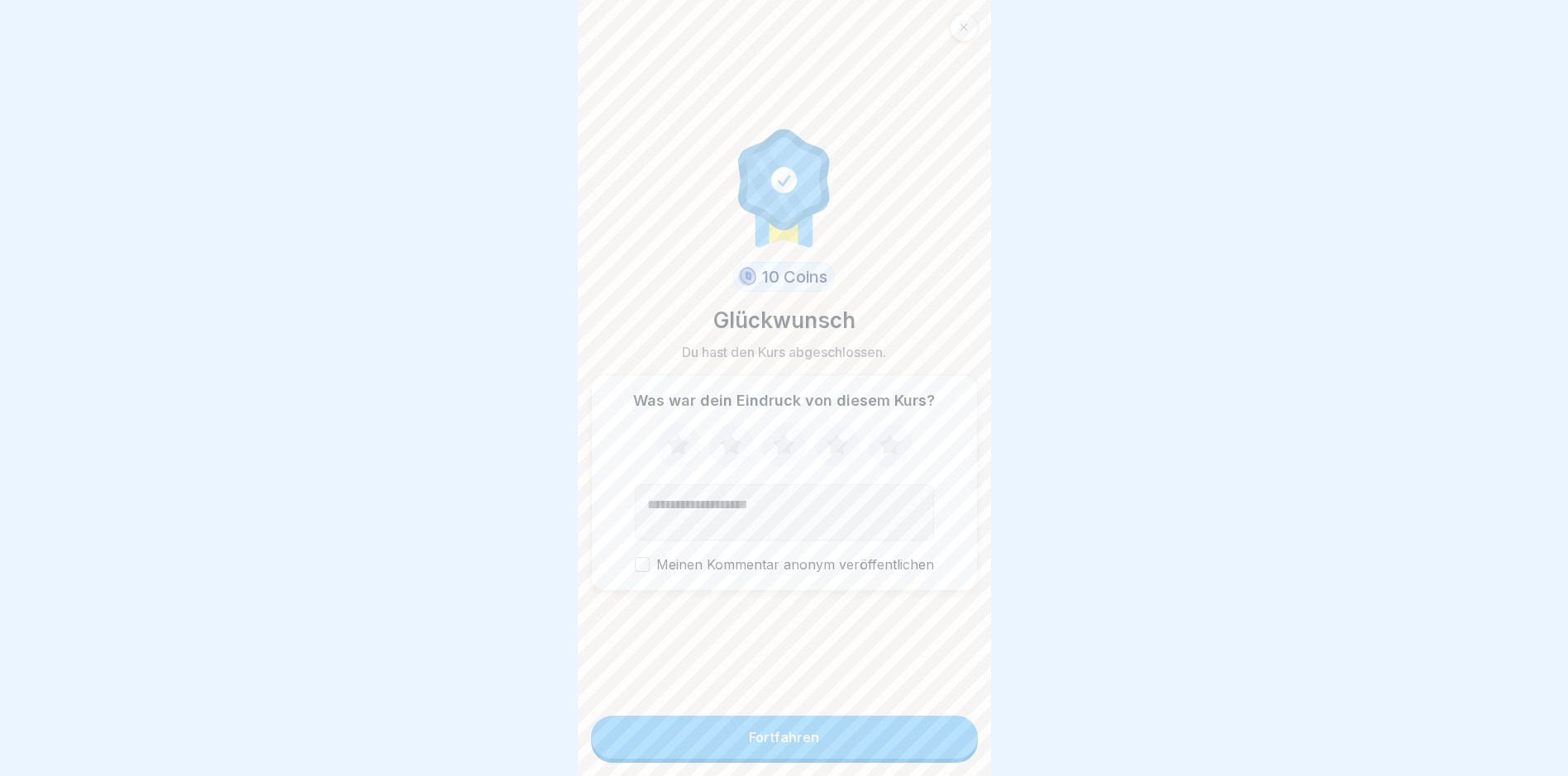
click at [749, 747] on button "Fortfahren" at bounding box center [785, 738] width 387 height 43
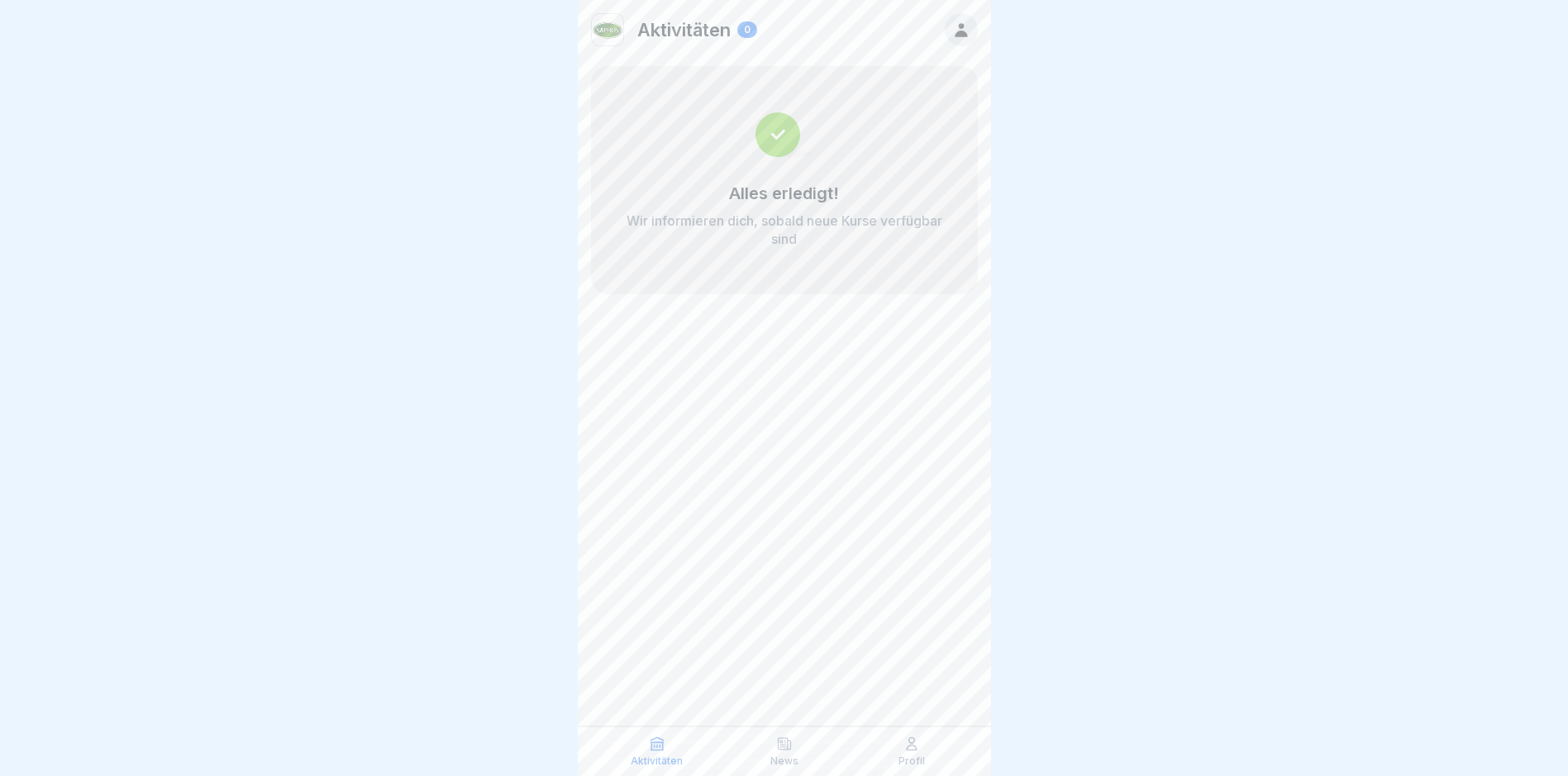
click at [749, 747] on p "Profil" at bounding box center [912, 761] width 27 height 12
